Goal: Task Accomplishment & Management: Manage account settings

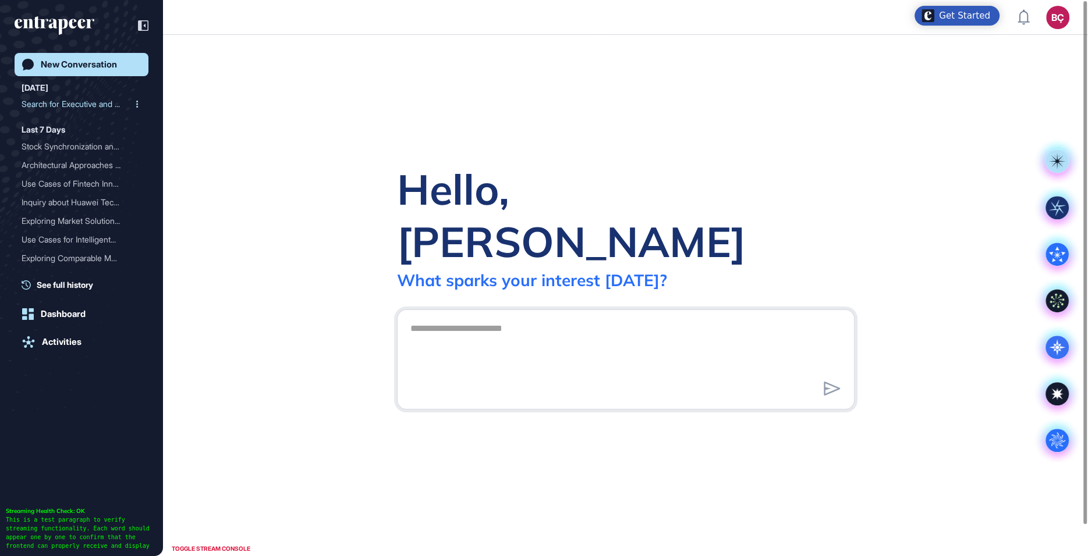
click at [62, 103] on div "Search for Executive and ..." at bounding box center [77, 104] width 111 height 19
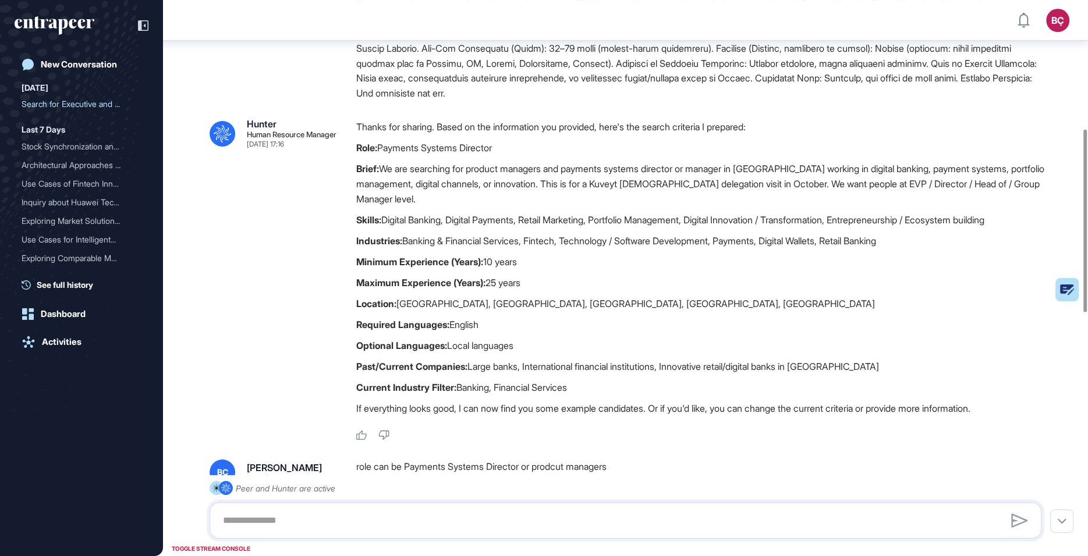
scroll to position [391, 0]
click at [444, 127] on p "Thanks for sharing. Based on the information you provided, here's the search cr…" at bounding box center [703, 126] width 694 height 15
drag, startPoint x: 381, startPoint y: 144, endPoint x: 519, endPoint y: 146, distance: 138.5
click at [519, 146] on p "Role: Payments Systems Director" at bounding box center [703, 147] width 694 height 15
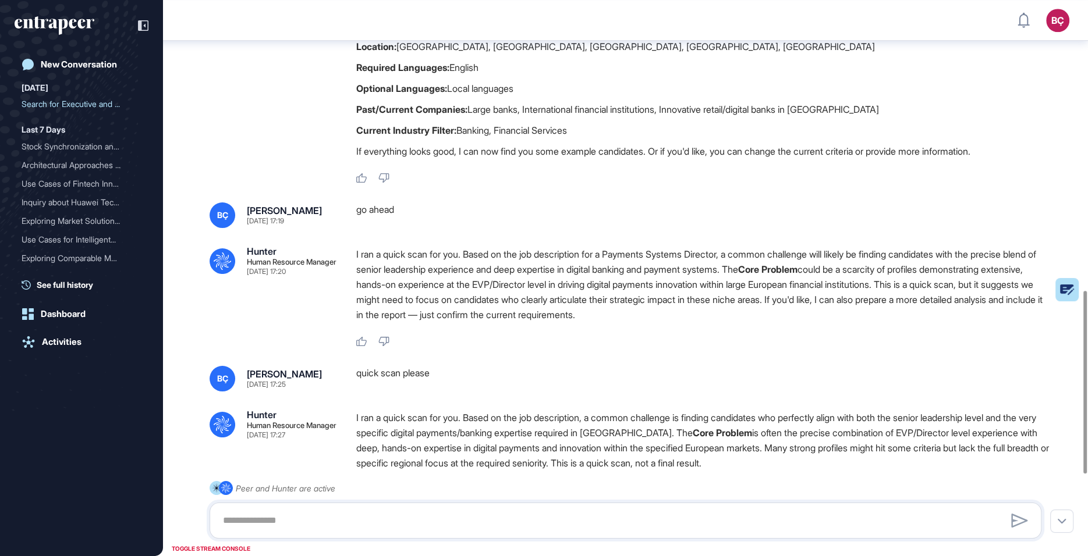
scroll to position [1127, 0]
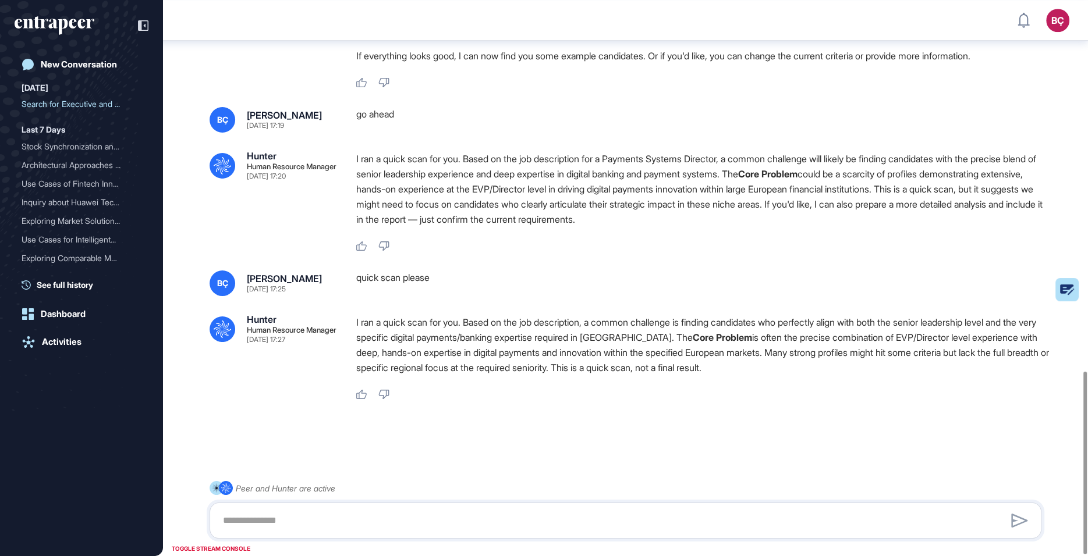
click at [450, 187] on p "I ran a quick scan for you. Based on the job description for a Payments Systems…" at bounding box center [703, 189] width 694 height 76
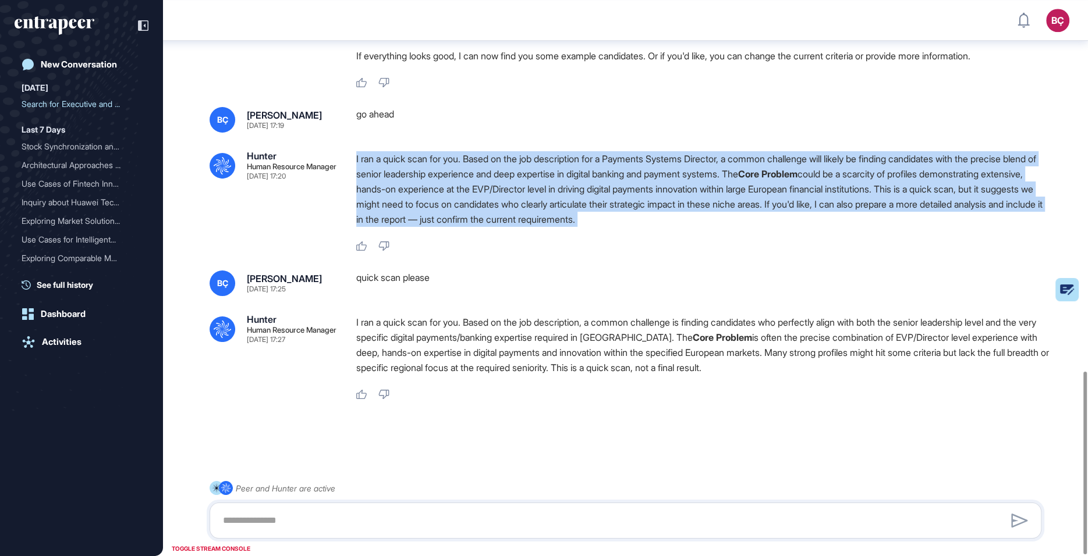
click at [450, 187] on p "I ran a quick scan for you. Based on the job description for a Payments Systems…" at bounding box center [703, 189] width 694 height 76
click at [534, 208] on p "I ran a quick scan for you. Based on the job description for a Payments Systems…" at bounding box center [703, 189] width 694 height 76
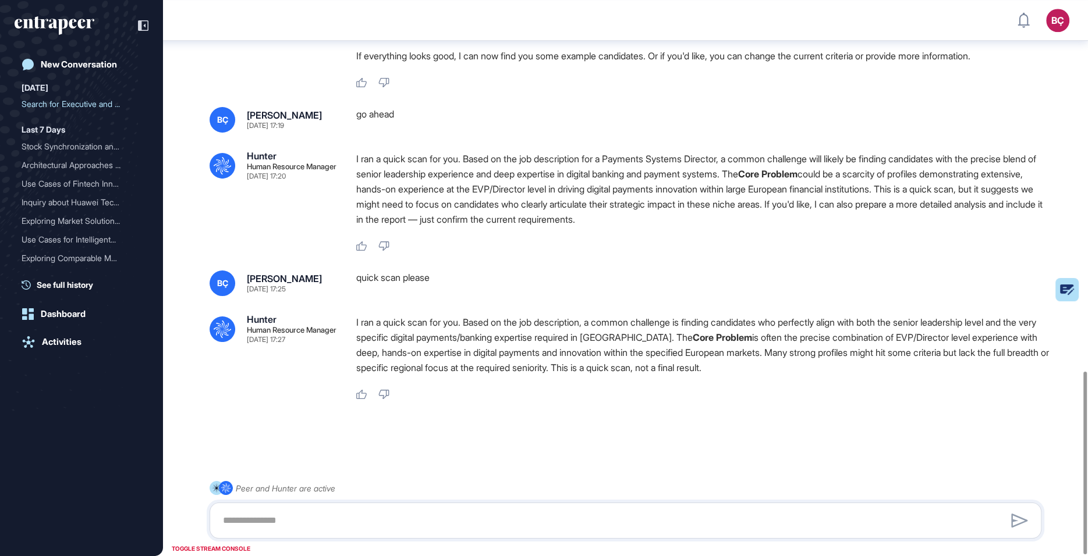
click at [592, 193] on p "I ran a quick scan for you. Based on the job description for a Payments Systems…" at bounding box center [703, 189] width 694 height 76
drag, startPoint x: 1030, startPoint y: 186, endPoint x: 1025, endPoint y: 216, distance: 30.0
click at [1025, 216] on p "I ran a quick scan for you. Based on the job description for a Payments Systems…" at bounding box center [703, 189] width 694 height 76
click at [625, 340] on p "I ran a quick scan for you. Based on the job description, a common challenge is…" at bounding box center [703, 345] width 694 height 61
click at [624, 355] on p "I ran a quick scan for you. Based on the job description, a common challenge is…" at bounding box center [703, 345] width 694 height 61
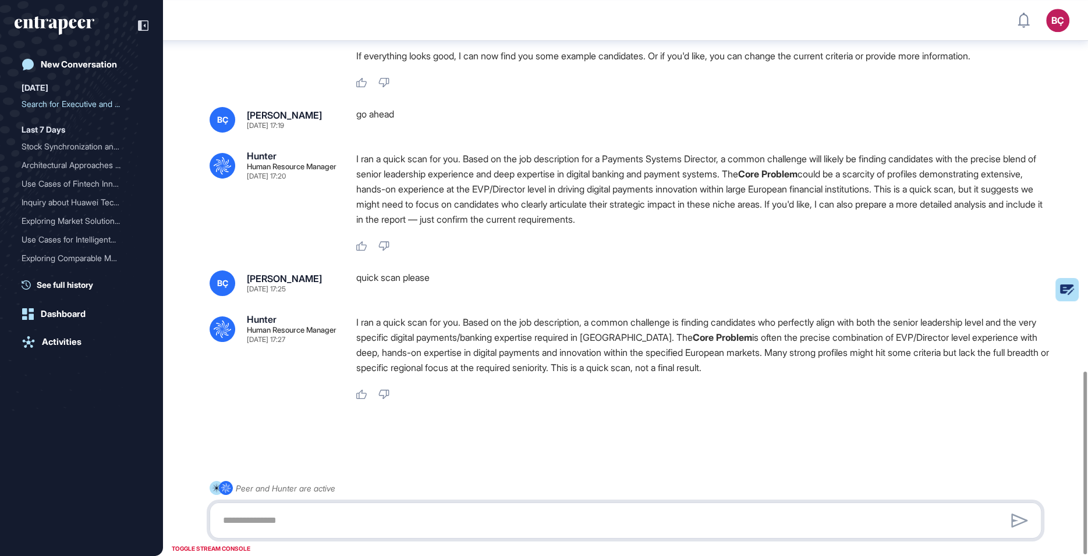
click at [540, 516] on textarea at bounding box center [625, 520] width 819 height 23
click at [539, 516] on textarea at bounding box center [625, 520] width 819 height 23
type textarea "**********"
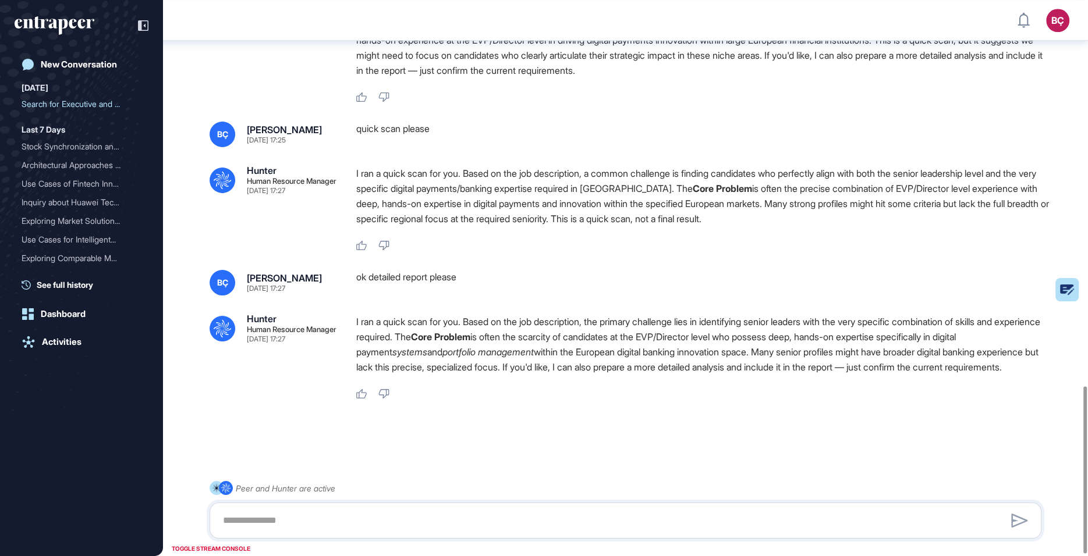
scroll to position [1291, 0]
click at [469, 510] on textarea at bounding box center [625, 520] width 819 height 23
click at [1065, 289] on icon at bounding box center [1047, 291] width 43 height 8
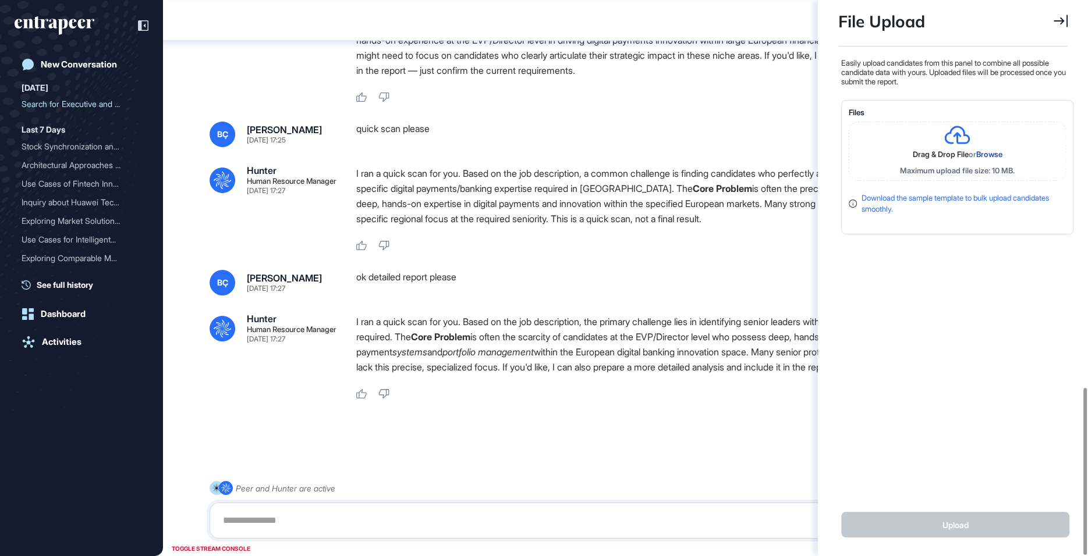
scroll to position [5, 1]
click at [1061, 26] on icon at bounding box center [1060, 21] width 14 height 13
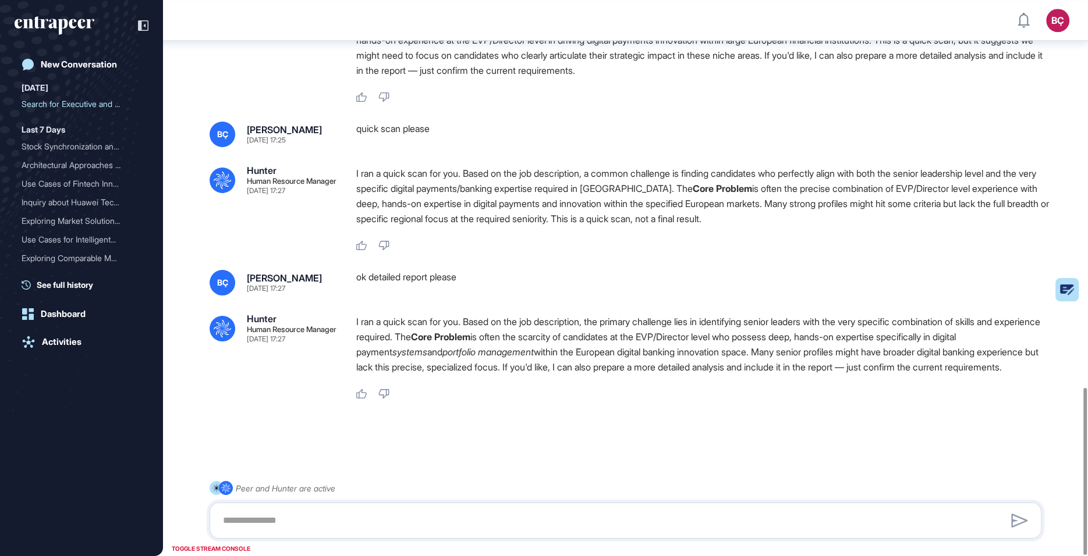
scroll to position [405, 3]
click at [378, 520] on textarea at bounding box center [625, 520] width 819 height 23
click at [418, 270] on div "ok detailed report please" at bounding box center [703, 283] width 694 height 26
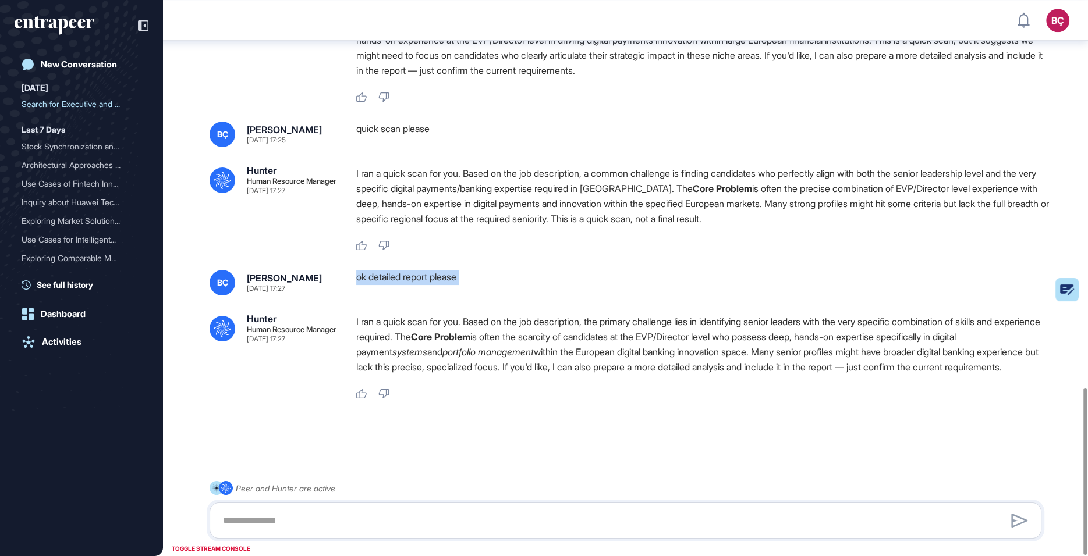
copy div "ok detailed report please .cls-2{fill:#fff}"
click at [387, 530] on textarea at bounding box center [625, 520] width 819 height 23
paste textarea "**********"
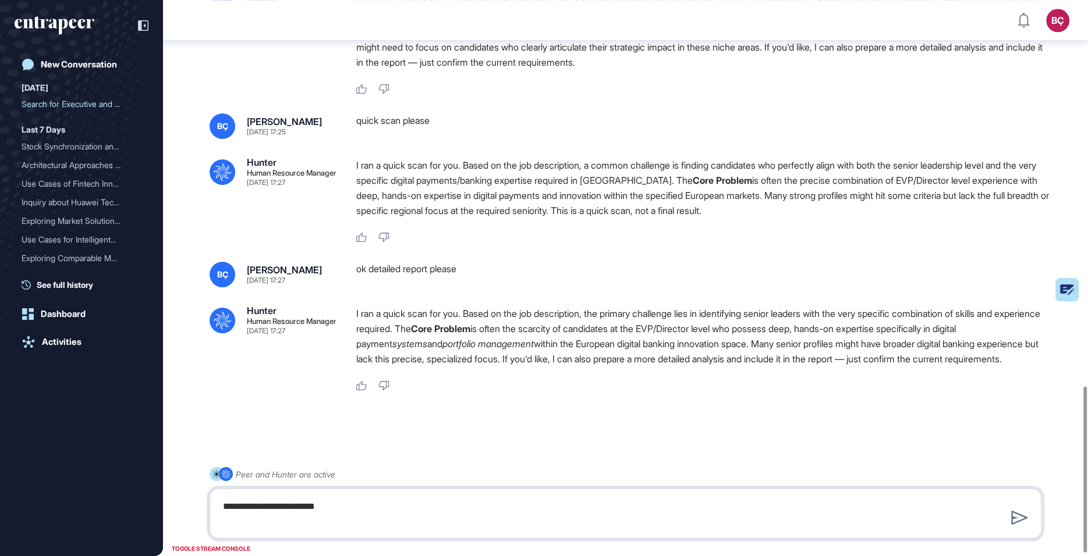
type textarea "**********"
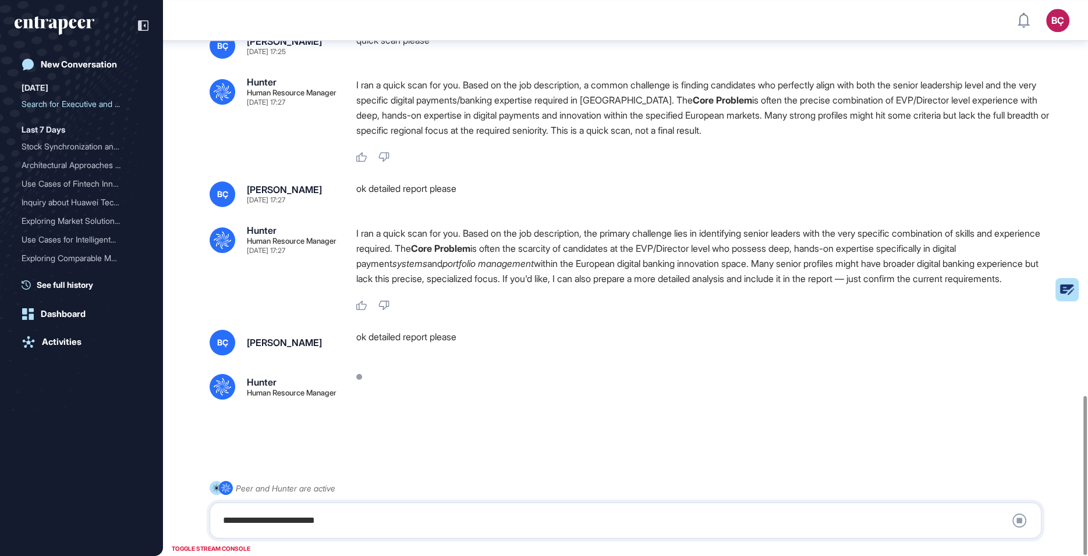
scroll to position [1381, 0]
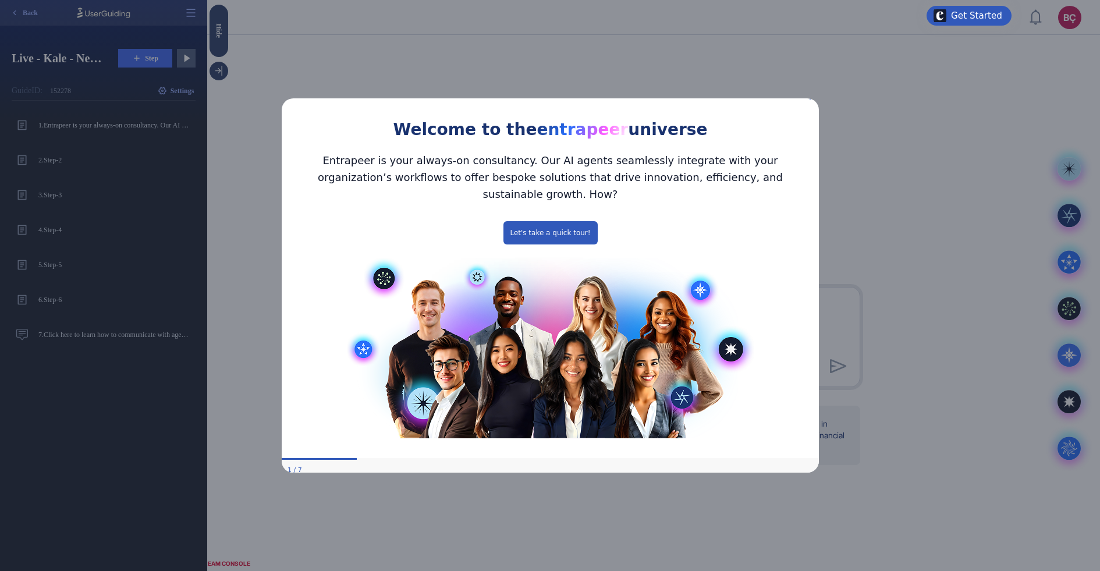
click at [814, 107] on div "Welcome to the entrapeer universe" at bounding box center [549, 116] width 537 height 53
click at [809, 100] on icon "Close Preview" at bounding box center [811, 97] width 5 height 5
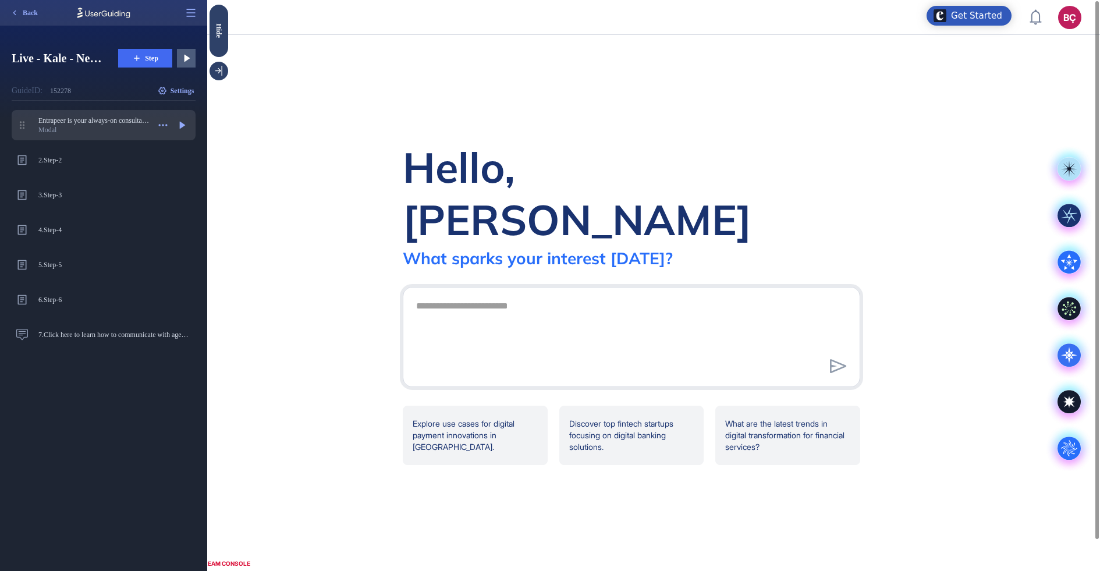
click at [76, 132] on div "Modal" at bounding box center [93, 129] width 111 height 9
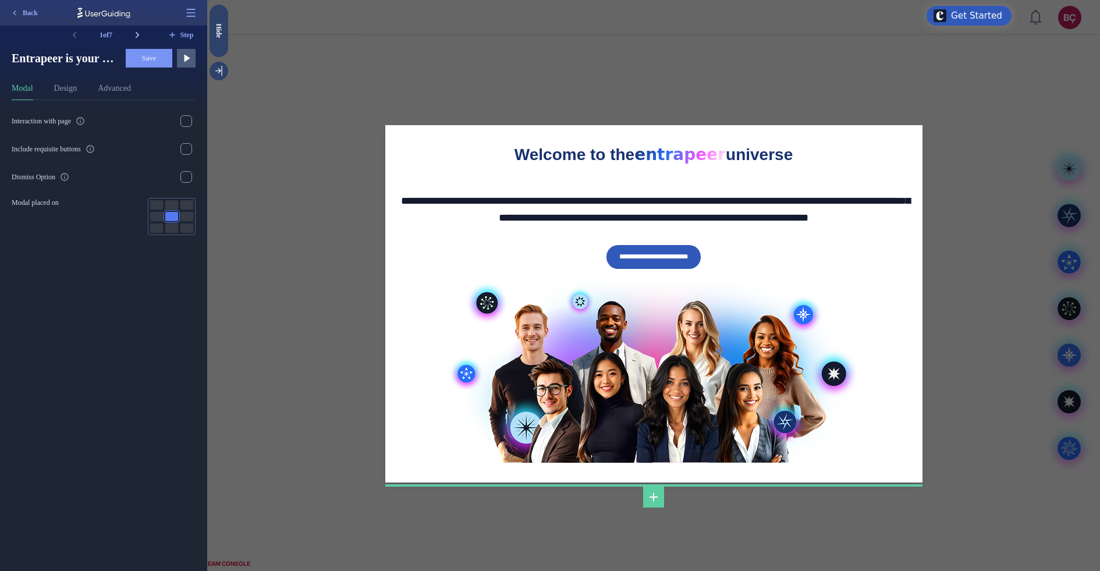
click at [136, 36] on icon at bounding box center [138, 35] width 12 height 12
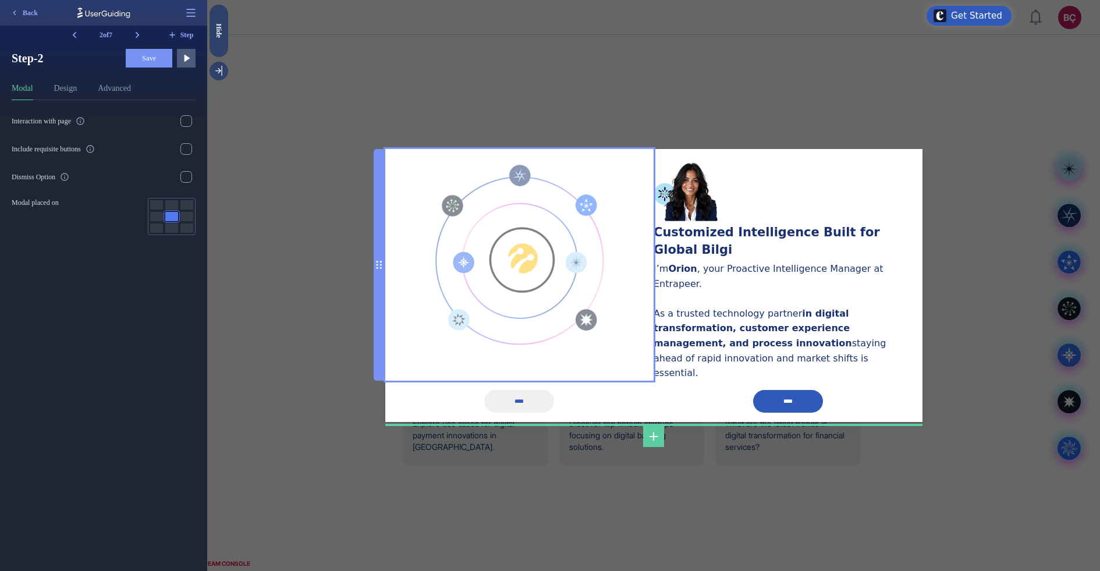
click at [496, 249] on img at bounding box center [519, 257] width 181 height 192
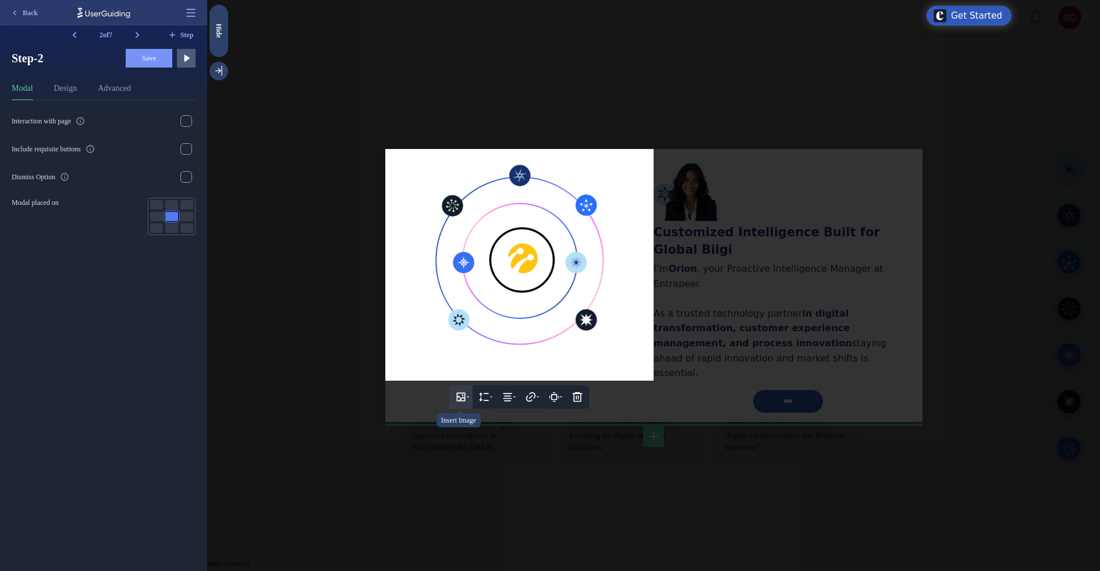
click at [455, 385] on button at bounding box center [460, 396] width 23 height 23
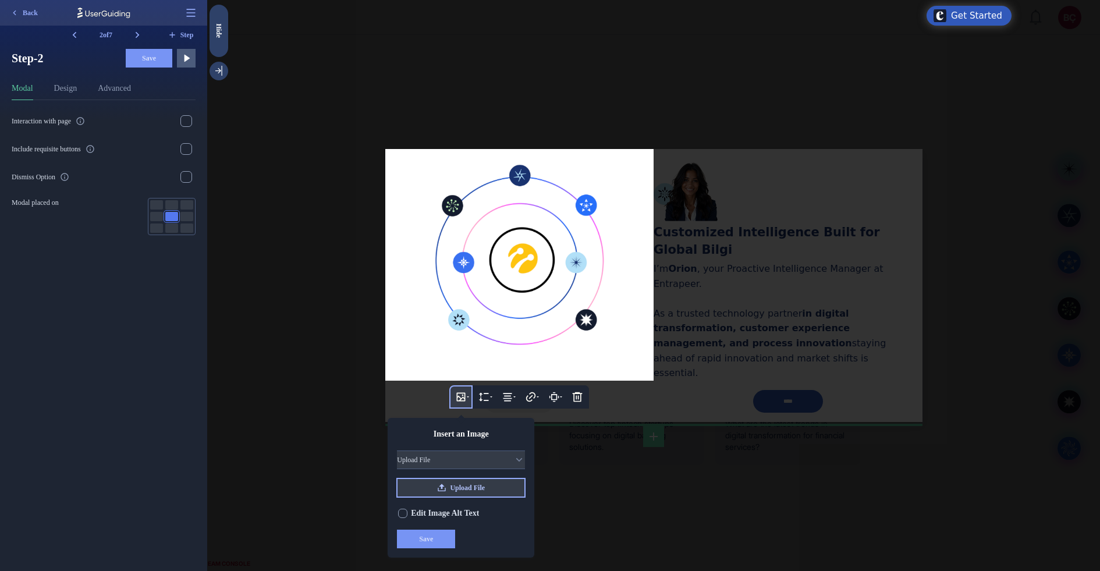
click at [487, 456] on button "Upload File" at bounding box center [461, 487] width 128 height 19
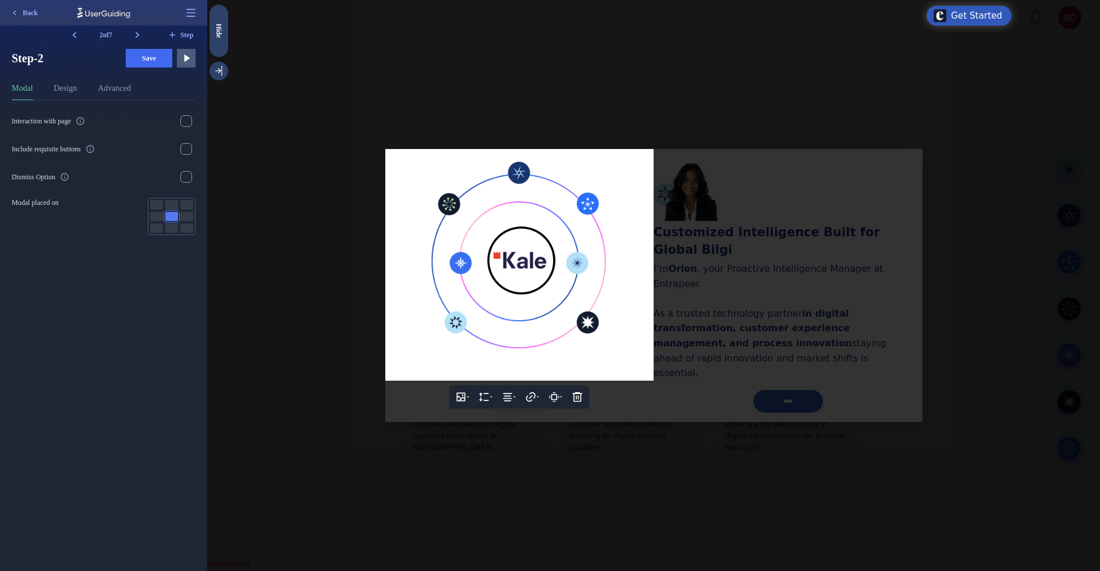
click at [746, 309] on div at bounding box center [653, 285] width 893 height 571
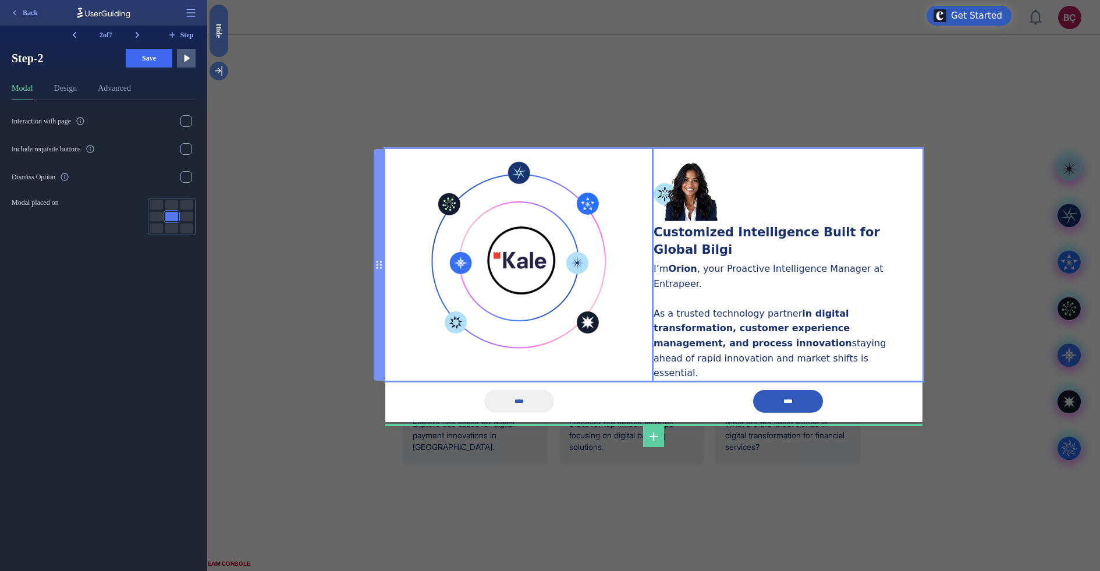
click at [746, 313] on div "I’m Orion , your Proactive Intelligence Manager at Entrapeer. As a trusted tech…" at bounding box center [782, 320] width 257 height 119
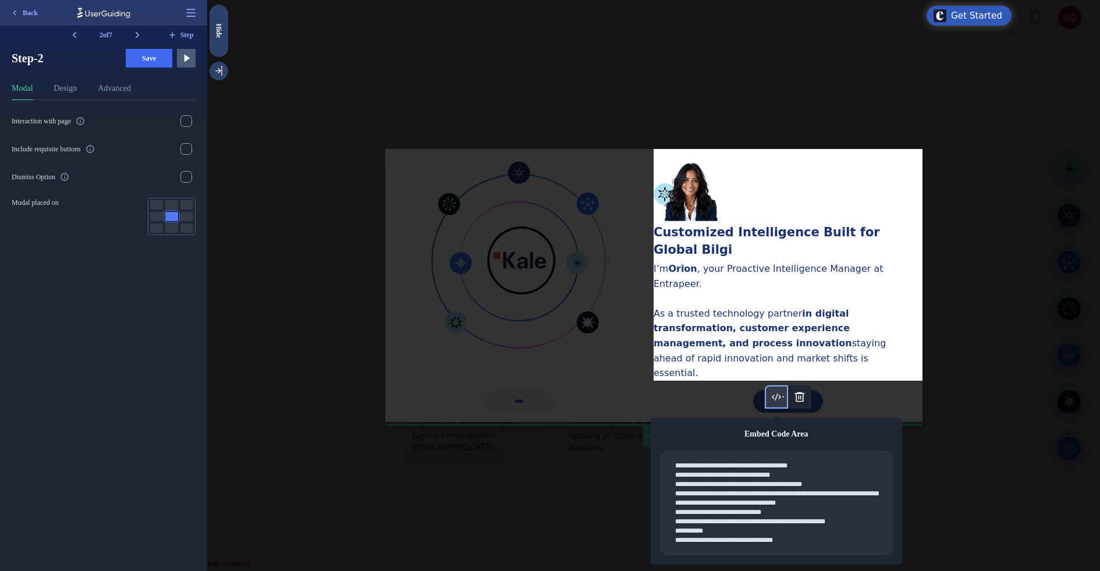
drag, startPoint x: 788, startPoint y: 510, endPoint x: 832, endPoint y: 510, distance: 43.7
click at [832, 456] on textarea at bounding box center [780, 503] width 213 height 86
drag, startPoint x: 832, startPoint y: 510, endPoint x: 794, endPoint y: 508, distance: 37.9
click at [794, 456] on textarea at bounding box center [780, 503] width 213 height 86
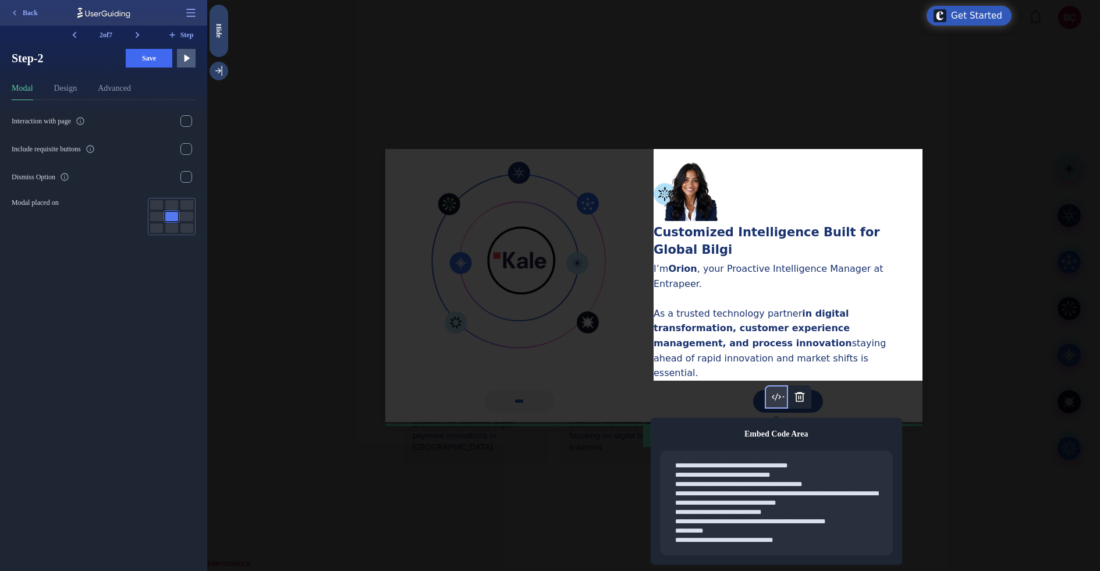
drag, startPoint x: 789, startPoint y: 514, endPoint x: 828, endPoint y: 513, distance: 38.4
click at [828, 456] on textarea at bounding box center [780, 503] width 213 height 86
type textarea "**********"
click at [554, 430] on div at bounding box center [653, 285] width 893 height 571
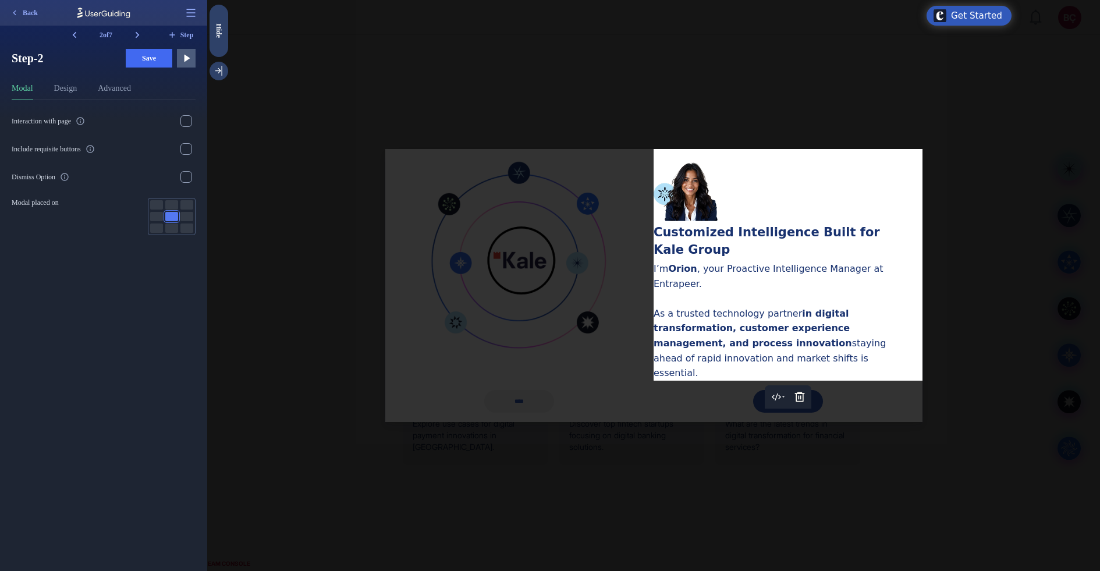
click at [585, 336] on div at bounding box center [653, 285] width 893 height 571
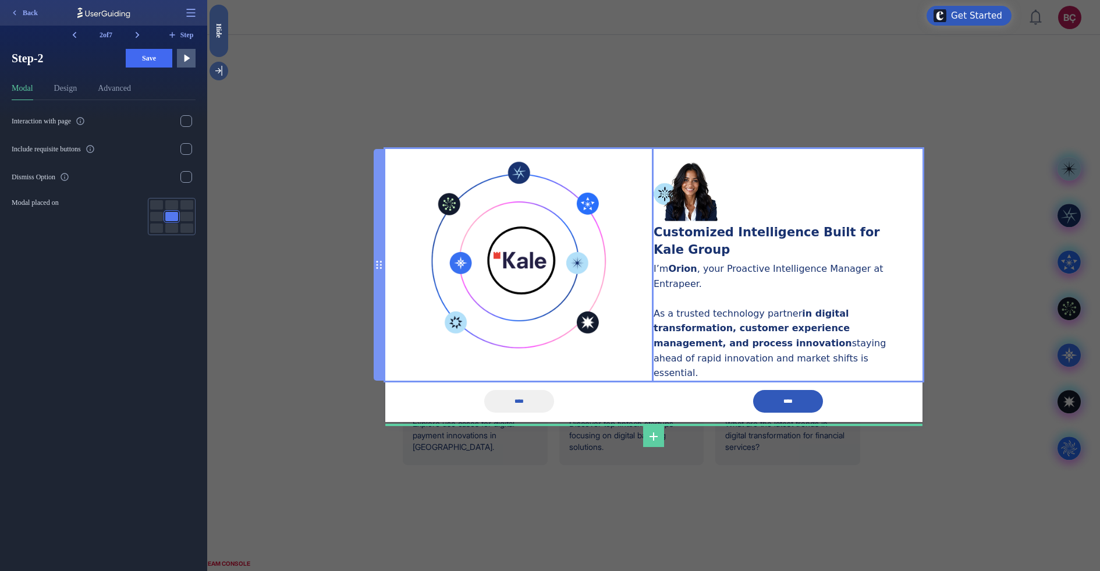
click at [811, 322] on div "I’m Orion , your Proactive Intelligence Manager at Entrapeer. As a trusted tech…" at bounding box center [782, 320] width 257 height 119
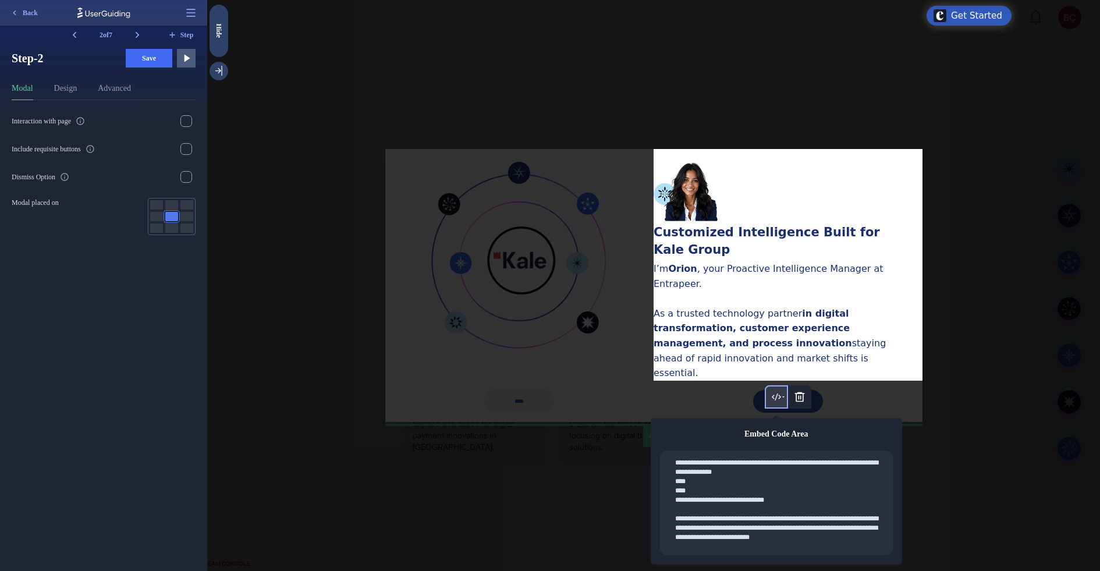
scroll to position [101, 0]
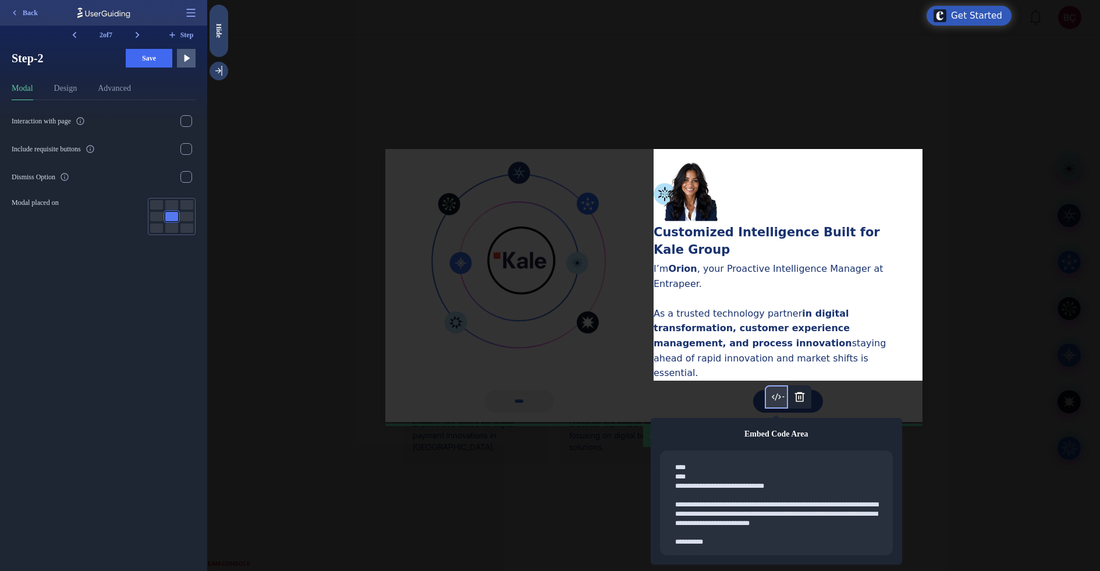
click at [769, 456] on textarea at bounding box center [780, 503] width 213 height 86
click at [786, 456] on textarea at bounding box center [780, 503] width 213 height 86
paste textarea "**********"
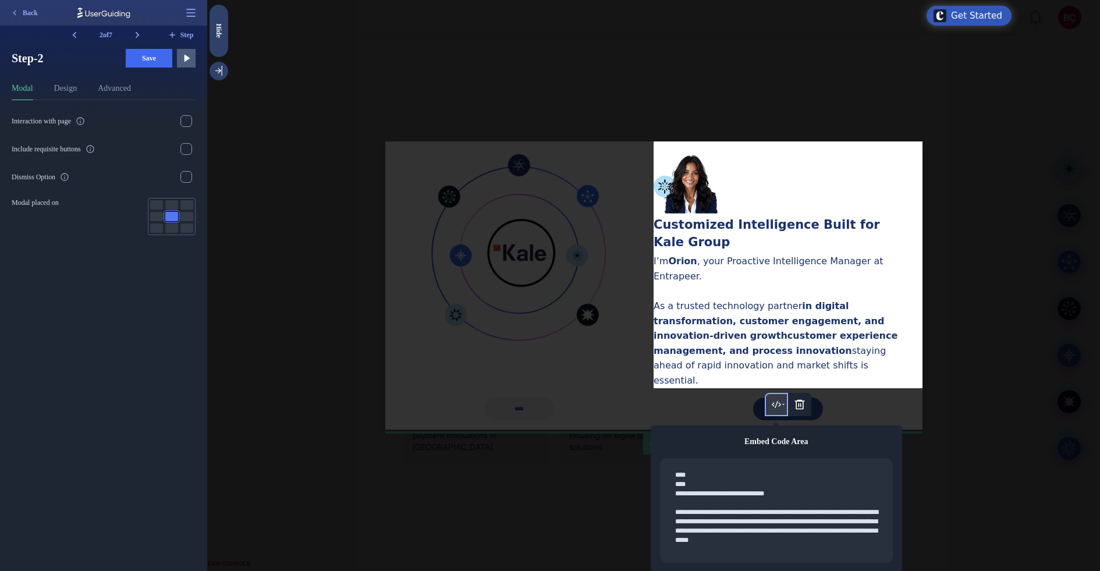
drag, startPoint x: 757, startPoint y: 505, endPoint x: 747, endPoint y: 511, distance: 11.0
click at [747, 456] on textarea at bounding box center [780, 510] width 213 height 86
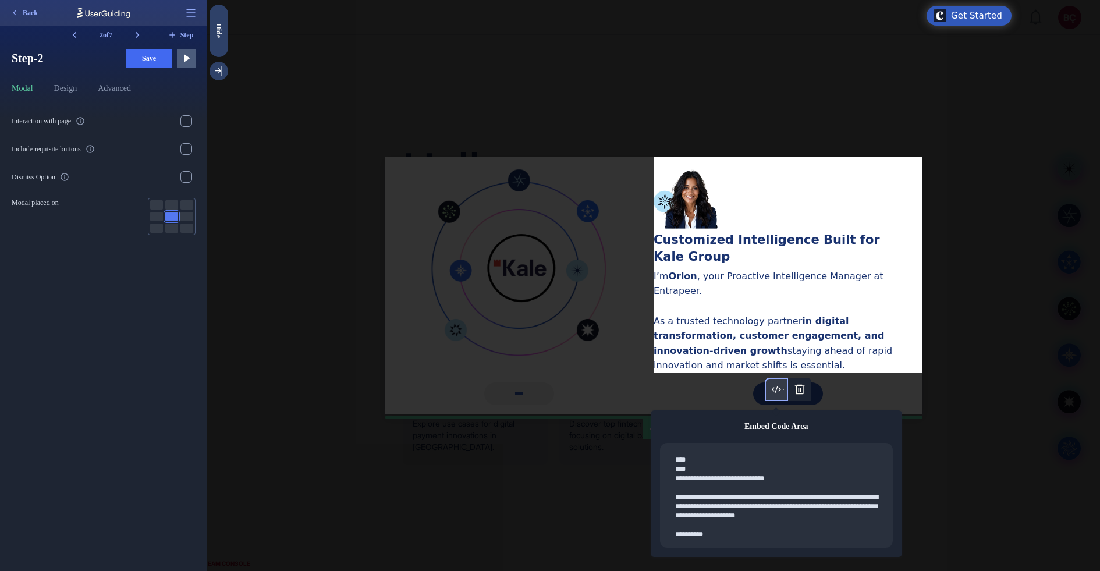
type textarea "**********"
click at [574, 364] on div at bounding box center [653, 285] width 893 height 571
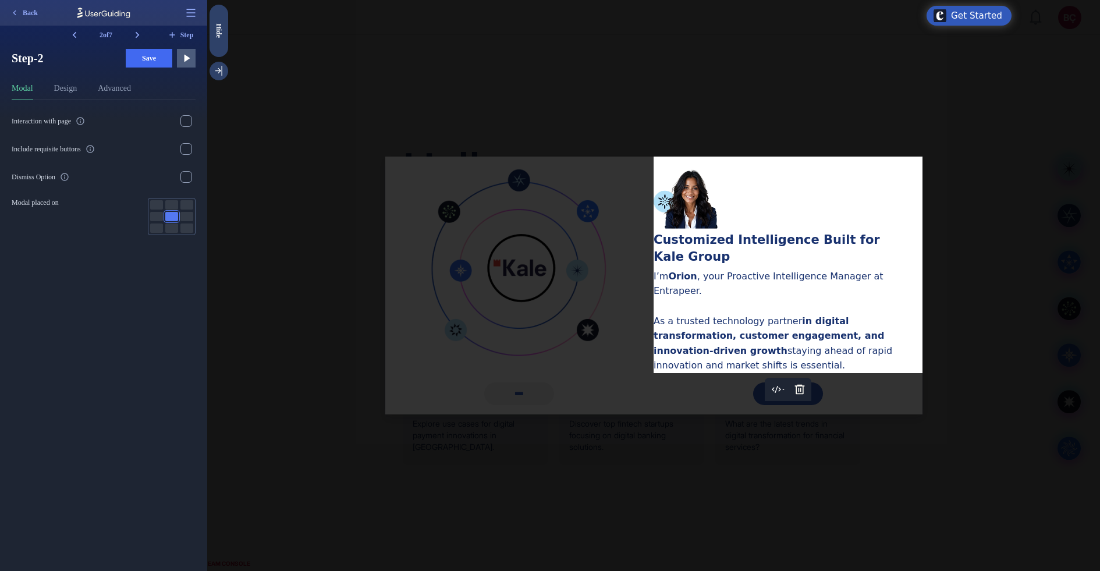
click at [548, 334] on div at bounding box center [653, 285] width 893 height 571
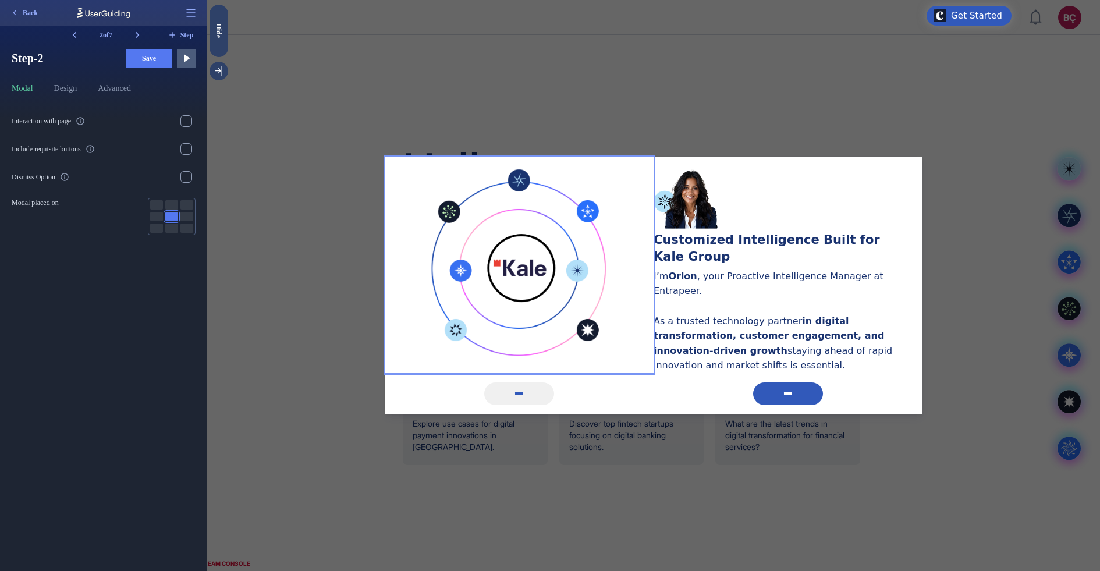
click at [148, 52] on button "Save" at bounding box center [149, 58] width 47 height 19
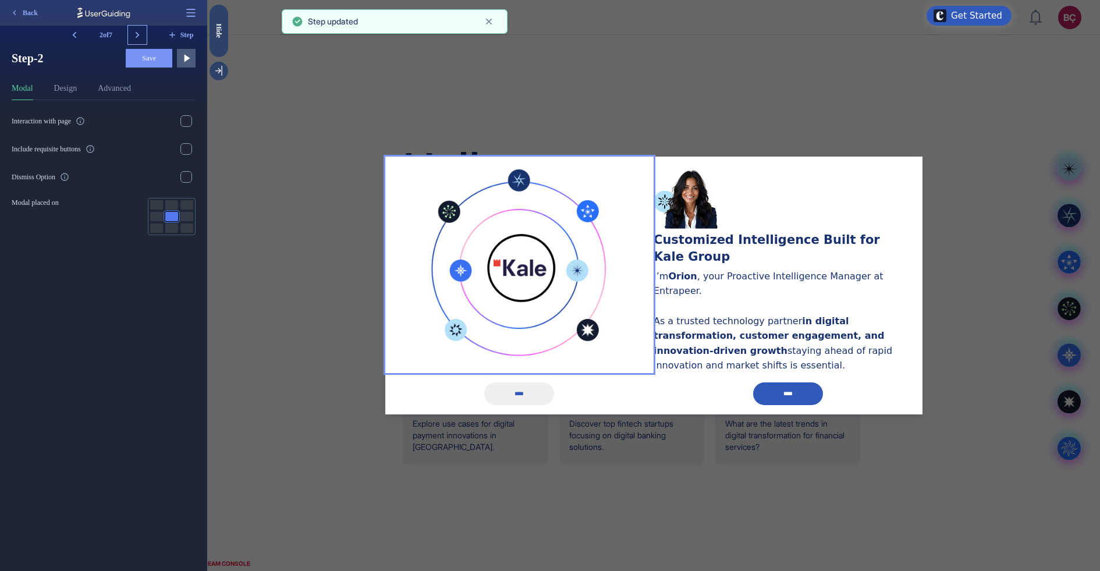
click at [136, 30] on icon at bounding box center [138, 35] width 12 height 12
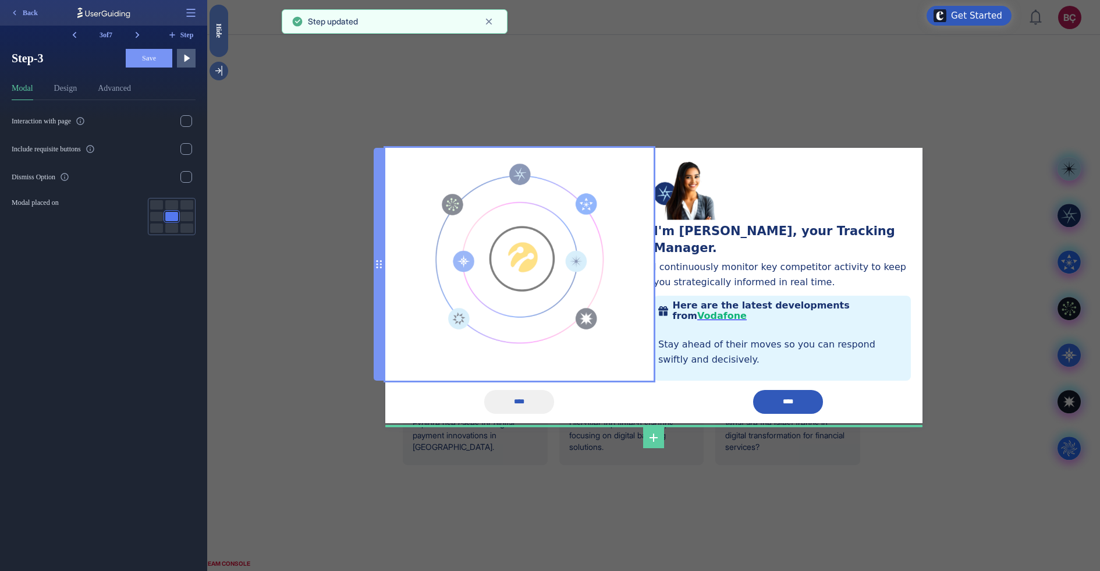
click at [502, 237] on img at bounding box center [519, 255] width 181 height 192
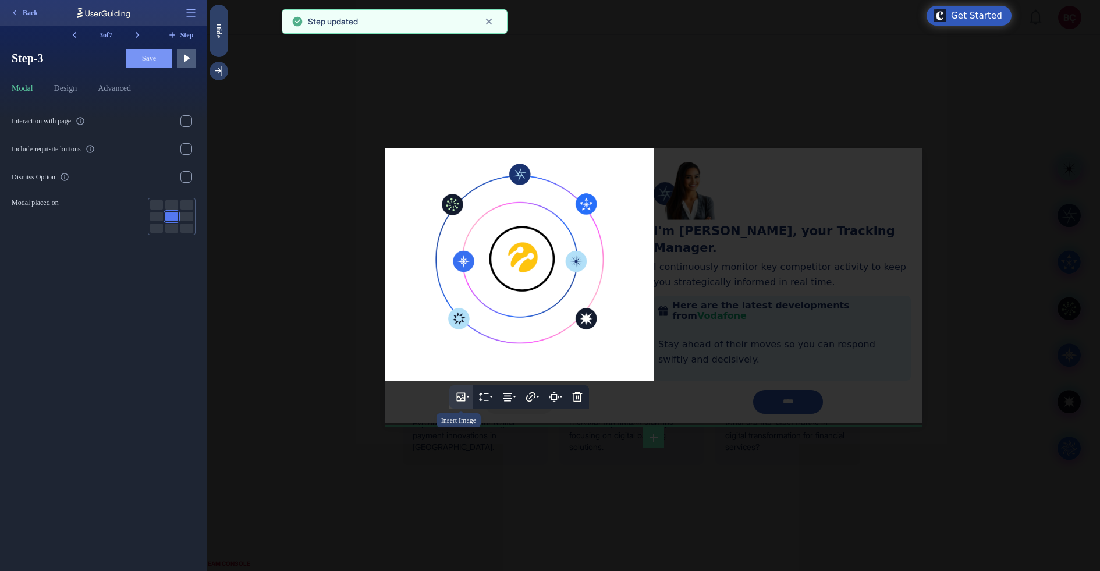
click at [459, 385] on button at bounding box center [460, 396] width 23 height 23
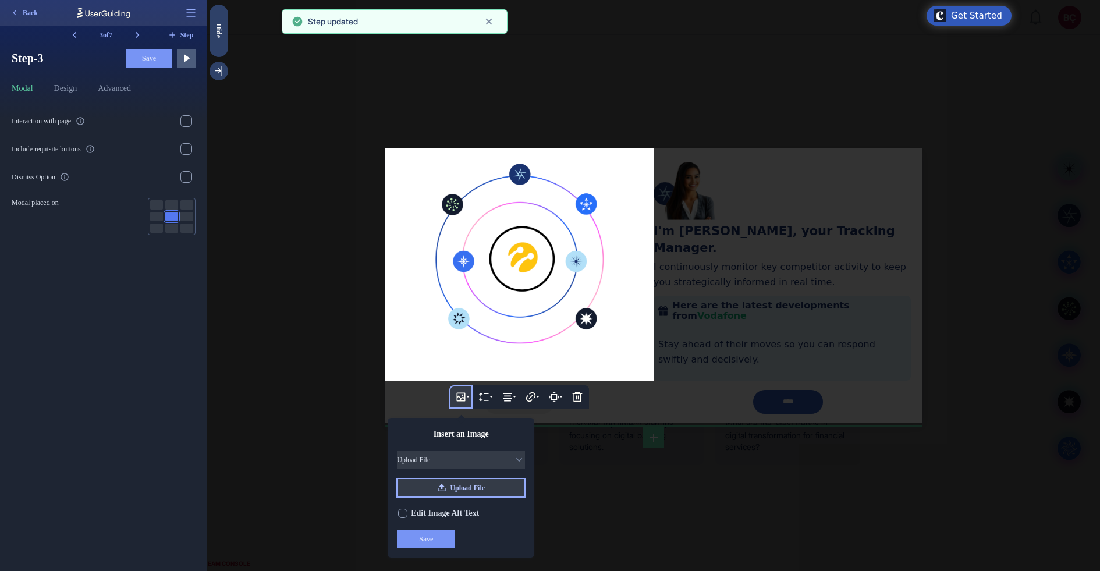
click at [471, 456] on span "Upload File" at bounding box center [467, 487] width 35 height 9
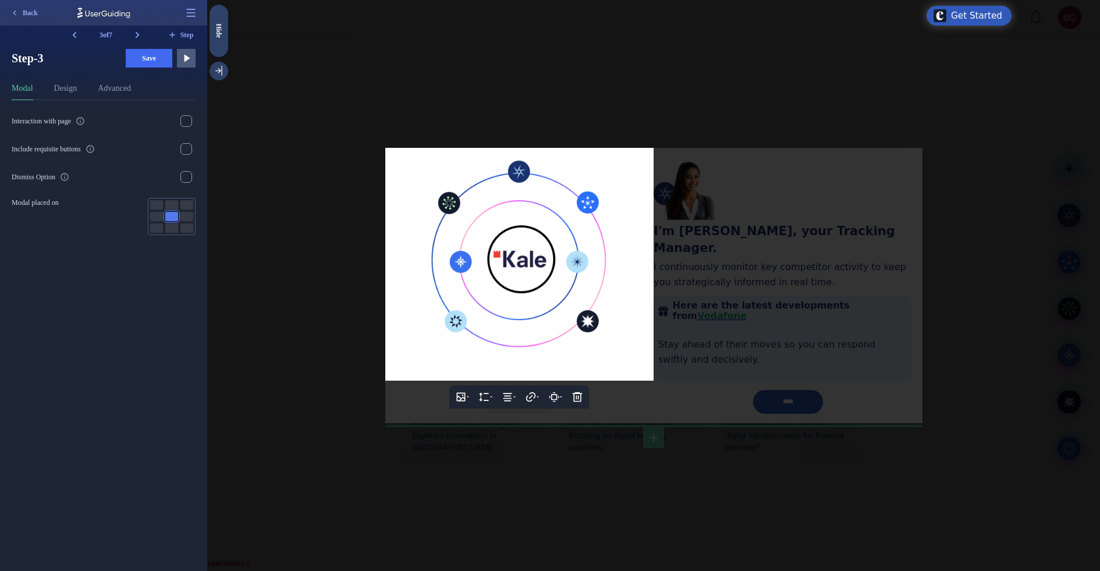
click at [808, 291] on div at bounding box center [653, 285] width 893 height 571
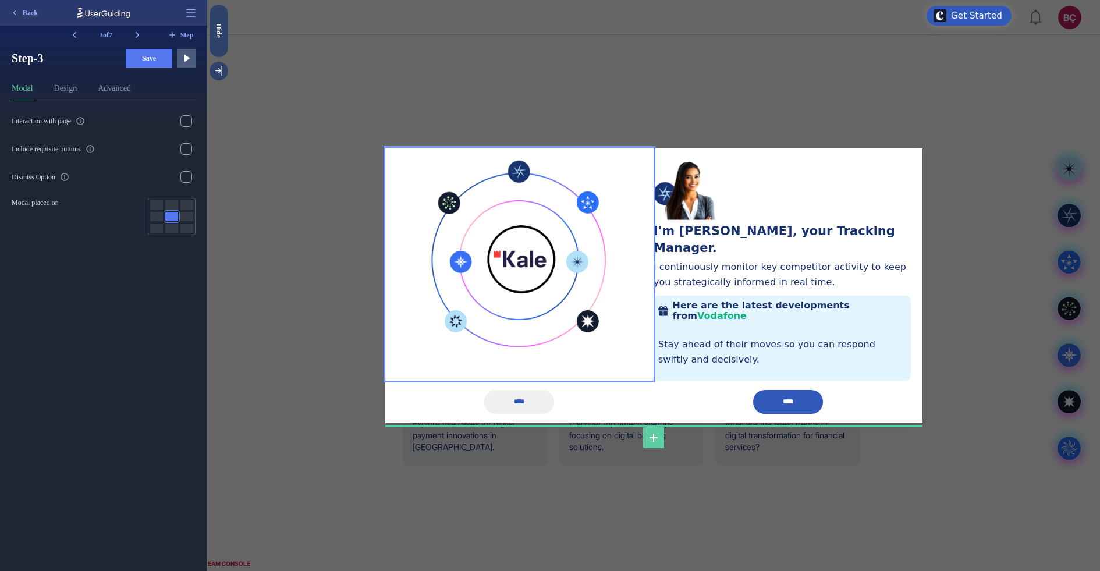
click at [146, 52] on button "Save" at bounding box center [149, 58] width 47 height 19
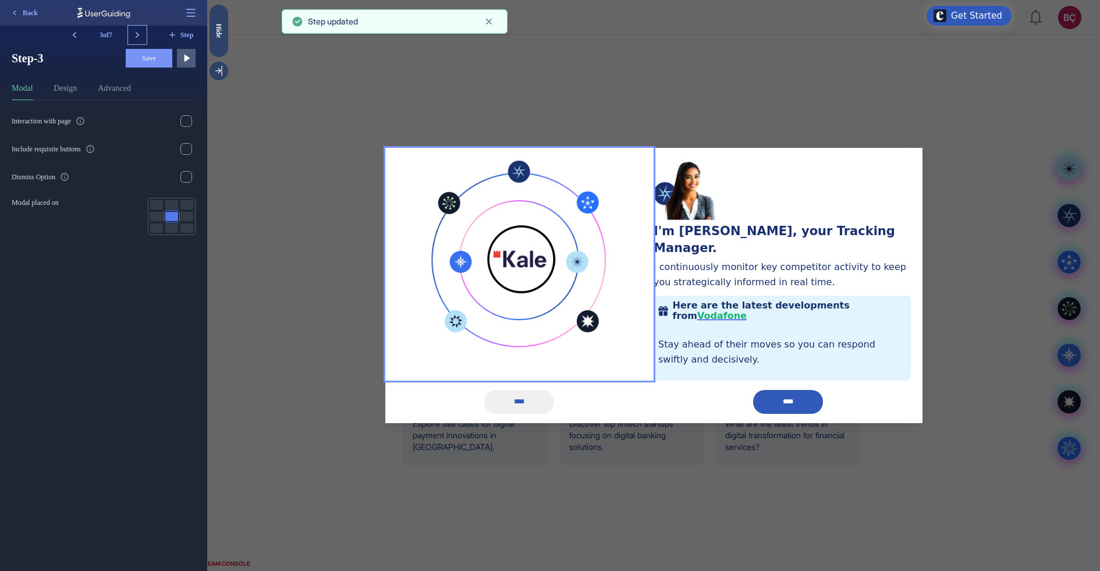
click at [134, 36] on icon at bounding box center [138, 35] width 12 height 12
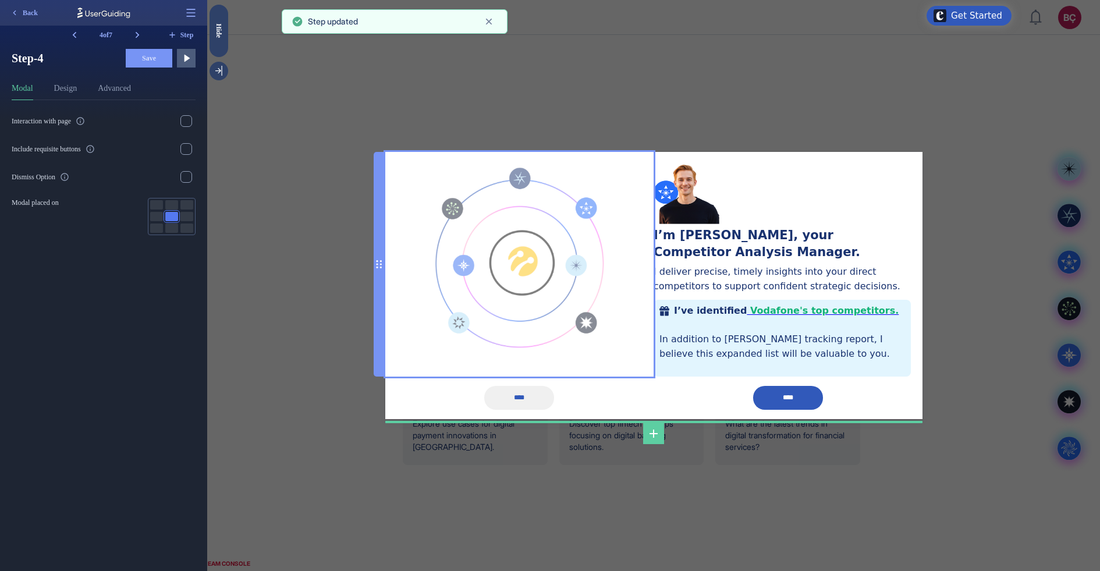
click at [524, 272] on img at bounding box center [519, 260] width 181 height 192
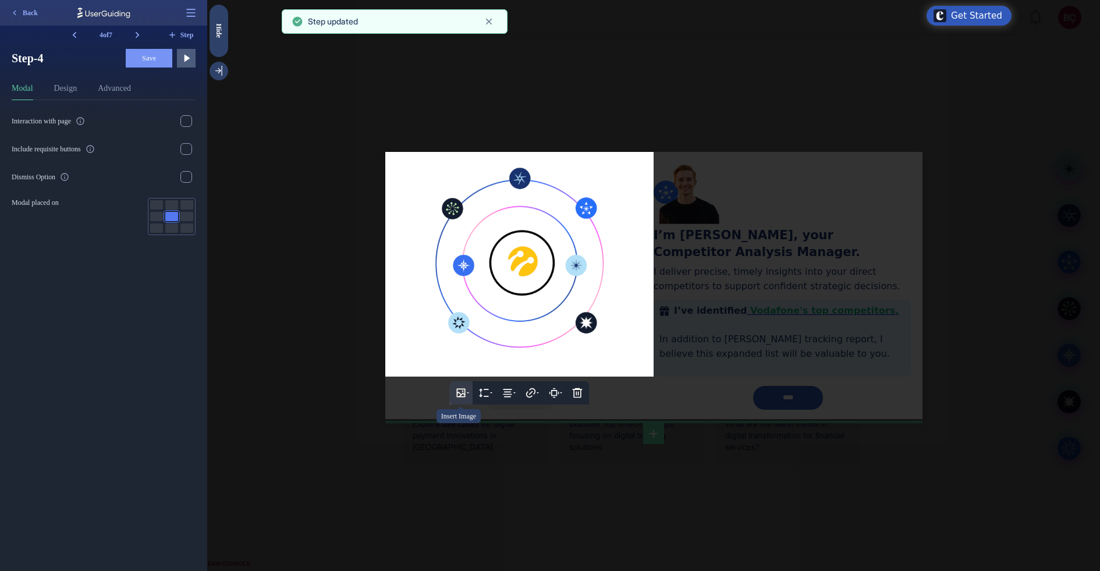
click at [464, 392] on icon at bounding box center [461, 392] width 9 height 9
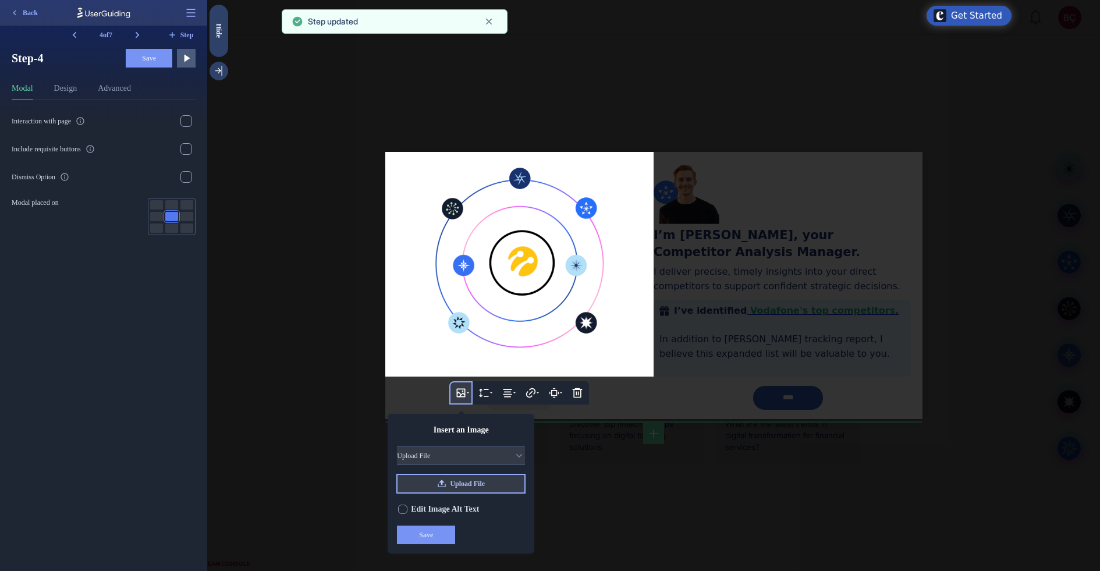
click at [497, 456] on button "Upload File" at bounding box center [461, 483] width 128 height 19
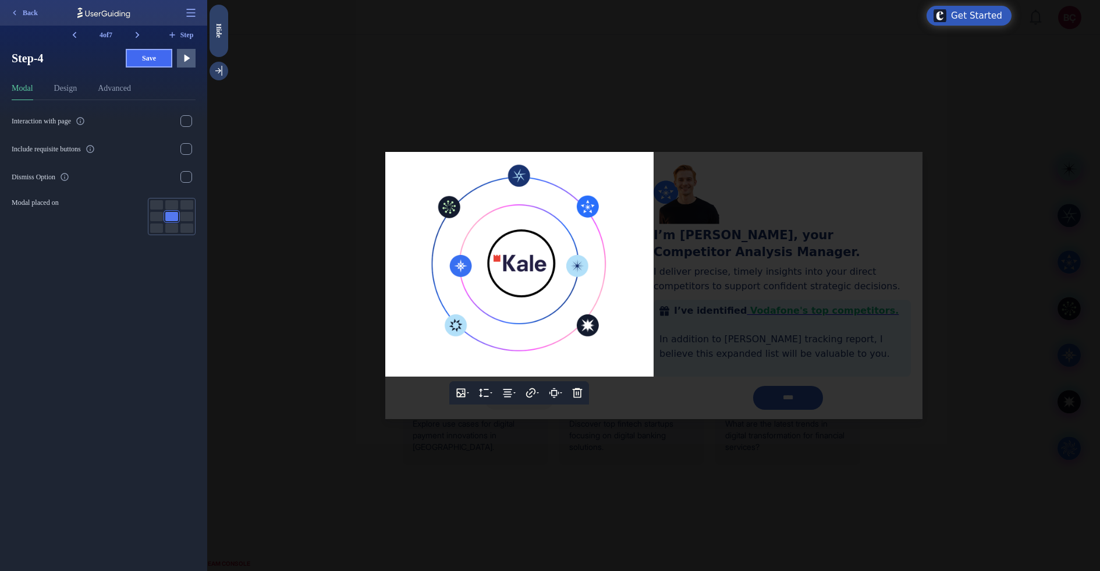
click at [162, 60] on button "Save" at bounding box center [149, 58] width 47 height 19
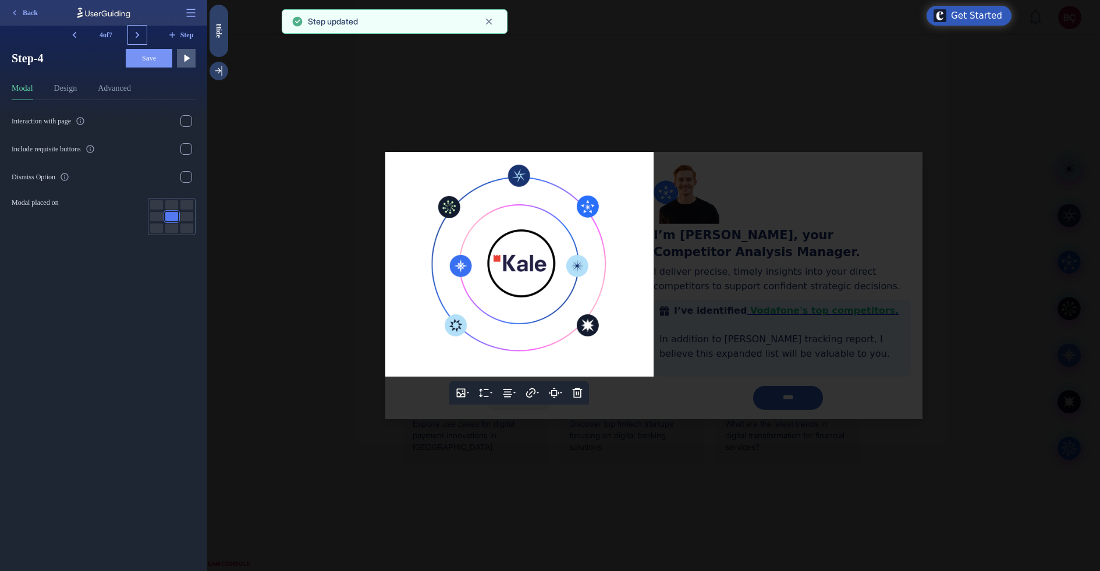
click at [141, 30] on icon at bounding box center [138, 35] width 12 height 12
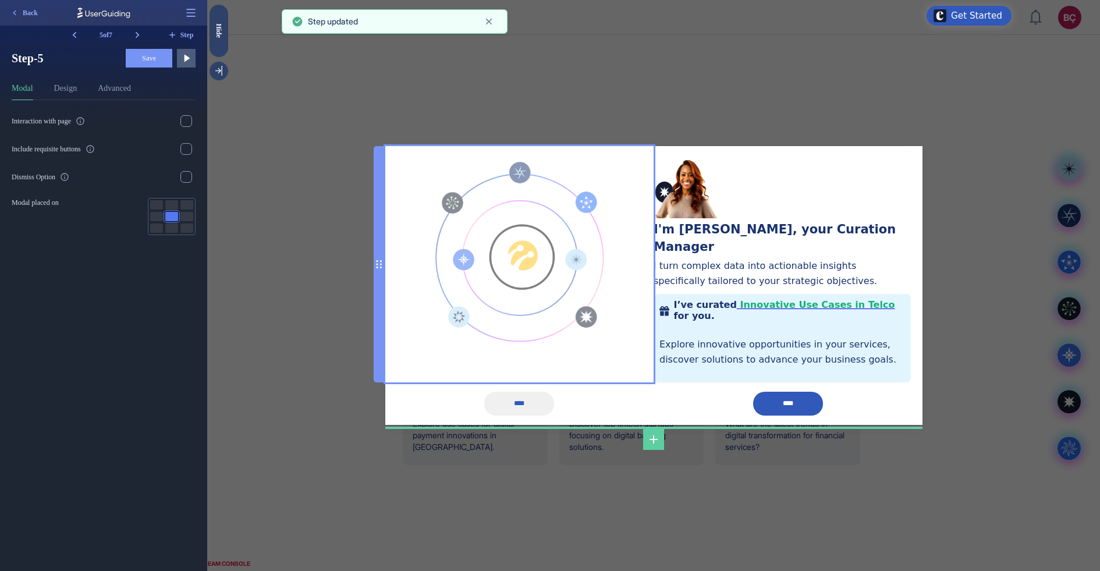
click at [545, 235] on img at bounding box center [519, 254] width 181 height 192
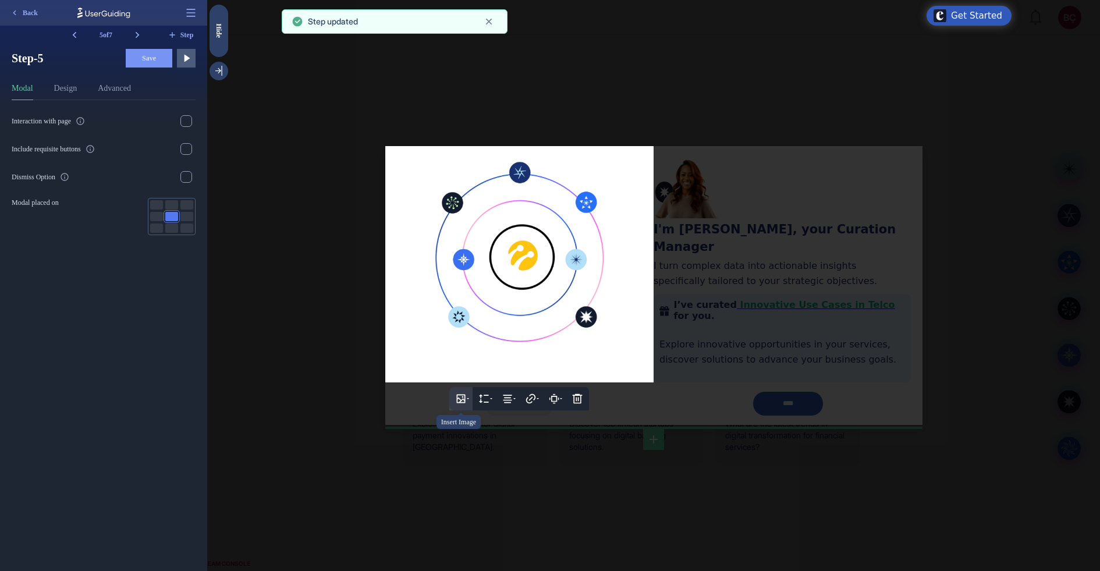
click at [467, 398] on icon at bounding box center [468, 398] width 2 height 1
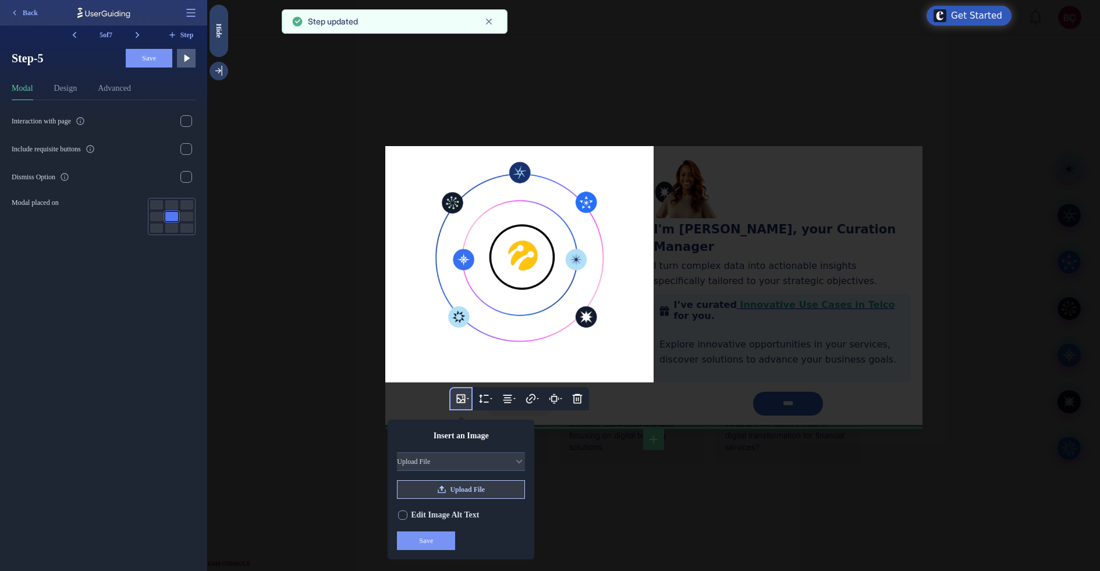
click at [489, 456] on button "Upload File" at bounding box center [461, 489] width 128 height 19
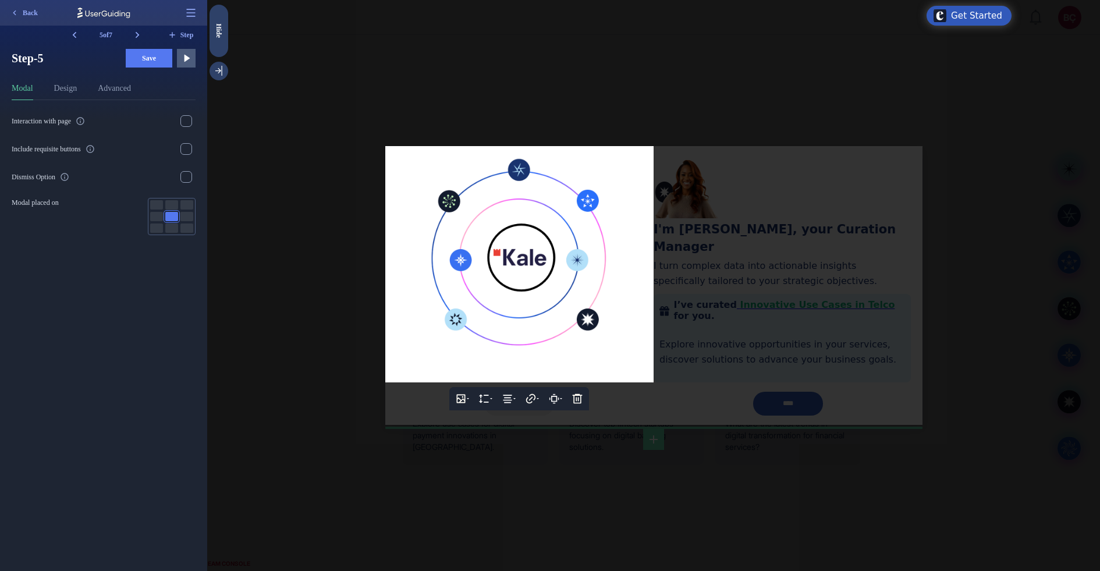
click at [156, 58] on span "Save" at bounding box center [149, 58] width 14 height 9
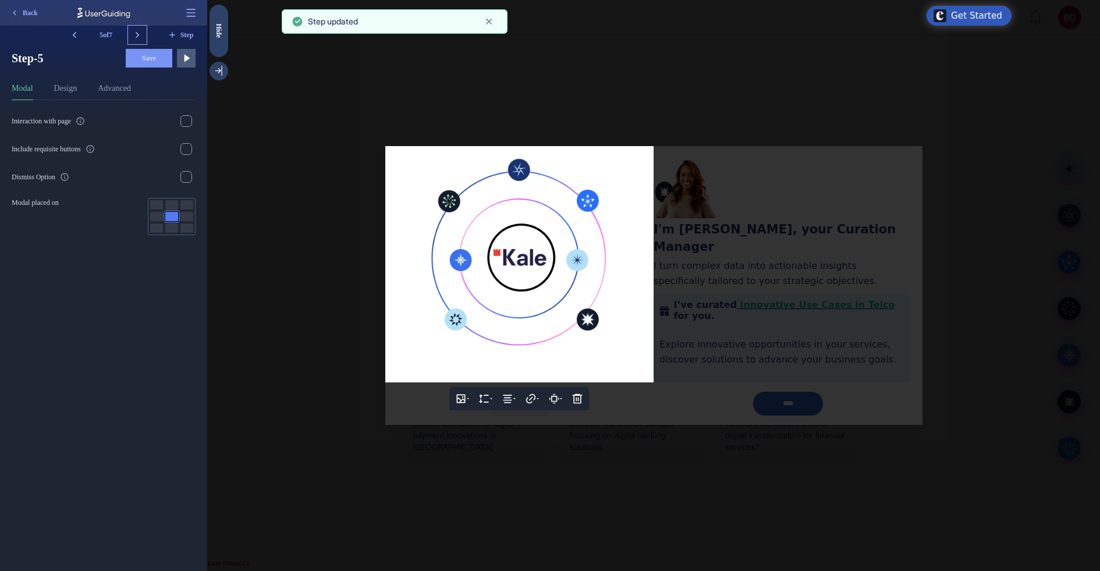
click at [141, 32] on icon at bounding box center [138, 35] width 12 height 12
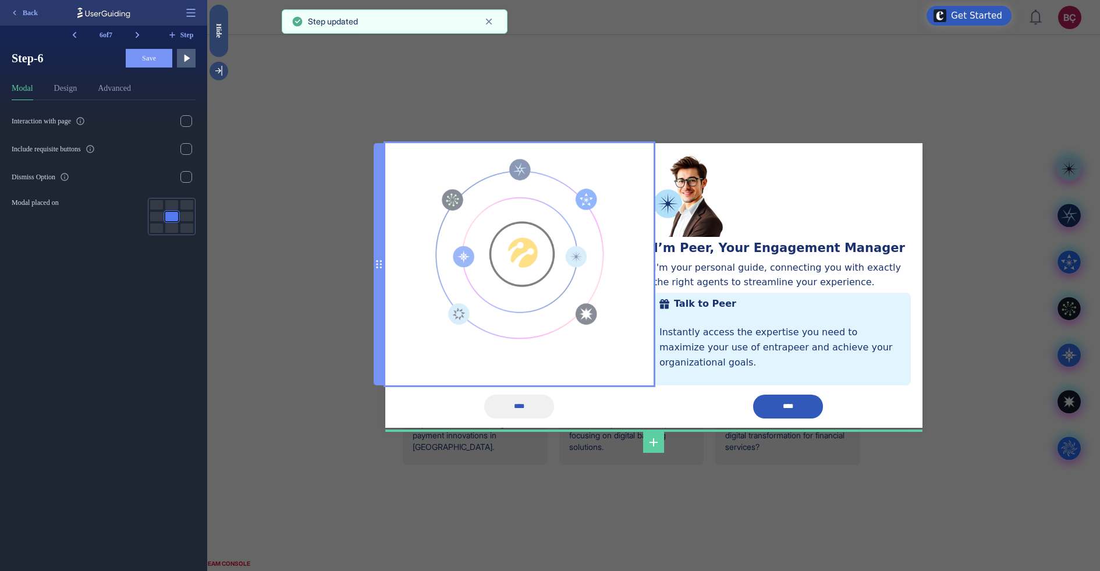
click at [499, 244] on img at bounding box center [519, 251] width 181 height 192
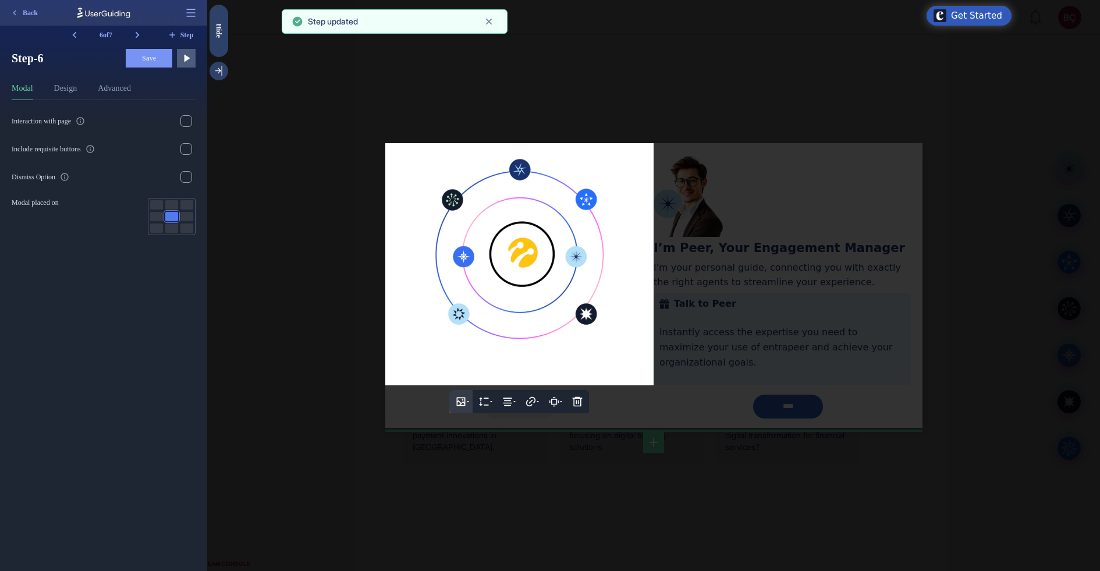
click at [456, 400] on button at bounding box center [460, 401] width 23 height 23
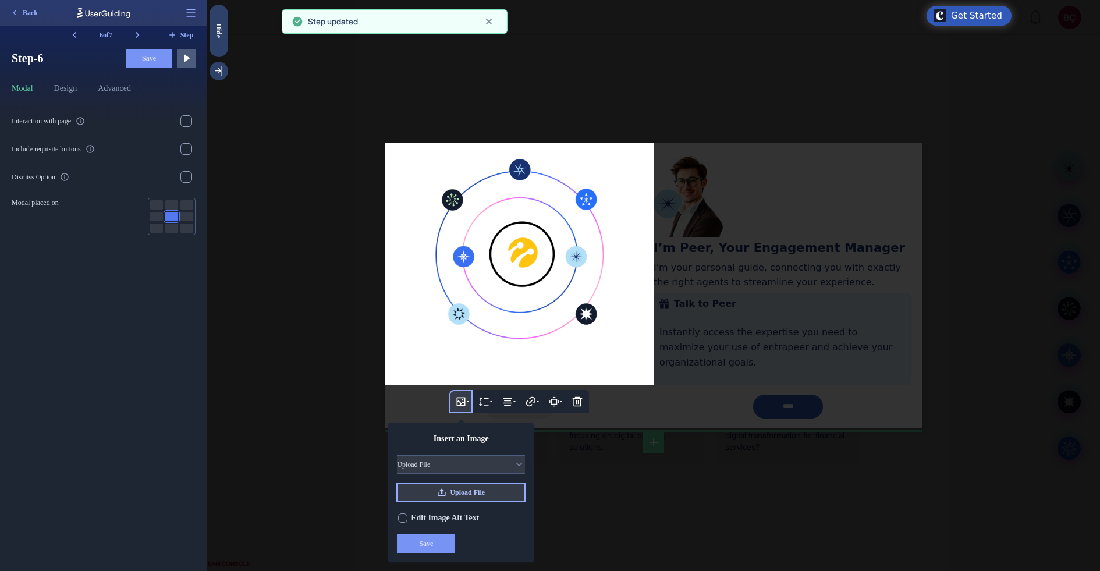
click at [490, 456] on button "Upload File" at bounding box center [461, 492] width 128 height 19
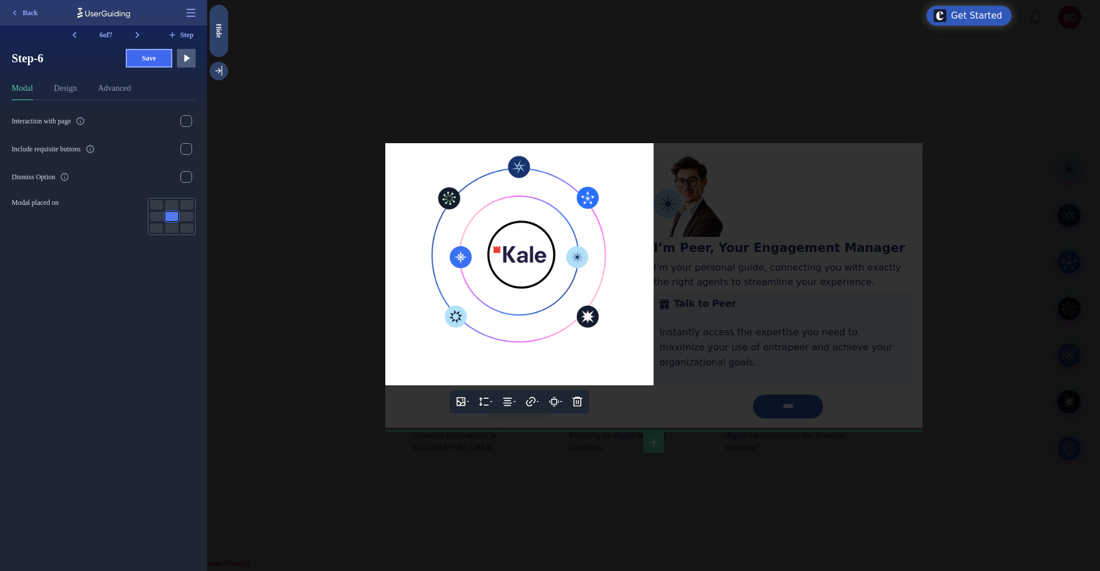
click at [156, 66] on button "Save" at bounding box center [149, 58] width 47 height 19
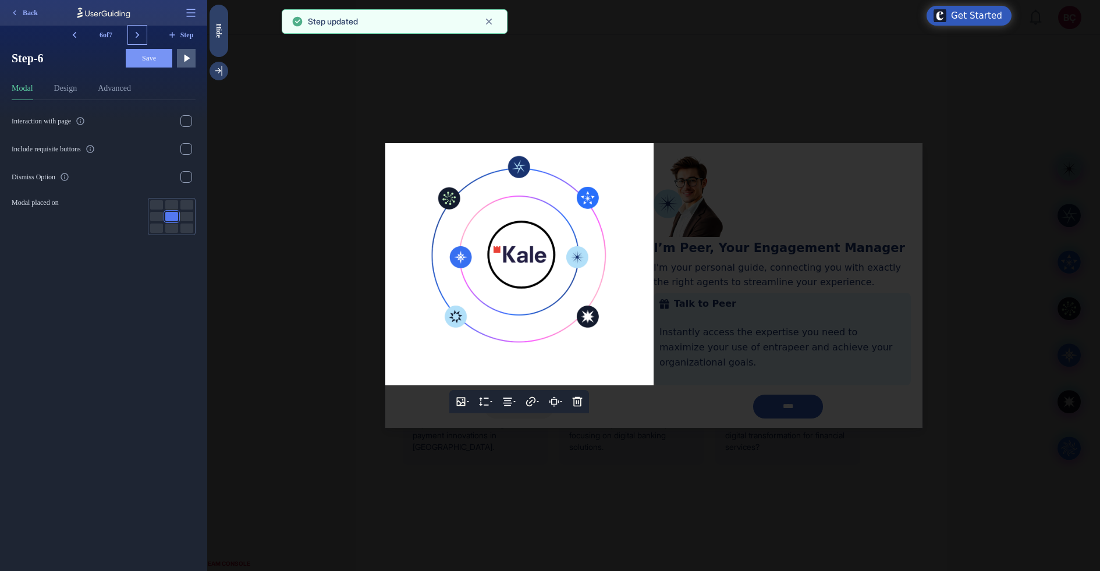
click at [141, 33] on icon at bounding box center [138, 35] width 12 height 12
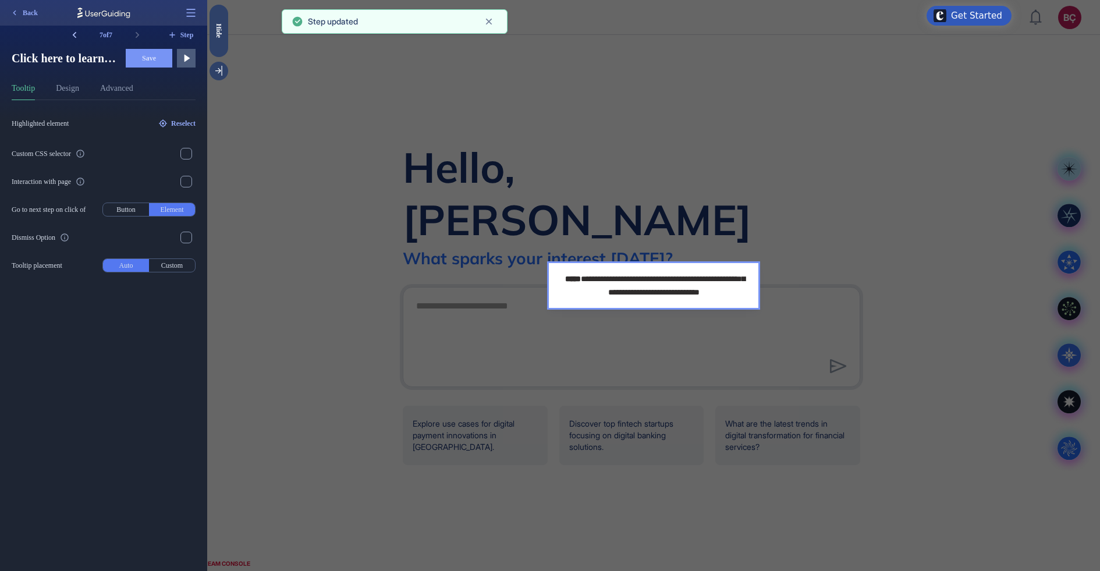
click at [77, 34] on icon at bounding box center [75, 35] width 12 height 12
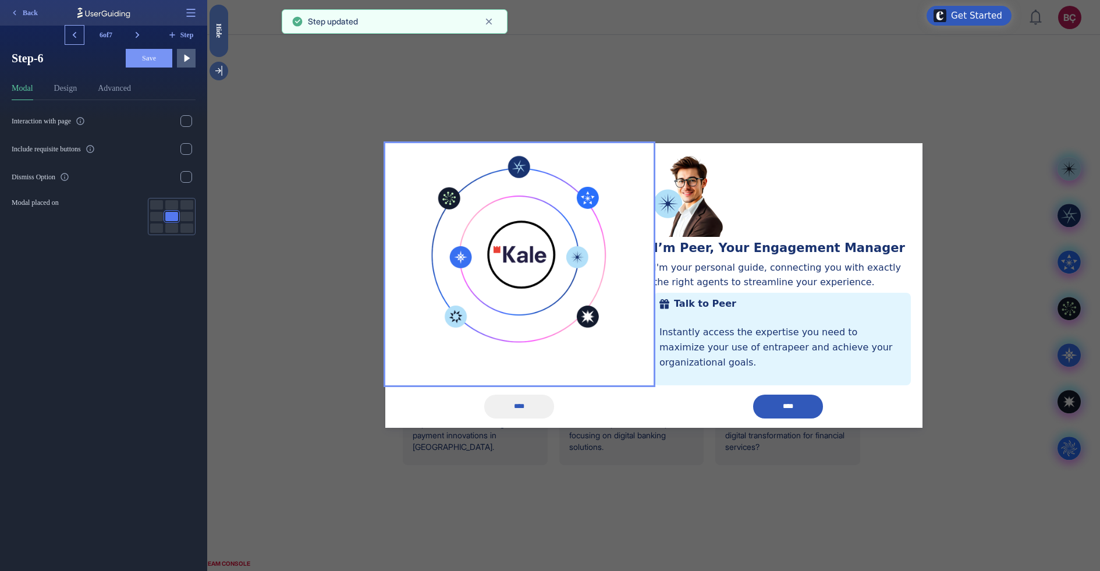
click at [77, 34] on icon at bounding box center [75, 35] width 12 height 12
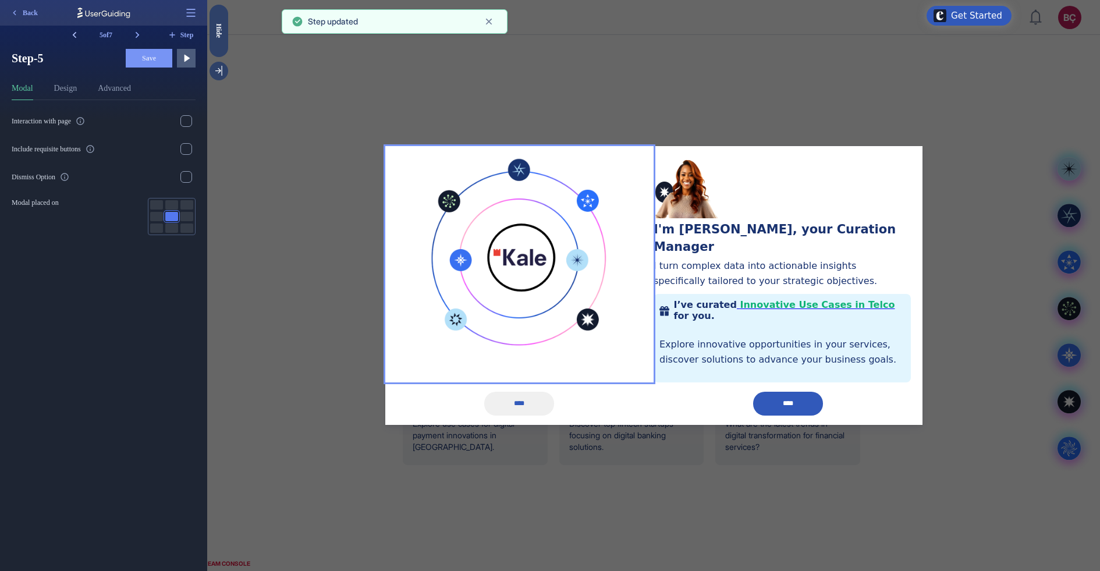
click at [77, 34] on icon at bounding box center [75, 35] width 12 height 12
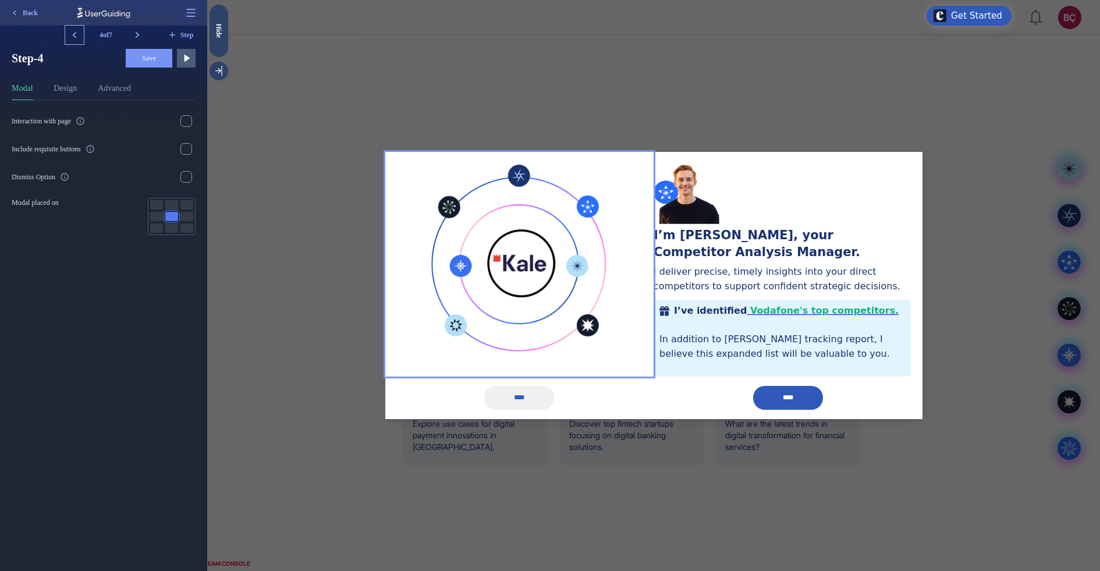
click at [77, 34] on icon at bounding box center [75, 35] width 12 height 12
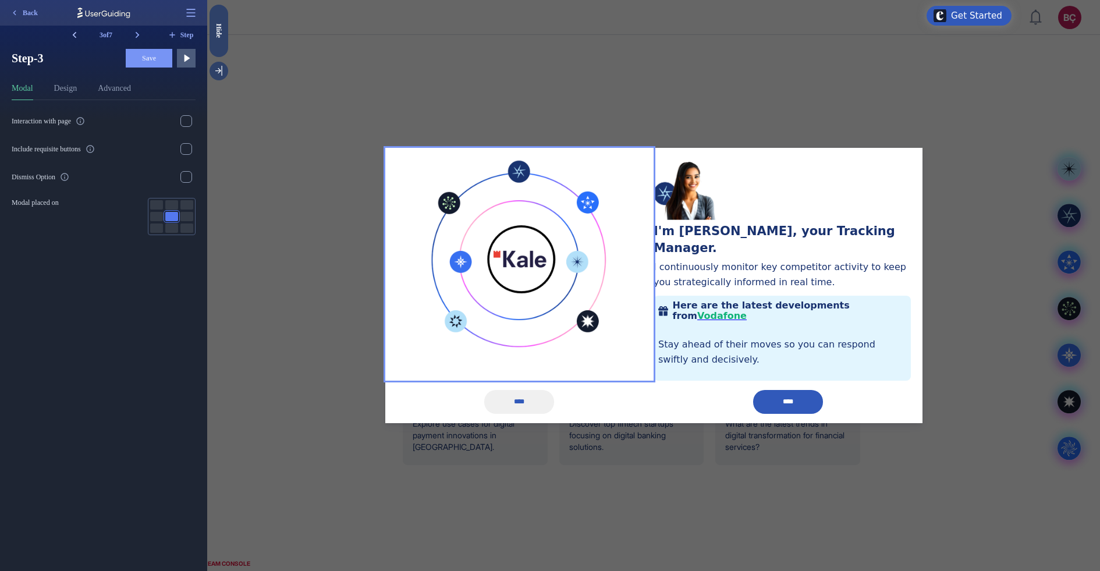
click at [77, 34] on icon at bounding box center [75, 35] width 12 height 12
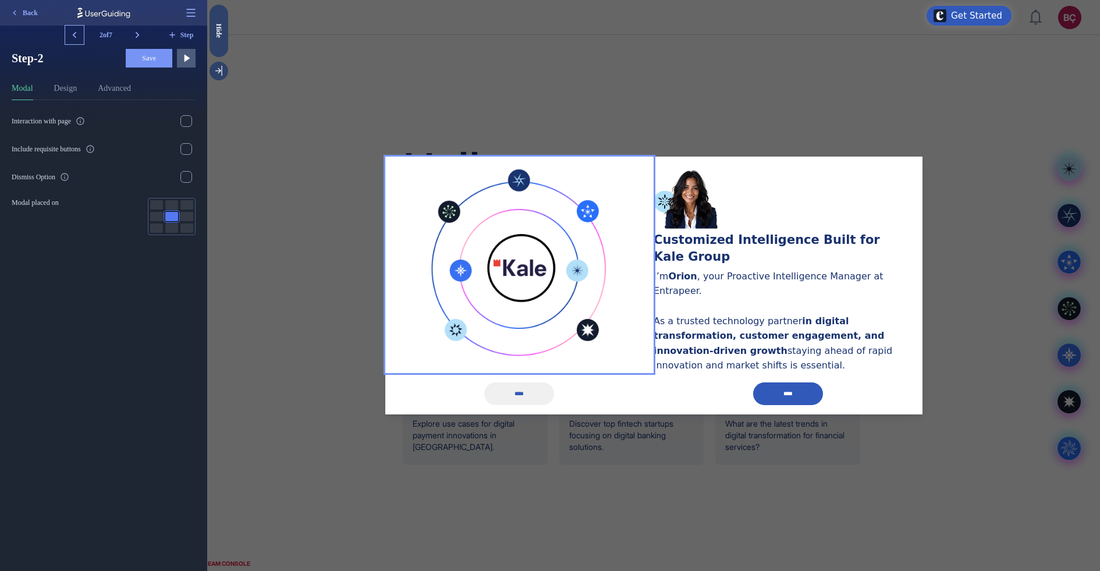
click at [77, 34] on icon at bounding box center [75, 35] width 12 height 12
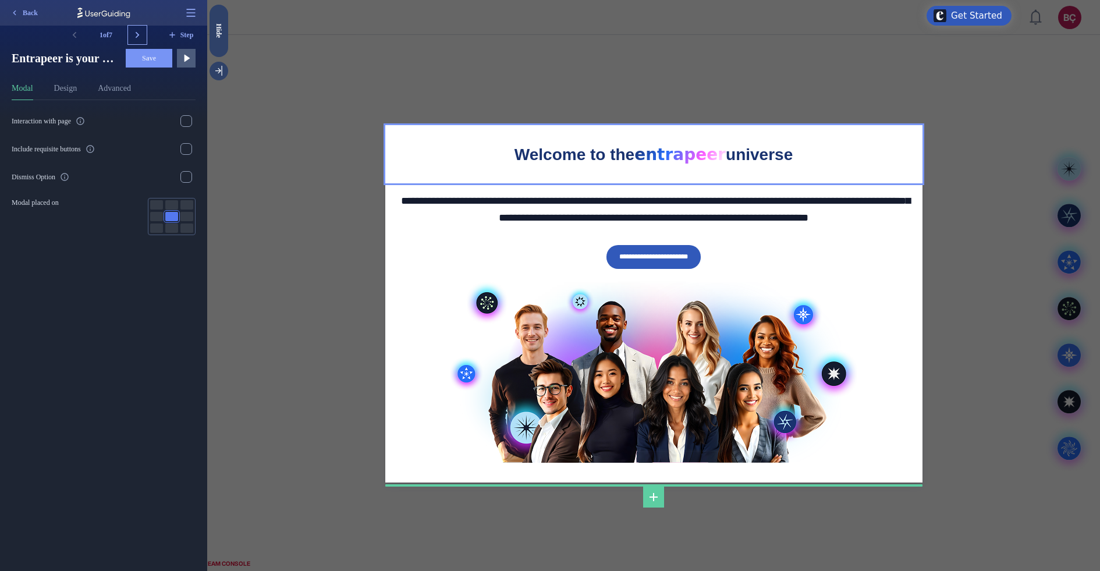
click at [134, 40] on icon at bounding box center [138, 35] width 12 height 12
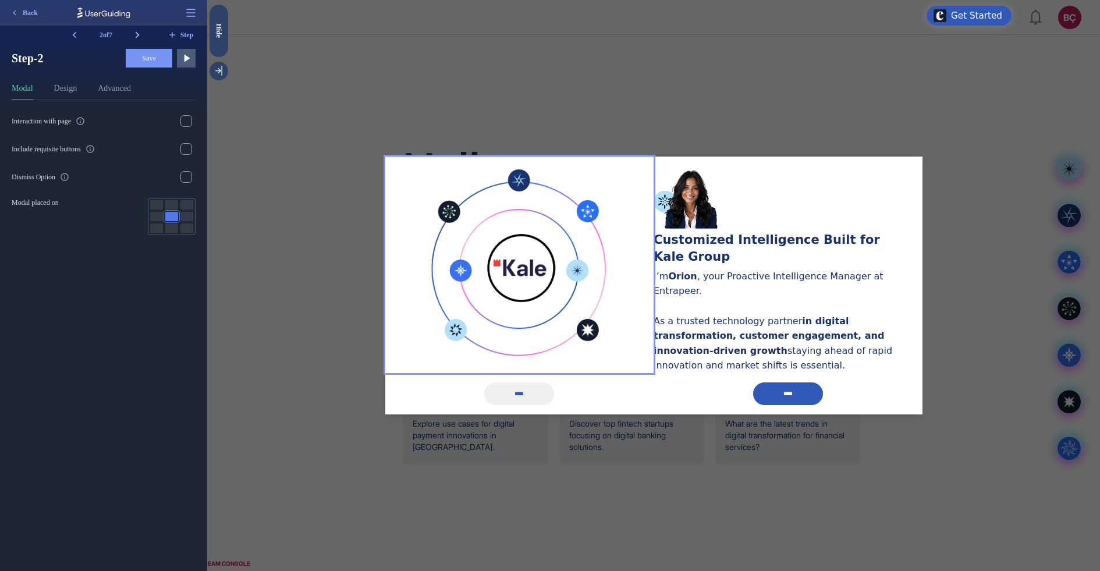
click at [136, 40] on icon at bounding box center [138, 35] width 12 height 12
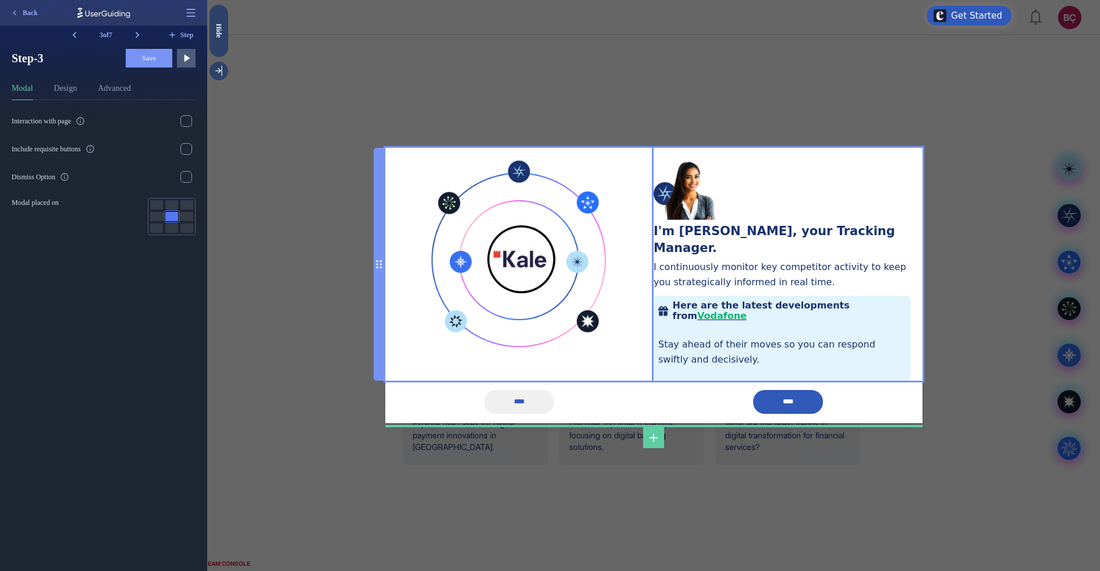
click at [792, 337] on p "Stay ahead of their moves so you can respond swiftly and decisively." at bounding box center [782, 352] width 248 height 30
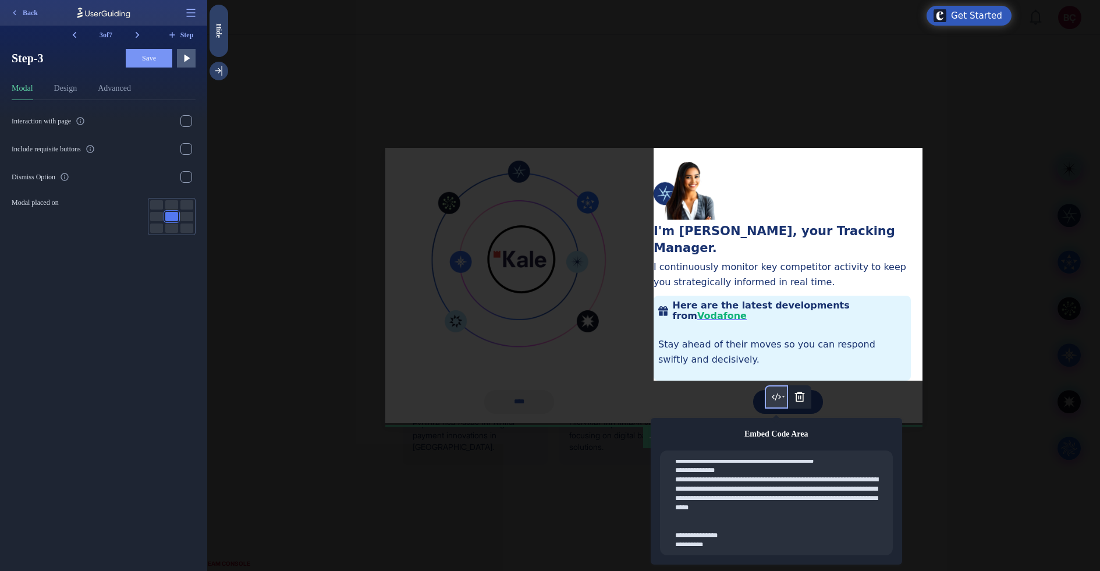
scroll to position [163, 0]
click at [760, 456] on textarea at bounding box center [780, 503] width 213 height 86
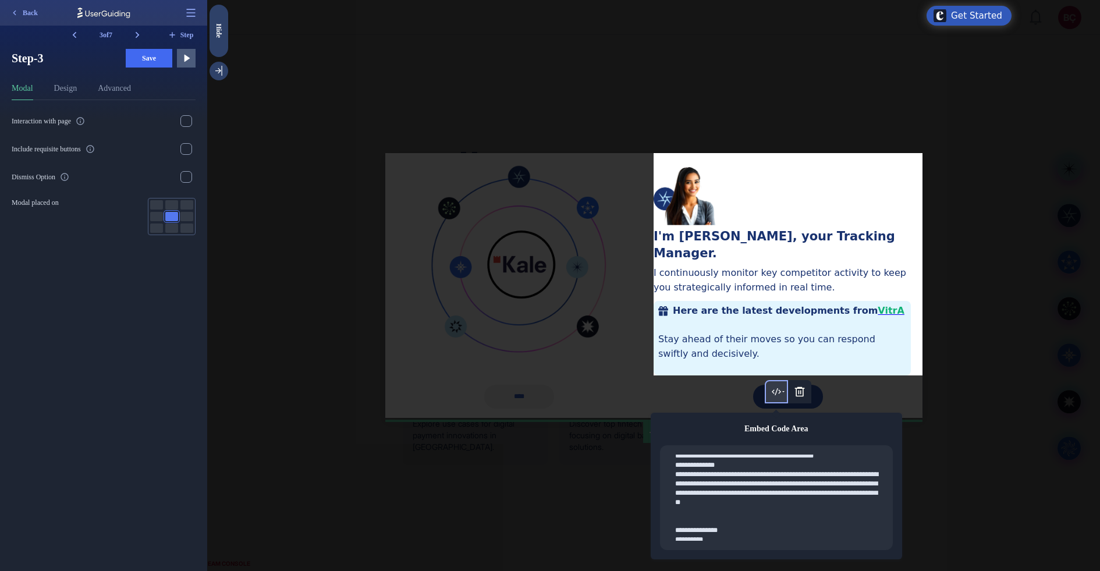
click at [790, 456] on textarea at bounding box center [780, 498] width 213 height 86
drag, startPoint x: 786, startPoint y: 497, endPoint x: 764, endPoint y: 494, distance: 22.3
click at [764, 456] on textarea at bounding box center [780, 498] width 213 height 86
click at [773, 456] on textarea at bounding box center [780, 498] width 213 height 86
click at [785, 456] on textarea at bounding box center [780, 498] width 213 height 86
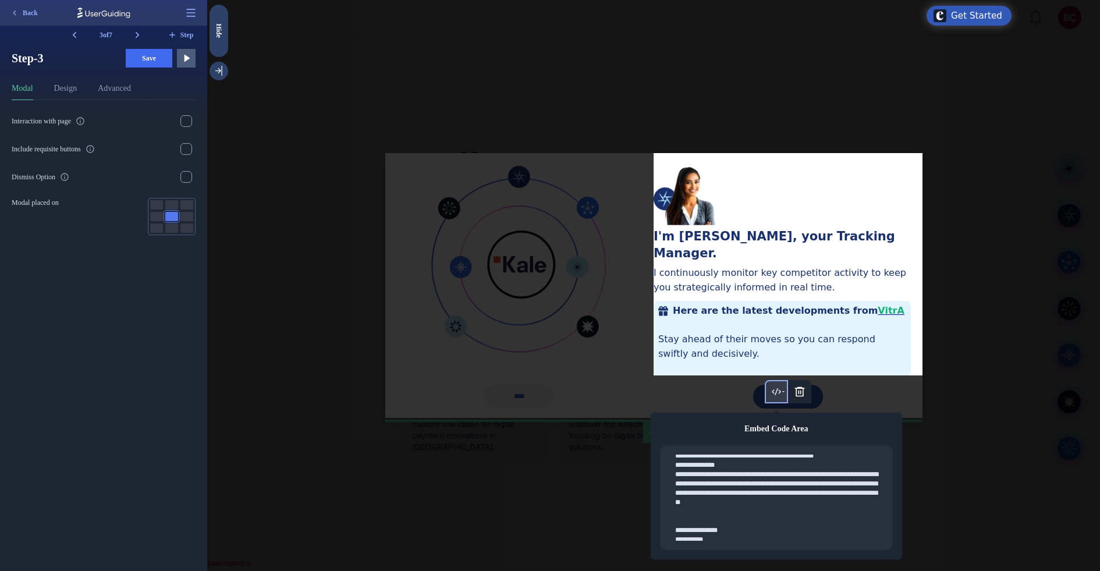
drag, startPoint x: 785, startPoint y: 499, endPoint x: 696, endPoint y: 492, distance: 88.8
click at [696, 456] on textarea at bounding box center [780, 498] width 213 height 86
paste textarea "**********"
type textarea "**********"
click at [147, 59] on span "Save" at bounding box center [149, 58] width 14 height 9
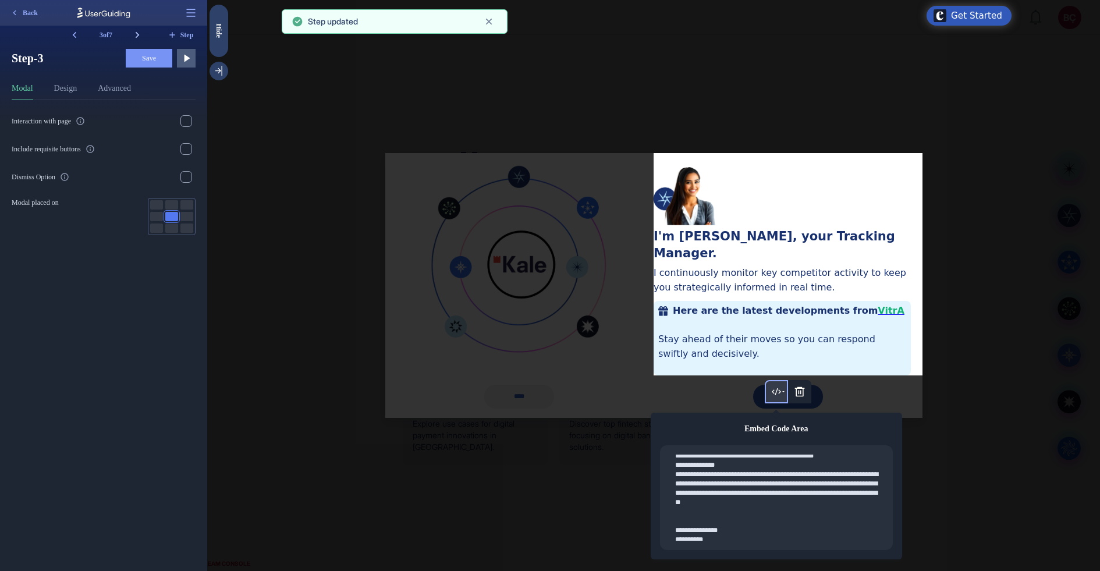
click at [137, 29] on icon at bounding box center [138, 35] width 12 height 12
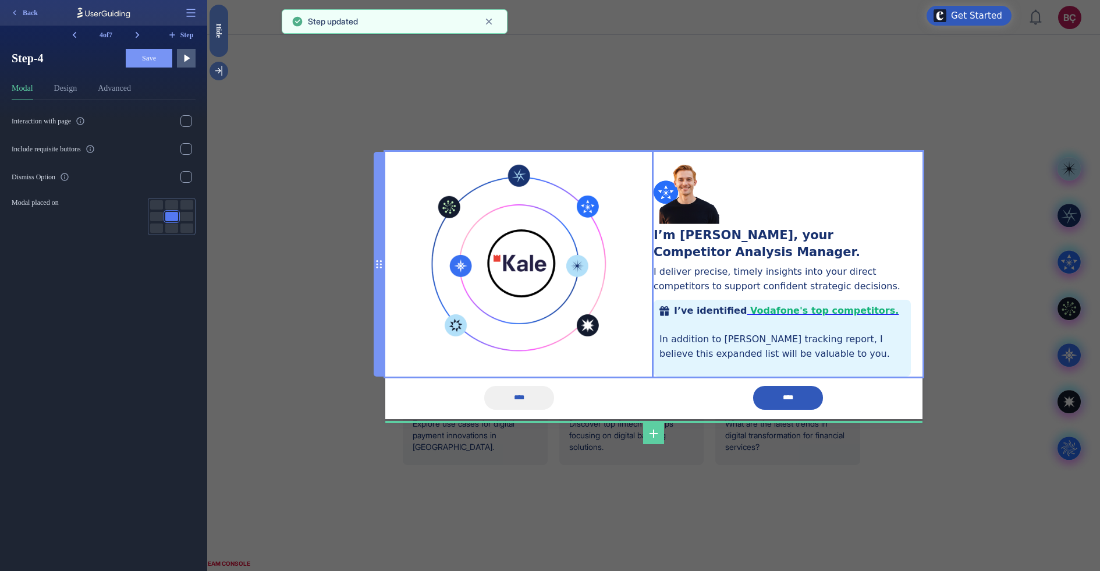
click at [750, 347] on p "In addition to Tracy’s tracking report, I believe this expanded list will be va…" at bounding box center [782, 347] width 246 height 30
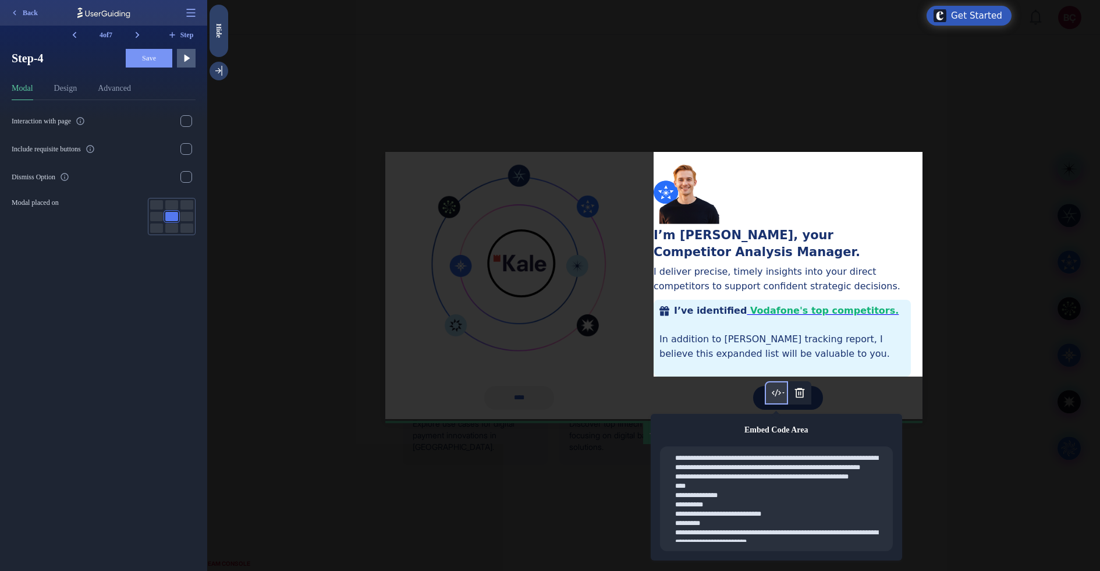
scroll to position [181, 0]
click at [769, 456] on textarea at bounding box center [780, 499] width 213 height 86
click at [783, 456] on textarea at bounding box center [780, 499] width 213 height 86
drag, startPoint x: 785, startPoint y: 482, endPoint x: 693, endPoint y: 473, distance: 92.4
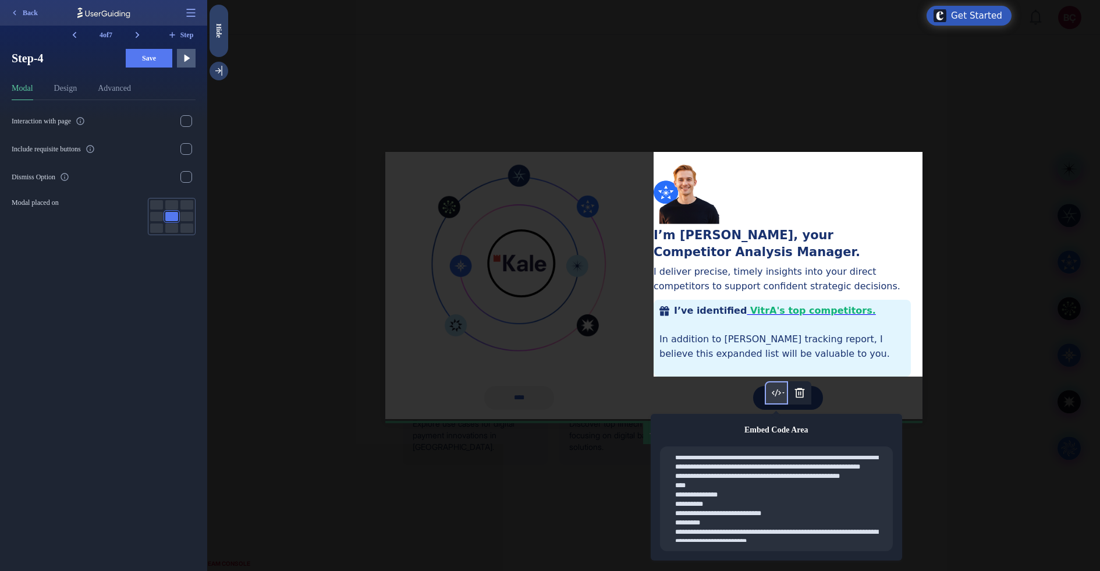
click at [693, 456] on textarea at bounding box center [780, 499] width 213 height 86
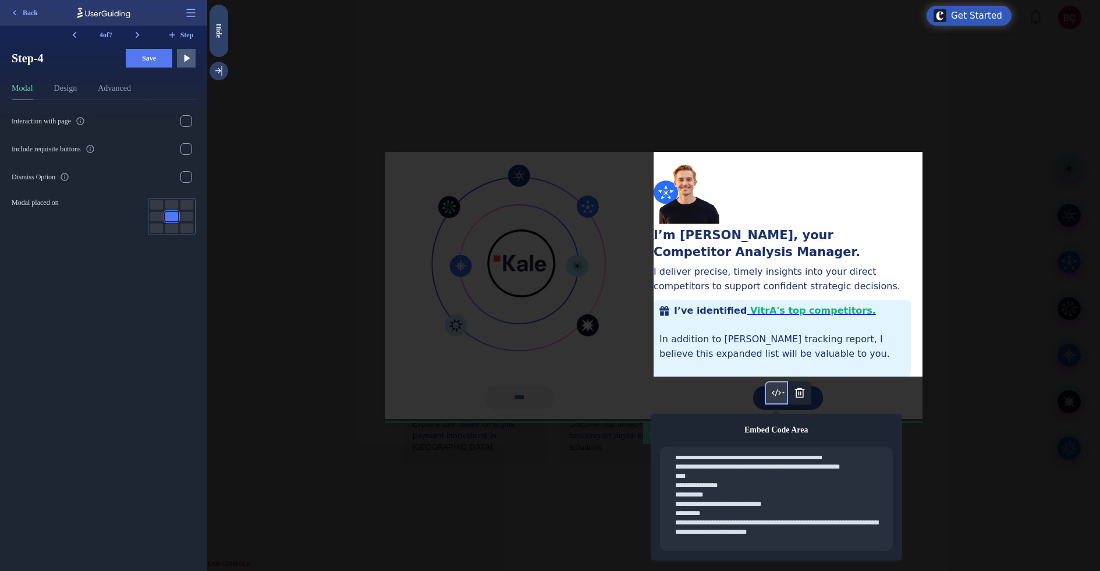
paste textarea "**********"
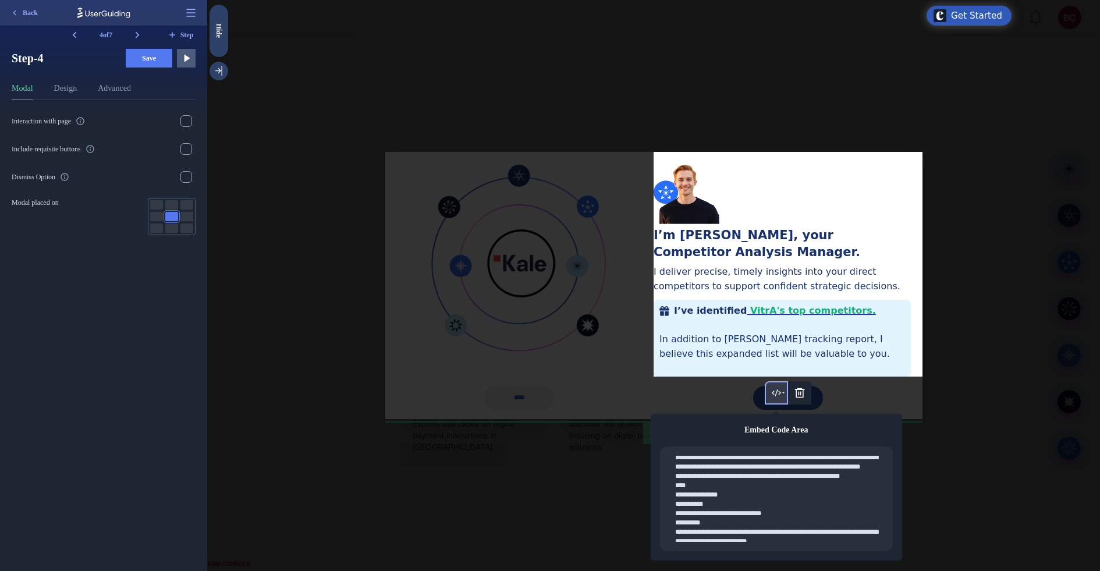
type textarea "**********"
click at [140, 59] on button "Save" at bounding box center [149, 58] width 47 height 19
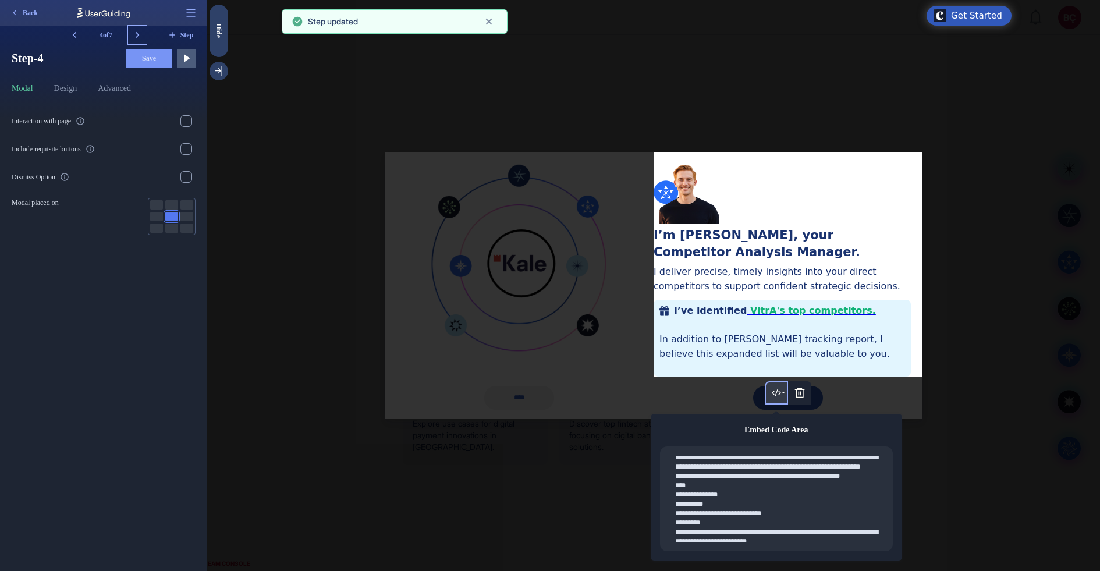
click at [135, 35] on icon at bounding box center [138, 35] width 12 height 12
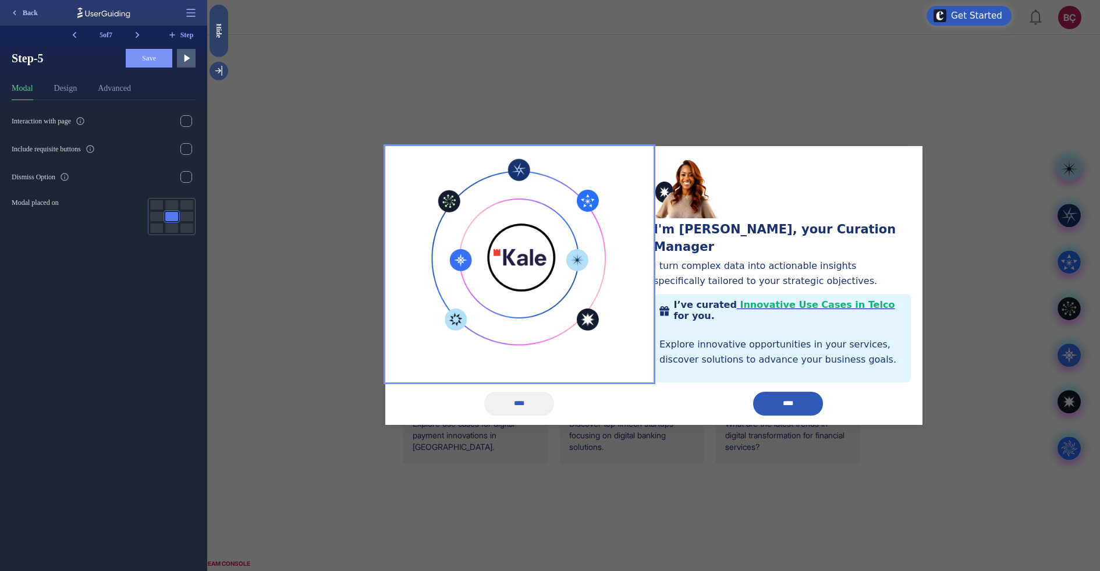
click at [33, 10] on span "Back" at bounding box center [30, 12] width 15 height 9
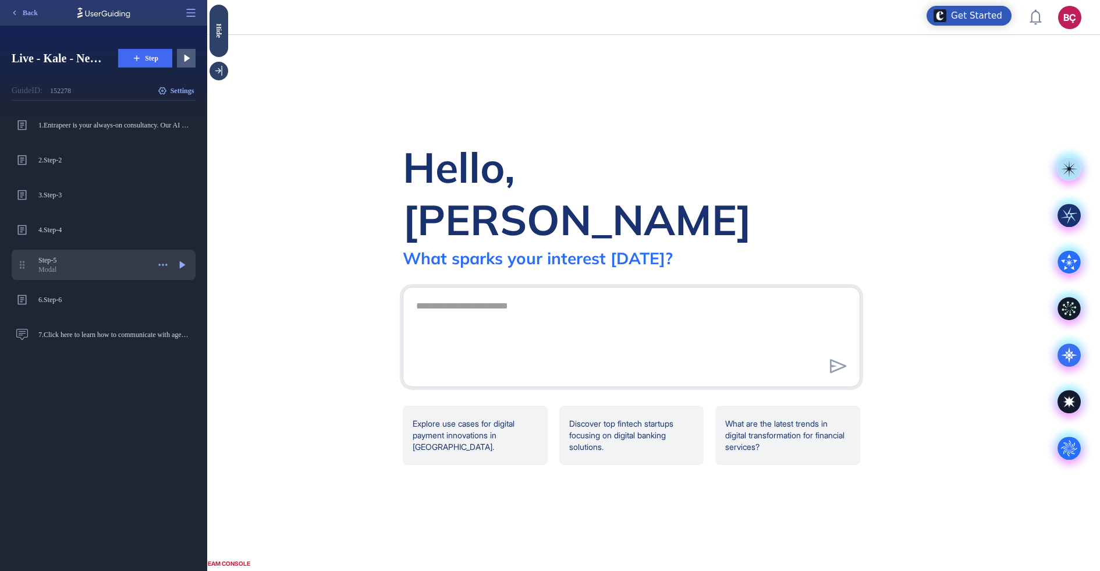
click at [113, 260] on span "Step-5" at bounding box center [93, 260] width 111 height 9
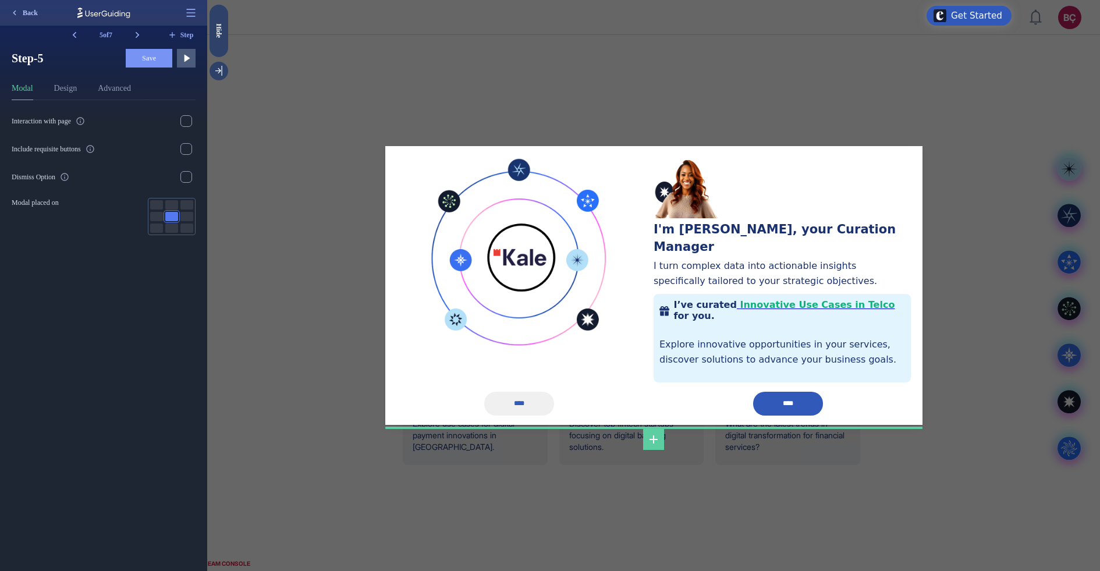
click at [29, 8] on span "Back" at bounding box center [30, 12] width 15 height 9
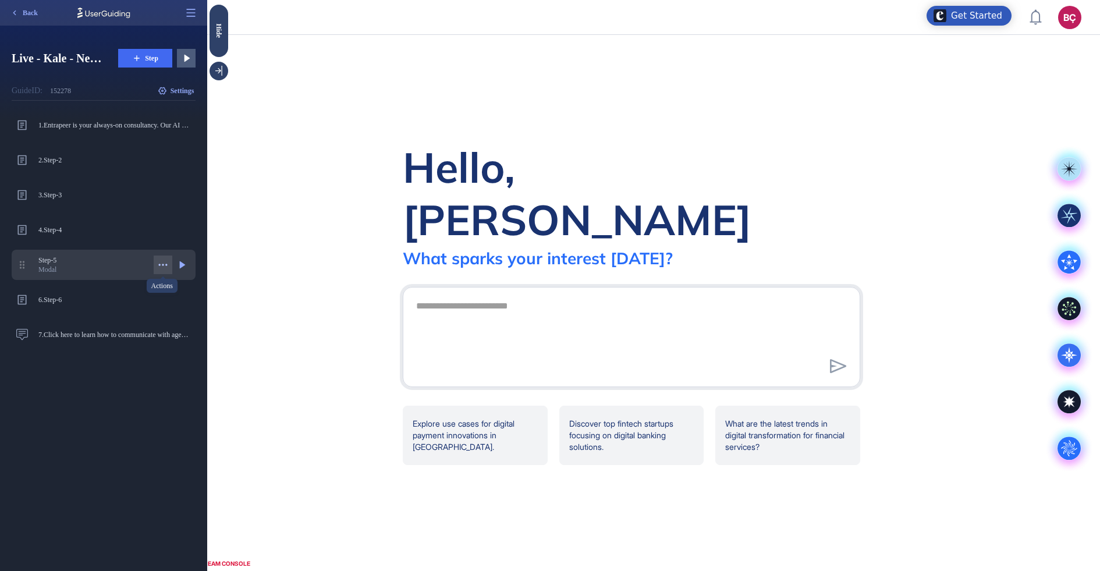
click at [161, 260] on icon at bounding box center [163, 265] width 12 height 12
click at [139, 349] on div "Delete Delete" at bounding box center [131, 349] width 71 height 19
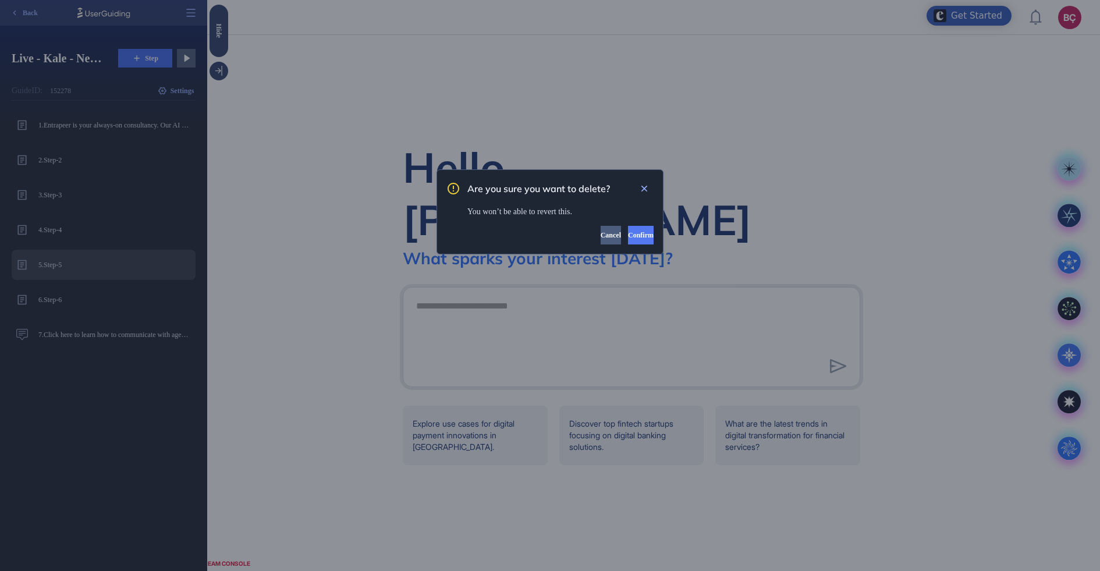
click at [628, 242] on button "Confirm" at bounding box center [641, 235] width 26 height 19
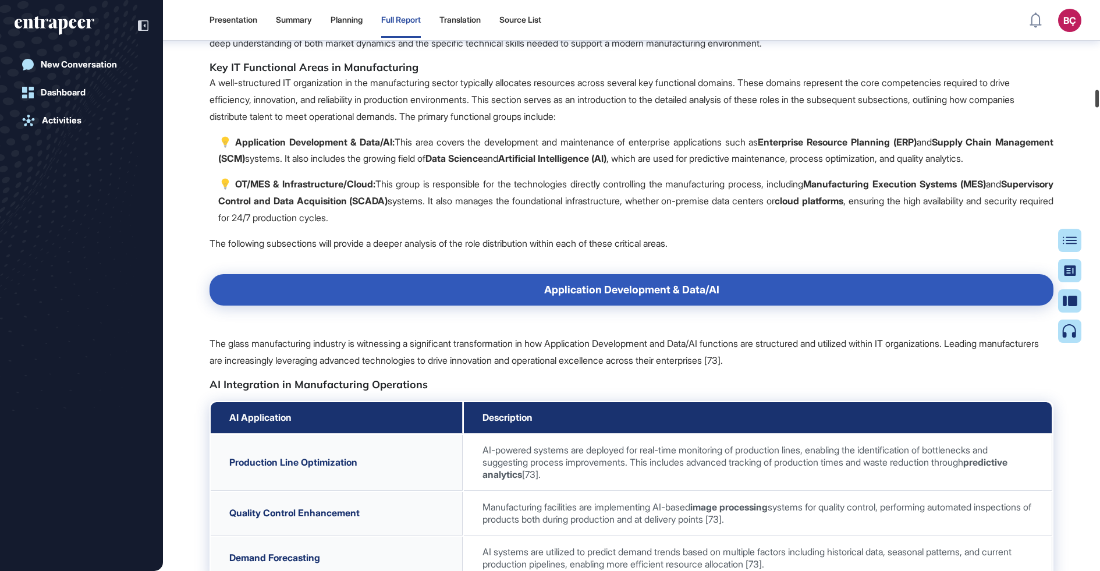
scroll to position [11529, 0]
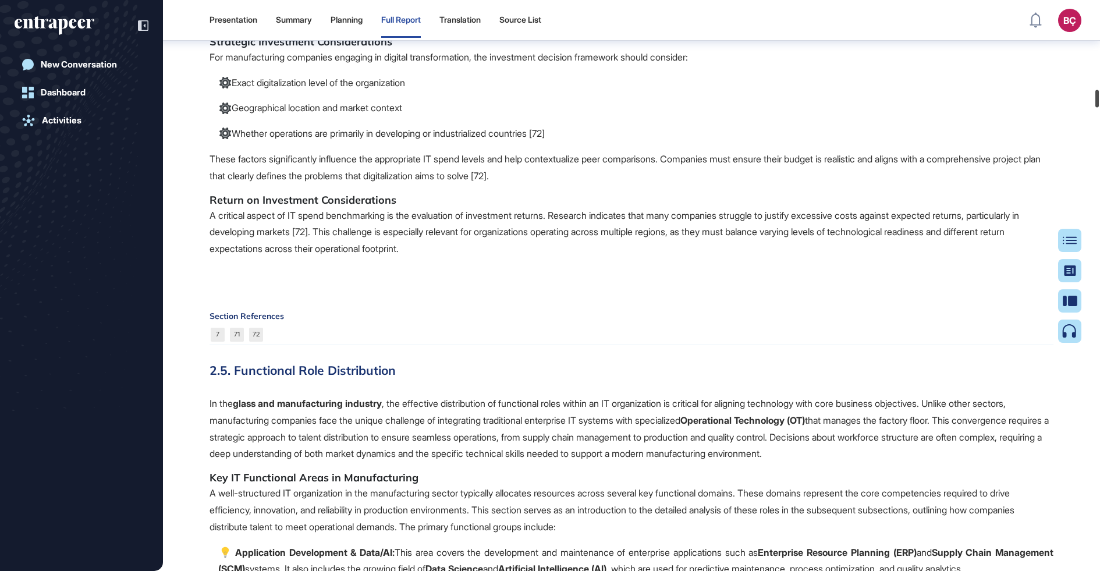
drag, startPoint x: 1094, startPoint y: 457, endPoint x: 1068, endPoint y: 94, distance: 364.7
click at [1068, 94] on div "Presentation Summary Planning Full Report Translation Source List BÇ Admin Dash…" at bounding box center [550, 285] width 1100 height 571
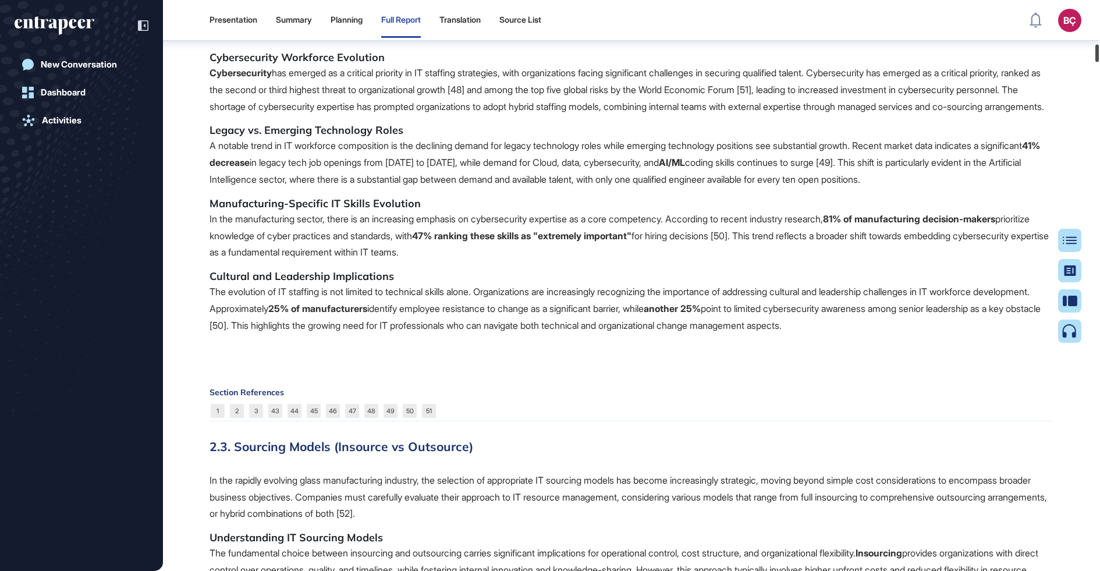
drag, startPoint x: 1095, startPoint y: 90, endPoint x: 1095, endPoint y: 51, distance: 39.0
click at [1095, 51] on div at bounding box center [1096, 52] width 3 height 17
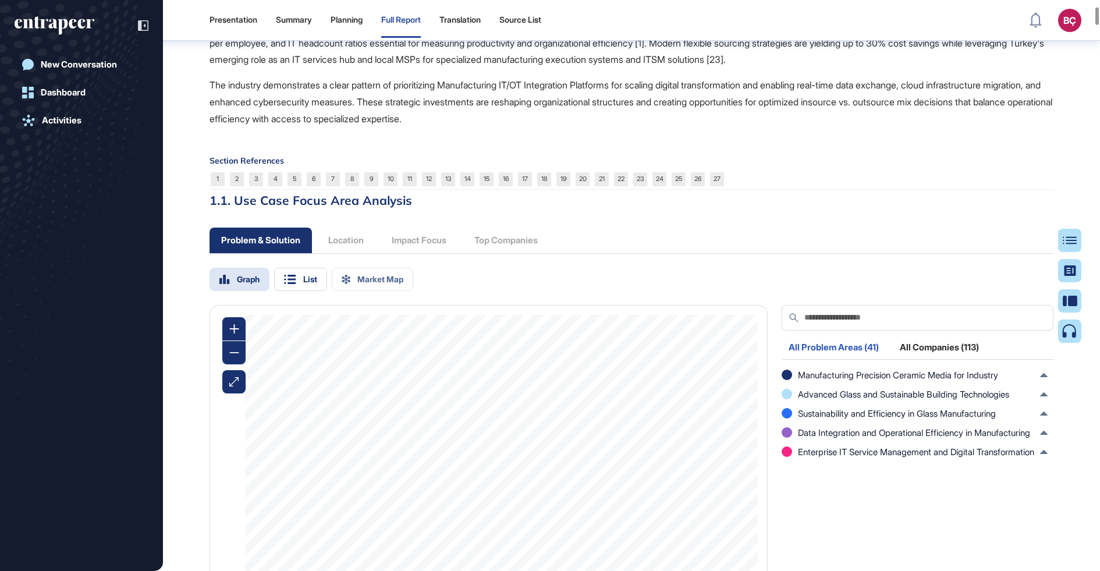
scroll to position [871, 0]
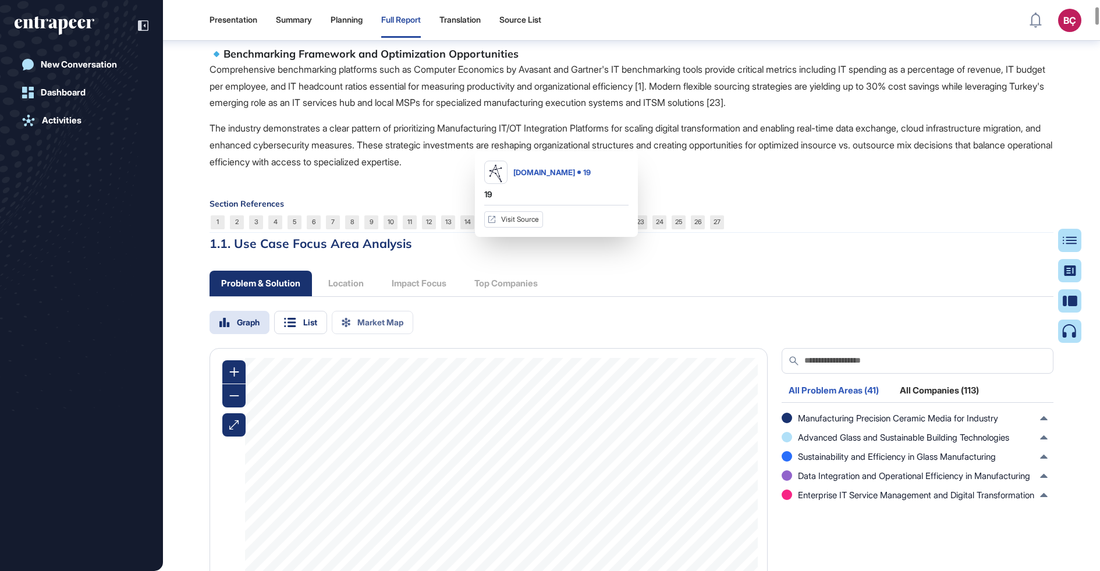
click at [564, 229] on link "19" at bounding box center [563, 222] width 14 height 14
click at [580, 229] on link "20" at bounding box center [583, 222] width 14 height 14
click at [564, 229] on link "19" at bounding box center [563, 222] width 14 height 14
click at [350, 111] on p "Comprehensive benchmarking platforms such as Computer Economics by Avasant and …" at bounding box center [632, 86] width 844 height 50
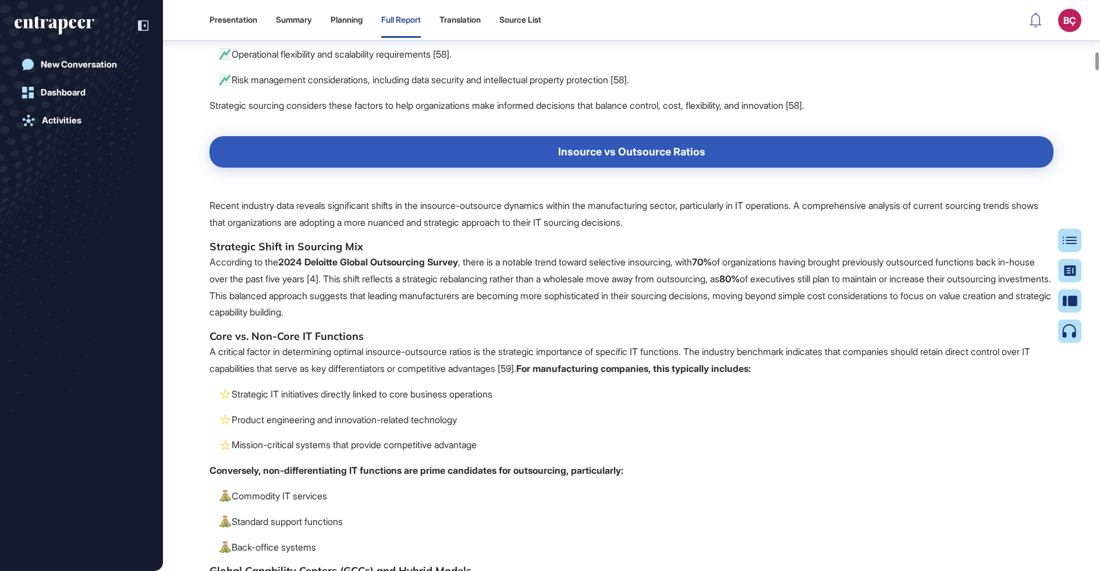
scroll to position [7919, 0]
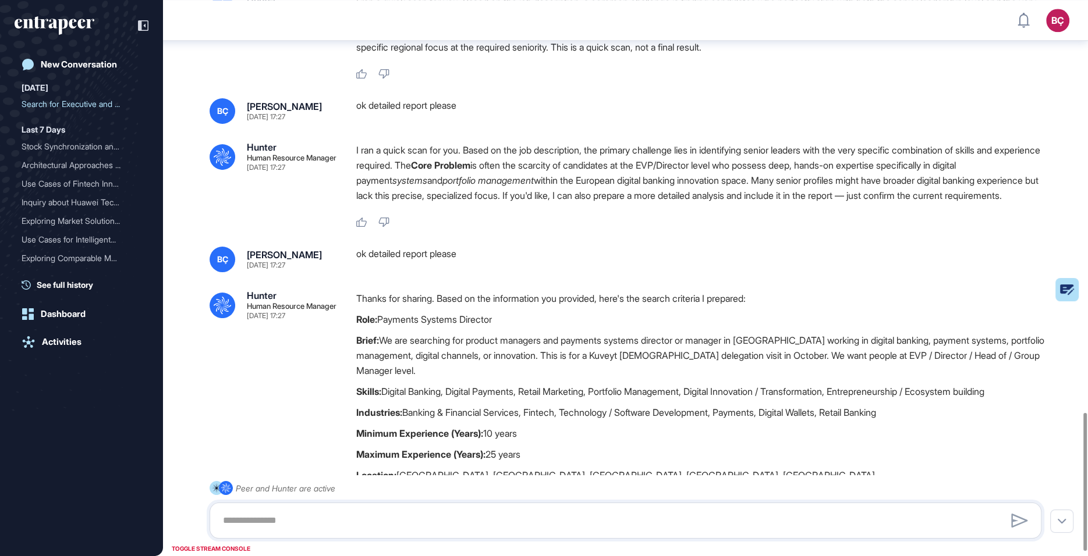
scroll to position [1446, 0]
click at [92, 63] on div "New Conversation" at bounding box center [79, 64] width 76 height 10
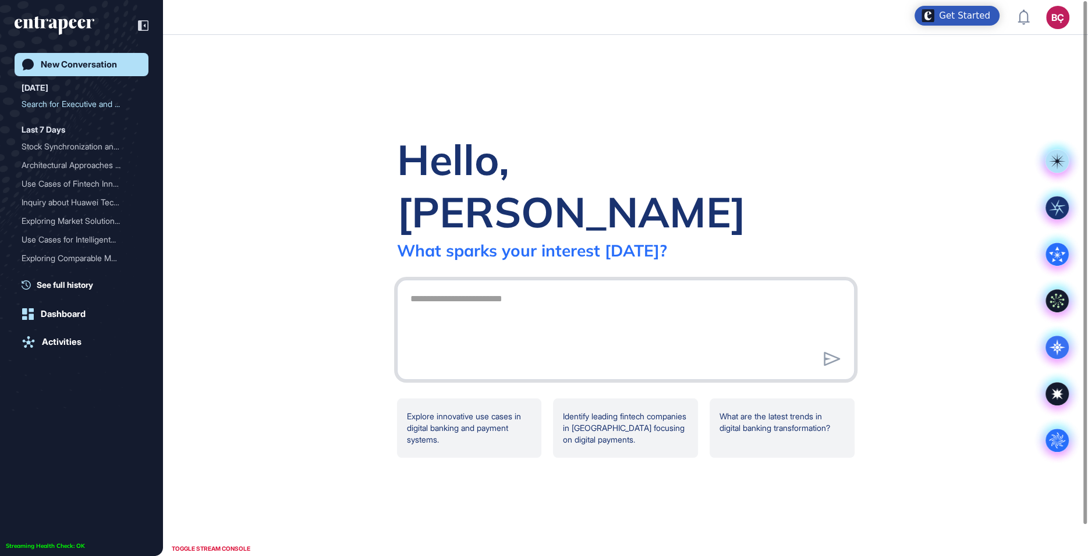
click at [581, 293] on textarea at bounding box center [625, 328] width 445 height 81
click at [1057, 212] on rect at bounding box center [1056, 207] width 23 height 23
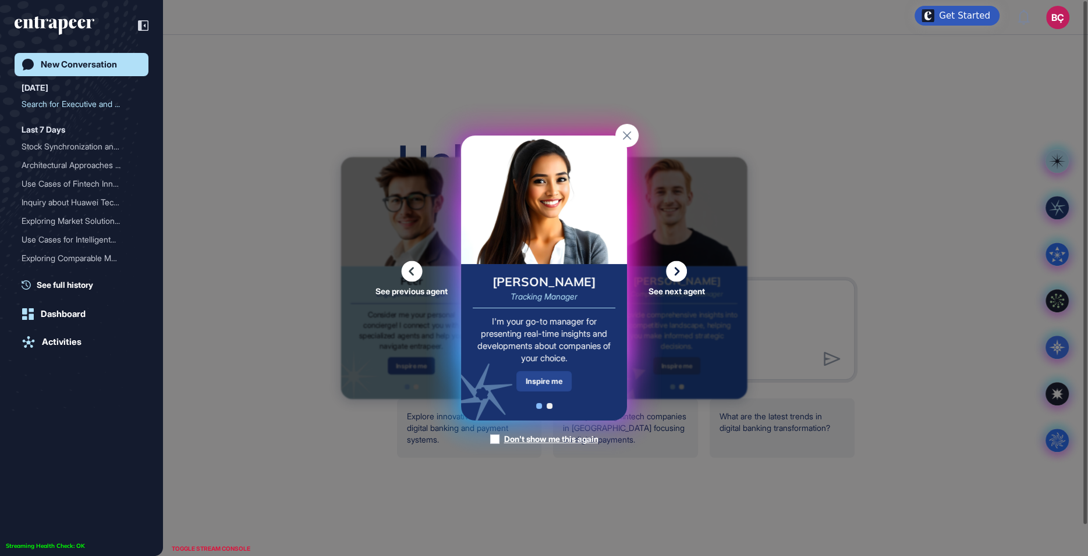
click at [547, 387] on div "Inspire me" at bounding box center [543, 381] width 55 height 20
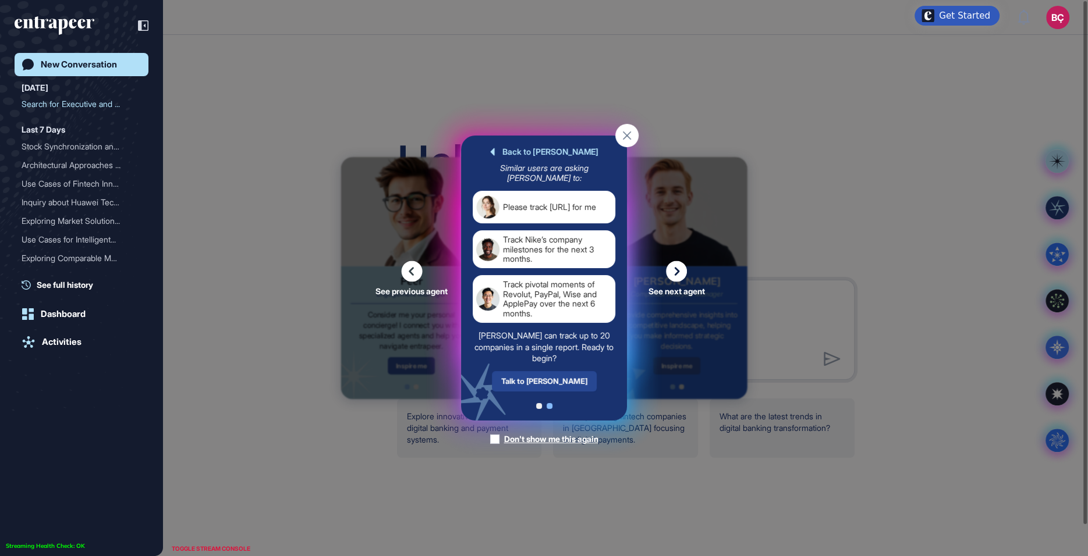
click at [540, 384] on div "Talk to Tracy" at bounding box center [544, 381] width 105 height 20
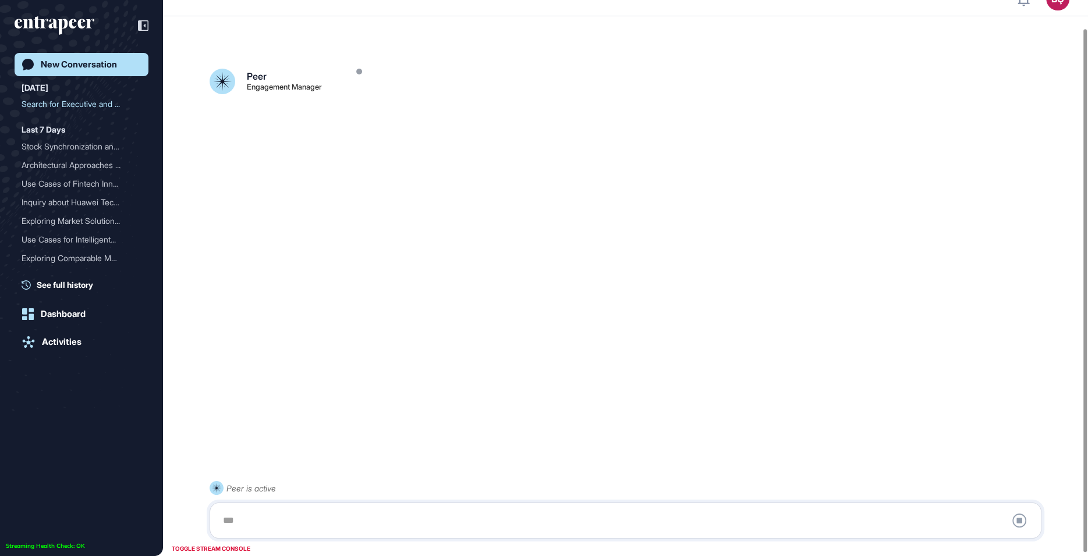
scroll to position [32, 0]
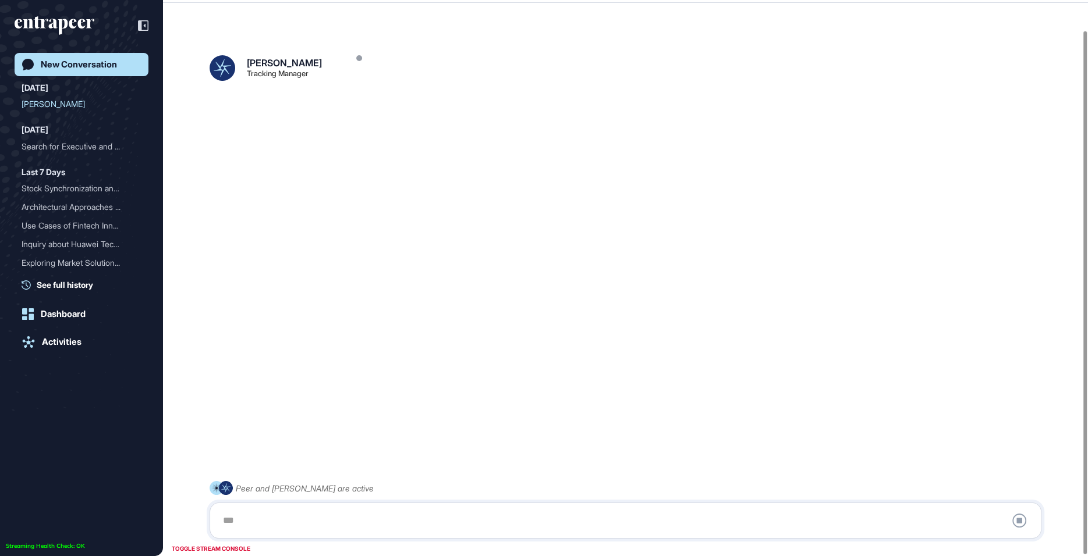
click at [310, 520] on div at bounding box center [625, 520] width 819 height 23
click at [306, 523] on textarea at bounding box center [625, 520] width 819 height 23
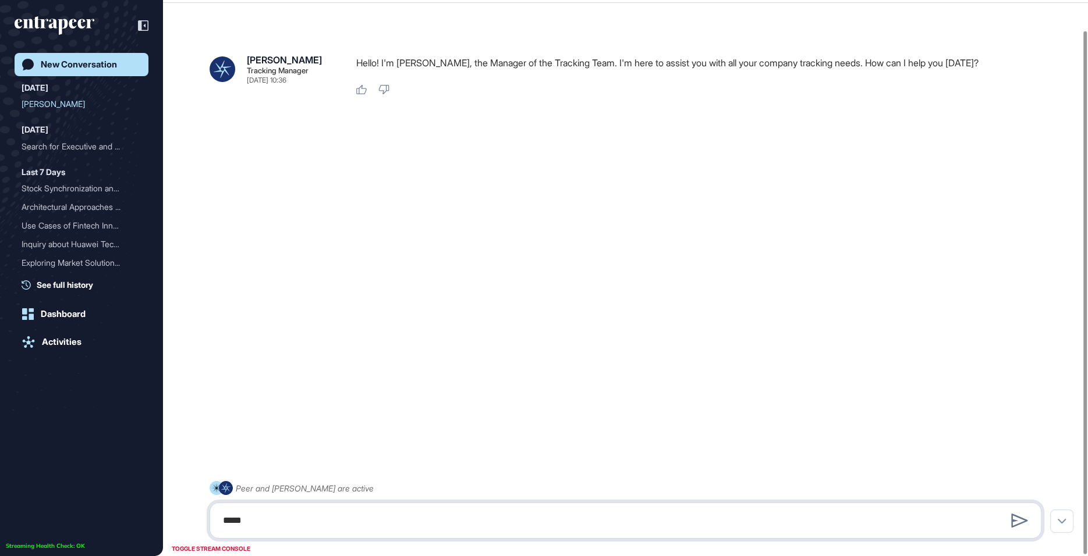
type textarea "*****"
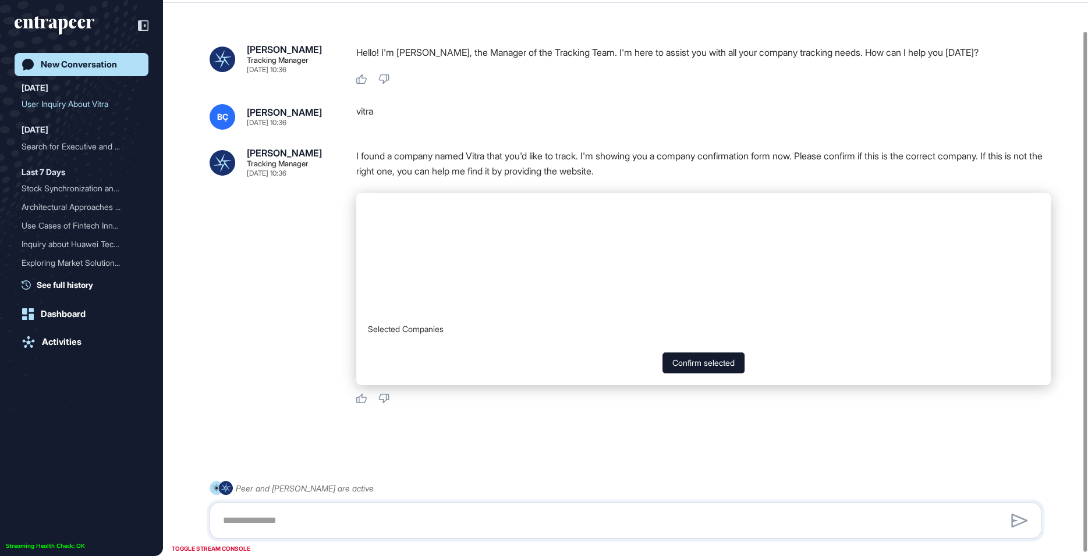
scroll to position [33, 0]
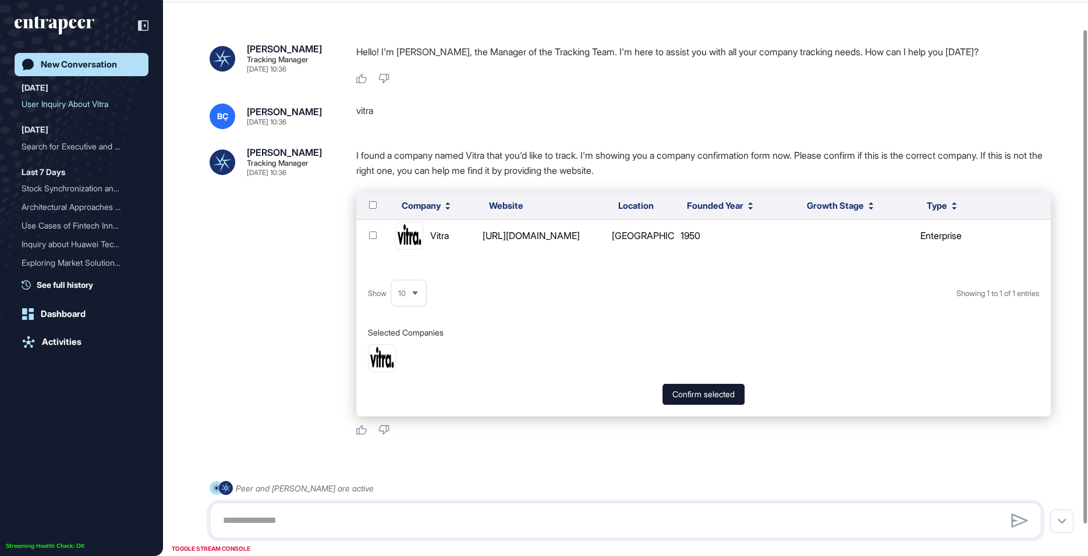
click at [419, 229] on img at bounding box center [409, 235] width 27 height 27
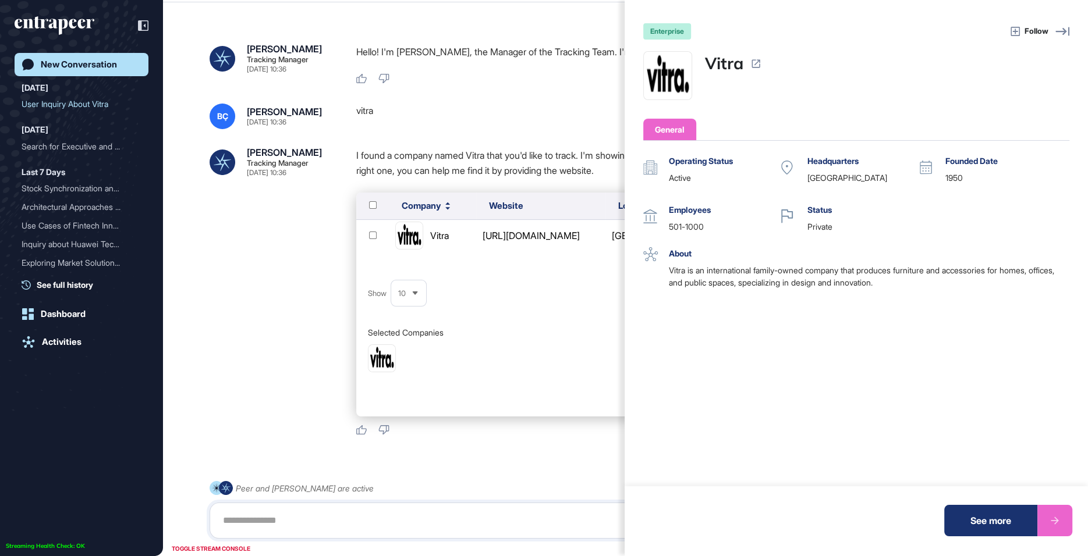
click at [409, 236] on div "enterprise Follow Vitra General Operating Status active Headquarters Switzerlan…" at bounding box center [544, 278] width 1088 height 556
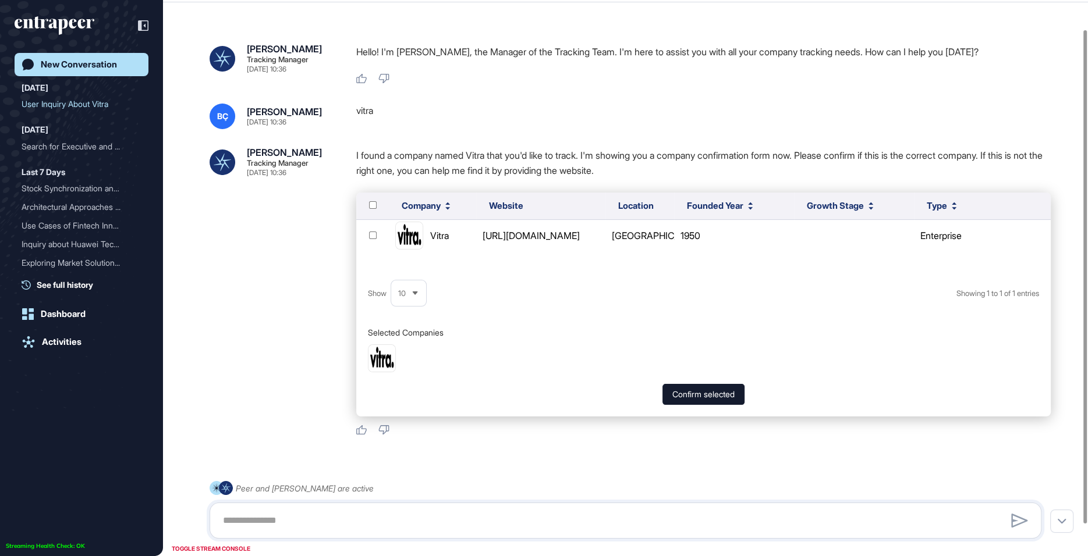
click at [409, 236] on div "enterprise Follow Vitra General Operating Status active Headquarters Switzerlan…" at bounding box center [544, 278] width 1088 height 556
click at [409, 236] on img at bounding box center [409, 235] width 27 height 27
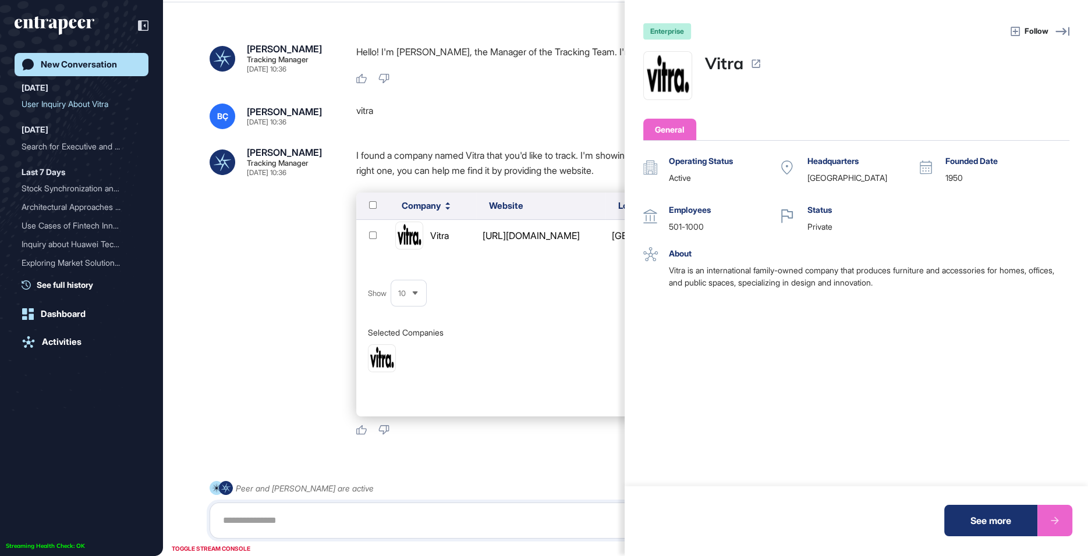
click at [956, 528] on div "See more" at bounding box center [990, 520] width 93 height 31
click at [375, 491] on div "enterprise Follow Vitra General Operating Status active Headquarters Switzerlan…" at bounding box center [544, 278] width 1088 height 556
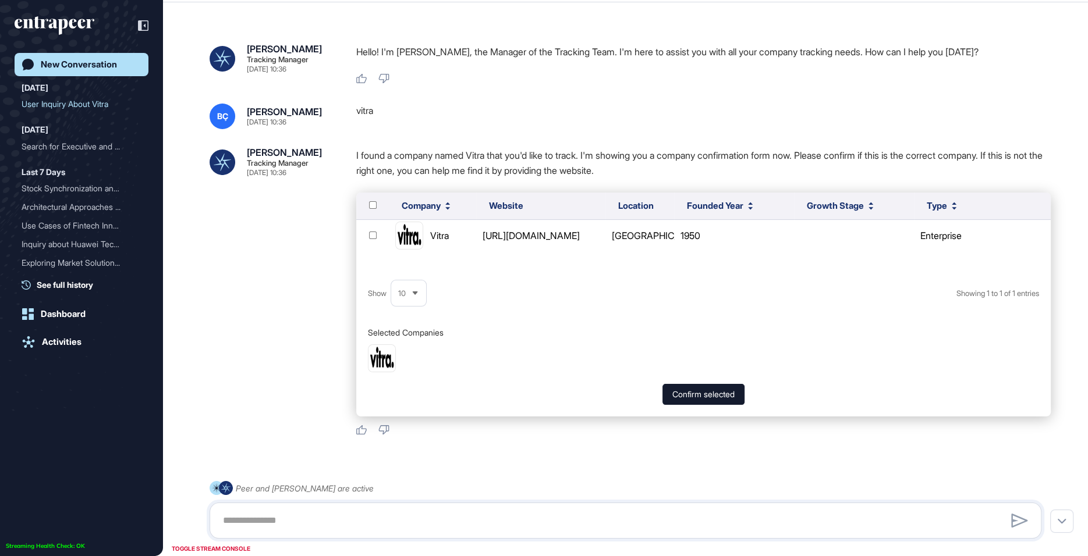
click at [362, 508] on div "enterprise Follow Vitra General Operating Status active Headquarters Switzerlan…" at bounding box center [544, 278] width 1088 height 556
click at [357, 519] on textarea at bounding box center [625, 520] width 819 height 23
paste textarea "**********"
type textarea "**********"
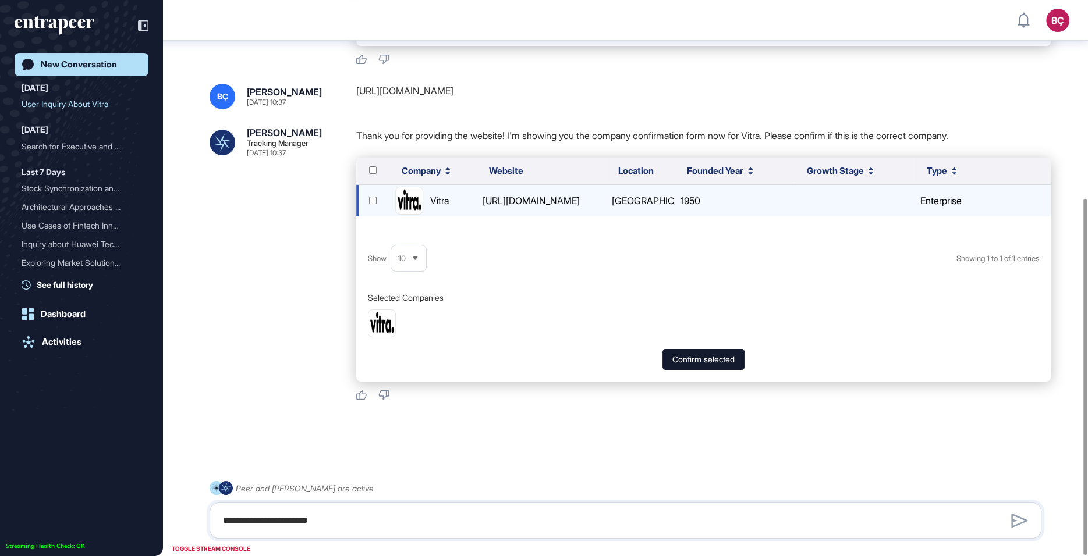
scroll to position [309, 0]
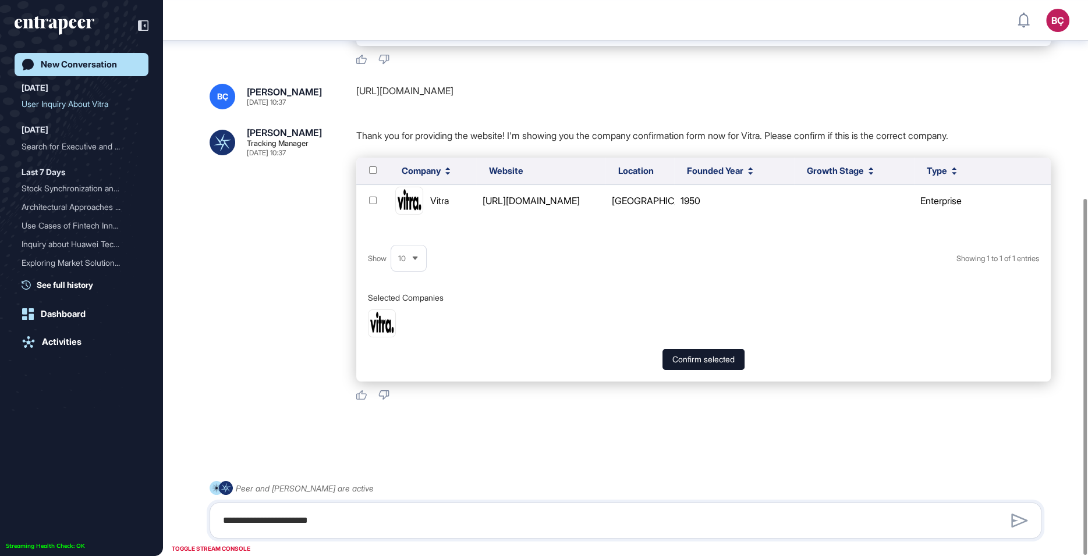
click at [474, 500] on div "**********" at bounding box center [626, 510] width 832 height 58
click at [466, 510] on textarea "**********" at bounding box center [625, 520] width 819 height 23
paste textarea "**********"
type textarea "**********"
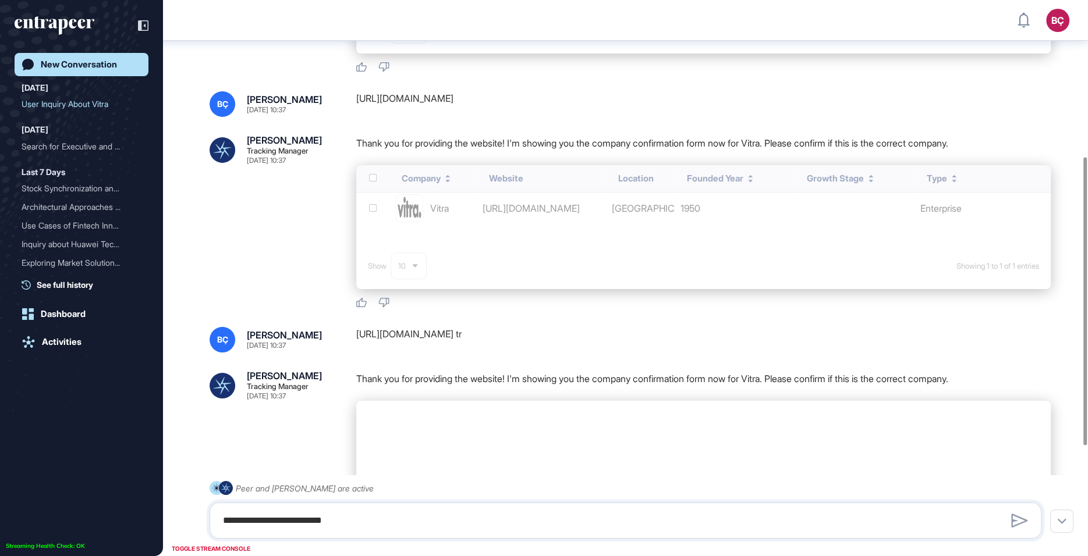
scroll to position [301, 0]
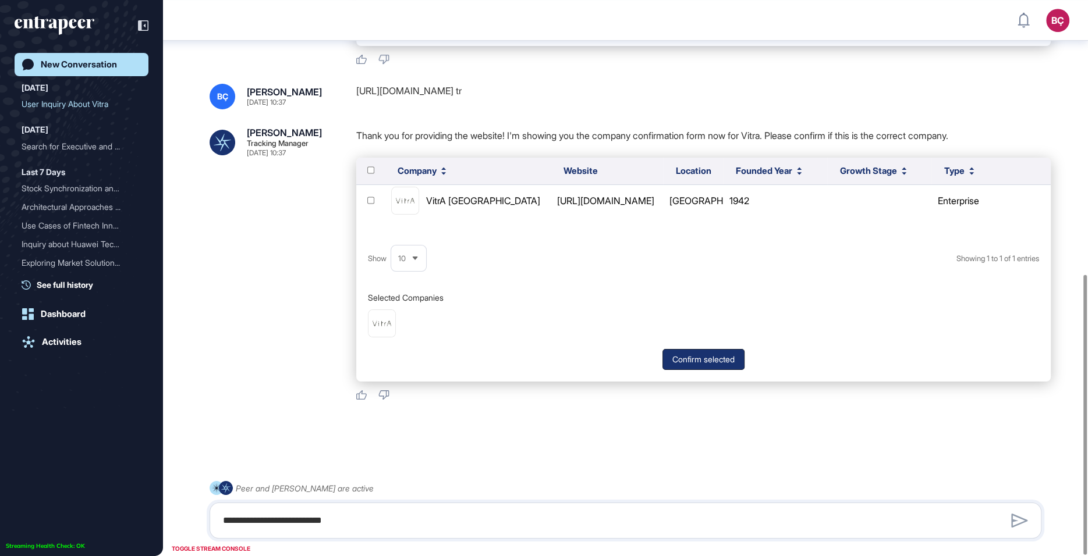
click at [679, 357] on button "Confirm selected" at bounding box center [703, 359] width 82 height 21
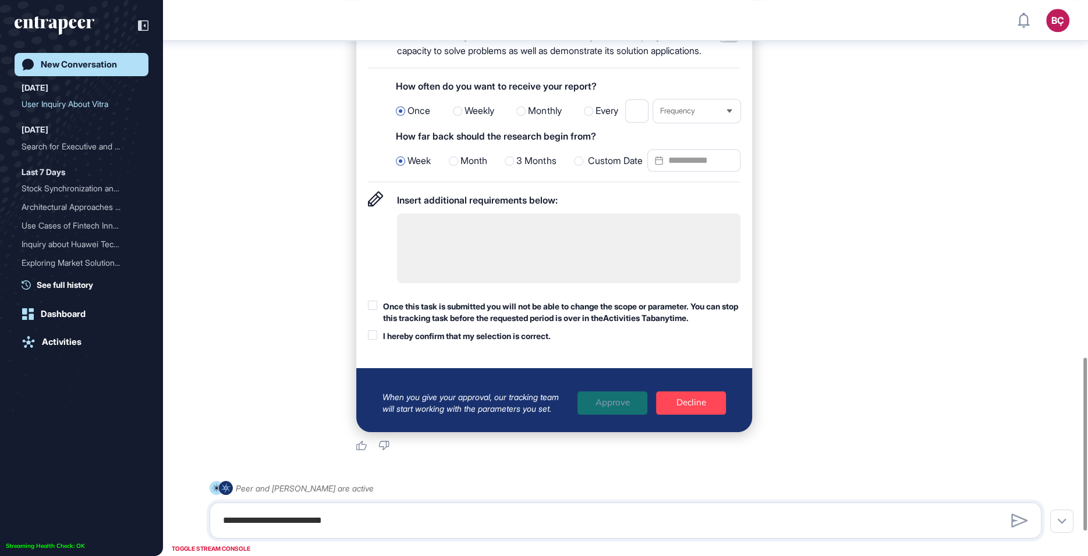
scroll to position [1151, 0]
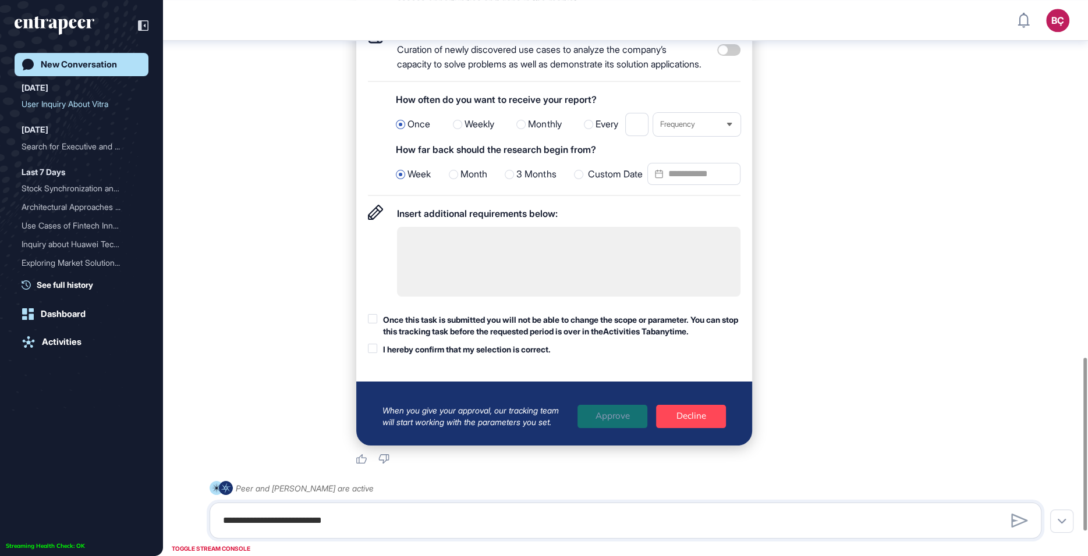
click at [519, 182] on span "3 Months" at bounding box center [536, 174] width 40 height 15
click at [470, 337] on div "Once this task is submitted you will not be able to change the scope or paramet…" at bounding box center [561, 325] width 357 height 23
click at [470, 356] on div "I hereby confirm that my selection is correct." at bounding box center [467, 350] width 168 height 12
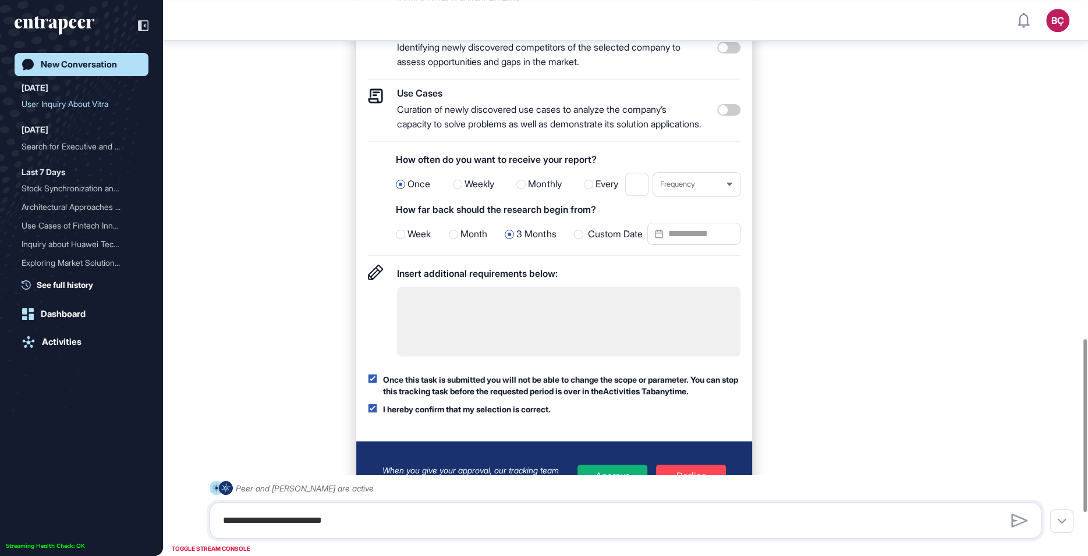
scroll to position [902, 0]
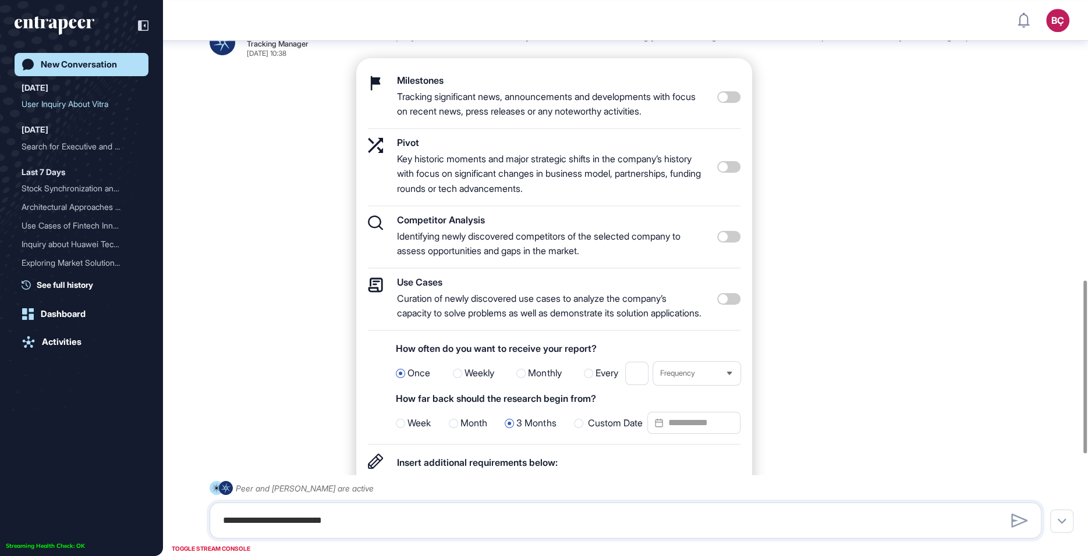
click at [731, 305] on span at bounding box center [728, 299] width 23 height 12
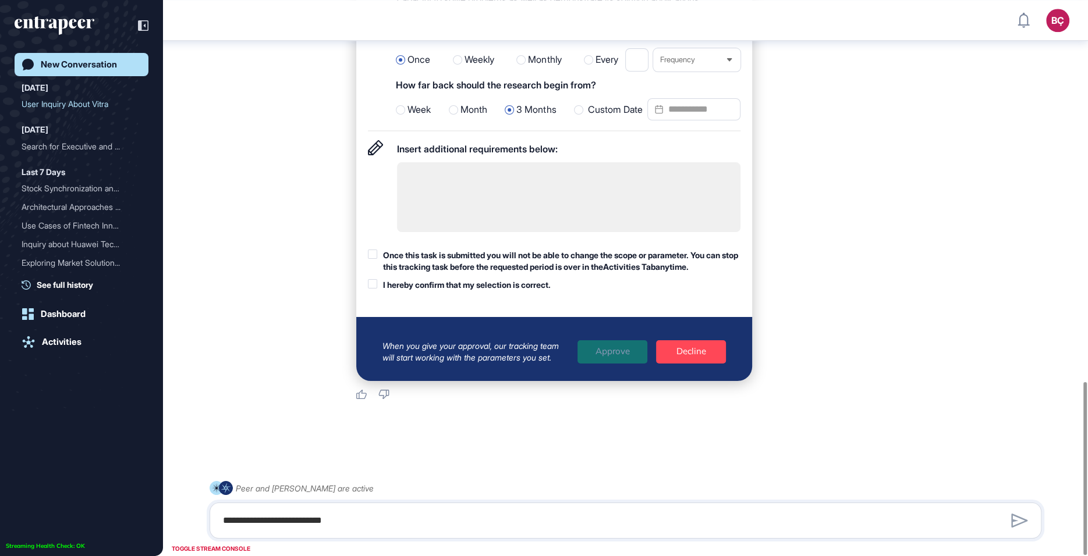
scroll to position [1230, 0]
click at [485, 269] on div "Once this task is submitted you will not be able to change the scope or paramet…" at bounding box center [561, 261] width 357 height 23
click at [487, 282] on div "I hereby confirm that my selection is correct." at bounding box center [467, 285] width 168 height 12
click at [605, 344] on div "Approve" at bounding box center [612, 351] width 70 height 23
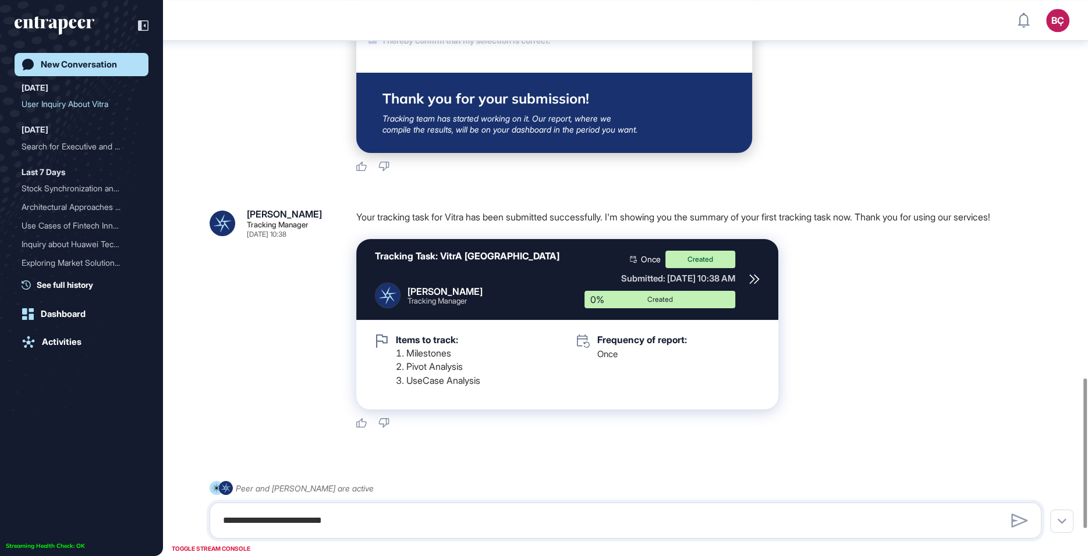
scroll to position [1502, 0]
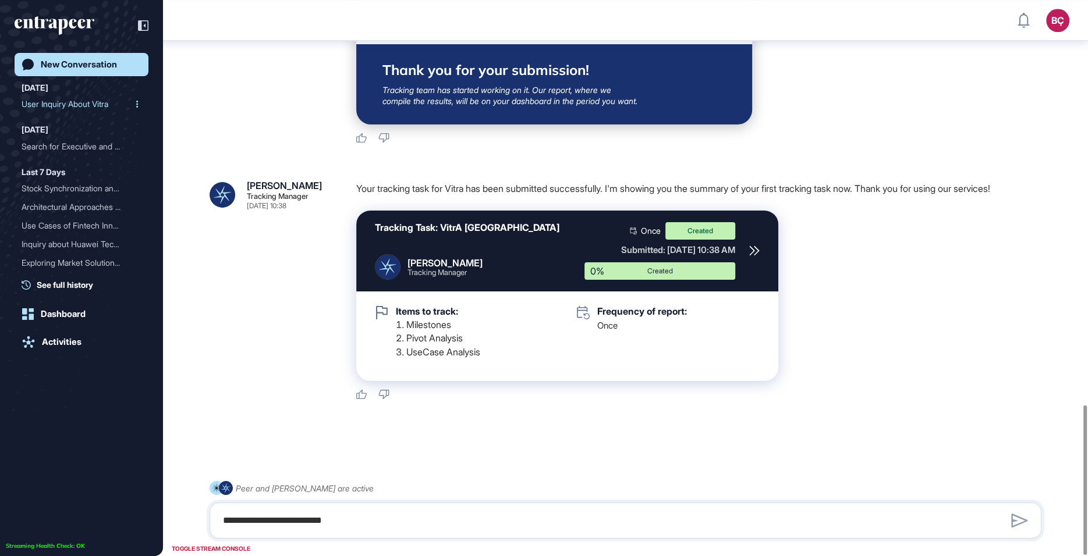
click at [88, 104] on div "User Inquiry About Vitra" at bounding box center [77, 104] width 111 height 19
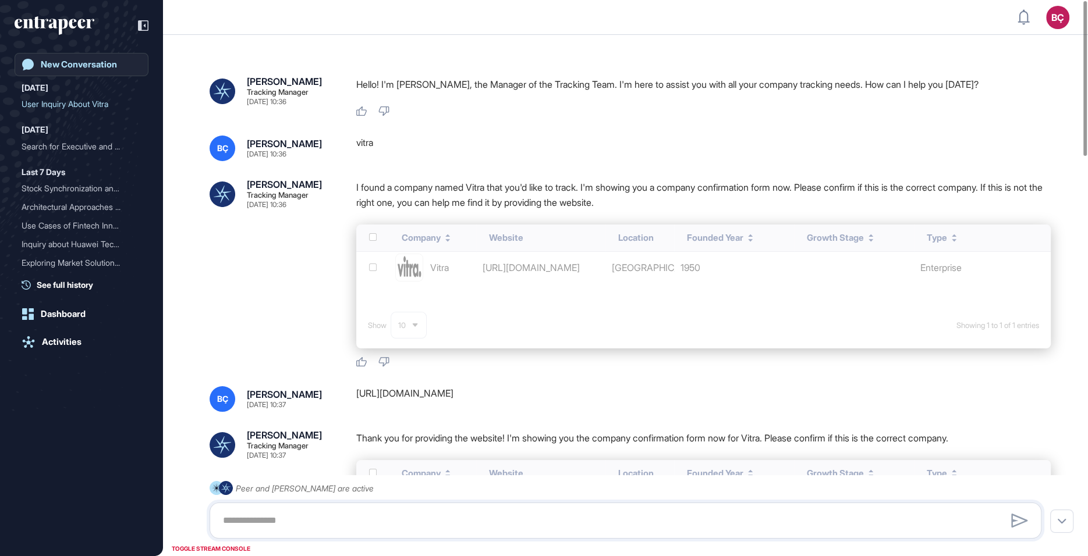
click at [95, 70] on link "New Conversation" at bounding box center [82, 64] width 134 height 23
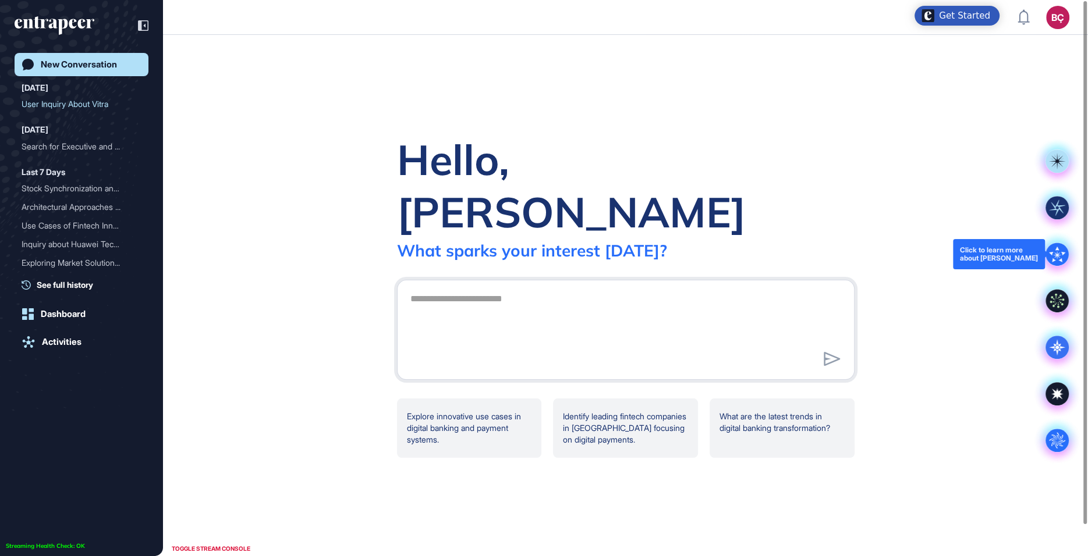
click at [1059, 247] on icon at bounding box center [1056, 254] width 23 height 23
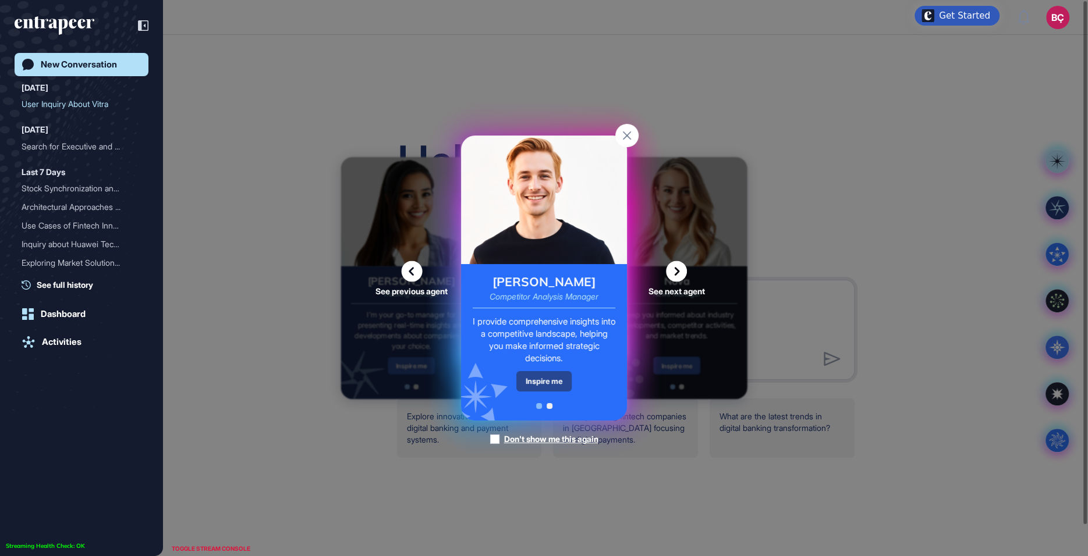
click at [544, 384] on div "Inspire me" at bounding box center [543, 381] width 55 height 20
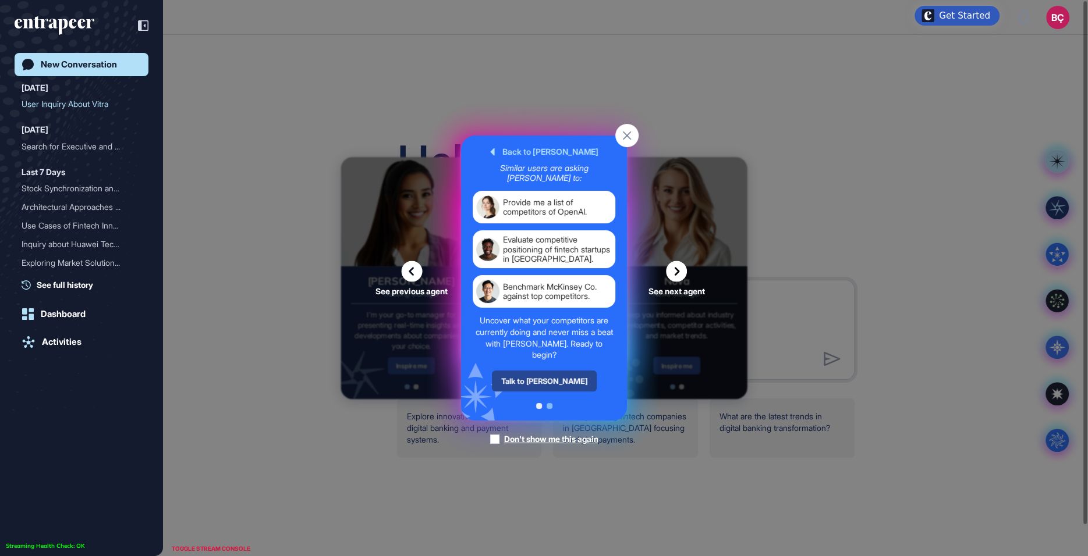
click at [531, 382] on div "Talk to Nash" at bounding box center [544, 381] width 105 height 21
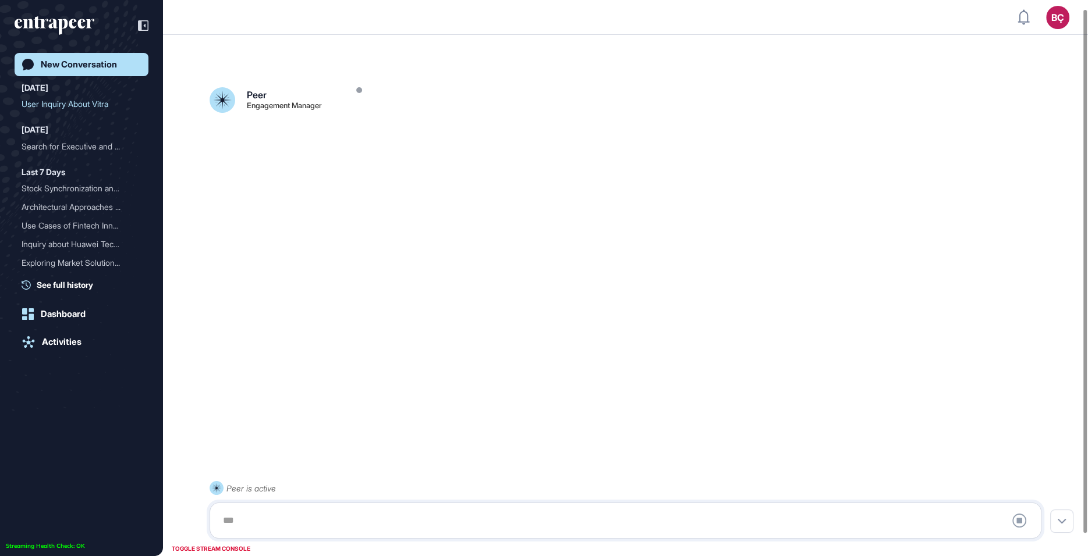
scroll to position [32, 0]
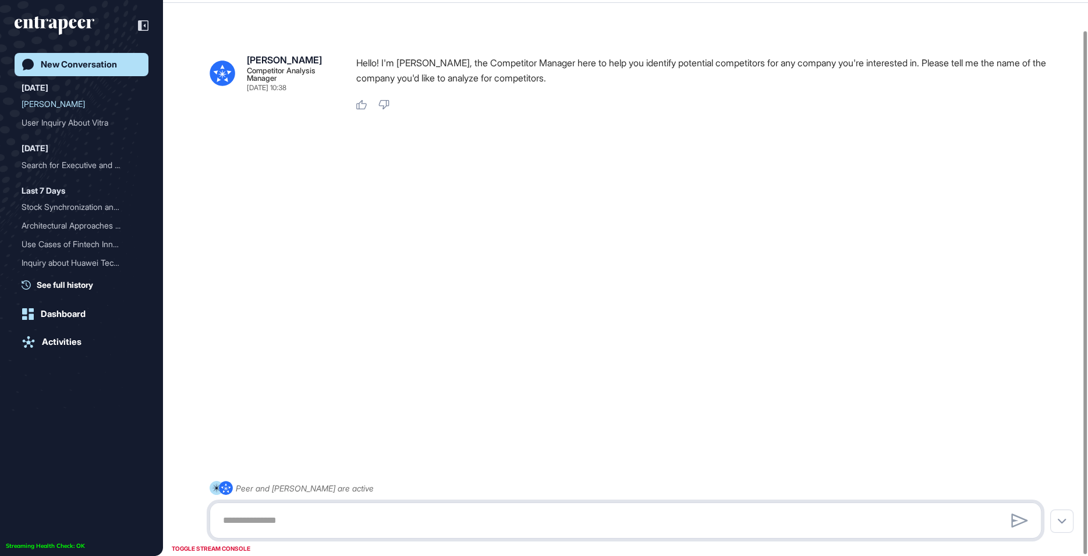
click at [278, 520] on textarea at bounding box center [625, 520] width 819 height 23
type textarea "**********"
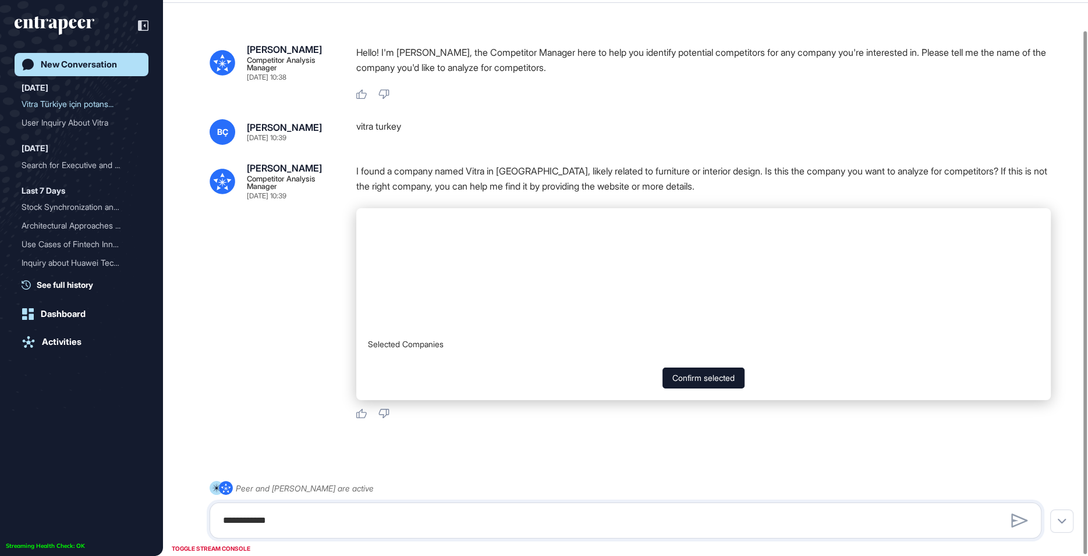
scroll to position [33, 0]
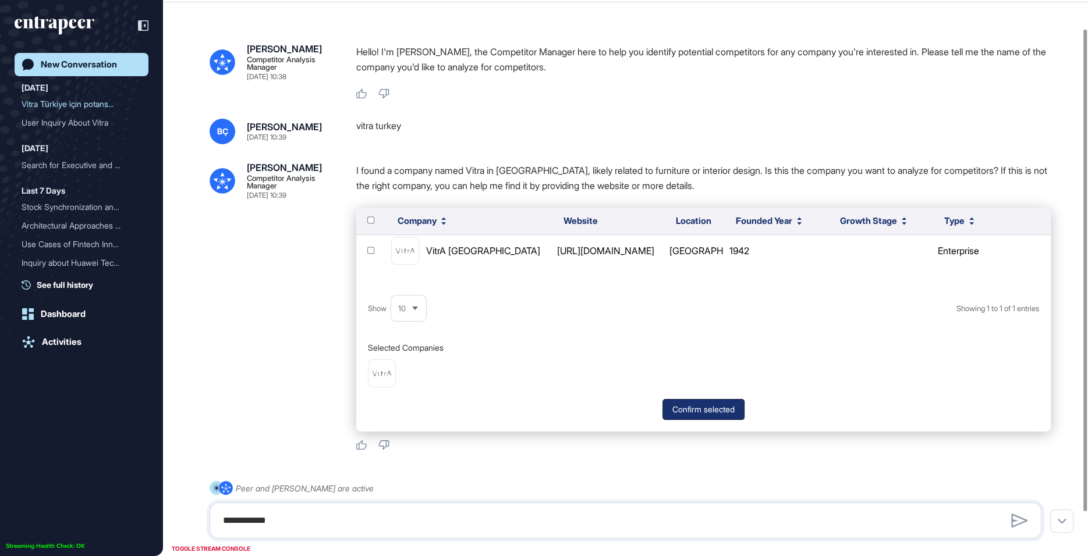
click at [708, 411] on button "Confirm selected" at bounding box center [703, 409] width 82 height 21
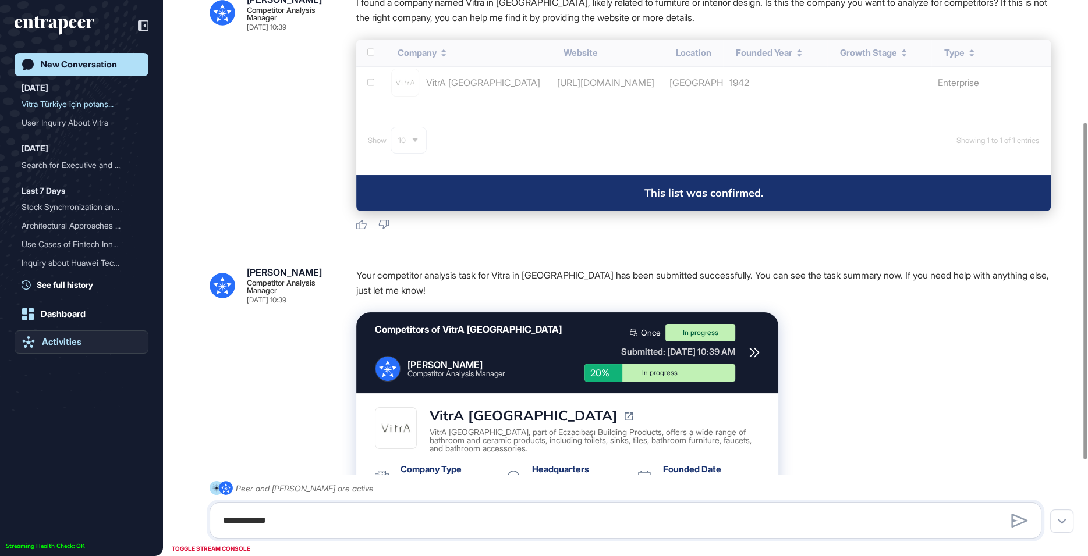
scroll to position [201, 0]
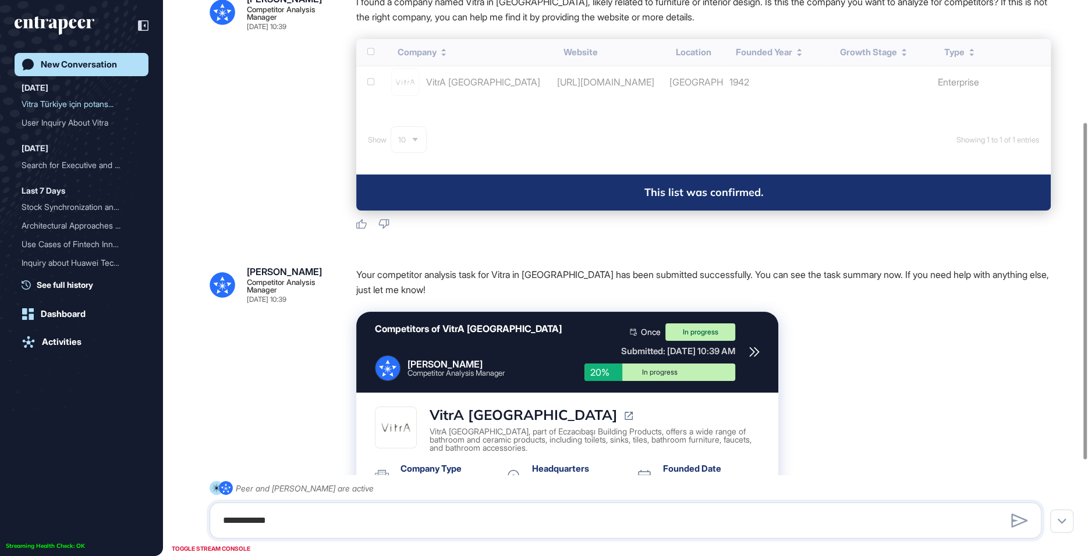
click at [72, 329] on div "New Conversation Today Vitra Türkiye için potans... User Inquiry About Vitra Ye…" at bounding box center [82, 290] width 134 height 474
click at [70, 336] on link "Activities" at bounding box center [82, 342] width 134 height 23
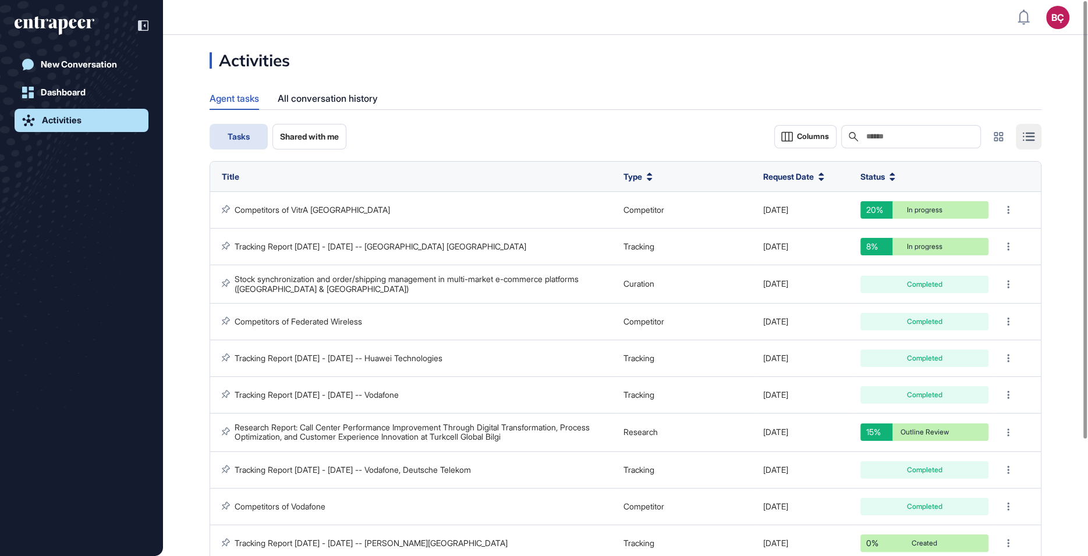
drag, startPoint x: 317, startPoint y: 211, endPoint x: 359, endPoint y: 146, distance: 76.7
click at [317, 211] on link "Competitors of VitrA Turkey" at bounding box center [312, 210] width 155 height 10
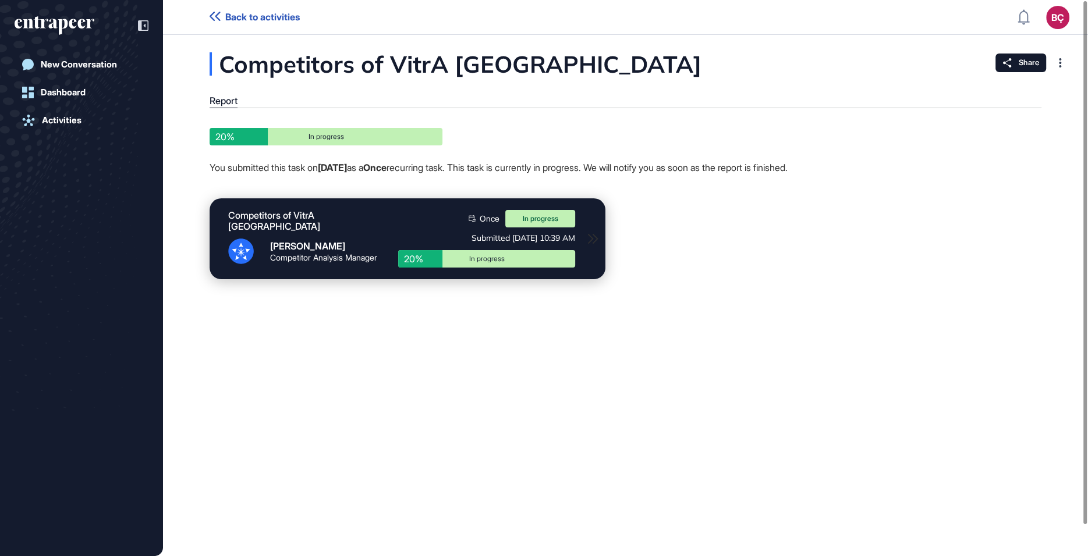
click at [66, 25] on icon "entrapeer-logo" at bounding box center [63, 27] width 10 height 16
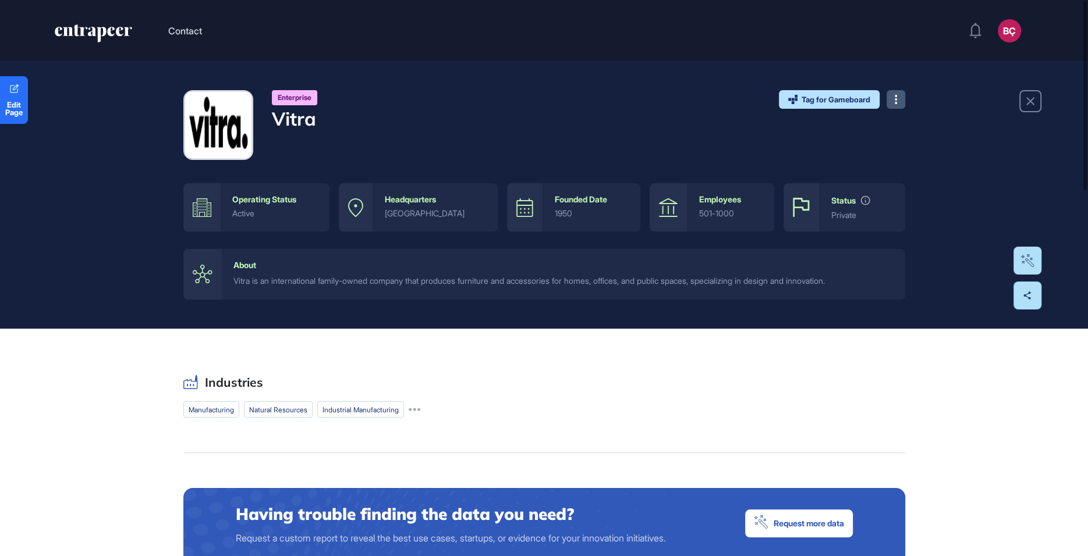
click at [899, 102] on button at bounding box center [895, 99] width 19 height 19
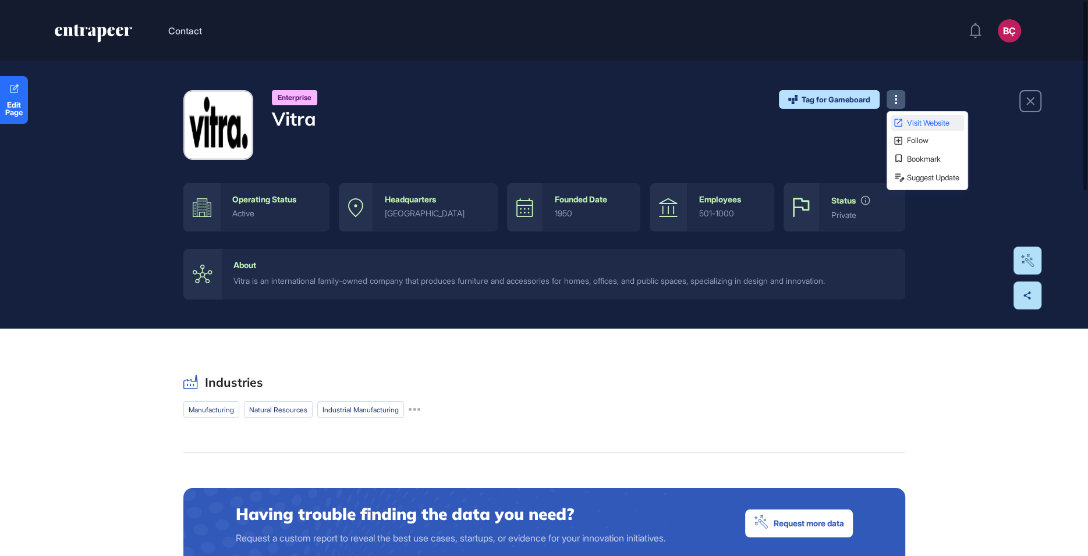
click at [891, 125] on link "Visit Website" at bounding box center [927, 123] width 73 height 16
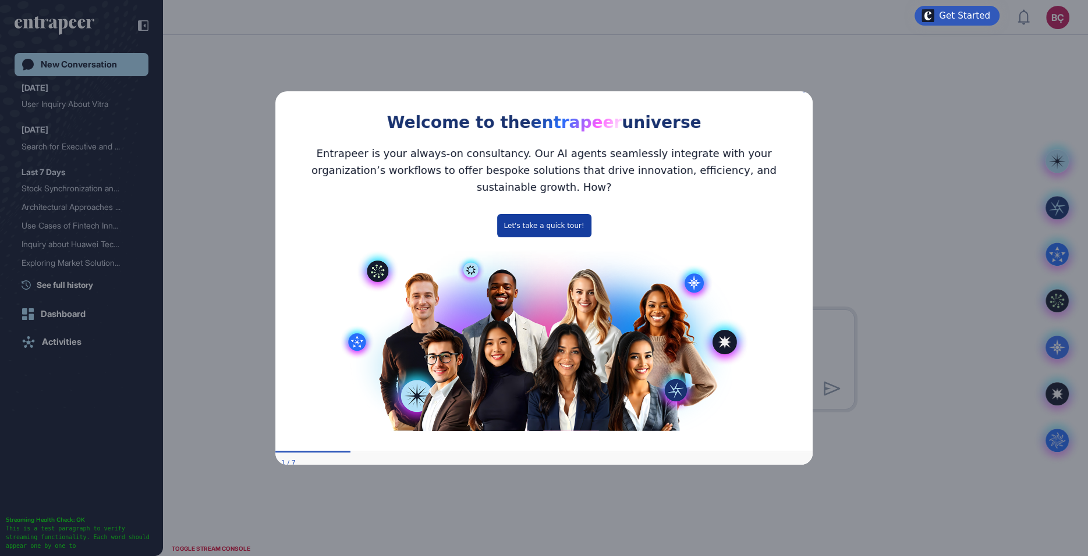
click at [583, 216] on button "Let's take a quick tour!" at bounding box center [544, 225] width 94 height 23
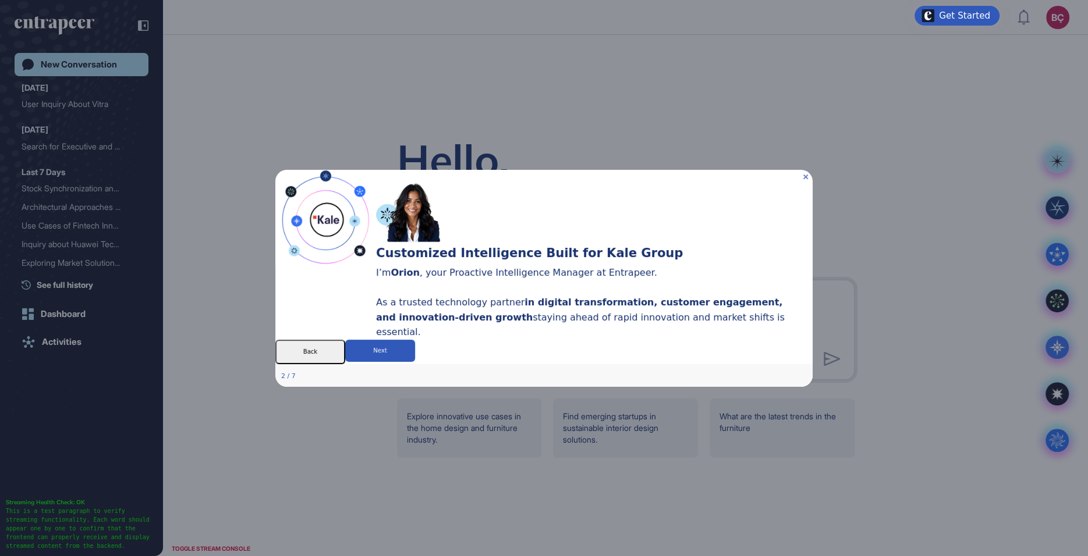
click at [807, 174] on icon "Close Preview" at bounding box center [805, 176] width 5 height 5
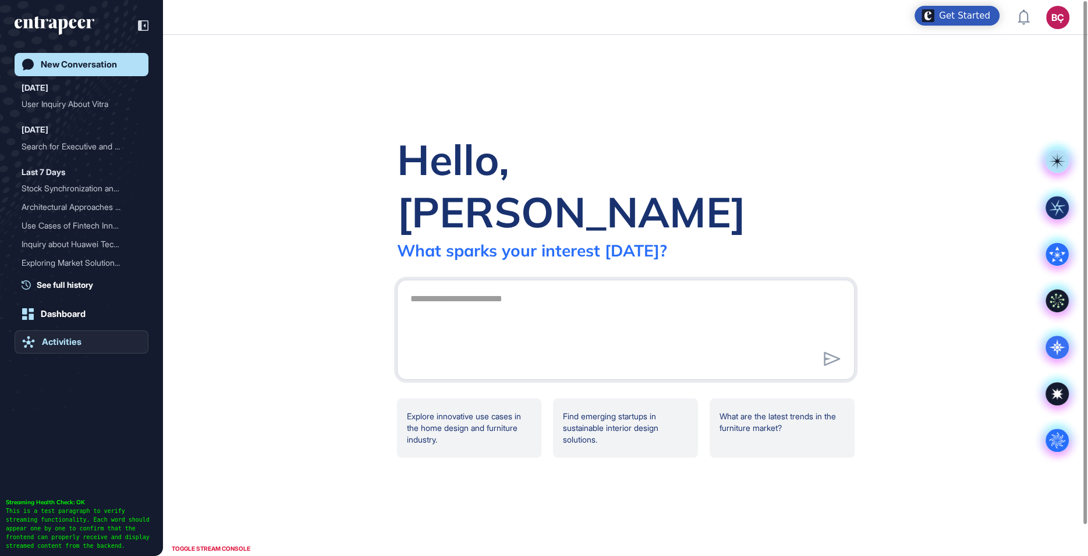
click at [111, 334] on link "Activities" at bounding box center [82, 342] width 134 height 23
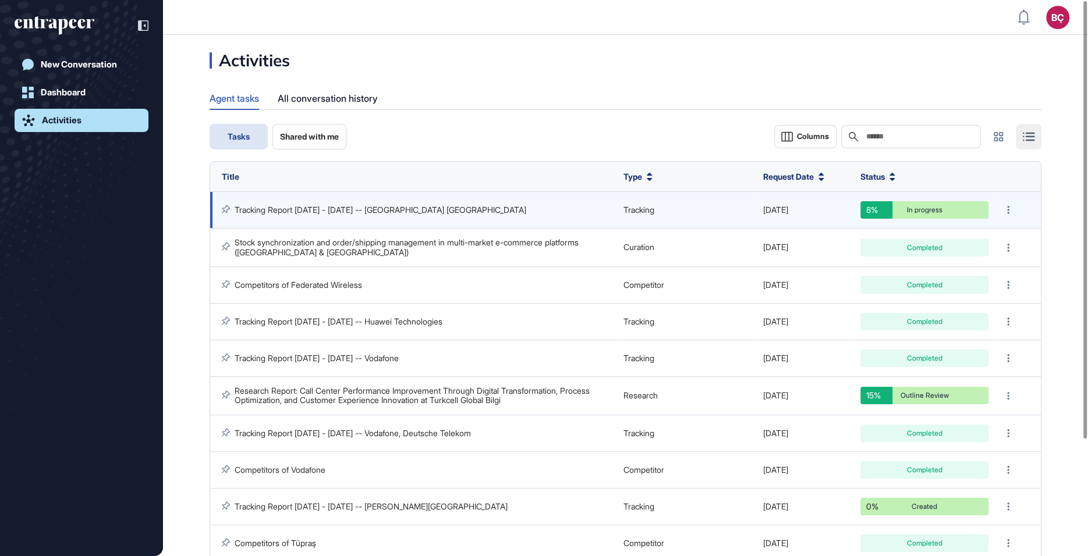
click at [303, 210] on link "Tracking Report [DATE] - [DATE] -- [GEOGRAPHIC_DATA] [GEOGRAPHIC_DATA]" at bounding box center [381, 210] width 292 height 10
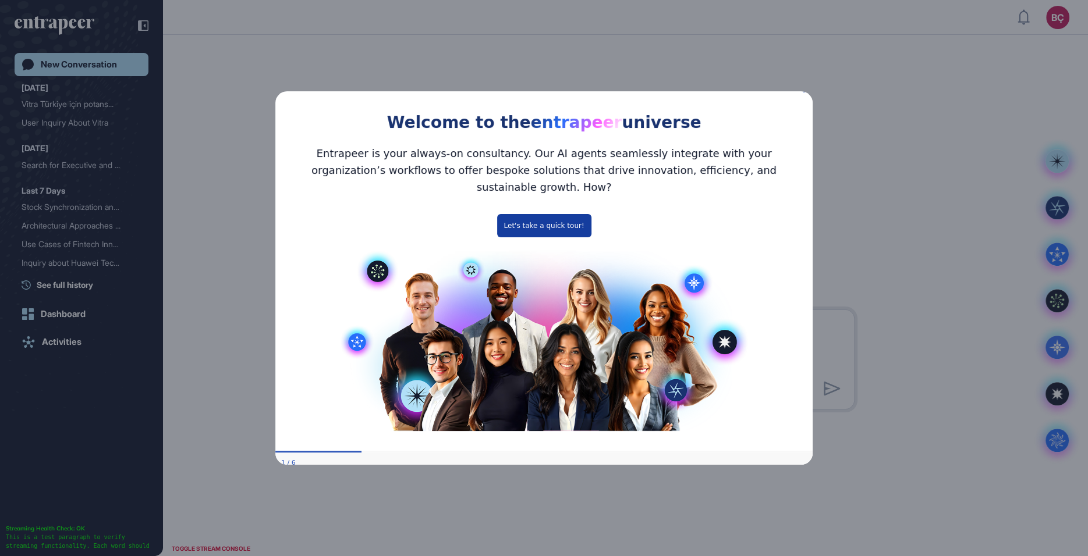
click at [510, 214] on button "Let's take a quick tour!" at bounding box center [544, 225] width 94 height 23
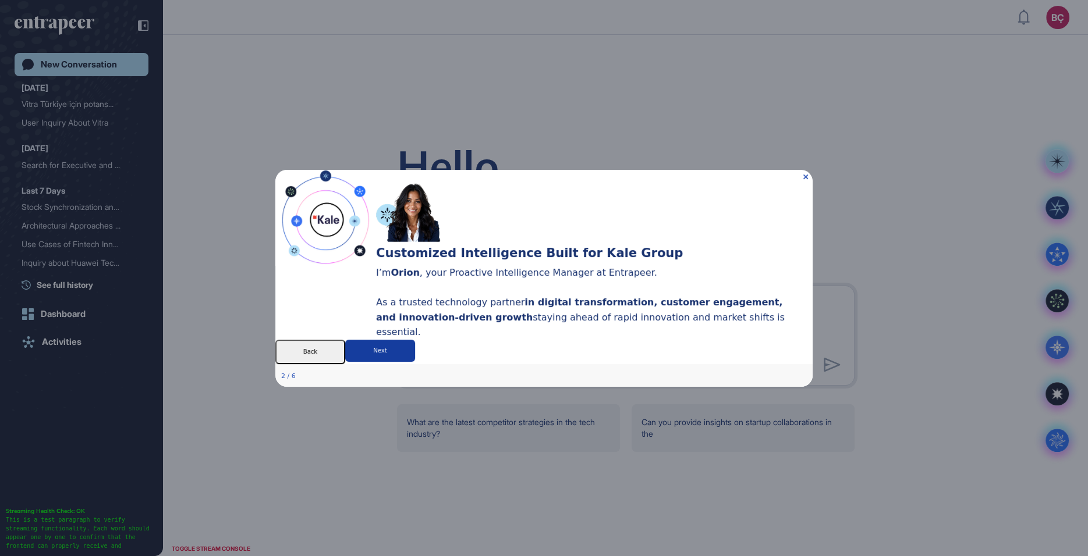
click at [415, 361] on button "Next" at bounding box center [380, 350] width 70 height 22
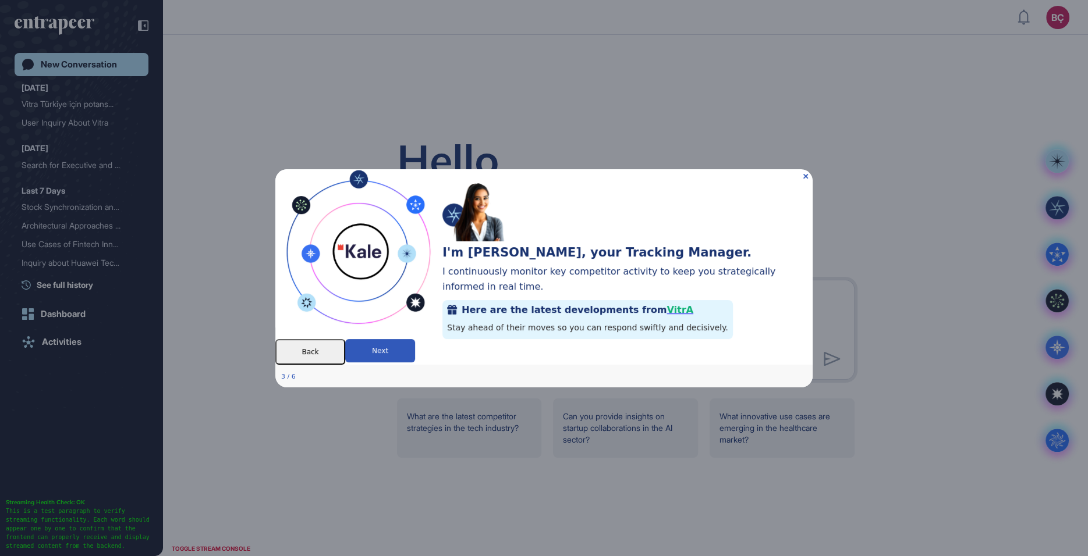
click at [733, 300] on div "Here are the latest developments from [GEOGRAPHIC_DATA] Stay ahead of their mov…" at bounding box center [587, 319] width 290 height 39
click at [693, 304] on span "VitrA" at bounding box center [679, 309] width 27 height 11
click at [415, 362] on button "Next" at bounding box center [380, 350] width 70 height 23
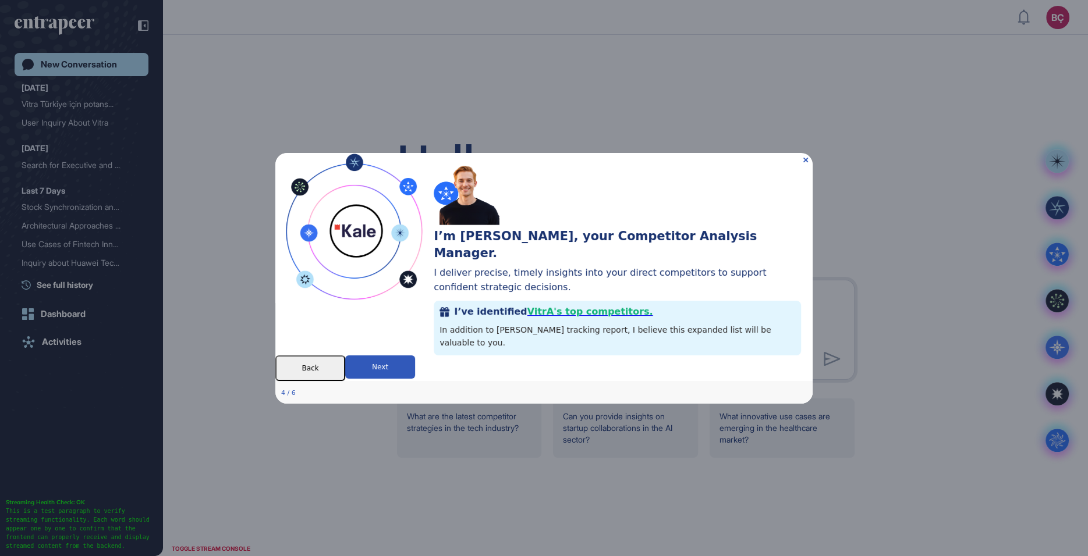
click at [653, 306] on span "VitrA's top competitors." at bounding box center [590, 311] width 126 height 11
click at [804, 157] on icon "Close Preview" at bounding box center [805, 159] width 5 height 5
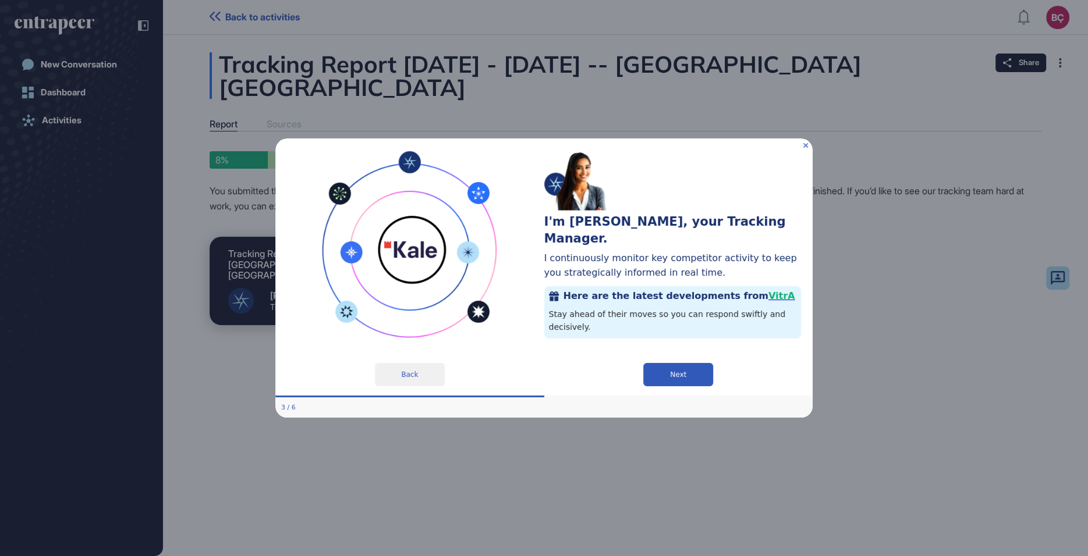
click at [806, 143] on icon "Close Preview" at bounding box center [805, 145] width 5 height 5
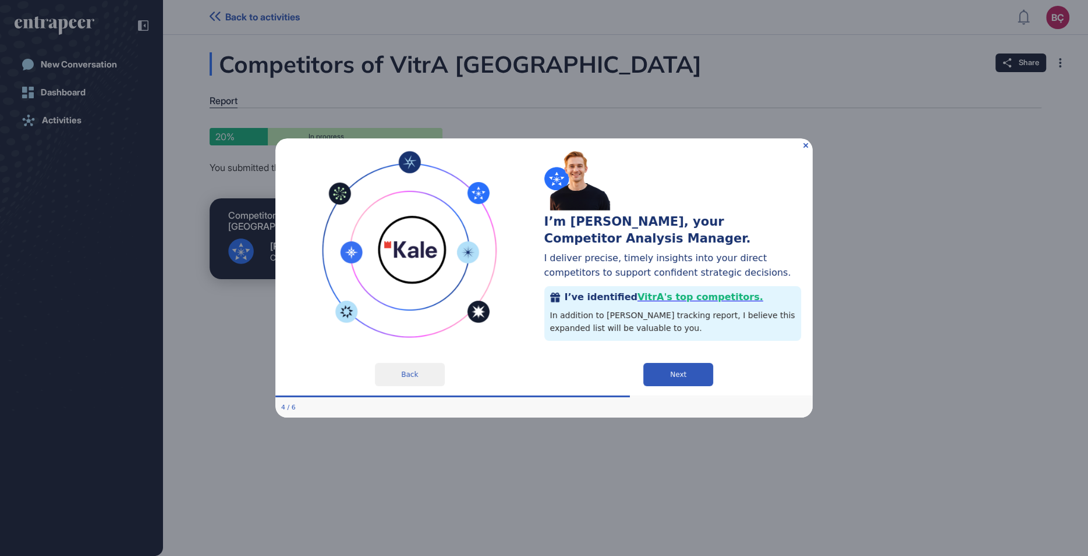
click at [801, 144] on div "I’m [PERSON_NAME], your Competitor Analysis Manager. I deliver precise, timely …" at bounding box center [678, 151] width 269 height 26
drag, startPoint x: 805, startPoint y: 143, endPoint x: 1066, endPoint y: 275, distance: 293.1
click at [805, 143] on icon "Close Preview" at bounding box center [805, 145] width 5 height 5
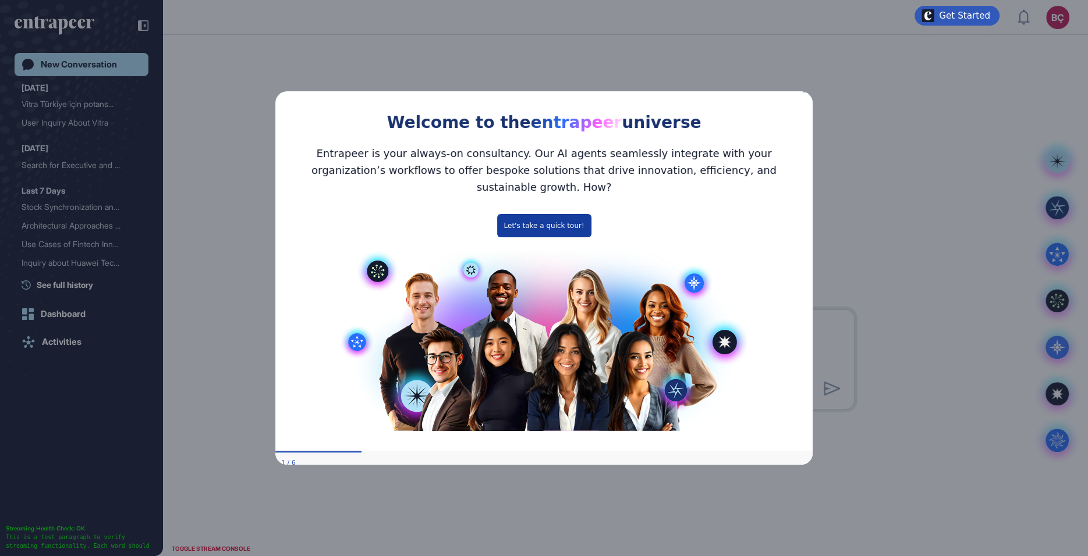
click at [539, 214] on button "Let's take a quick tour!" at bounding box center [544, 225] width 94 height 23
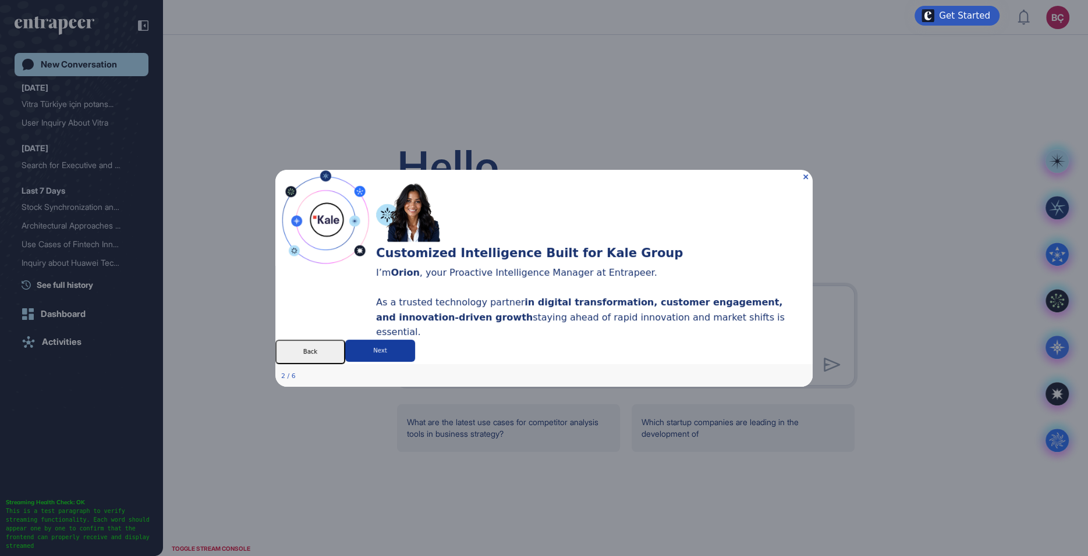
click at [415, 361] on button "Next" at bounding box center [380, 350] width 70 height 22
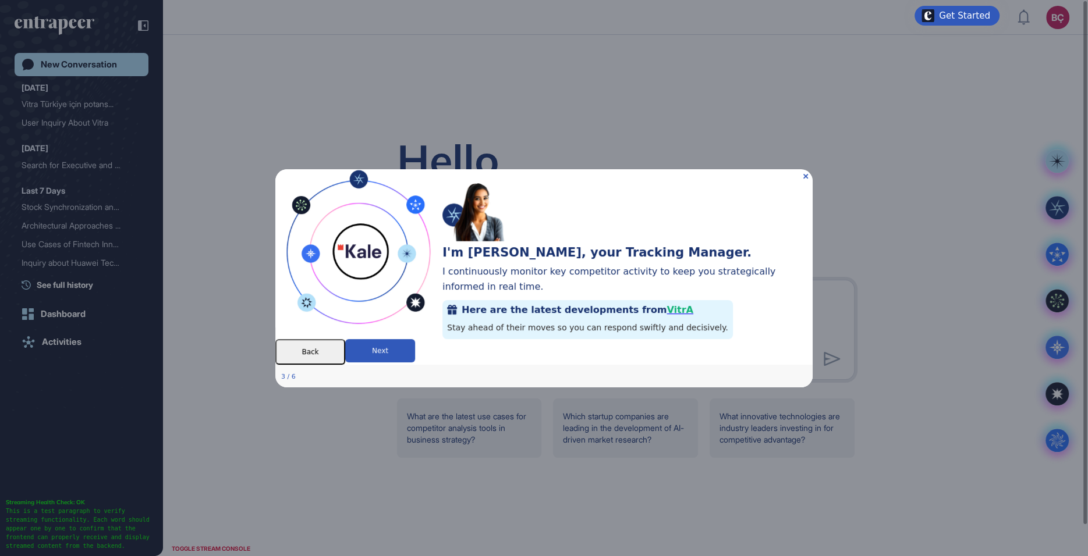
click at [415, 362] on button "Next" at bounding box center [380, 350] width 70 height 23
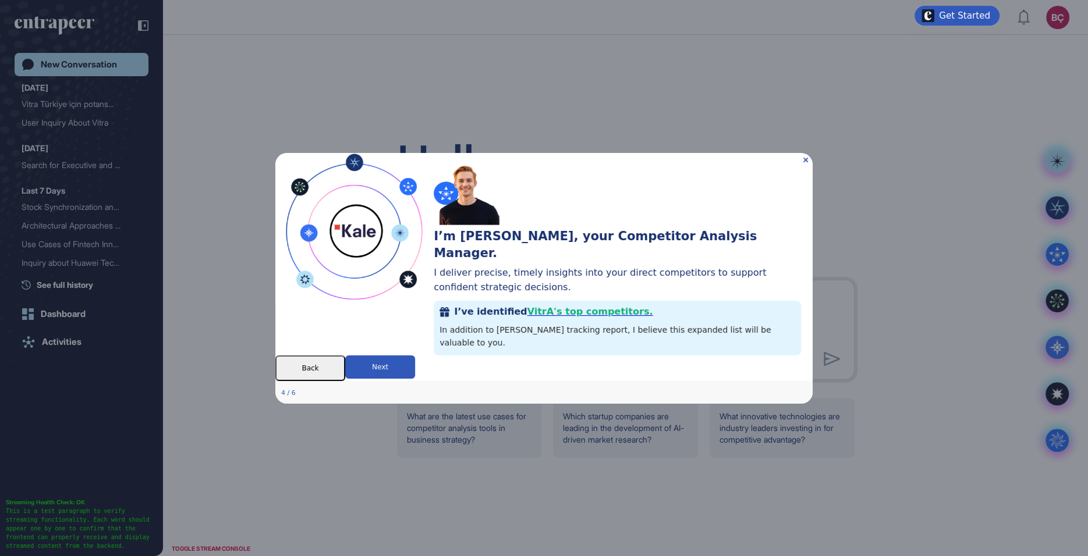
click at [415, 370] on button "Next" at bounding box center [380, 366] width 70 height 23
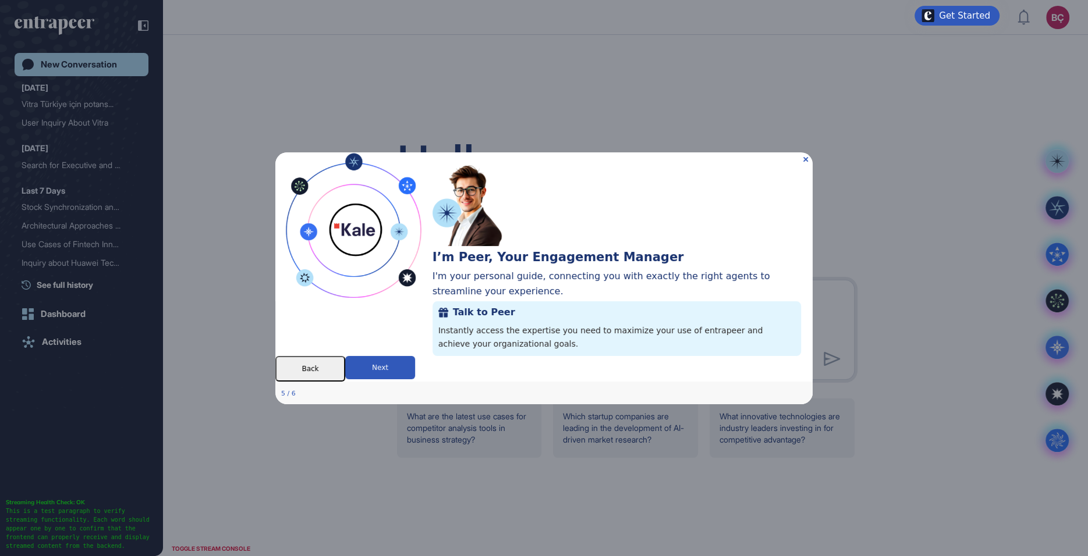
click at [345, 381] on button "Back" at bounding box center [310, 369] width 70 height 26
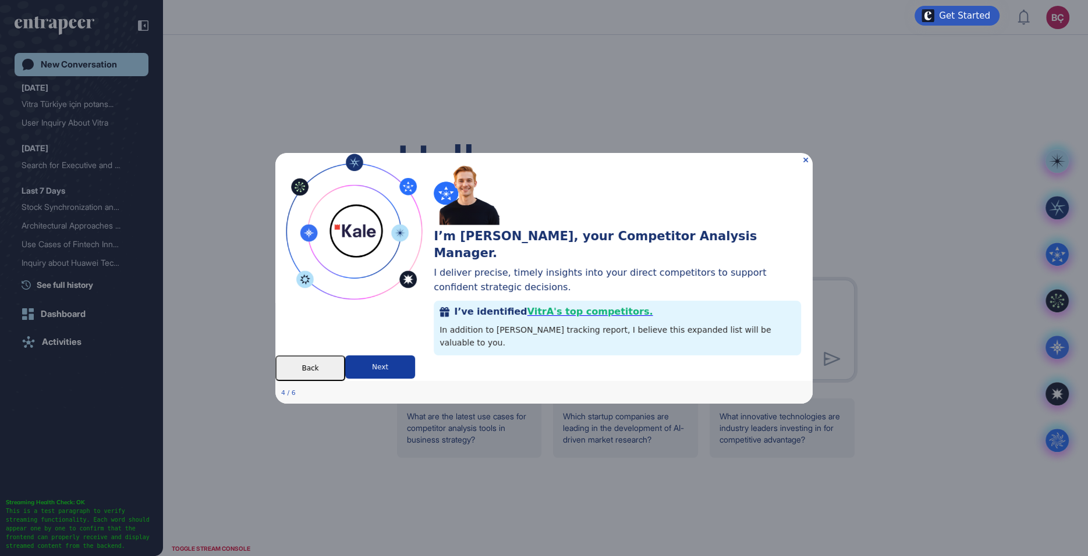
click at [415, 378] on button "Next" at bounding box center [380, 366] width 70 height 23
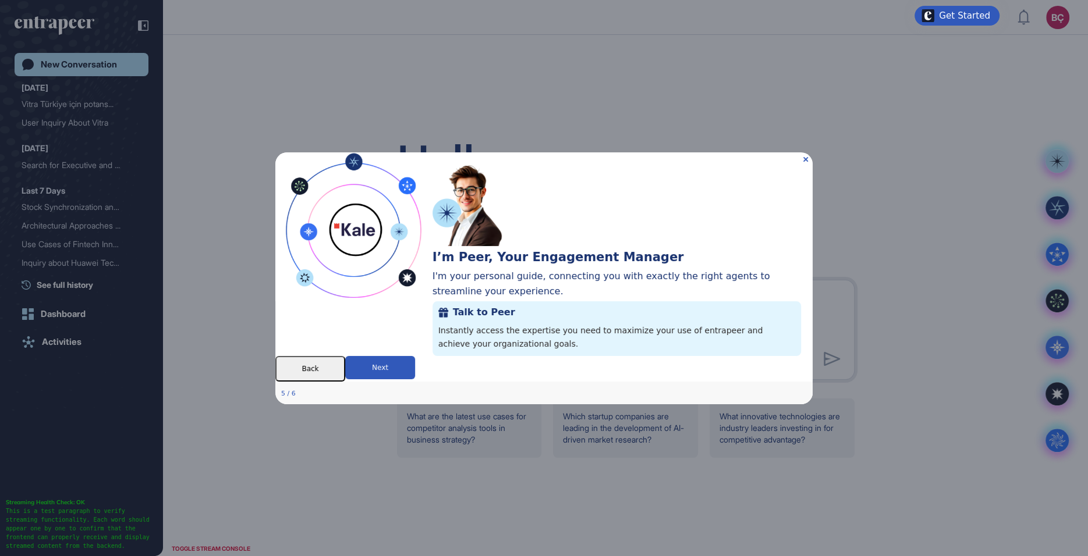
click at [807, 152] on div "I’m Peer, Your Engagement Manager I'm your personal guide, connecting you with …" at bounding box center [622, 185] width 380 height 66
click at [805, 157] on icon "Close Preview" at bounding box center [805, 159] width 5 height 5
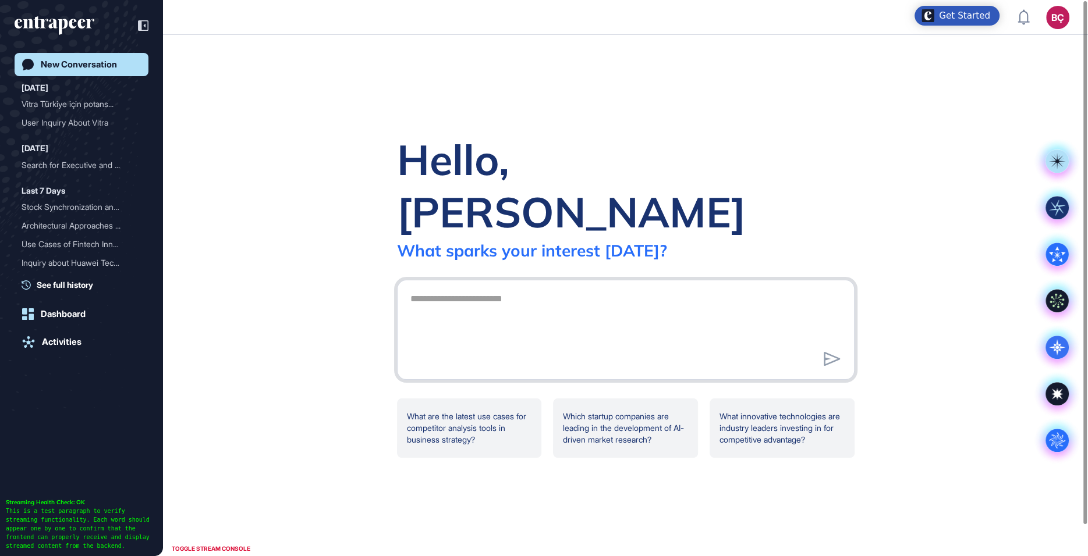
click at [591, 288] on textarea at bounding box center [625, 328] width 445 height 81
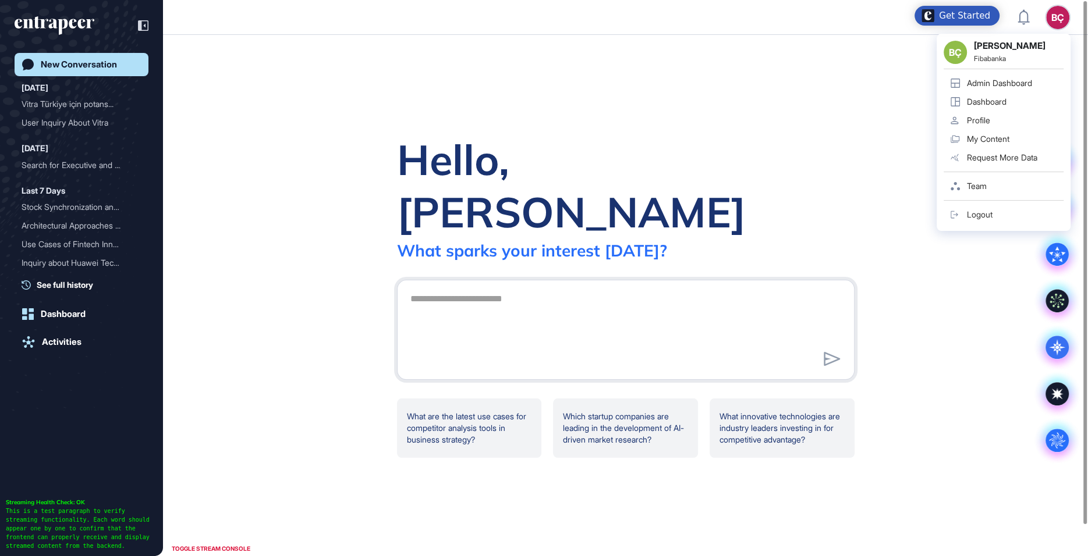
click at [1016, 75] on link "Admin Dashboard" at bounding box center [1003, 83] width 120 height 19
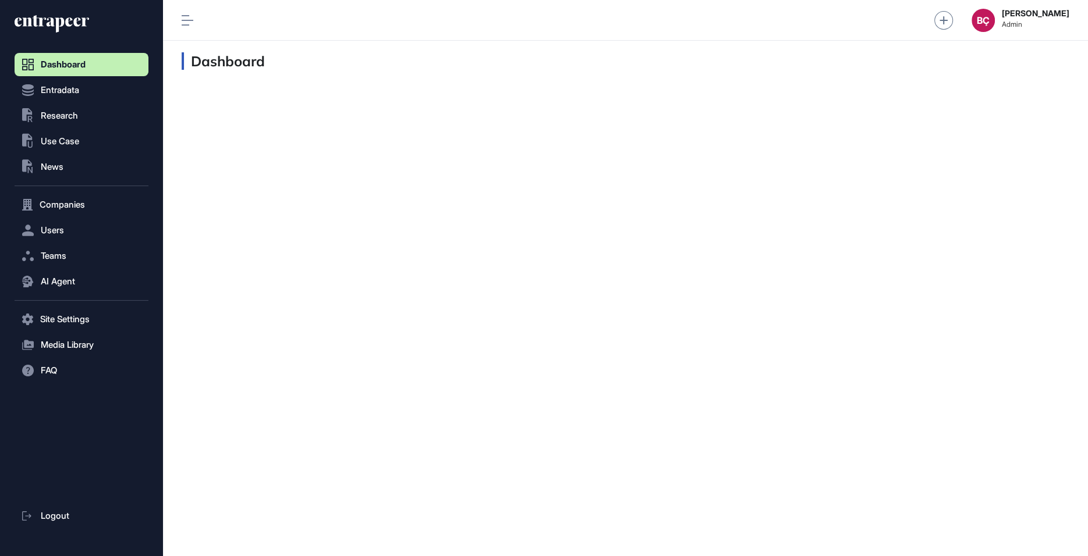
scroll to position [1, 1]
click at [72, 232] on button "Users" at bounding box center [82, 230] width 134 height 23
click at [73, 254] on link "User List" at bounding box center [84, 254] width 128 height 21
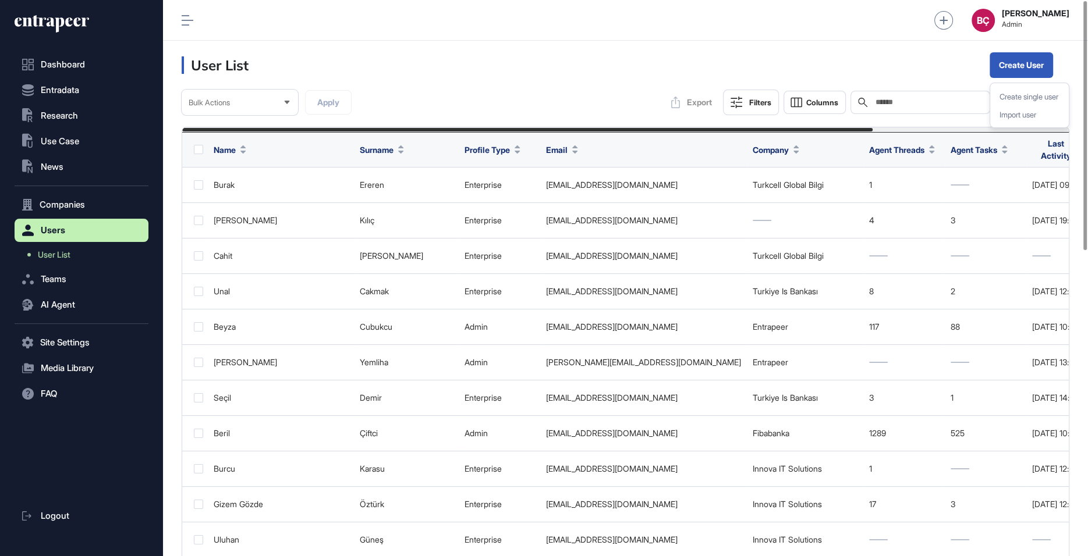
scroll to position [556, 924]
click at [912, 104] on input "text" at bounding box center [928, 102] width 108 height 9
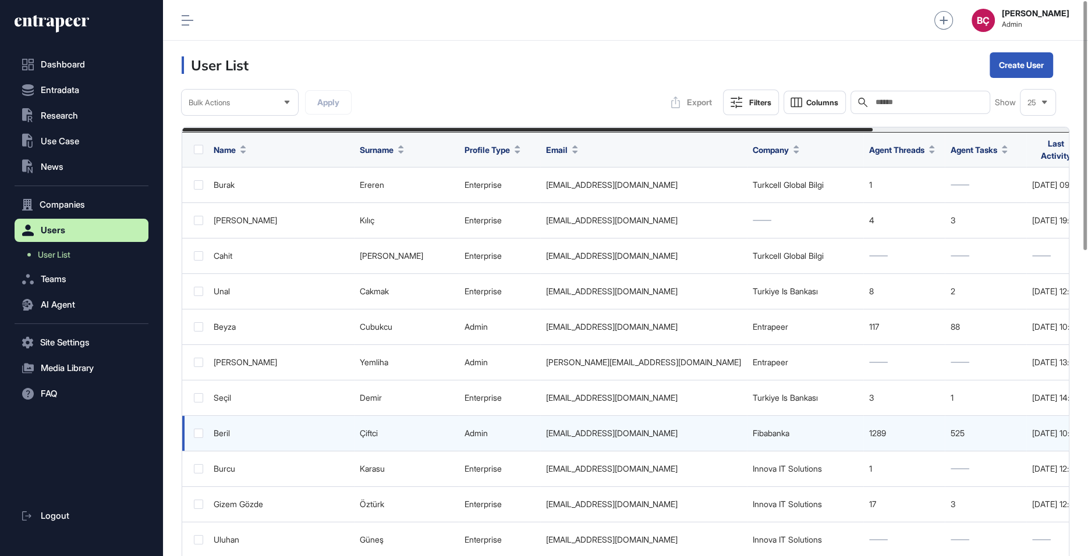
scroll to position [0, 253]
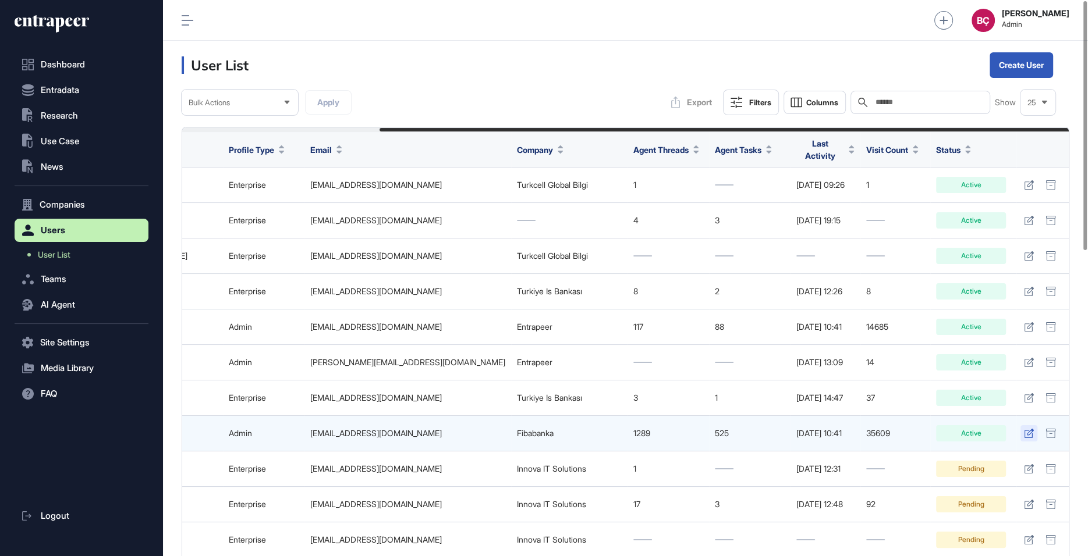
click at [1021, 427] on link at bounding box center [1028, 433] width 17 height 16
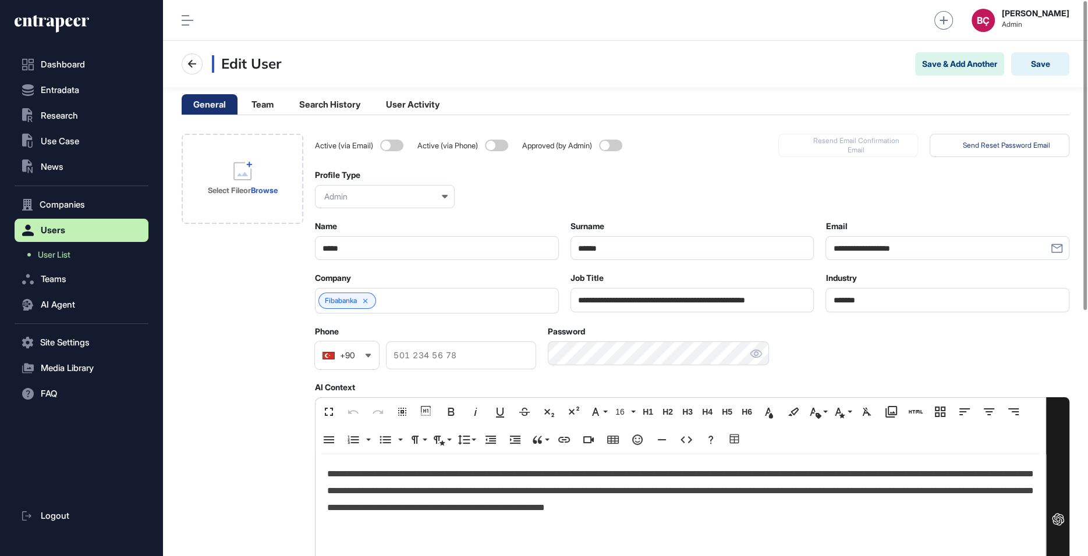
scroll to position [556, 924]
click at [370, 299] on icon at bounding box center [365, 301] width 8 height 8
click at [370, 299] on input "text" at bounding box center [429, 301] width 214 height 10
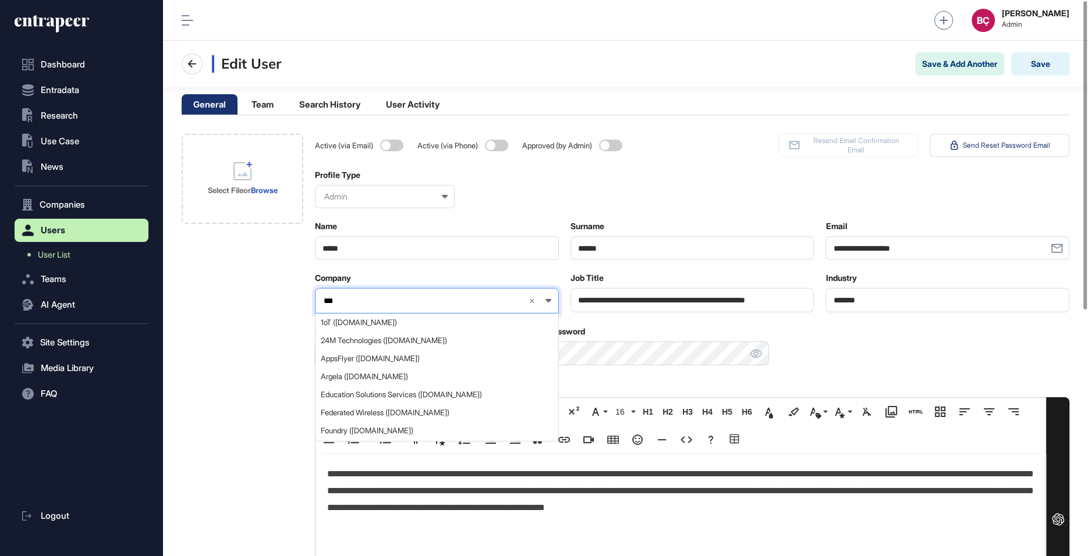
type input "****"
click at [342, 359] on span "Kale (kale.com.tr)" at bounding box center [436, 358] width 231 height 9
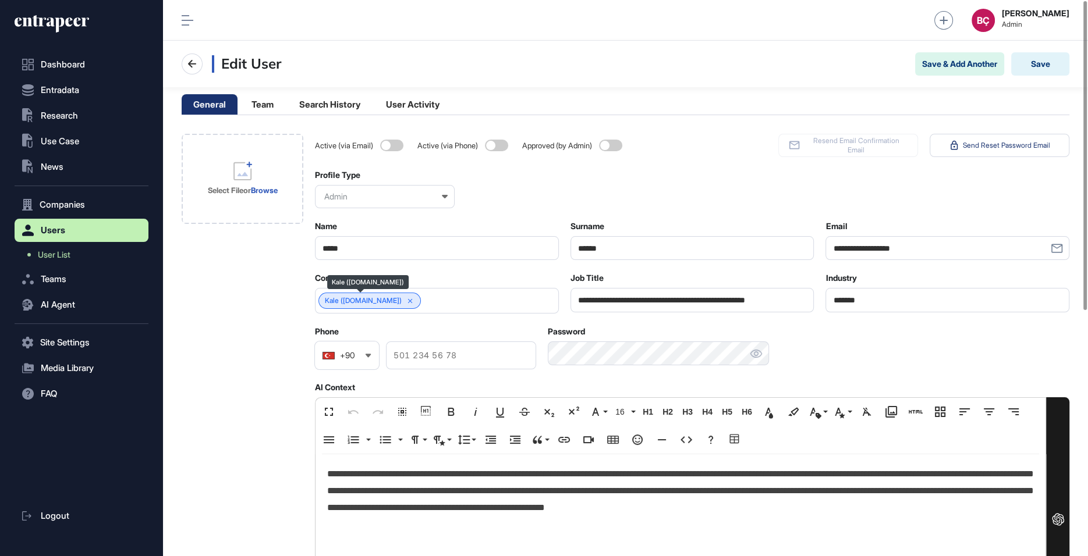
click at [353, 299] on link "Kale (kale.com.tr)" at bounding box center [363, 301] width 77 height 8
click at [406, 299] on icon at bounding box center [410, 301] width 8 height 8
click at [392, 299] on input "text" at bounding box center [429, 301] width 214 height 10
click at [357, 299] on input "*********" at bounding box center [420, 301] width 196 height 10
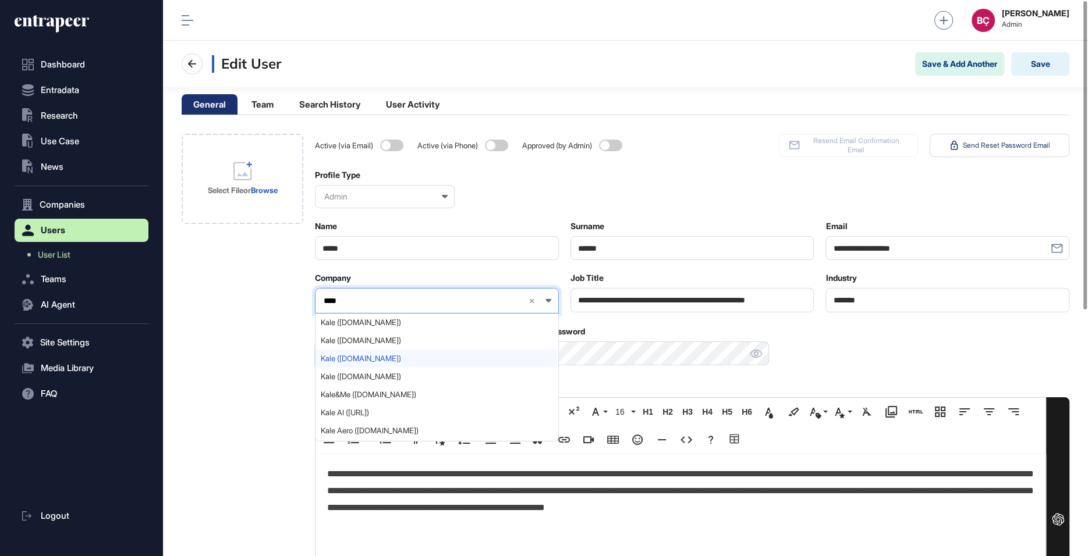
type input "****"
click at [359, 359] on span "Kale (kale.com.tr)" at bounding box center [436, 358] width 231 height 9
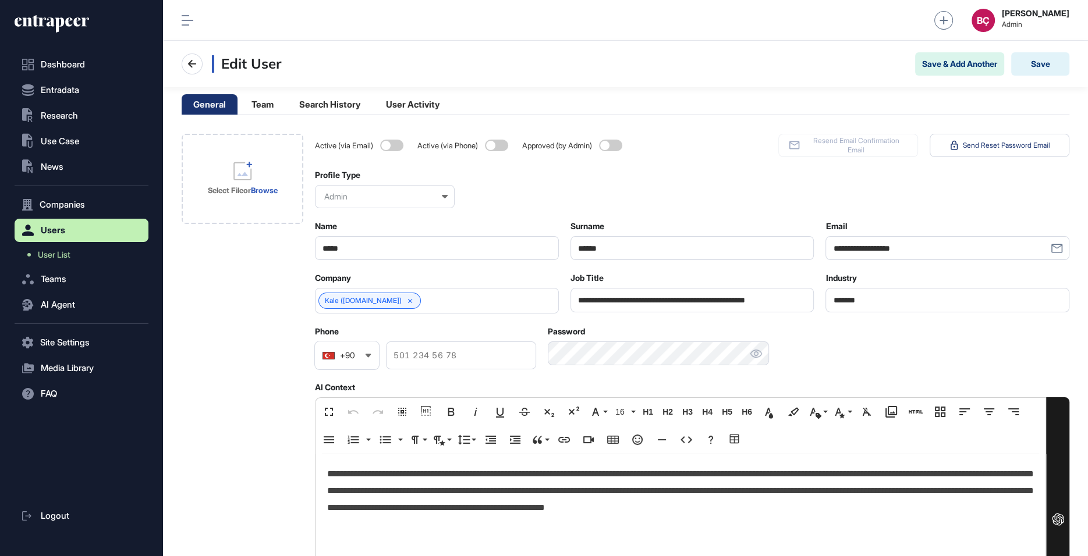
click at [650, 306] on input "**********" at bounding box center [692, 300] width 244 height 24
paste input "text"
type input "**********"
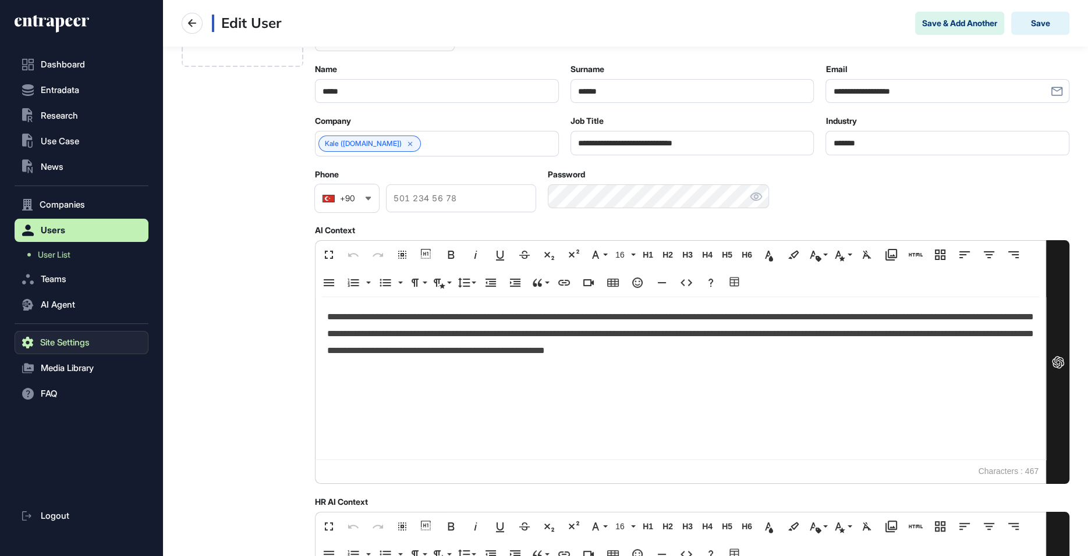
scroll to position [178, 0]
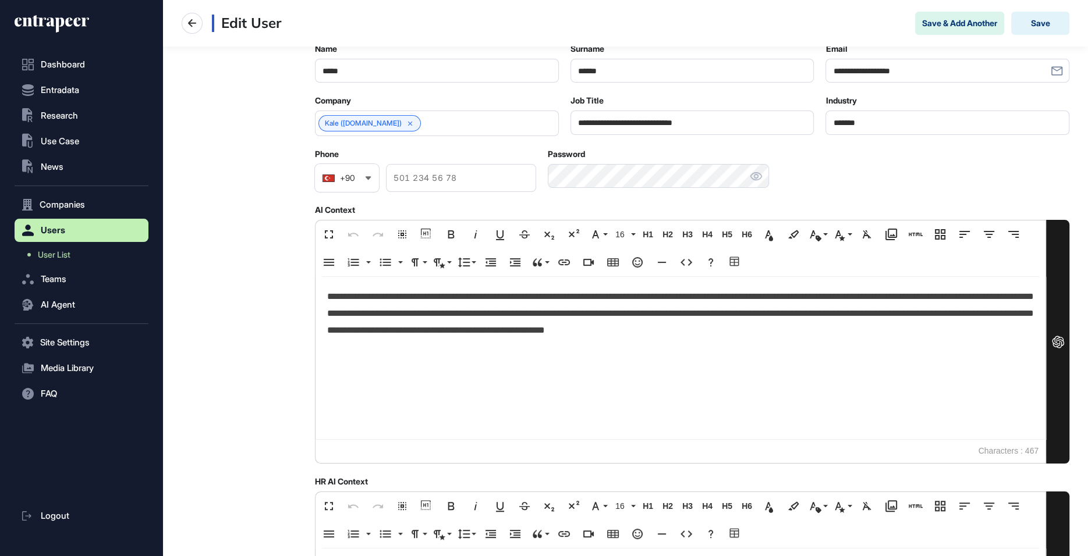
click at [521, 320] on p "**********" at bounding box center [680, 314] width 707 height 50
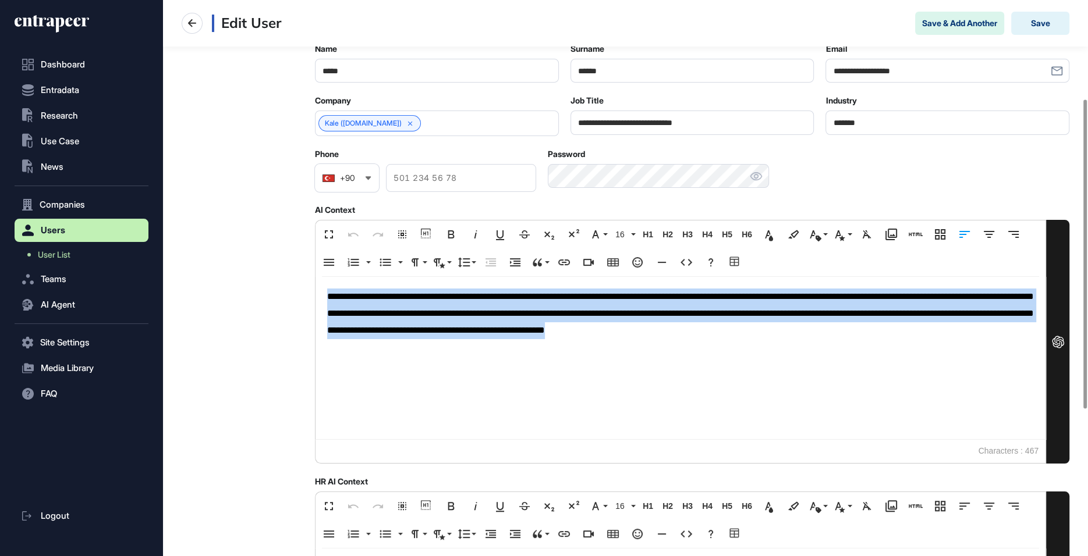
click at [521, 320] on p "**********" at bounding box center [680, 314] width 707 height 50
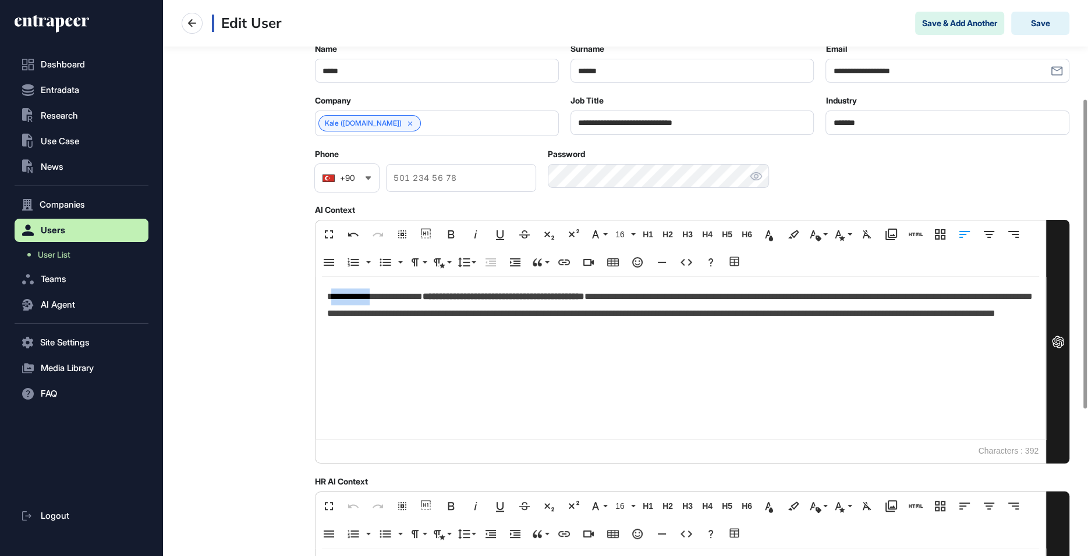
drag, startPoint x: 382, startPoint y: 299, endPoint x: 334, endPoint y: 299, distance: 47.7
click at [334, 299] on p "**********" at bounding box center [680, 314] width 707 height 50
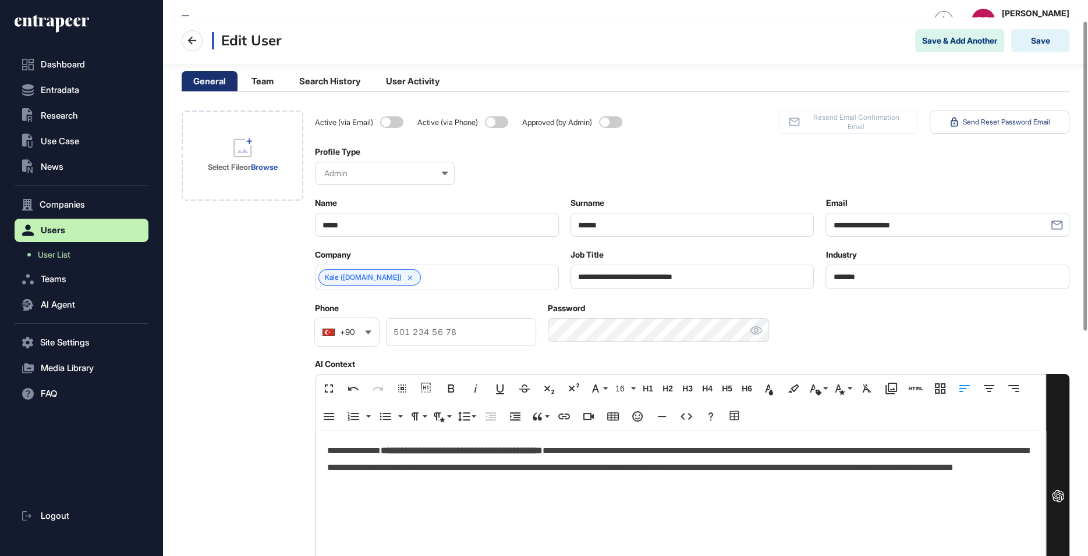
scroll to position [112, 0]
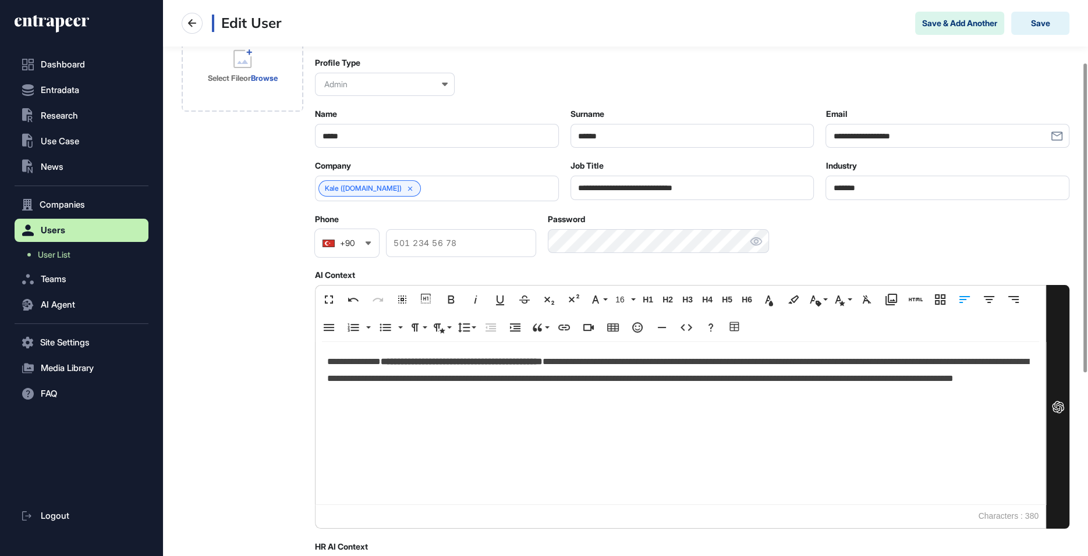
click at [849, 193] on input "*******" at bounding box center [947, 188] width 244 height 24
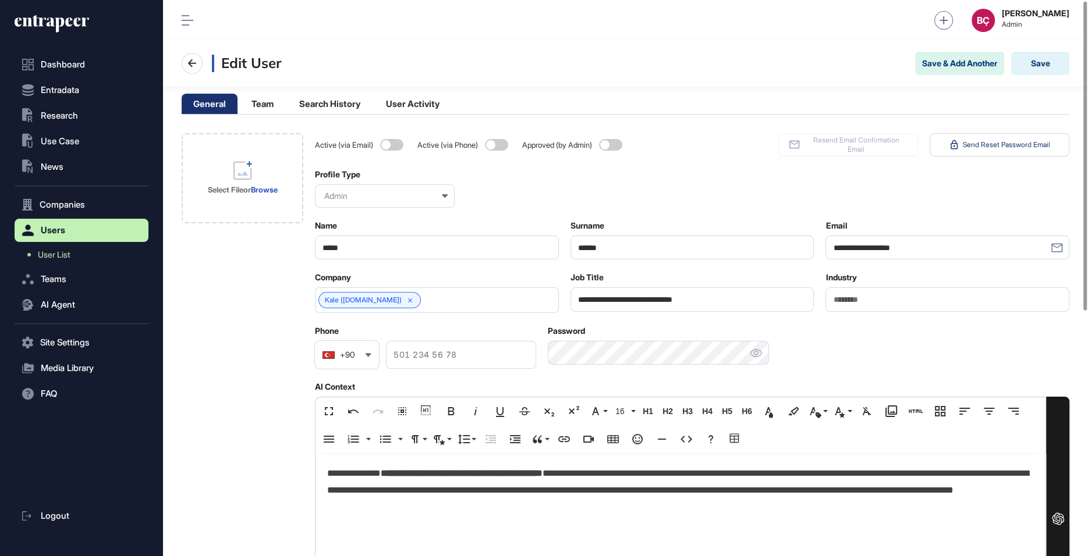
scroll to position [0, 0]
click at [1047, 61] on button "Save" at bounding box center [1040, 63] width 58 height 23
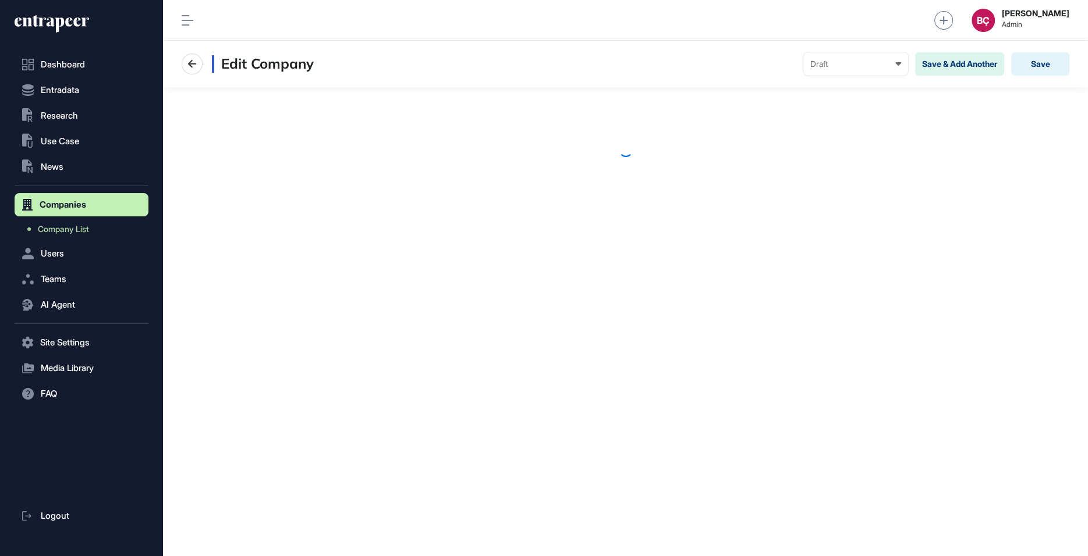
scroll to position [556, 924]
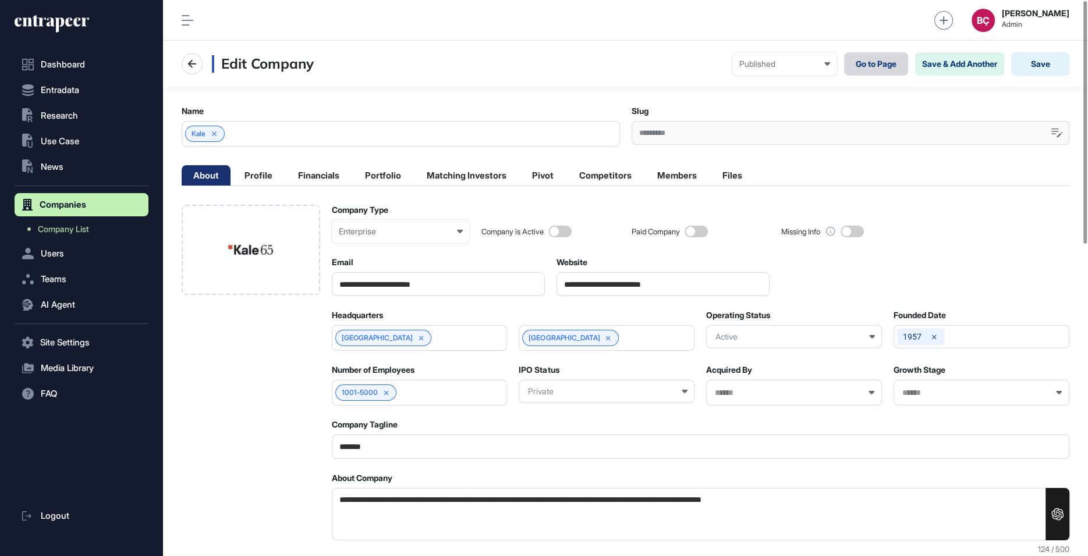
click at [879, 65] on link "Go to Page" at bounding box center [876, 63] width 64 height 23
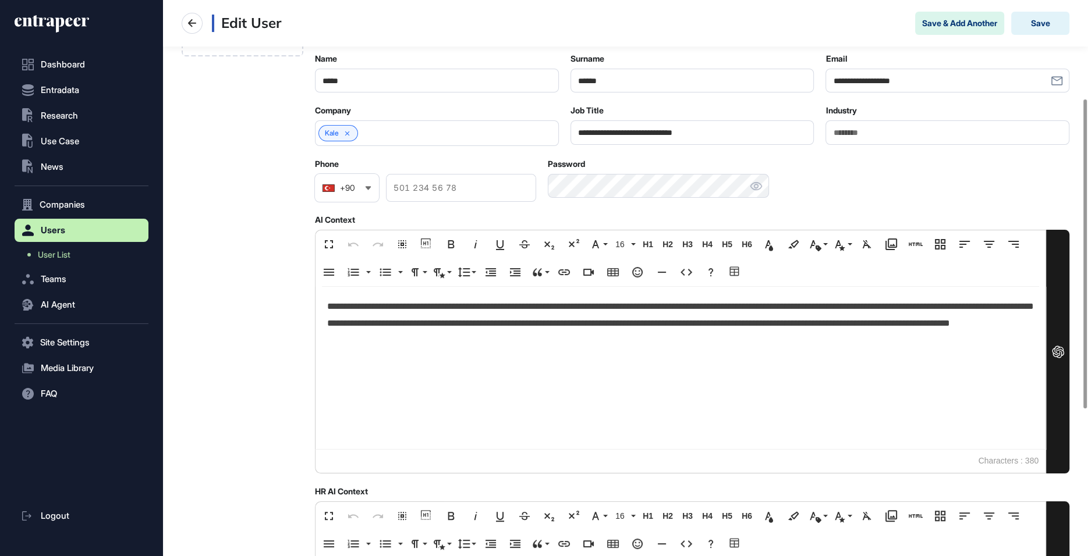
scroll to position [162, 0]
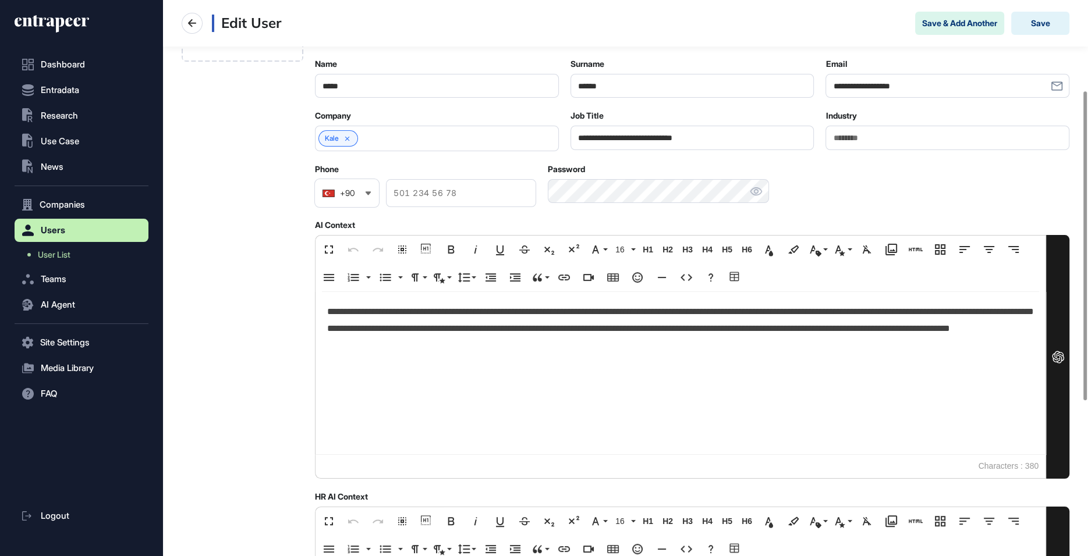
click at [746, 346] on p "**********" at bounding box center [680, 329] width 707 height 50
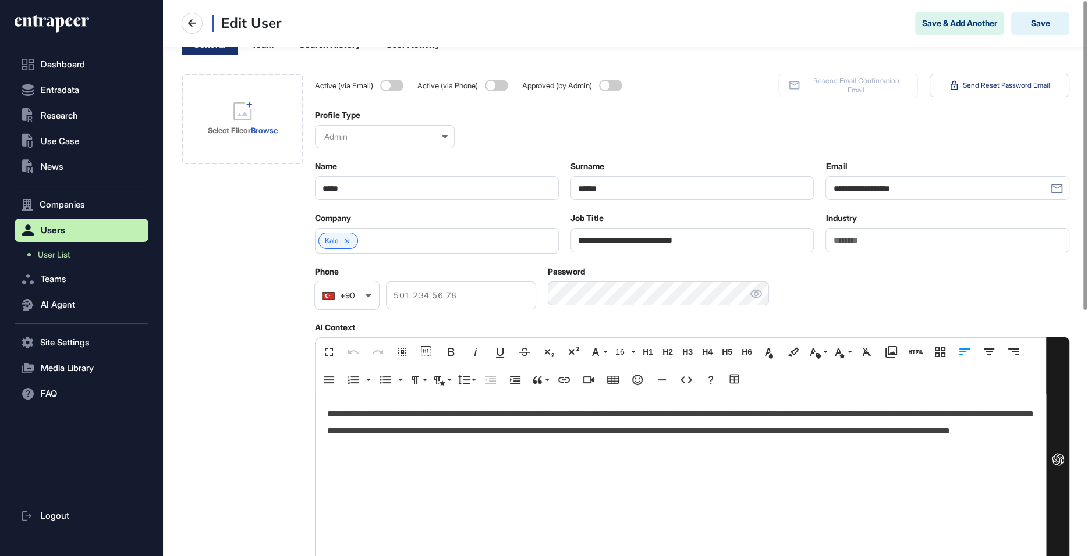
scroll to position [0, 0]
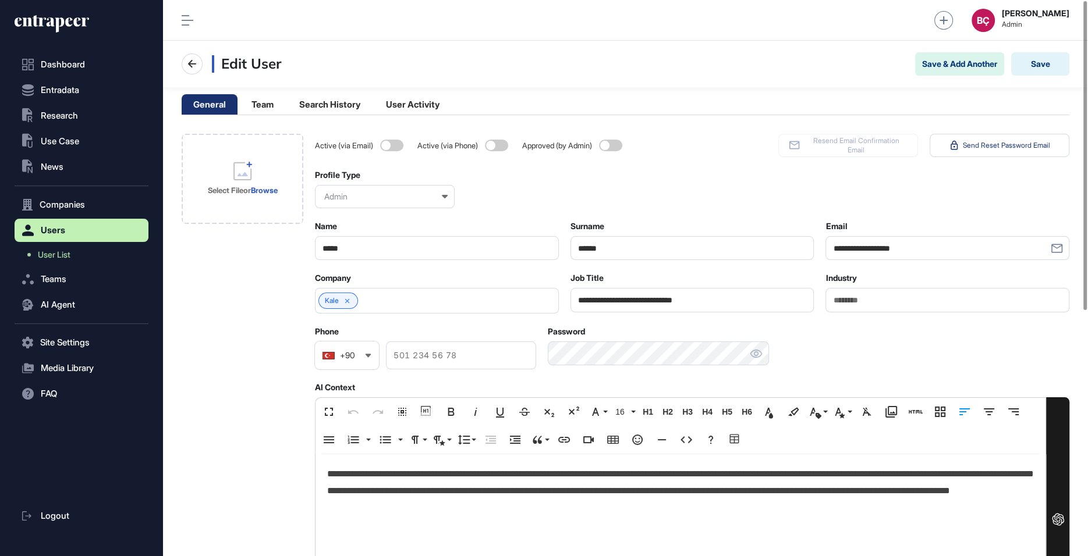
click at [72, 243] on nav "Dashboard Entradata .st0{fill:currentColor} Research .st0{fill:currentColor} Us…" at bounding box center [82, 305] width 134 height 504
click at [65, 256] on span "User List" at bounding box center [54, 254] width 33 height 9
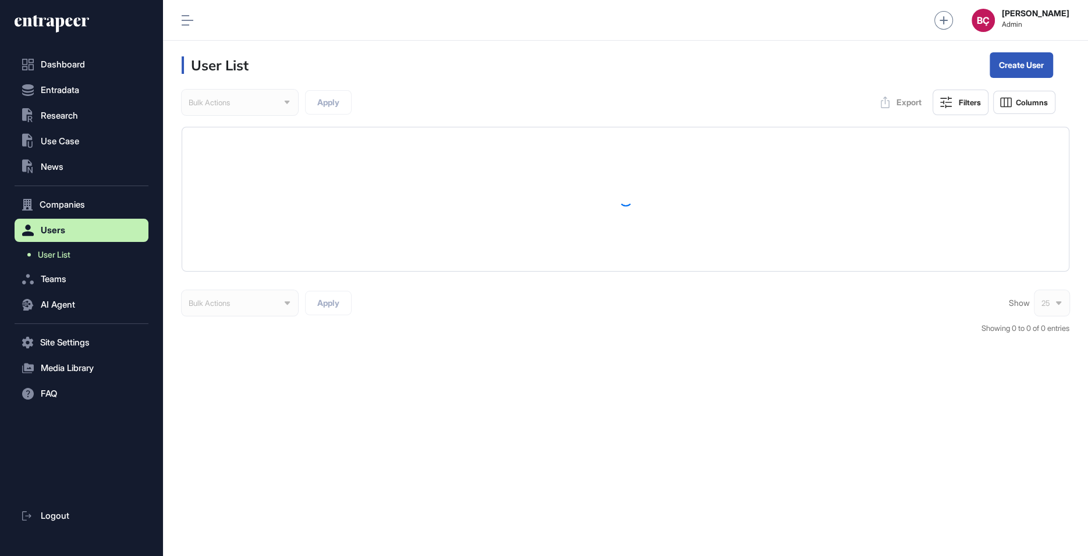
scroll to position [556, 924]
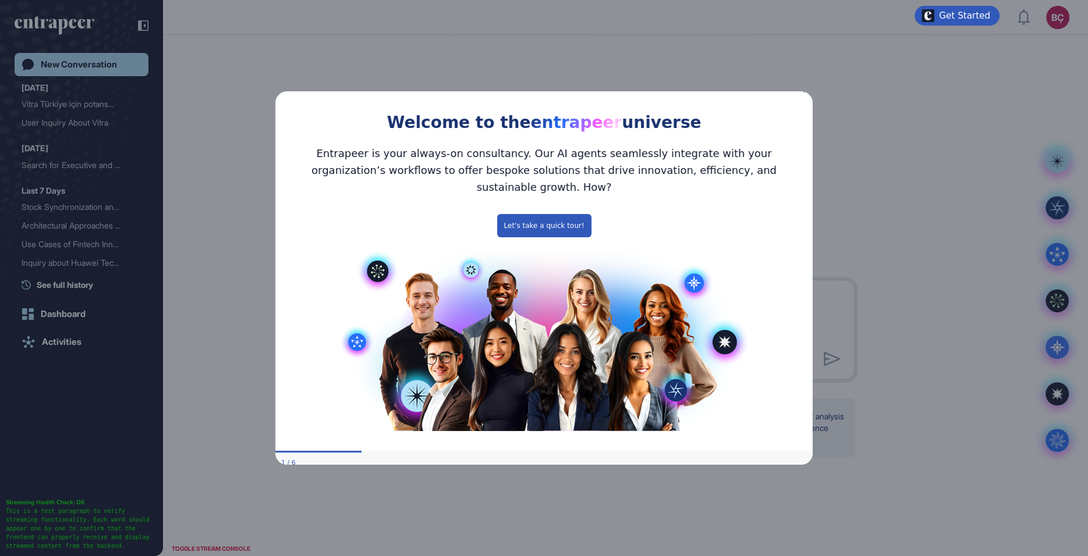
click at [805, 92] on icon "Close Preview" at bounding box center [805, 89] width 5 height 5
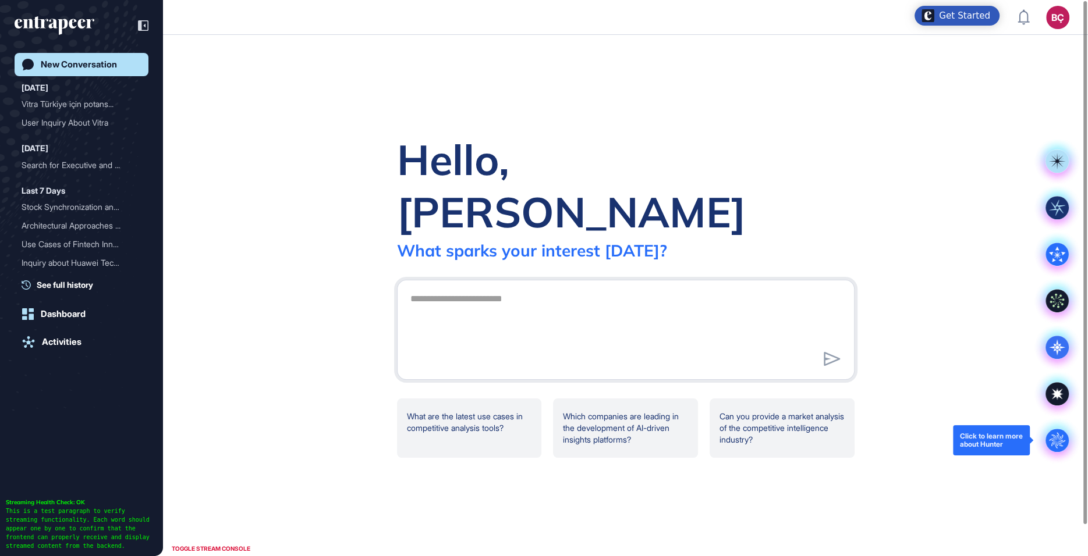
click at [1058, 432] on circle at bounding box center [1056, 440] width 23 height 23
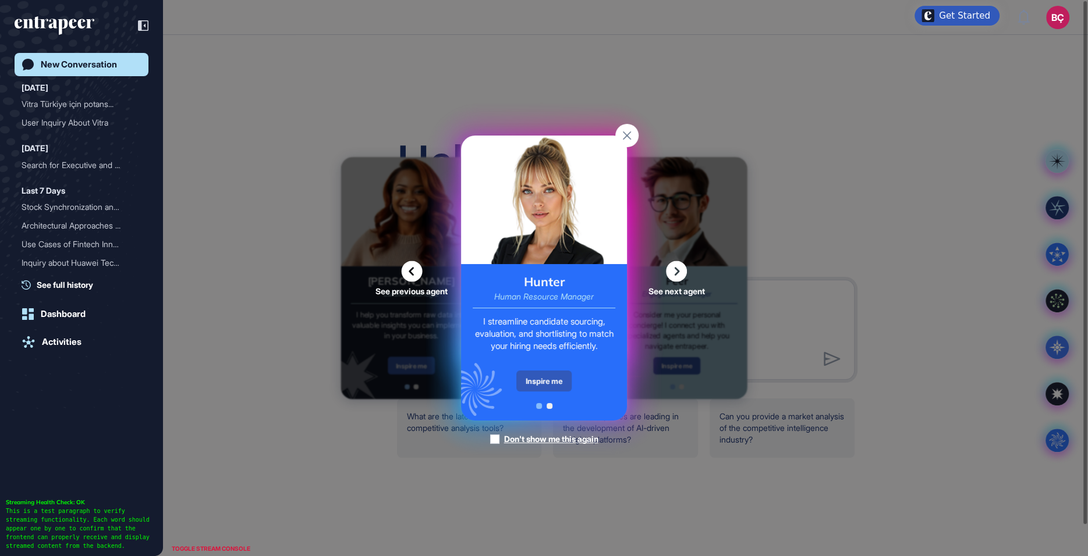
click at [407, 268] on icon at bounding box center [411, 271] width 21 height 21
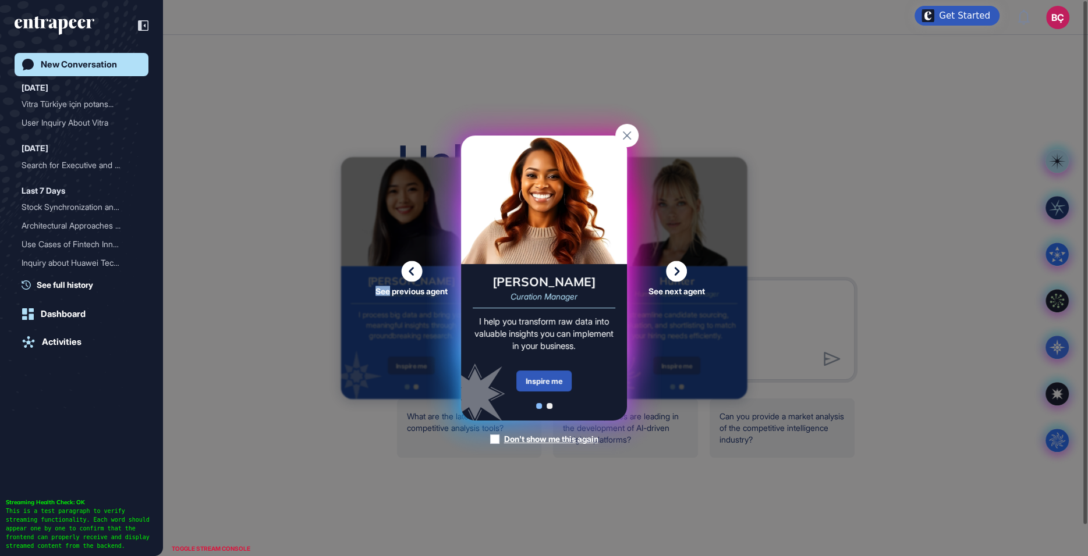
click at [407, 268] on icon at bounding box center [411, 271] width 21 height 21
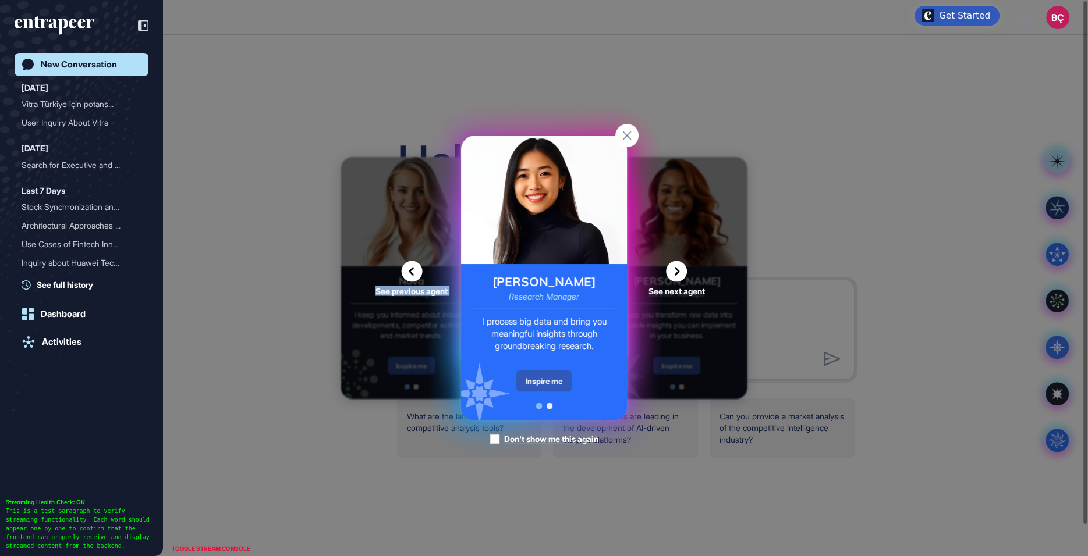
click at [407, 268] on icon at bounding box center [411, 271] width 21 height 21
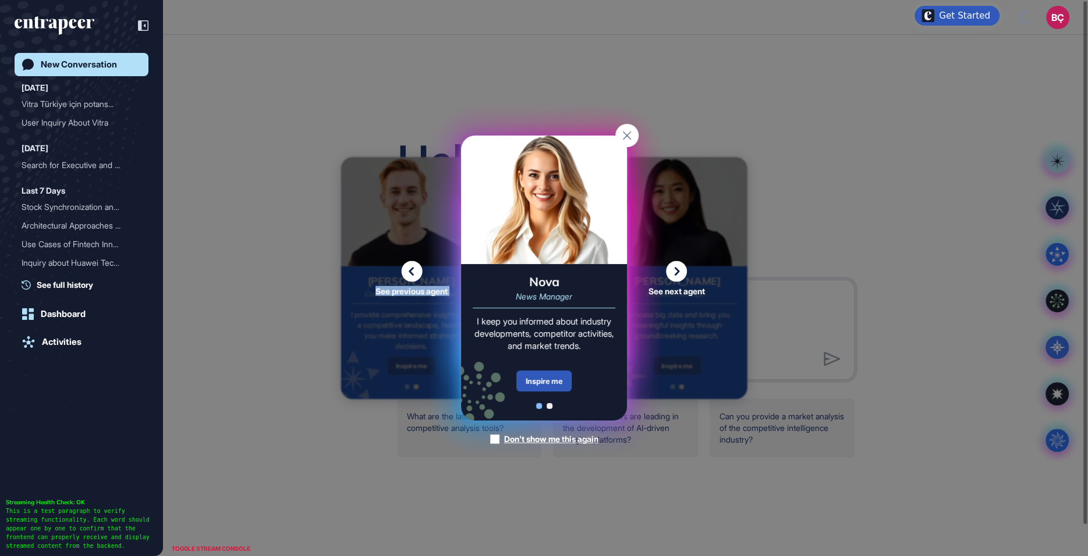
click at [672, 271] on icon at bounding box center [676, 271] width 21 height 21
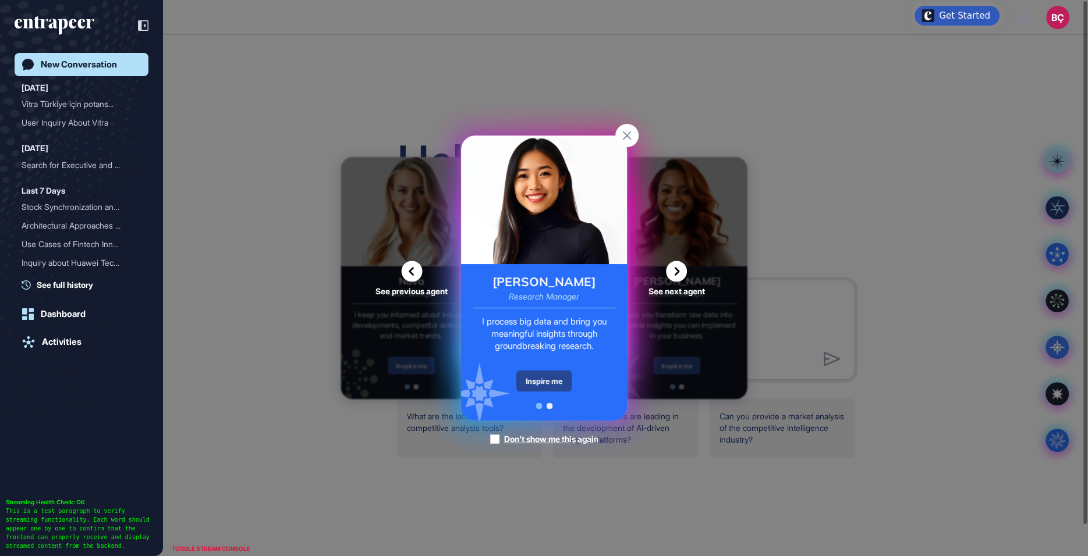
click at [563, 379] on div "Inspire me" at bounding box center [543, 381] width 55 height 21
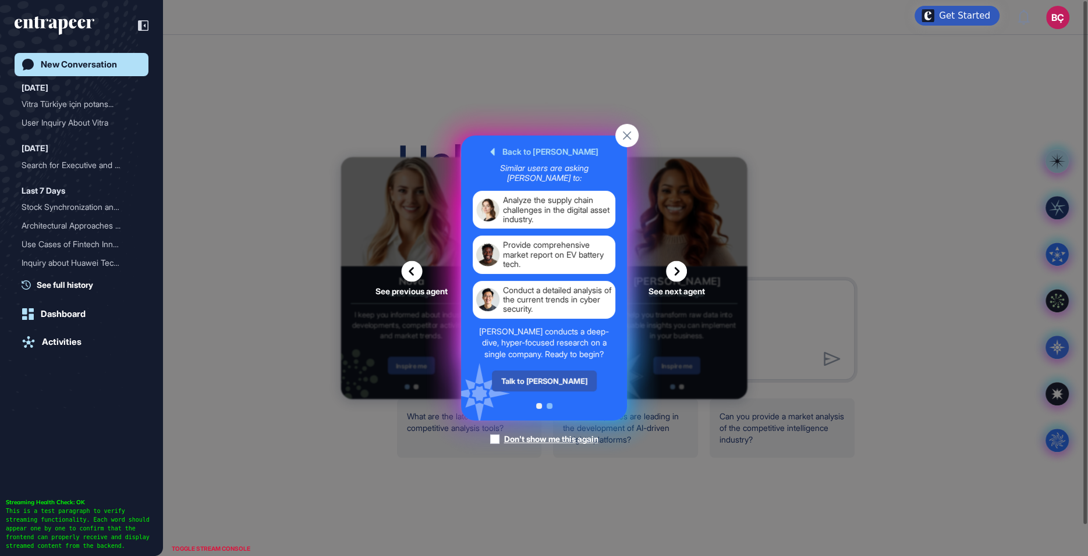
click at [563, 379] on div "Talk to Reese" at bounding box center [544, 381] width 105 height 21
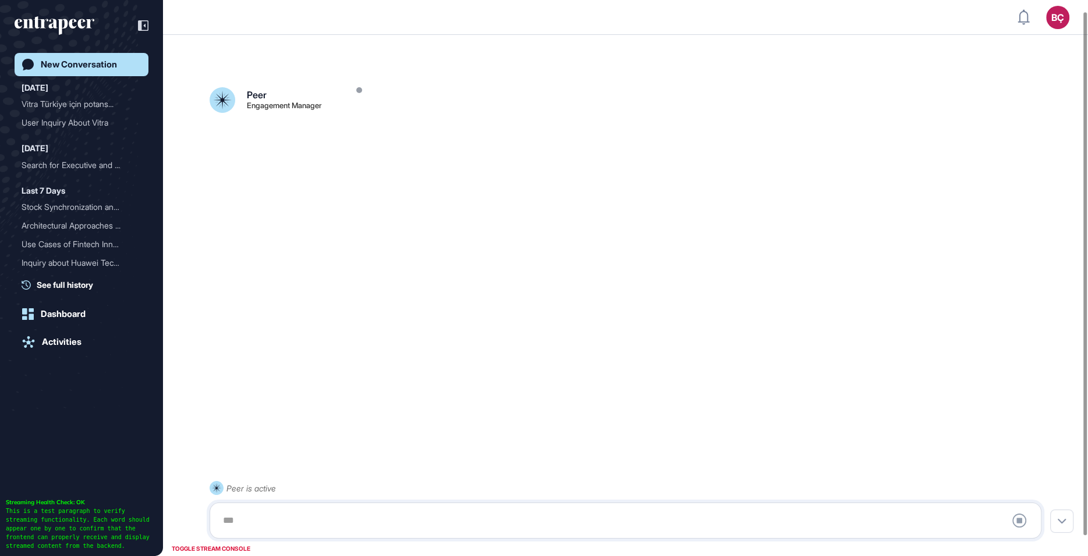
scroll to position [32, 0]
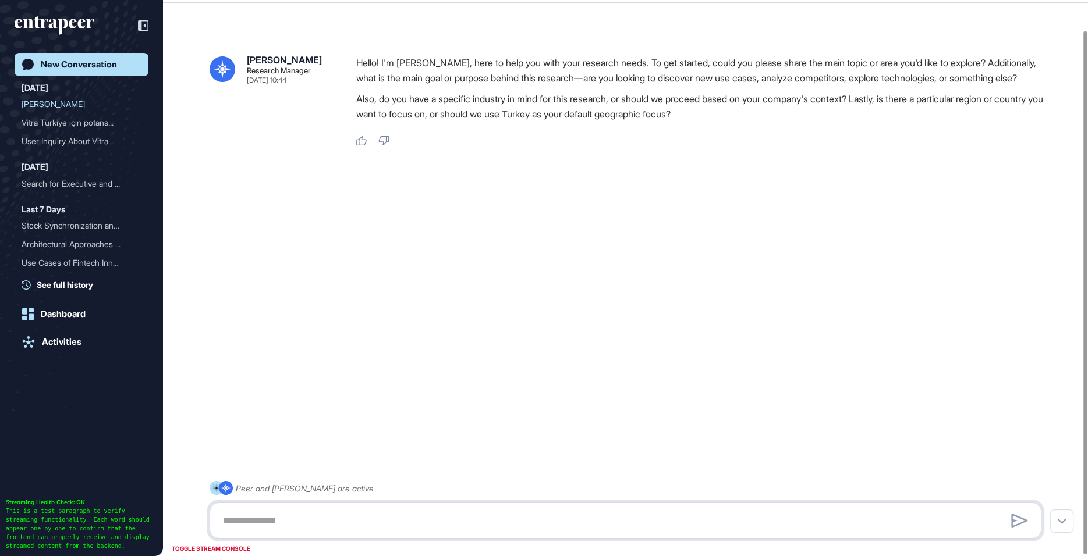
click at [271, 524] on textarea at bounding box center [625, 520] width 819 height 23
paste textarea "**********"
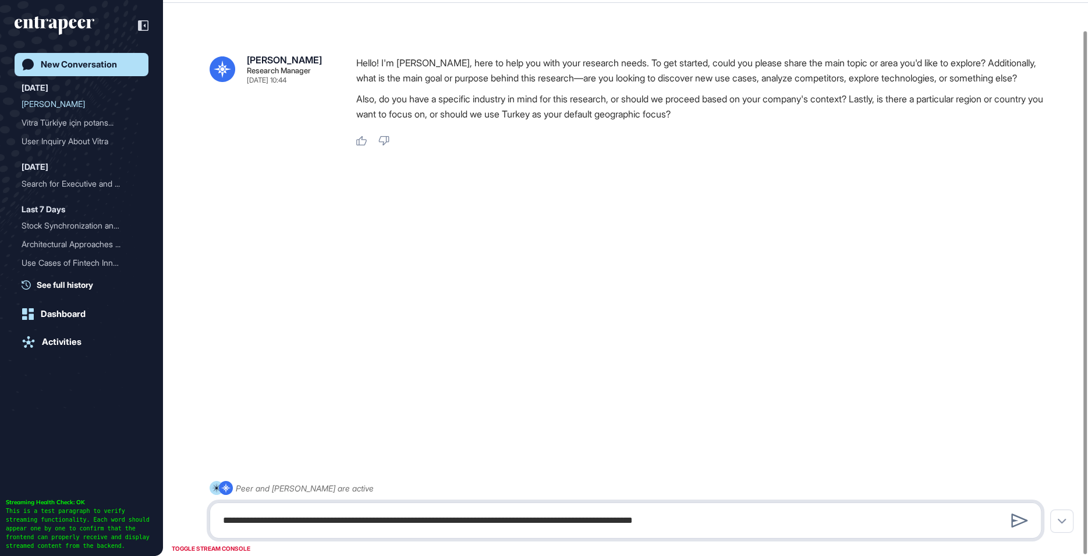
drag, startPoint x: 251, startPoint y: 523, endPoint x: 214, endPoint y: 523, distance: 36.7
click at [214, 523] on div "**********" at bounding box center [626, 521] width 832 height 36
click at [403, 523] on textarea "**********" at bounding box center [625, 520] width 819 height 23
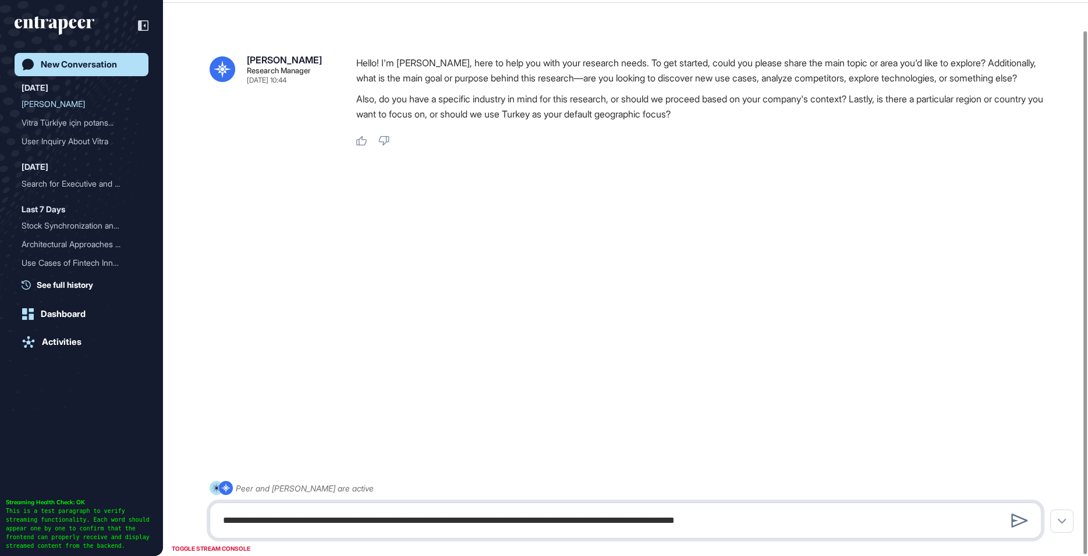
type textarea "**********"
click at [524, 509] on textarea "**********" at bounding box center [625, 520] width 819 height 23
click at [520, 522] on textarea "**********" at bounding box center [625, 520] width 819 height 23
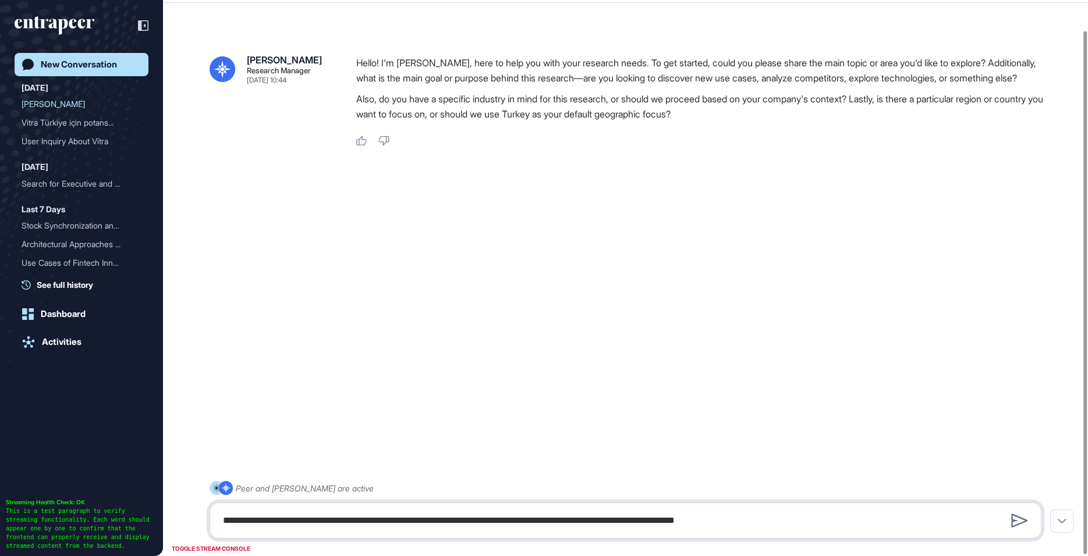
click at [893, 517] on textarea "**********" at bounding box center [625, 520] width 819 height 23
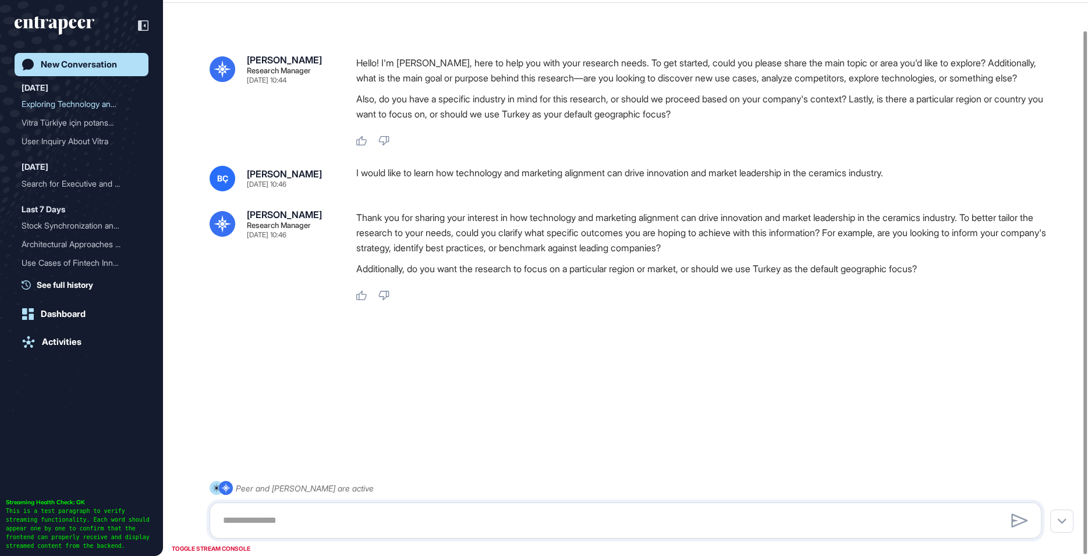
click at [471, 247] on p "Thank you for sharing your interest in how technology and marketing alignment c…" at bounding box center [703, 232] width 694 height 45
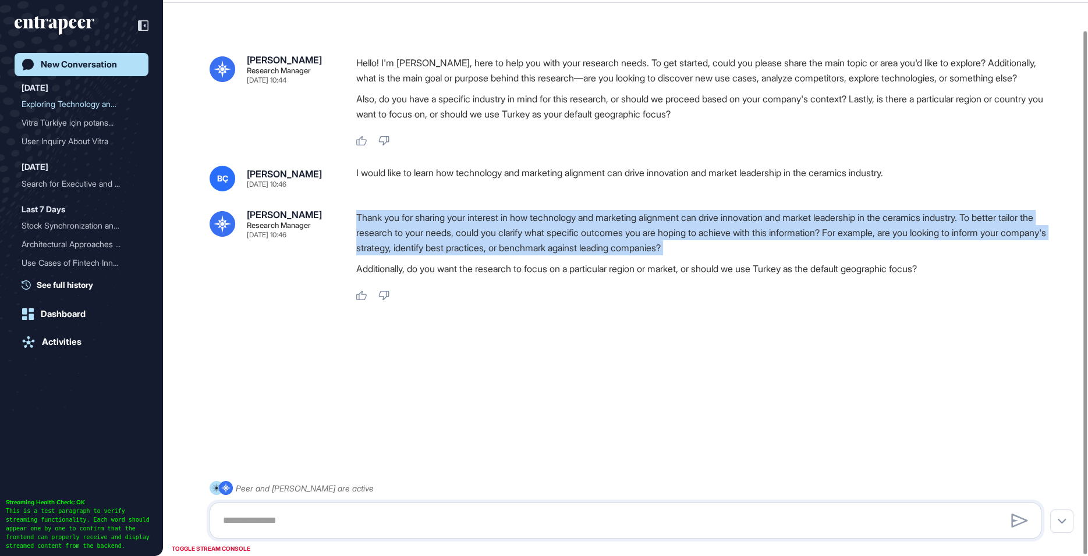
click at [471, 247] on p "Thank you for sharing your interest in how technology and marketing alignment c…" at bounding box center [703, 232] width 694 height 45
copy div "Thank you for sharing your interest in how technology and marketing alignment c…"
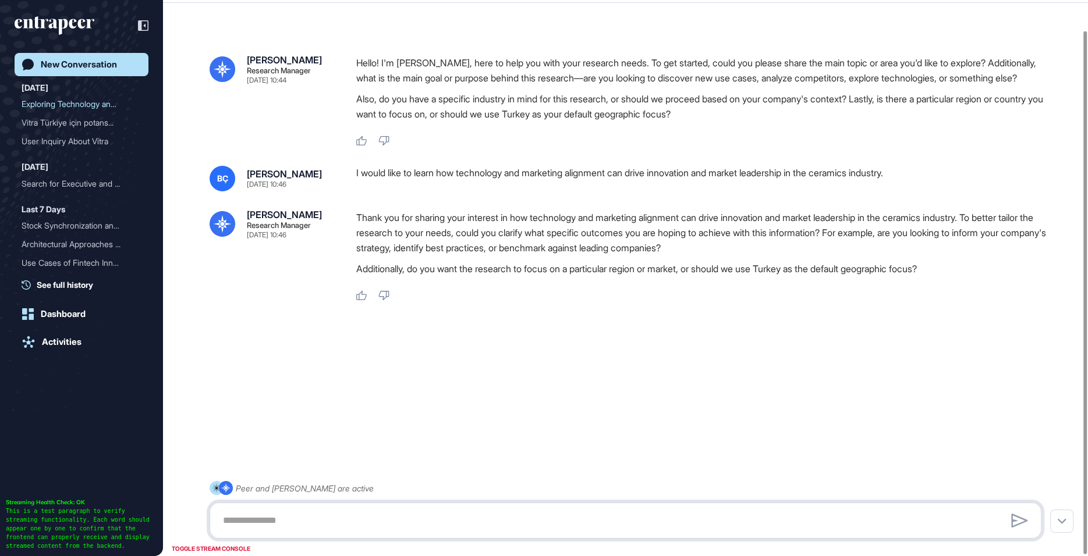
click at [338, 519] on textarea at bounding box center [625, 520] width 819 height 23
paste textarea "**********"
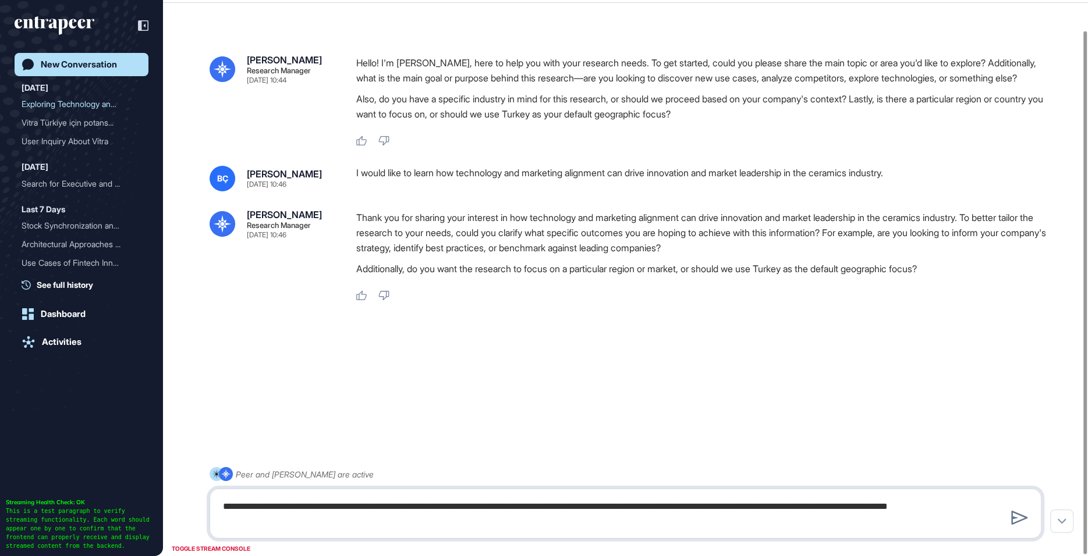
type textarea "**********"
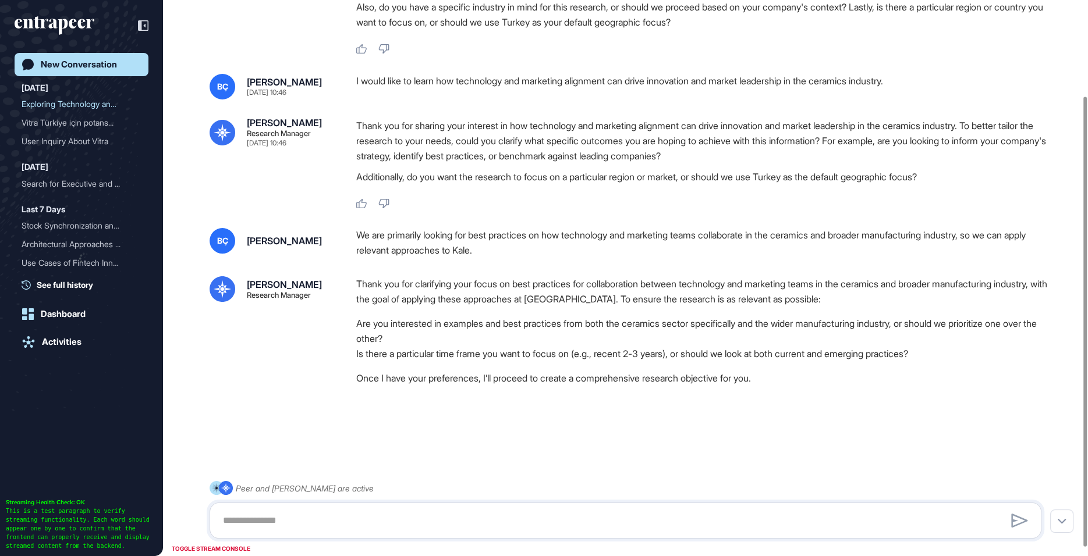
scroll to position [129, 0]
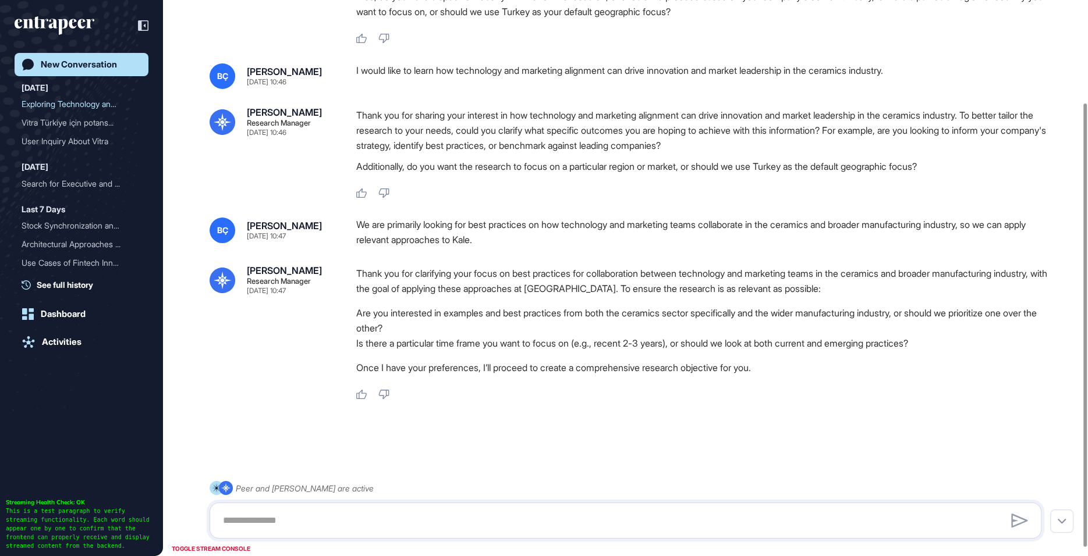
click at [546, 321] on li "Are you interested in examples and best practices from both the ceramics sector…" at bounding box center [703, 321] width 694 height 30
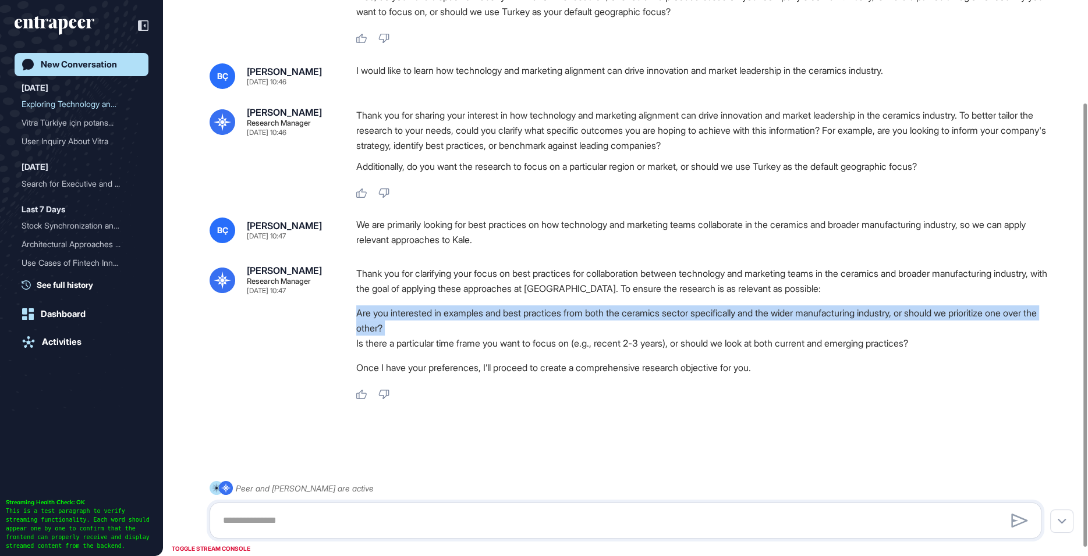
click at [546, 321] on li "Are you interested in examples and best practices from both the ceramics sector…" at bounding box center [703, 321] width 694 height 30
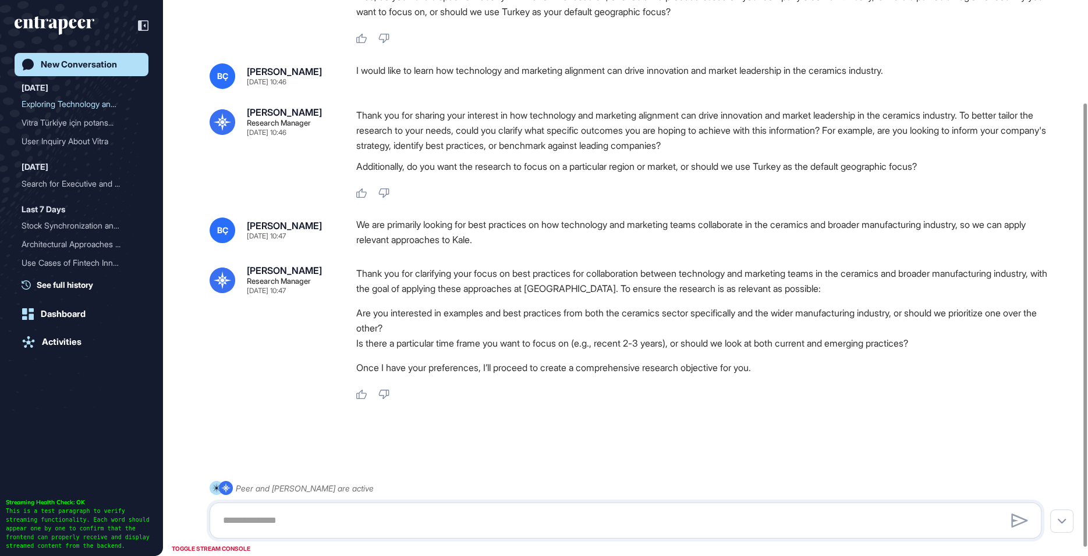
click at [712, 351] on li "Is there a particular time frame you want to focus on (e.g., recent 2-3 years),…" at bounding box center [703, 343] width 694 height 15
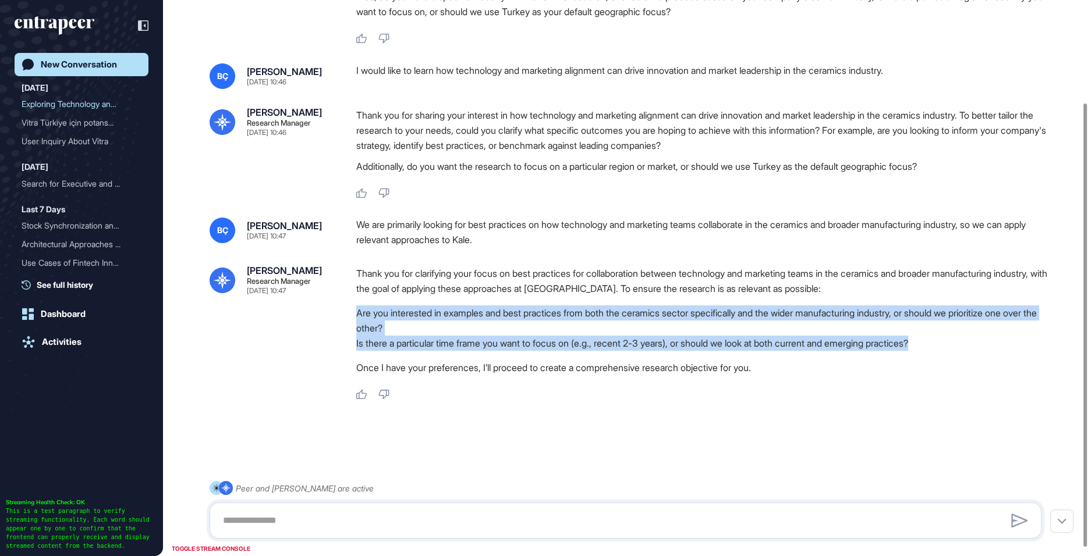
drag, startPoint x: 1009, startPoint y: 355, endPoint x: 350, endPoint y: 322, distance: 659.7
click at [350, 322] on div "Reese Research Manager Sep 19, 2025 10:47 Thank you for clarifying your focus o…" at bounding box center [626, 333] width 832 height 134
copy ol "Are you interested in examples and best practices from both the ceramics sector…"
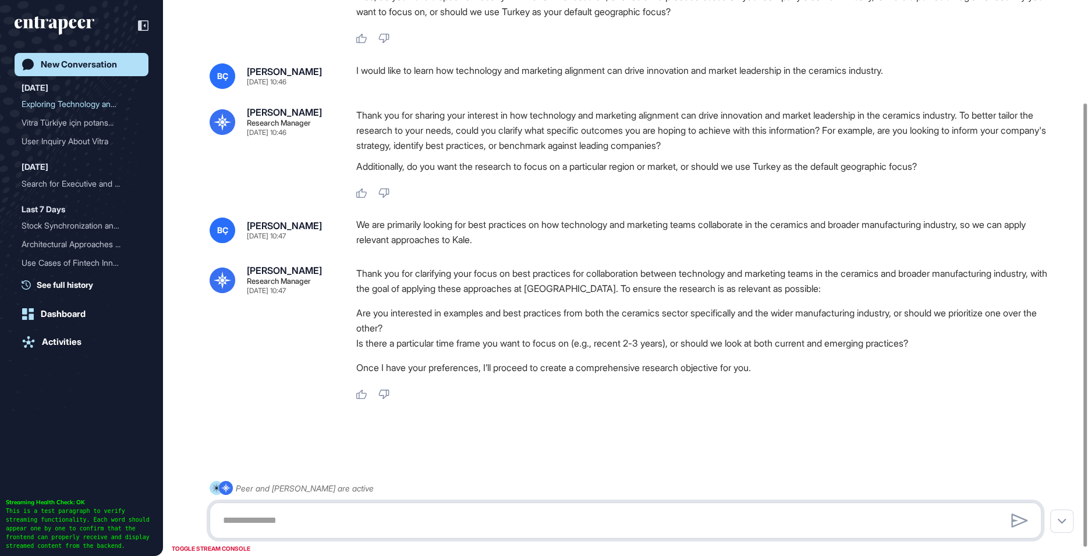
click at [340, 523] on textarea at bounding box center [625, 520] width 819 height 23
paste textarea "**********"
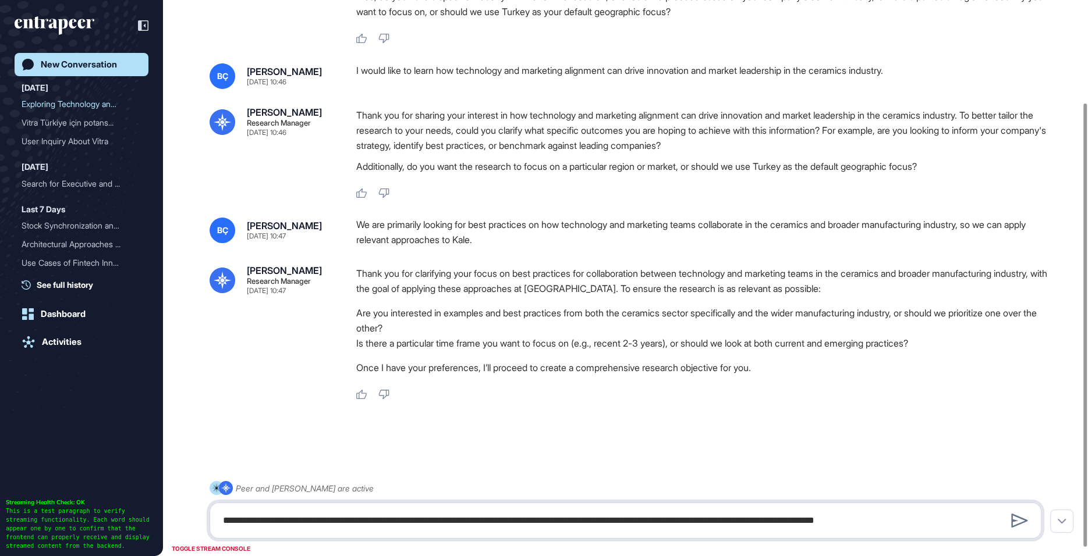
drag, startPoint x: 437, startPoint y: 522, endPoint x: 971, endPoint y: 520, distance: 534.9
click at [971, 520] on textarea "**********" at bounding box center [625, 520] width 819 height 23
type textarea "**********"
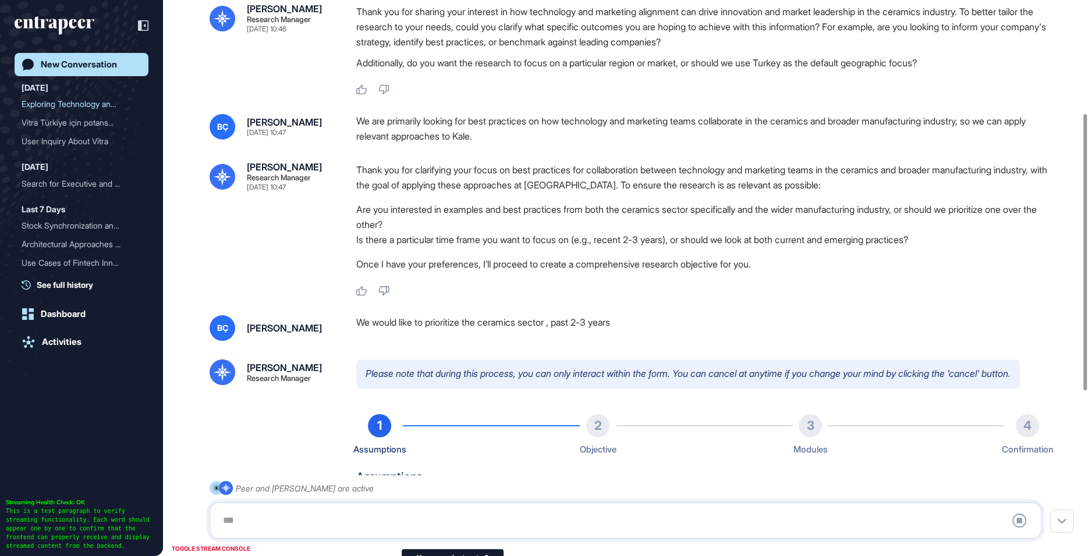
scroll to position [17, 0]
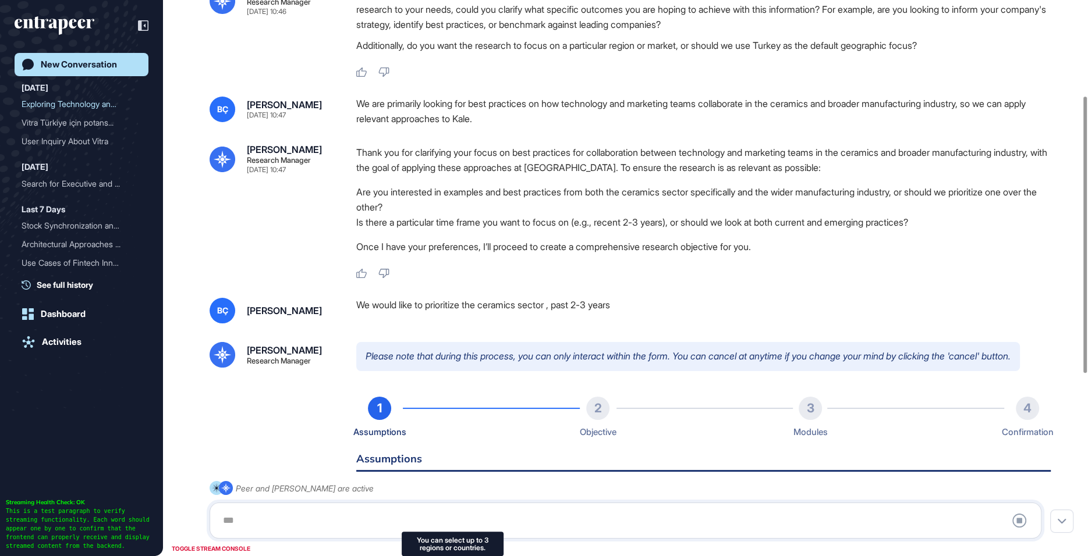
type input "********"
type input "*"
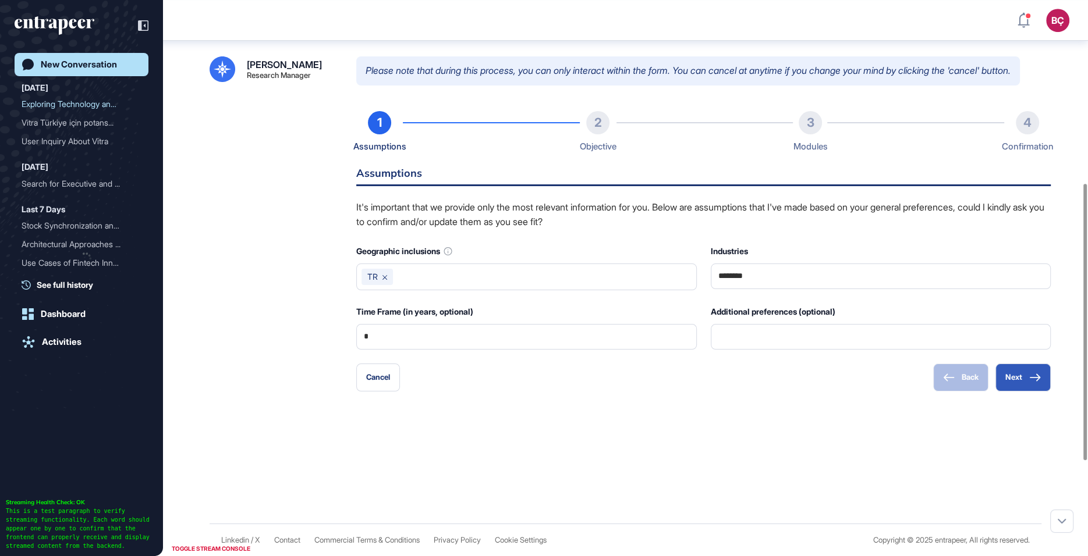
scroll to position [560, 0]
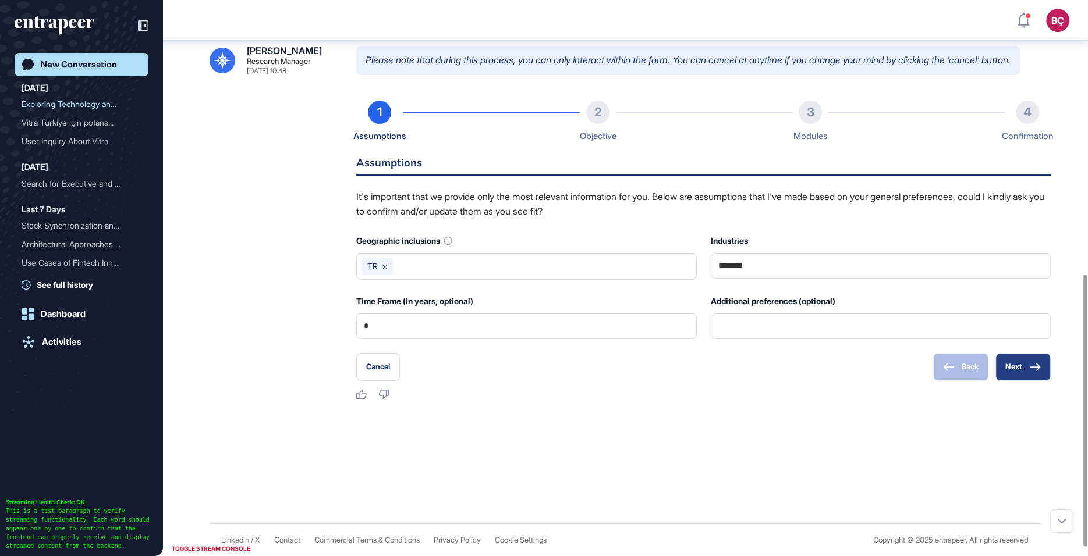
click at [1005, 380] on button "Next" at bounding box center [1022, 367] width 55 height 28
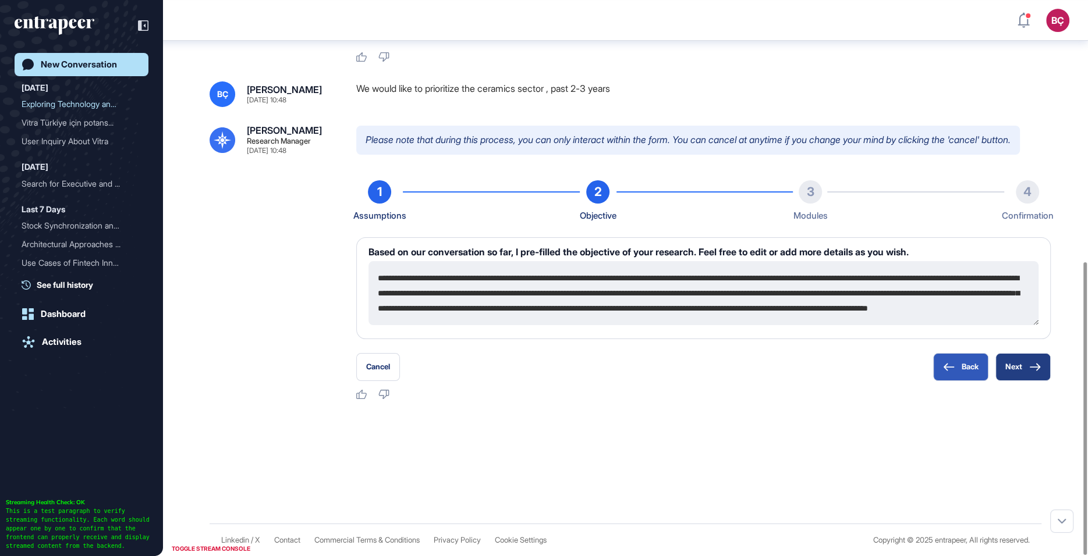
scroll to position [496, 0]
click at [1016, 367] on button "Next" at bounding box center [1022, 367] width 55 height 28
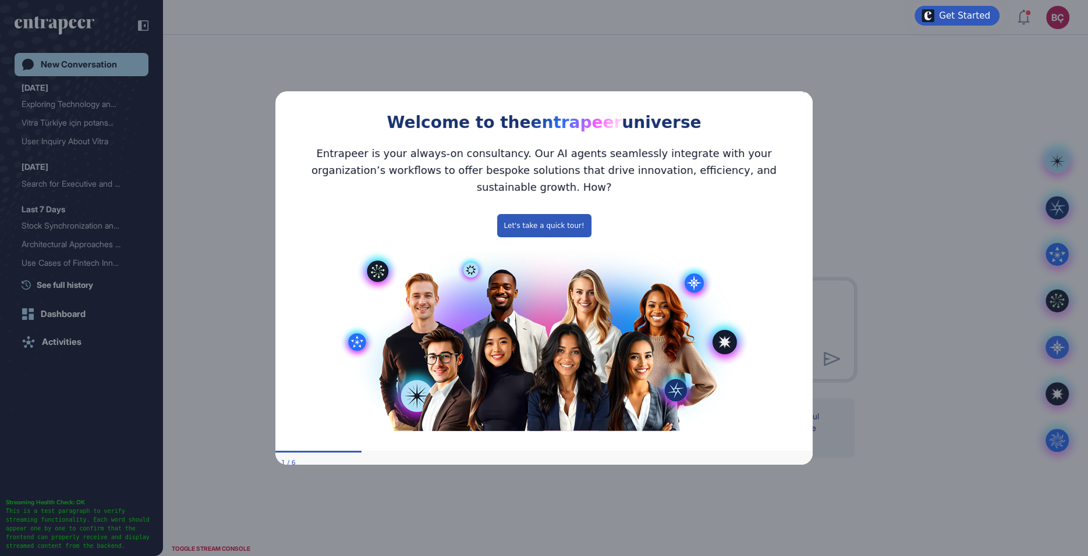
click at [806, 92] on icon "Close Preview" at bounding box center [805, 89] width 5 height 5
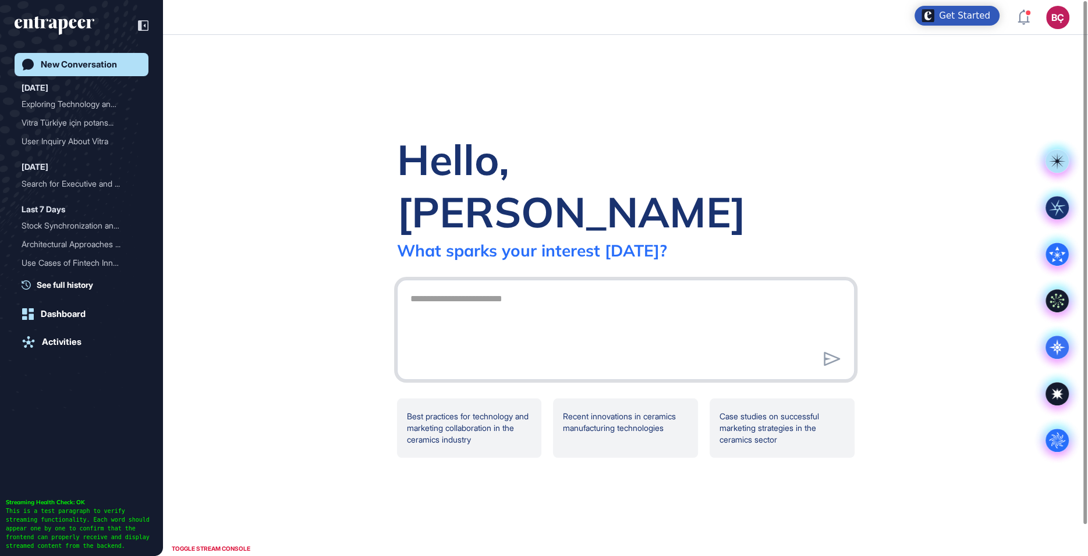
click at [542, 288] on textarea at bounding box center [625, 328] width 445 height 81
click at [50, 350] on link "Activities" at bounding box center [82, 342] width 134 height 23
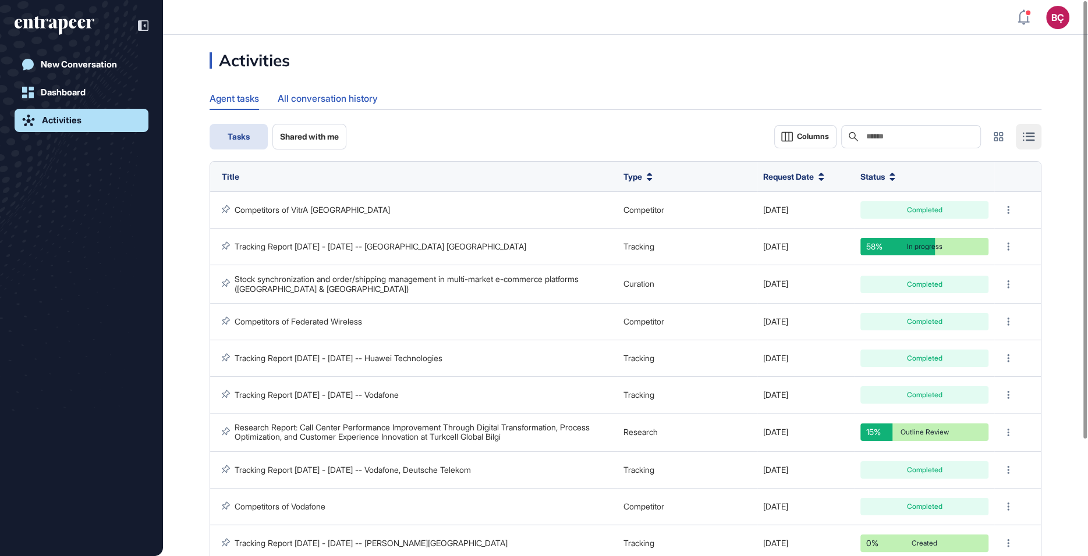
click at [331, 93] on div "All conversation history" at bounding box center [328, 98] width 100 height 23
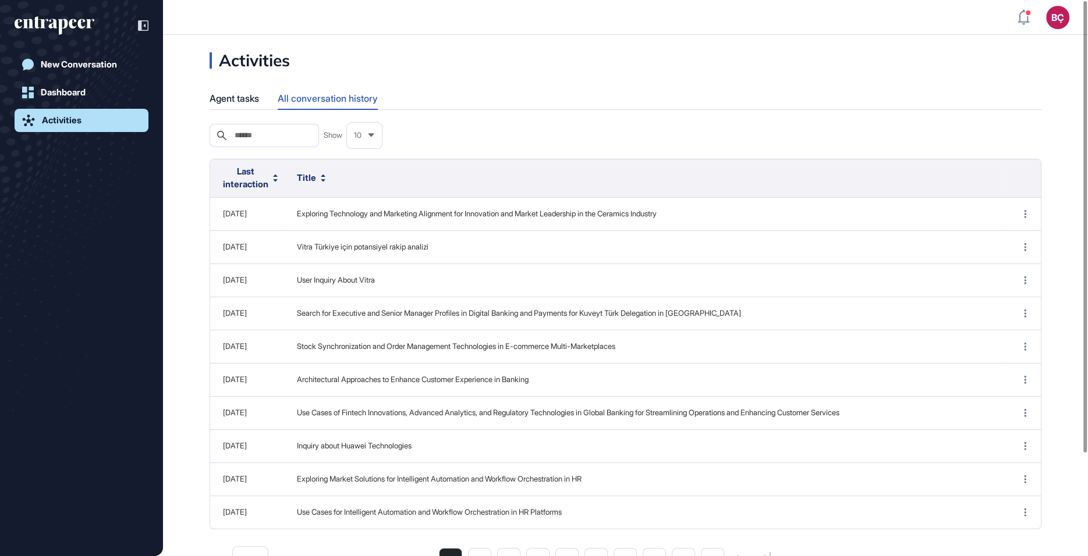
click at [311, 140] on input "text" at bounding box center [272, 135] width 78 height 9
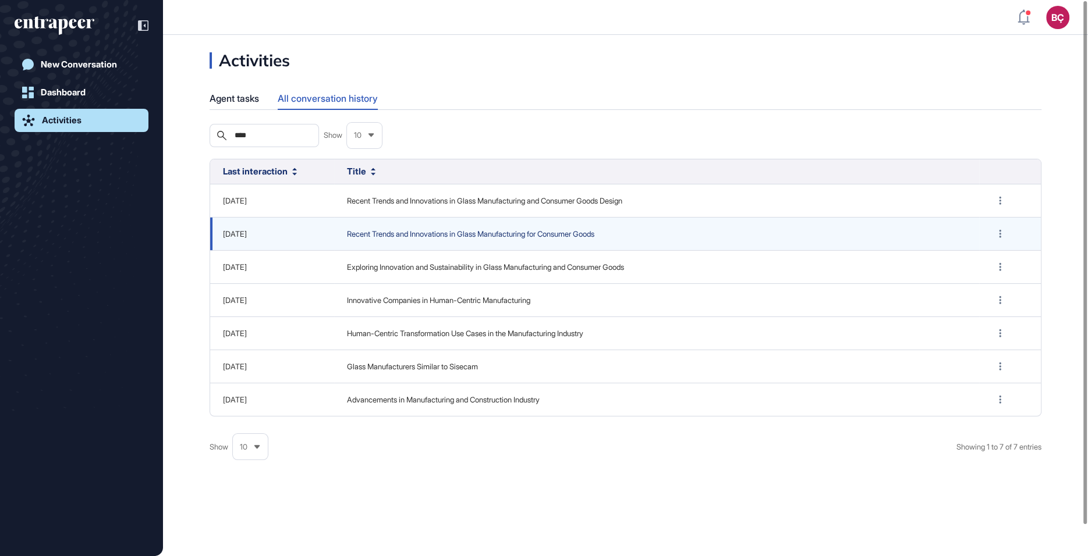
type input "****"
click at [416, 235] on span "Recent Trends and Innovations in Glass Manufacturing for Consumer Goods" at bounding box center [656, 235] width 619 height 12
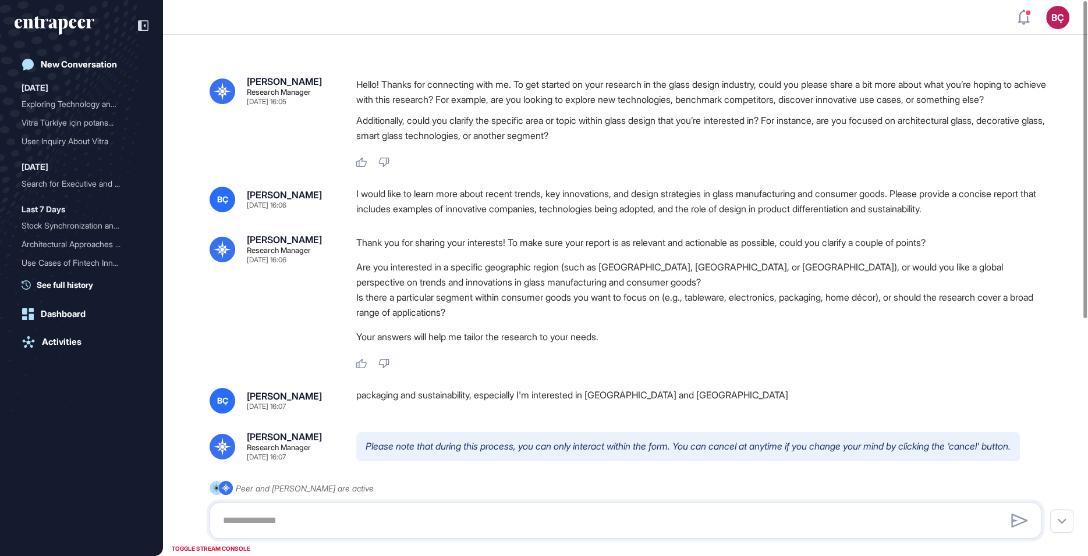
scroll to position [76, 0]
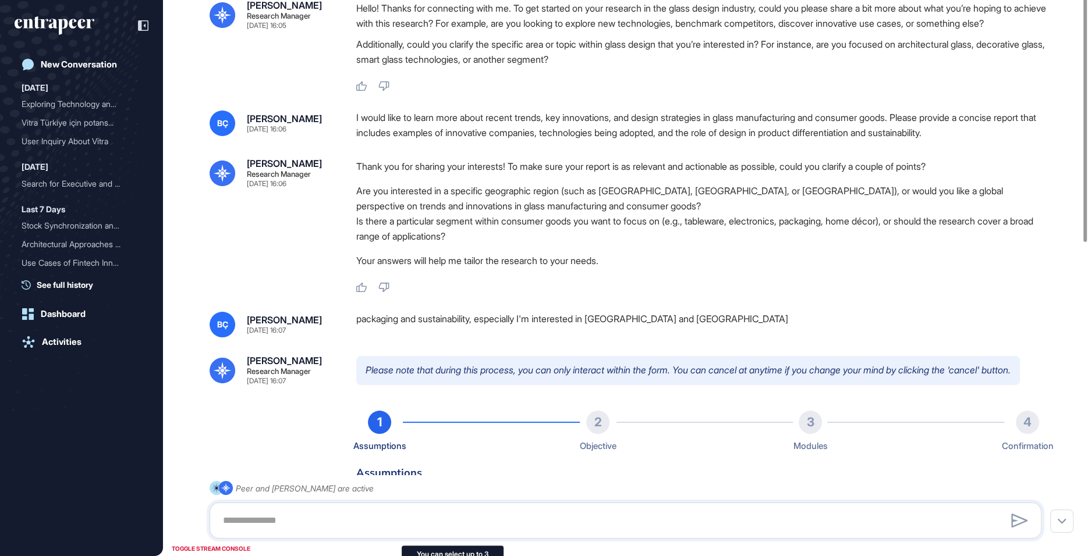
type input "**********"
type input "*"
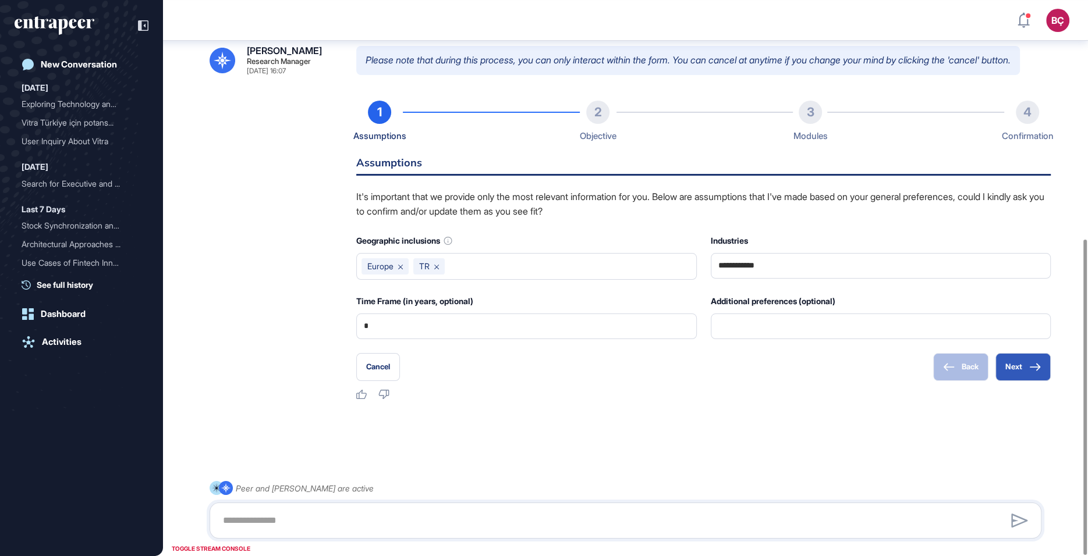
scroll to position [421, 0]
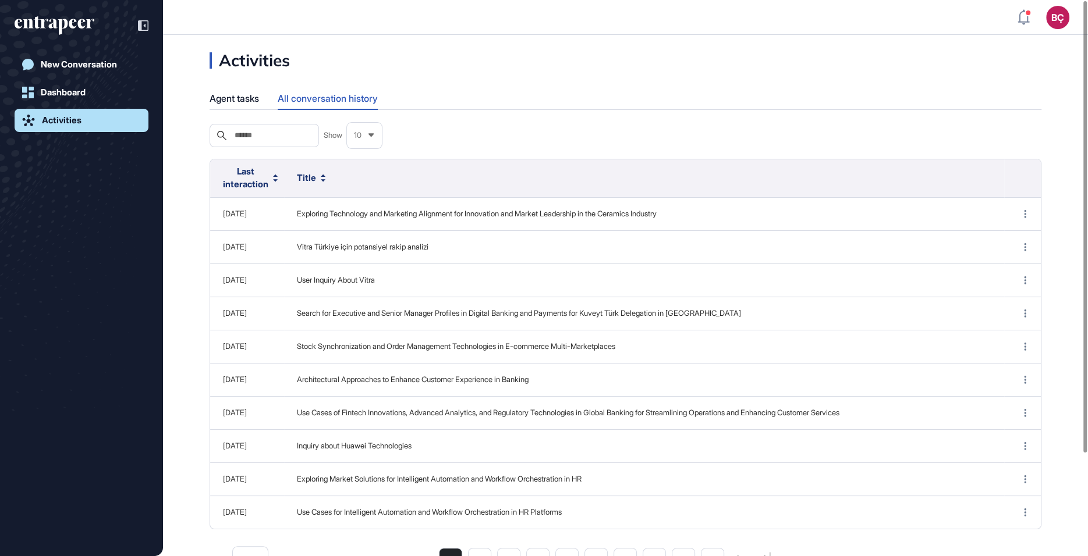
click at [277, 136] on input "text" at bounding box center [272, 135] width 78 height 9
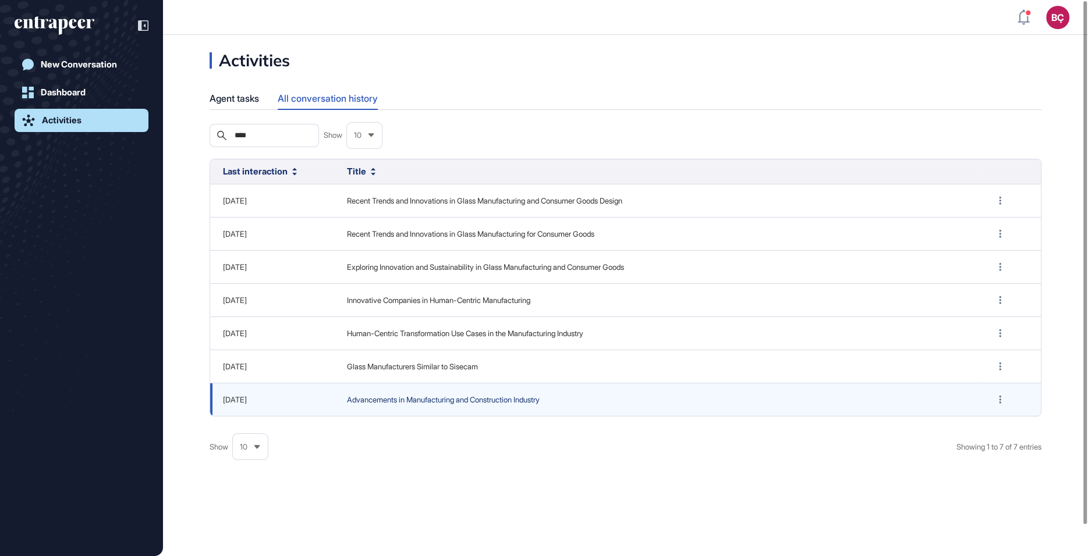
type input "****"
click at [417, 396] on span "Advancements in Manufacturing and Construction Industry" at bounding box center [656, 401] width 619 height 12
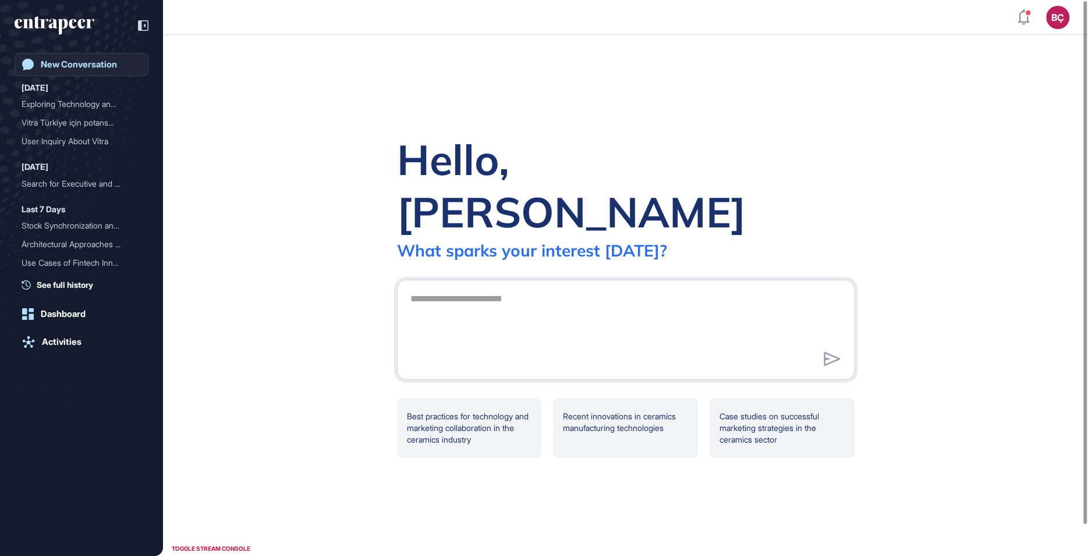
click at [65, 54] on link "New Conversation" at bounding box center [82, 64] width 134 height 23
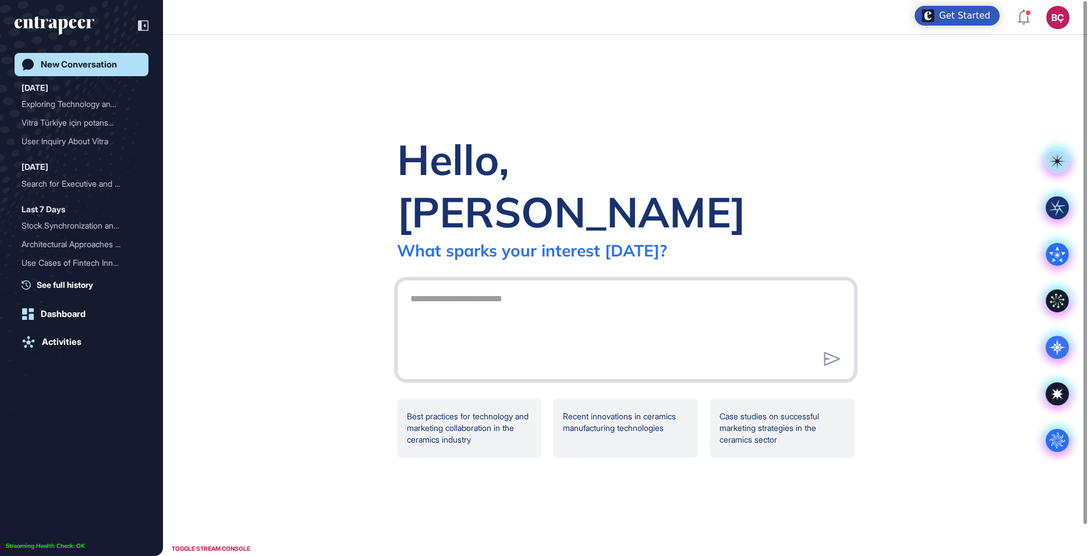
click at [488, 295] on textarea at bounding box center [625, 328] width 445 height 81
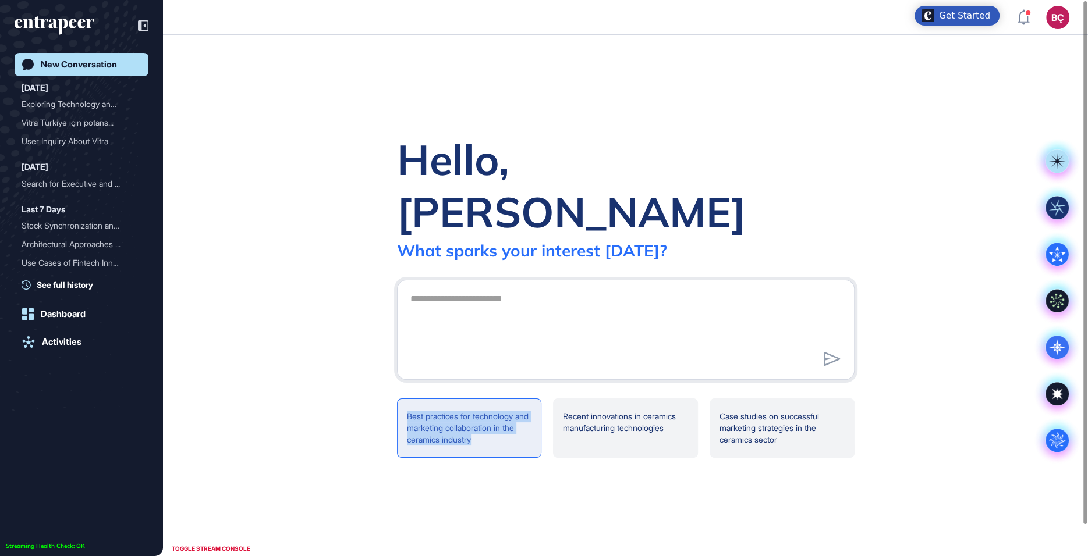
drag, startPoint x: 500, startPoint y: 456, endPoint x: 406, endPoint y: 389, distance: 116.0
click at [406, 389] on div "Hello, Beril What sparks your interest today? .cls-2{fill:#fff} Best practices …" at bounding box center [625, 296] width 925 height 522
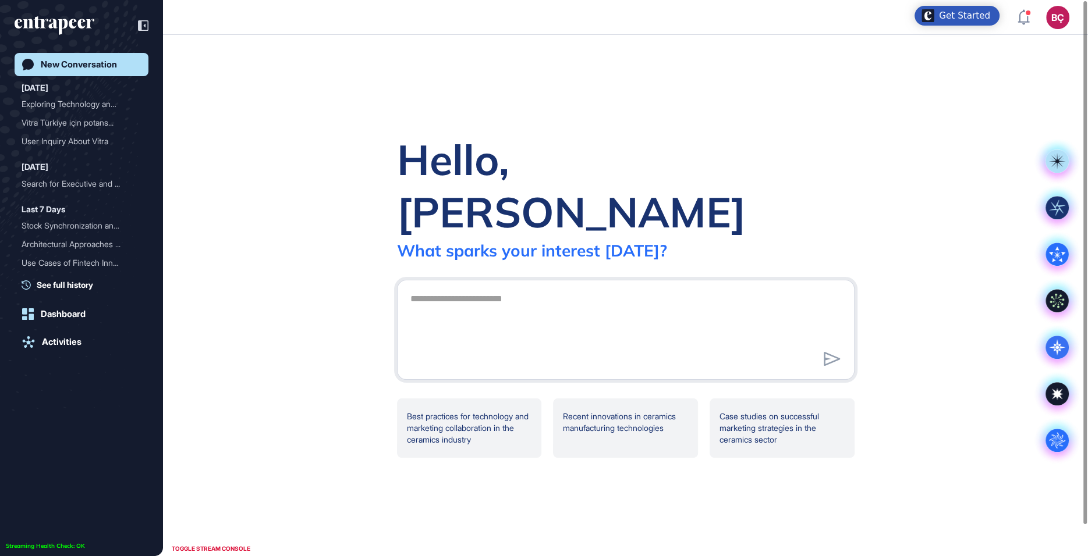
click at [220, 320] on div "Hello, Beril What sparks your interest today? .cls-2{fill:#fff} Best practices …" at bounding box center [625, 296] width 925 height 522
click at [595, 399] on div "Recent innovations in ceramics manufacturing technologies" at bounding box center [625, 428] width 145 height 59
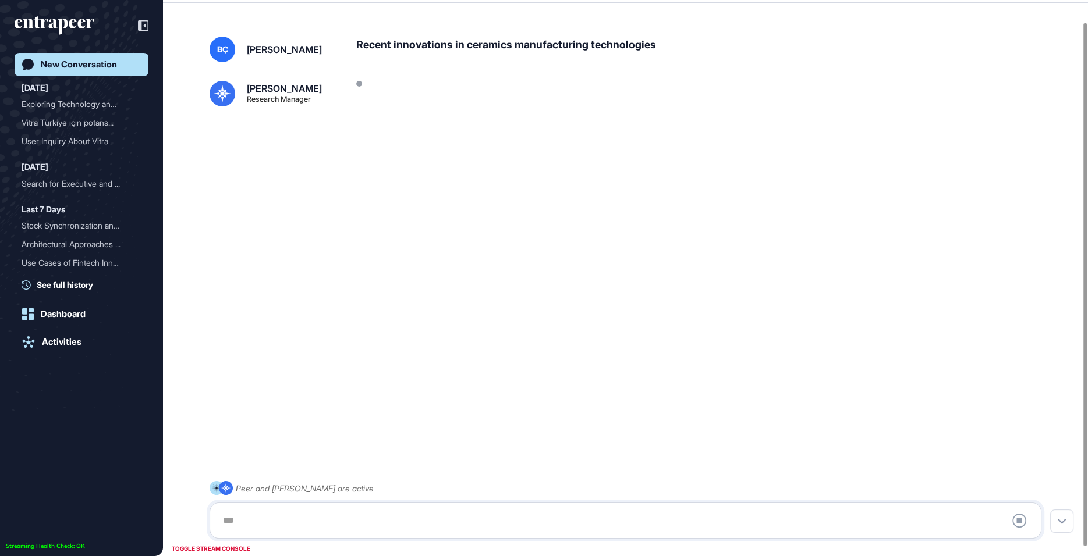
scroll to position [32, 0]
click at [403, 41] on div "Recent innovations in ceramics manufacturing technologies" at bounding box center [703, 50] width 694 height 26
copy div "Recent innovations in ceramics manufacturing technologies"
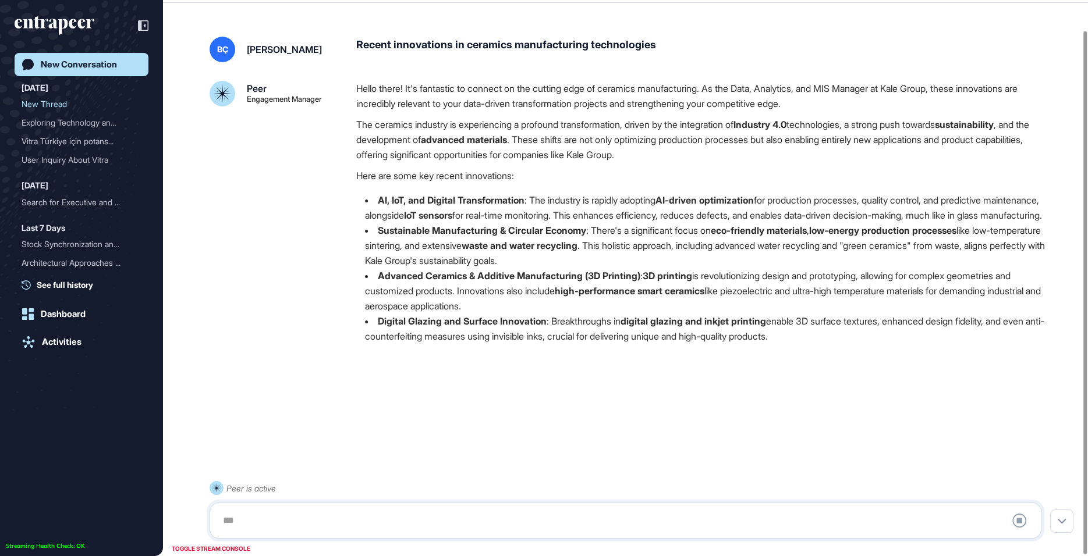
click at [729, 159] on p "The ceramics industry is experiencing a profound transformation, driven by the …" at bounding box center [703, 139] width 694 height 45
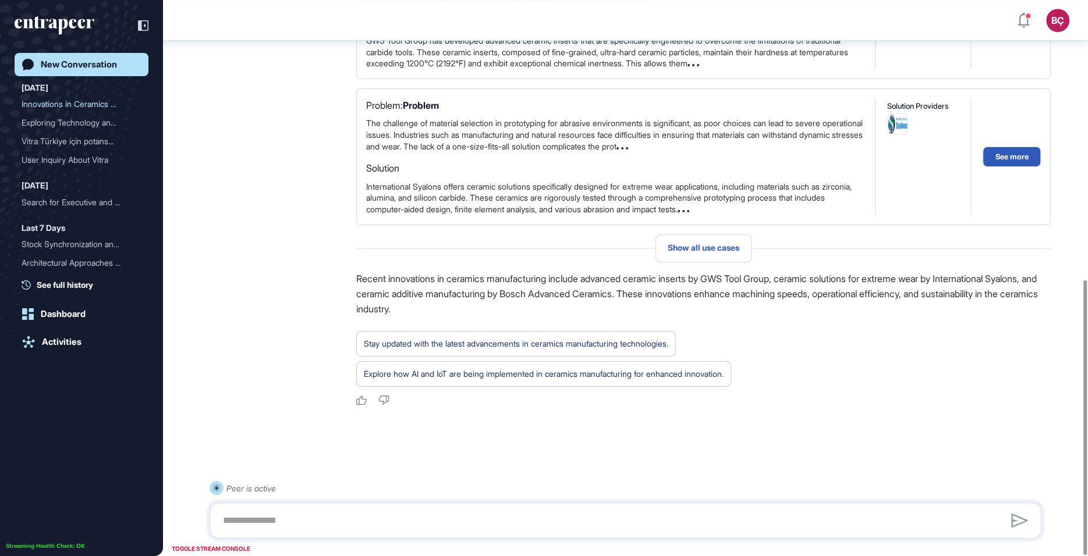
scroll to position [565, 0]
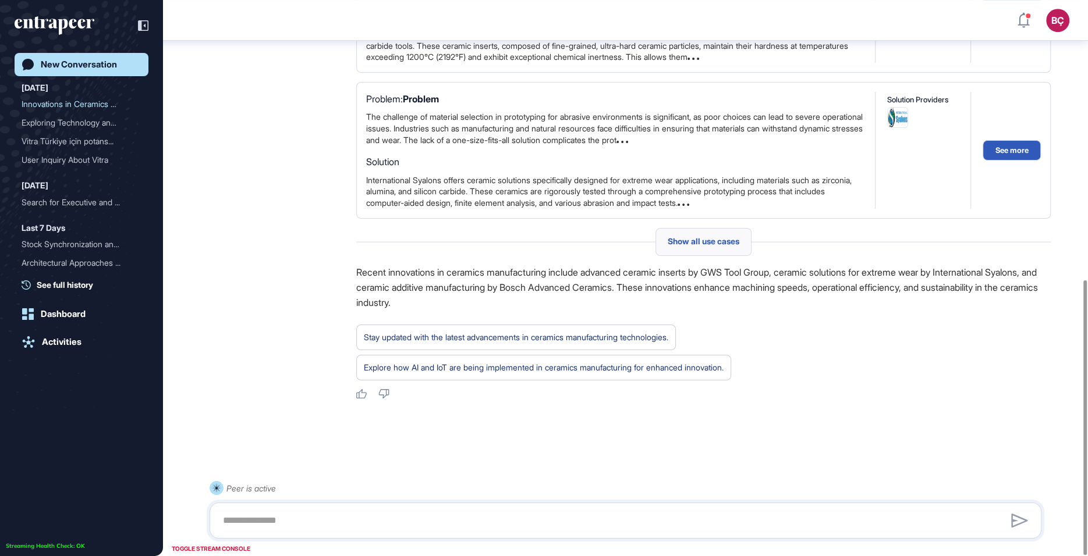
click at [733, 243] on span "Show all use cases" at bounding box center [704, 241] width 72 height 9
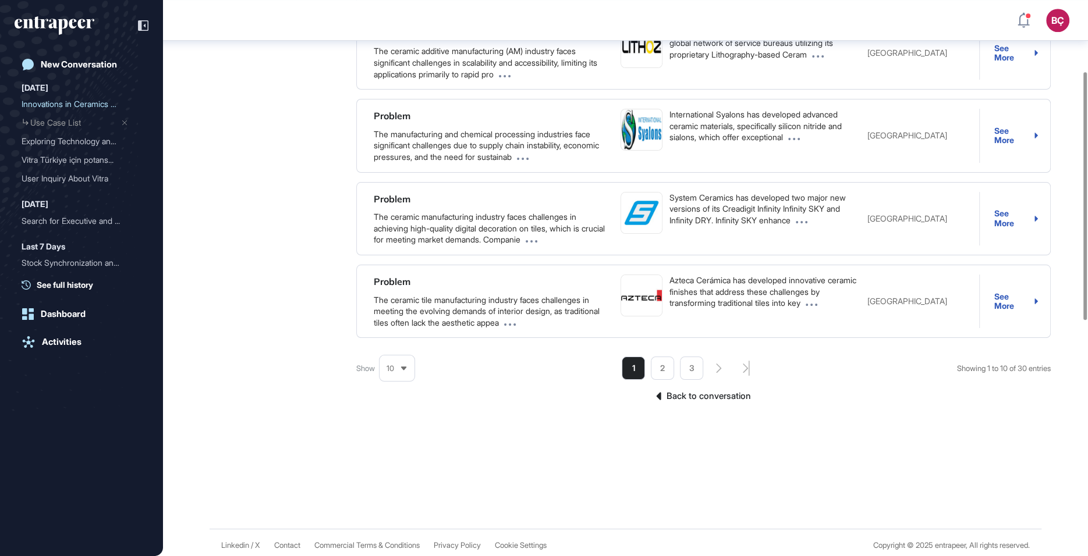
scroll to position [691, 0]
click at [718, 396] on link "Back to conversation" at bounding box center [703, 395] width 694 height 15
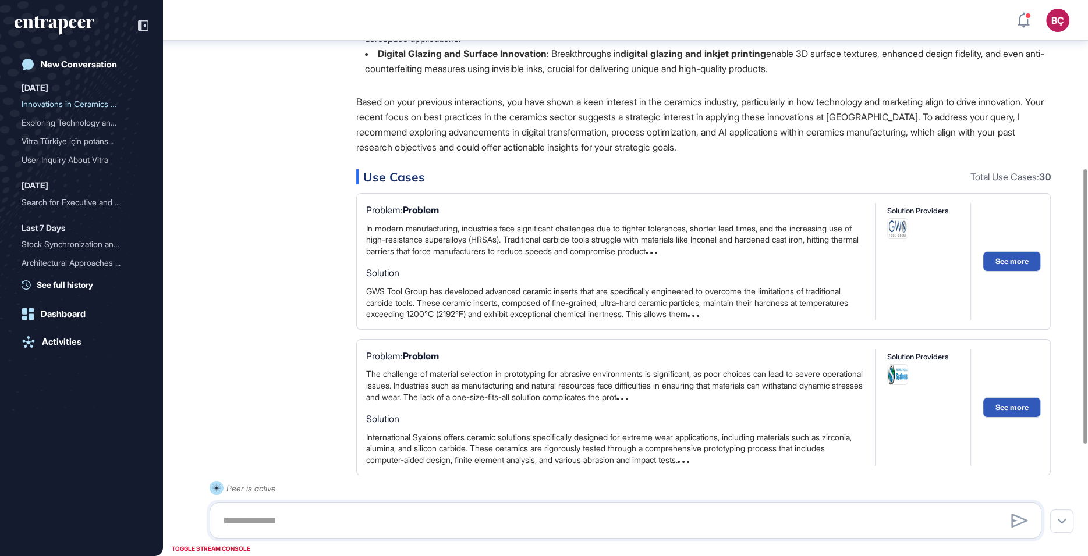
scroll to position [565, 0]
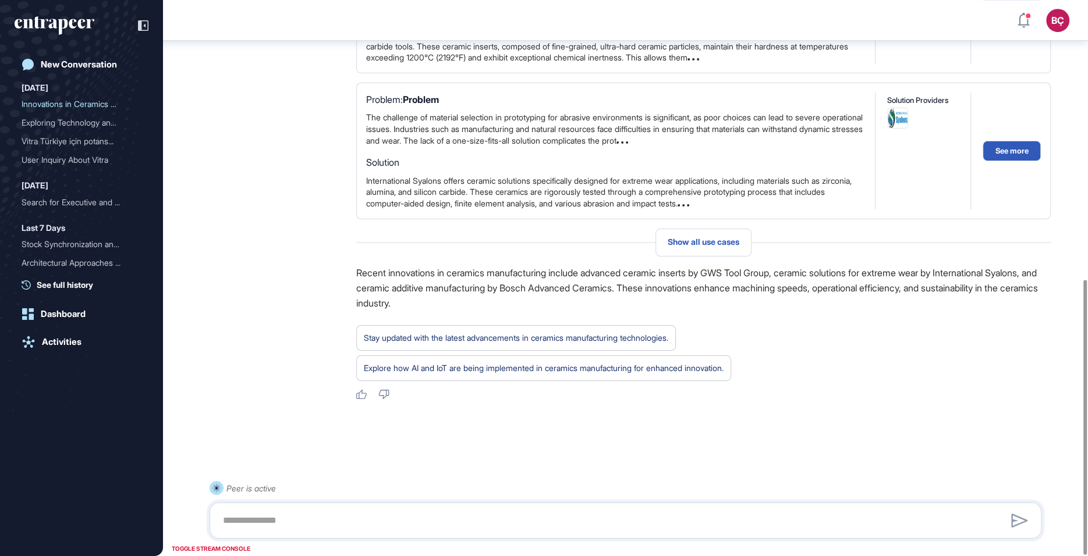
click at [755, 244] on div "Show all use cases" at bounding box center [703, 243] width 694 height 28
click at [743, 245] on div "Show all use cases" at bounding box center [703, 243] width 96 height 28
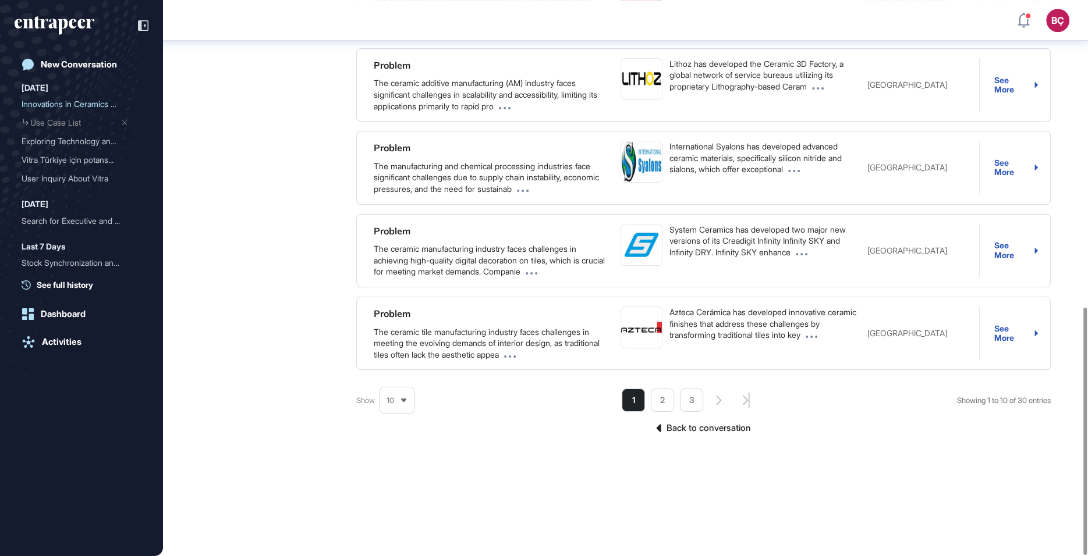
scroll to position [691, 0]
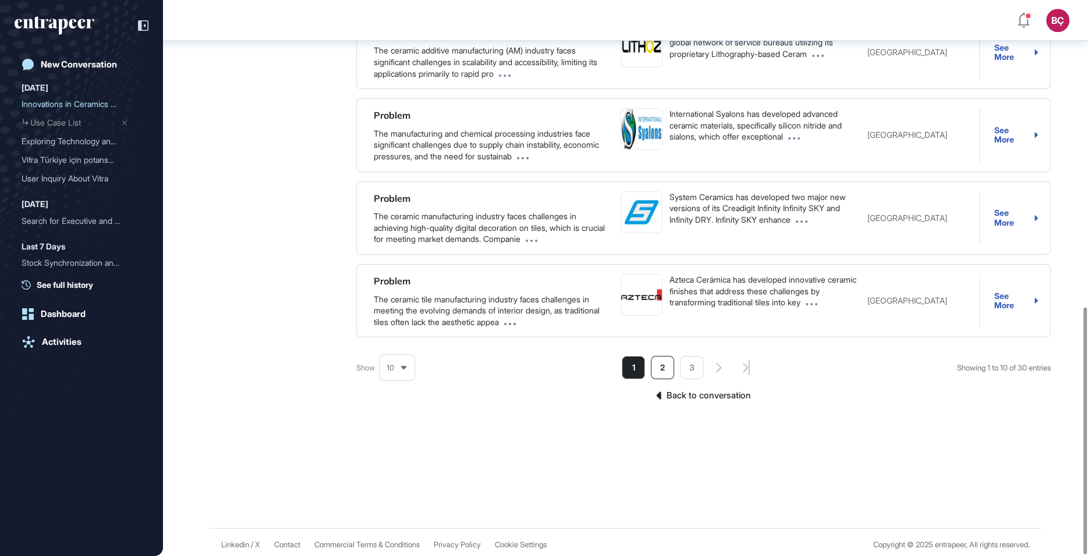
click at [669, 367] on li "2" at bounding box center [662, 367] width 23 height 23
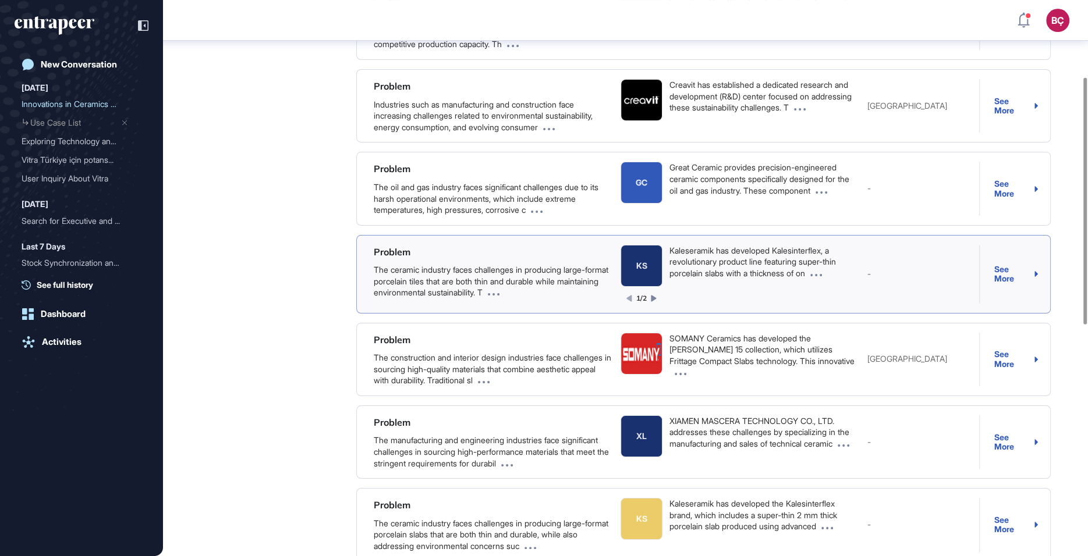
scroll to position [605, 0]
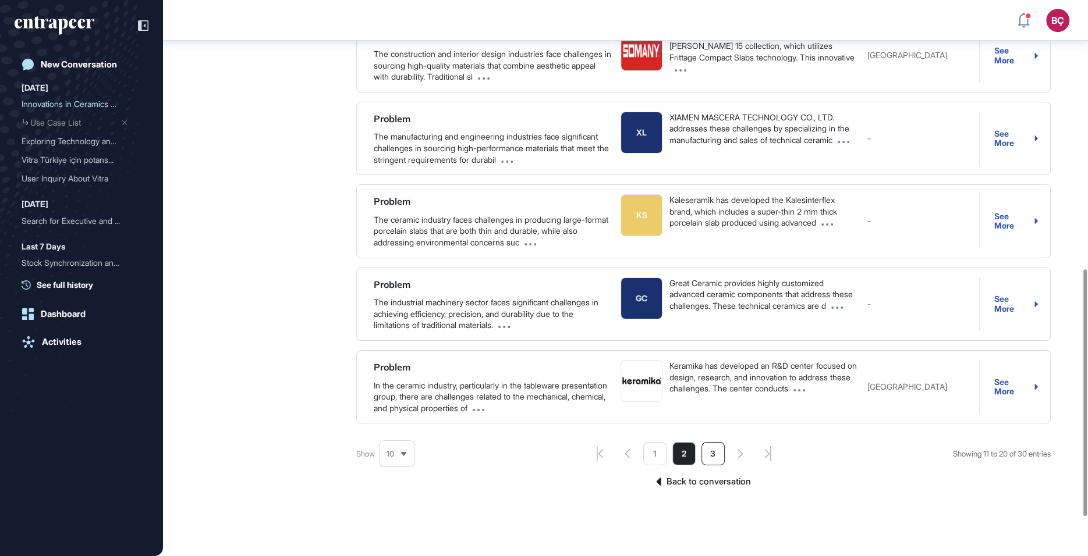
click at [707, 451] on li "3" at bounding box center [712, 453] width 23 height 23
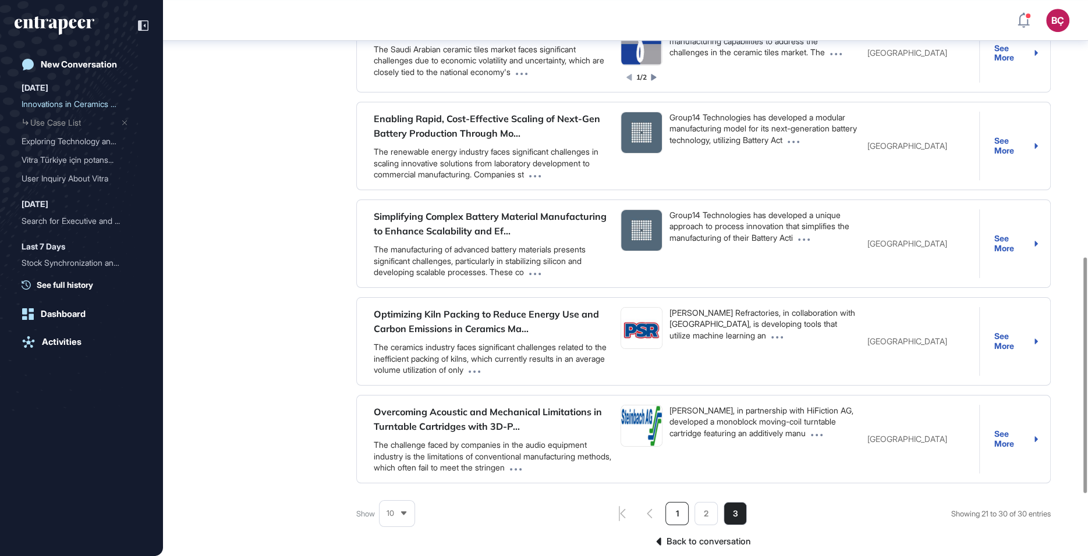
click at [669, 504] on li "1" at bounding box center [676, 513] width 23 height 23
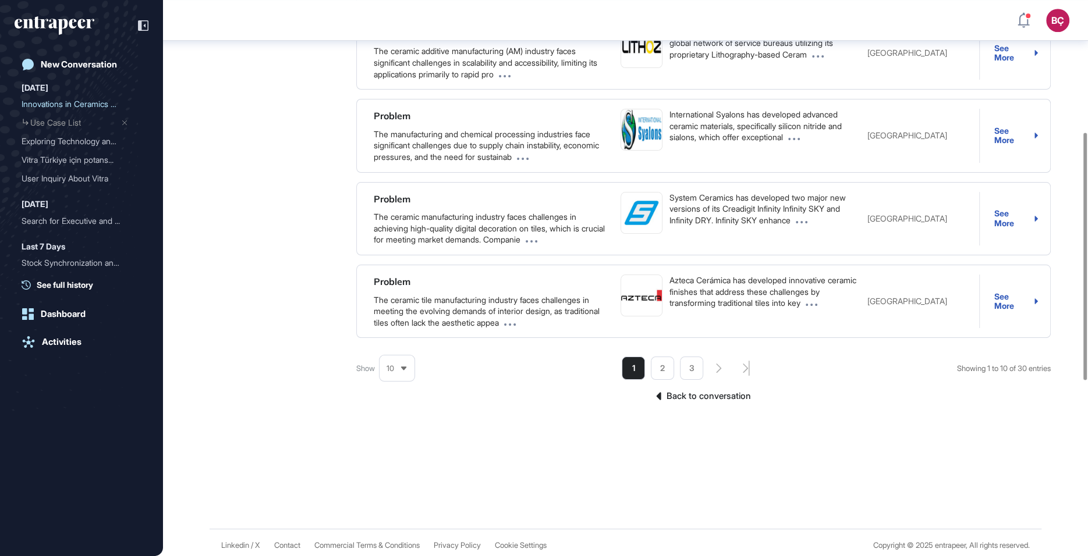
scroll to position [691, 0]
click at [690, 362] on li "3" at bounding box center [691, 367] width 23 height 23
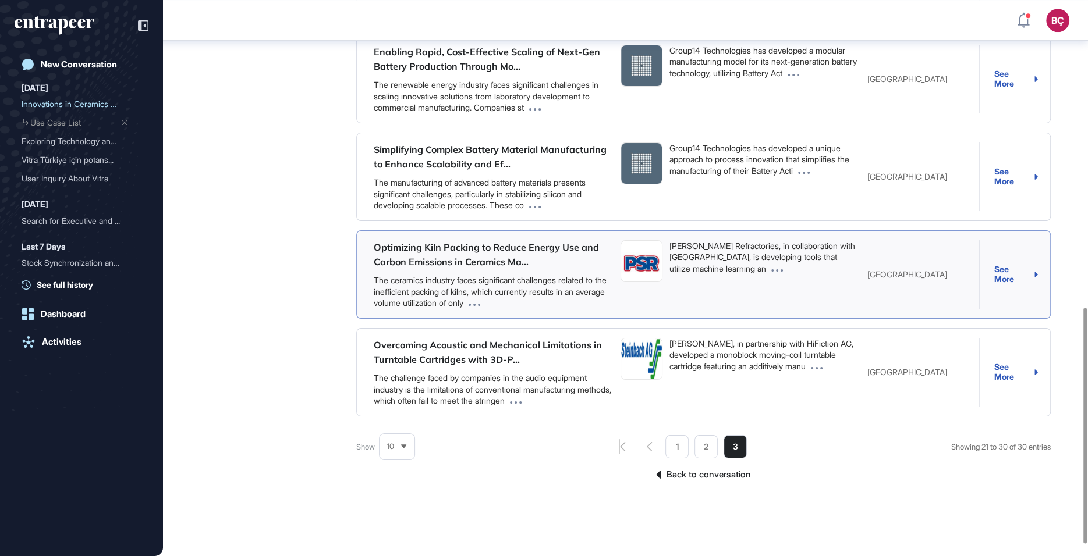
scroll to position [751, 0]
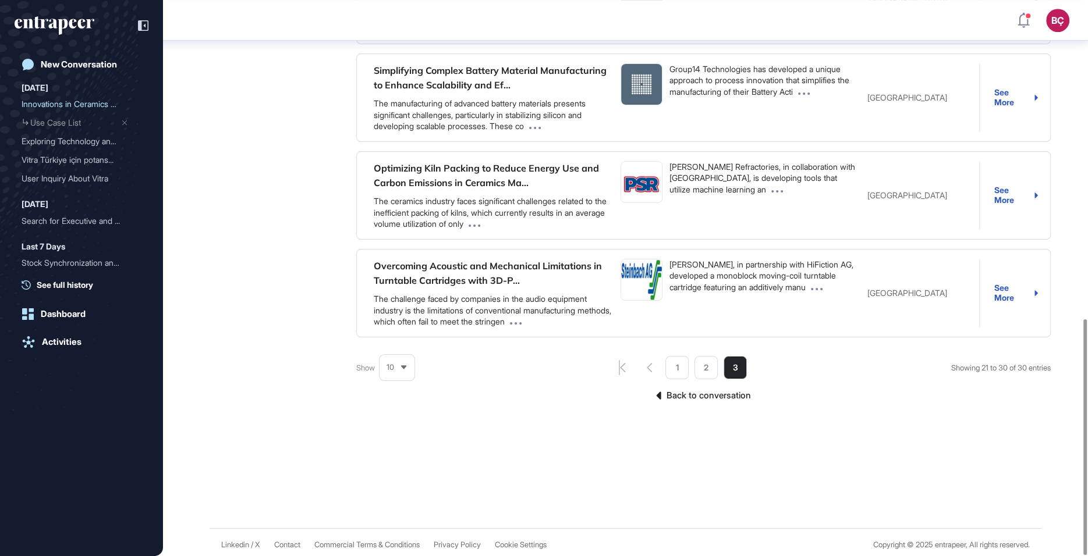
click at [680, 356] on li "1" at bounding box center [676, 367] width 23 height 23
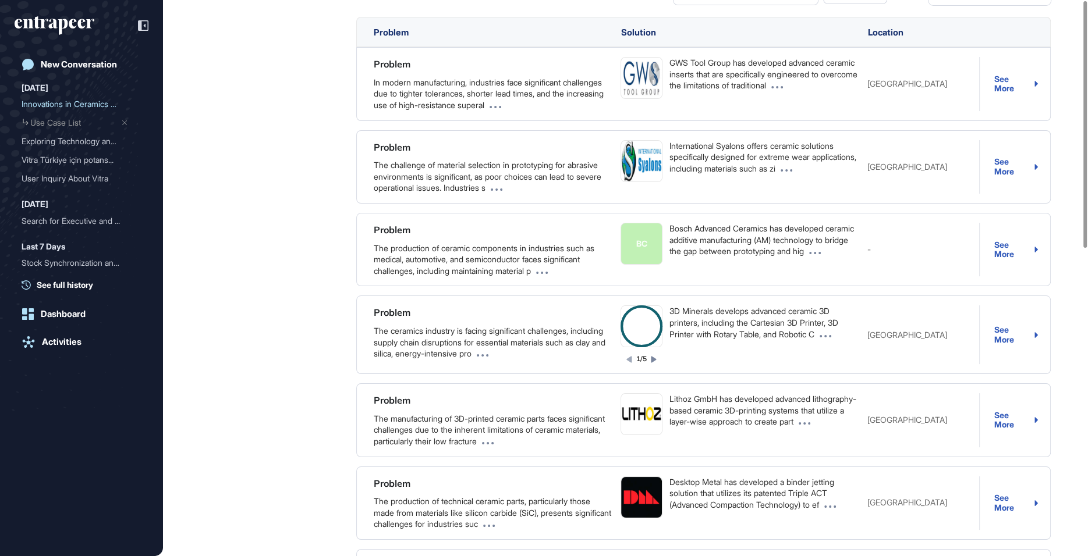
scroll to position [0, 0]
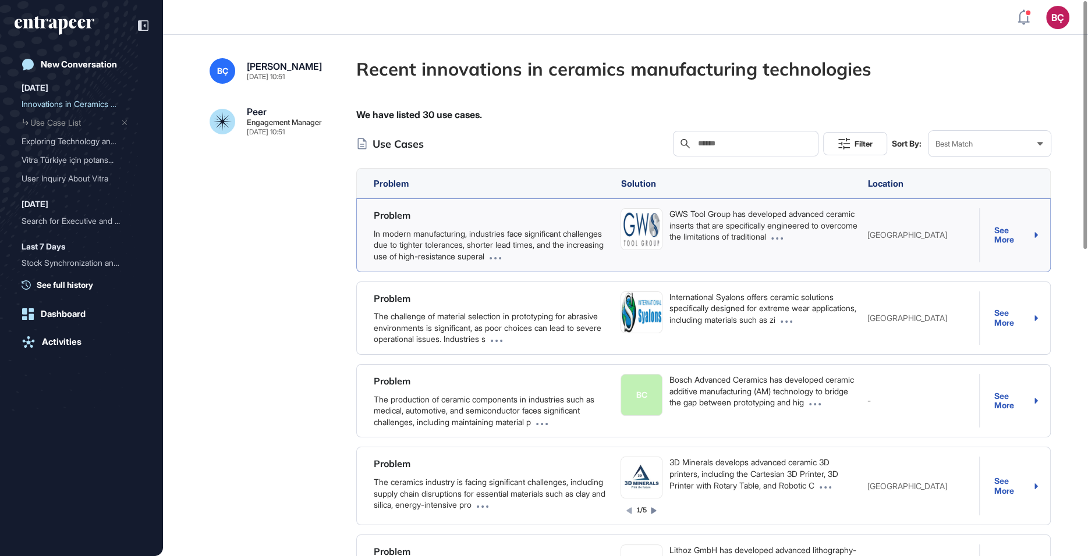
click at [1017, 242] on div "See More" at bounding box center [1016, 235] width 44 height 19
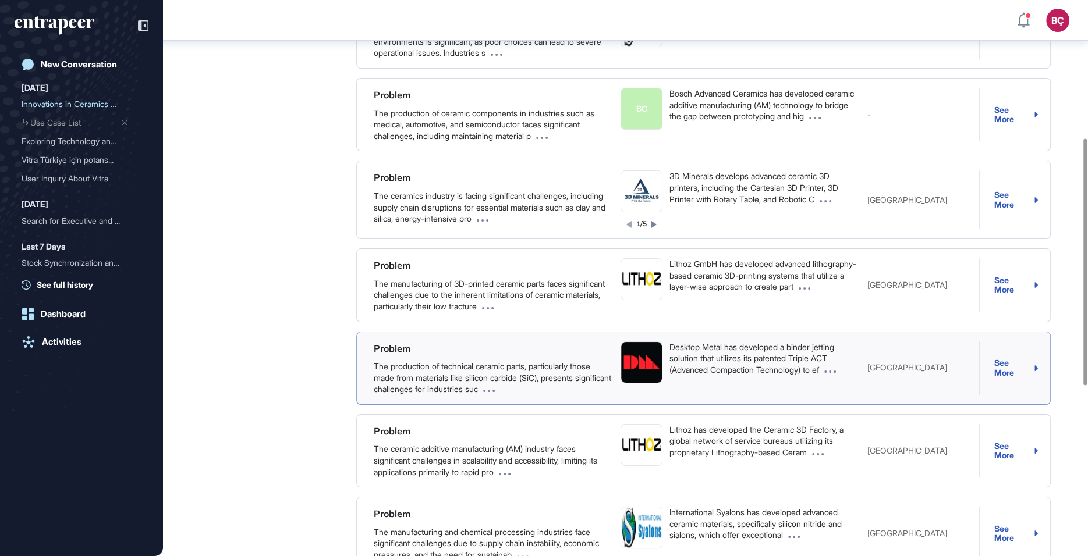
scroll to position [691, 0]
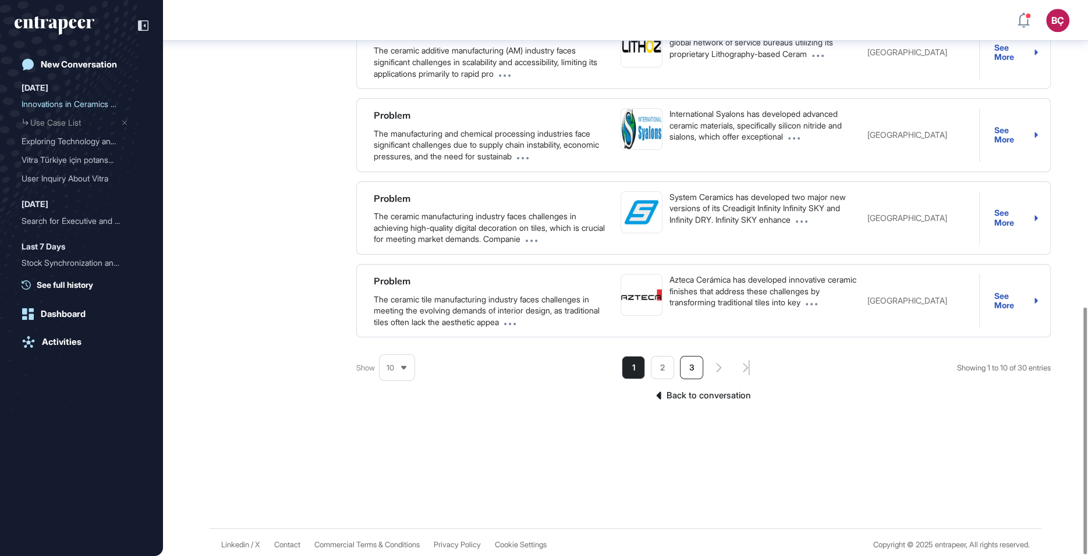
click at [695, 366] on li "3" at bounding box center [691, 367] width 23 height 23
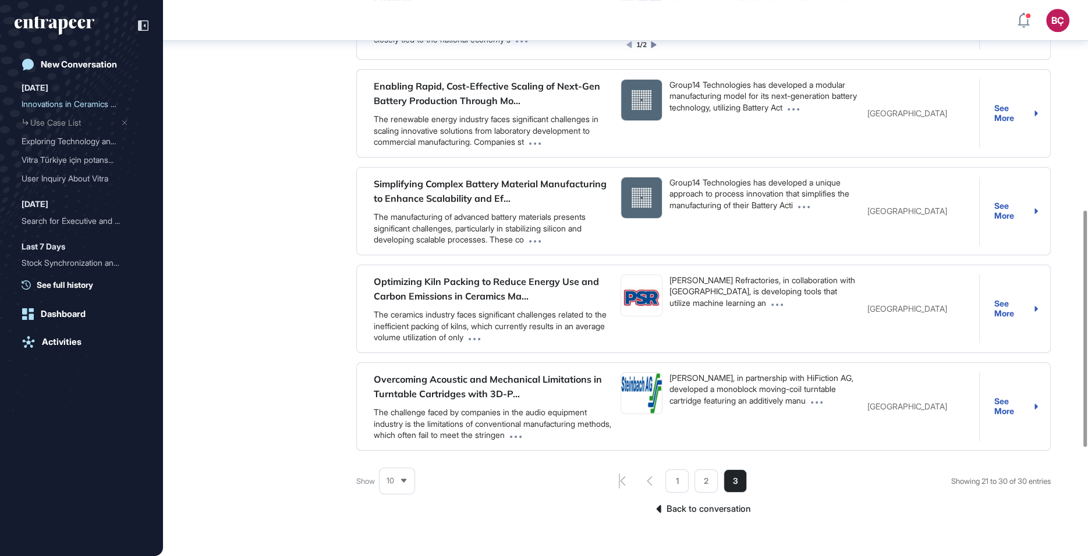
scroll to position [689, 0]
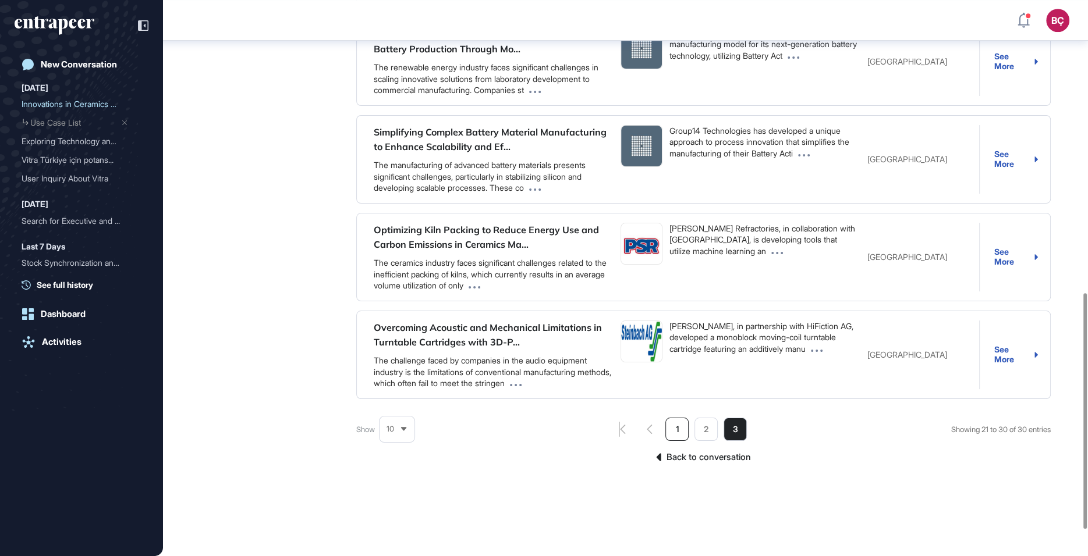
click at [667, 425] on li "1" at bounding box center [676, 429] width 23 height 23
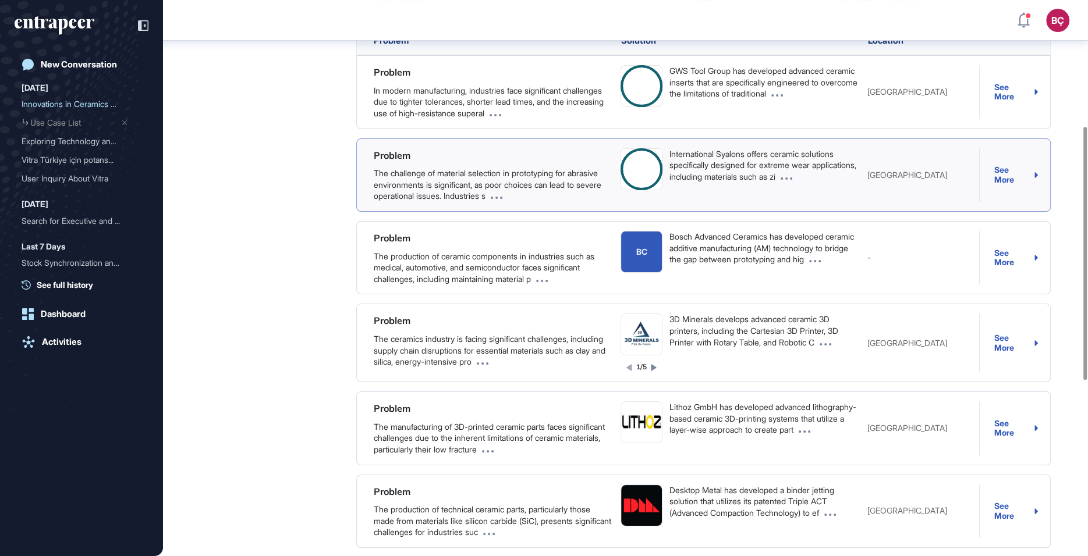
scroll to position [0, 0]
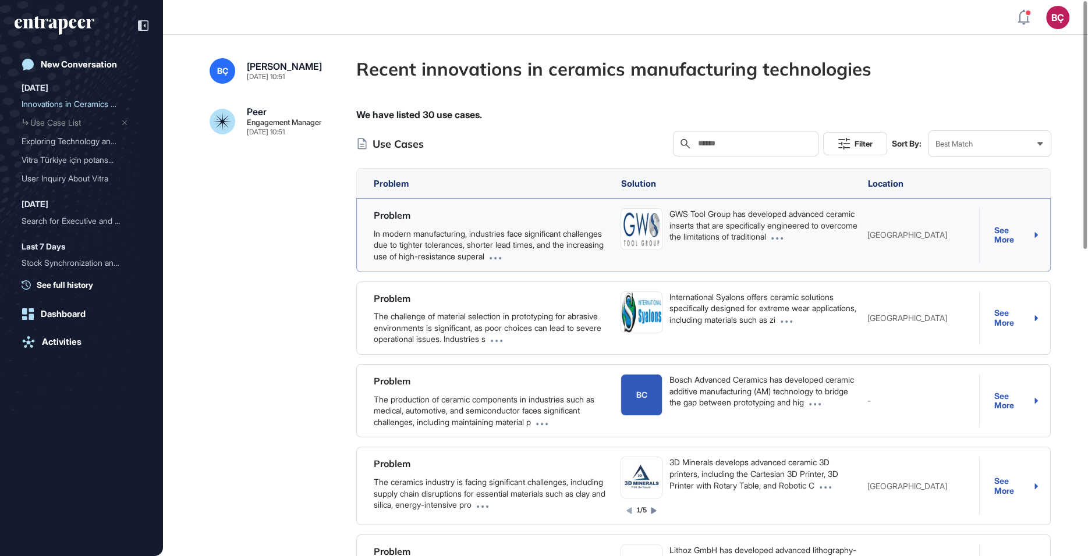
click at [1002, 228] on div "See More" at bounding box center [1016, 235] width 44 height 19
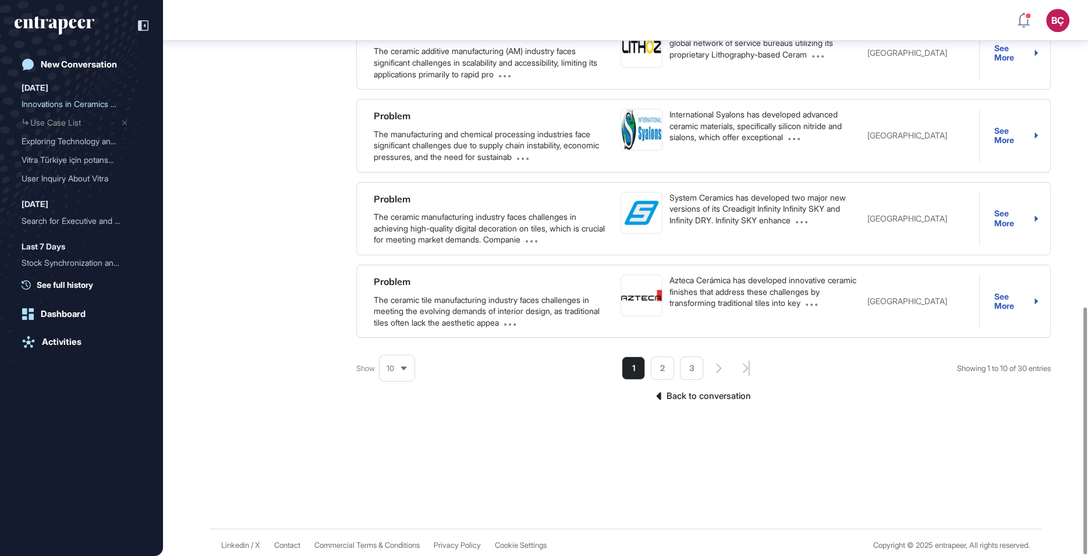
scroll to position [691, 0]
click at [689, 393] on link "Back to conversation" at bounding box center [703, 395] width 694 height 15
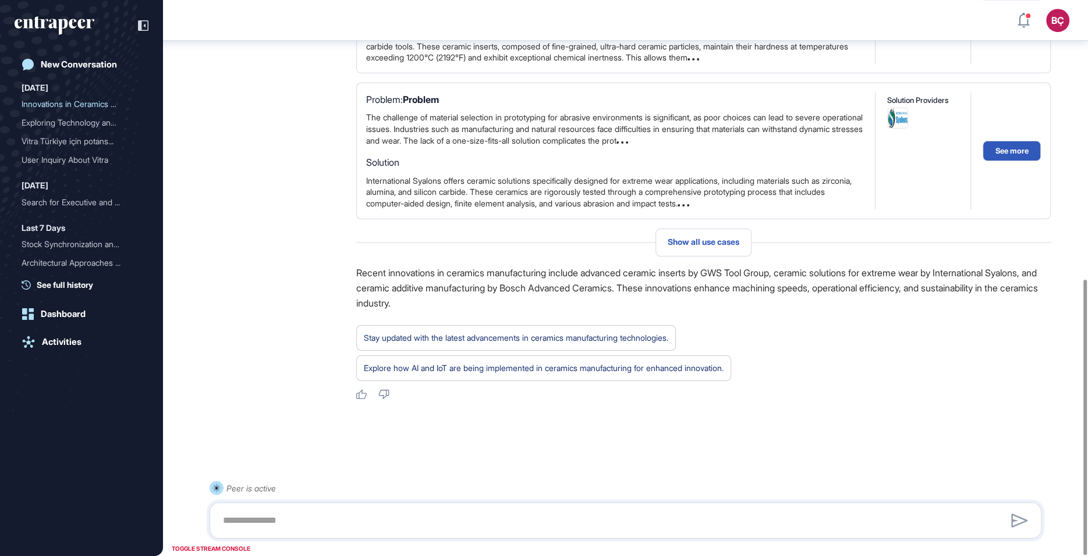
scroll to position [565, 0]
click at [461, 516] on textarea at bounding box center [625, 520] width 819 height 23
type textarea "**********"
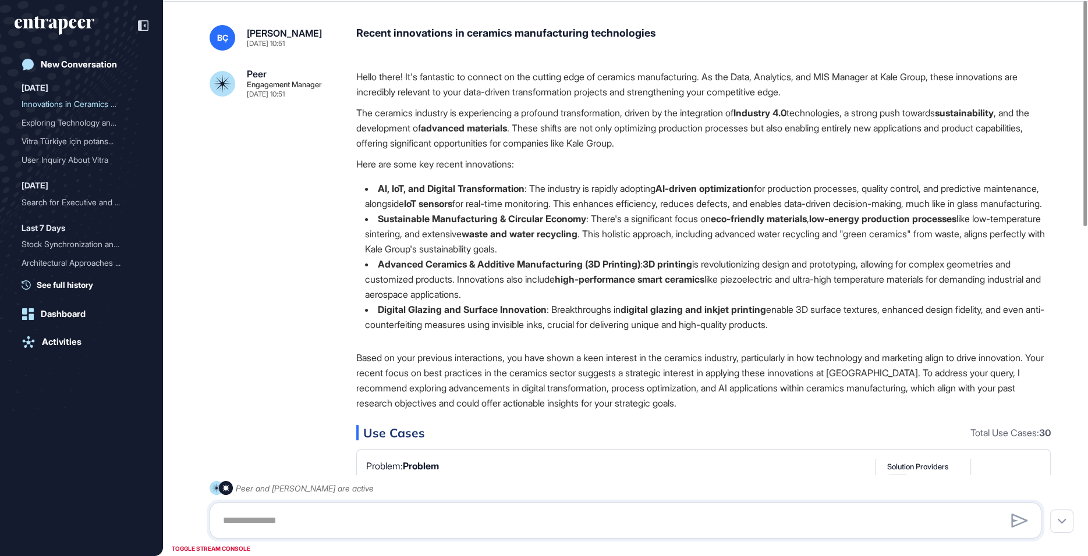
scroll to position [0, 0]
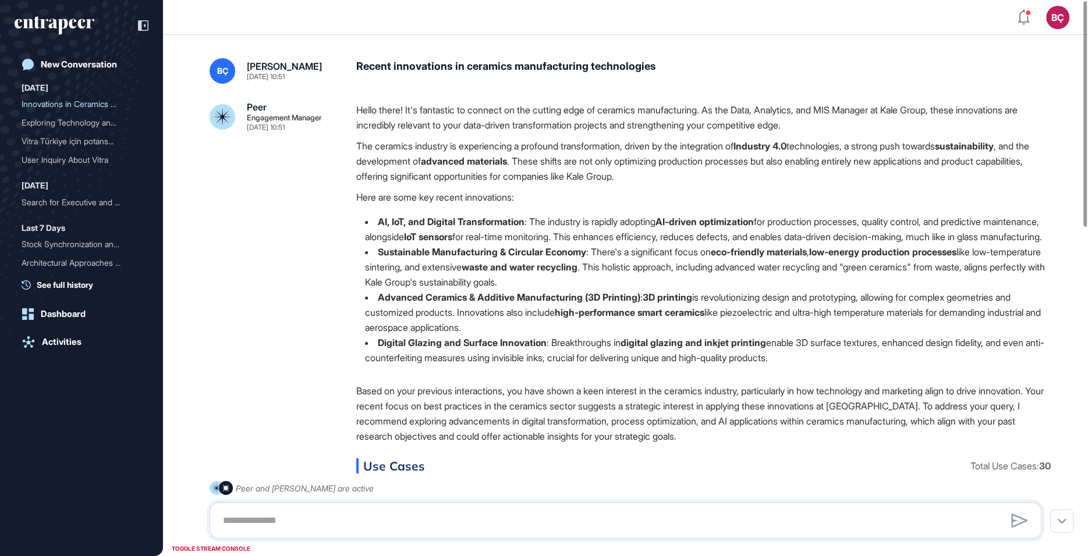
click at [450, 58] on div "Recent innovations in ceramics manufacturing technologies" at bounding box center [703, 71] width 694 height 26
copy div "Recent innovations in ceramics manufacturing technologies"
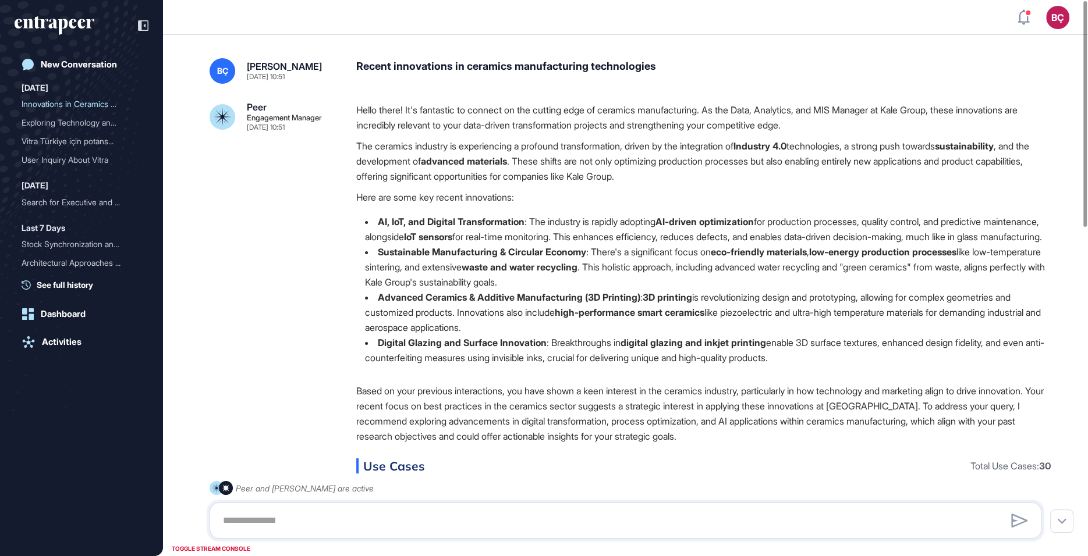
click at [445, 122] on p "Hello there! It's fantastic to connect on the cutting edge of ceramics manufact…" at bounding box center [703, 117] width 694 height 30
click at [44, 65] on div "New Conversation" at bounding box center [79, 64] width 76 height 10
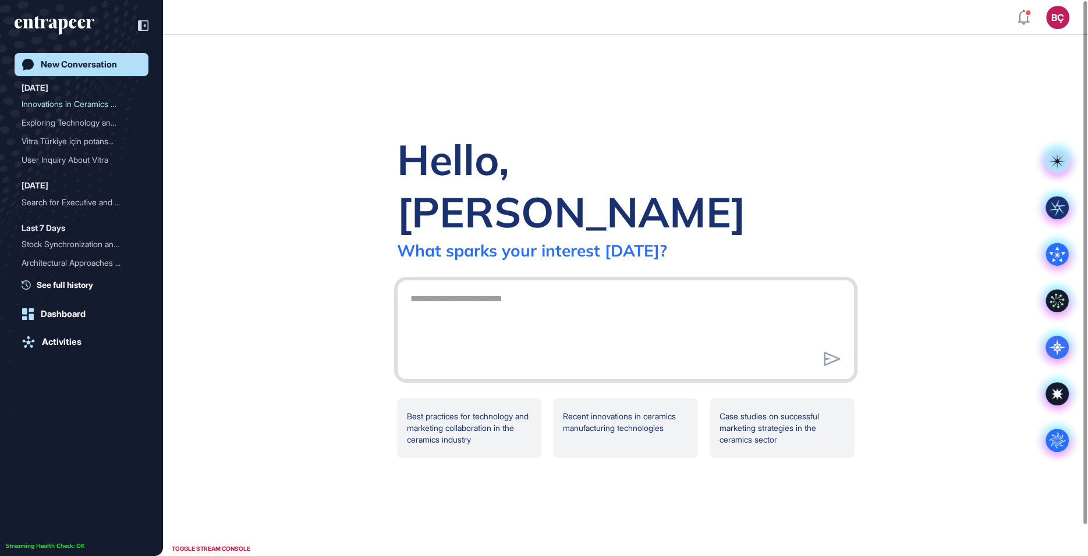
click at [599, 288] on textarea at bounding box center [625, 328] width 445 height 81
click at [487, 293] on textarea at bounding box center [625, 328] width 445 height 81
paste textarea "**********"
type textarea "**********"
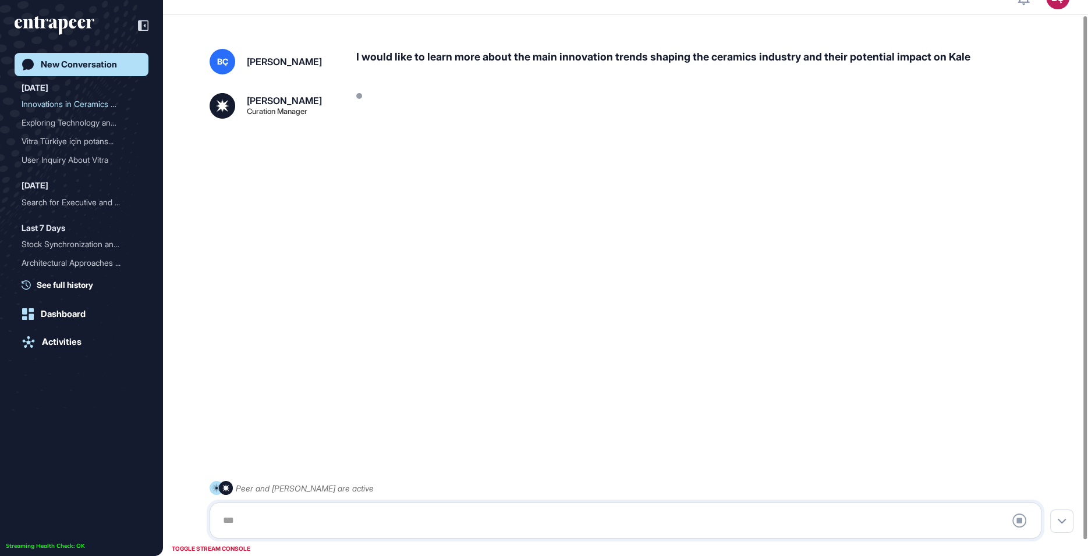
scroll to position [32, 0]
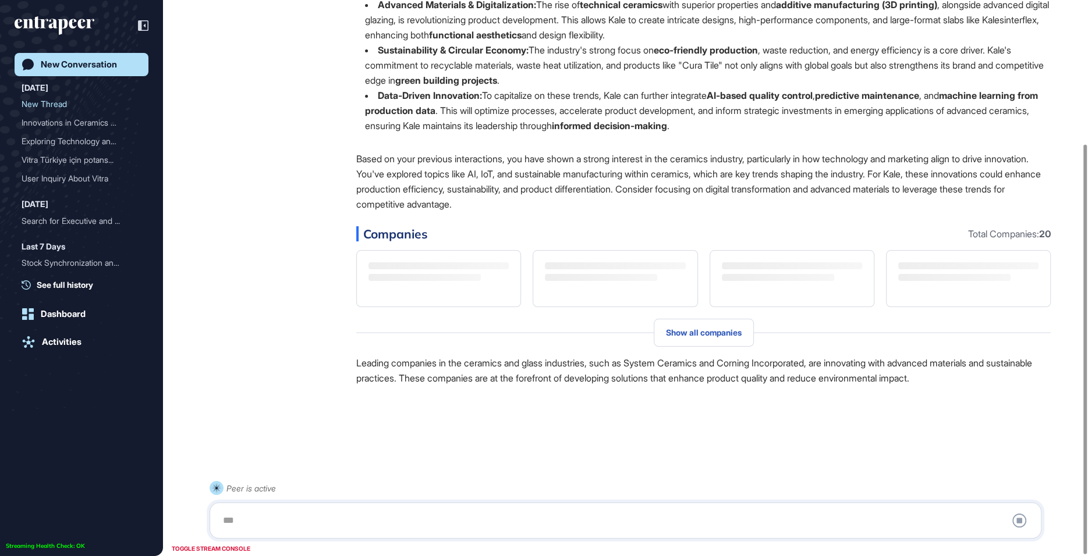
scroll to position [195, 0]
click at [257, 136] on div "Peer Engagement Manager Hello there! It's fantastic to explore the main innovat…" at bounding box center [626, 160] width 832 height 479
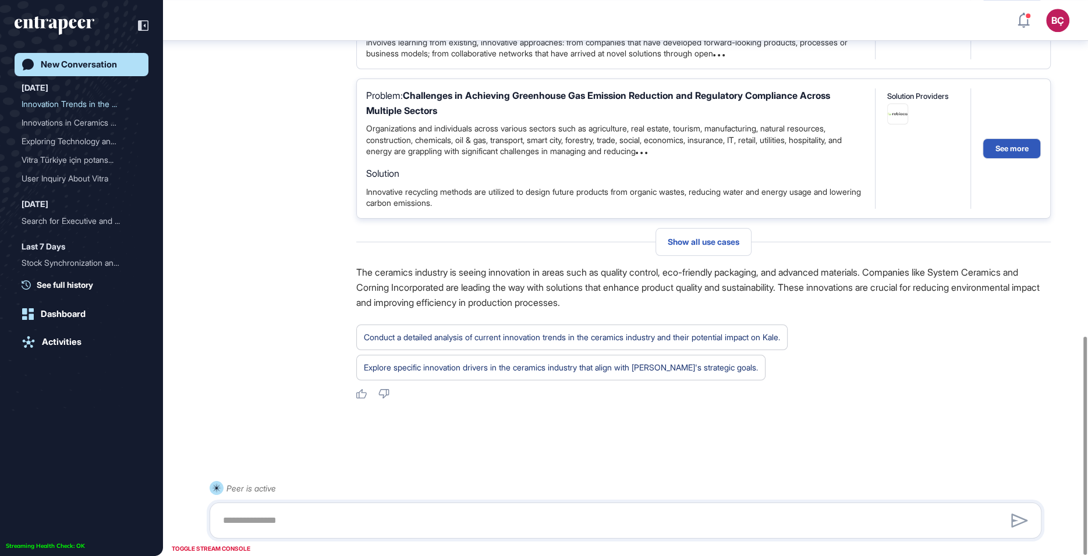
scroll to position [854, 0]
click at [693, 252] on div "Show all use cases" at bounding box center [703, 242] width 96 height 28
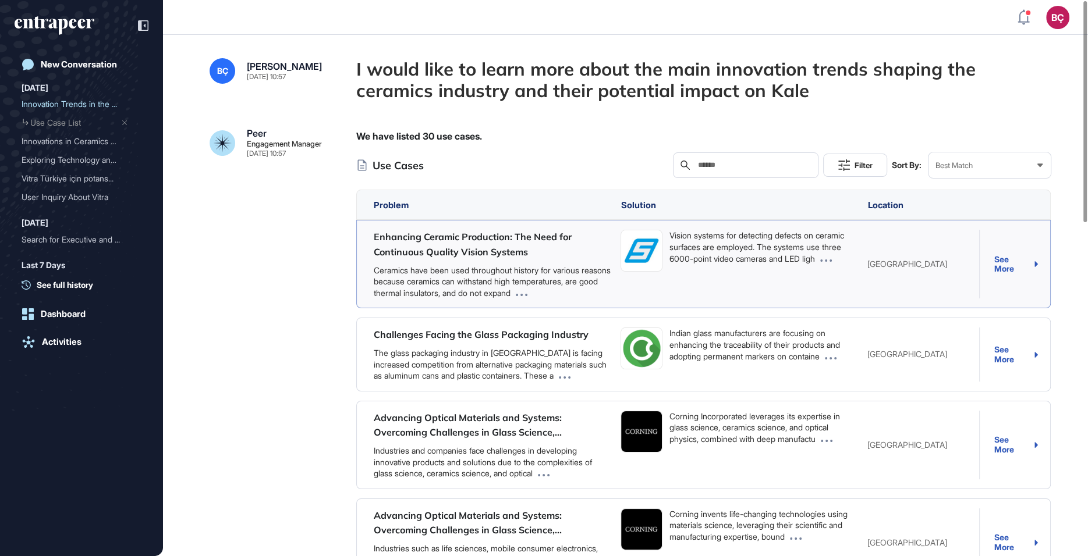
click at [1008, 261] on div "See More" at bounding box center [1016, 264] width 44 height 19
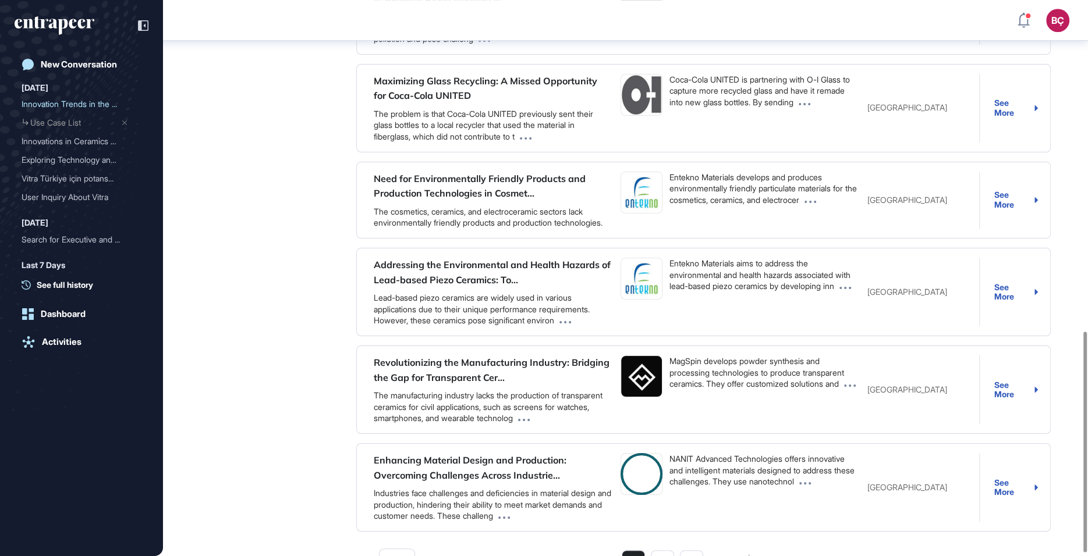
scroll to position [842, 0]
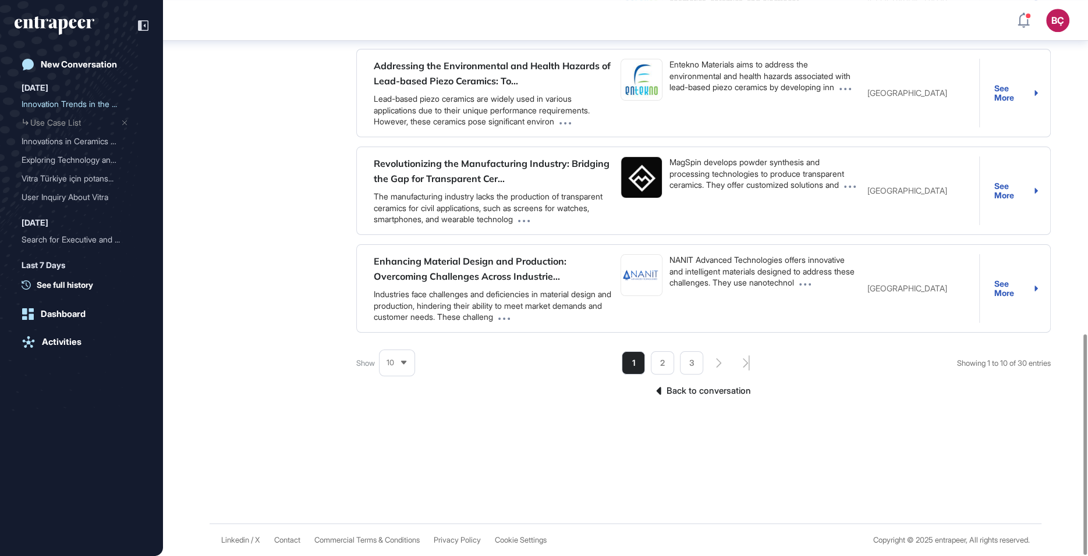
click at [688, 388] on link "Back to conversation" at bounding box center [703, 391] width 694 height 15
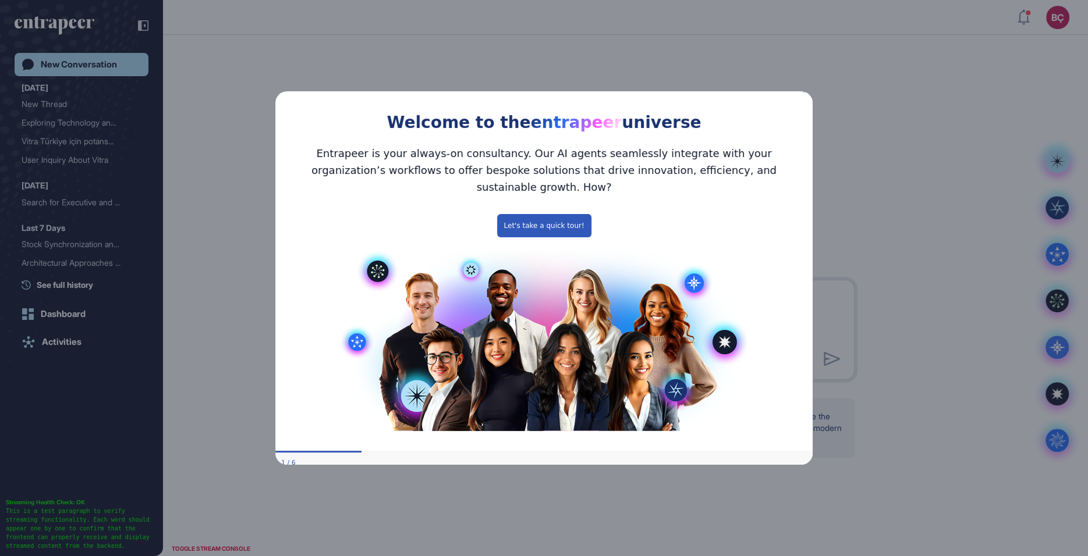
click at [806, 92] on icon "Close Preview" at bounding box center [805, 89] width 5 height 5
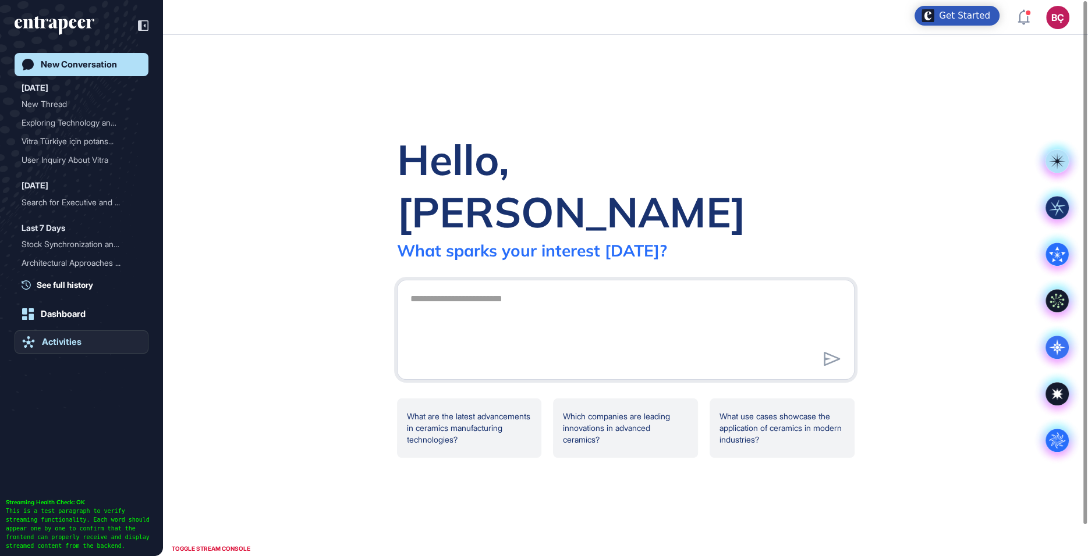
click at [54, 349] on link "Activities" at bounding box center [82, 342] width 134 height 23
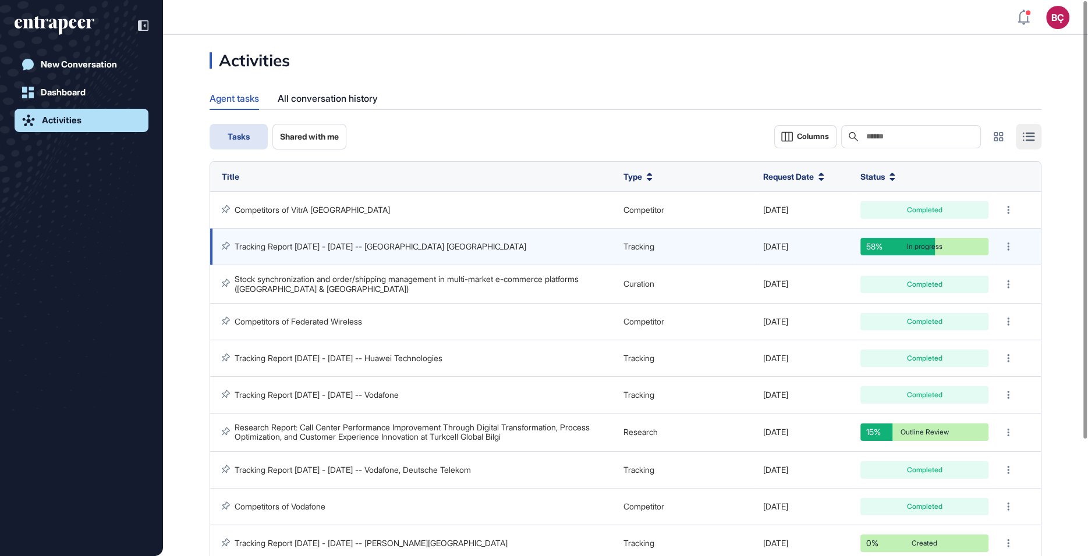
click at [295, 253] on td "Tracking Report [DATE] - [DATE] -- [GEOGRAPHIC_DATA] [GEOGRAPHIC_DATA]" at bounding box center [413, 247] width 407 height 37
click at [299, 239] on td "Tracking Report [DATE] - [DATE] -- [GEOGRAPHIC_DATA] [GEOGRAPHIC_DATA]" at bounding box center [413, 247] width 407 height 37
click at [299, 240] on td "Tracking Report [DATE] - [DATE] -- [GEOGRAPHIC_DATA] [GEOGRAPHIC_DATA]" at bounding box center [413, 247] width 407 height 37
click at [294, 250] on link "Tracking Report [DATE] - [DATE] -- [GEOGRAPHIC_DATA] [GEOGRAPHIC_DATA]" at bounding box center [381, 247] width 292 height 10
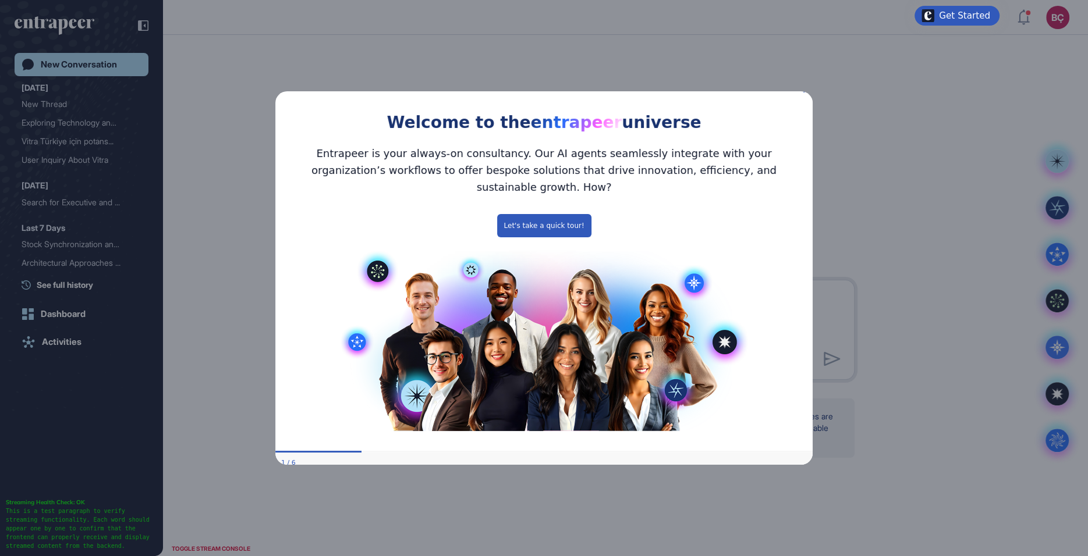
click at [802, 98] on div "Welcome to the entrapeer universe" at bounding box center [543, 109] width 537 height 53
click at [805, 92] on icon "Close Preview" at bounding box center [805, 89] width 5 height 5
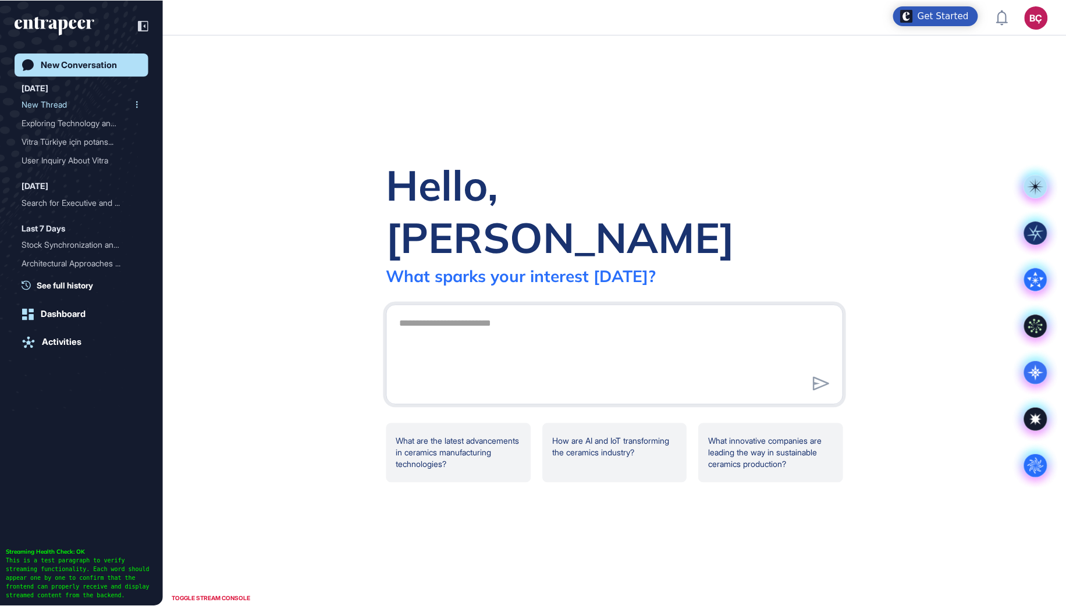
scroll to position [606, 1066]
click at [491, 321] on textarea at bounding box center [614, 353] width 445 height 81
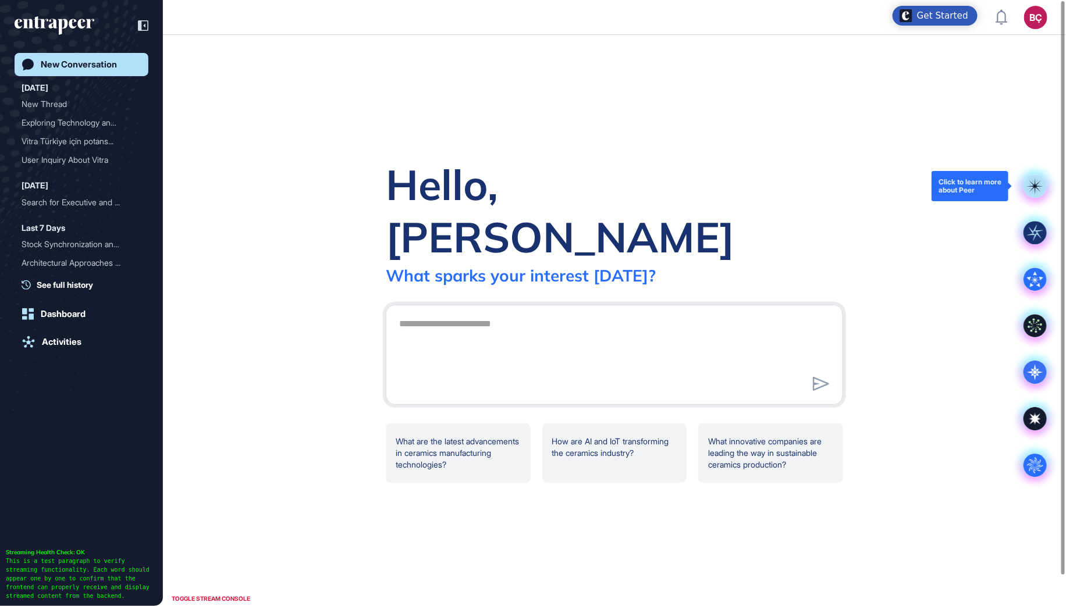
click at [1028, 191] on rect at bounding box center [1035, 186] width 23 height 23
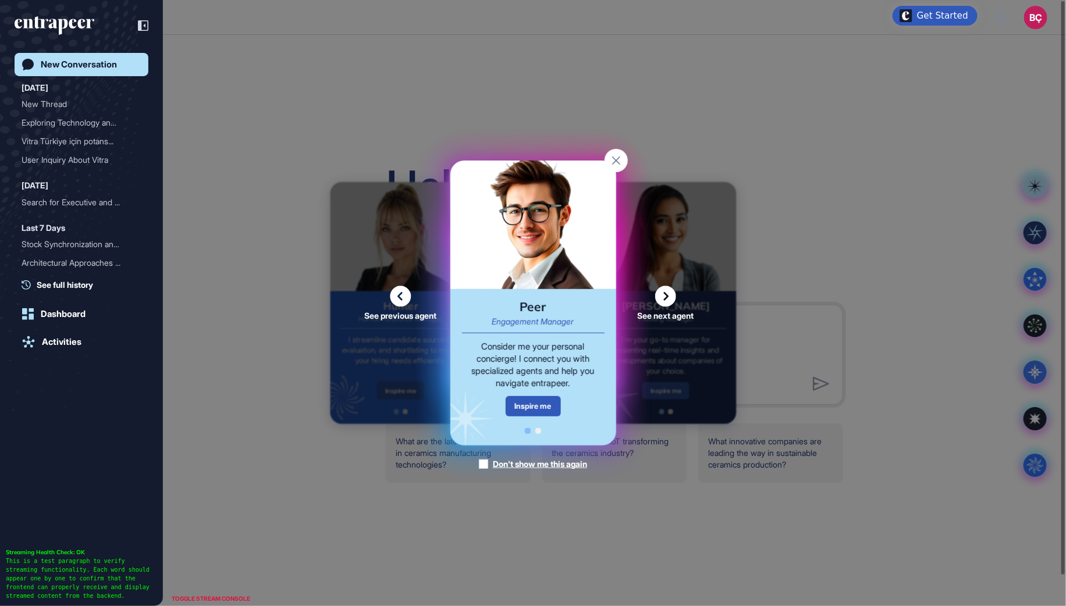
click at [665, 300] on icon at bounding box center [665, 296] width 21 height 21
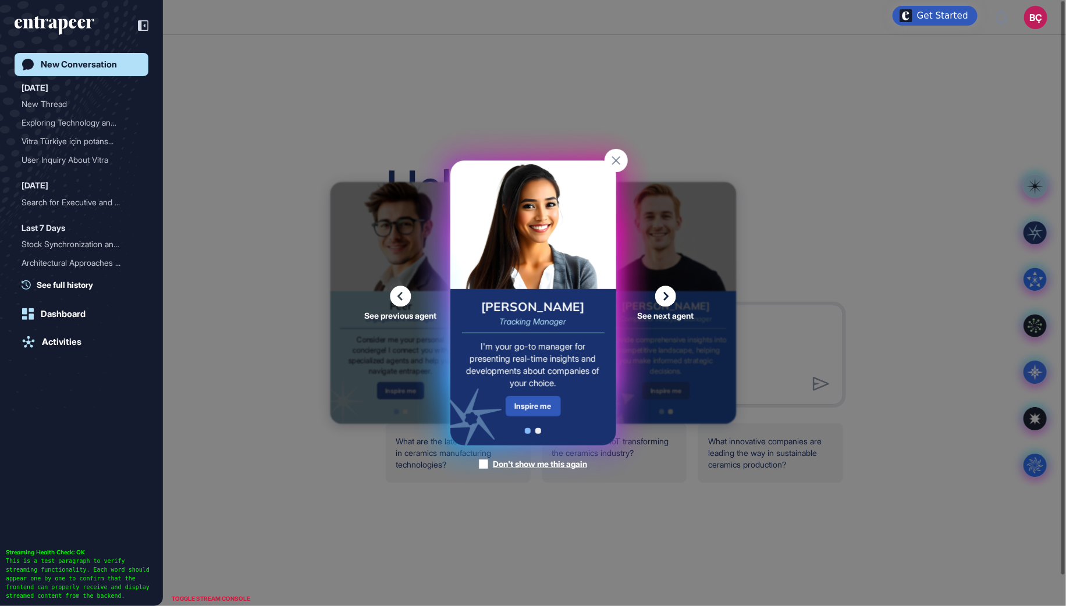
click at [665, 300] on icon at bounding box center [665, 296] width 21 height 21
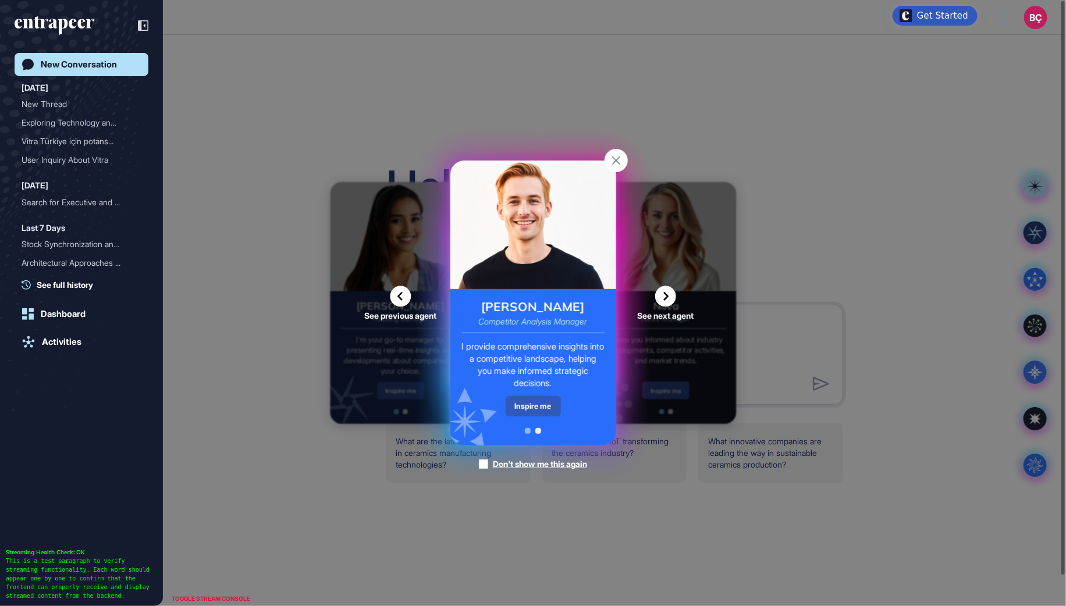
click at [403, 297] on icon at bounding box center [401, 296] width 21 height 21
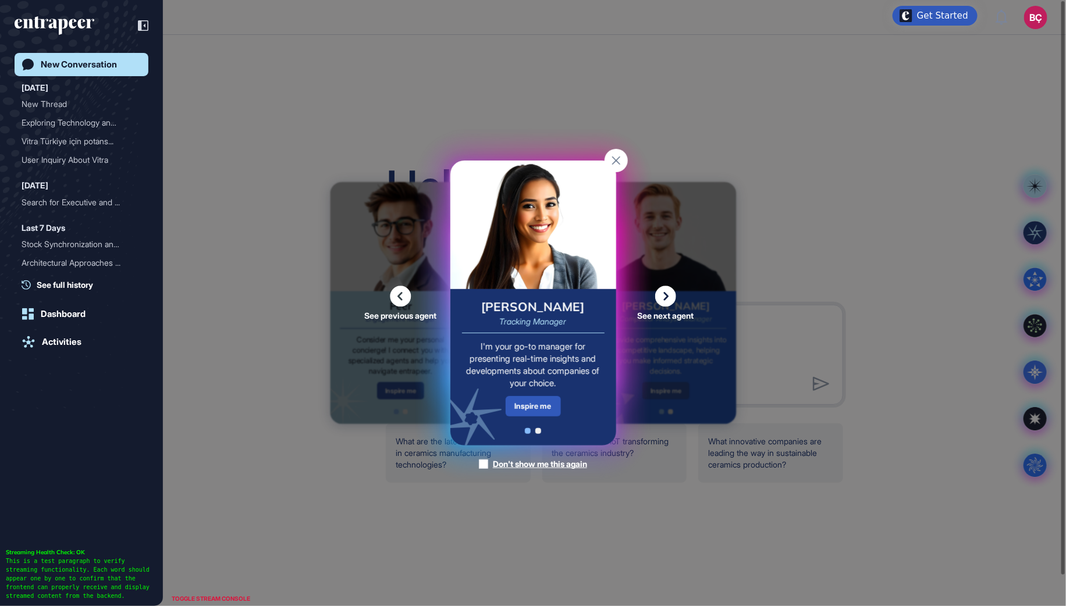
click at [403, 297] on icon at bounding box center [401, 296] width 21 height 21
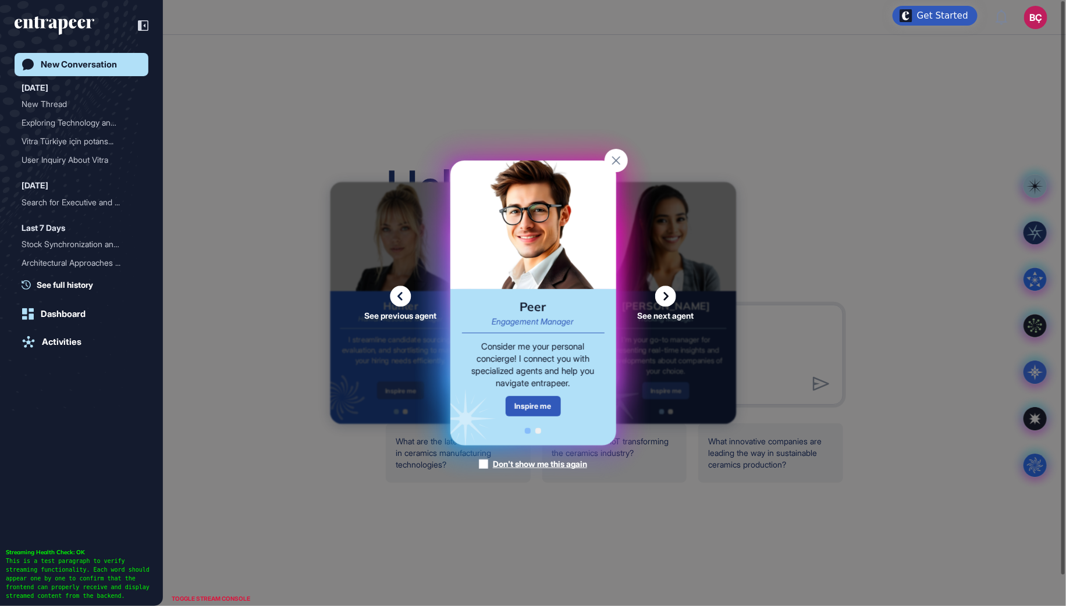
click at [661, 297] on icon at bounding box center [665, 296] width 21 height 21
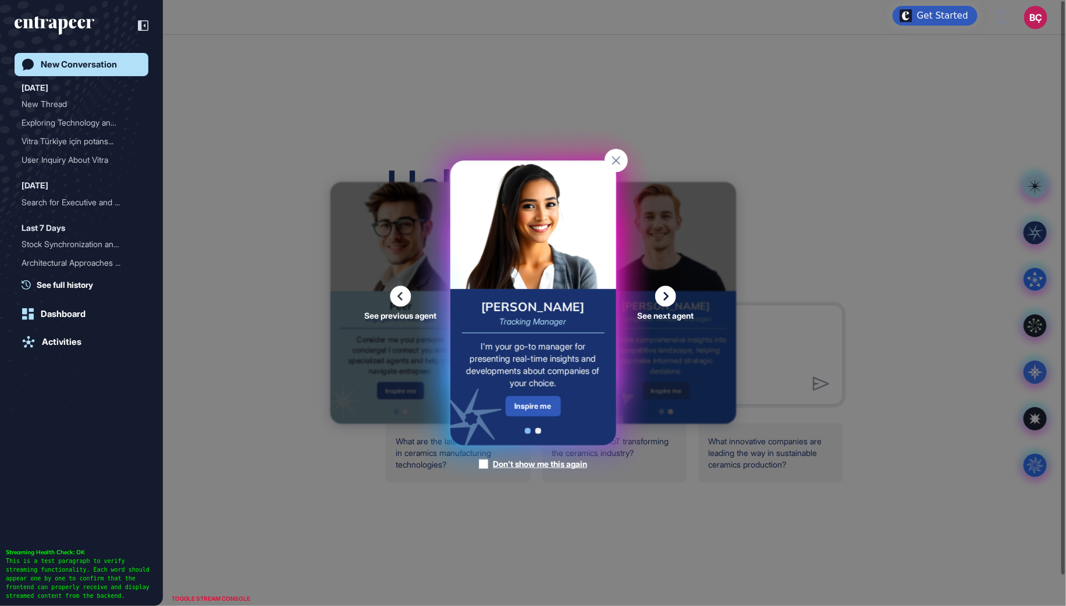
click at [661, 297] on icon at bounding box center [665, 296] width 21 height 21
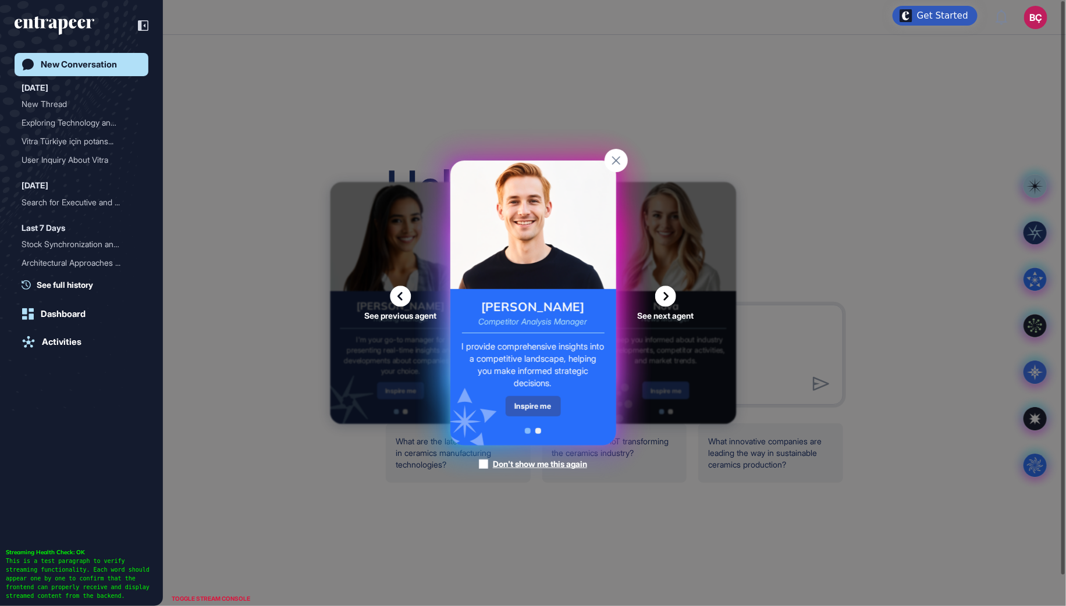
click at [663, 296] on icon at bounding box center [665, 296] width 21 height 21
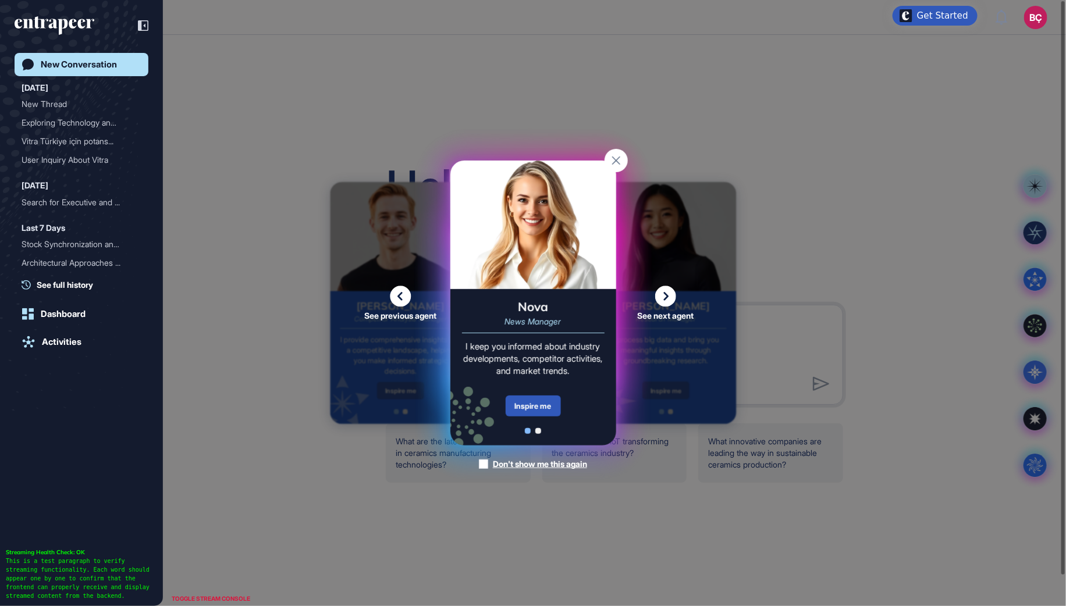
click at [669, 299] on icon at bounding box center [665, 296] width 21 height 21
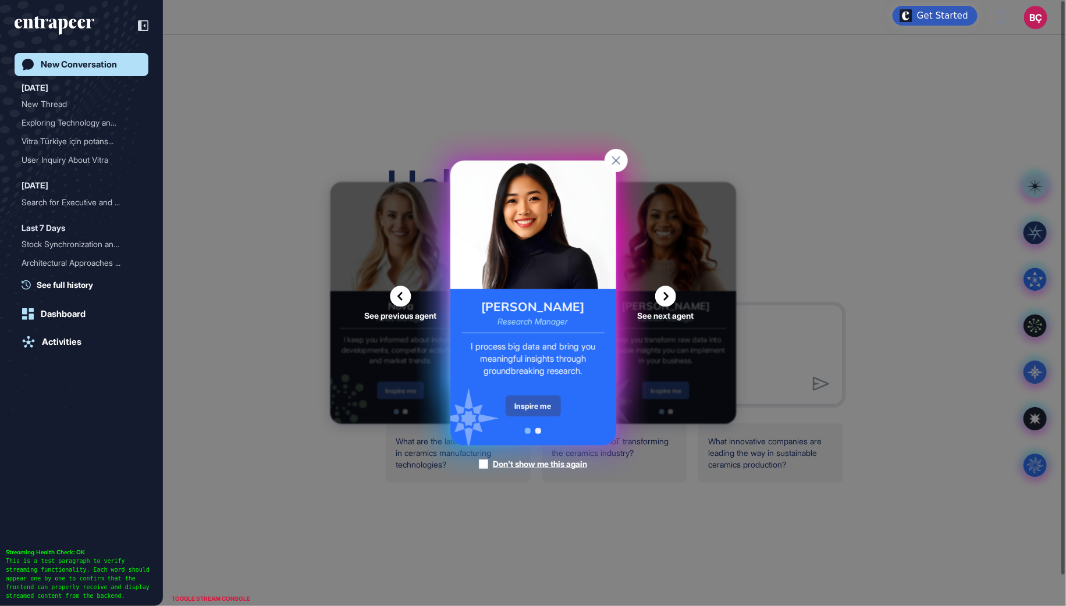
click at [668, 292] on icon at bounding box center [665, 296] width 21 height 21
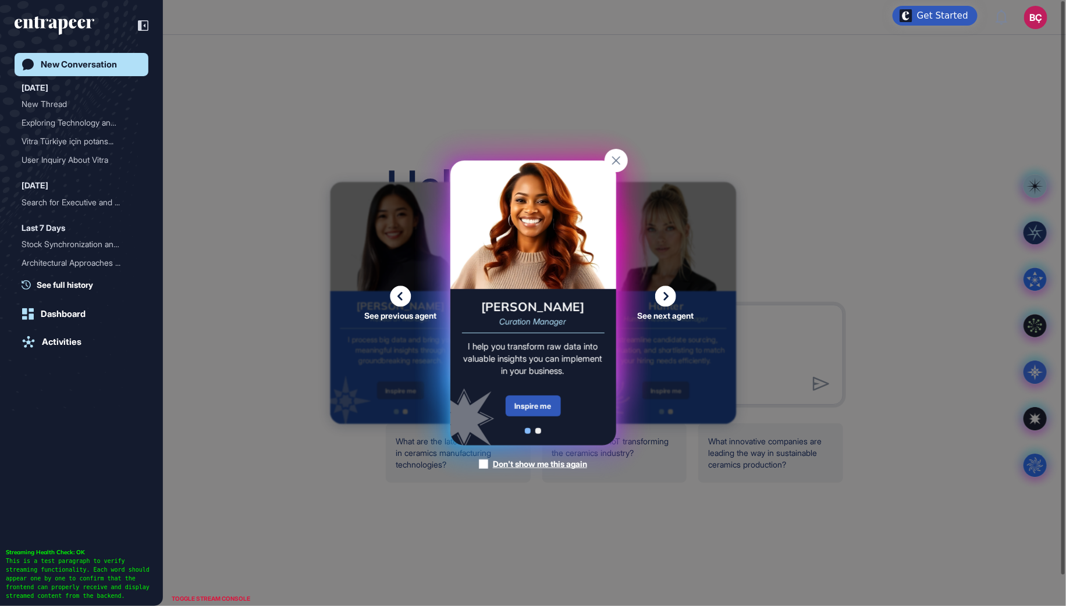
click at [392, 288] on icon at bounding box center [401, 296] width 21 height 21
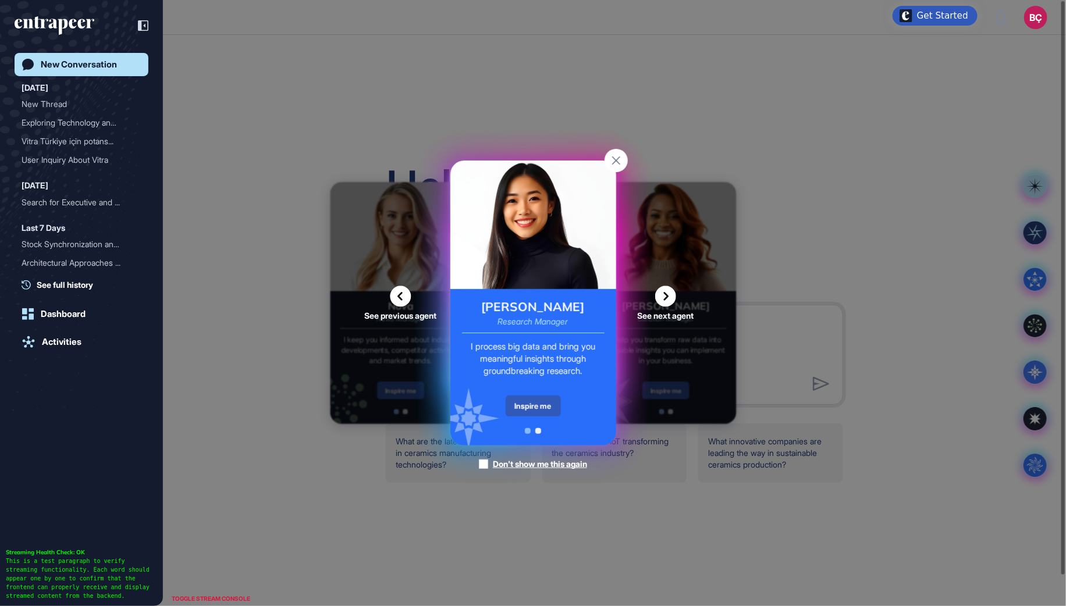
click at [412, 300] on div "See previous agent" at bounding box center [401, 303] width 76 height 34
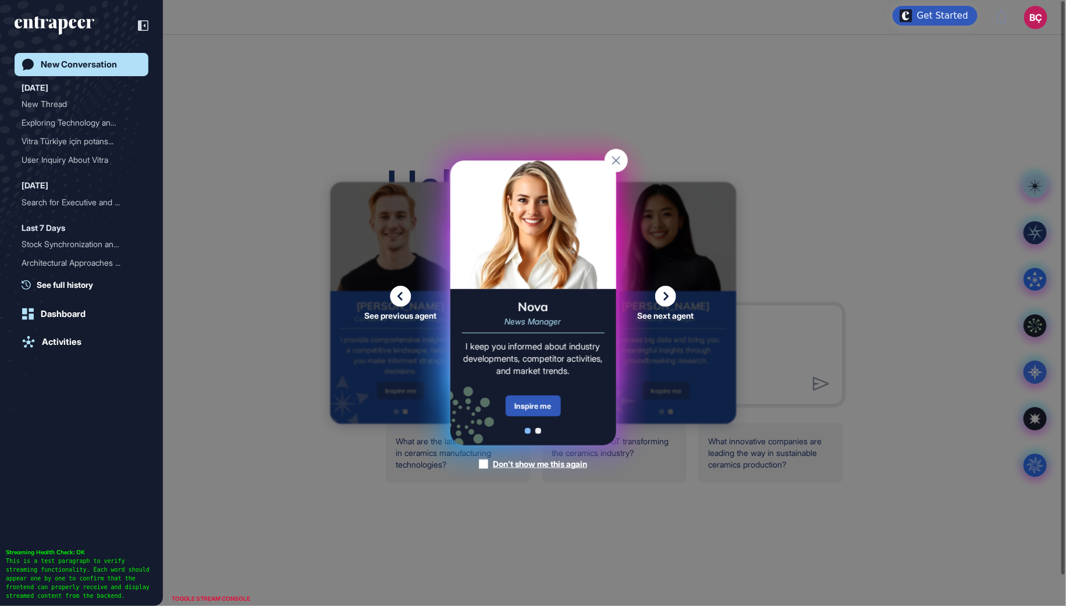
click at [403, 295] on icon at bounding box center [401, 296] width 21 height 21
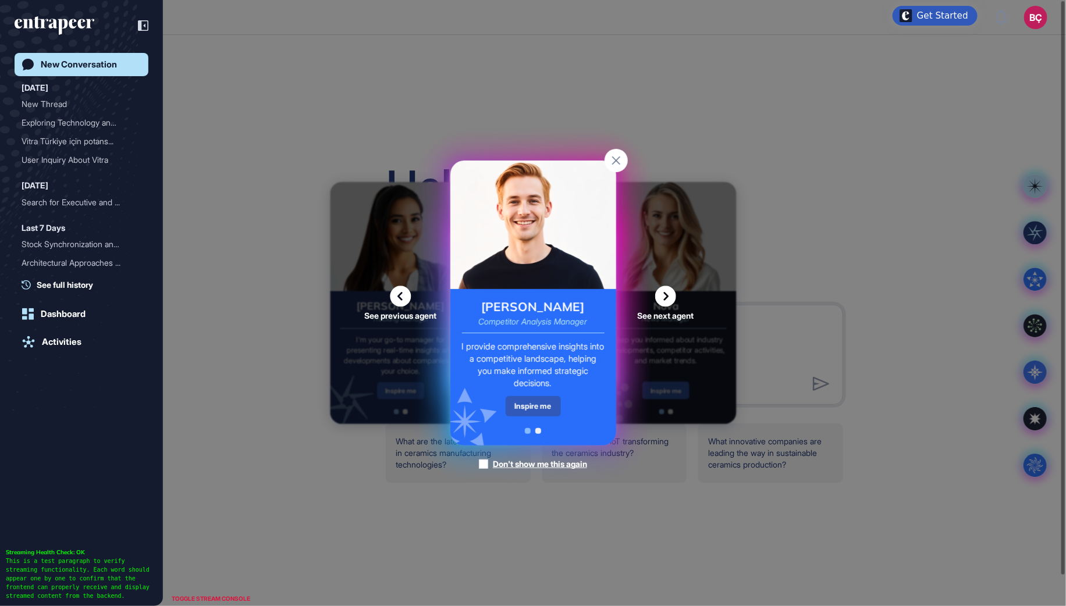
click at [403, 295] on icon at bounding box center [401, 296] width 21 height 21
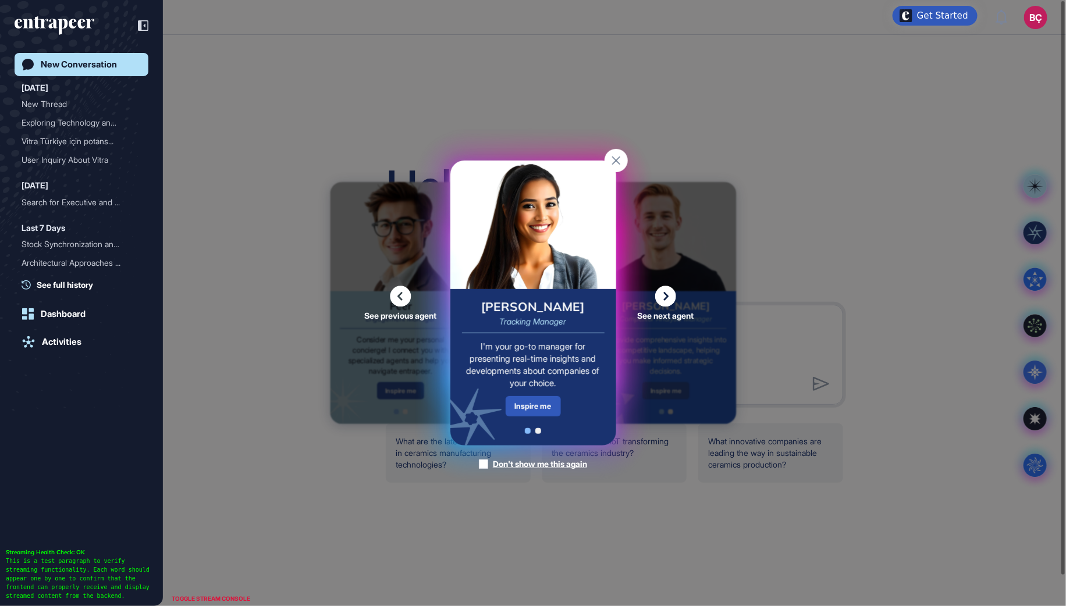
click at [403, 295] on icon at bounding box center [401, 296] width 21 height 21
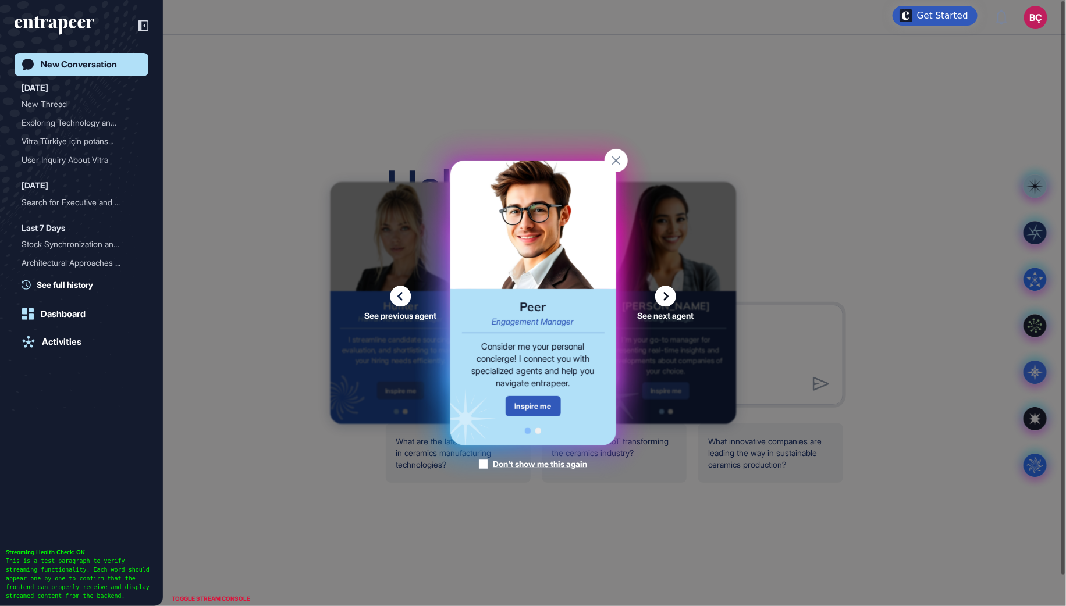
click at [618, 160] on rect at bounding box center [616, 160] width 23 height 23
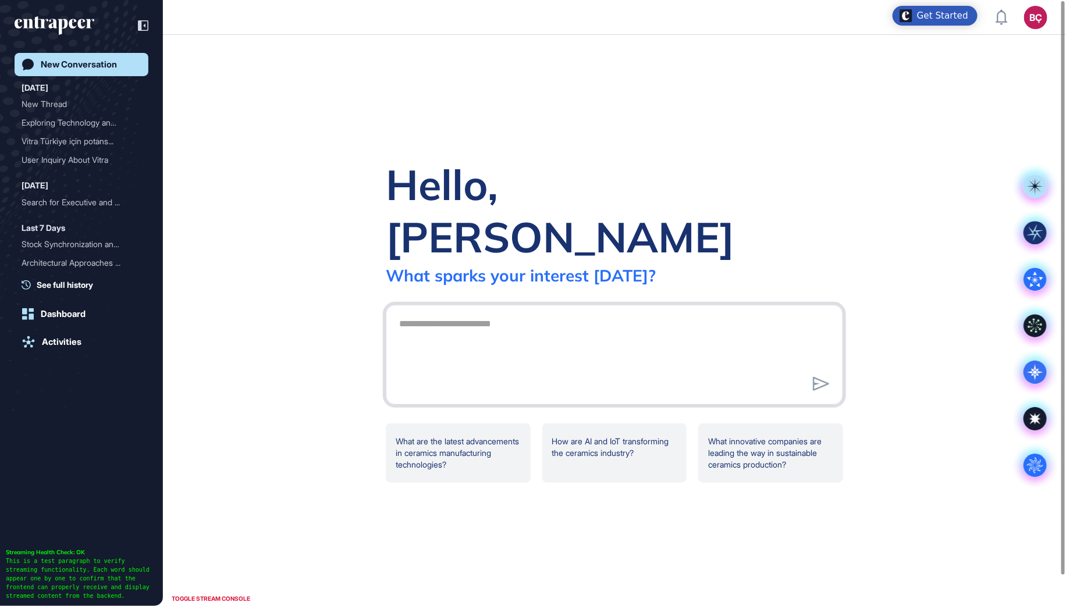
click at [507, 313] on textarea at bounding box center [614, 353] width 445 height 81
click at [100, 71] on link "New Conversation" at bounding box center [82, 64] width 134 height 23
click at [1028, 235] on rect at bounding box center [1035, 232] width 23 height 23
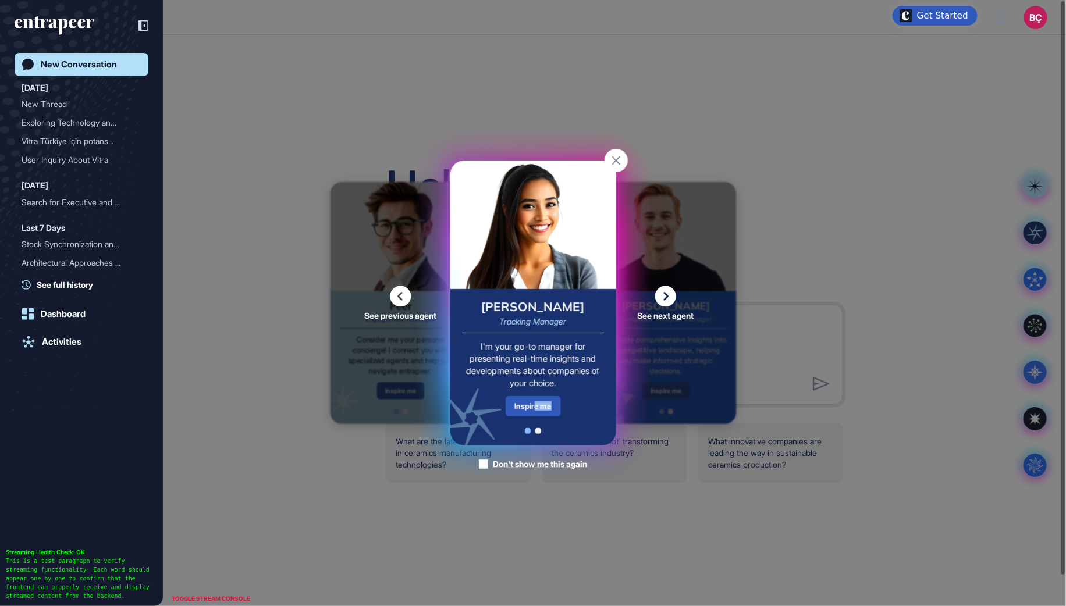
click at [534, 411] on div "Inspire me" at bounding box center [533, 406] width 55 height 20
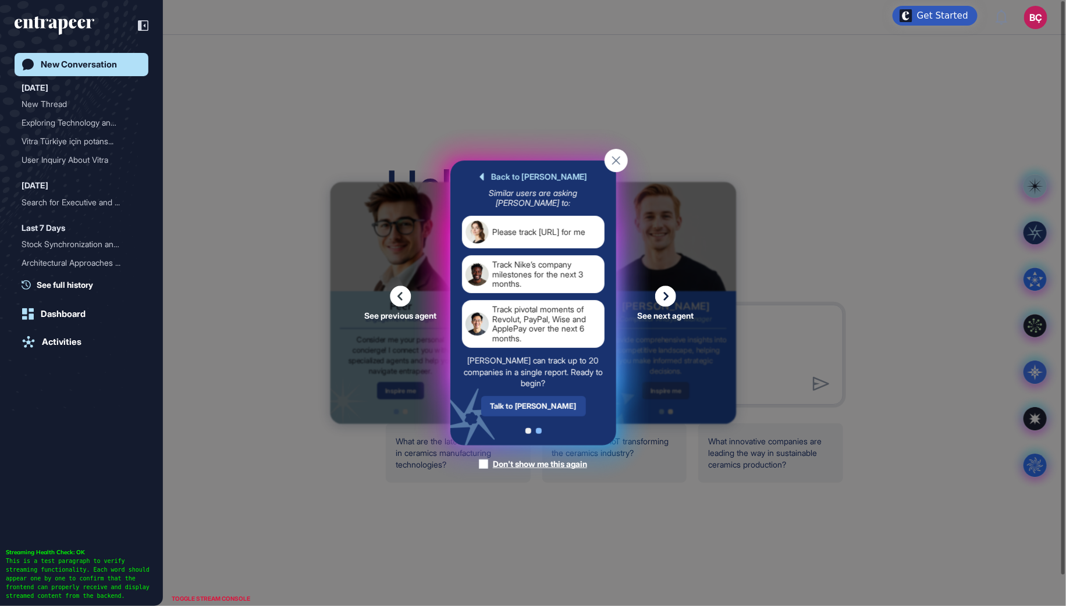
click at [520, 406] on div "Talk to [PERSON_NAME]" at bounding box center [533, 406] width 105 height 20
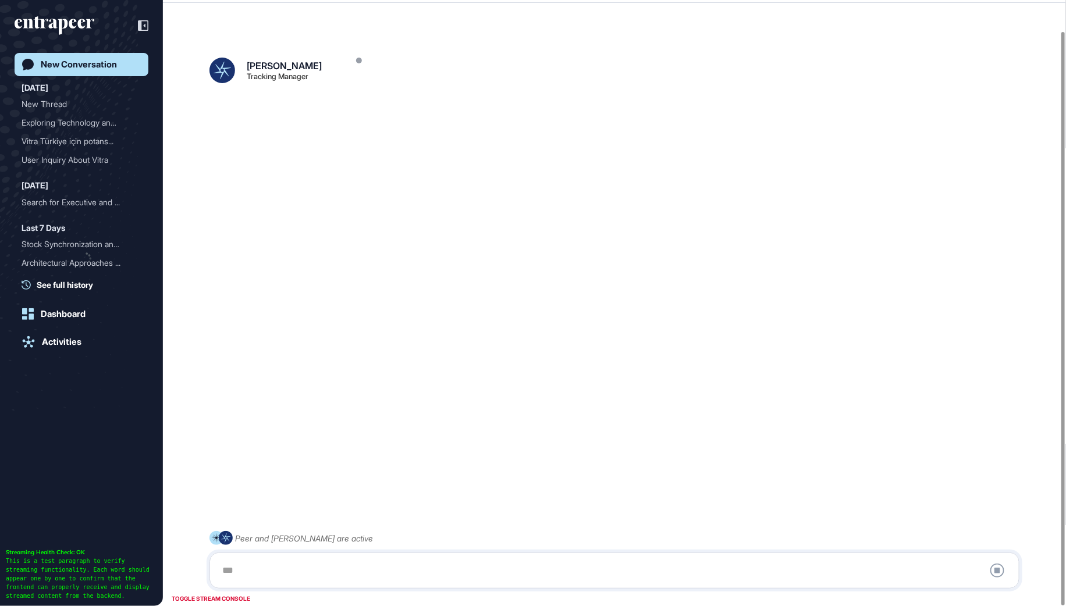
scroll to position [32, 0]
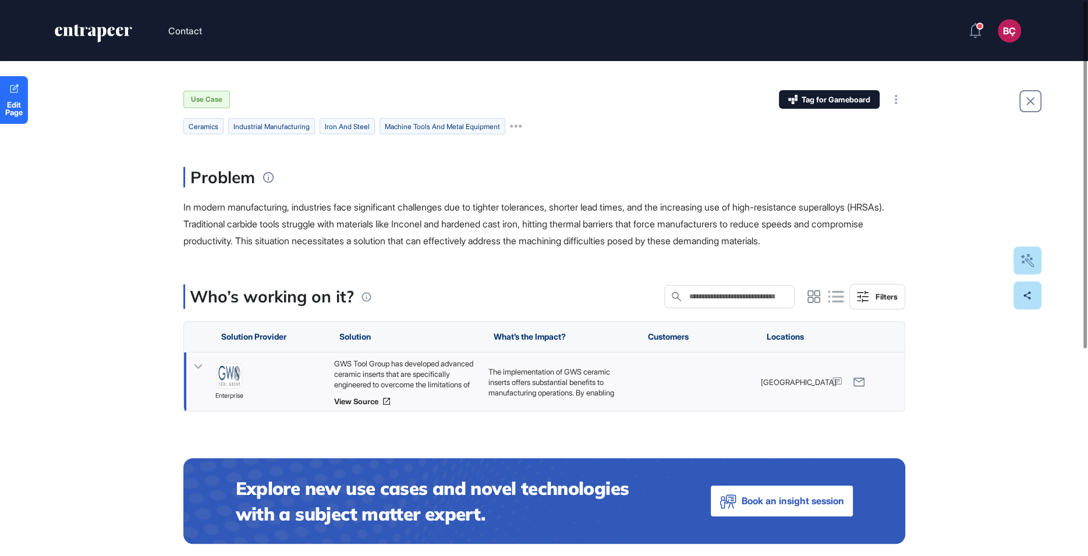
click at [198, 370] on icon at bounding box center [198, 367] width 17 height 17
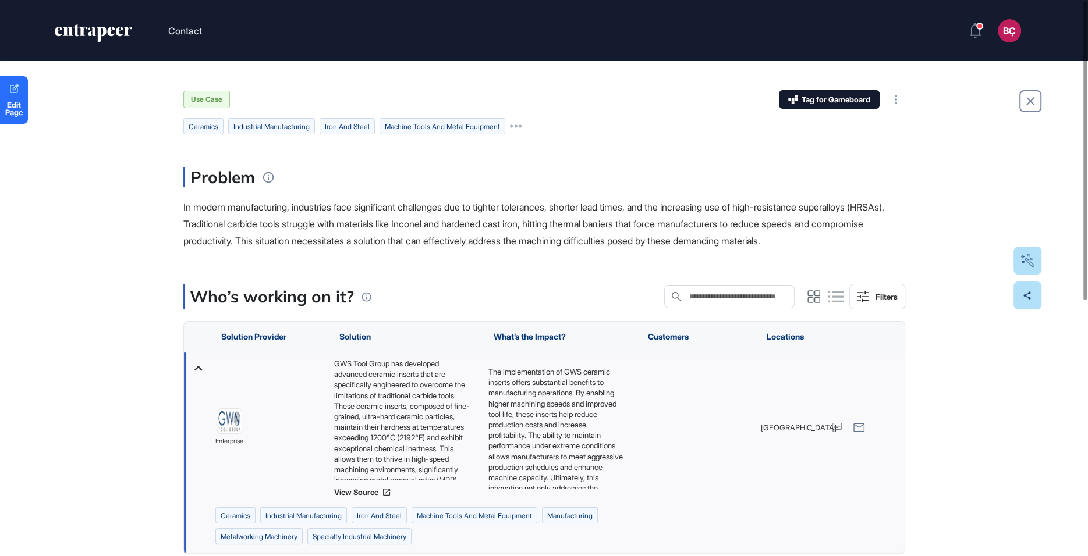
click at [61, 274] on div "Edit Page Use Case Tag for Gameboard Build Partner Invest Acquire Ceramics indu…" at bounding box center [544, 529] width 1088 height 937
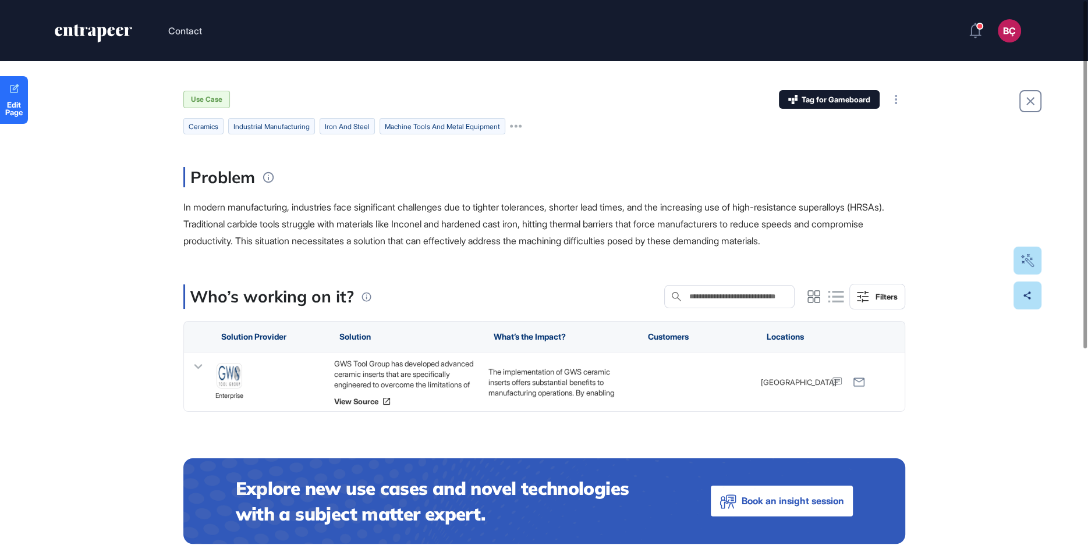
click at [305, 204] on span "In modern manufacturing, industries face significant challenges due to tighter …" at bounding box center [533, 223] width 701 height 45
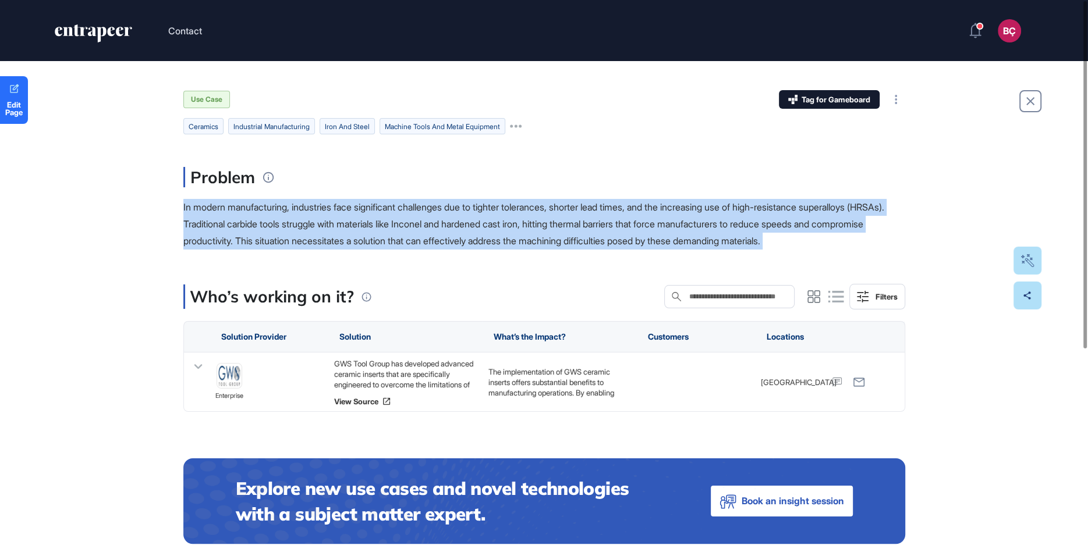
click at [305, 204] on span "In modern manufacturing, industries face significant challenges due to tighter …" at bounding box center [533, 223] width 701 height 45
click at [283, 229] on span "In modern manufacturing, industries face significant challenges due to tighter …" at bounding box center [533, 223] width 701 height 45
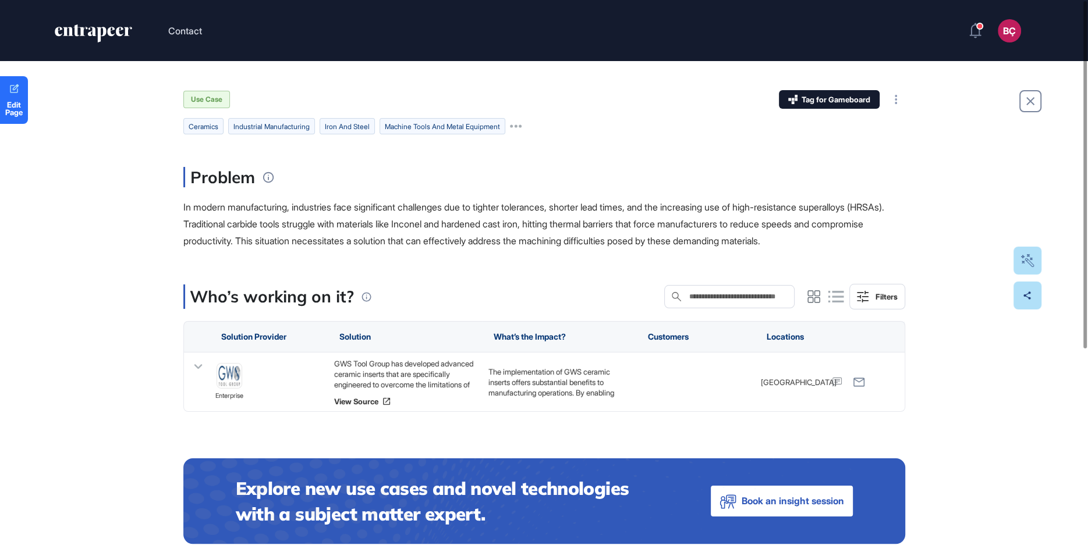
click at [155, 231] on div "Edit Page Use Case Tag for Gameboard Build Partner Invest Acquire Ceramics indu…" at bounding box center [544, 458] width 1088 height 795
click at [155, 232] on div "Edit Page Use Case Tag for Gameboard Build Partner Invest Acquire Ceramics indu…" at bounding box center [544, 458] width 1088 height 795
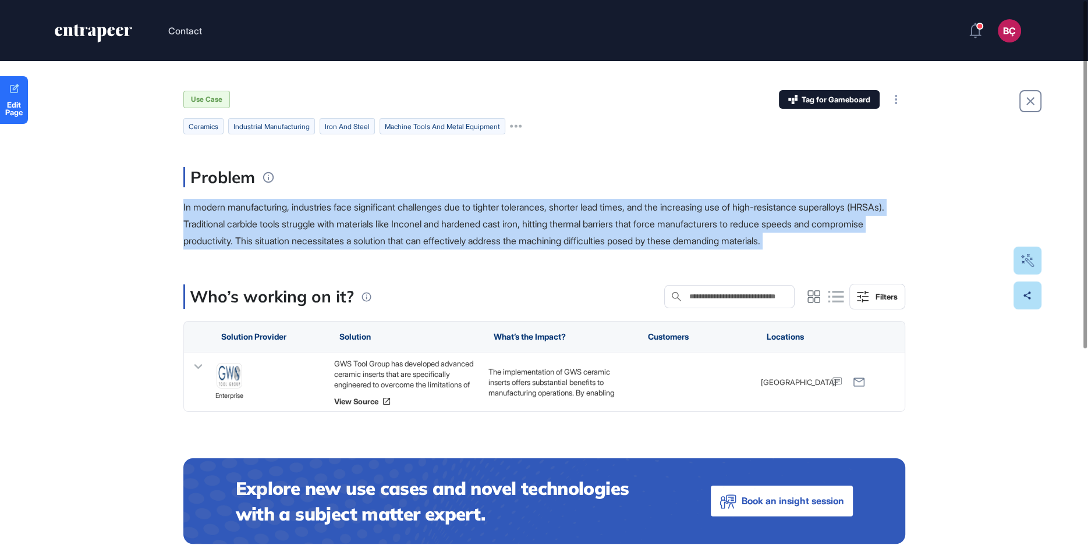
click at [155, 232] on div "Edit Page Use Case Tag for Gameboard Build Partner Invest Acquire Ceramics indu…" at bounding box center [544, 458] width 1088 height 795
click at [151, 267] on div "Edit Page Use Case Tag for Gameboard Build Partner Invest Acquire Ceramics indu…" at bounding box center [544, 458] width 1088 height 795
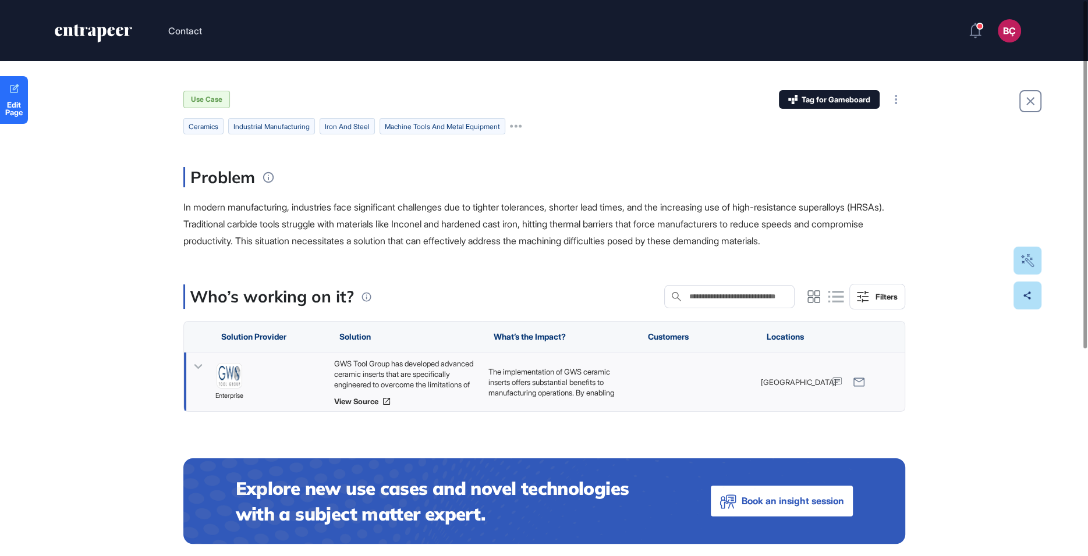
click at [195, 367] on icon at bounding box center [198, 367] width 17 height 17
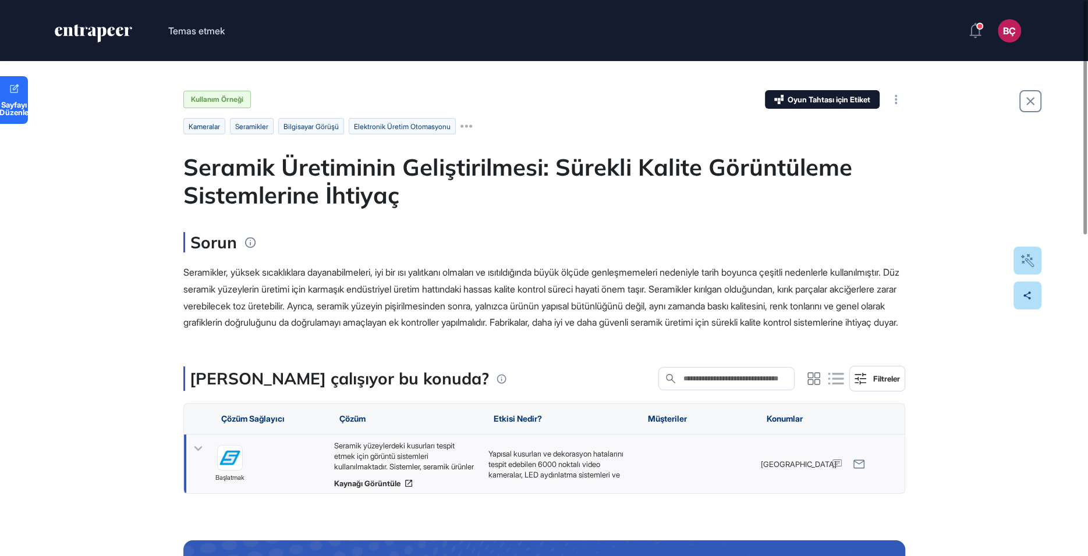
click at [194, 457] on icon at bounding box center [198, 449] width 17 height 17
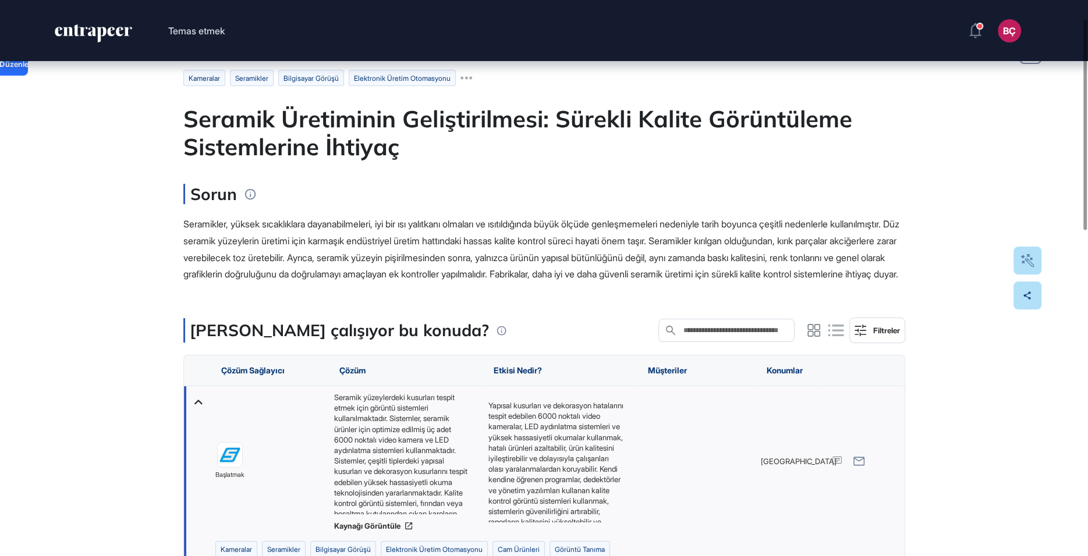
scroll to position [66, 0]
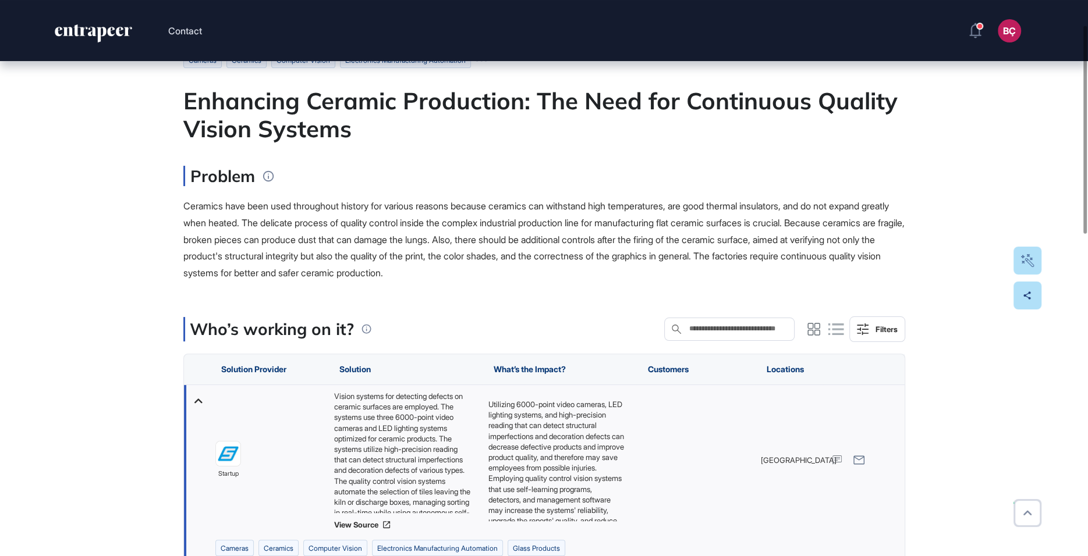
click at [186, 250] on div "Ceramics have been used throughout history for various reasons because ceramics…" at bounding box center [544, 240] width 722 height 84
click at [230, 455] on img at bounding box center [228, 454] width 24 height 24
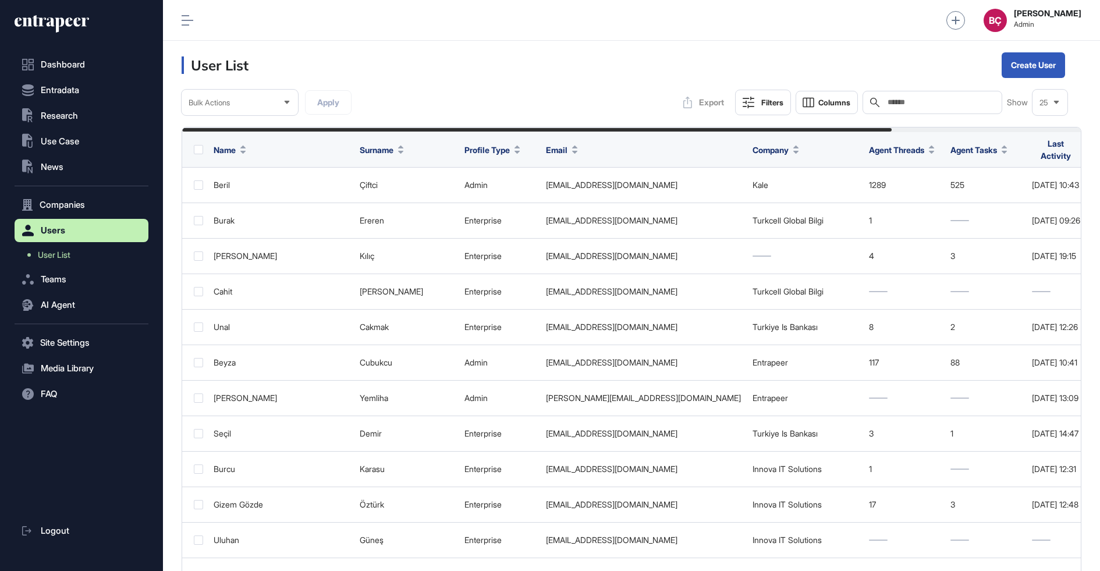
scroll to position [1, 1]
click at [1017, 101] on div "Create single user" at bounding box center [1041, 97] width 69 height 18
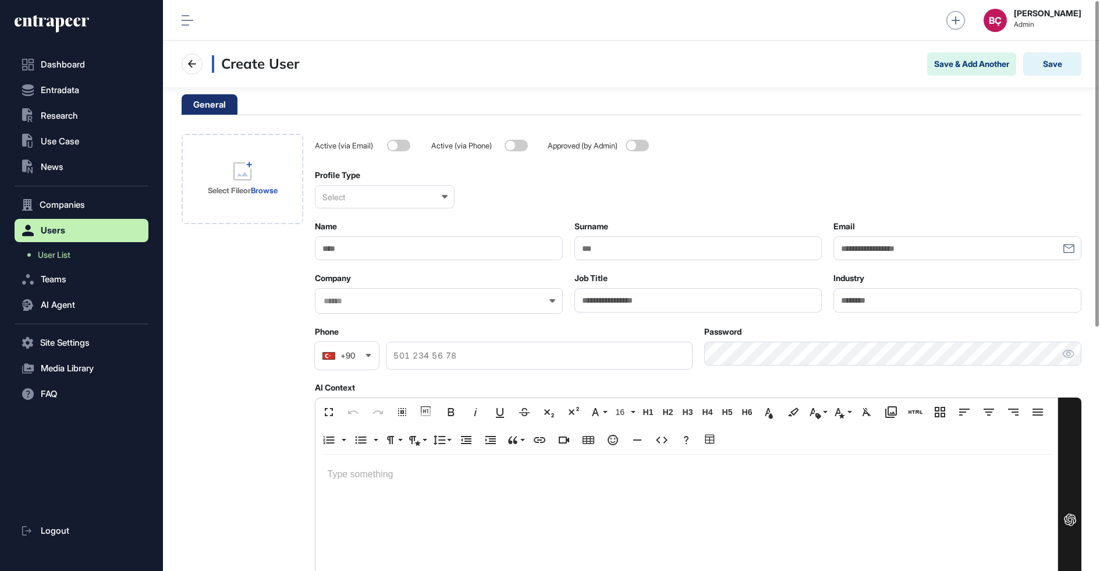
click at [910, 247] on input "Email" at bounding box center [957, 248] width 248 height 24
paste input "**********"
type input "**********"
click at [420, 256] on input "Name" at bounding box center [439, 248] width 248 height 24
type input "*******"
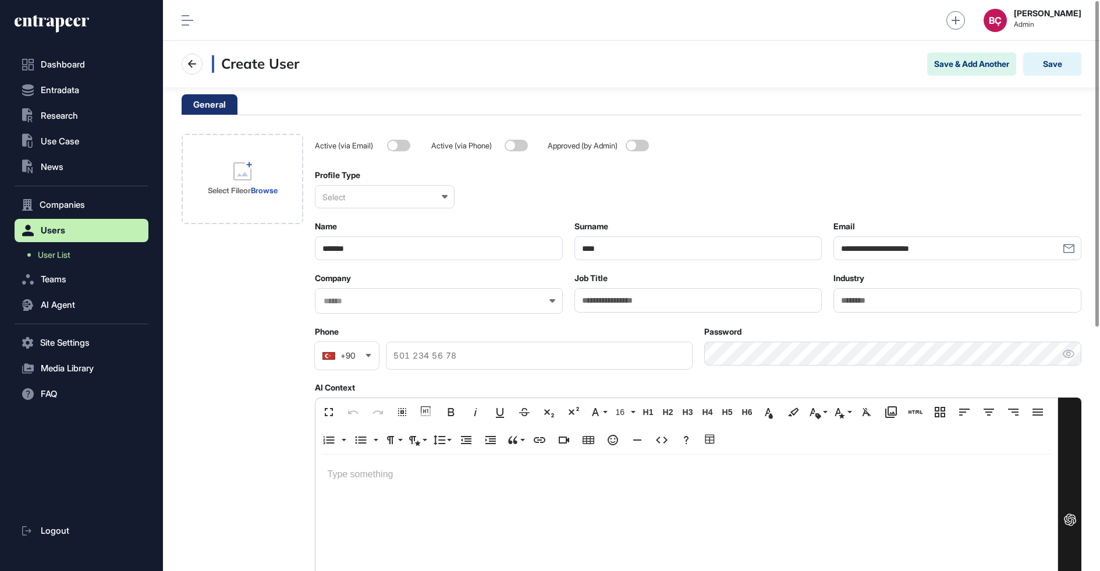
type input "****"
click at [350, 305] on input "text" at bounding box center [431, 301] width 218 height 10
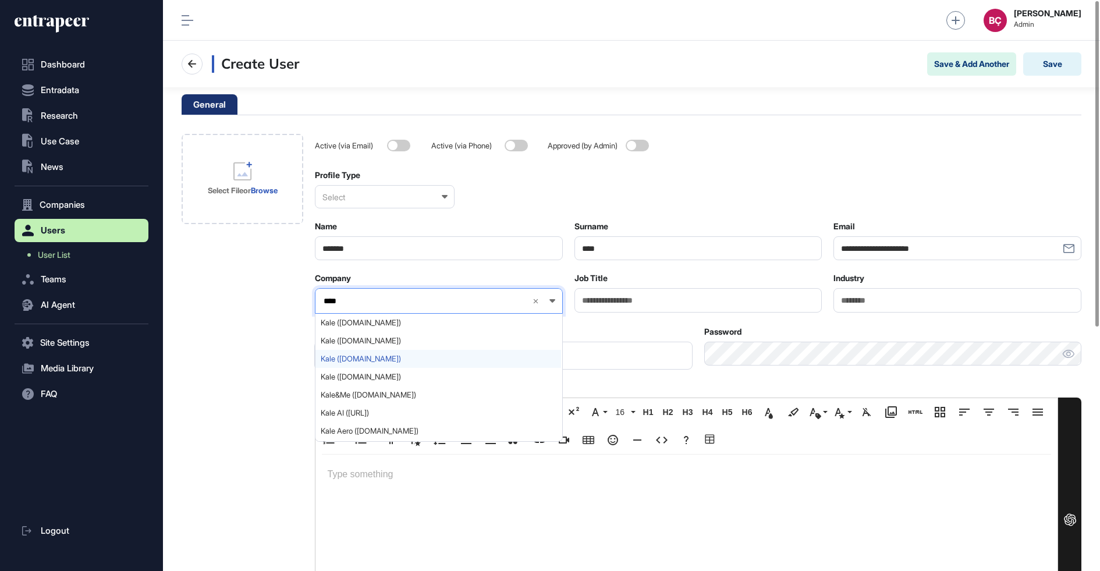
type input "****"
click at [338, 356] on span "Kale (kale.com.tr)" at bounding box center [438, 358] width 235 height 9
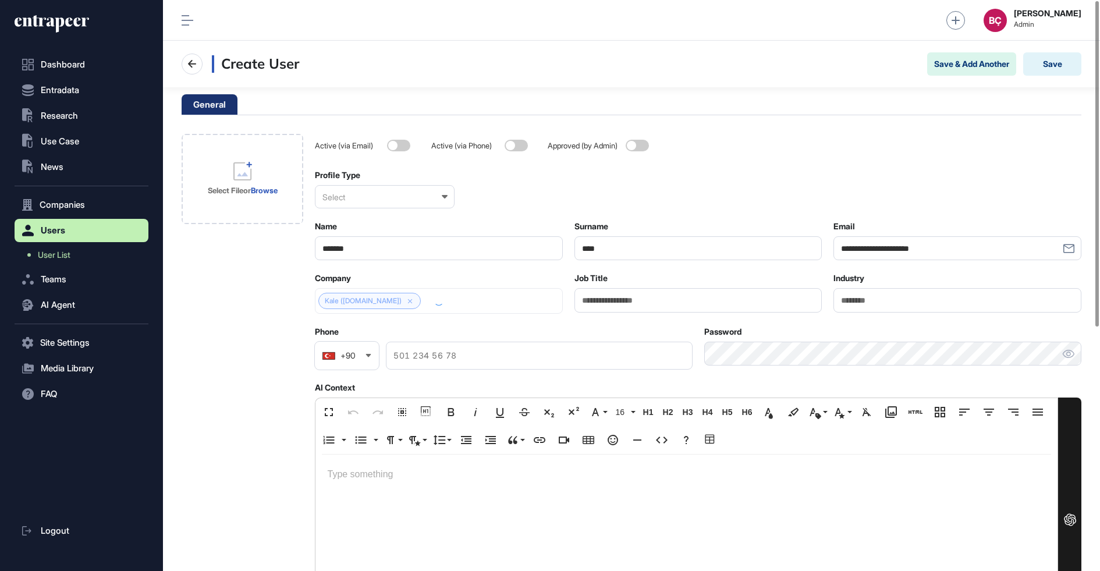
click at [372, 197] on div "Select" at bounding box center [385, 196] width 140 height 23
click at [353, 252] on div "Enterprise" at bounding box center [383, 253] width 137 height 18
click at [656, 310] on input "Job Title" at bounding box center [698, 300] width 248 height 24
paste input "**********"
click at [386, 491] on div at bounding box center [686, 536] width 742 height 162
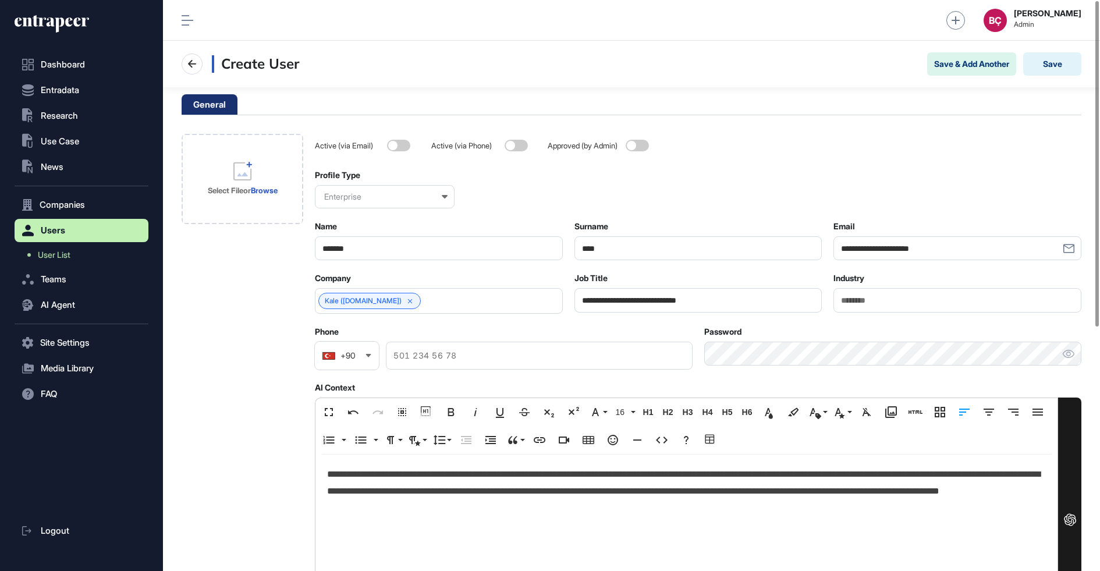
scroll to position [3, 0]
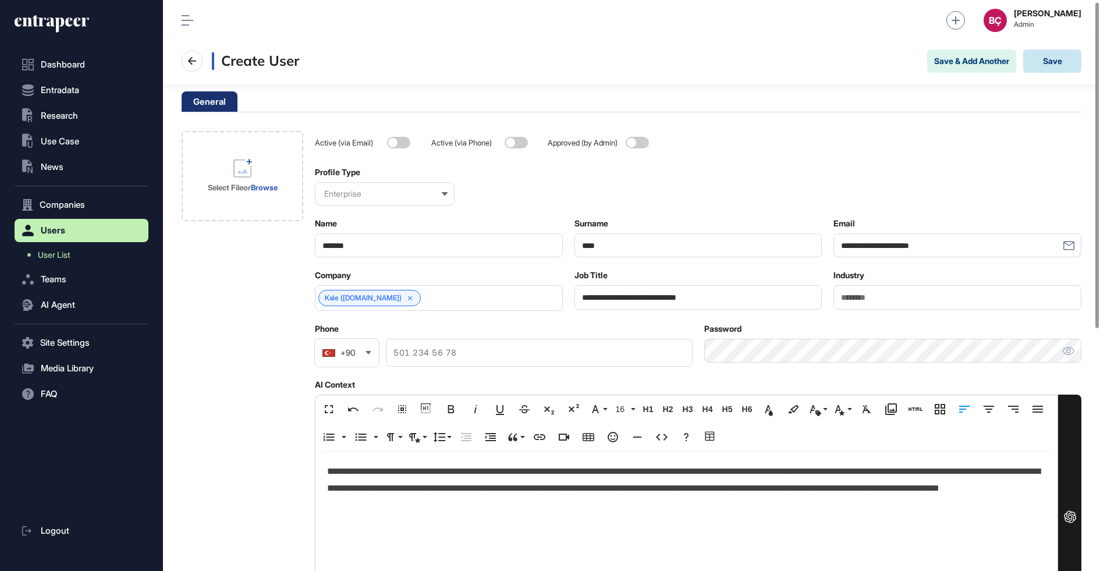
click at [1049, 55] on button "Save" at bounding box center [1052, 60] width 58 height 23
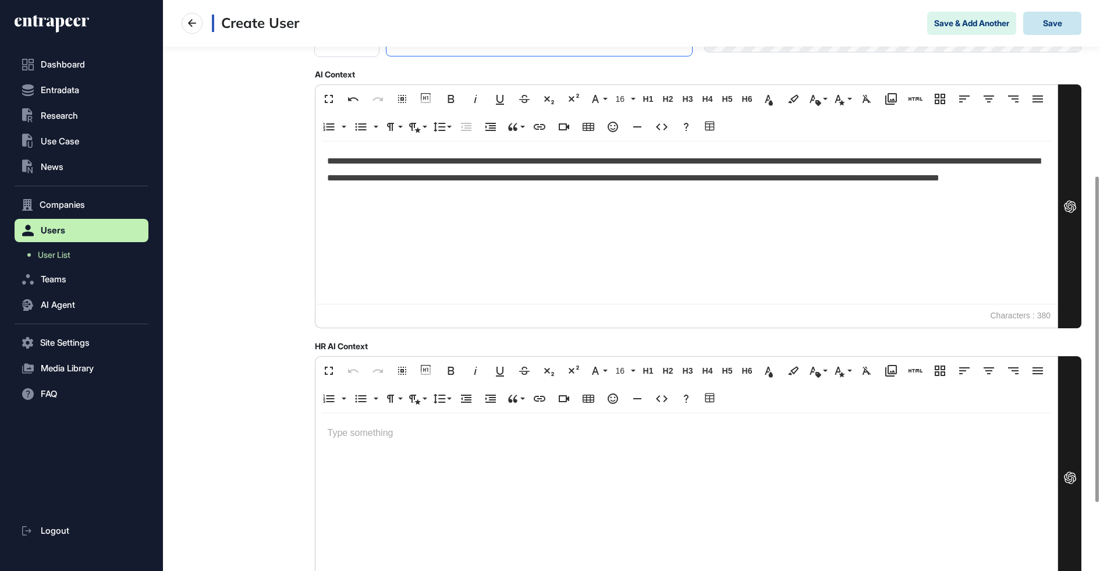
scroll to position [0, 0]
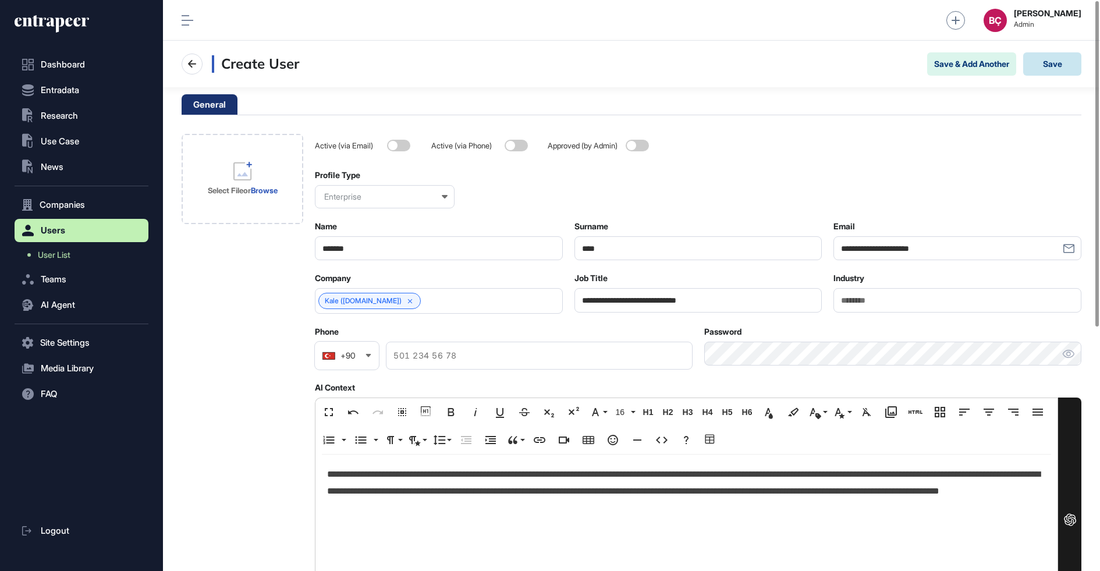
click at [1041, 62] on button "Save" at bounding box center [1052, 63] width 58 height 23
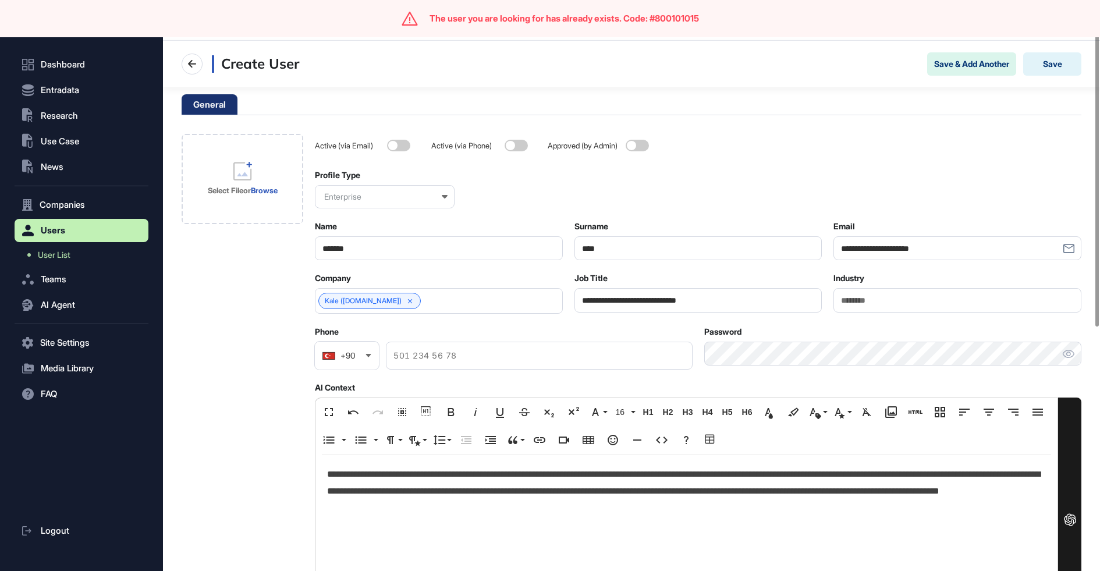
click at [643, 300] on input "**********" at bounding box center [698, 300] width 248 height 24
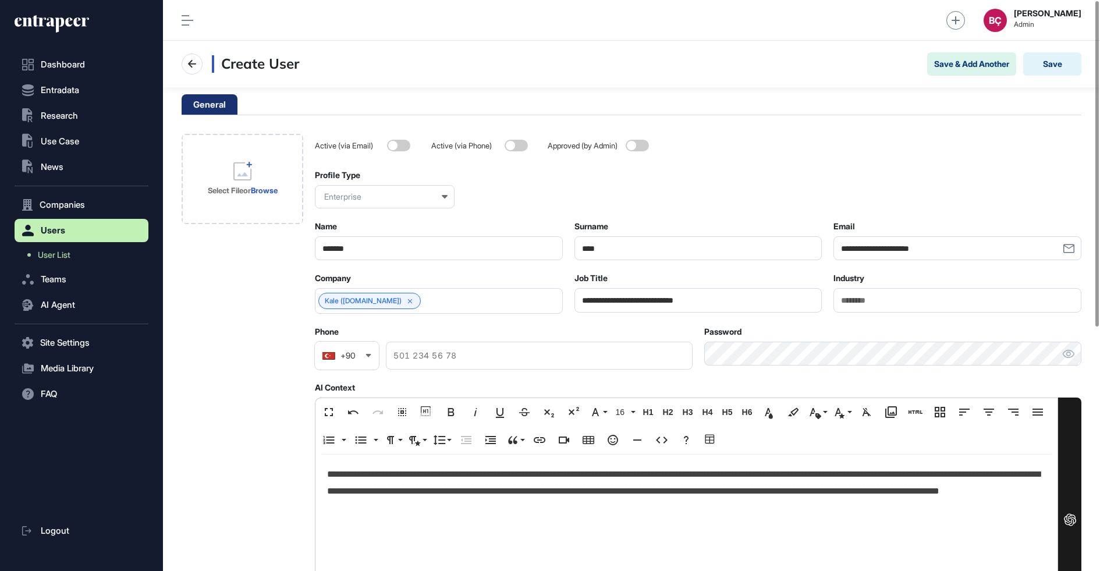
click at [611, 301] on input "**********" at bounding box center [698, 300] width 248 height 24
type input "**********"
click at [1052, 71] on button "Save" at bounding box center [1052, 63] width 58 height 23
click at [54, 257] on span "User List" at bounding box center [54, 254] width 33 height 9
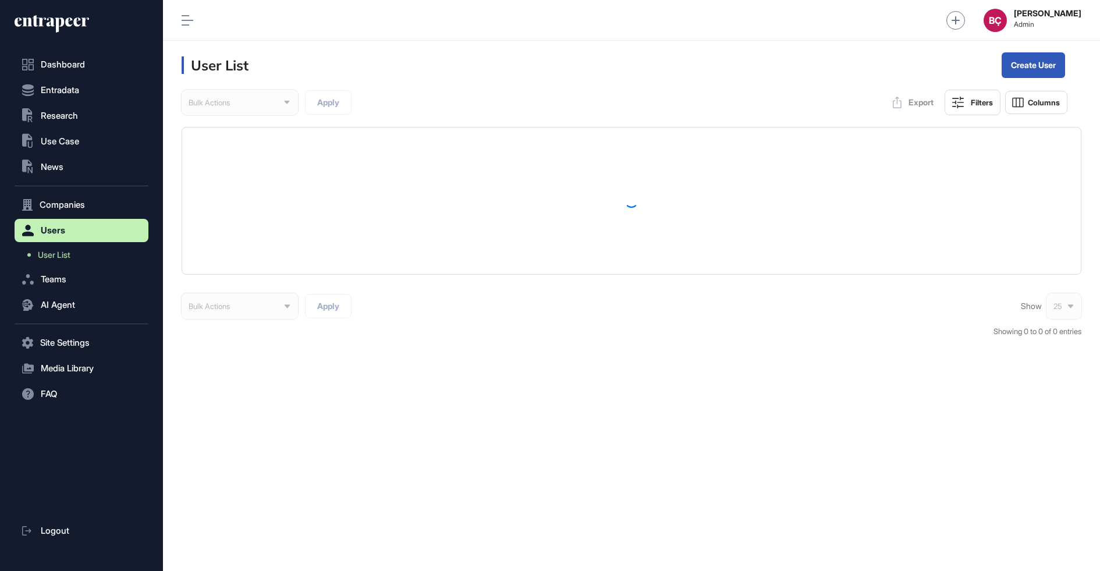
scroll to position [571, 937]
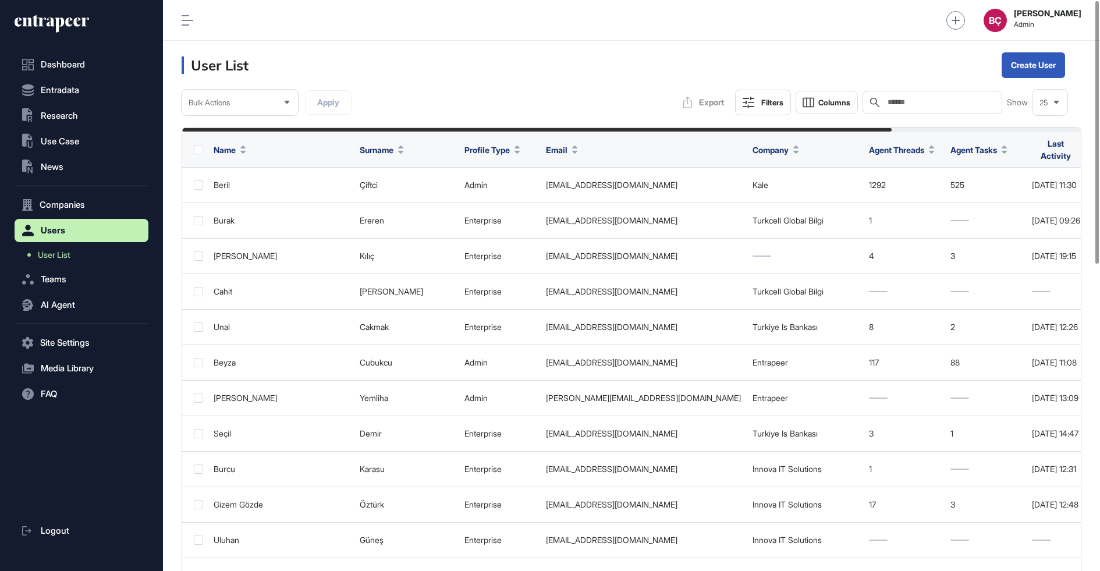
click at [931, 111] on div "Search" at bounding box center [933, 102] width 140 height 23
type input "*"
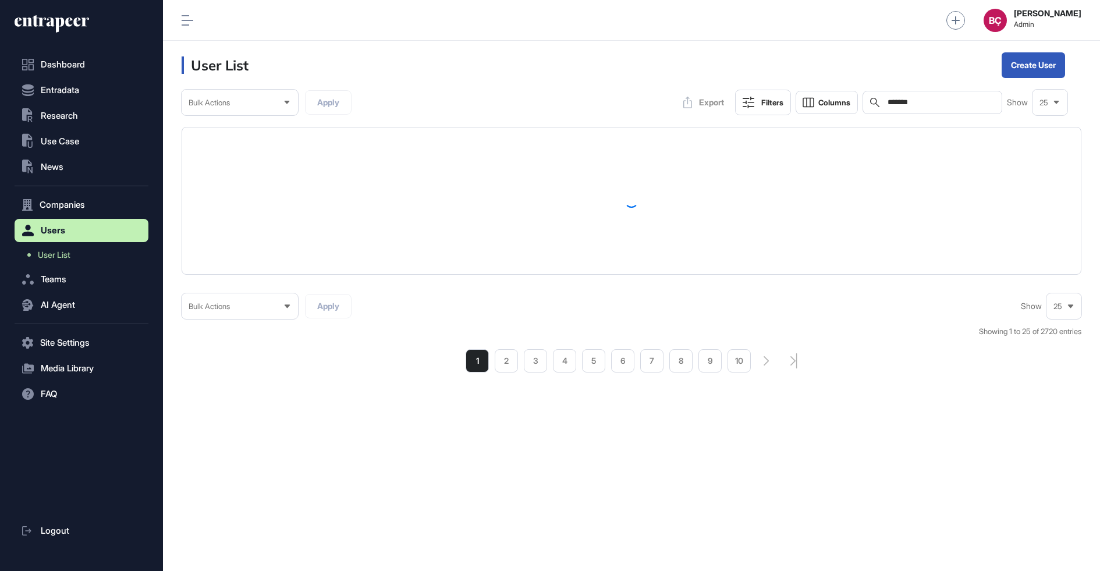
type input "*******"
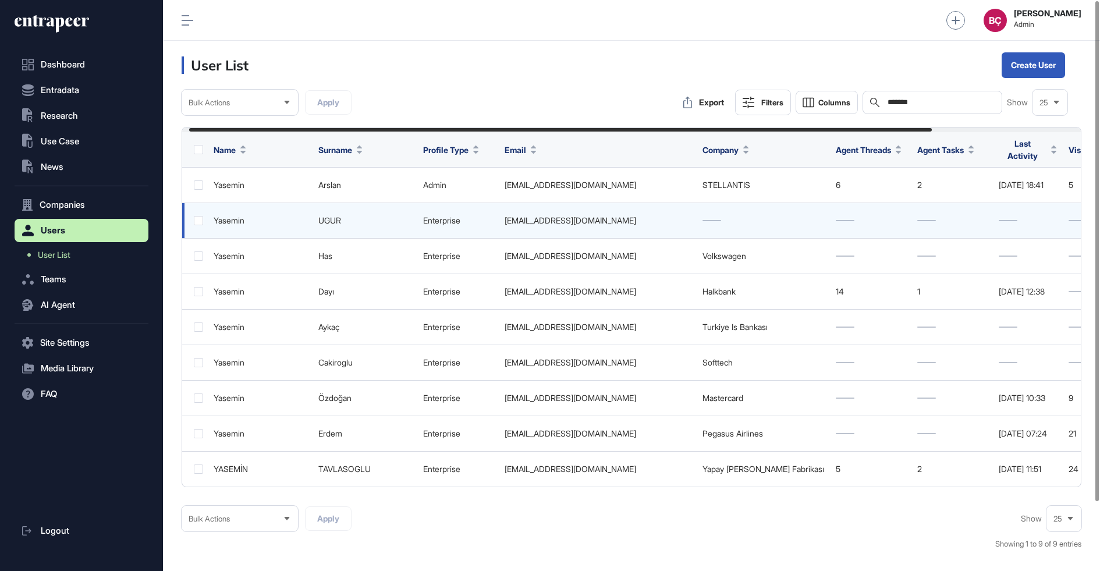
scroll to position [0, 190]
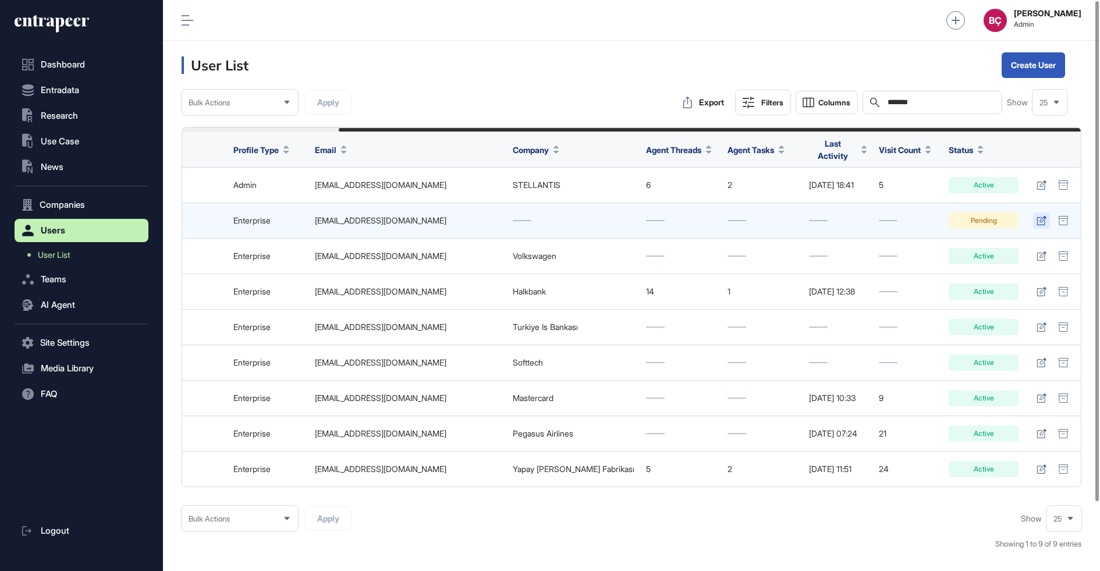
click at [1042, 217] on icon at bounding box center [1042, 220] width 10 height 9
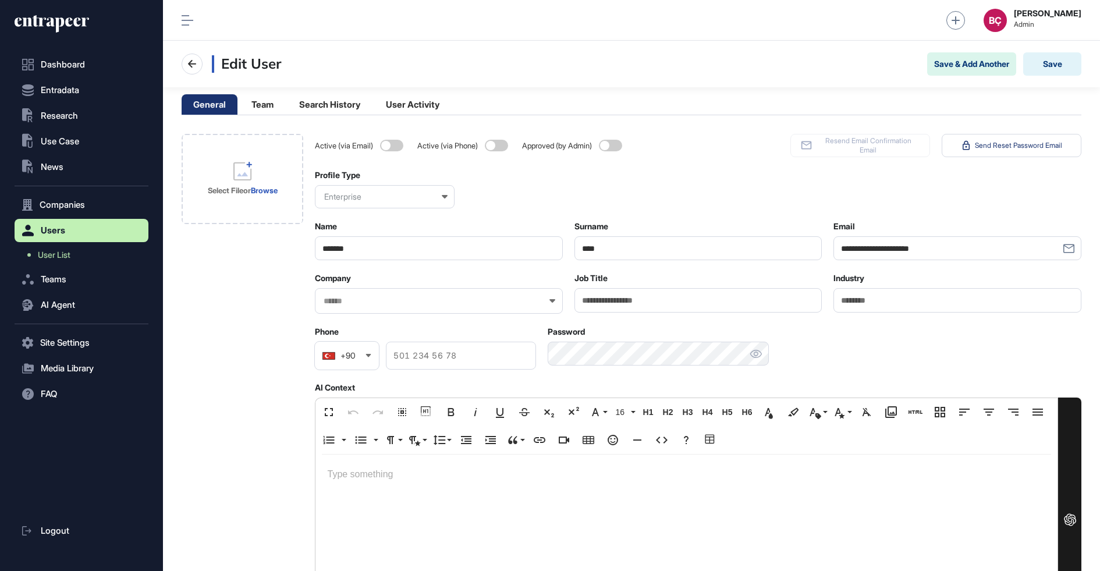
scroll to position [571, 937]
click at [595, 299] on input "Job Title" at bounding box center [698, 300] width 248 height 24
paste input "**********"
type input "**********"
click at [470, 491] on div at bounding box center [686, 536] width 742 height 162
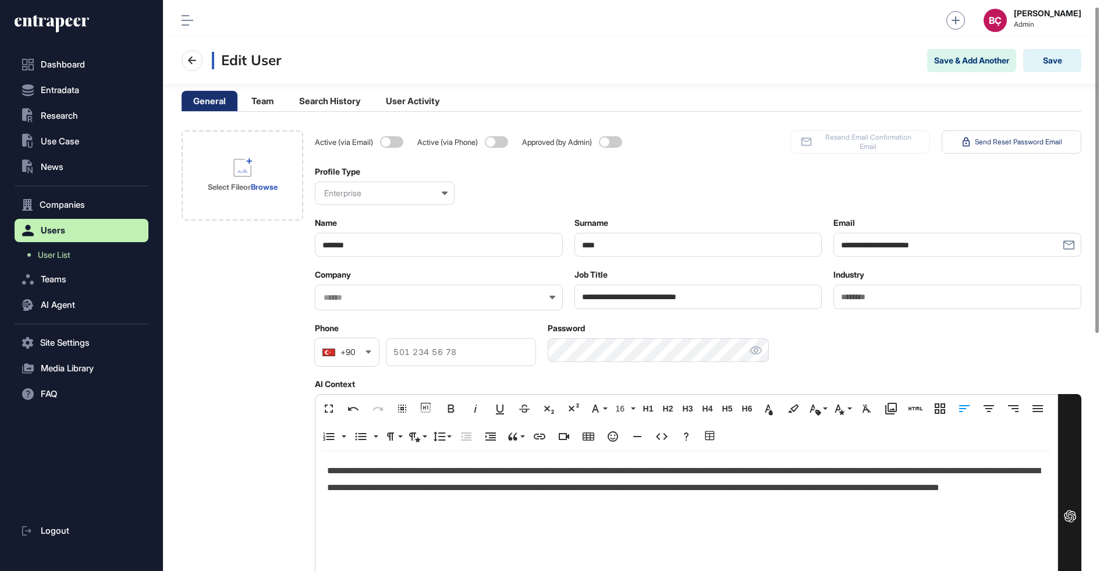
scroll to position [0, 0]
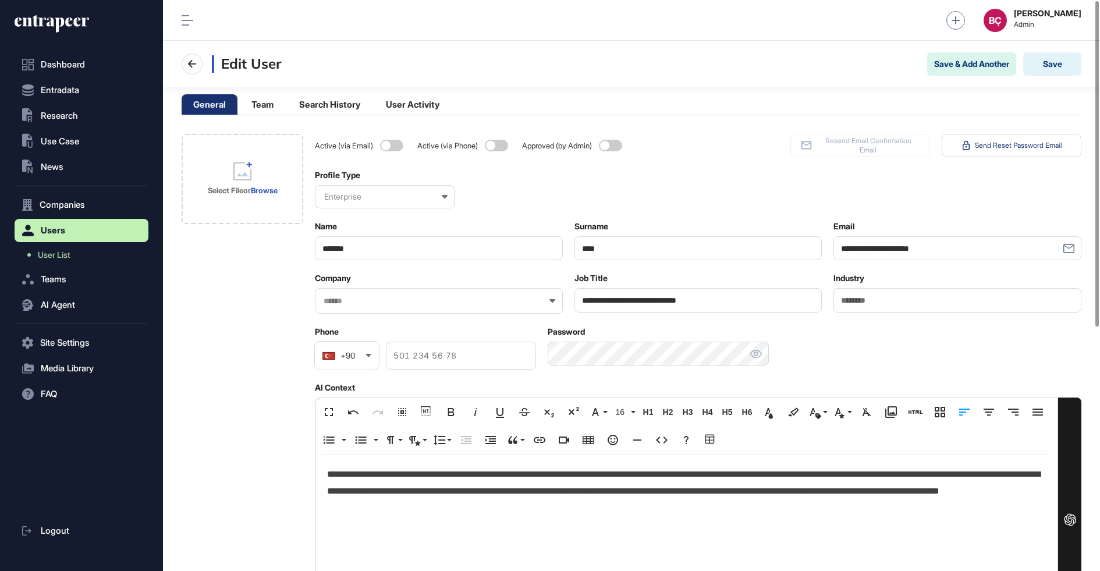
click at [400, 302] on input "text" at bounding box center [431, 301] width 218 height 10
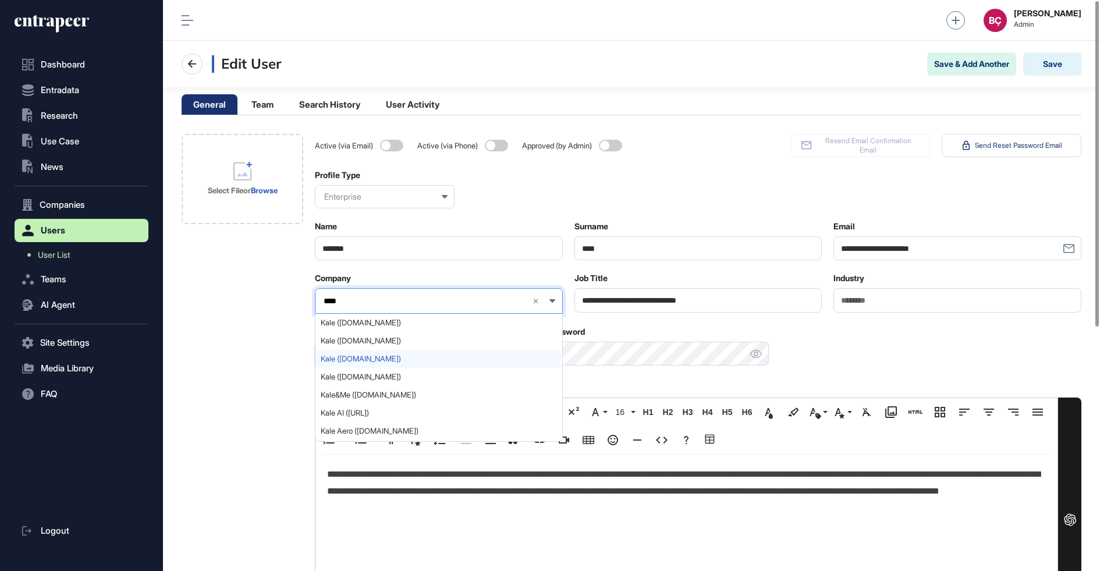
type input "****"
click at [377, 356] on span "Kale (kale.com.tr)" at bounding box center [438, 358] width 235 height 9
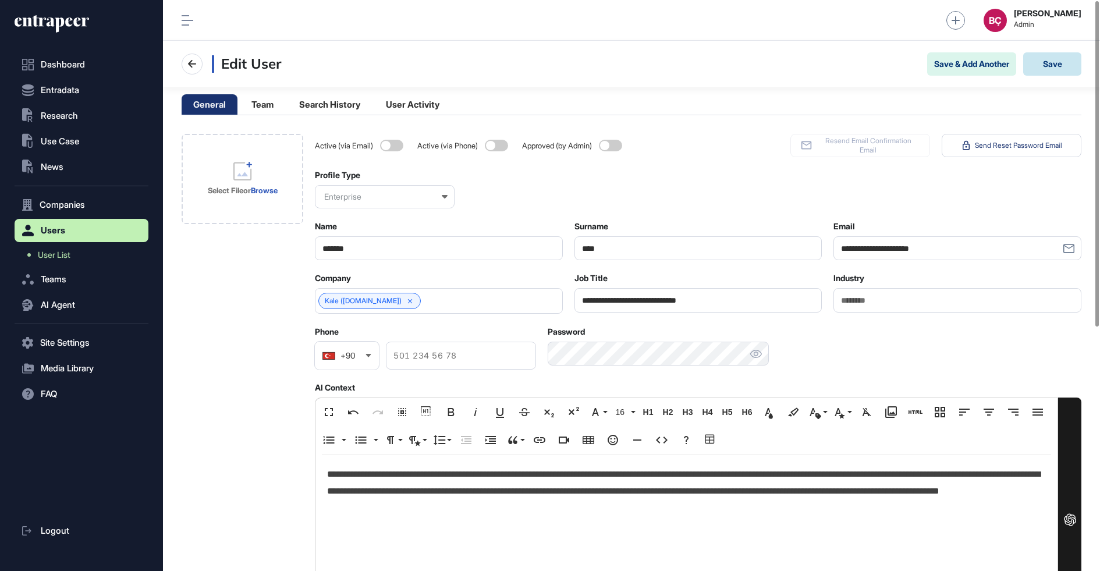
click at [1045, 57] on button "Save" at bounding box center [1052, 63] width 58 height 23
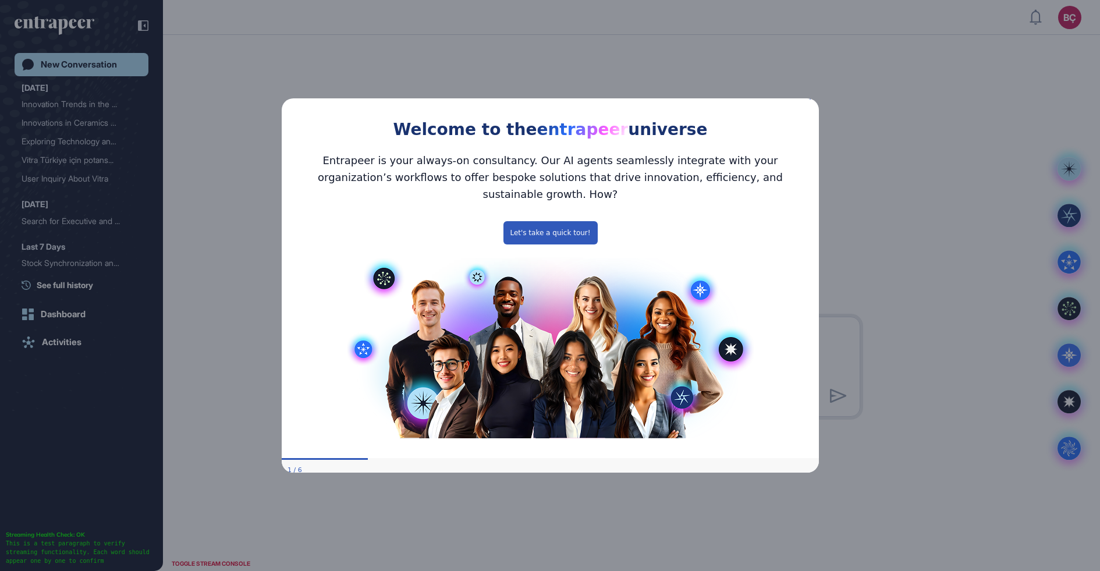
click at [812, 100] on icon "Close Preview" at bounding box center [811, 97] width 5 height 5
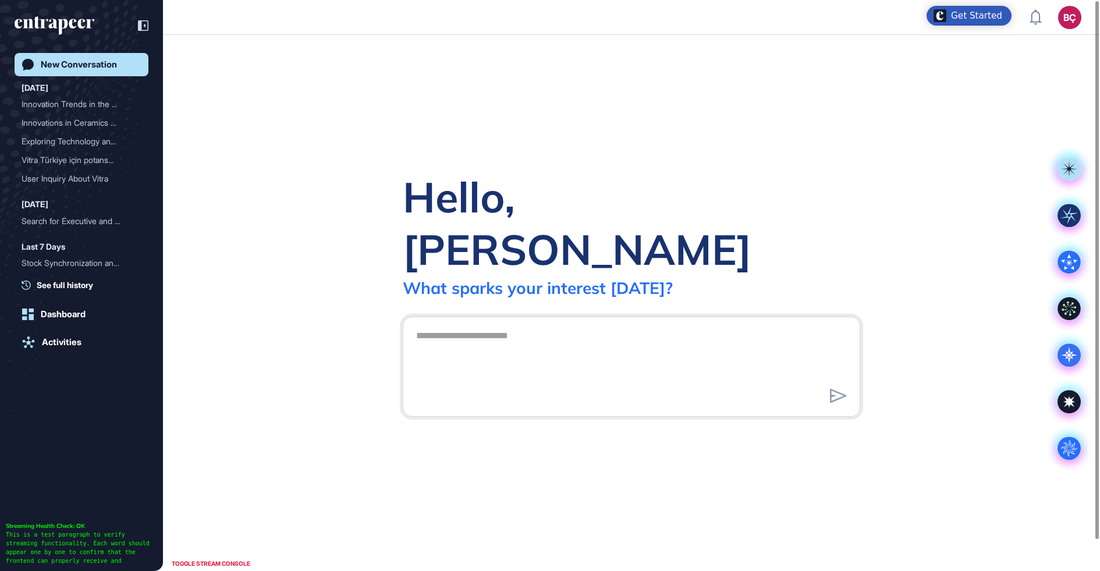
click at [1075, 16] on div "BÇ" at bounding box center [1069, 17] width 23 height 23
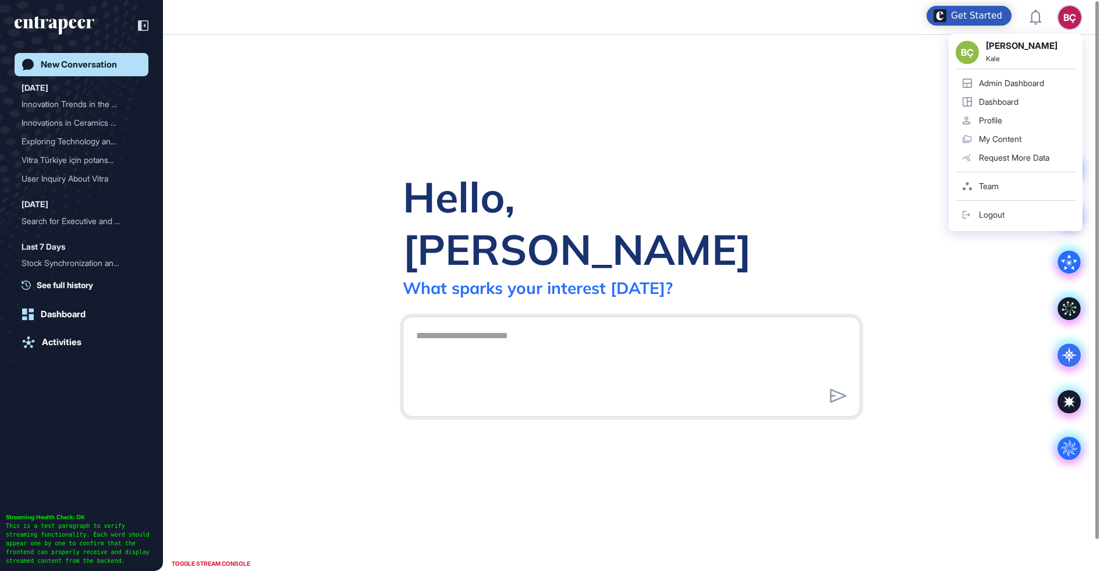
click at [1024, 79] on div "Admin Dashboard" at bounding box center [1011, 83] width 65 height 9
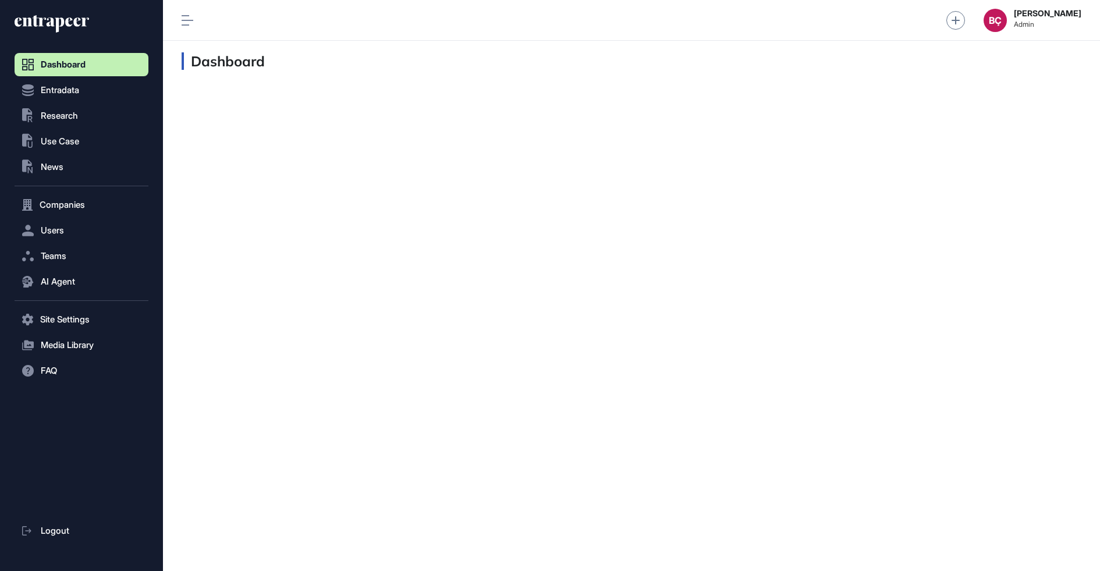
scroll to position [1, 1]
click at [60, 230] on span "Users" at bounding box center [52, 230] width 23 height 9
click at [68, 256] on span "User List" at bounding box center [54, 254] width 33 height 9
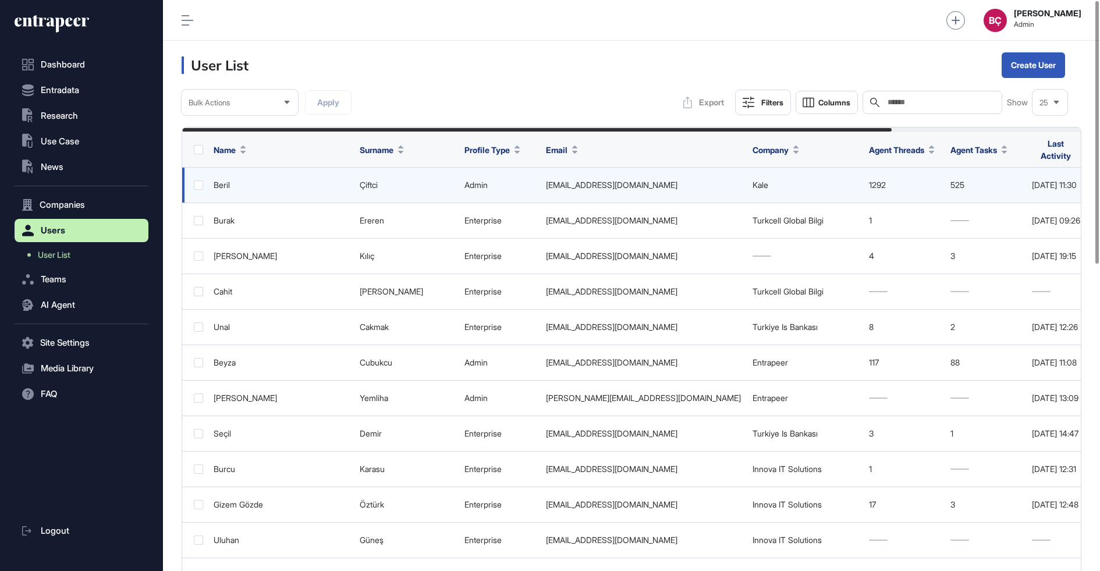
scroll to position [0, 240]
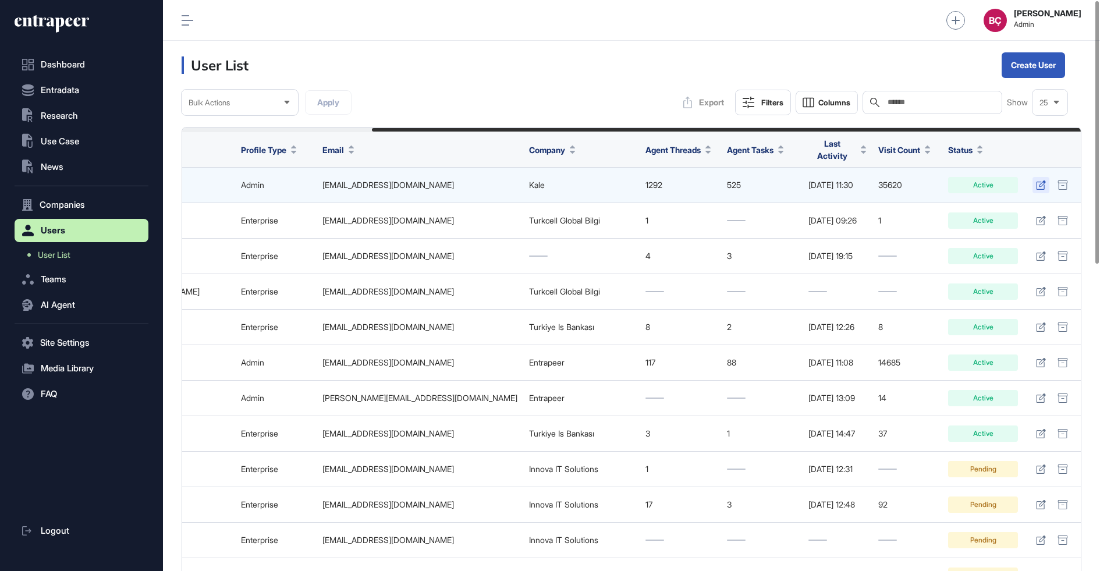
click at [1038, 180] on icon at bounding box center [1041, 184] width 10 height 9
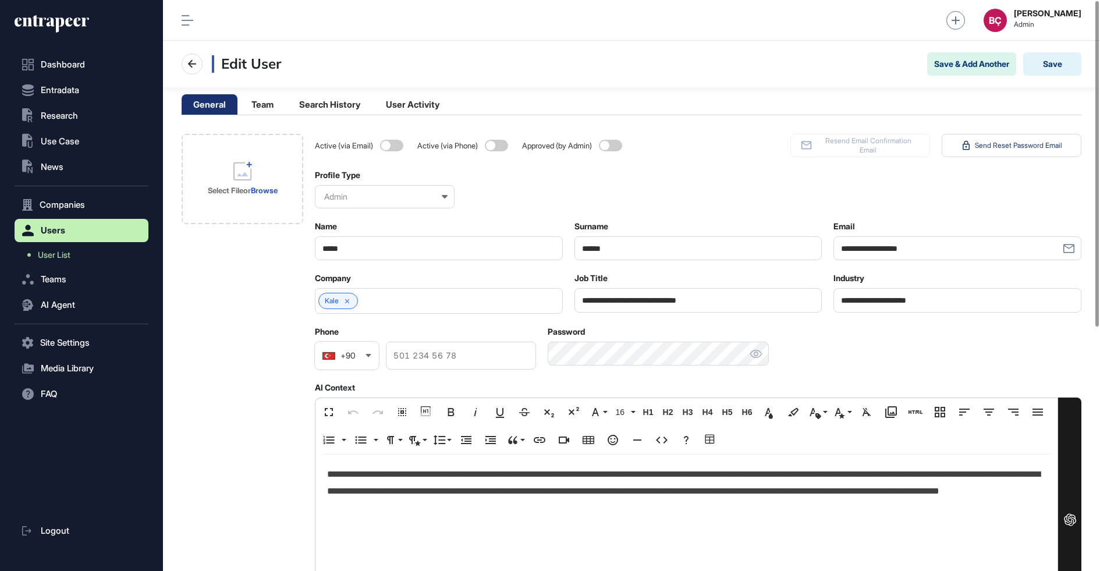
scroll to position [571, 937]
click at [628, 298] on input "**********" at bounding box center [698, 300] width 248 height 24
click at [481, 517] on div "**********" at bounding box center [686, 536] width 742 height 162
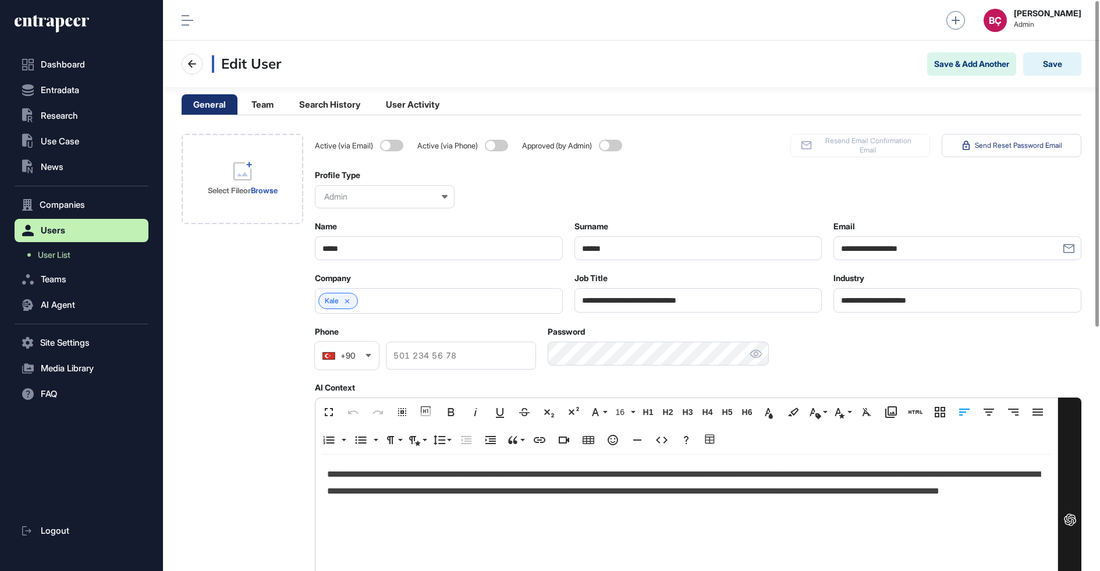
click at [481, 516] on div "**********" at bounding box center [686, 536] width 742 height 162
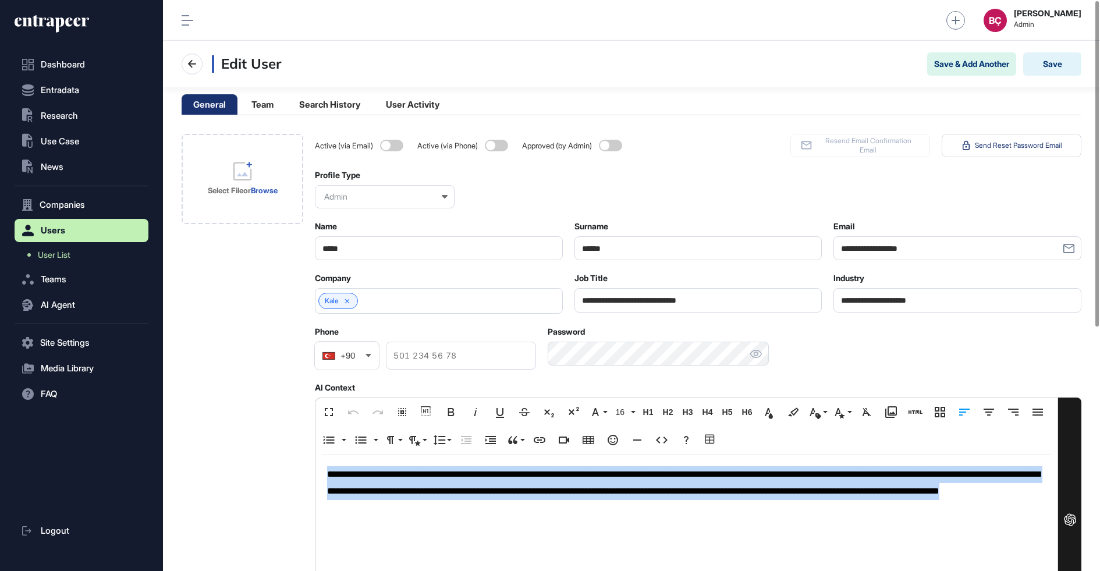
click at [481, 516] on div "**********" at bounding box center [686, 536] width 742 height 162
copy p "**********"
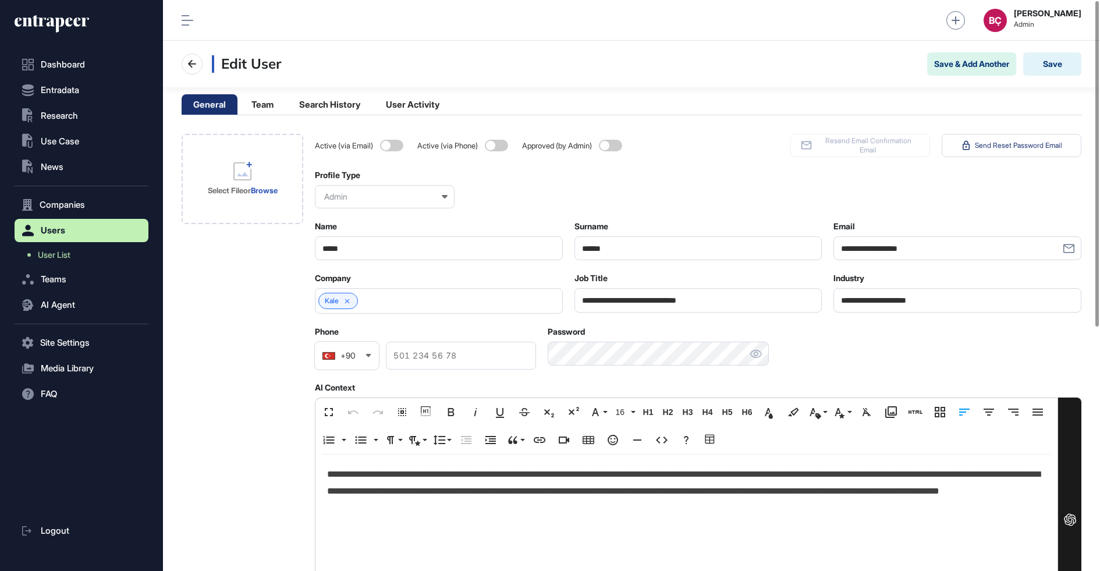
click at [640, 307] on input "**********" at bounding box center [698, 300] width 248 height 24
click at [519, 468] on p "**********" at bounding box center [686, 491] width 719 height 50
click at [519, 469] on p "**********" at bounding box center [686, 491] width 719 height 50
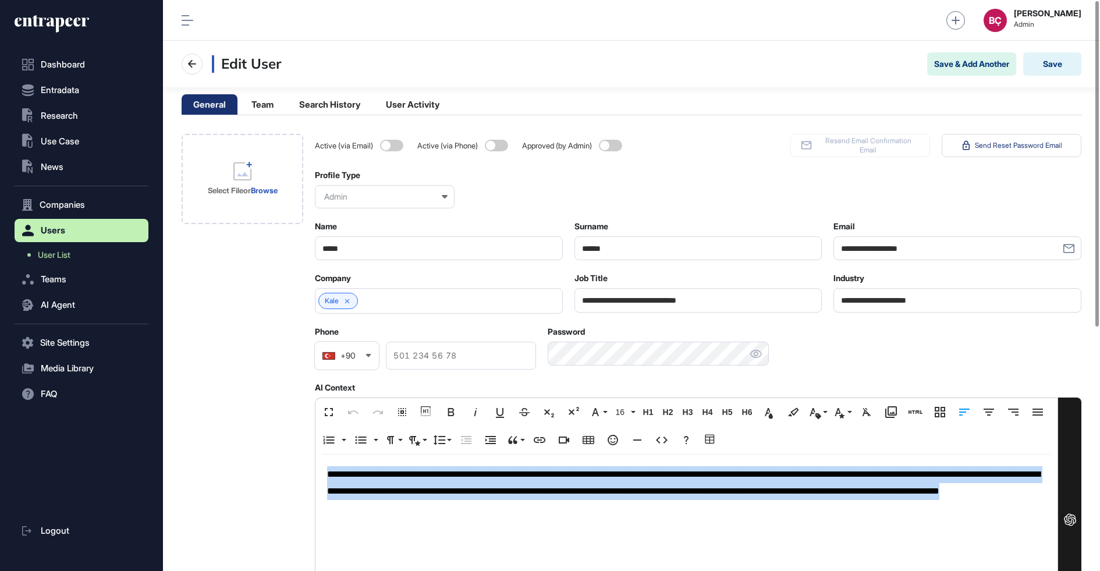
click at [519, 469] on p "**********" at bounding box center [686, 491] width 719 height 50
copy p "**********"
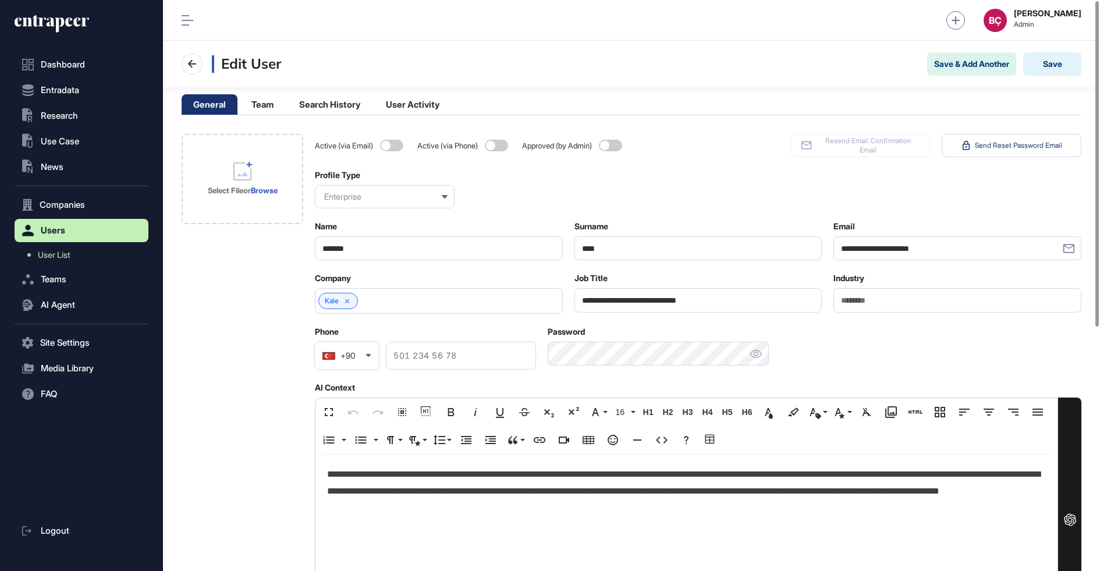
click at [602, 147] on span at bounding box center [610, 146] width 23 height 12
click at [1055, 67] on button "Save" at bounding box center [1052, 63] width 58 height 23
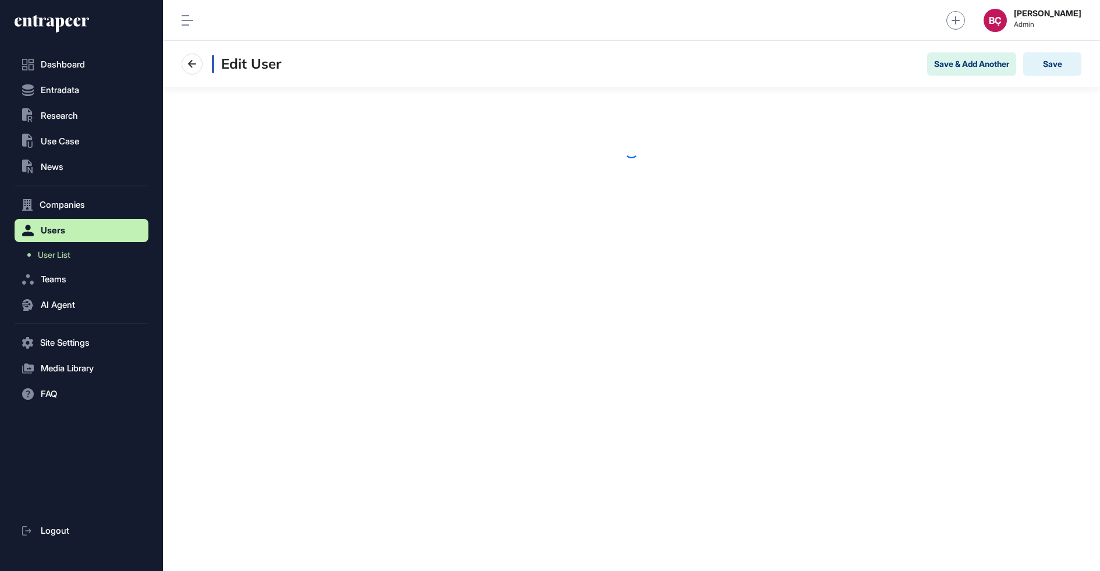
scroll to position [571, 937]
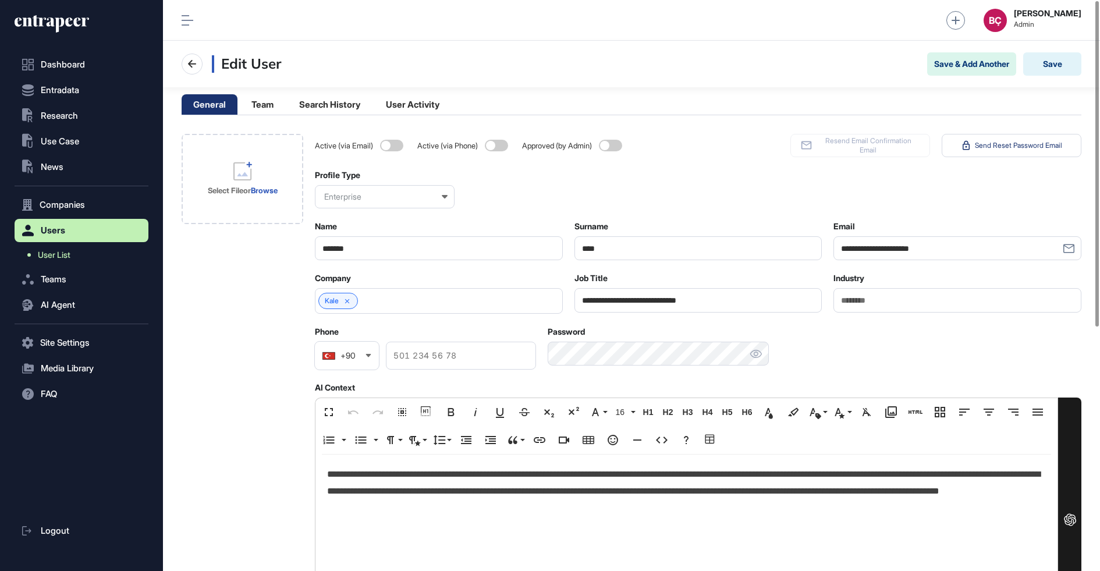
click at [66, 253] on span "User List" at bounding box center [54, 254] width 33 height 9
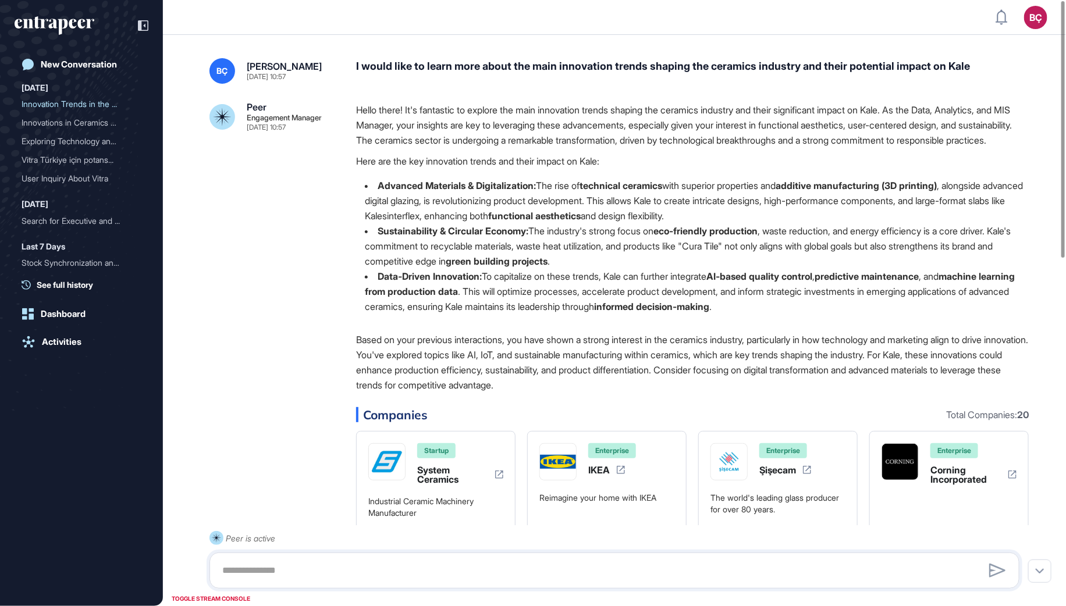
scroll to position [1, 1]
click at [146, 27] on icon at bounding box center [143, 25] width 10 height 10
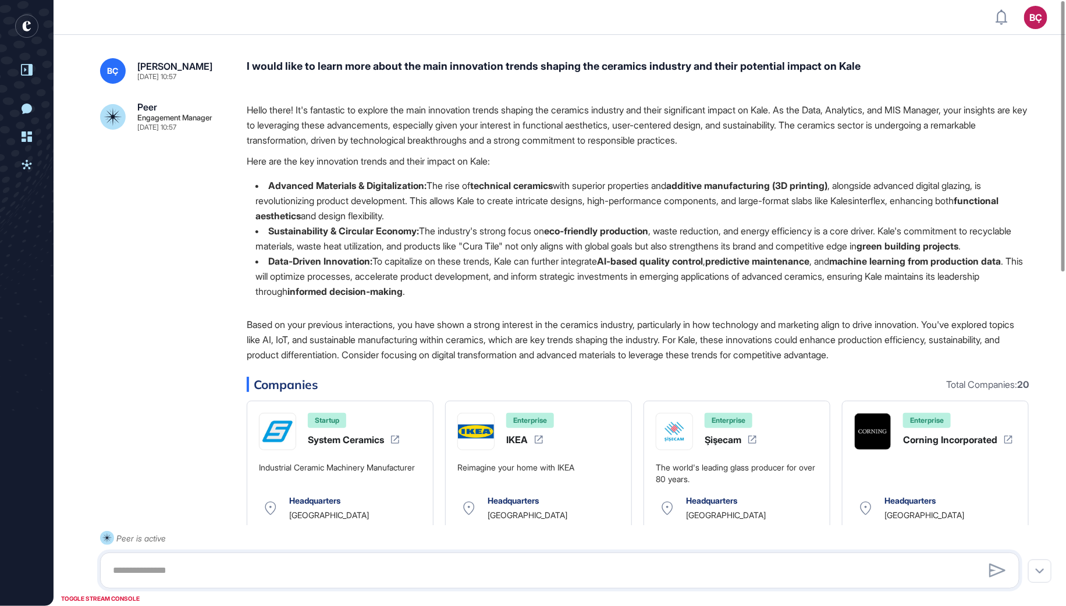
click at [296, 180] on strong "Advanced Materials & Digitalization:" at bounding box center [347, 186] width 158 height 12
drag, startPoint x: 810, startPoint y: 115, endPoint x: 950, endPoint y: 108, distance: 140.4
click at [933, 108] on p "Hello there! It's fantastic to explore the main innovation trends shaping the c…" at bounding box center [638, 124] width 782 height 45
click at [1027, 111] on p "Hello there! It's fantastic to explore the main innovation trends shaping the c…" at bounding box center [638, 124] width 782 height 45
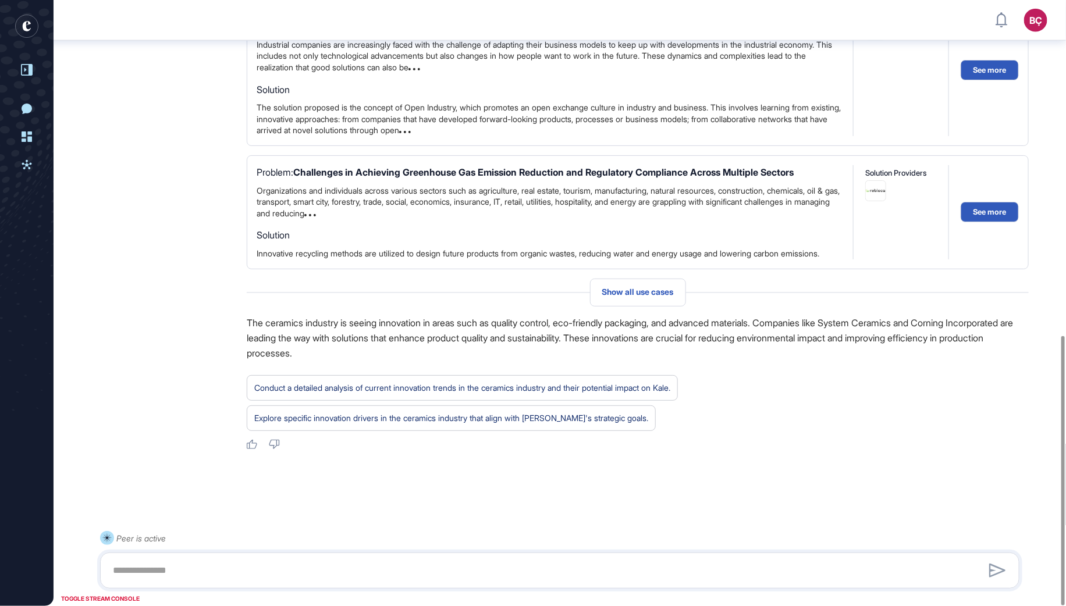
scroll to position [755, 0]
click at [206, 572] on textarea at bounding box center [560, 570] width 907 height 23
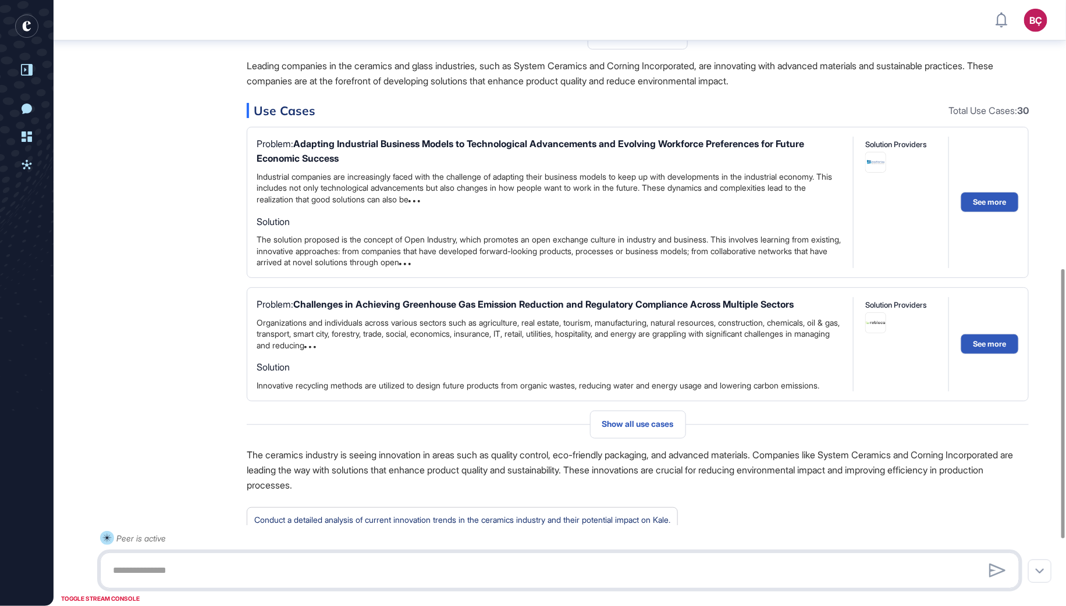
scroll to position [599, 0]
click at [653, 430] on span "Show all use cases" at bounding box center [638, 424] width 72 height 9
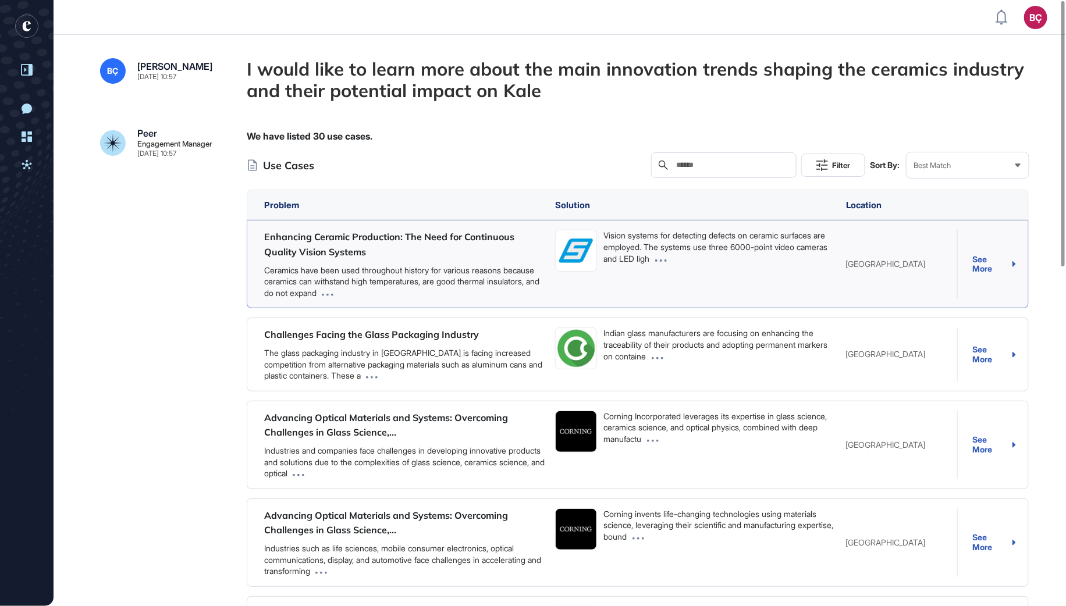
click at [981, 261] on div "See More" at bounding box center [995, 264] width 44 height 19
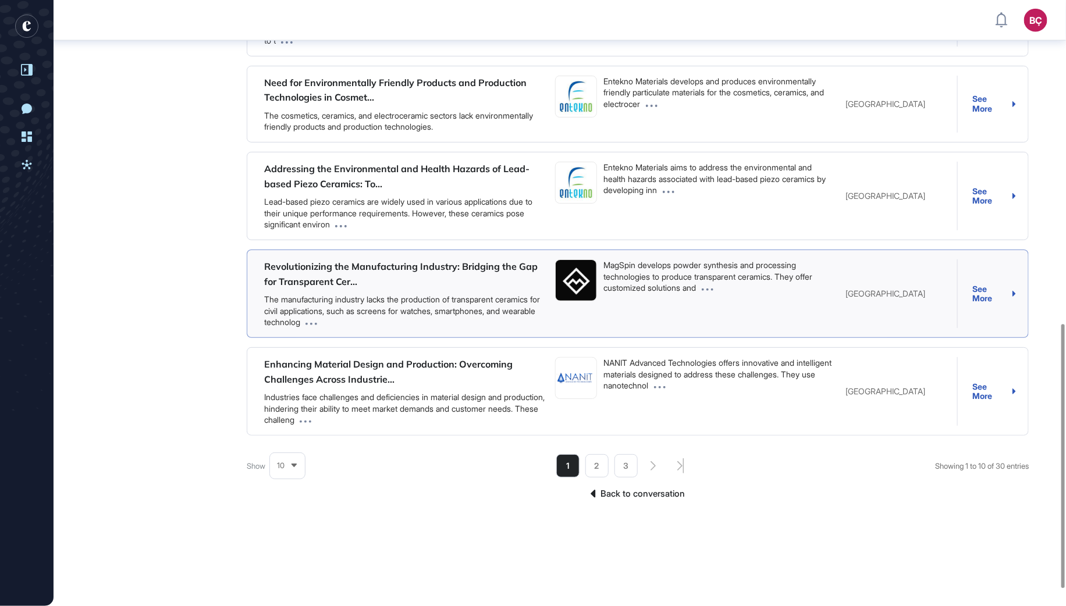
scroll to position [767, 0]
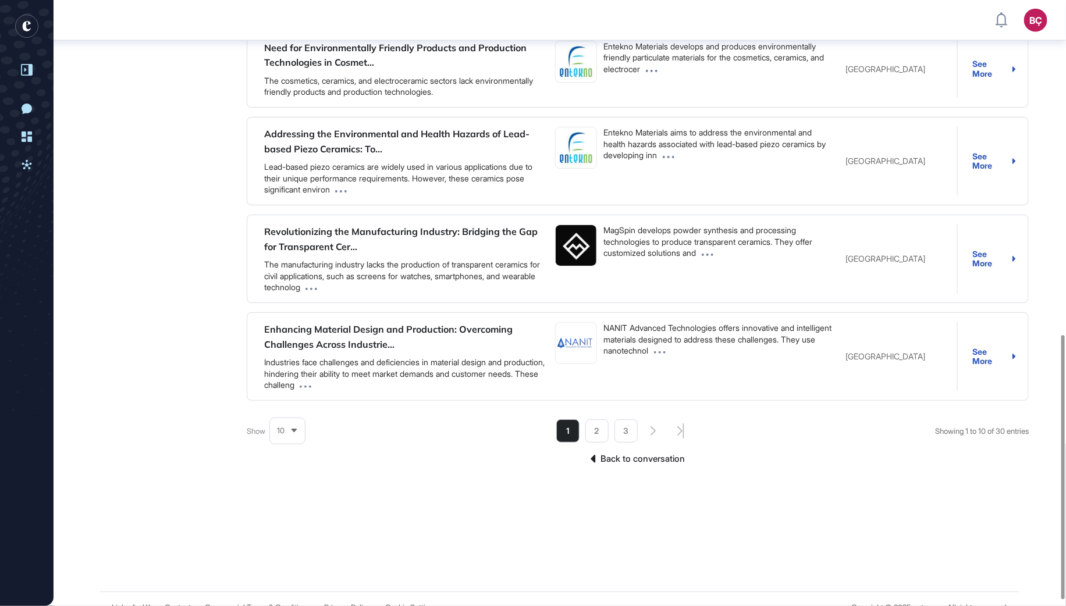
click at [611, 460] on link "Back to conversation" at bounding box center [638, 459] width 782 height 15
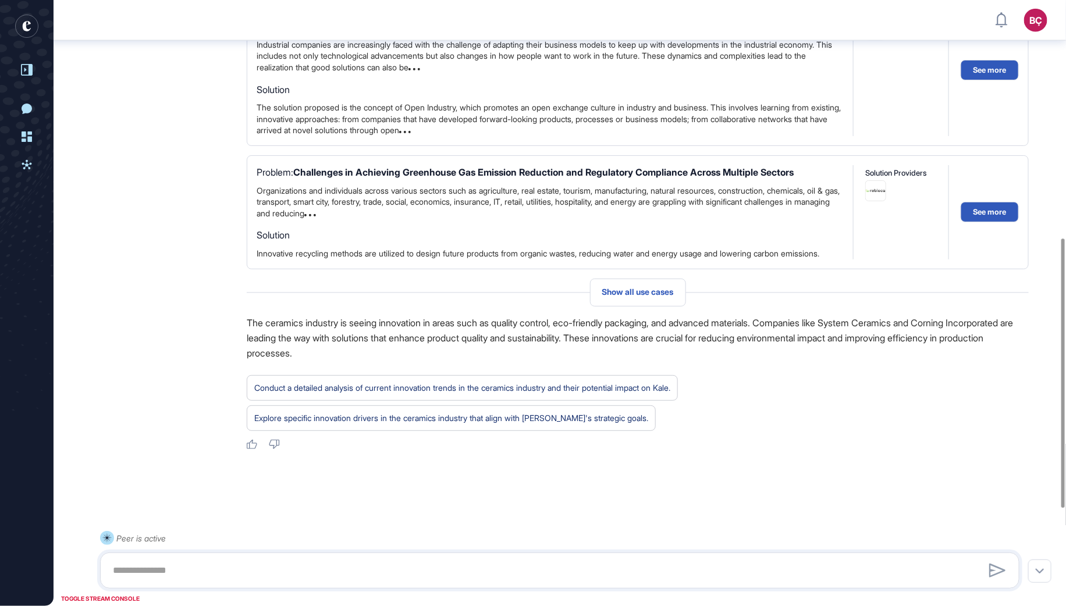
scroll to position [755, 0]
click at [180, 577] on textarea at bounding box center [560, 570] width 907 height 23
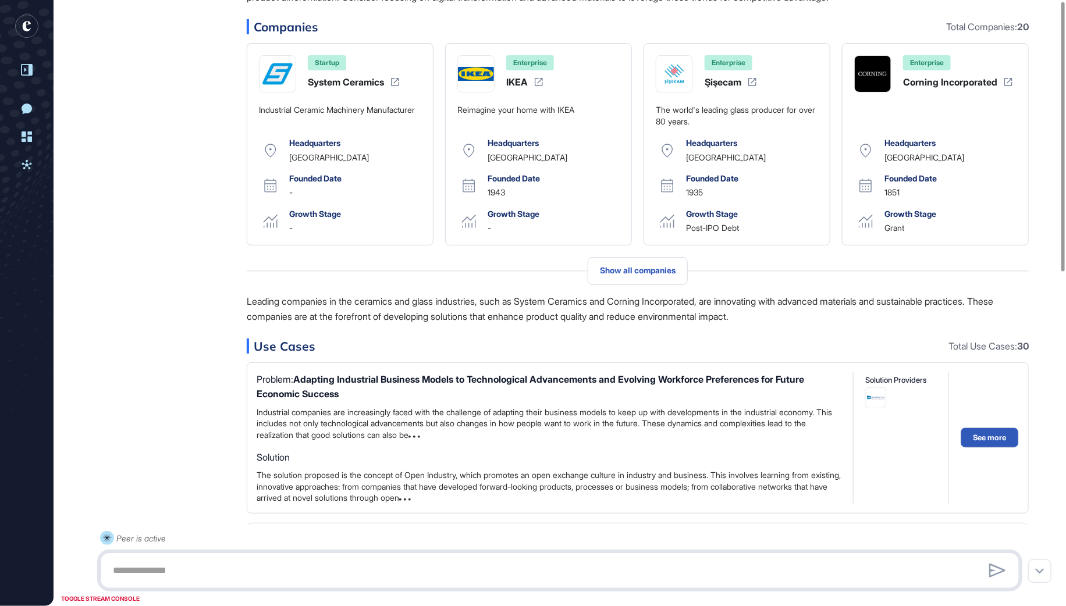
scroll to position [0, 0]
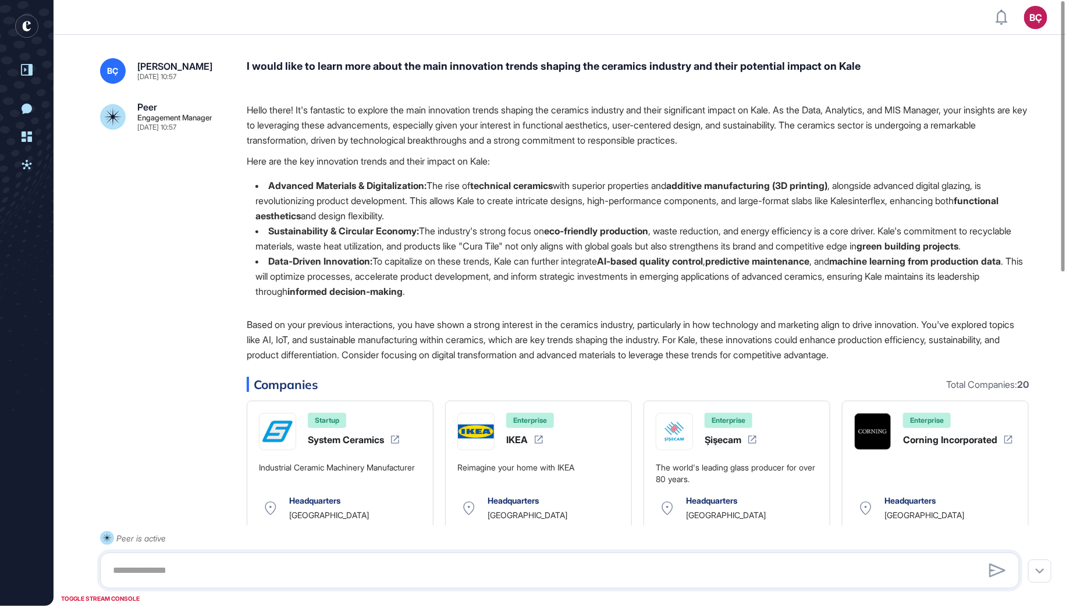
click at [30, 27] on rect "entrapeer-logo" at bounding box center [26, 26] width 23 height 23
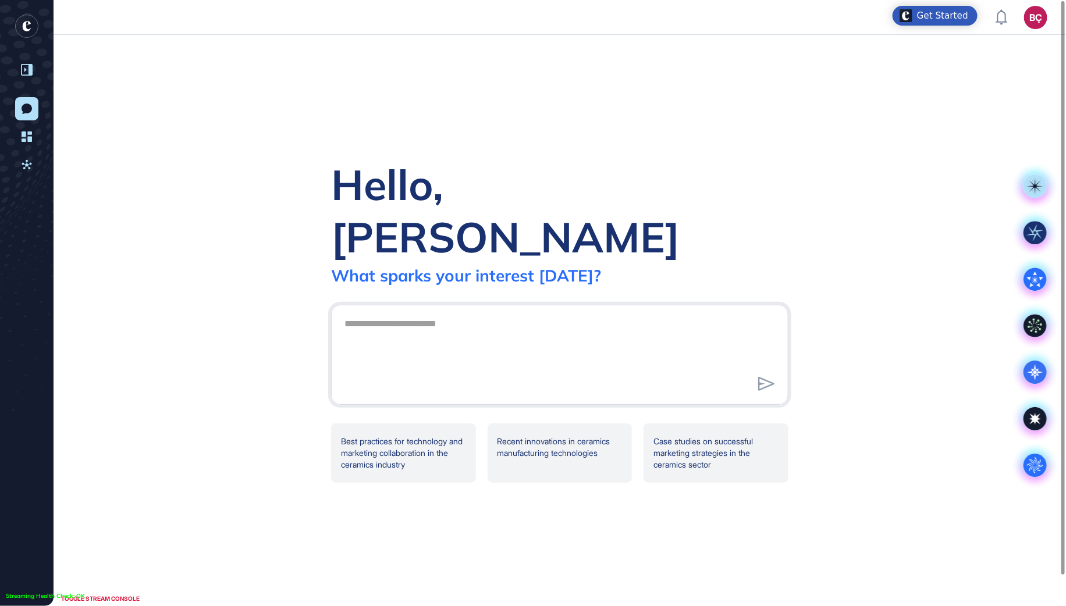
click at [321, 295] on div "Hello, [PERSON_NAME] What [PERSON_NAME] your interest [DATE]? .cls-2{fill:#fff}…" at bounding box center [560, 320] width 495 height 324
click at [315, 283] on div "Hello, [PERSON_NAME] What [PERSON_NAME] your interest [DATE]? .cls-2{fill:#fff}…" at bounding box center [560, 320] width 495 height 324
click at [356, 326] on textarea at bounding box center [560, 353] width 445 height 81
click at [31, 79] on div at bounding box center [27, 70] width 22 height 22
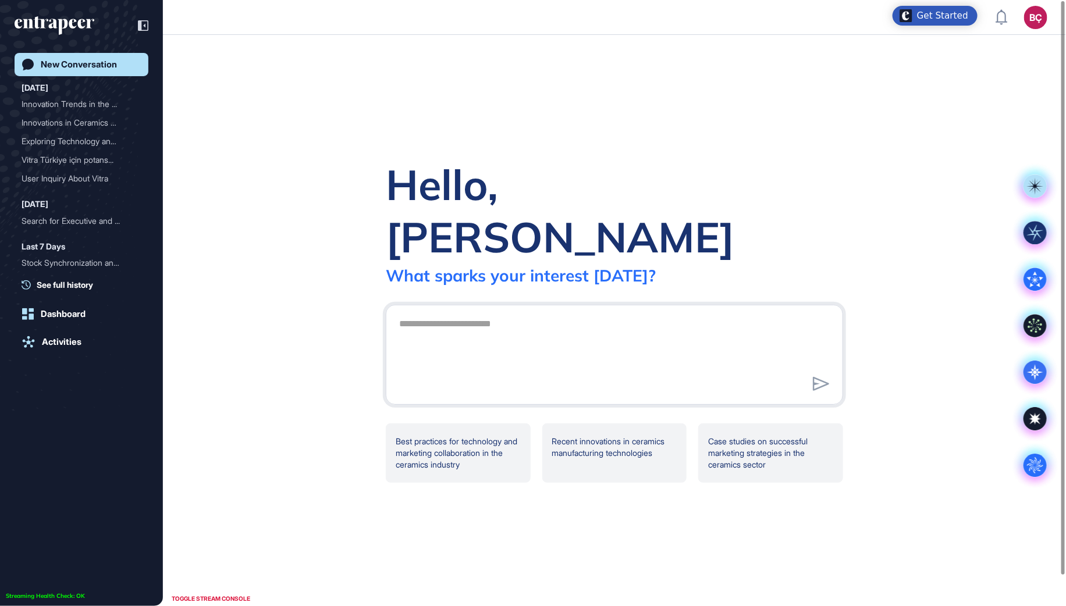
click at [257, 201] on div "Hello, [PERSON_NAME] What [PERSON_NAME] your interest [DATE]? .cls-2{fill:#fff}…" at bounding box center [614, 321] width 903 height 572
click at [1035, 374] on icon at bounding box center [1036, 373] width 4 height 4
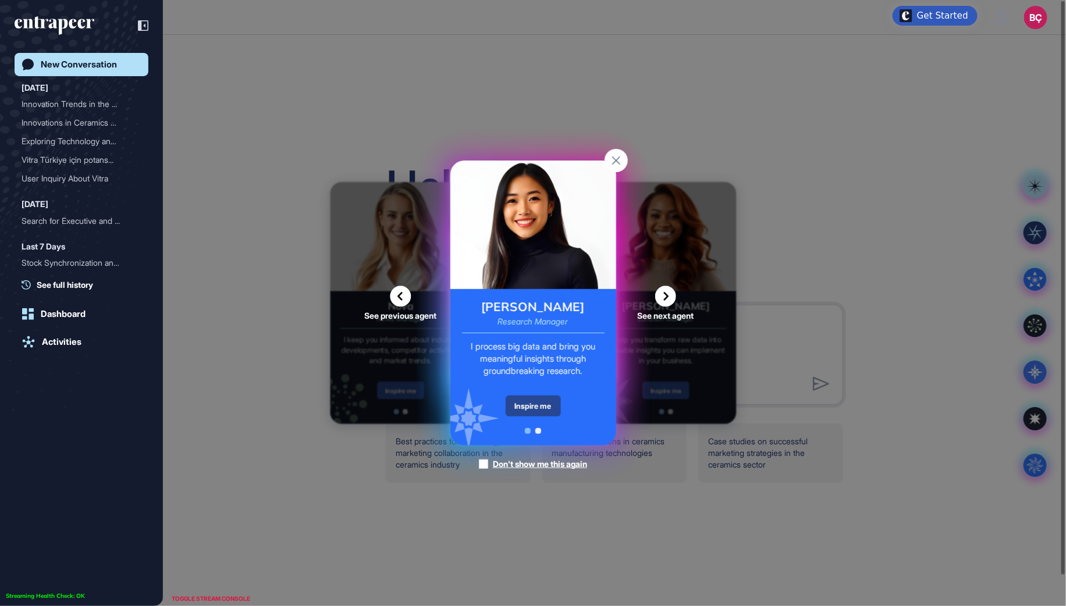
click at [531, 407] on div "Inspire me" at bounding box center [533, 406] width 55 height 21
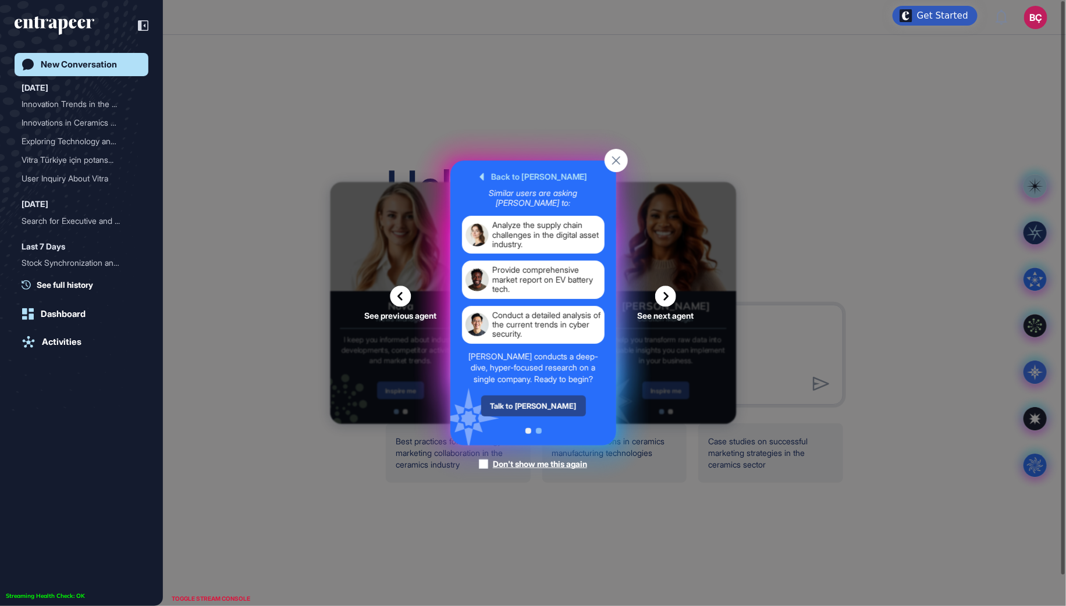
click at [537, 404] on div "Talk to Reese" at bounding box center [533, 406] width 105 height 21
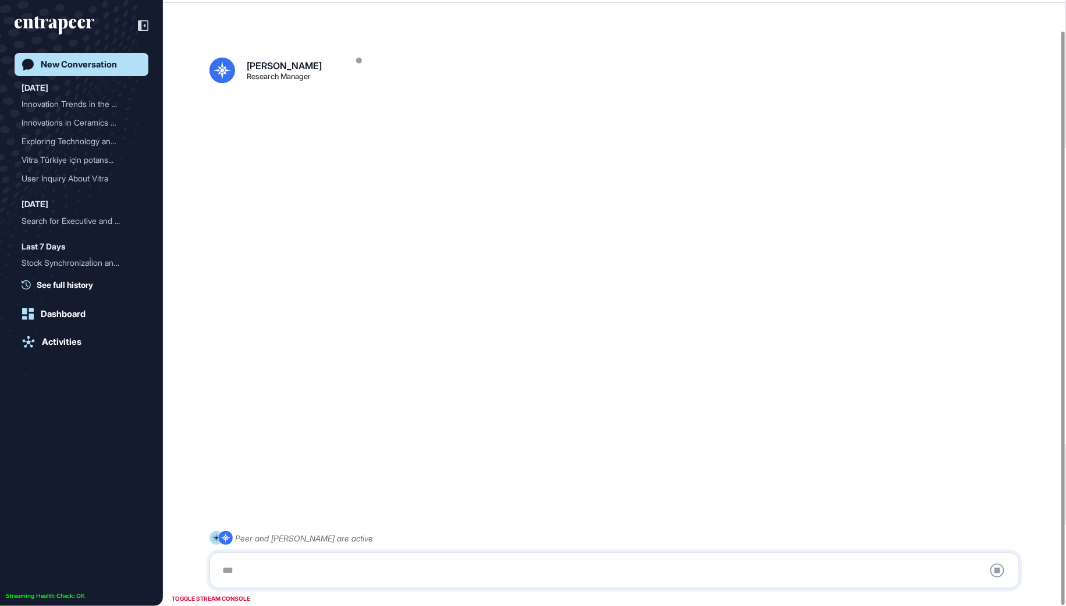
scroll to position [32, 0]
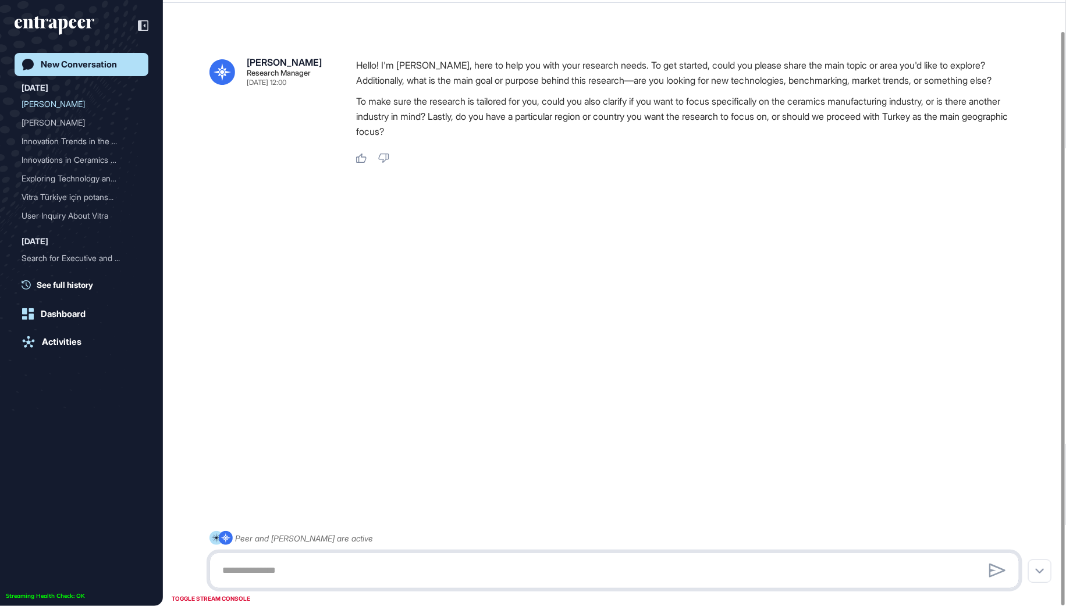
click at [286, 573] on textarea at bounding box center [615, 570] width 798 height 23
paste textarea "**********"
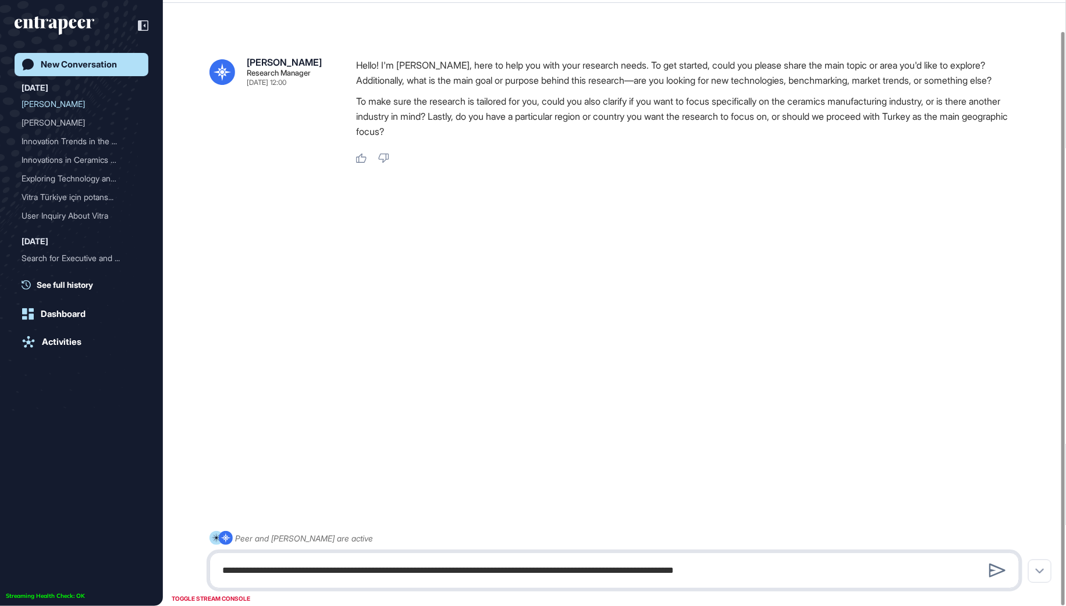
type textarea "**********"
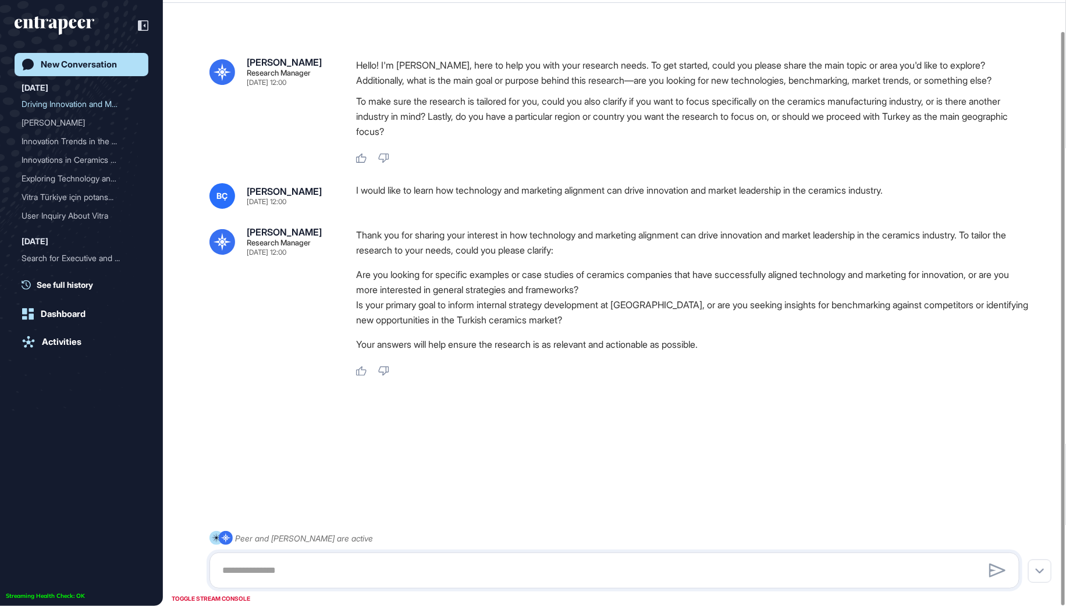
click at [528, 209] on div "I would like to learn how technology and marketing alignment can drive innovati…" at bounding box center [692, 196] width 673 height 26
click at [452, 297] on li "Are you looking for specific examples or case studies of ceramics companies tha…" at bounding box center [692, 282] width 673 height 30
drag, startPoint x: 460, startPoint y: 296, endPoint x: 455, endPoint y: 293, distance: 6.8
click at [460, 296] on li "Are you looking for specific examples or case studies of ceramics companies tha…" at bounding box center [692, 282] width 673 height 30
drag, startPoint x: 441, startPoint y: 291, endPoint x: 558, endPoint y: 293, distance: 117.6
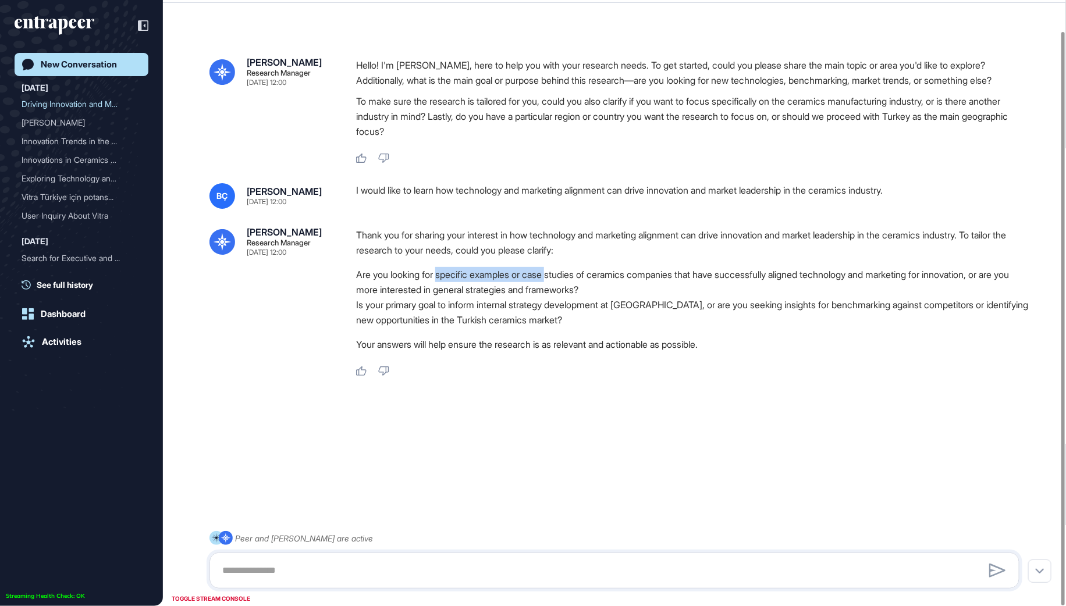
click at [558, 293] on li "Are you looking for specific examples or case studies of ceramics companies tha…" at bounding box center [692, 282] width 673 height 30
drag, startPoint x: 533, startPoint y: 287, endPoint x: 693, endPoint y: 294, distance: 160.2
click at [693, 294] on li "Are you looking for specific examples or case studies of ceramics companies tha…" at bounding box center [692, 282] width 673 height 30
copy li "case studies of ceramics companies"
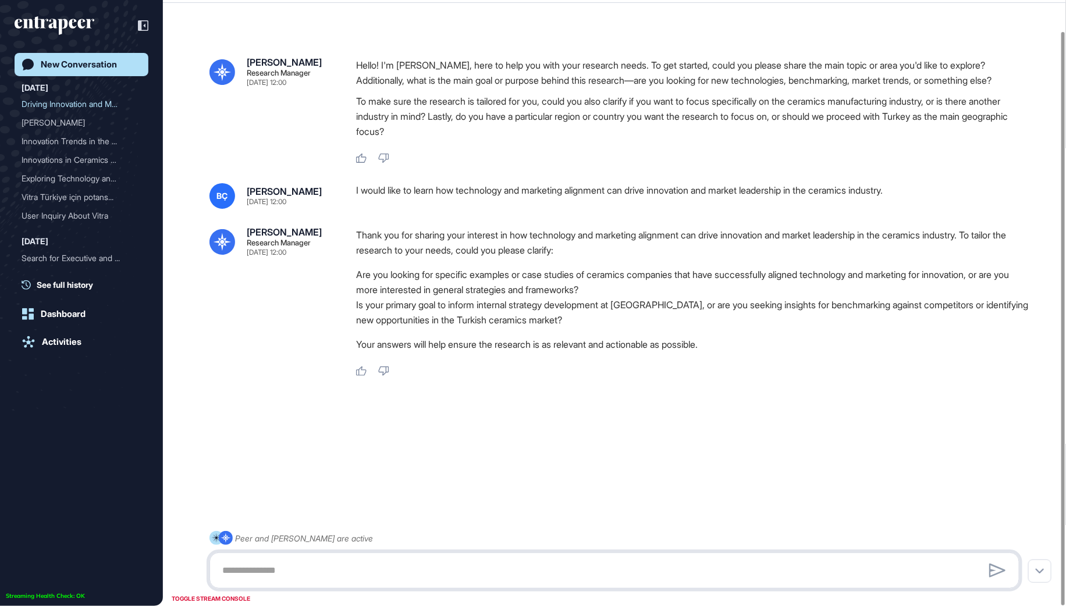
click at [303, 581] on textarea at bounding box center [615, 570] width 798 height 23
paste textarea "**********"
click at [879, 328] on li "Is your primary goal to inform internal strategy development at Kale, or are yo…" at bounding box center [692, 312] width 673 height 30
drag, startPoint x: 942, startPoint y: 320, endPoint x: 790, endPoint y: 327, distance: 152.0
click at [790, 327] on li "Is your primary goal to inform internal strategy development at Kale, or are yo…" at bounding box center [692, 312] width 673 height 30
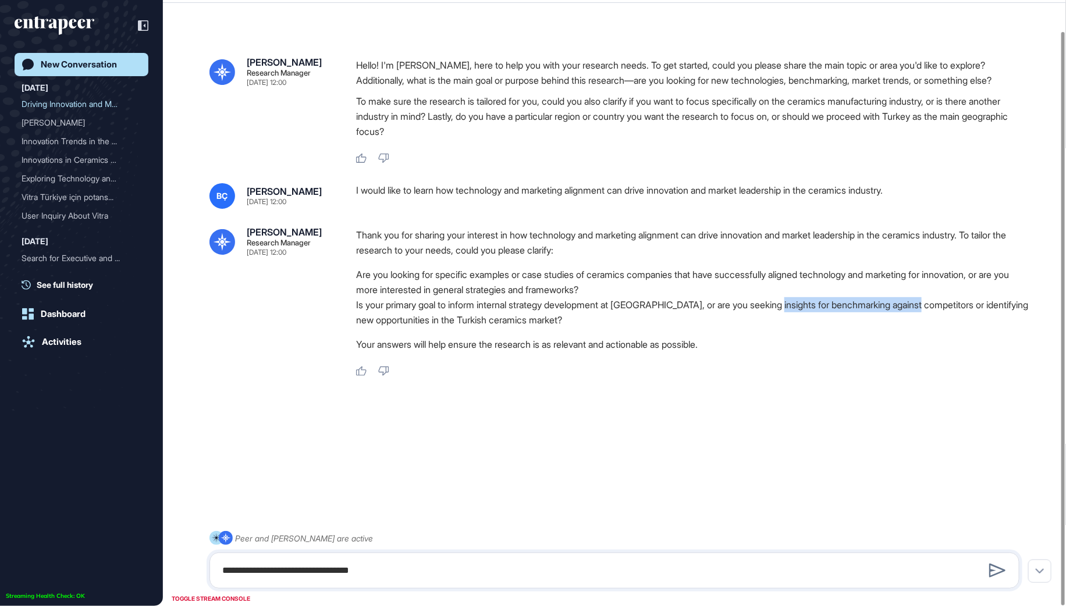
copy li "benchmarking against competitors"
click at [460, 581] on textarea "**********" at bounding box center [615, 570] width 798 height 23
paste textarea "**********"
type textarea "**********"
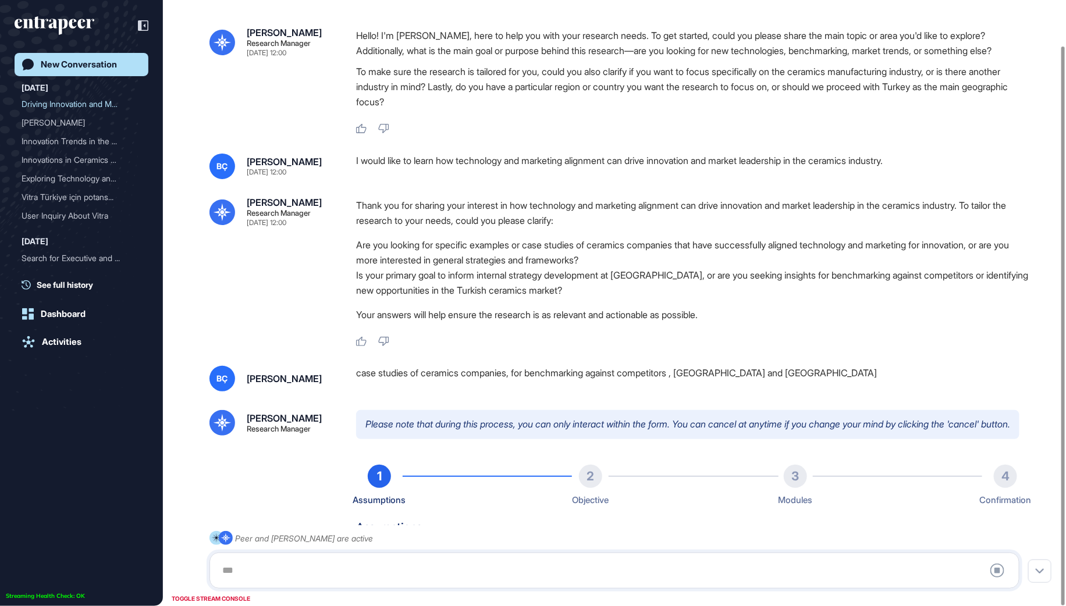
scroll to position [17, 0]
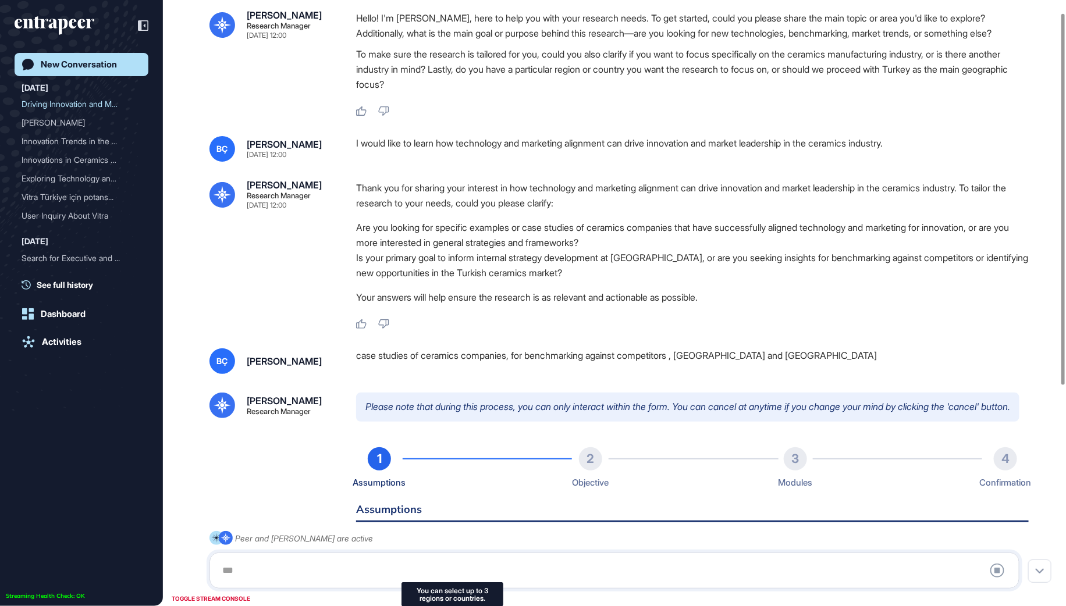
type input "**********"
type input "*"
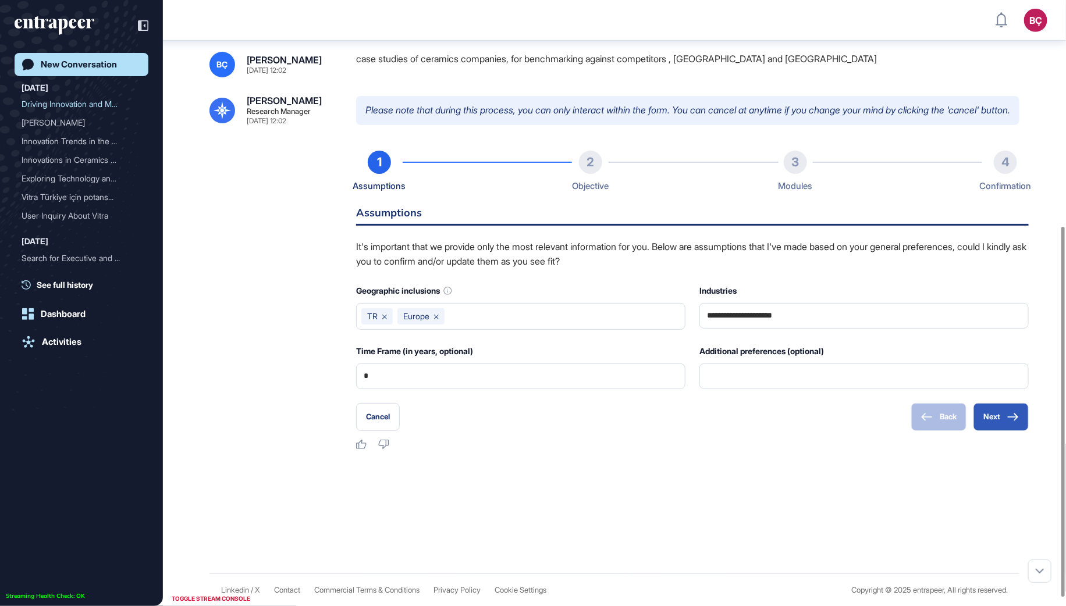
scroll to position [384, 0]
click at [326, 250] on div "**********" at bounding box center [615, 273] width 810 height 354
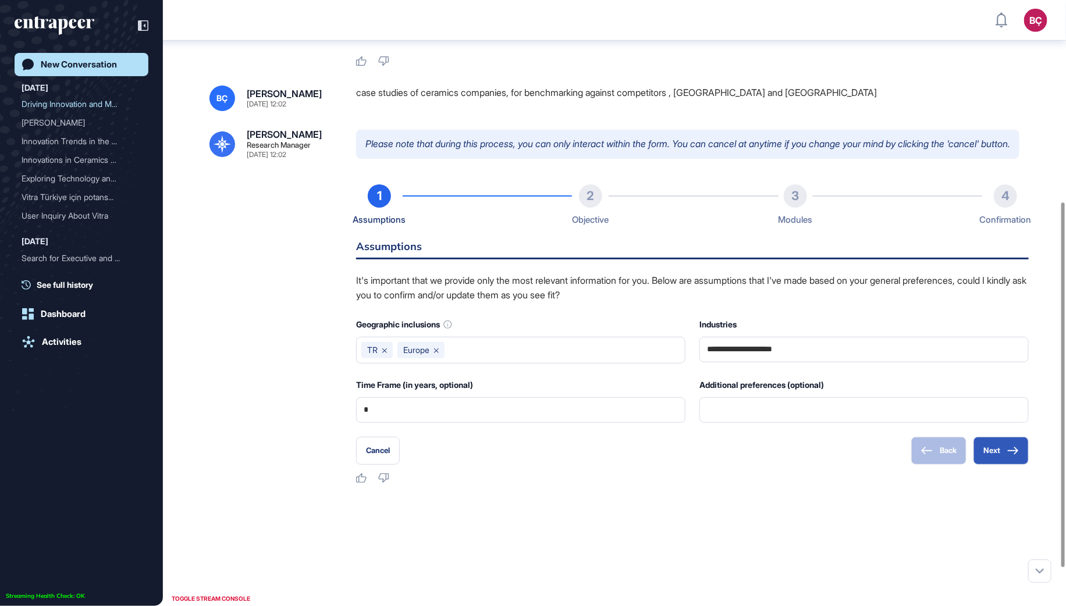
scroll to position [335, 0]
click at [736, 423] on input "text" at bounding box center [864, 411] width 314 height 24
type input "*"
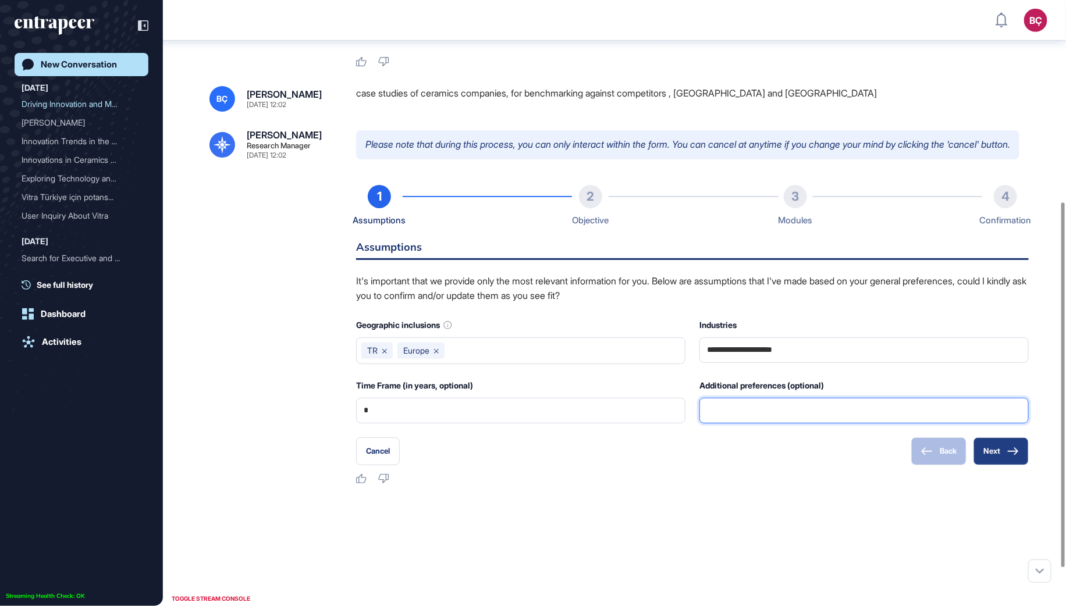
click at [991, 466] on button "Next" at bounding box center [1001, 452] width 55 height 28
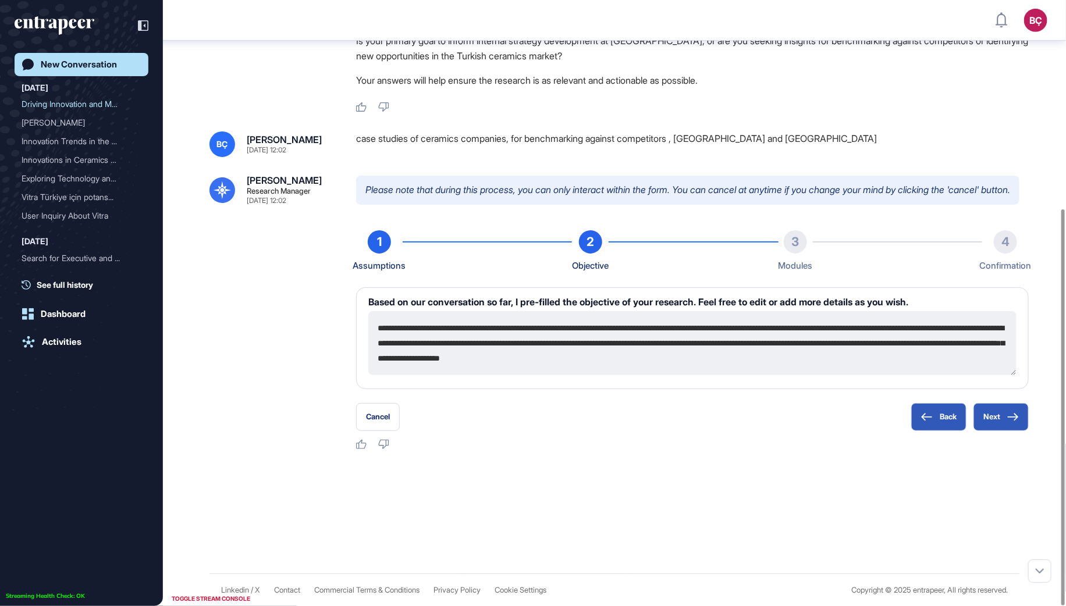
click at [576, 329] on textarea "**********" at bounding box center [692, 343] width 648 height 64
click at [801, 338] on textarea "**********" at bounding box center [692, 343] width 648 height 64
click at [449, 325] on textarea "**********" at bounding box center [692, 343] width 648 height 64
click at [646, 330] on textarea "**********" at bounding box center [692, 343] width 648 height 64
click at [997, 421] on button "Next" at bounding box center [1001, 417] width 55 height 28
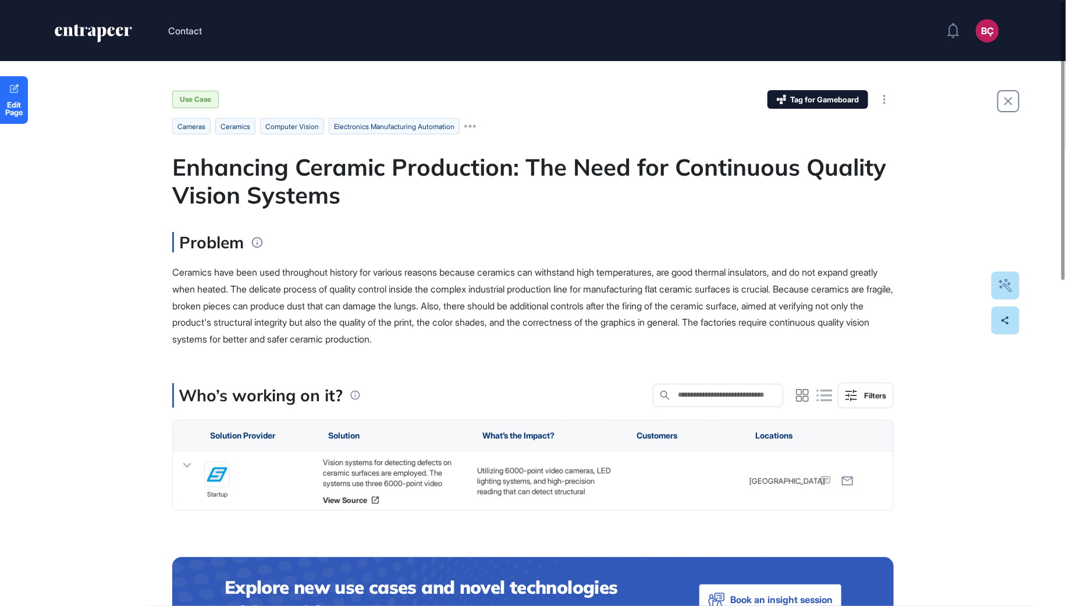
scroll to position [18, 0]
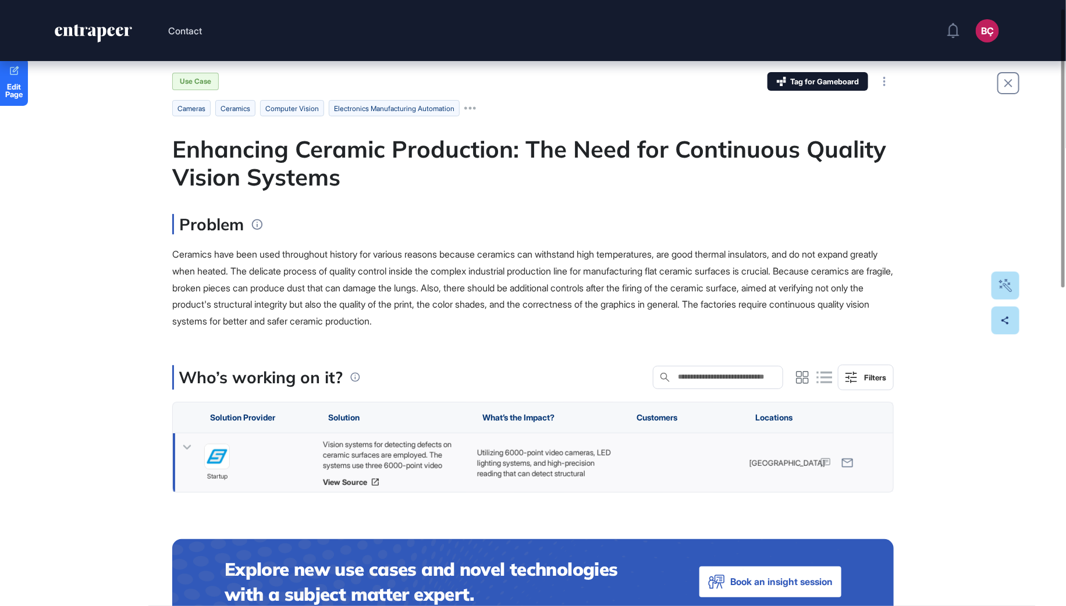
click at [190, 446] on icon at bounding box center [187, 447] width 8 height 5
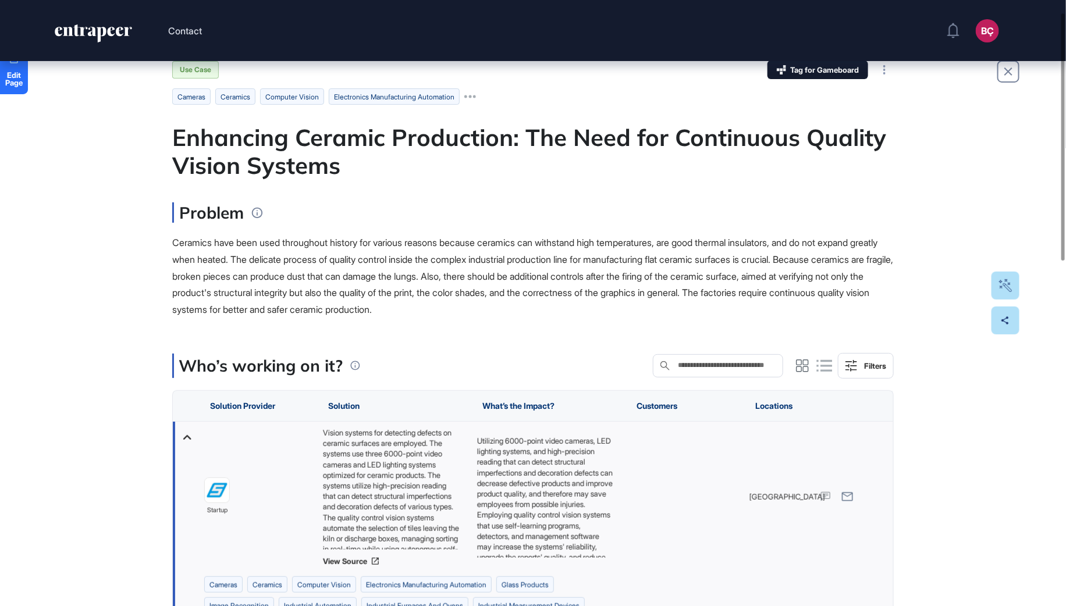
scroll to position [34, 0]
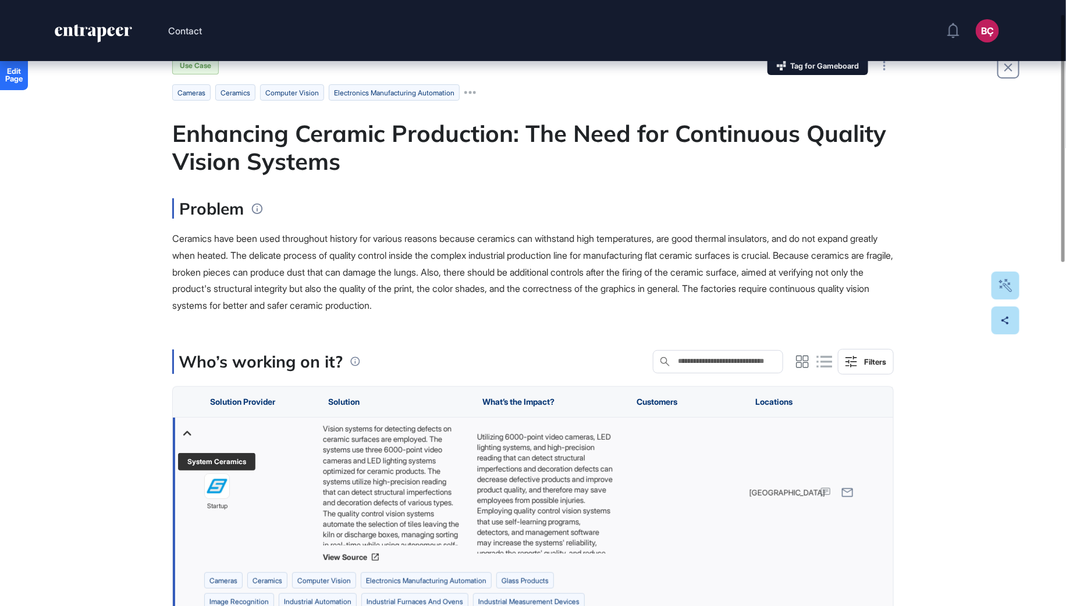
click at [221, 483] on img at bounding box center [217, 486] width 24 height 24
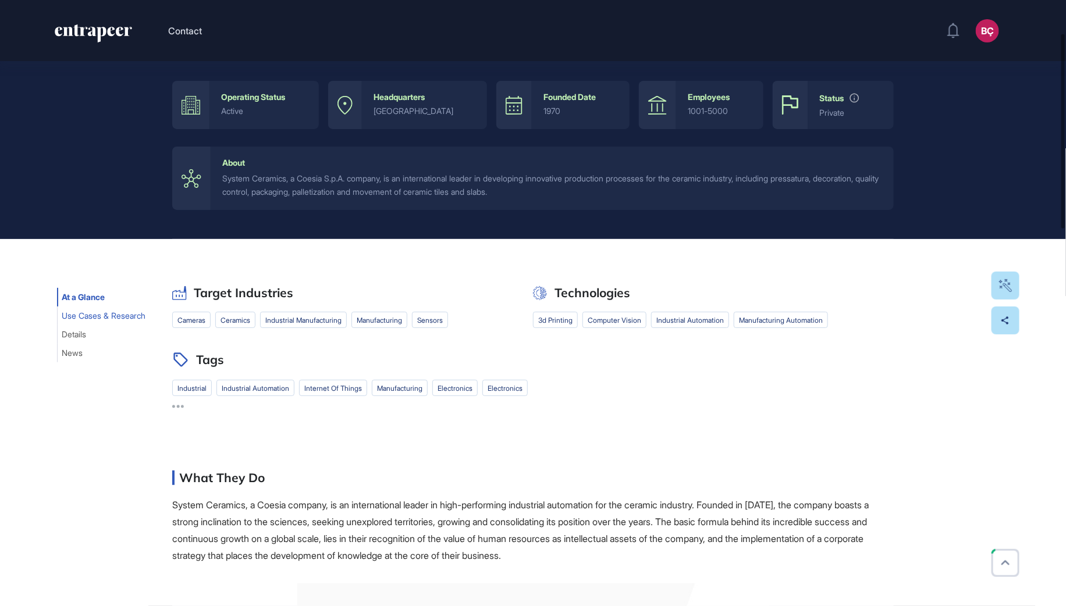
click at [105, 315] on span "Use Cases & Research" at bounding box center [104, 315] width 84 height 9
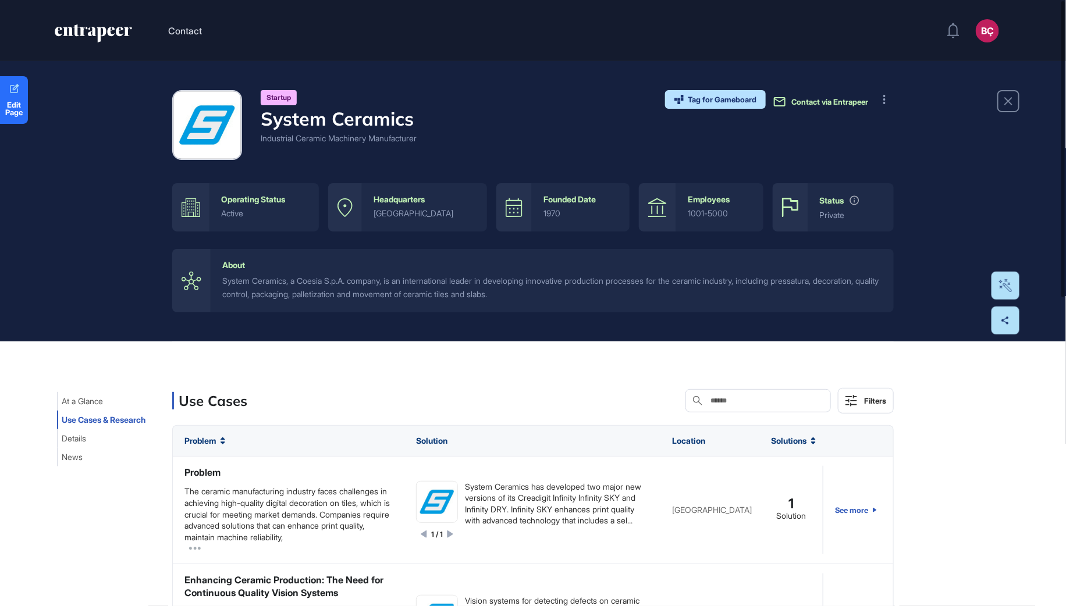
click at [839, 102] on span "Contact via Entrapeer" at bounding box center [830, 101] width 77 height 9
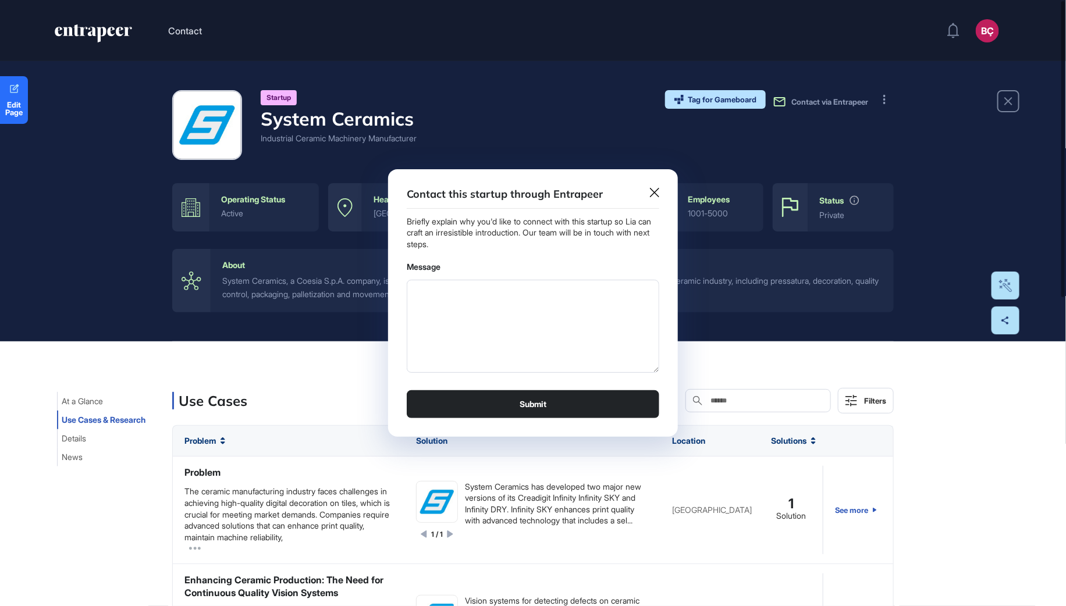
click at [655, 190] on icon at bounding box center [654, 192] width 9 height 9
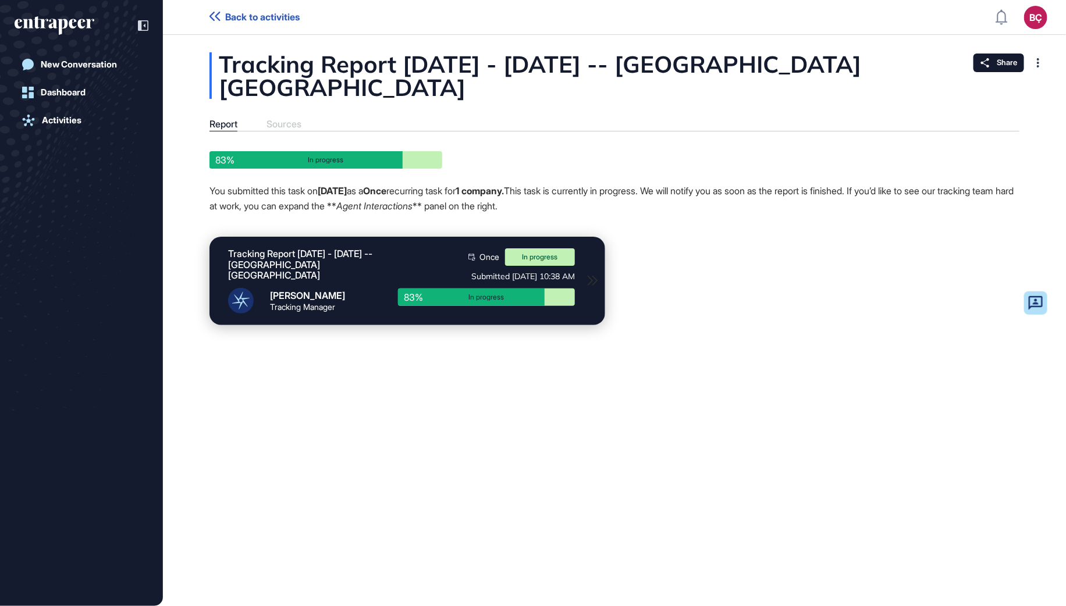
scroll to position [1, 1]
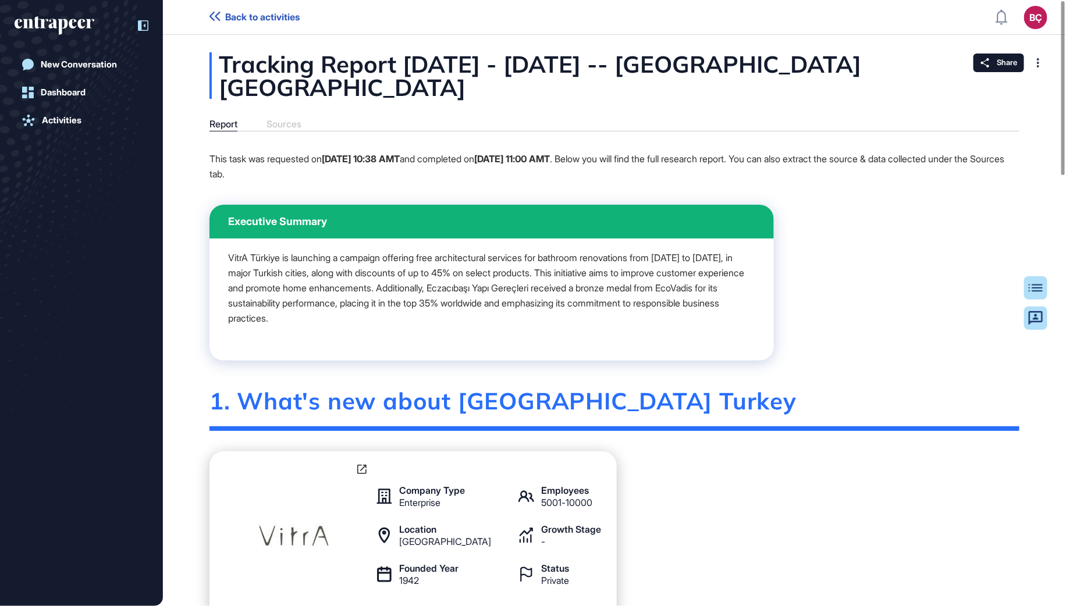
click at [146, 26] on icon at bounding box center [143, 25] width 10 height 10
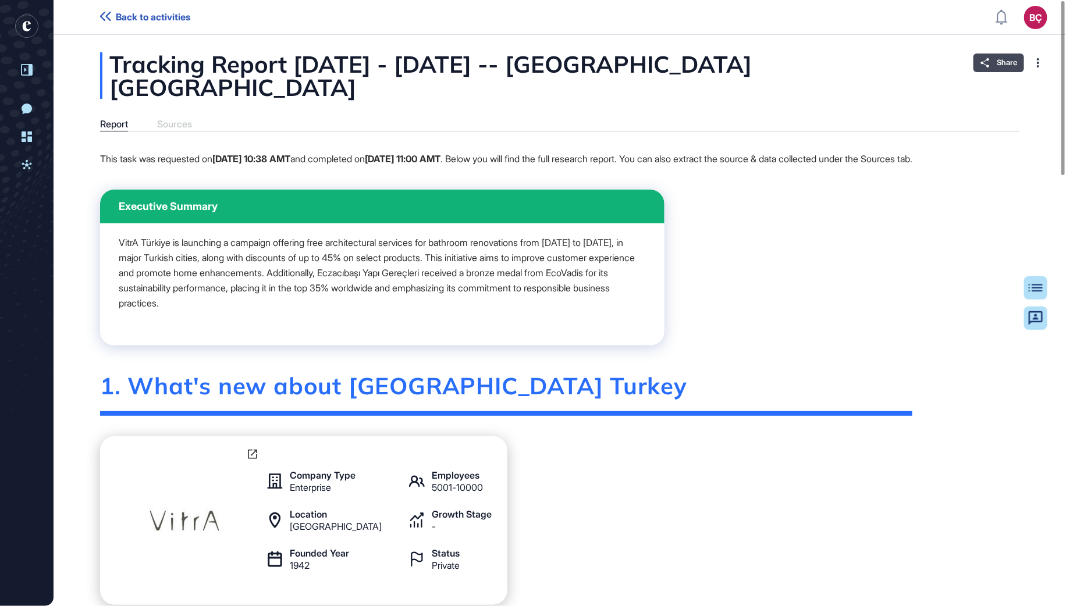
click at [976, 61] on div "Share" at bounding box center [999, 63] width 51 height 19
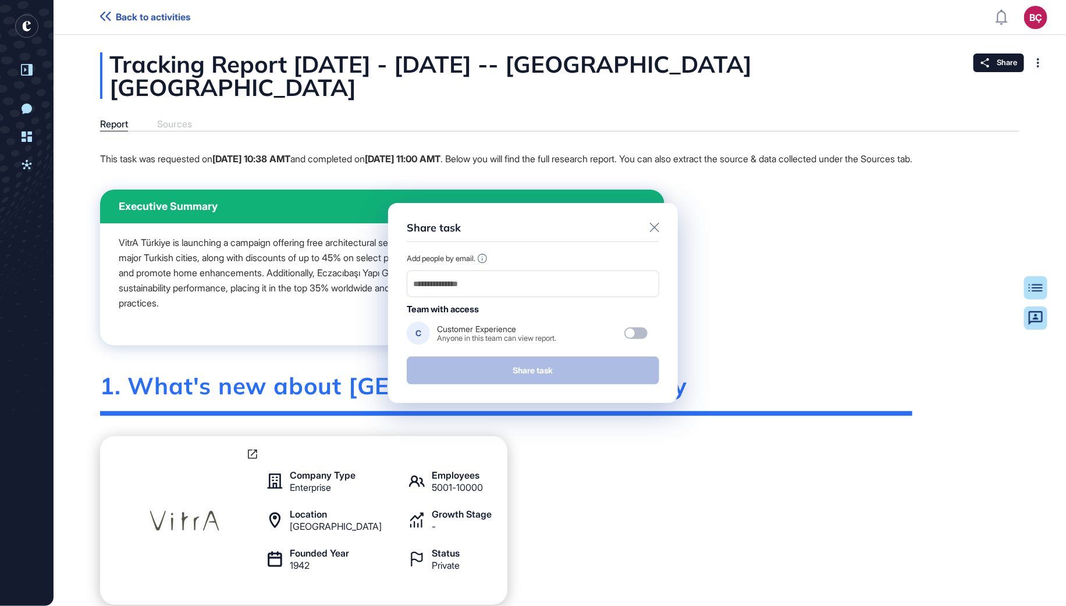
click at [653, 222] on div at bounding box center [654, 229] width 9 height 14
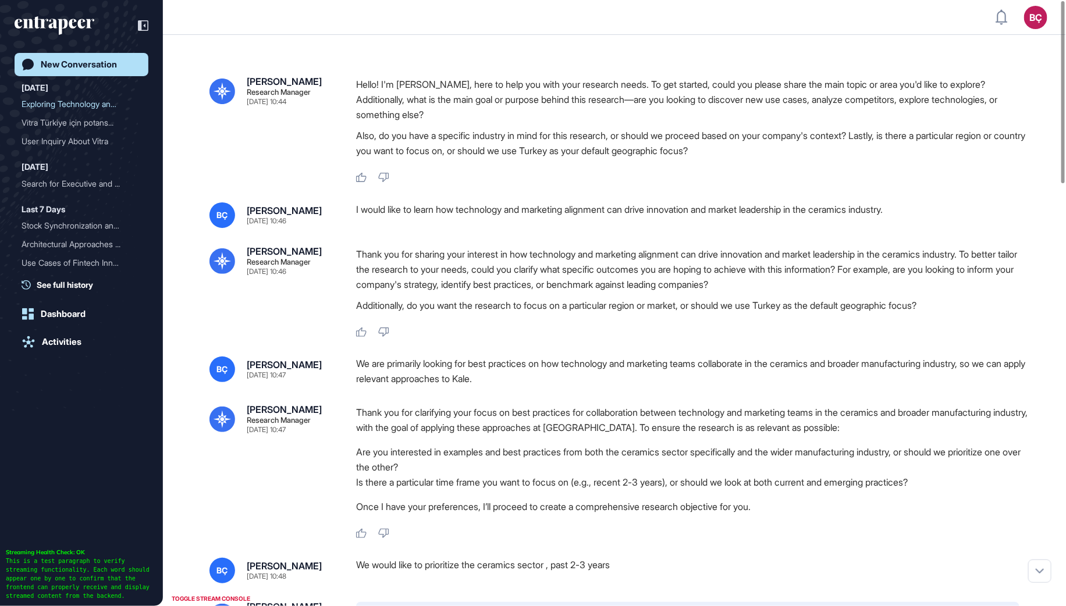
click at [453, 207] on div "I would like to learn how technology and marketing alignment can drive innovati…" at bounding box center [692, 216] width 673 height 26
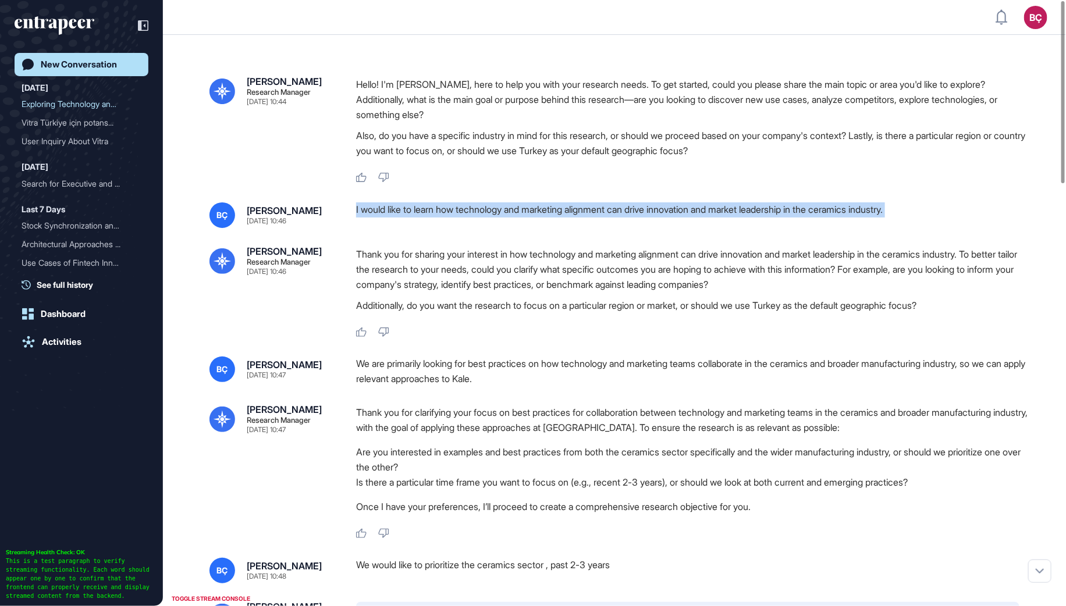
click at [453, 207] on div "I would like to learn how technology and marketing alignment can drive innovati…" at bounding box center [692, 216] width 673 height 26
copy div "I would like to learn how technology and marketing alignment can drive innovati…"
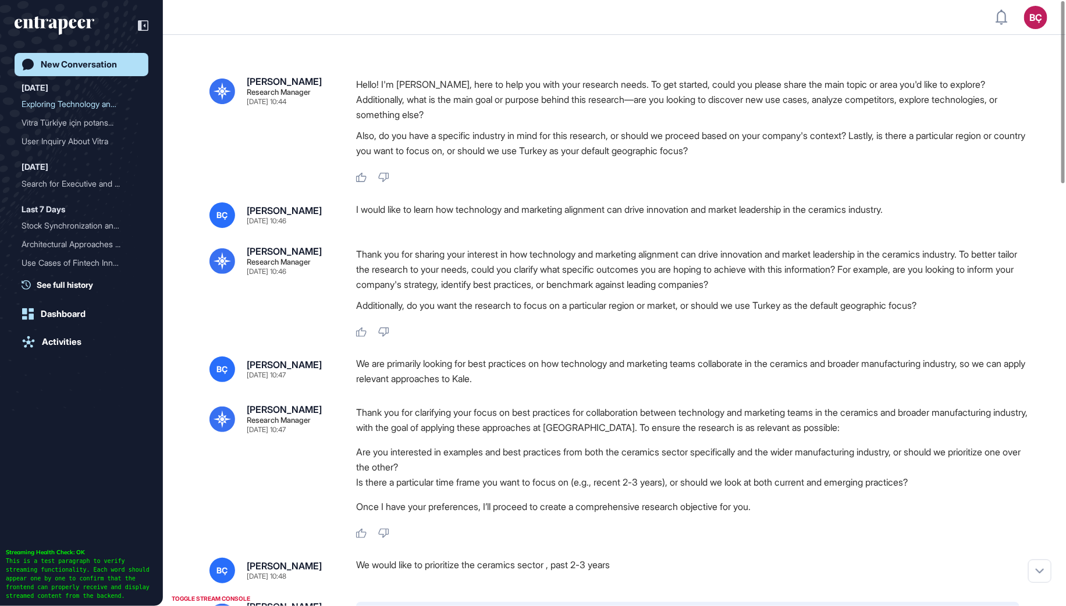
click at [449, 242] on div "BÇ Beril Çiftci Sep 19, 2025 10:46 I would like to learn how technology and mar…" at bounding box center [615, 271] width 810 height 136
click at [447, 210] on div "I would like to learn how technology and marketing alignment can drive innovati…" at bounding box center [692, 216] width 673 height 26
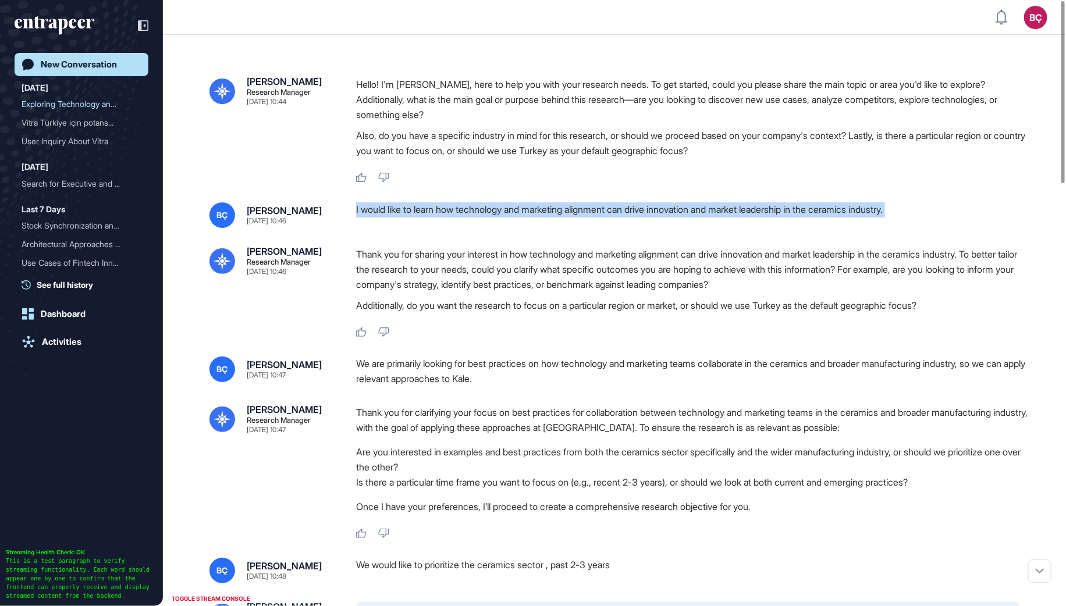
click at [447, 210] on div "I would like to learn how technology and marketing alignment can drive innovati…" at bounding box center [692, 216] width 673 height 26
copy div "I would like to learn how technology and marketing alignment can drive innovati…"
click at [470, 205] on div "I would like to learn how technology and marketing alignment can drive innovati…" at bounding box center [692, 216] width 673 height 26
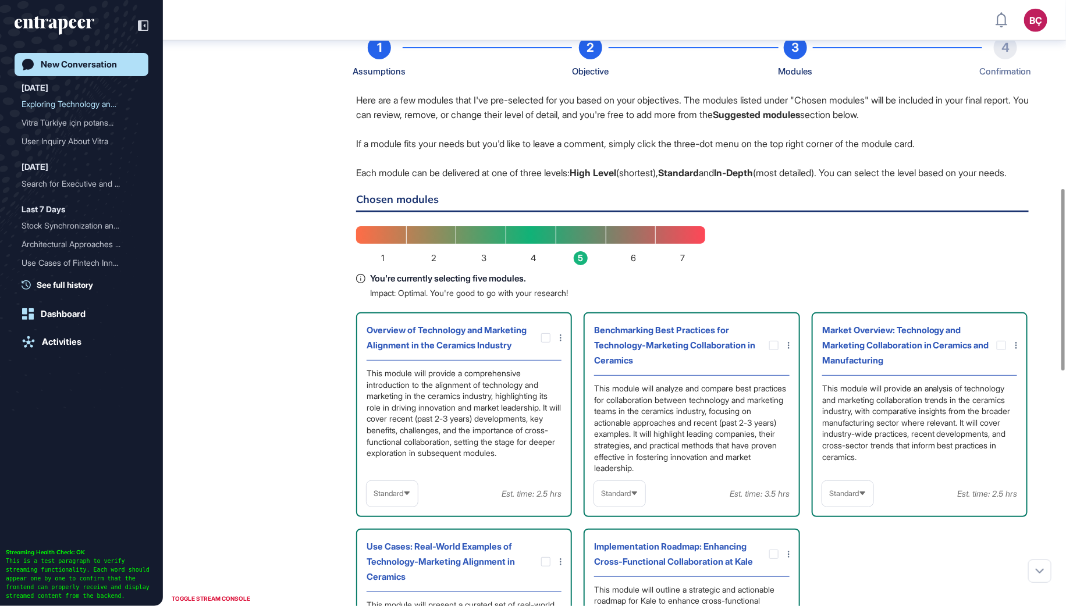
scroll to position [625, 0]
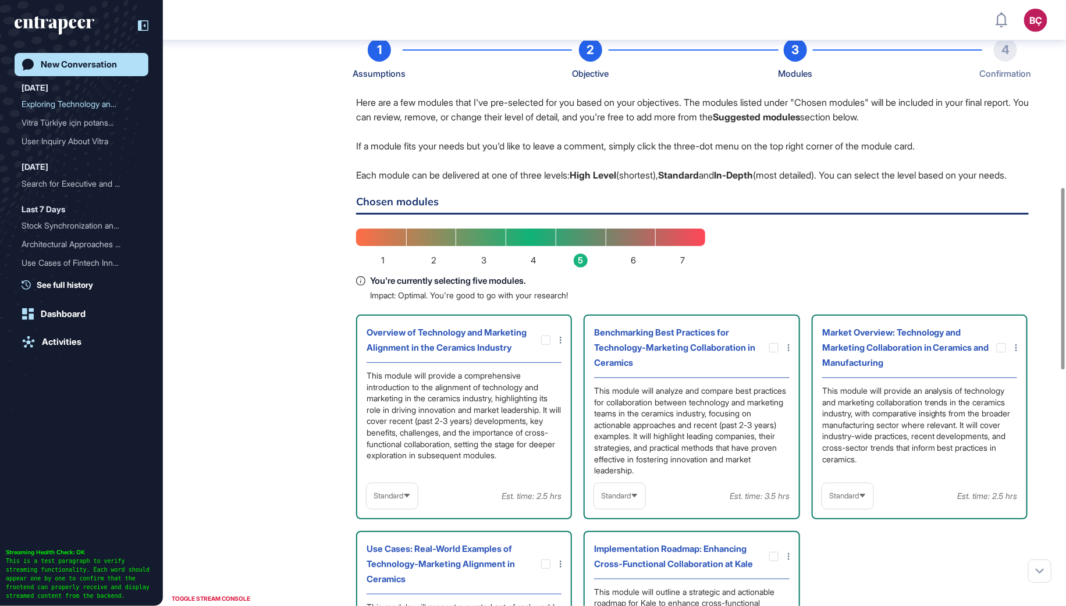
click at [143, 27] on icon at bounding box center [143, 25] width 10 height 10
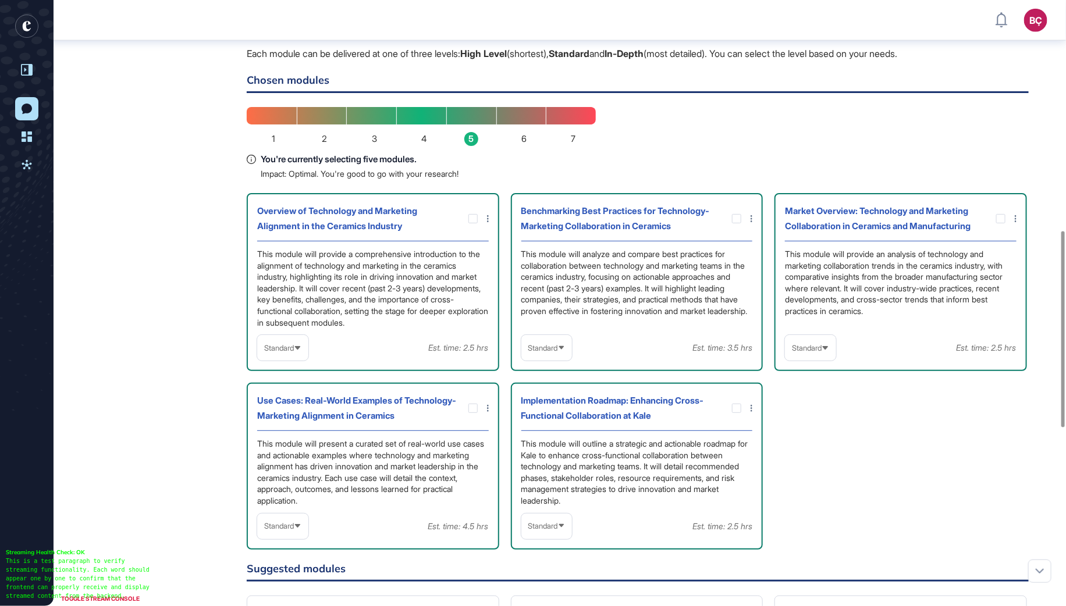
scroll to position [711, 0]
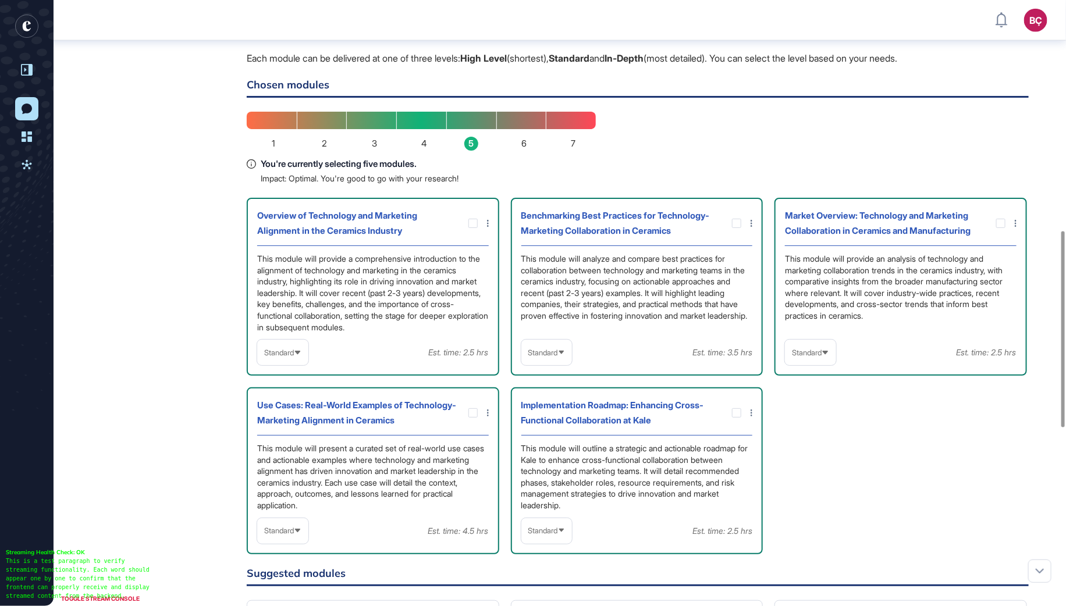
click at [544, 349] on span "Standard" at bounding box center [543, 353] width 30 height 9
click at [556, 427] on li "In-depth" at bounding box center [547, 427] width 44 height 23
click at [815, 349] on span "Standard" at bounding box center [807, 353] width 30 height 9
click at [818, 427] on li "In-depth" at bounding box center [811, 427] width 44 height 23
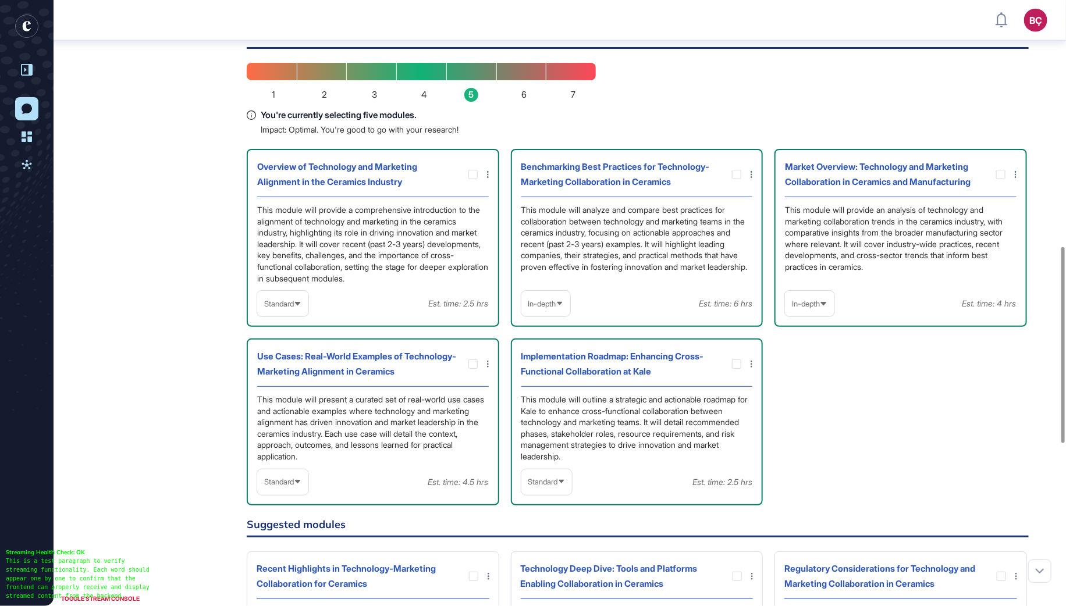
scroll to position [761, 0]
click at [0, 0] on icon at bounding box center [0, 0] width 0 height 0
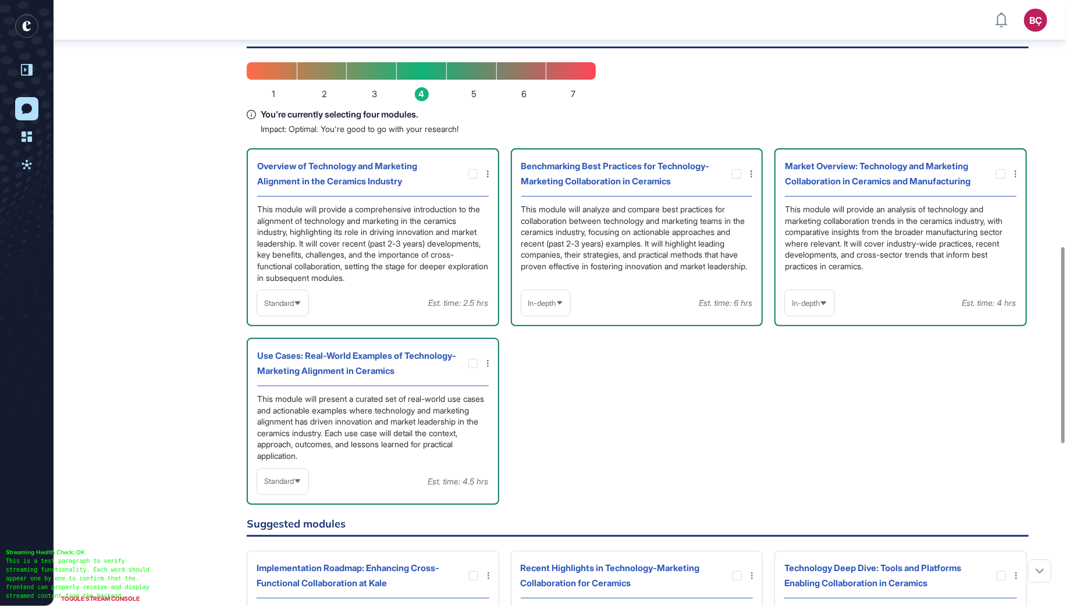
click at [296, 478] on icon at bounding box center [298, 482] width 8 height 8
click at [293, 506] on li "High-Level" at bounding box center [283, 509] width 44 height 23
click at [586, 441] on div "Overview of Technology and Marketing Alignment in the Ceramics Industry This mo…" at bounding box center [638, 326] width 782 height 357
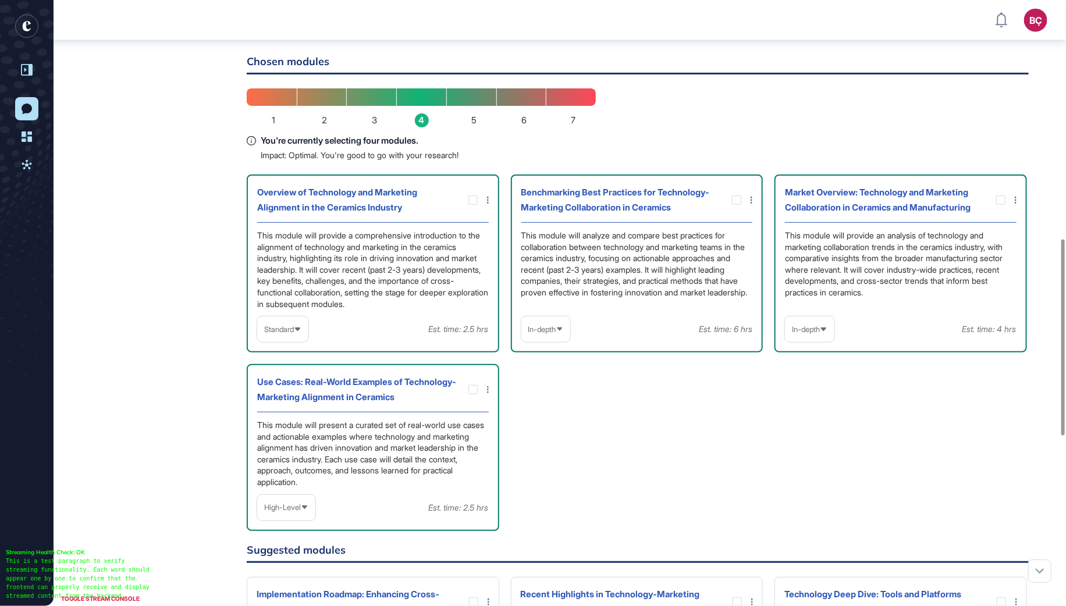
scroll to position [737, 0]
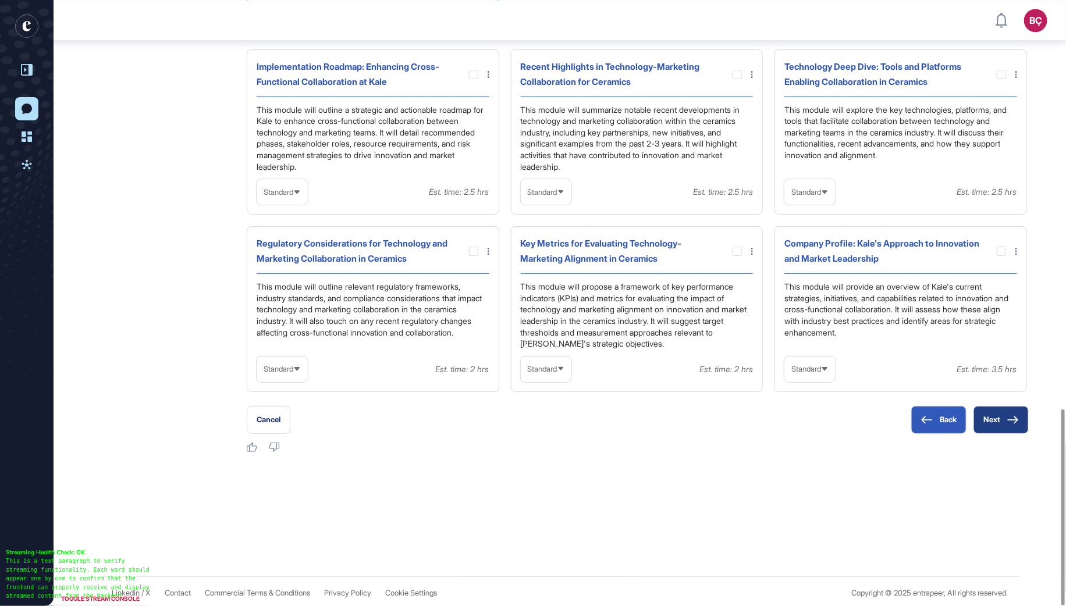
click at [1006, 427] on button "Next" at bounding box center [1001, 420] width 55 height 28
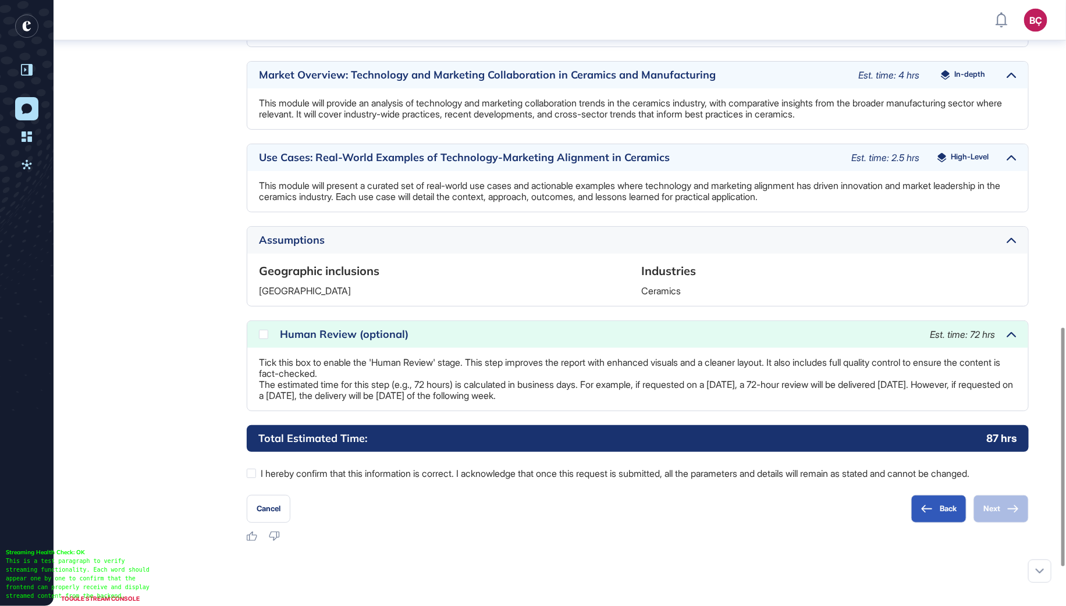
scroll to position [871, 0]
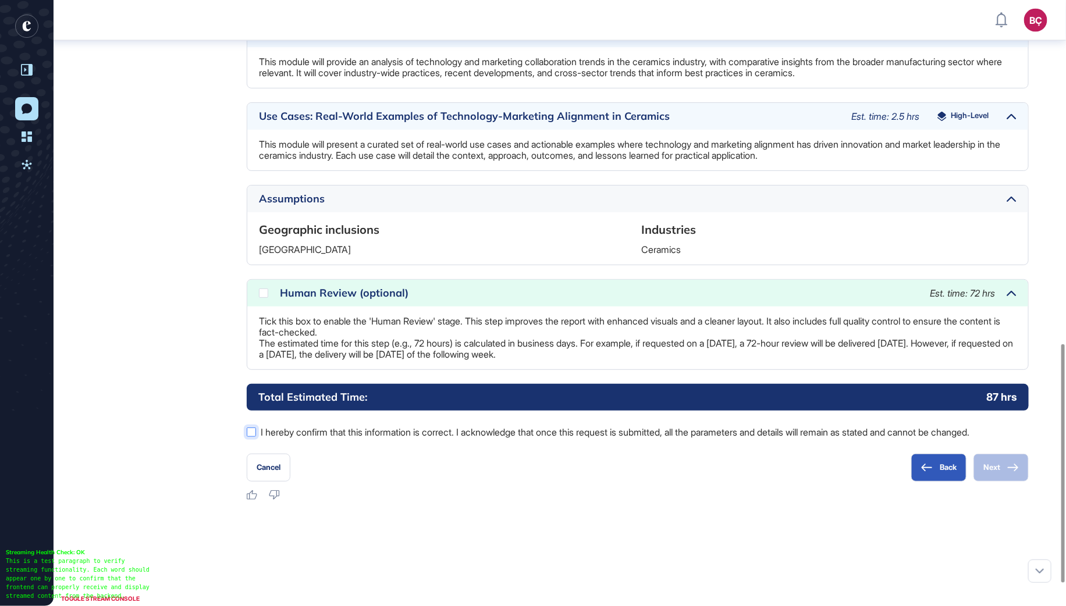
click at [251, 437] on div at bounding box center [251, 432] width 9 height 9
click at [0, 0] on icon at bounding box center [0, 0] width 0 height 0
drag, startPoint x: 989, startPoint y: 402, endPoint x: 1008, endPoint y: 402, distance: 18.1
click at [1008, 402] on p "15 hrs" at bounding box center [1002, 397] width 29 height 15
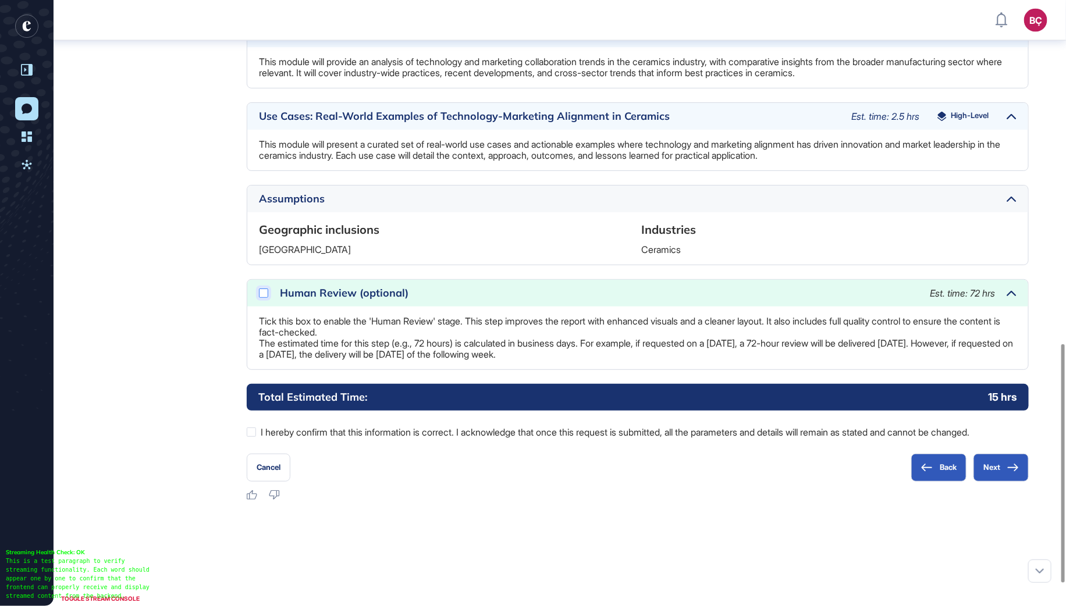
click at [262, 298] on div at bounding box center [263, 293] width 9 height 9
click at [0, 0] on icon at bounding box center [0, 0] width 0 height 0
click at [340, 440] on label "I hereby confirm that this information is correct. I acknowledge that once this…" at bounding box center [638, 432] width 782 height 15
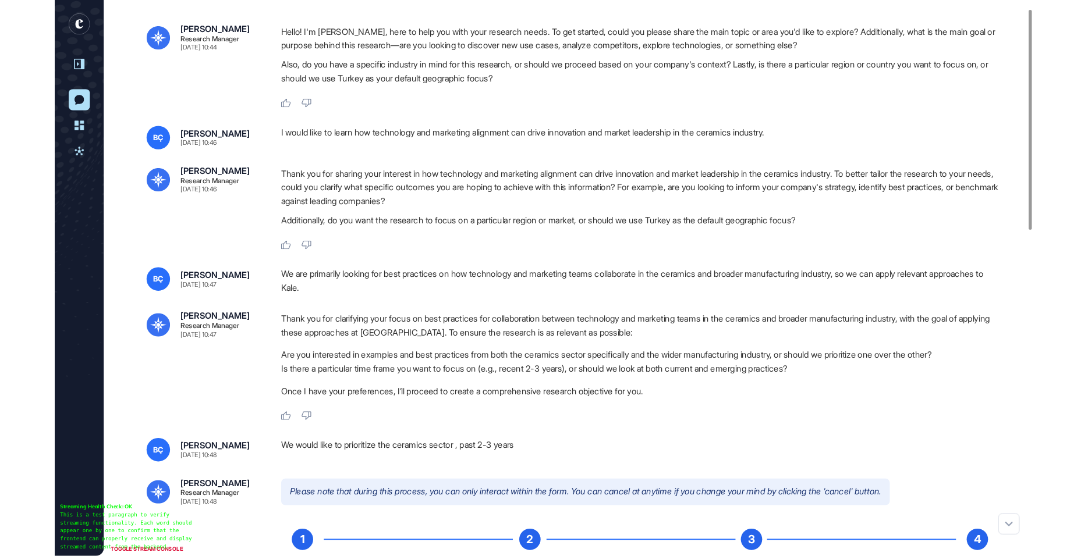
scroll to position [0, 0]
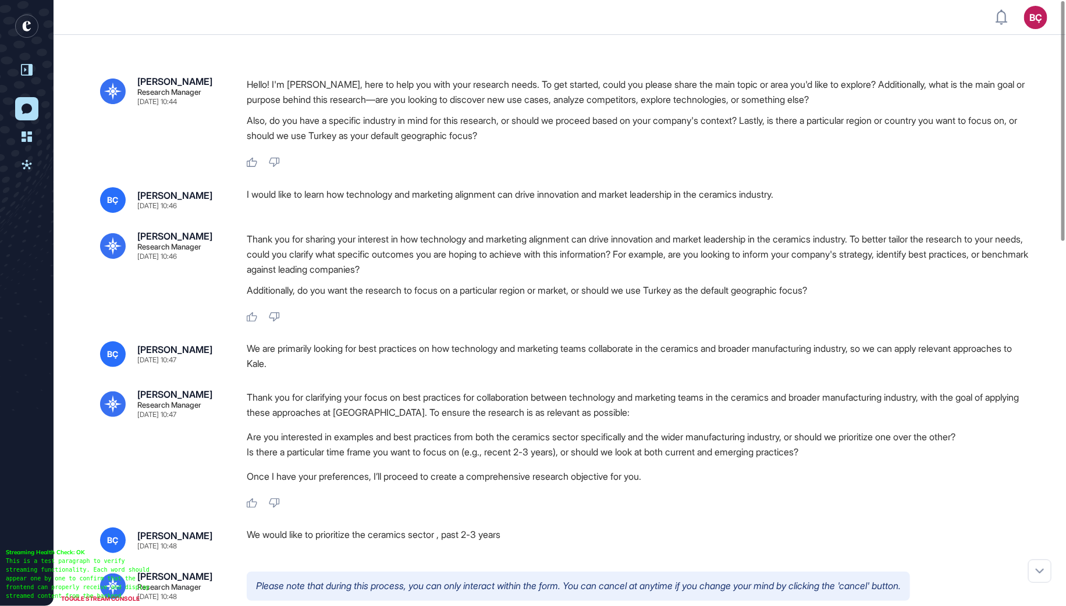
click at [28, 60] on div at bounding box center [27, 70] width 22 height 22
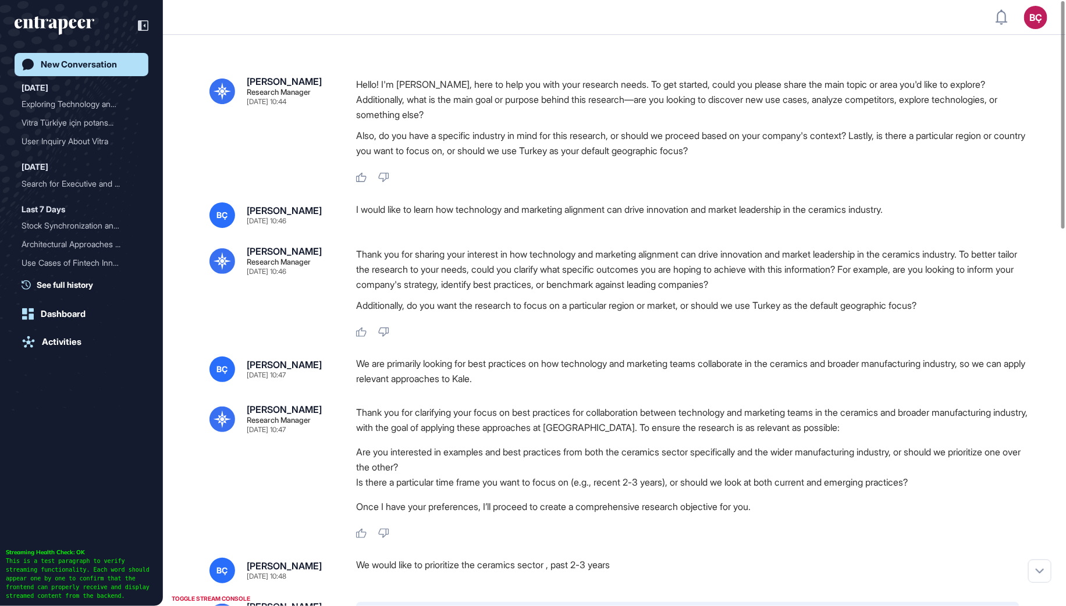
click at [49, 65] on div "New Conversation" at bounding box center [79, 64] width 76 height 10
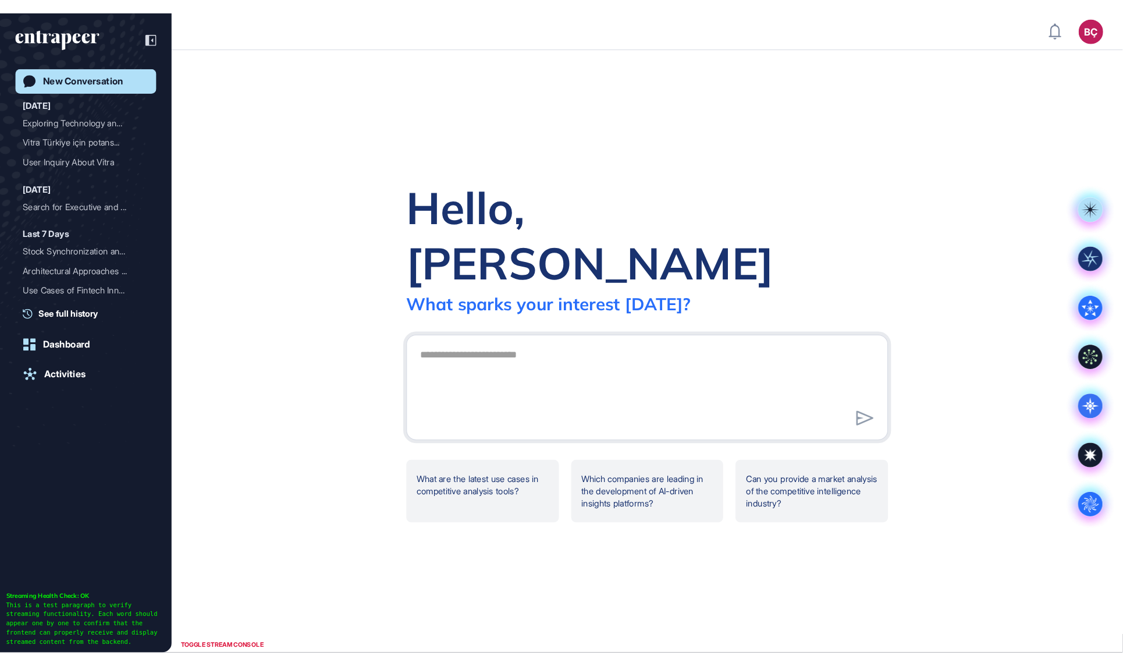
scroll to position [606, 1066]
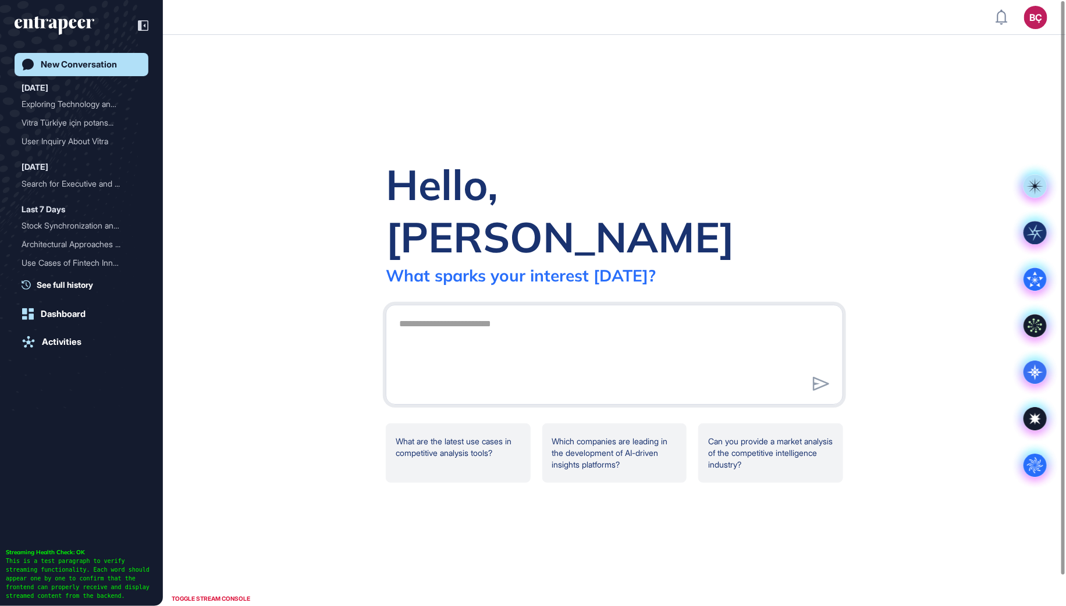
click at [83, 68] on div "New Conversation" at bounding box center [79, 64] width 76 height 10
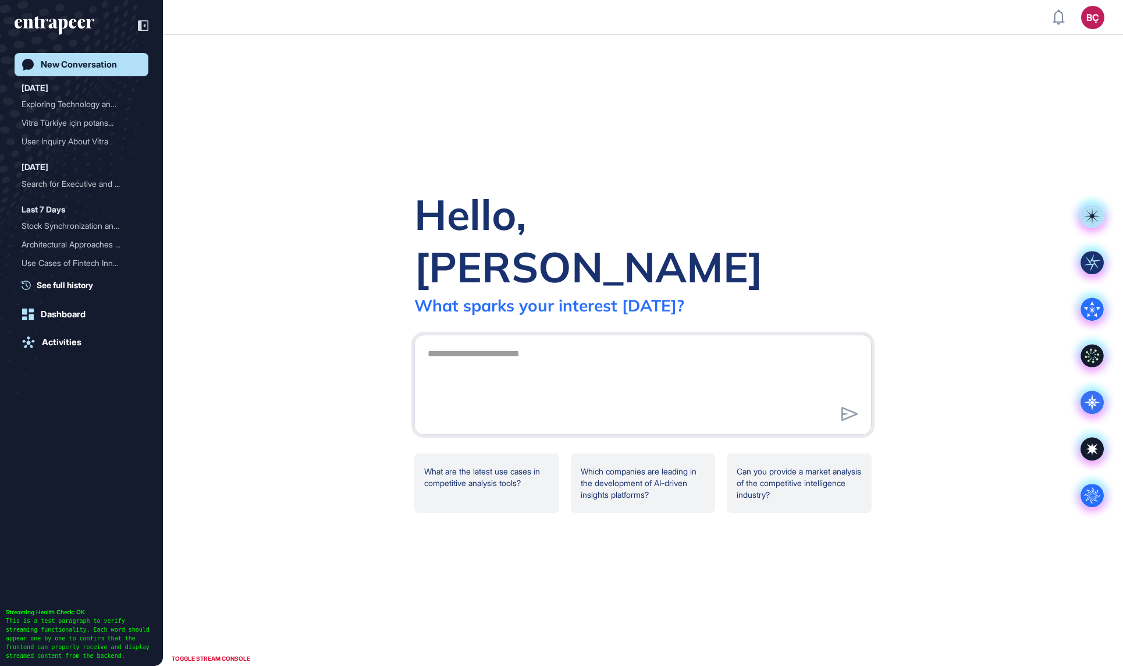
scroll to position [665, 1123]
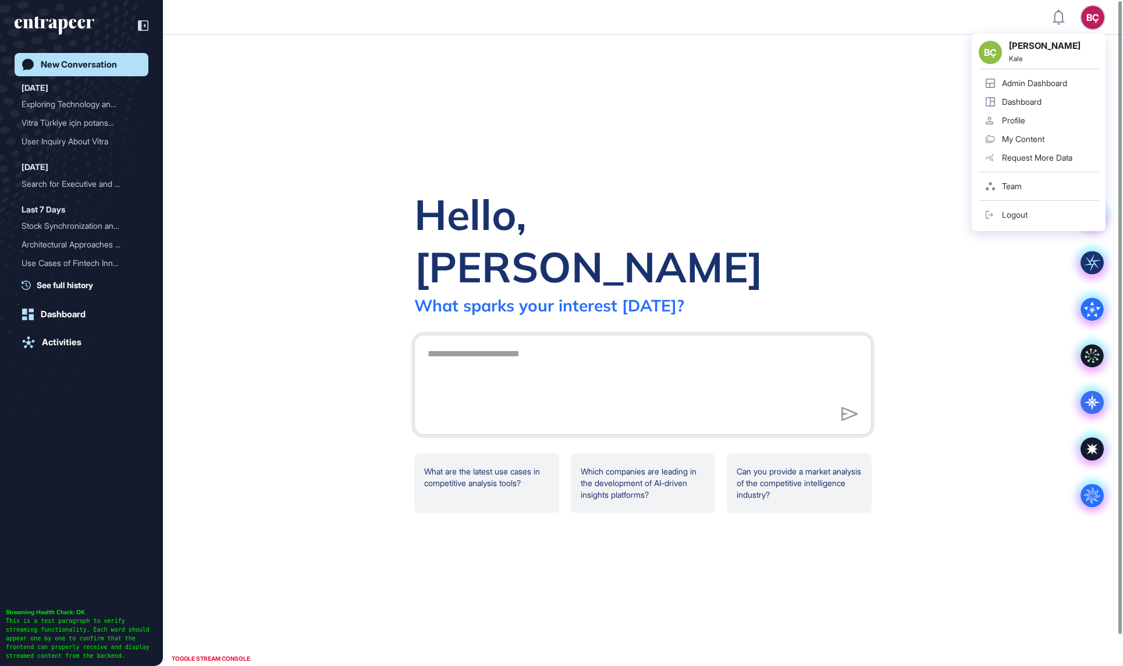
click at [1055, 87] on div "Admin Dashboard" at bounding box center [1034, 83] width 65 height 9
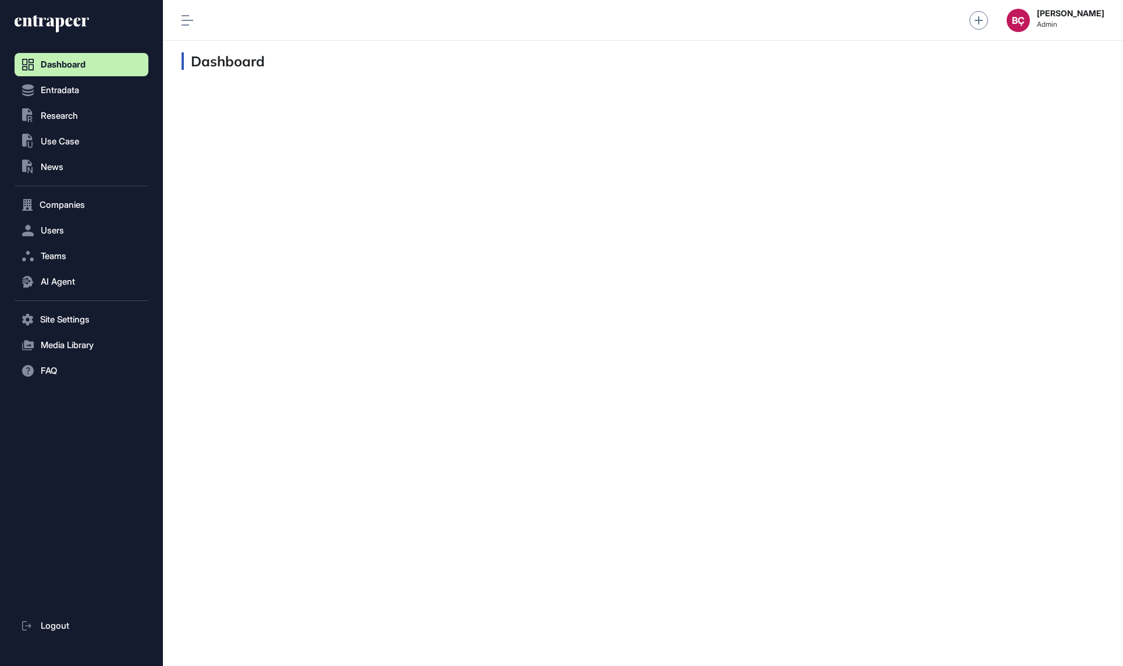
scroll to position [1, 1]
click at [69, 235] on button "Users" at bounding box center [82, 230] width 134 height 23
click at [65, 256] on span "User List" at bounding box center [54, 254] width 33 height 9
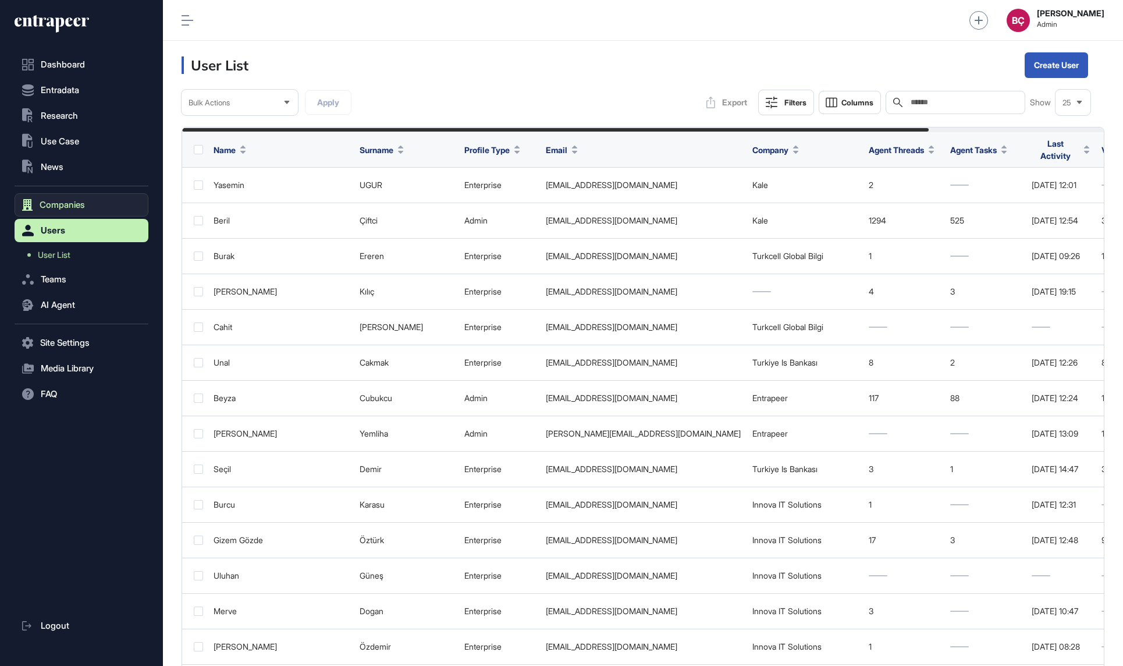
click at [60, 210] on span "Companies" at bounding box center [62, 204] width 45 height 9
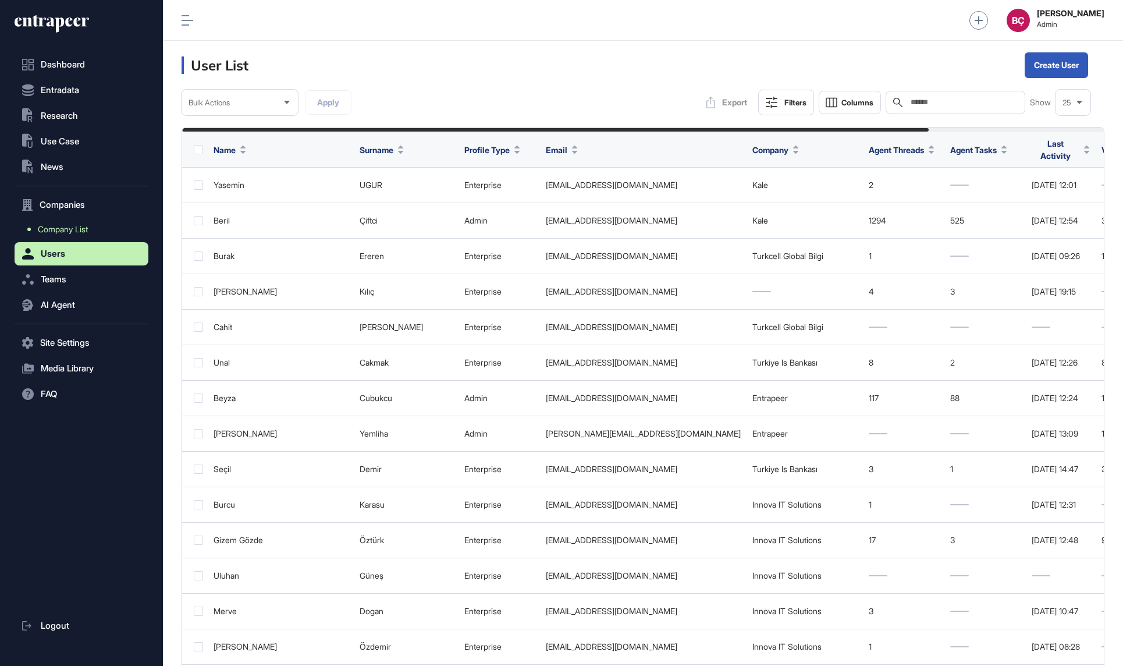
click at [63, 231] on span "Company List" at bounding box center [63, 229] width 50 height 9
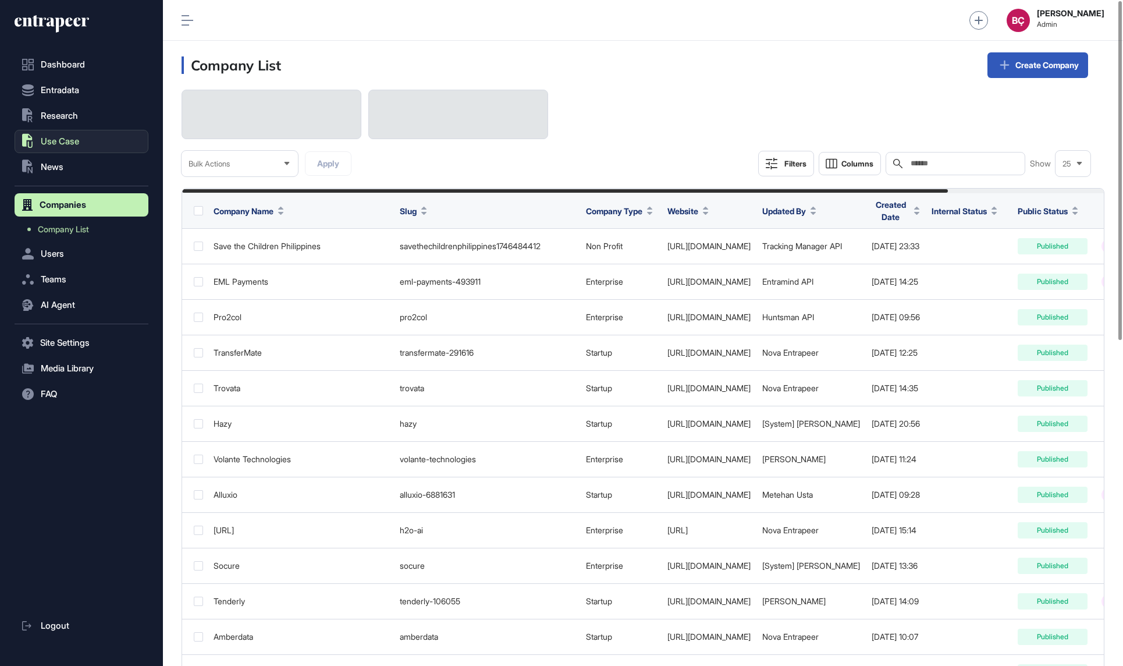
click at [68, 141] on span "Use Case" at bounding box center [60, 141] width 38 height 9
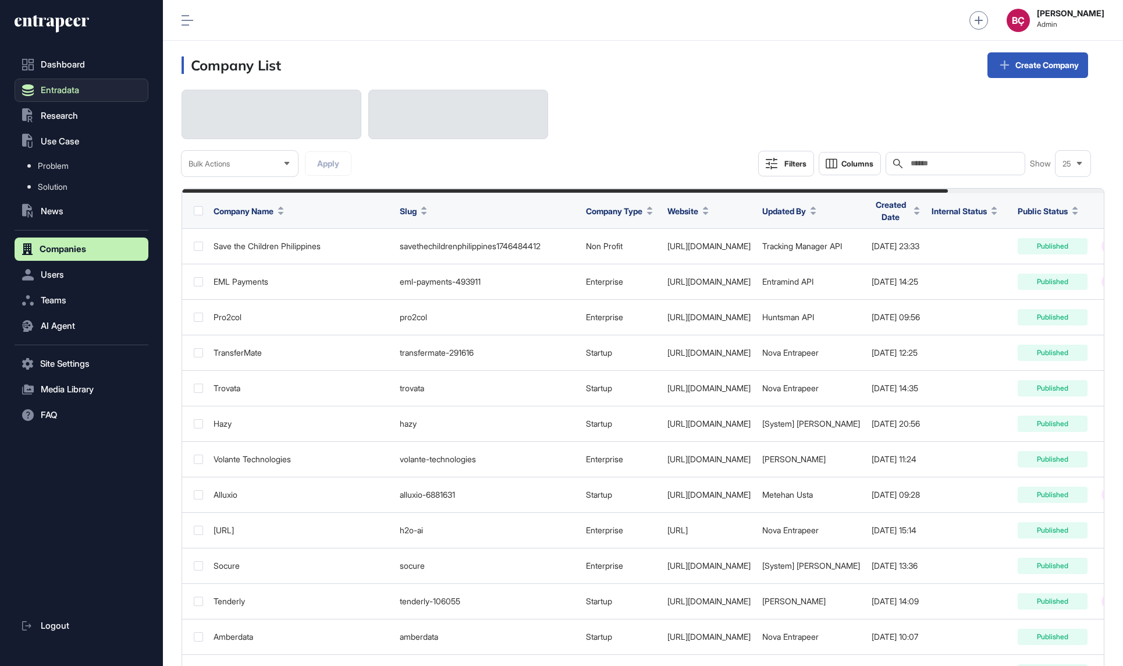
click at [68, 97] on button "Entradata" at bounding box center [82, 90] width 134 height 23
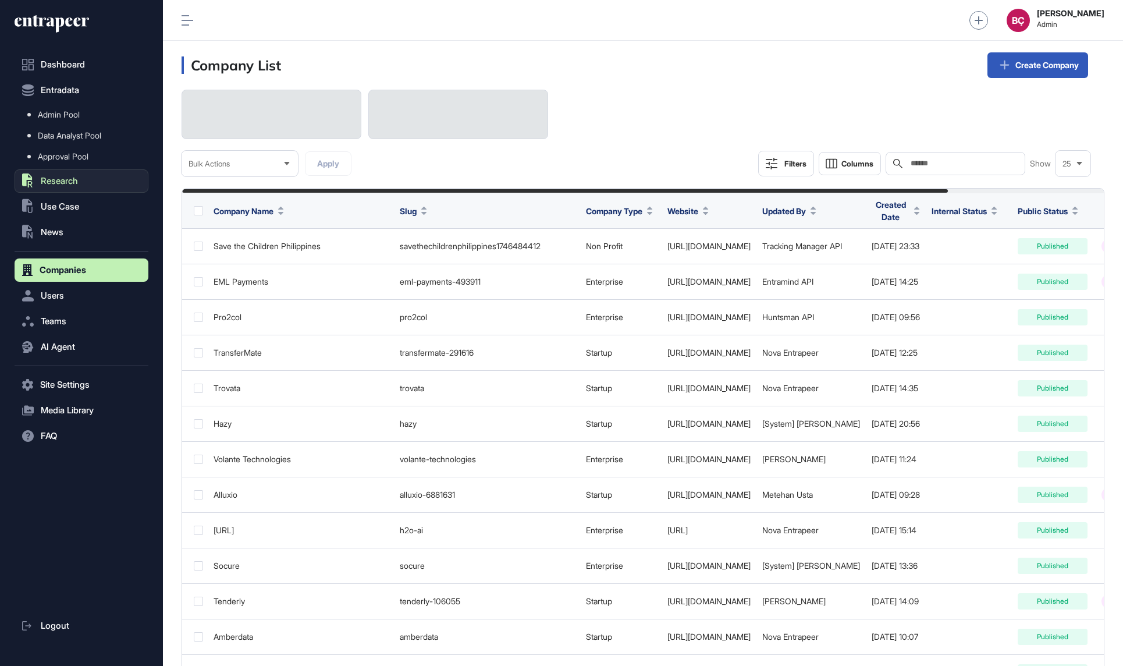
click at [69, 185] on span "Research" at bounding box center [59, 180] width 37 height 9
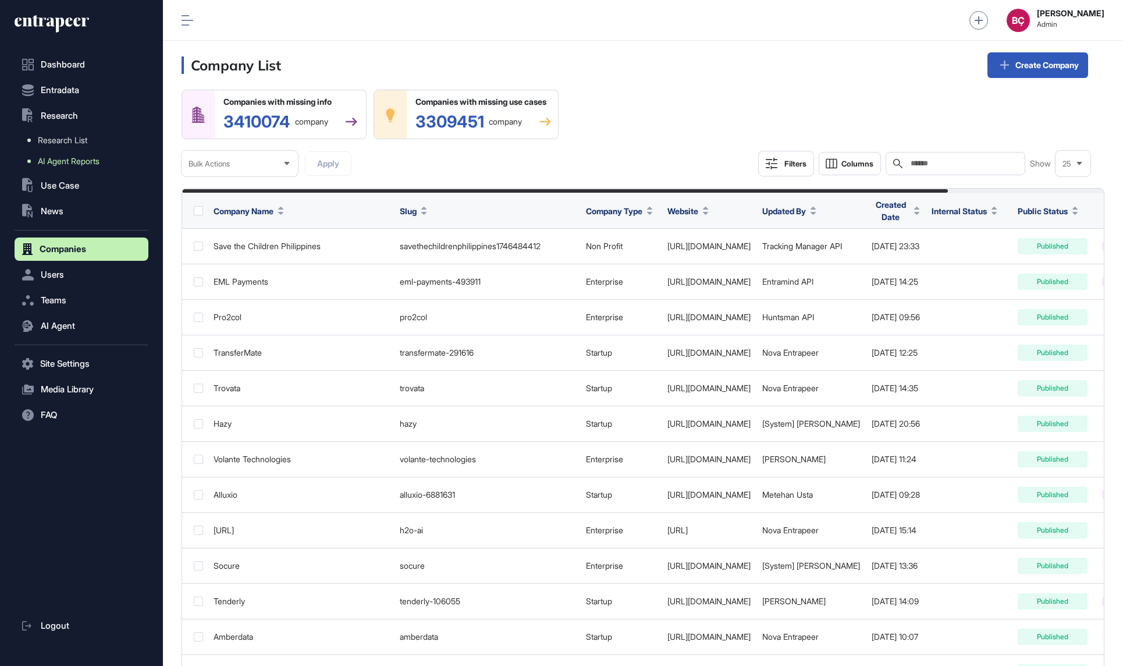
click at [73, 154] on link "AI Agent Reports" at bounding box center [84, 161] width 128 height 21
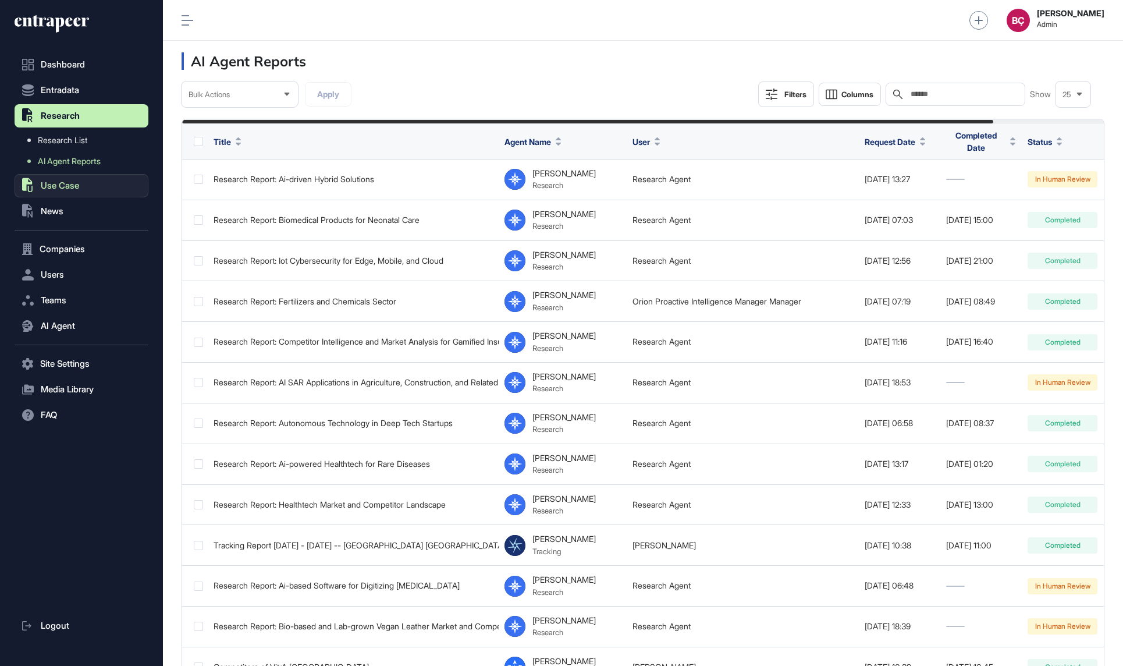
click at [73, 188] on span "Use Case" at bounding box center [60, 185] width 38 height 9
click at [72, 95] on button "Entradata" at bounding box center [82, 90] width 134 height 23
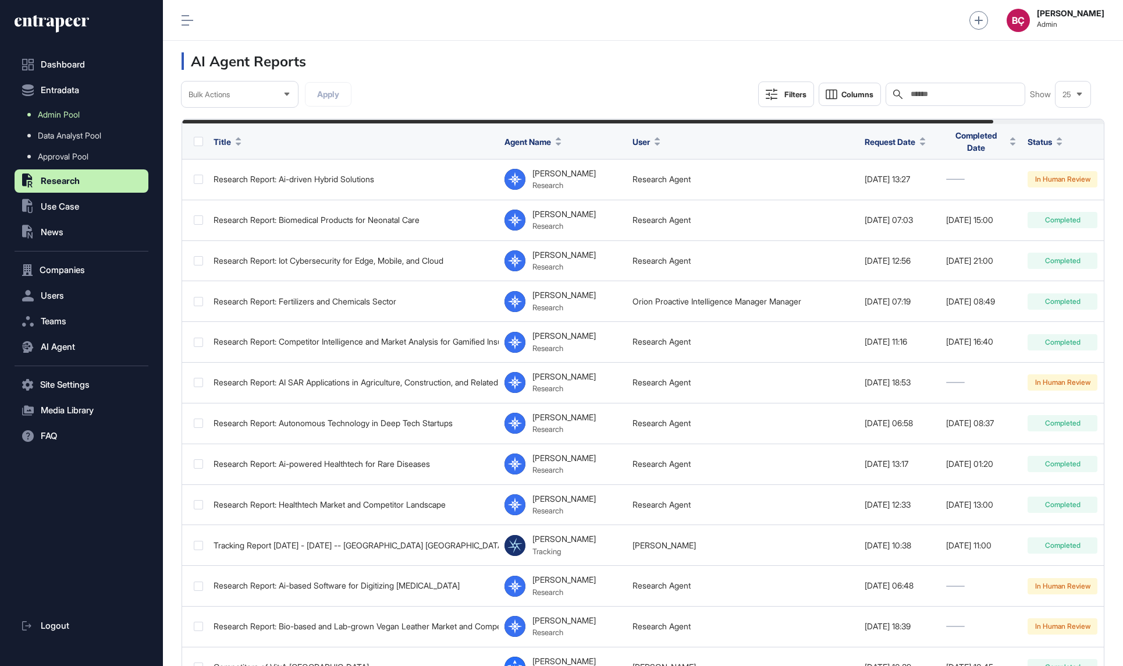
click at [75, 112] on span "Admin Pool" at bounding box center [59, 114] width 42 height 9
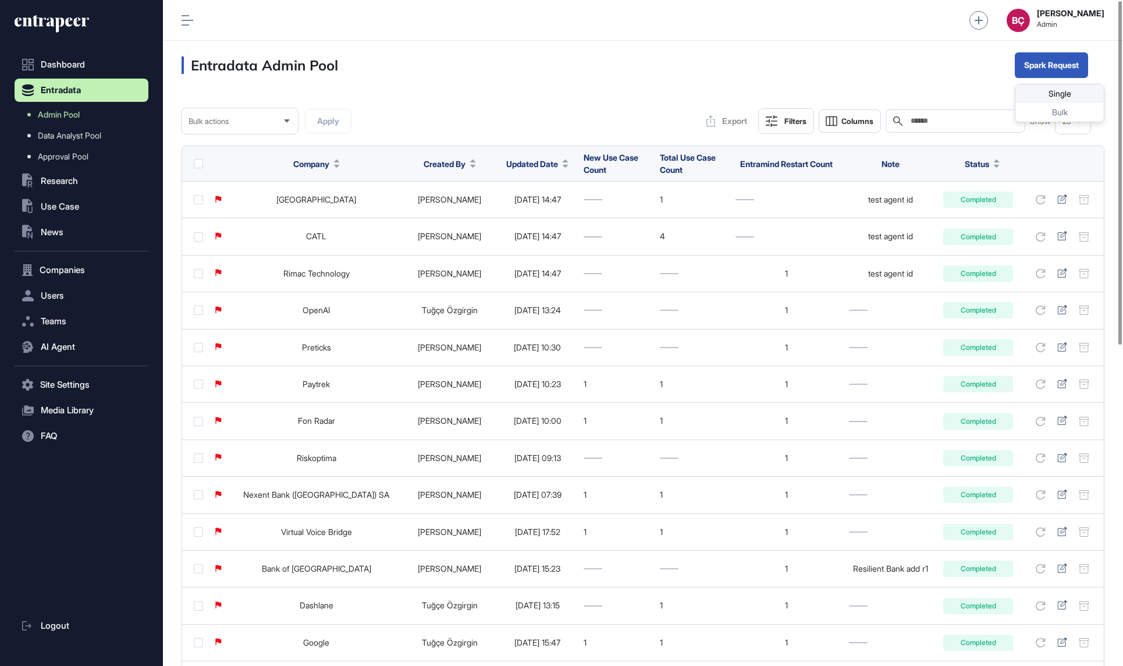
click at [1042, 91] on div "Single" at bounding box center [1060, 93] width 88 height 19
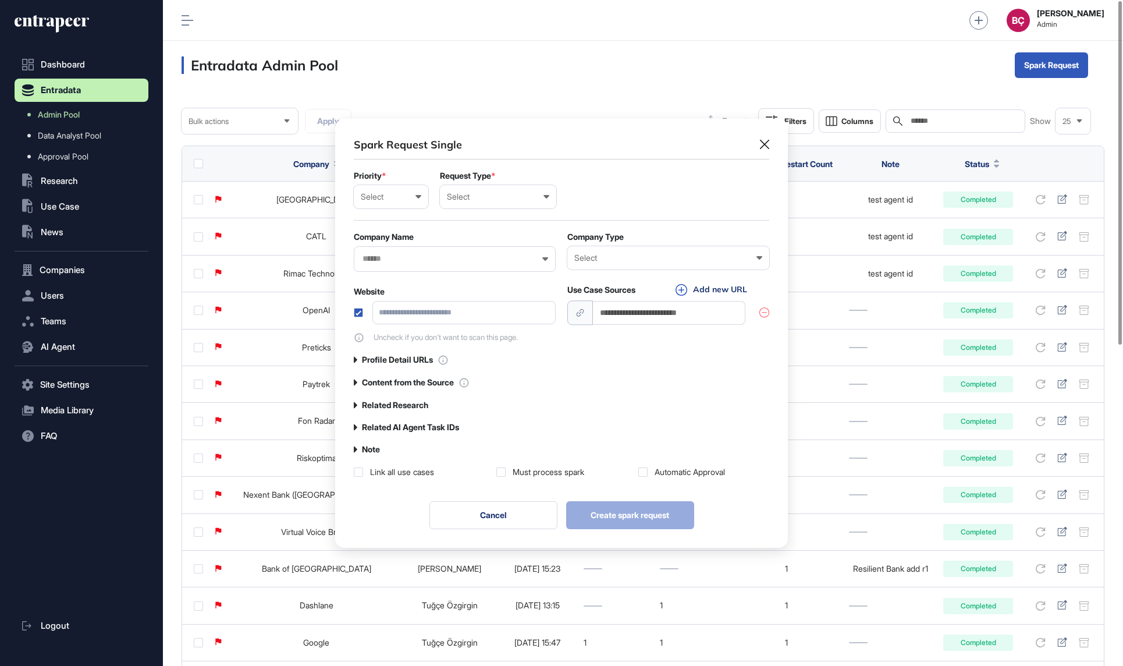
scroll to position [1, 5]
click at [760, 144] on icon at bounding box center [764, 144] width 9 height 9
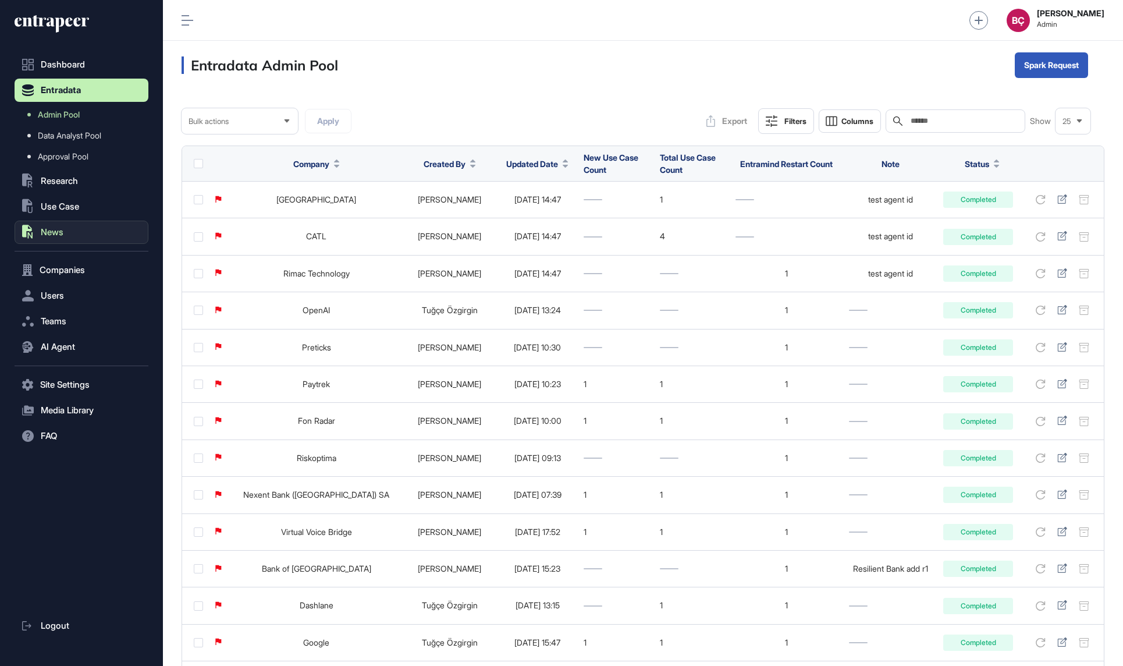
click at [59, 233] on span "News" at bounding box center [52, 232] width 23 height 9
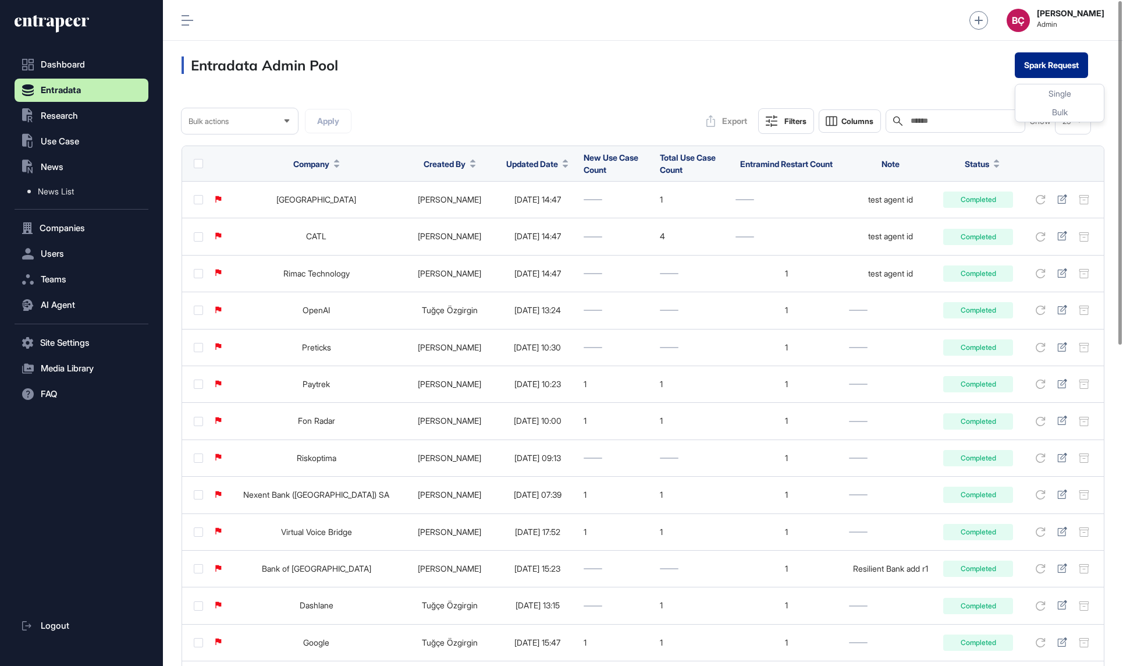
click at [1045, 73] on button "Spark Request" at bounding box center [1051, 65] width 73 height 26
click at [1046, 92] on div "Single" at bounding box center [1060, 93] width 88 height 19
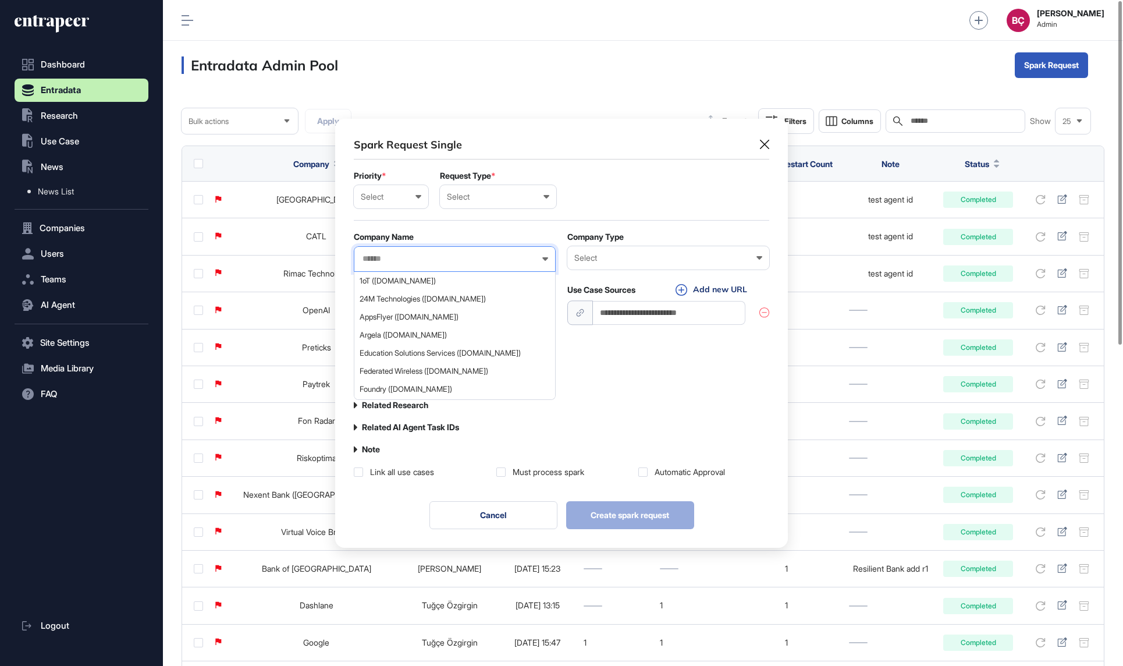
click at [485, 254] on input "text" at bounding box center [447, 259] width 172 height 10
type input "******"
click at [441, 281] on span "Boyner (boyner.com.tr)" at bounding box center [454, 280] width 189 height 9
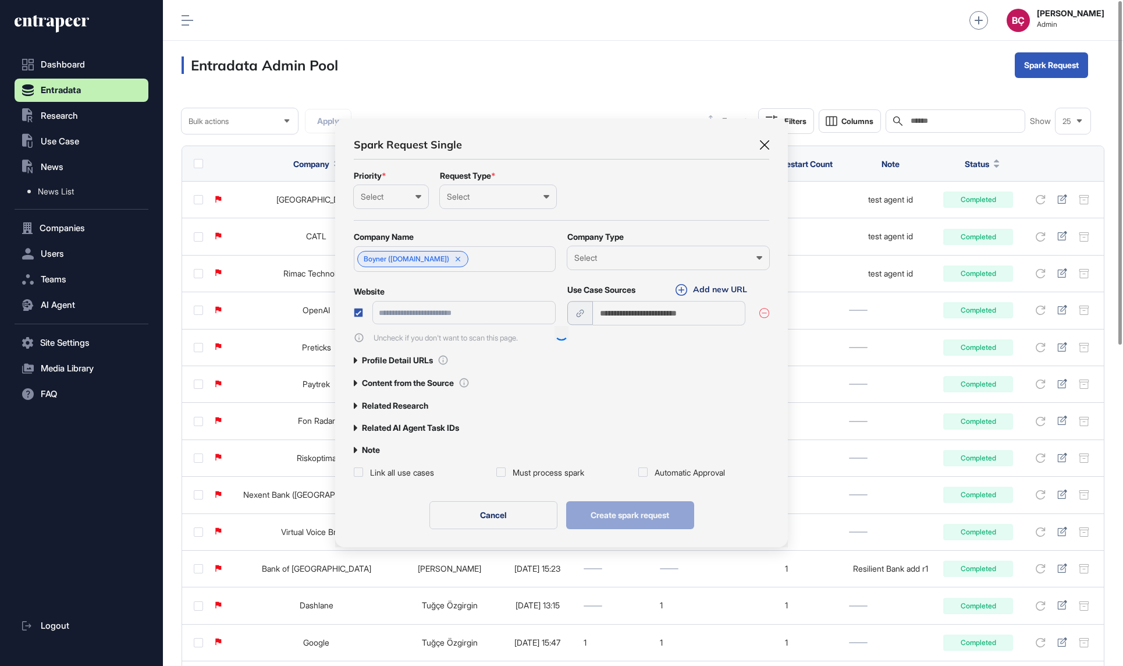
scroll to position [428, 453]
type input "**********"
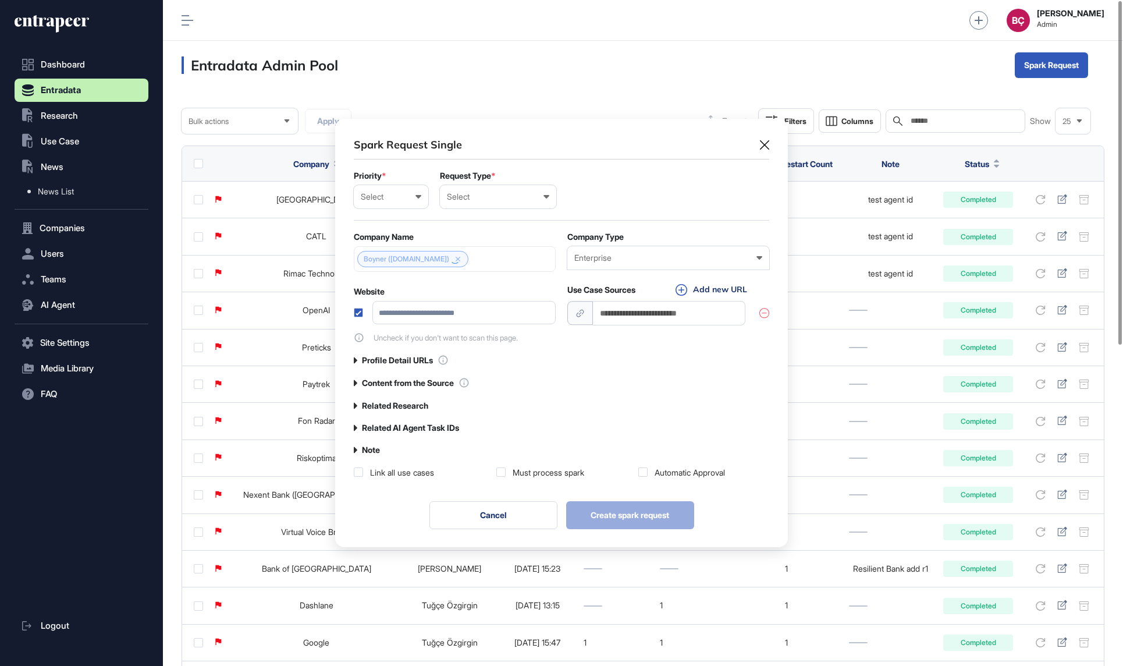
click at [627, 265] on div "Enterprise Enterprise Startup Investor Non-Profit Organization Government Not Y…" at bounding box center [668, 257] width 202 height 23
click at [643, 222] on form "**********" at bounding box center [562, 257] width 416 height 172
click at [518, 197] on div "Select" at bounding box center [498, 196] width 102 height 9
click at [0, 0] on div "User" at bounding box center [0, 0] width 0 height 0
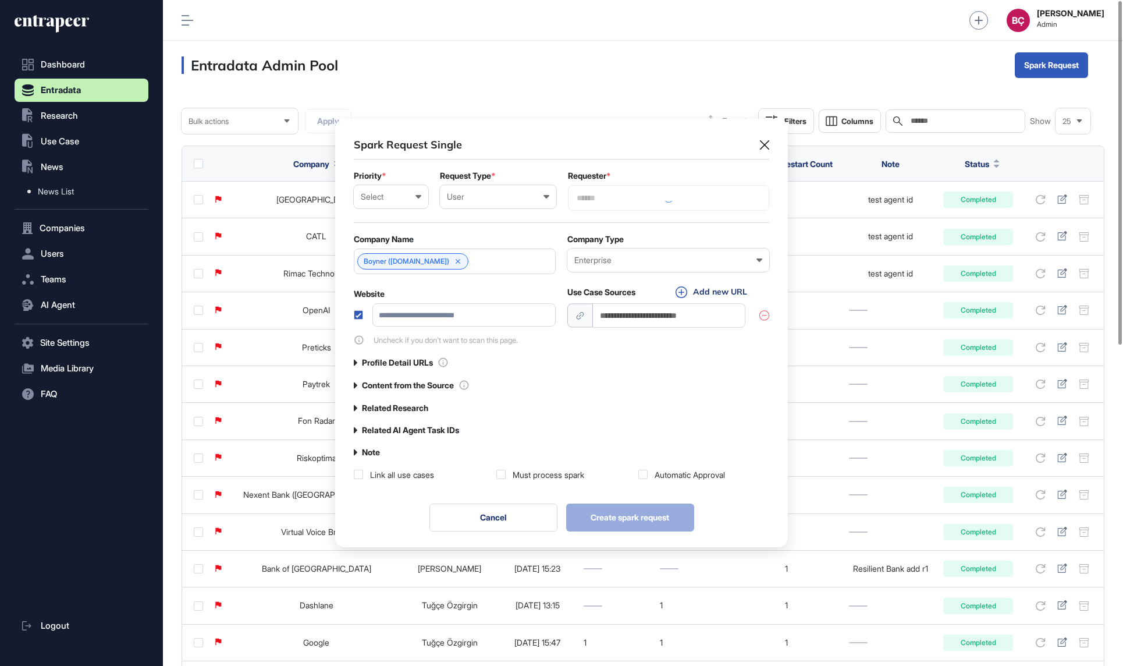
scroll to position [431, 453]
click at [498, 202] on div "User User Company Customer Request ID" at bounding box center [498, 195] width 116 height 23
click at [0, 0] on div "Company" at bounding box center [0, 0] width 0 height 0
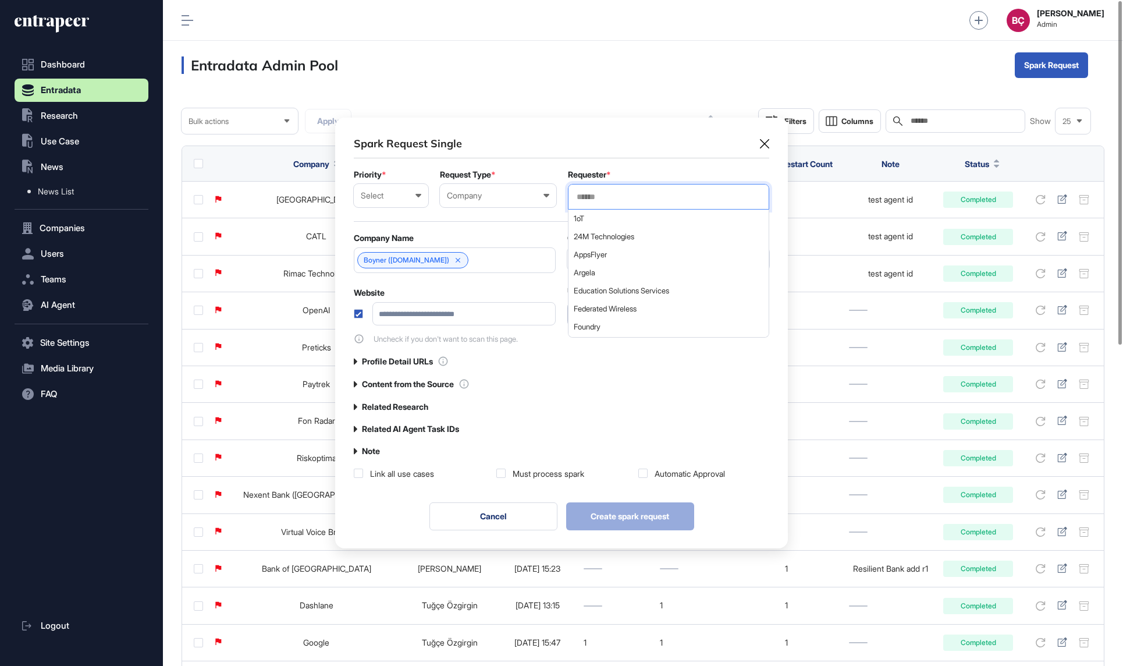
click at [612, 201] on input "text" at bounding box center [669, 197] width 186 height 10
type input "******"
click at [604, 219] on span "Boyner" at bounding box center [668, 218] width 189 height 9
click at [577, 162] on div "**********" at bounding box center [562, 308] width 416 height 343
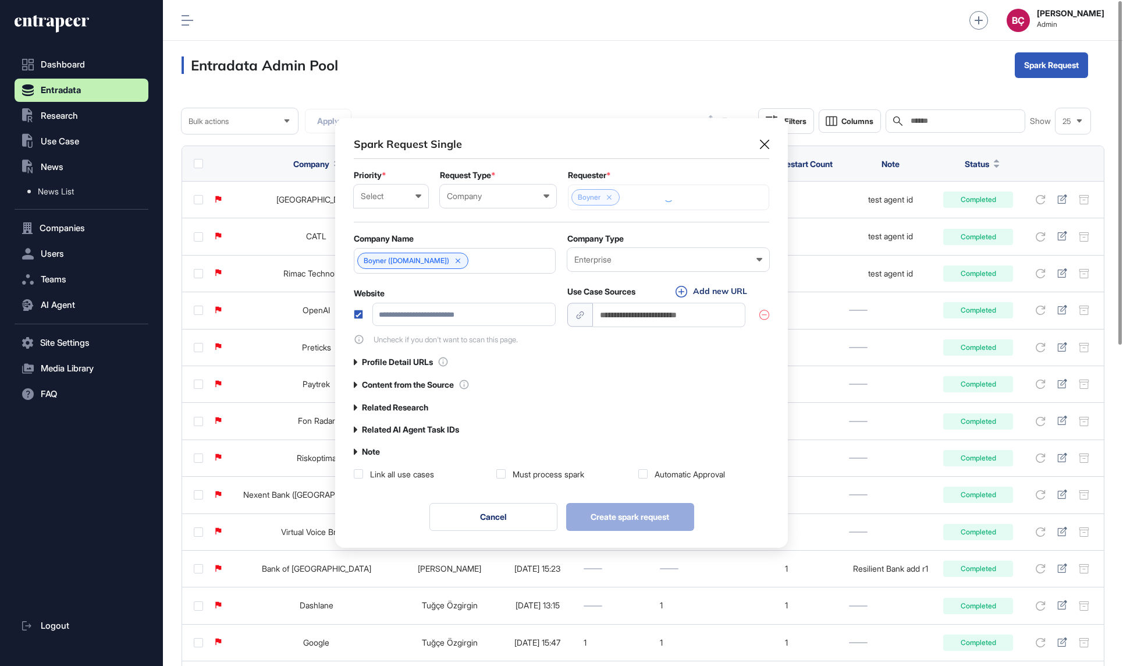
click at [403, 197] on div "Select" at bounding box center [391, 195] width 61 height 9
click at [0, 0] on div "Normal" at bounding box center [0, 0] width 0 height 0
click at [620, 257] on div "Enterprise" at bounding box center [668, 259] width 188 height 9
click at [553, 277] on form "**********" at bounding box center [562, 258] width 416 height 174
click at [664, 317] on input "url" at bounding box center [669, 315] width 152 height 24
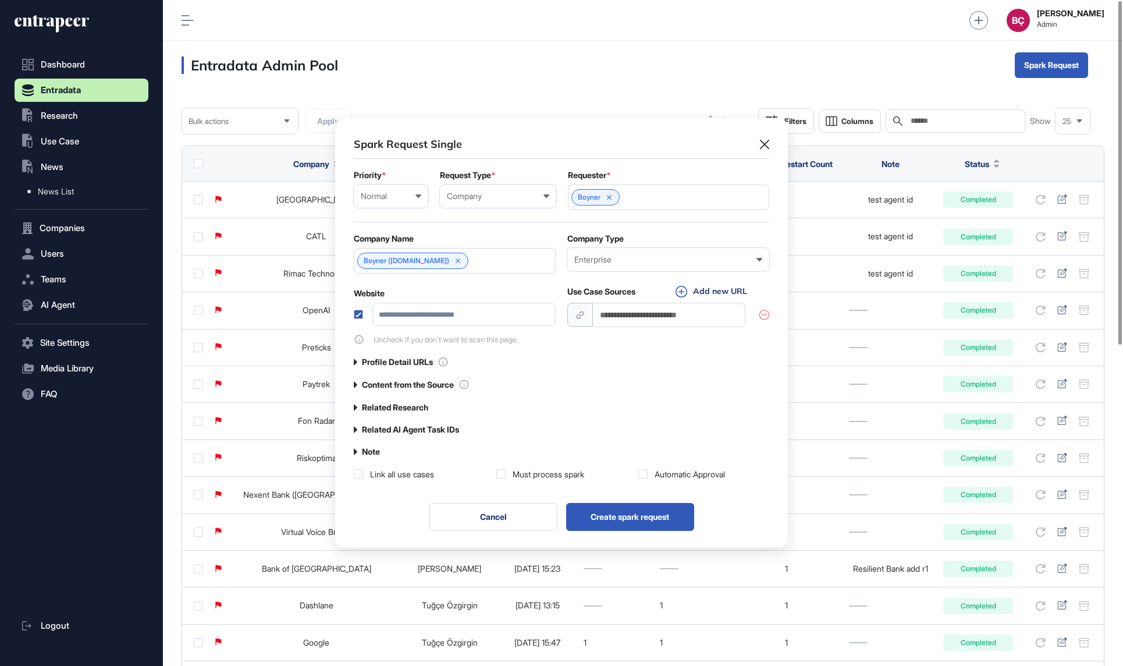
paste input "**********"
type input "**********"
click at [653, 332] on div "**********" at bounding box center [668, 314] width 204 height 59
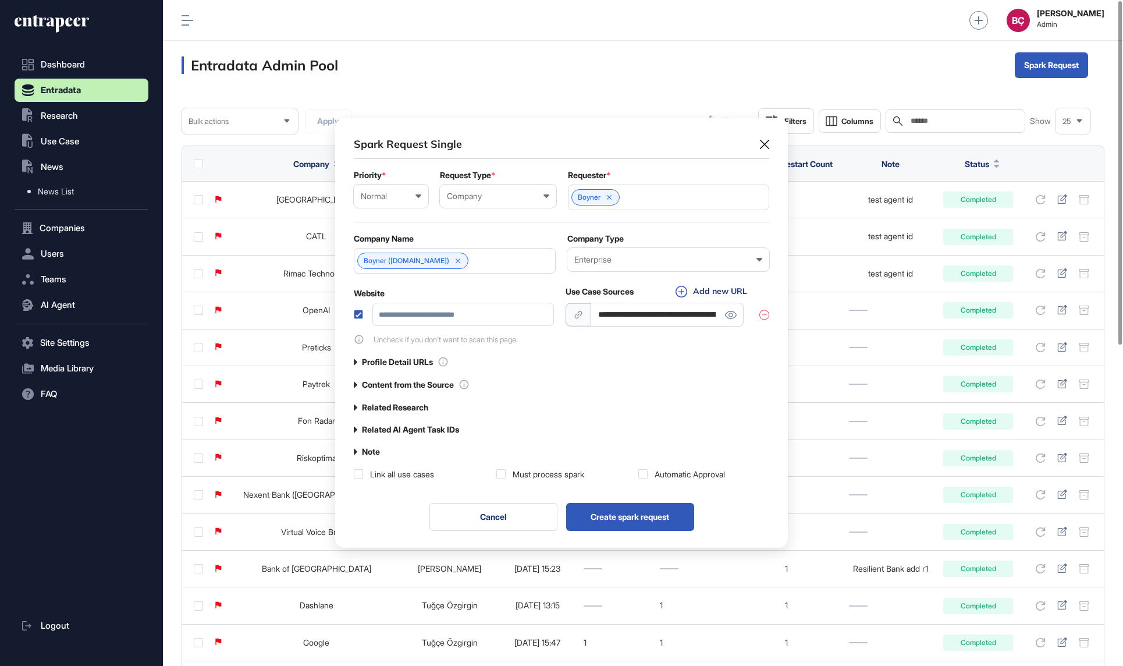
click at [516, 474] on div "Must process spark" at bounding box center [549, 475] width 72 height 12
click at [606, 512] on button "Create spark request" at bounding box center [630, 517] width 128 height 28
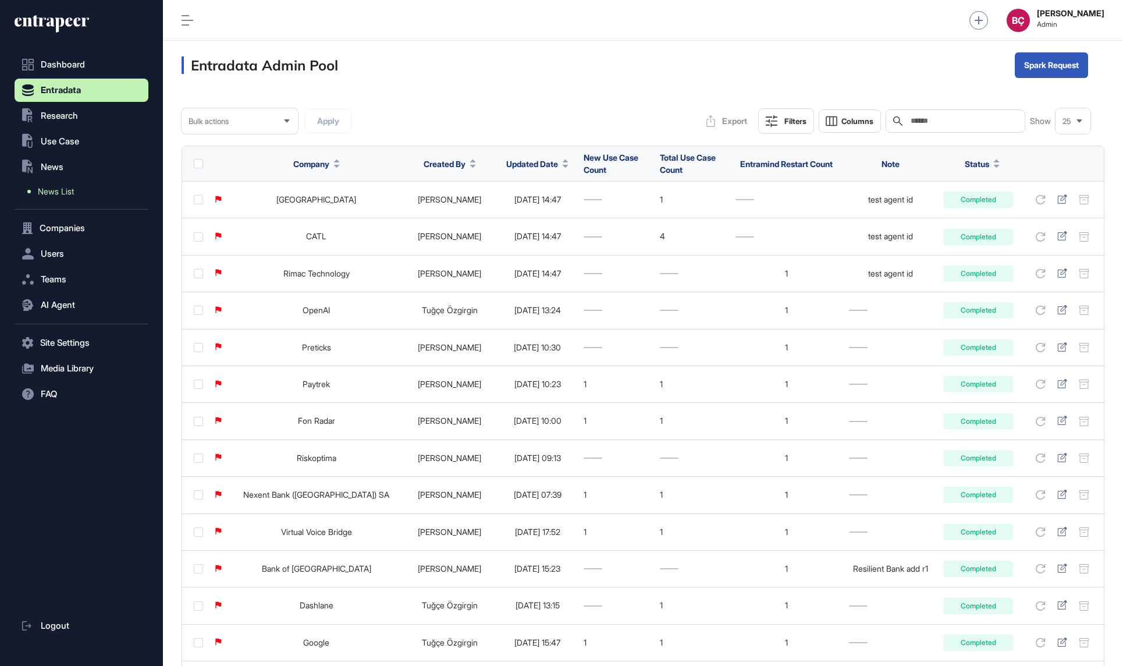
click at [64, 188] on span "News List" at bounding box center [56, 191] width 36 height 9
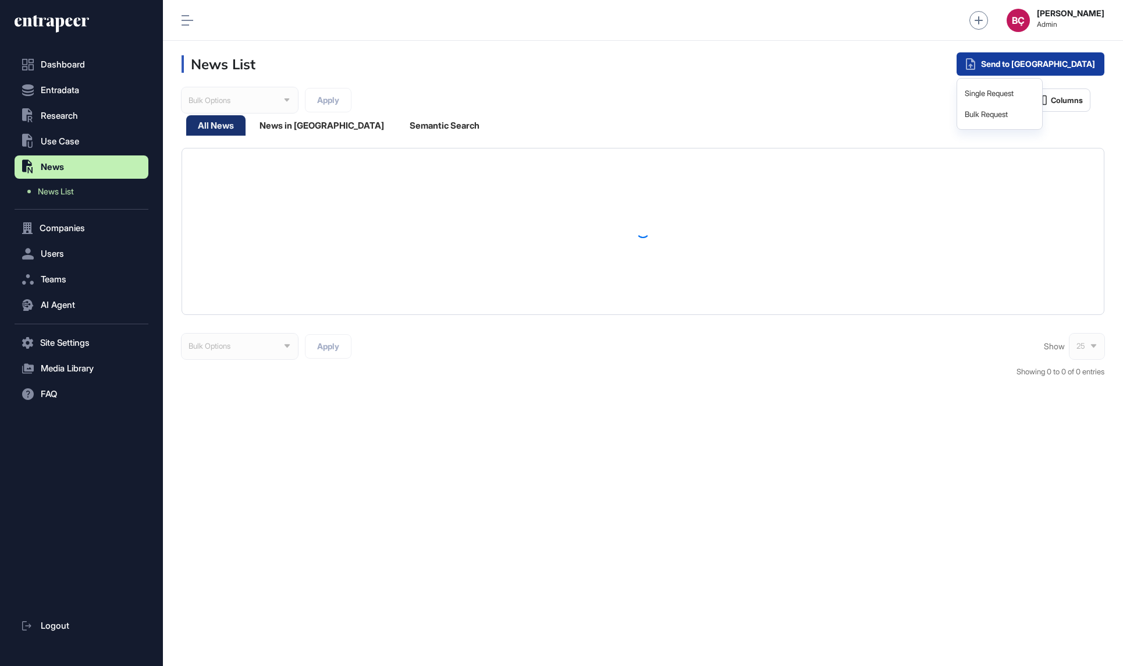
click at [1043, 78] on div "Single Request Bulk Request" at bounding box center [1000, 104] width 86 height 52
click at [1038, 89] on div "Single Request" at bounding box center [1000, 93] width 76 height 21
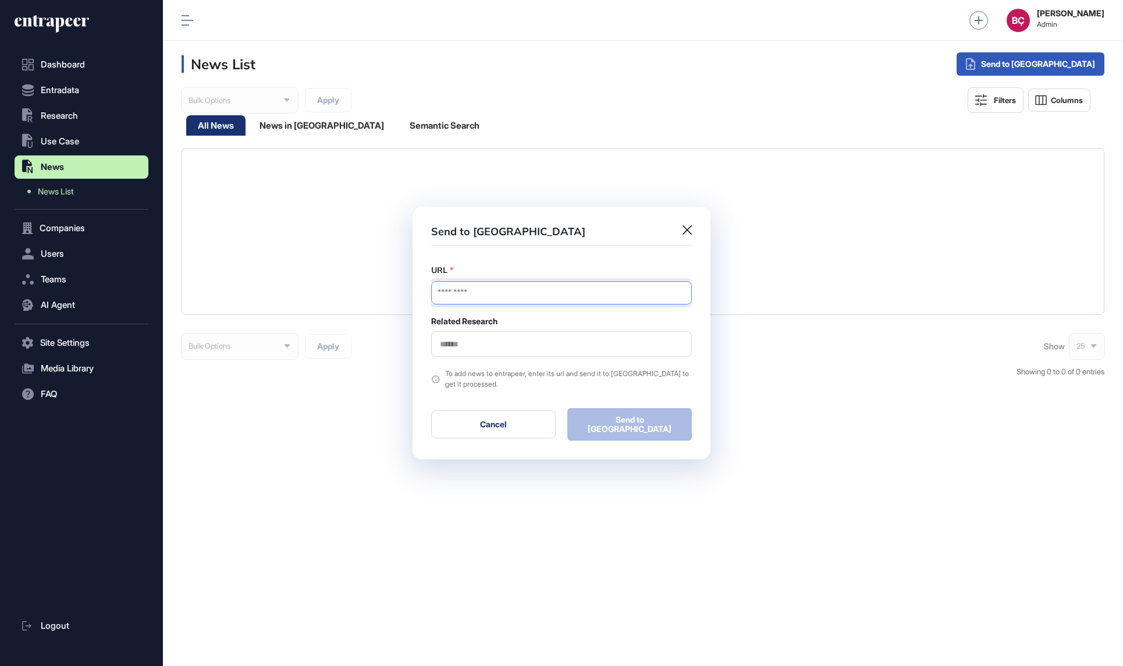
click at [601, 303] on input "URL" at bounding box center [561, 292] width 261 height 23
paste input "**********"
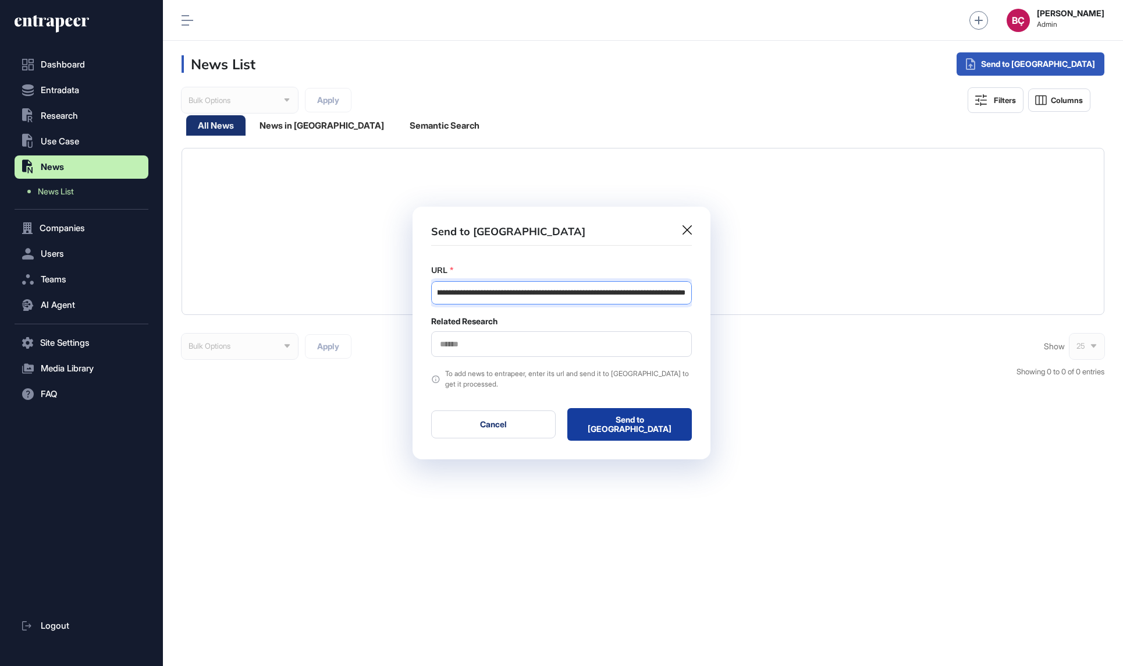
type input "**********"
click at [633, 415] on button "Send to Portia" at bounding box center [629, 424] width 125 height 33
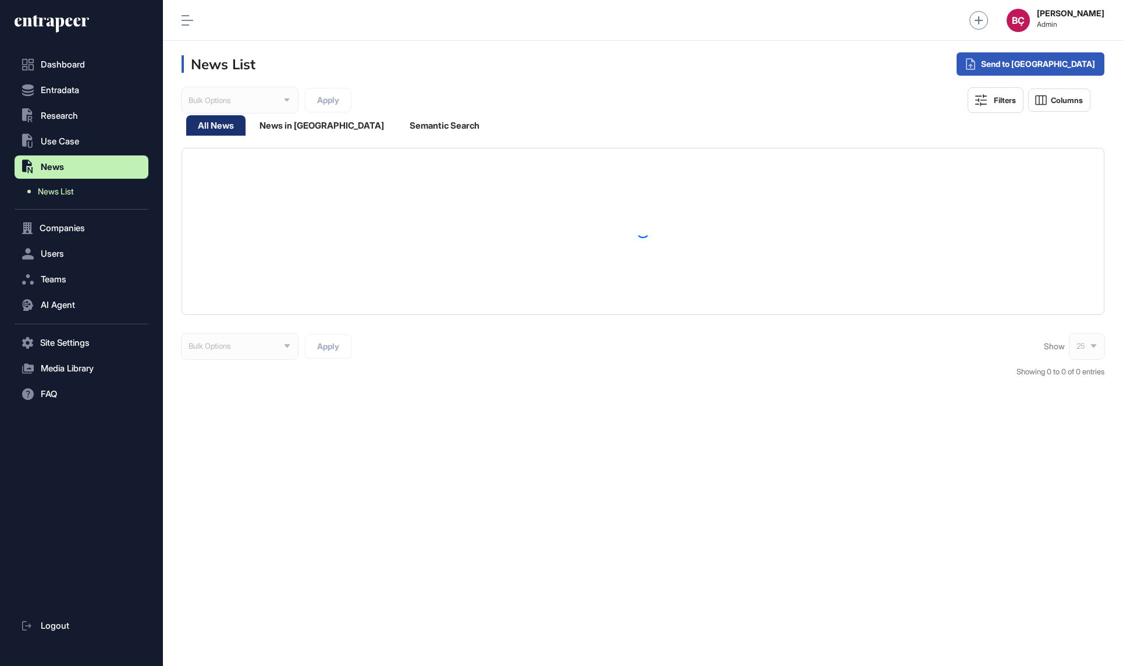
click at [61, 187] on span "News List" at bounding box center [56, 191] width 36 height 9
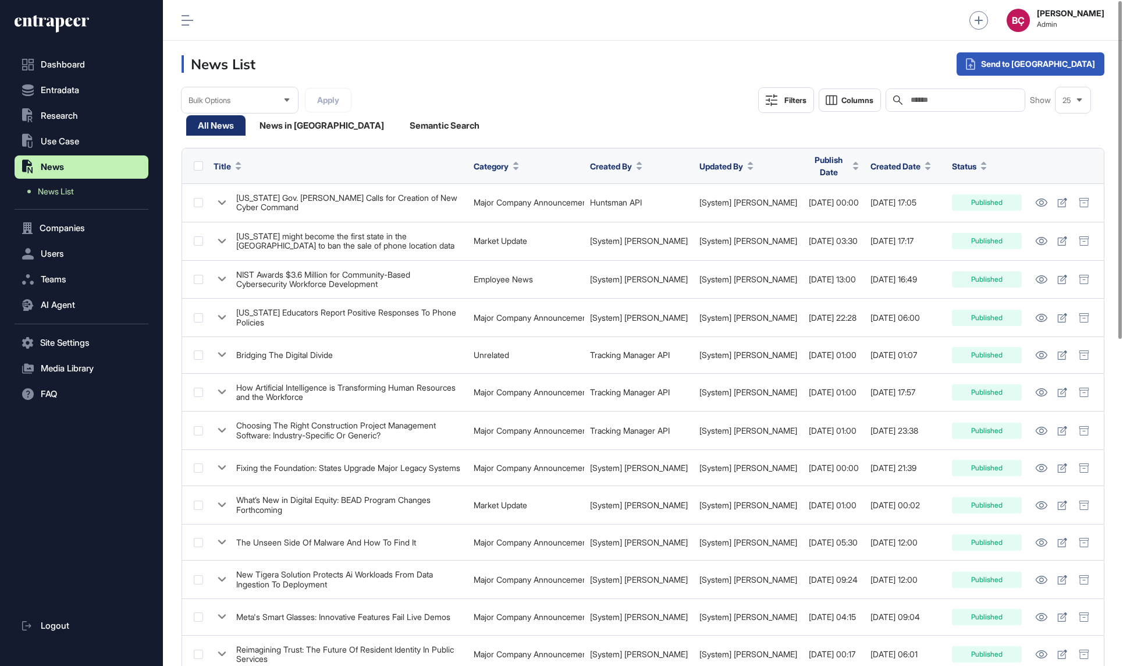
click at [73, 29] on icon at bounding box center [52, 24] width 75 height 19
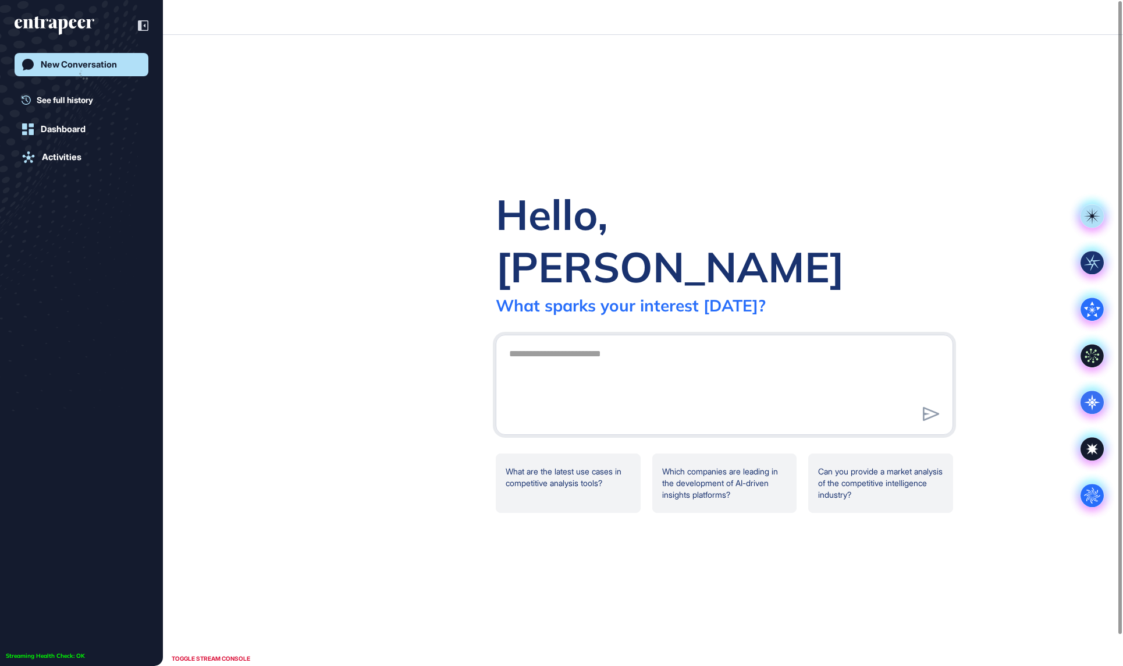
click at [75, 23] on icon "entrapeer-logo" at bounding box center [55, 25] width 80 height 19
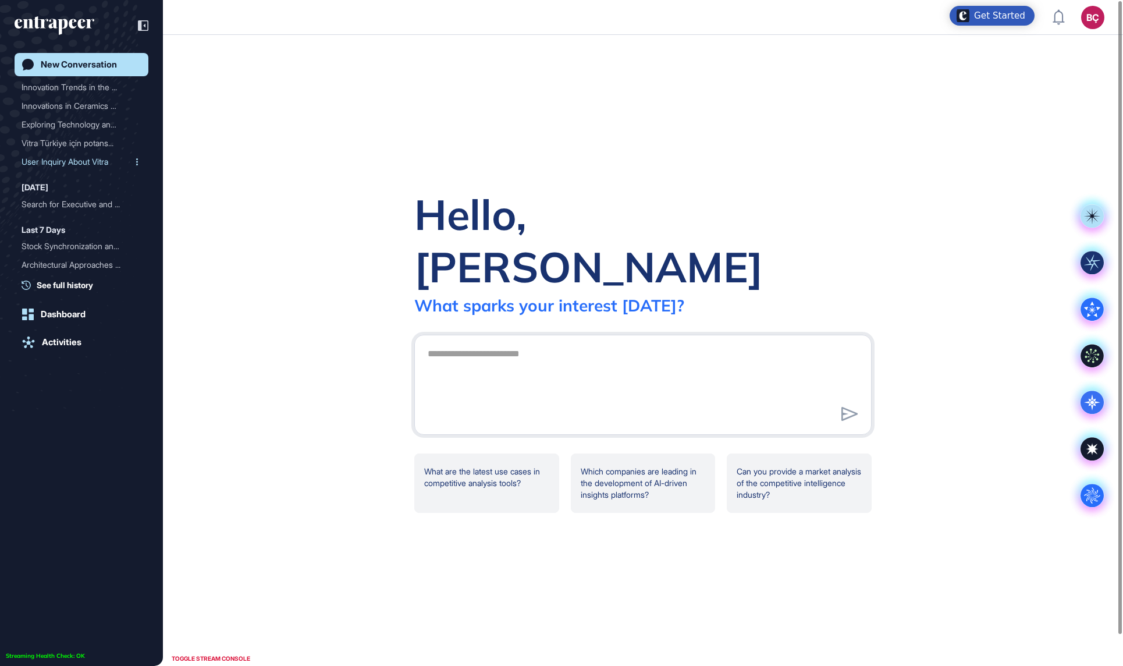
scroll to position [58, 0]
click at [51, 200] on div "Search for Executive and ..." at bounding box center [77, 200] width 111 height 19
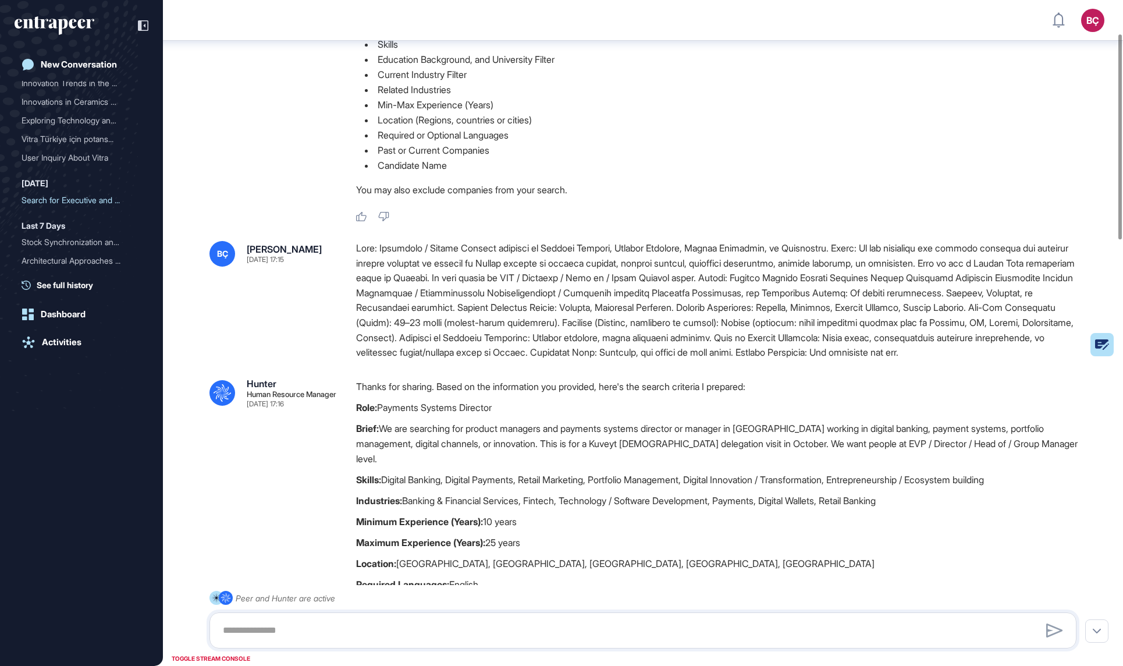
scroll to position [116, 0]
click at [378, 317] on div at bounding box center [721, 299] width 730 height 119
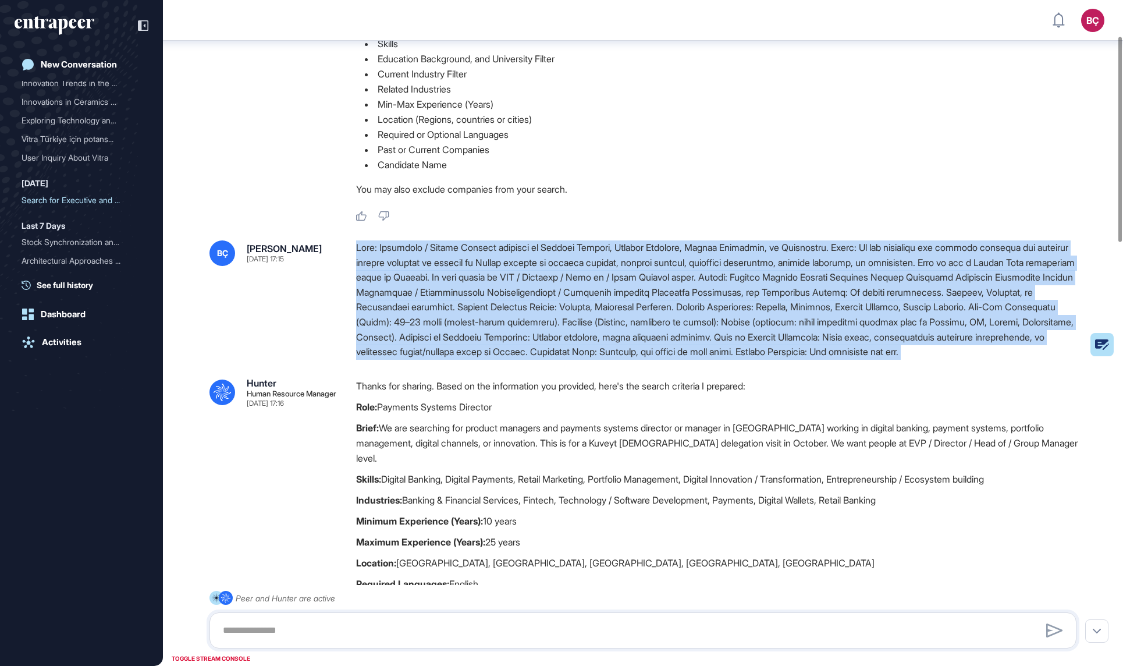
click at [378, 317] on div at bounding box center [721, 299] width 730 height 119
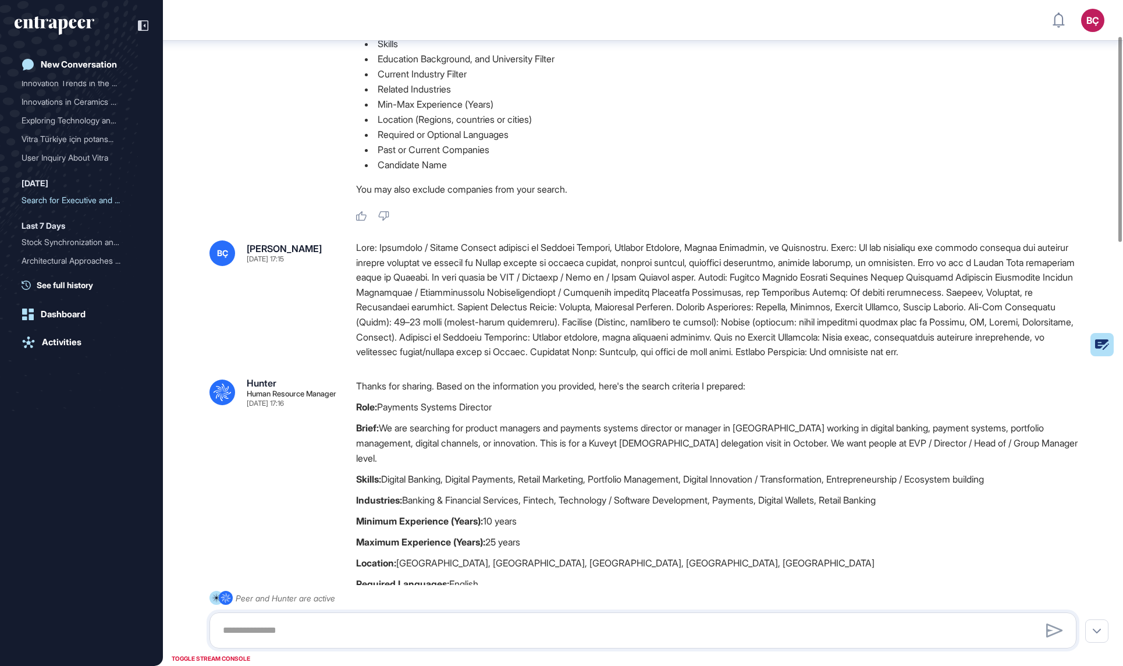
click at [390, 332] on div at bounding box center [721, 299] width 730 height 119
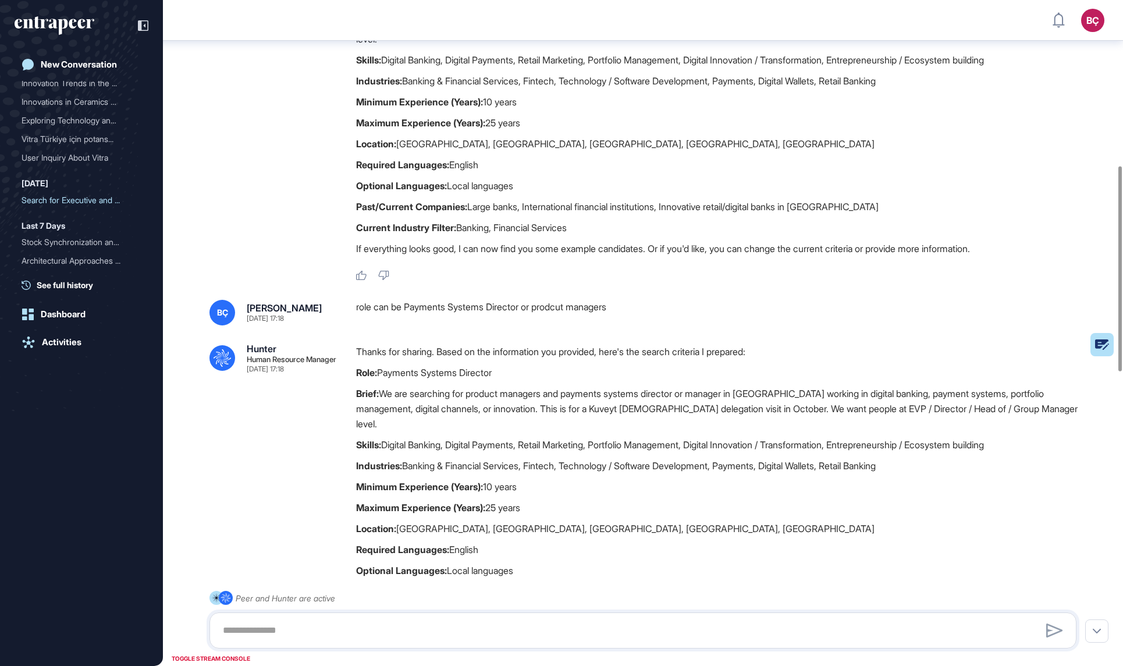
scroll to position [537, 0]
click at [412, 342] on p "Thanks for sharing. Based on the information you provided, here's the search cr…" at bounding box center [721, 349] width 730 height 15
click at [411, 342] on p "Thanks for sharing. Based on the information you provided, here's the search cr…" at bounding box center [721, 349] width 730 height 15
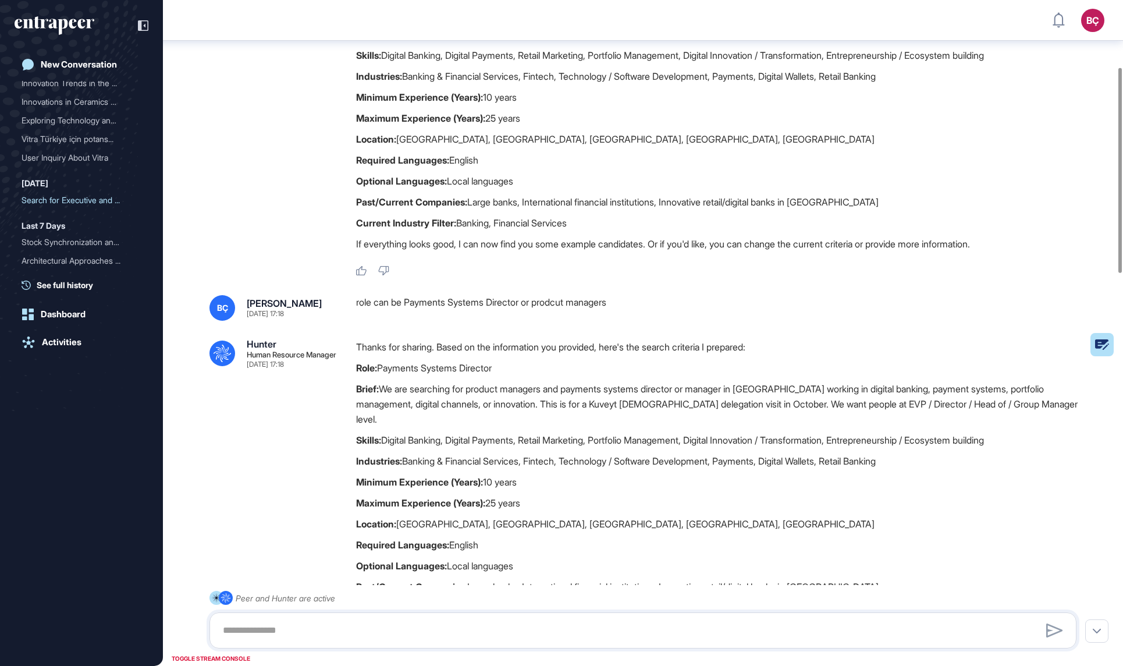
scroll to position [0, 0]
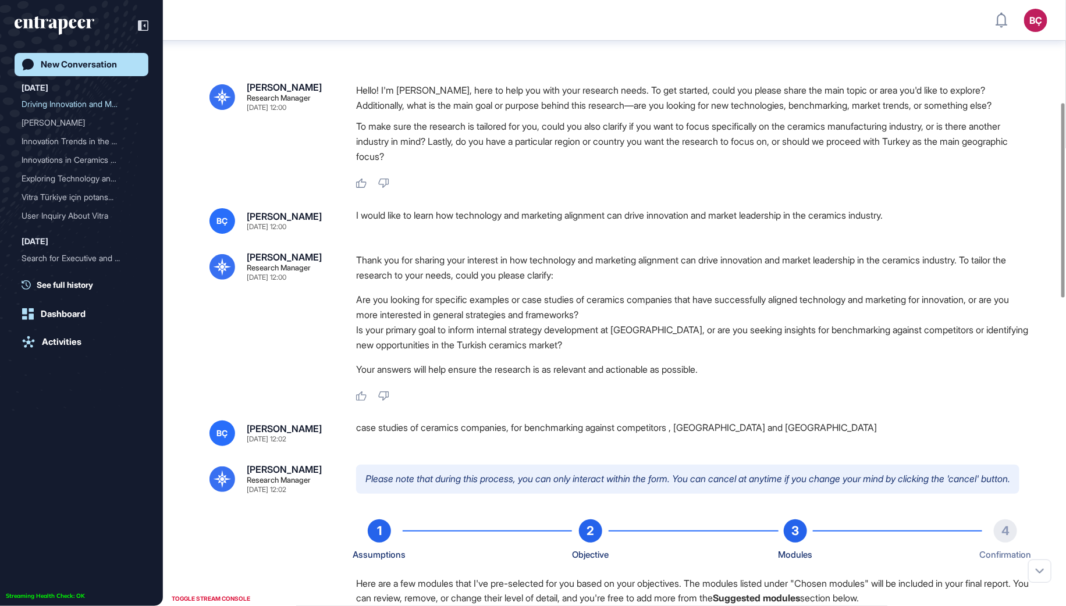
scroll to position [318, 0]
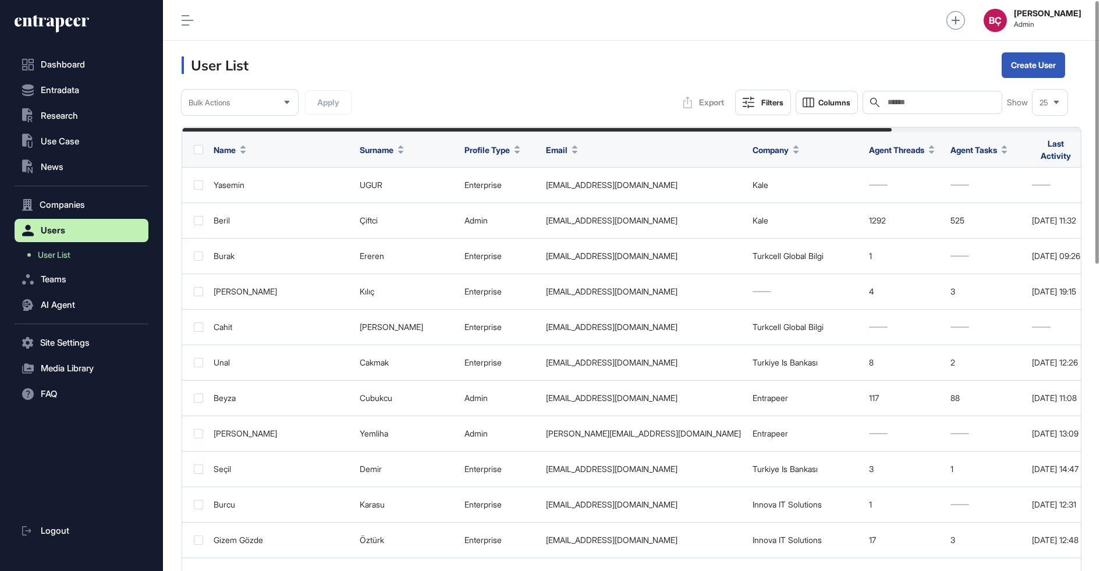
scroll to position [571, 937]
click at [955, 90] on div "Export Filters Columns Search Show 25" at bounding box center [872, 103] width 391 height 26
click at [953, 100] on input "text" at bounding box center [940, 102] width 108 height 9
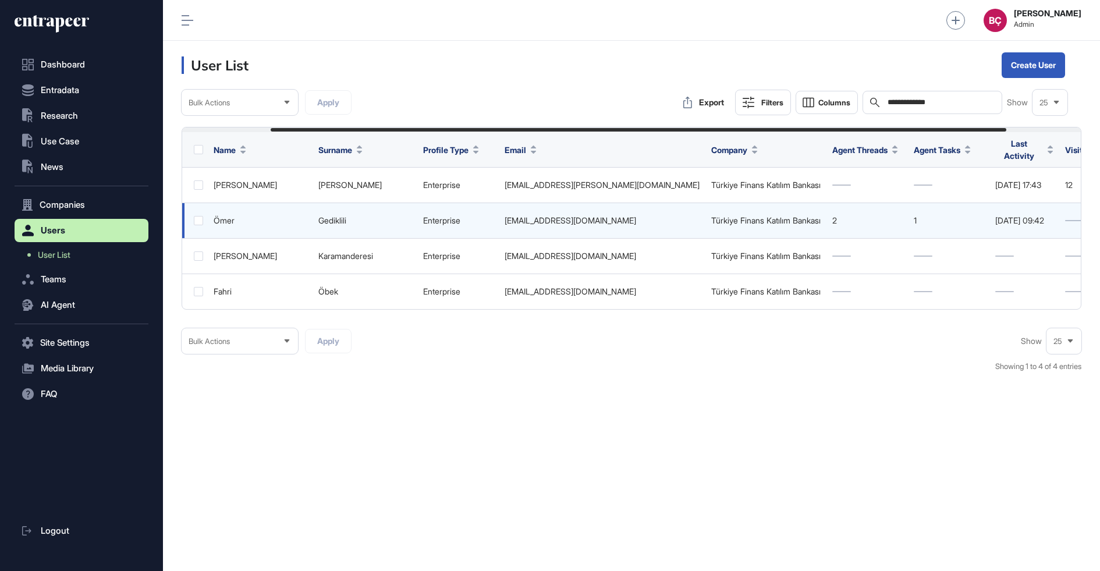
scroll to position [0, 200]
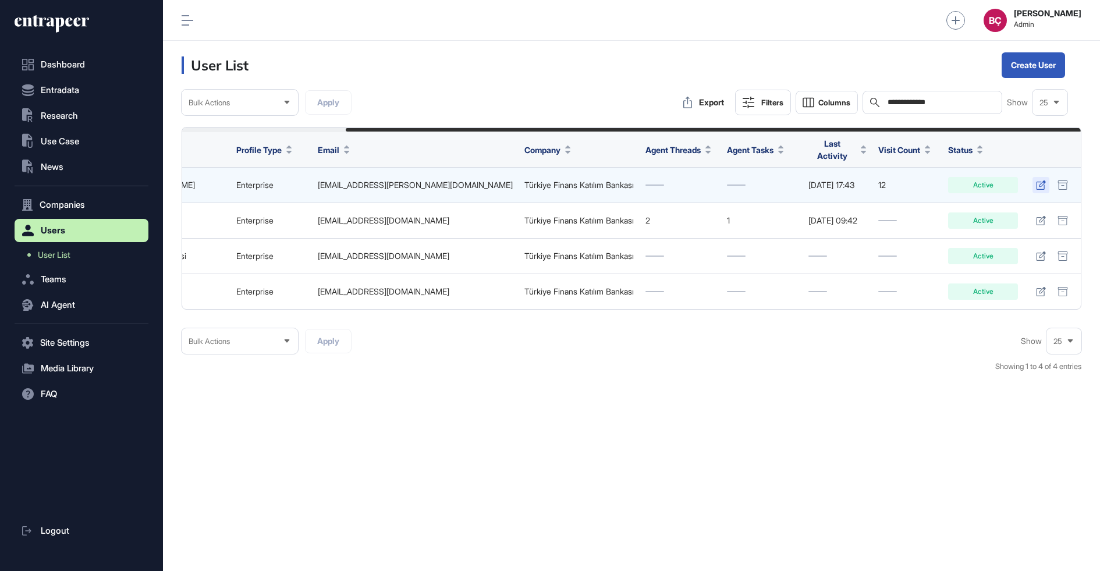
type input "**********"
click at [1029, 183] on link at bounding box center [1041, 185] width 17 height 16
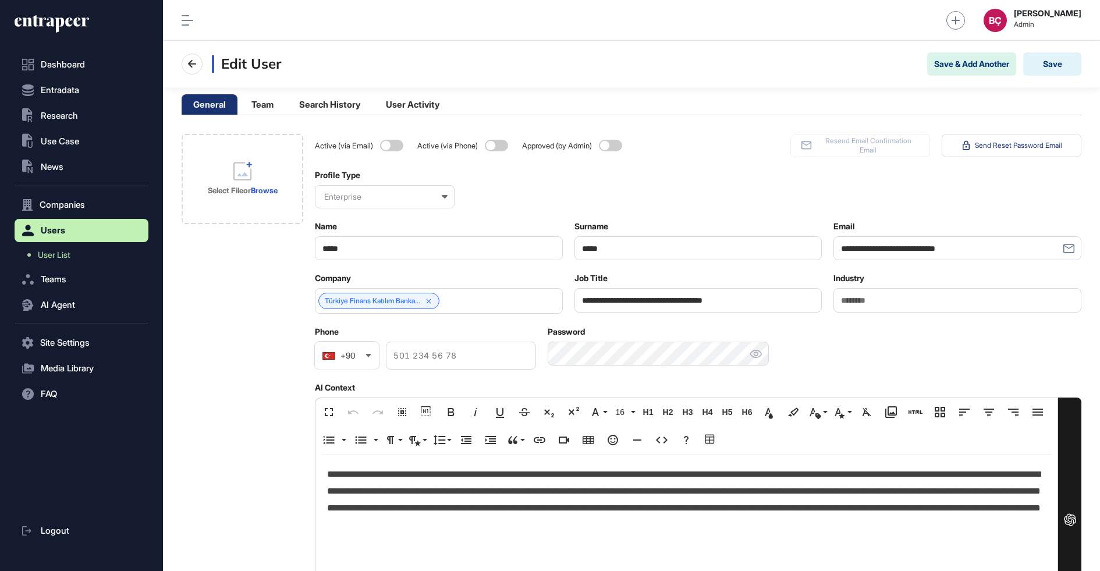
scroll to position [571, 937]
click at [387, 144] on span at bounding box center [391, 146] width 23 height 12
click at [612, 146] on span at bounding box center [610, 146] width 23 height 12
click at [1029, 68] on button "Save" at bounding box center [1052, 63] width 58 height 23
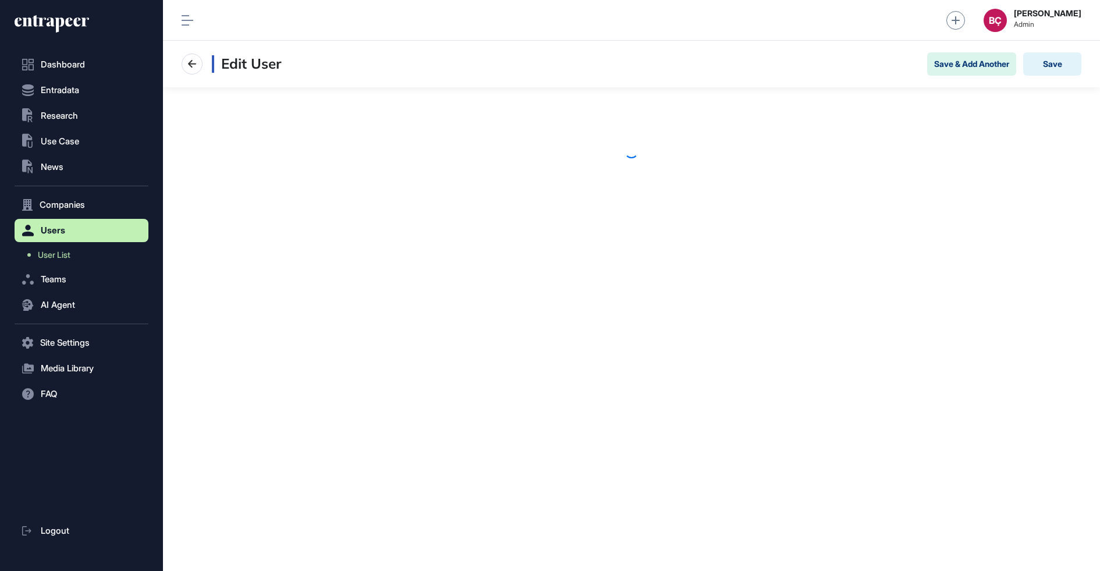
scroll to position [1, 1]
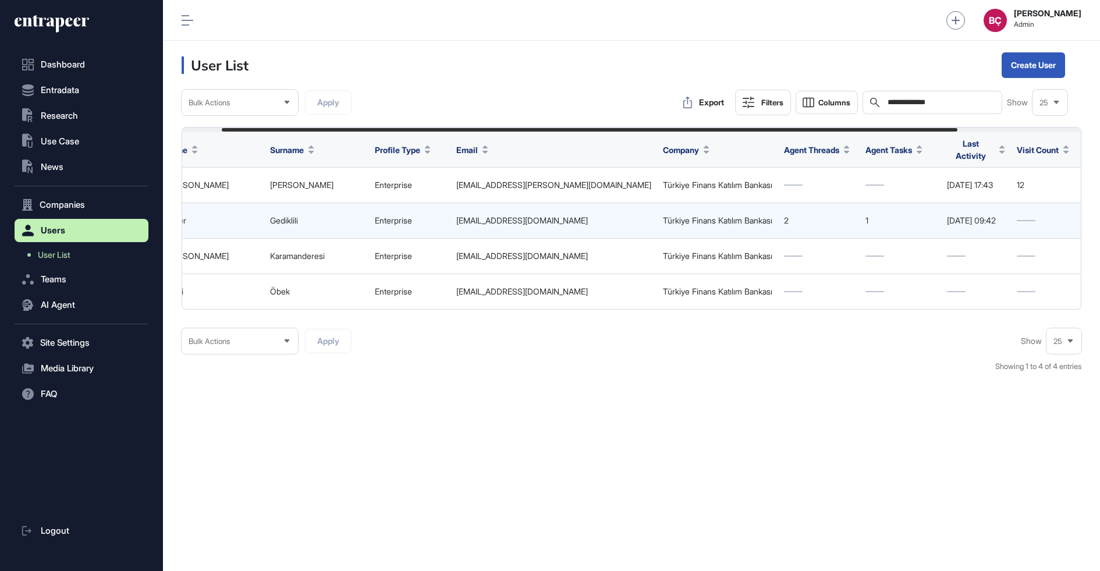
scroll to position [0, 200]
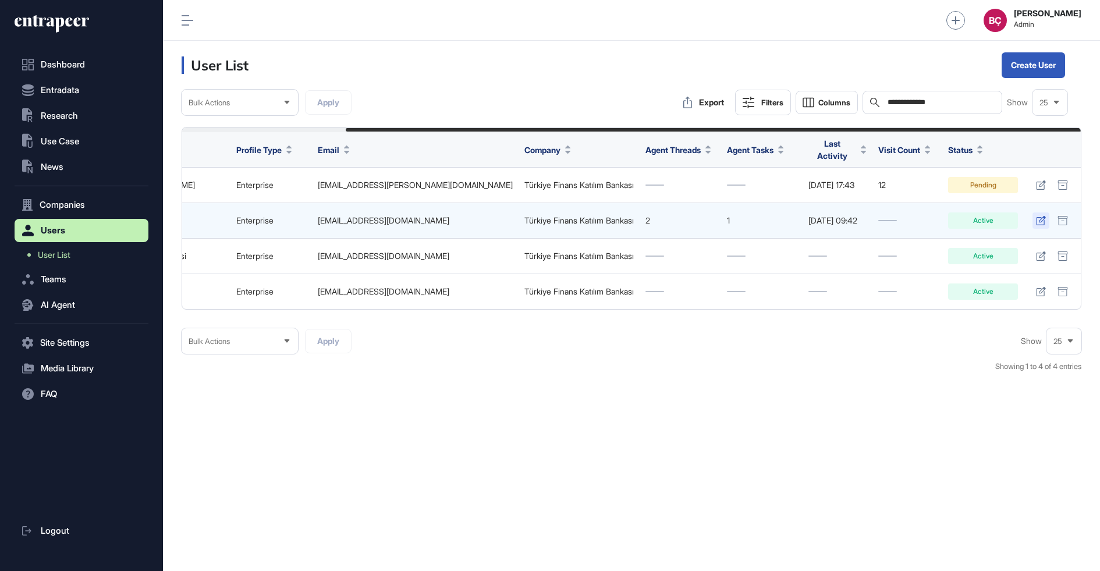
click at [1038, 216] on icon at bounding box center [1041, 220] width 10 height 9
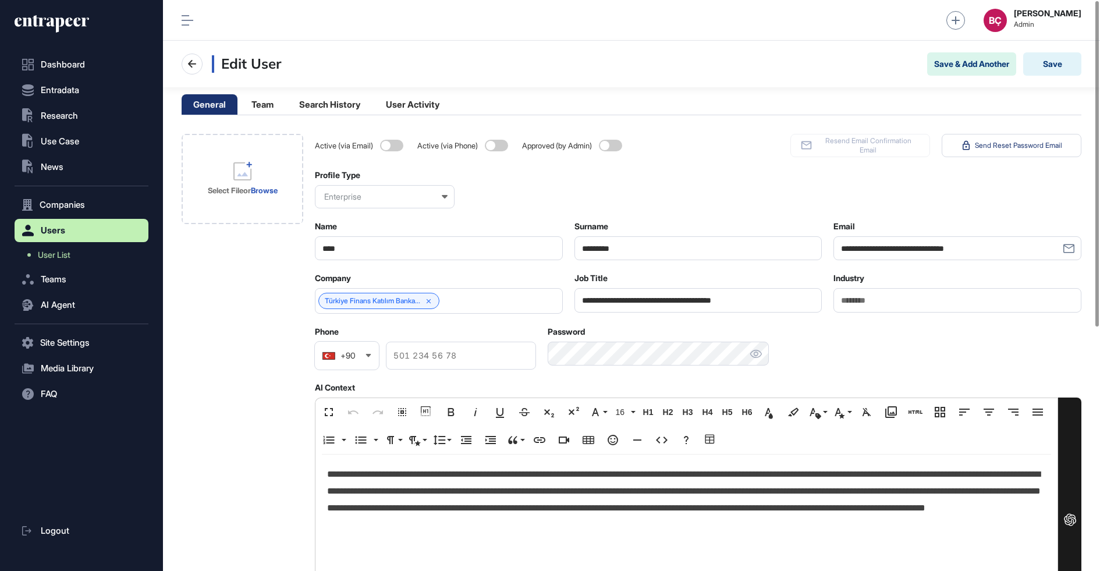
scroll to position [571, 937]
click at [393, 147] on span at bounding box center [391, 146] width 23 height 12
click at [616, 144] on span at bounding box center [610, 146] width 23 height 12
click at [1050, 70] on button "Save" at bounding box center [1052, 63] width 58 height 23
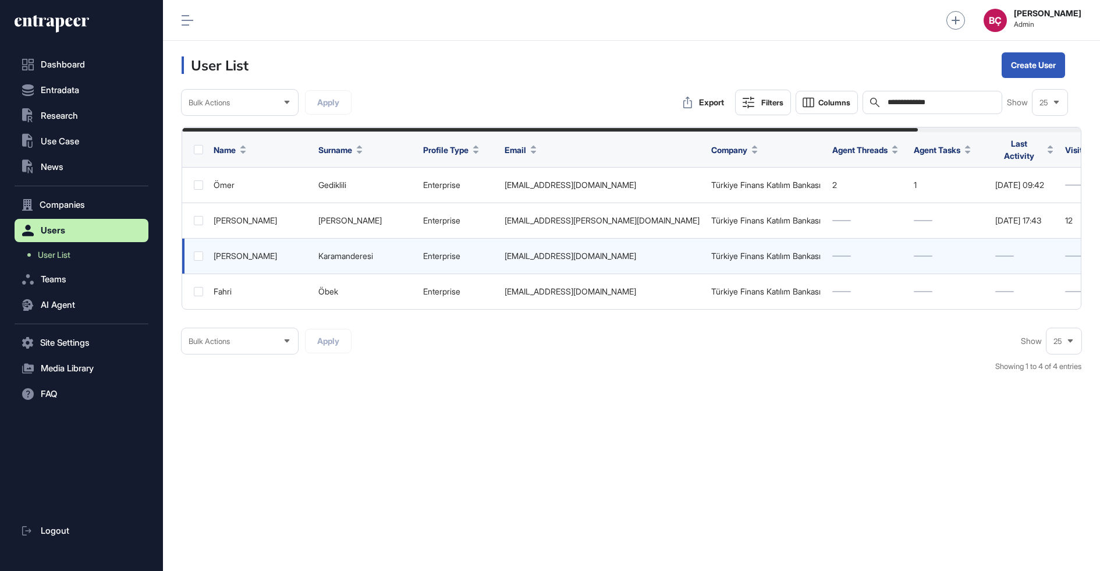
scroll to position [0, 200]
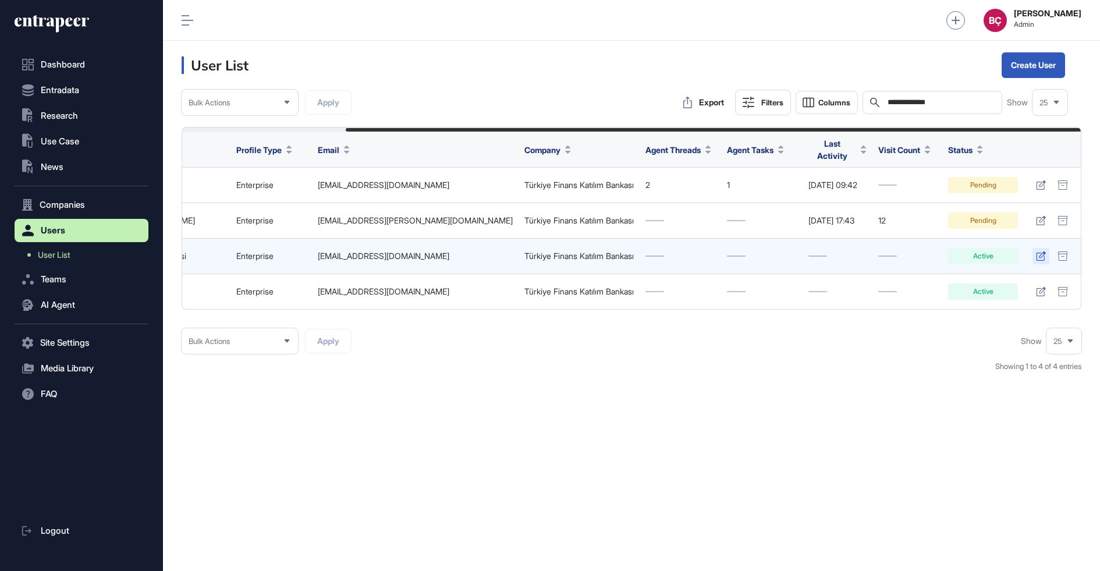
click at [1044, 251] on icon at bounding box center [1041, 255] width 10 height 9
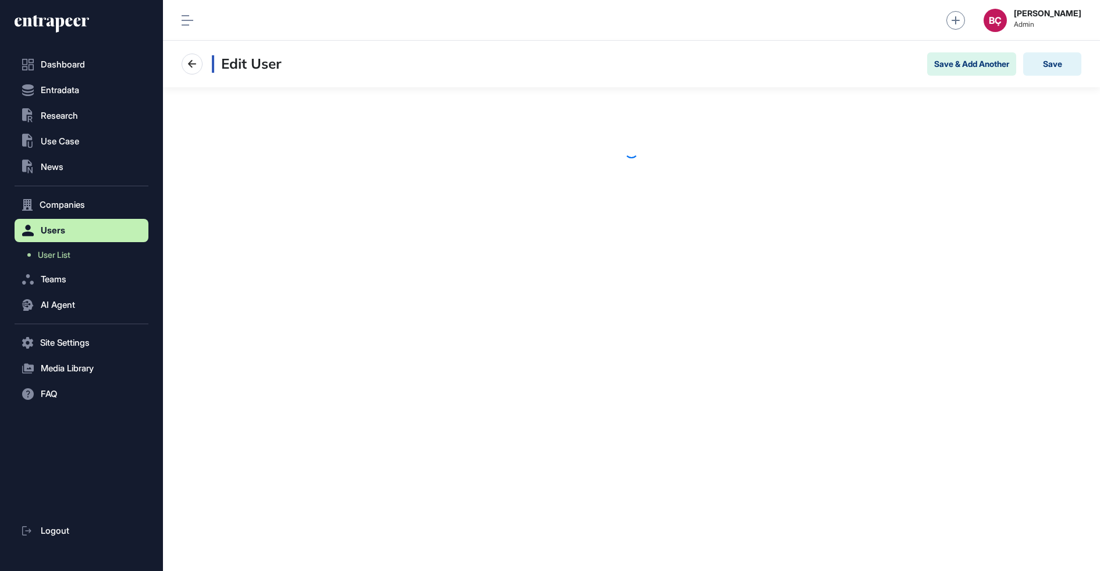
scroll to position [571, 937]
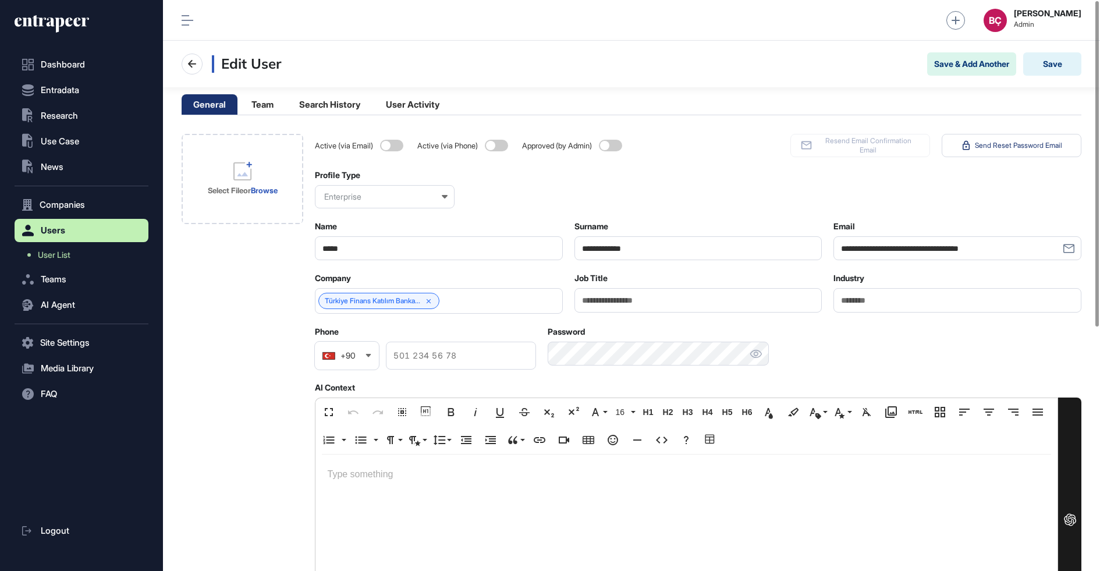
click at [402, 140] on label at bounding box center [391, 146] width 23 height 12
click at [622, 148] on span at bounding box center [610, 146] width 23 height 12
click at [1043, 69] on button "Save" at bounding box center [1052, 63] width 58 height 23
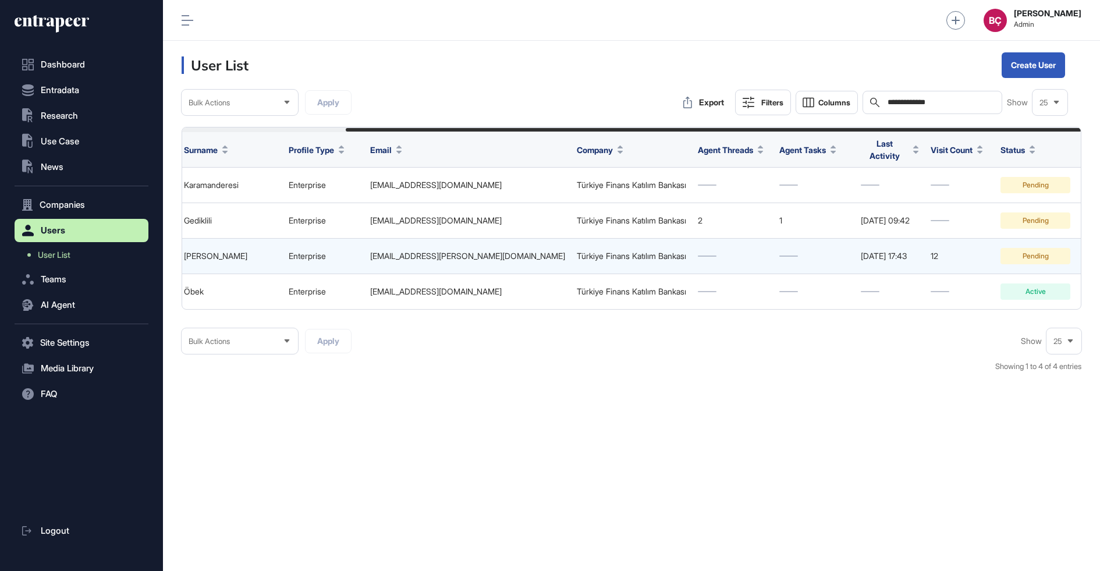
scroll to position [0, 200]
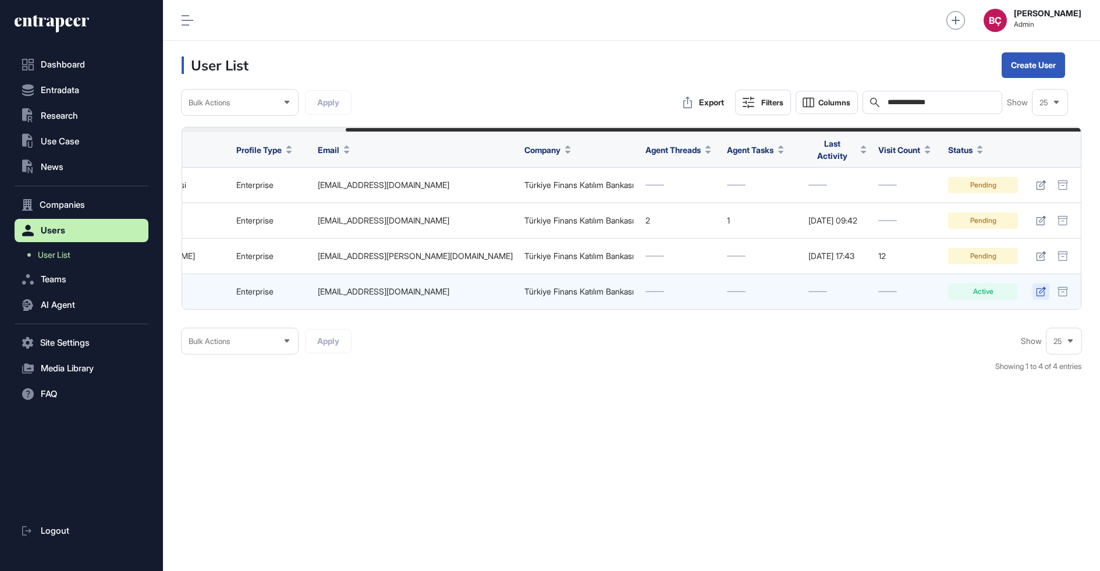
click at [1035, 285] on link at bounding box center [1041, 291] width 17 height 16
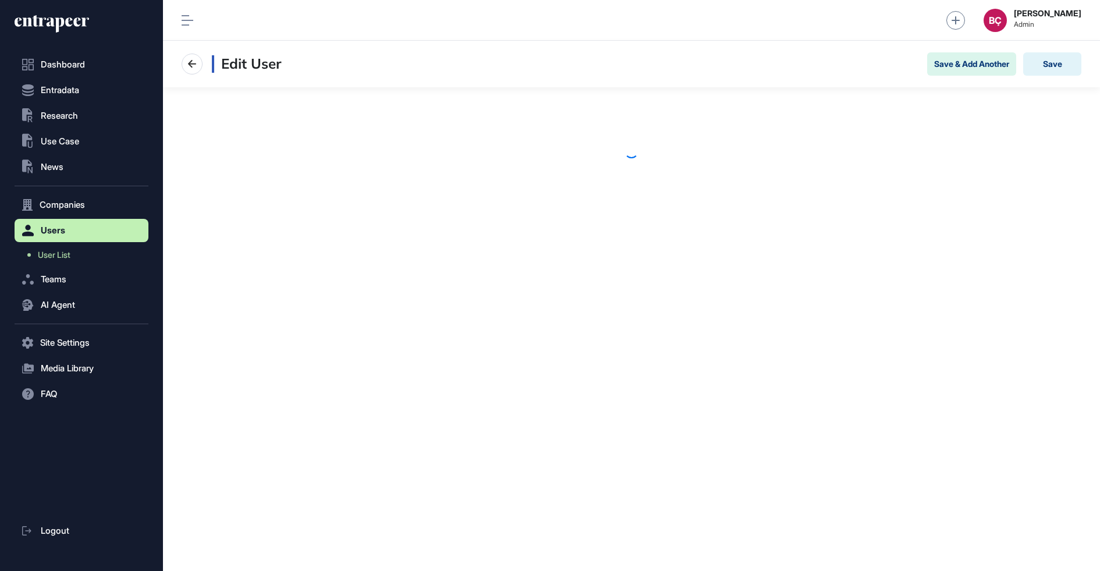
scroll to position [571, 937]
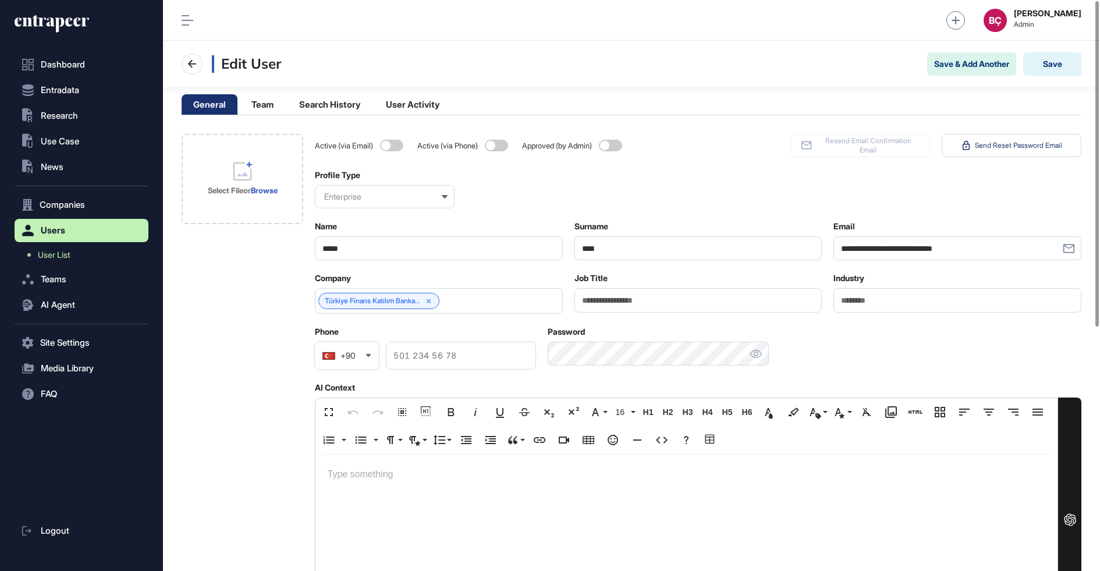
click at [394, 146] on span at bounding box center [391, 146] width 23 height 12
click at [608, 142] on span at bounding box center [610, 146] width 23 height 12
click at [1070, 61] on button "Save" at bounding box center [1052, 63] width 58 height 23
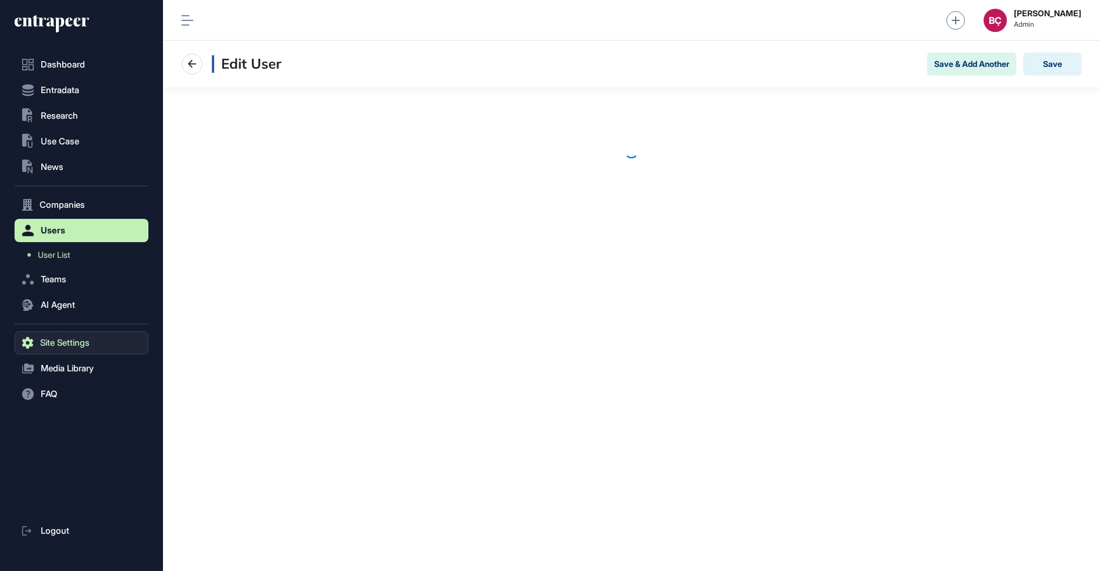
scroll to position [1, 1]
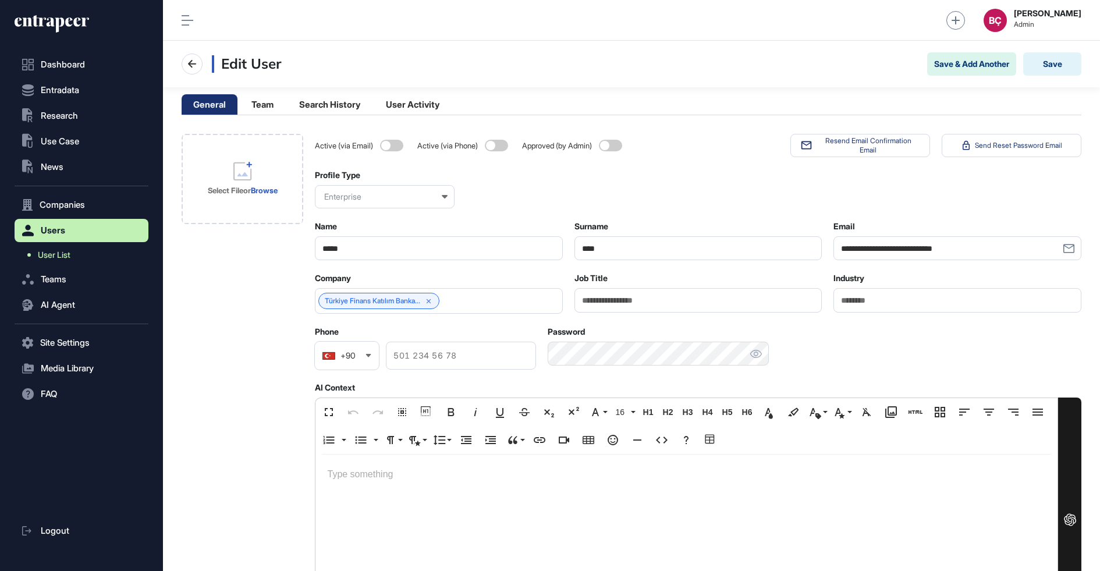
click at [59, 262] on link "User List" at bounding box center [84, 254] width 128 height 21
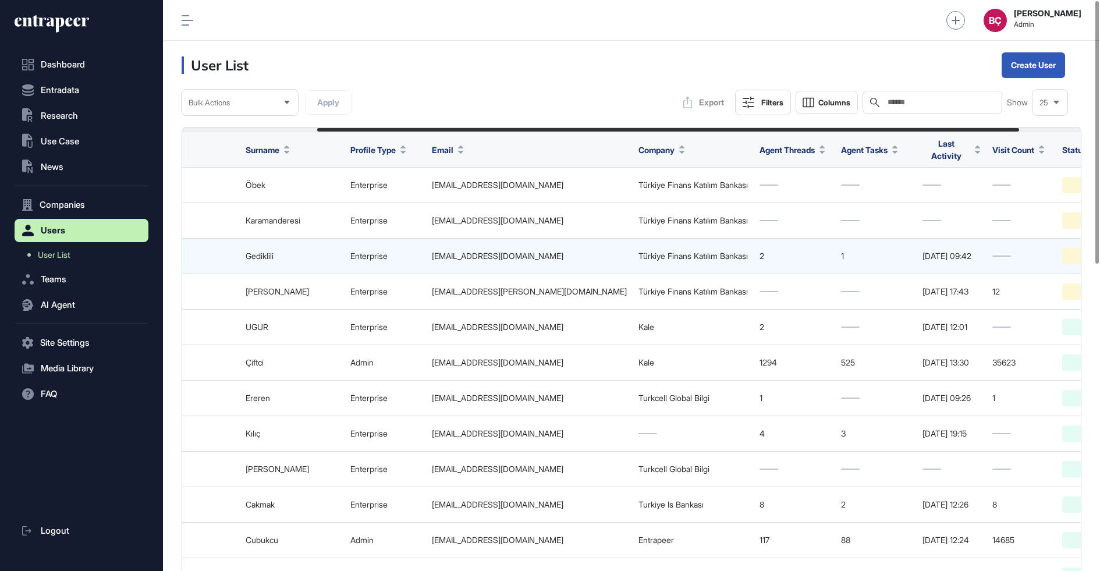
scroll to position [0, 252]
